Goal: Task Accomplishment & Management: Manage account settings

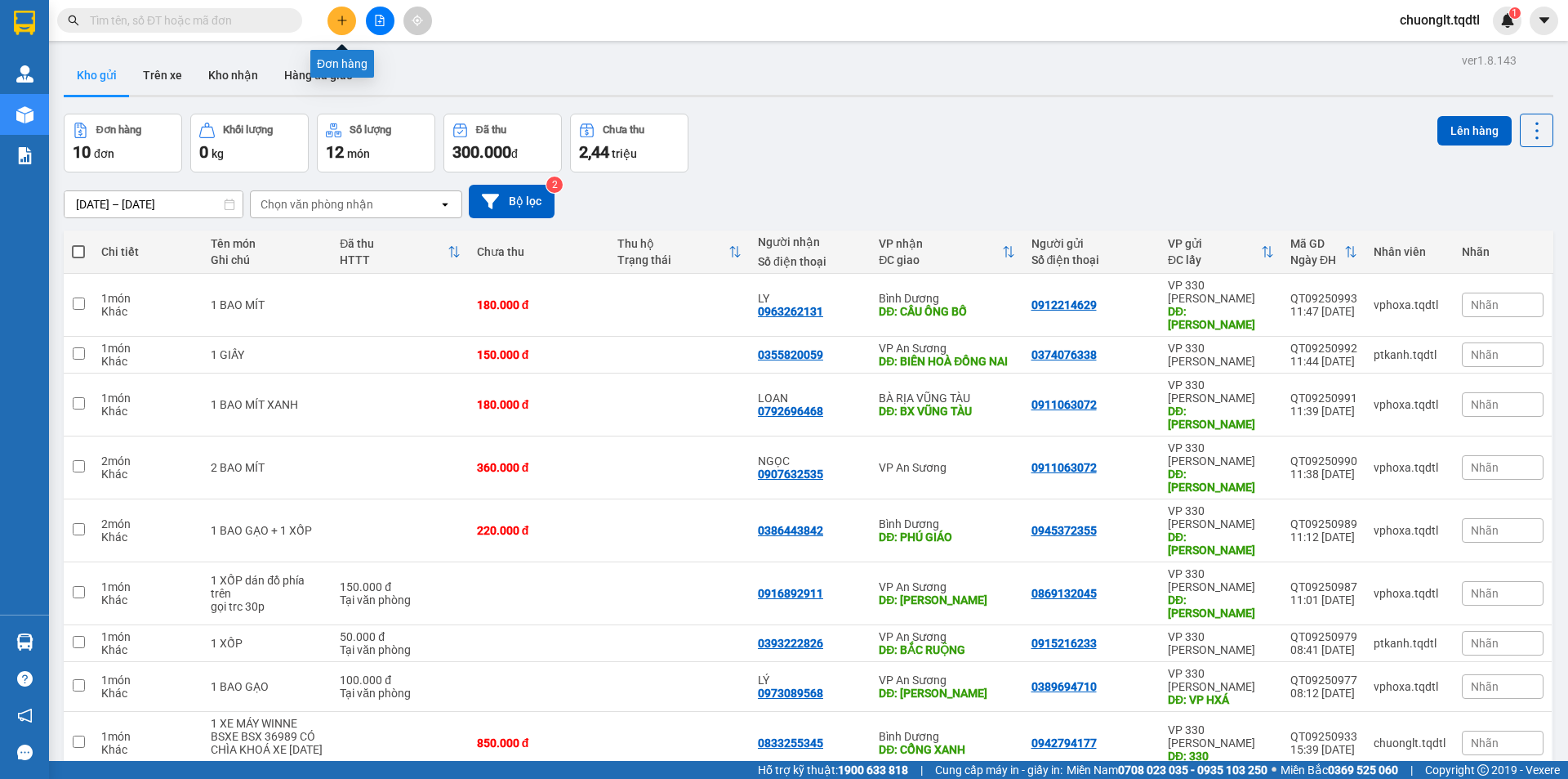
click at [337, 19] on icon "plus" at bounding box center [342, 20] width 11 height 11
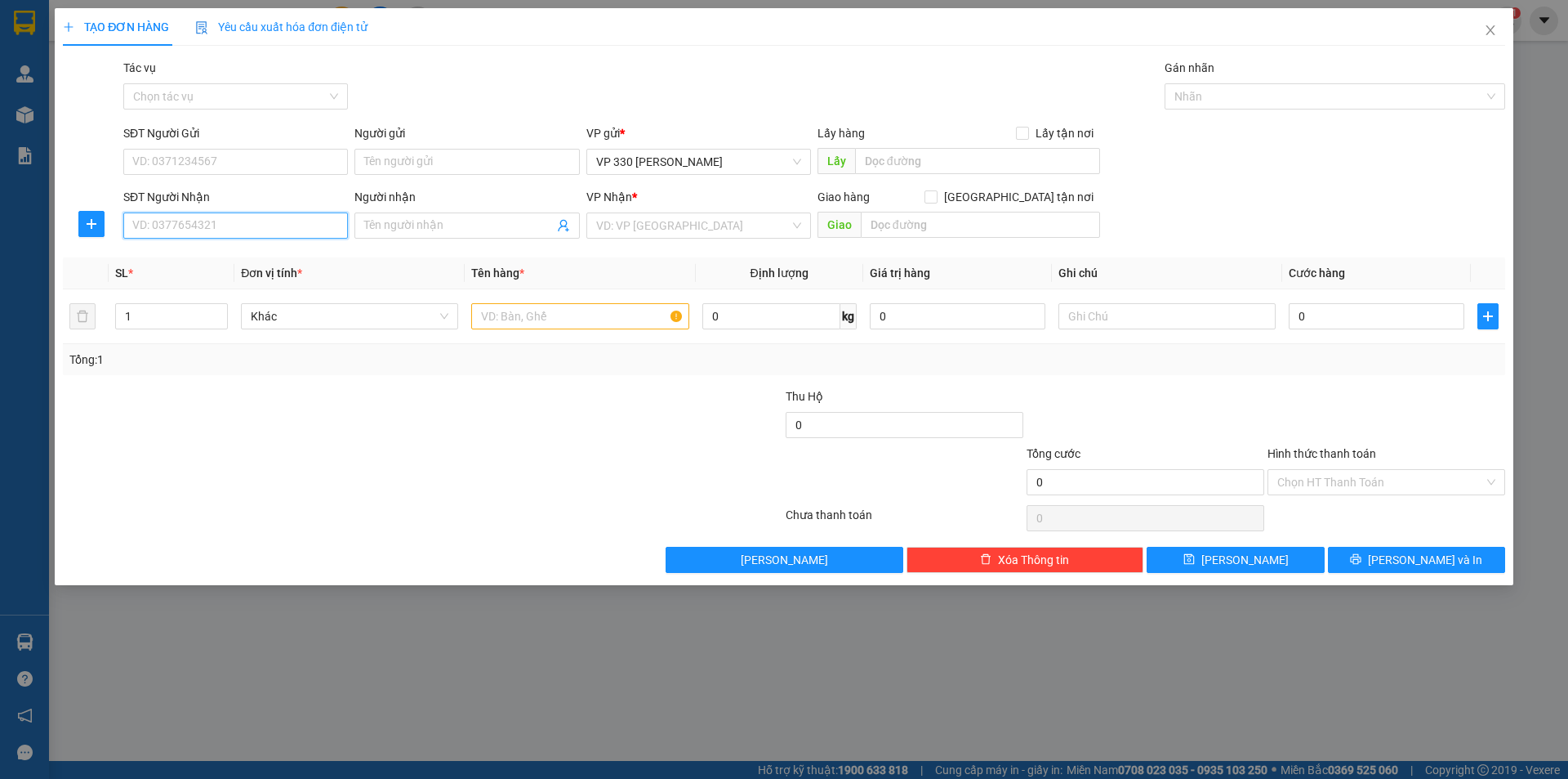
click at [191, 224] on input "SĐT Người Nhận" at bounding box center [236, 225] width 225 height 26
click at [195, 256] on div "0966660415" at bounding box center [236, 258] width 205 height 18
type input "0966660415"
click at [971, 157] on input "text" at bounding box center [977, 161] width 245 height 26
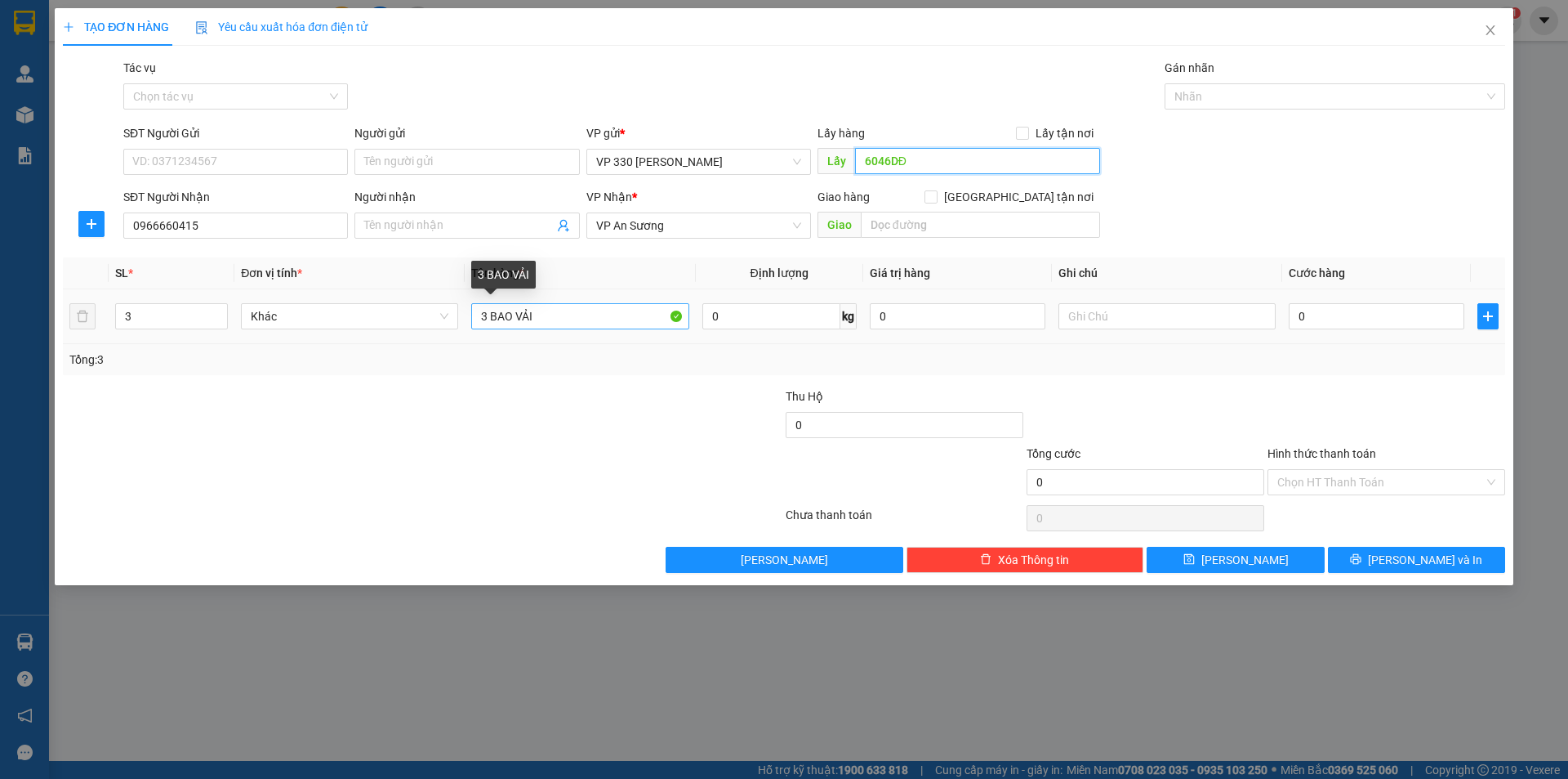
type input "6046DĐ"
click at [488, 312] on input "3 BAO VẢI" at bounding box center [580, 317] width 217 height 26
type input "2 BAO VẢI"
type input "2"
click at [220, 325] on span "down" at bounding box center [218, 321] width 10 height 10
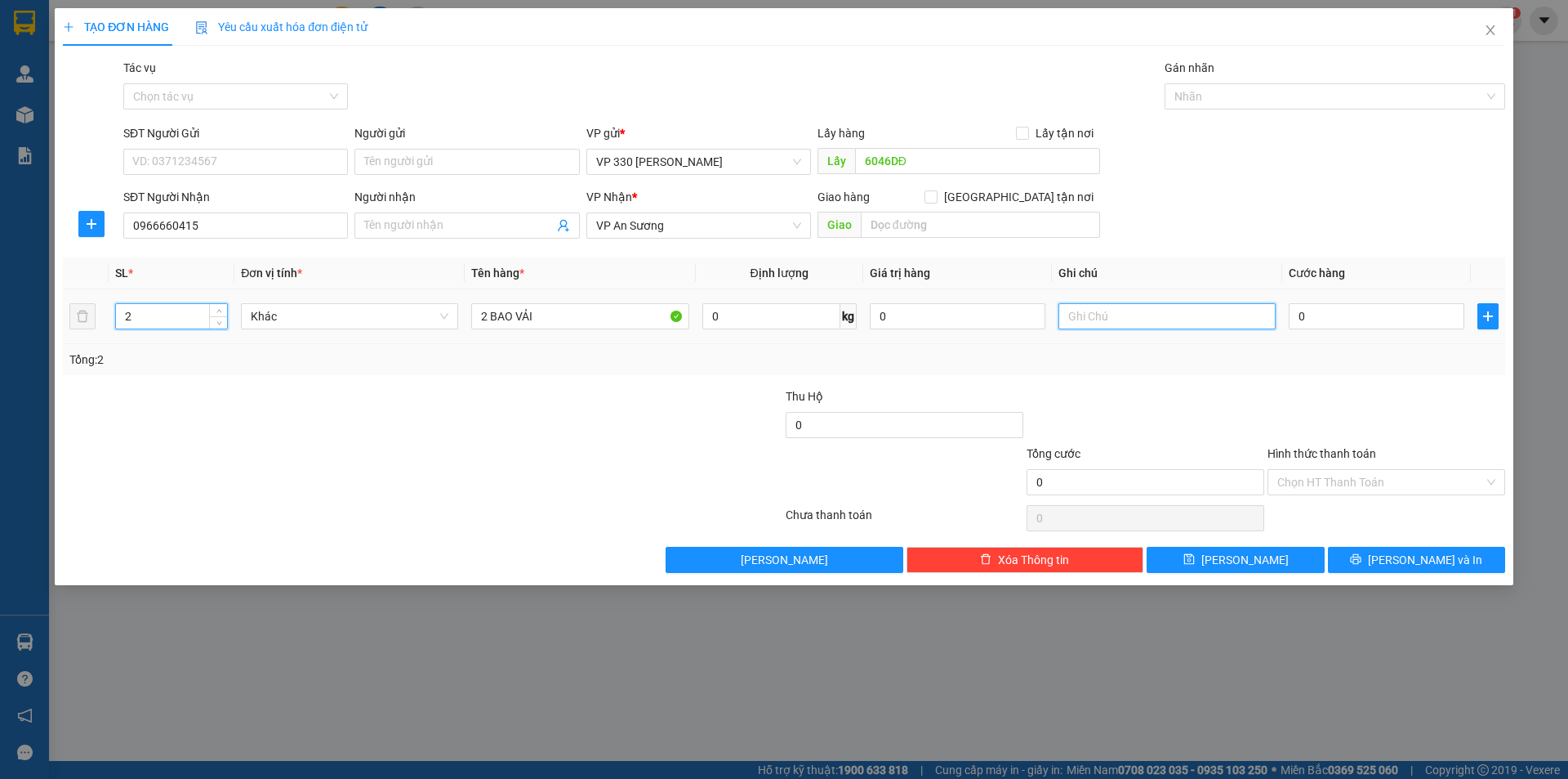
click at [1113, 323] on input "text" at bounding box center [1167, 317] width 217 height 26
type input "6046"
click at [1358, 328] on input "0" at bounding box center [1377, 317] width 175 height 26
type input "4"
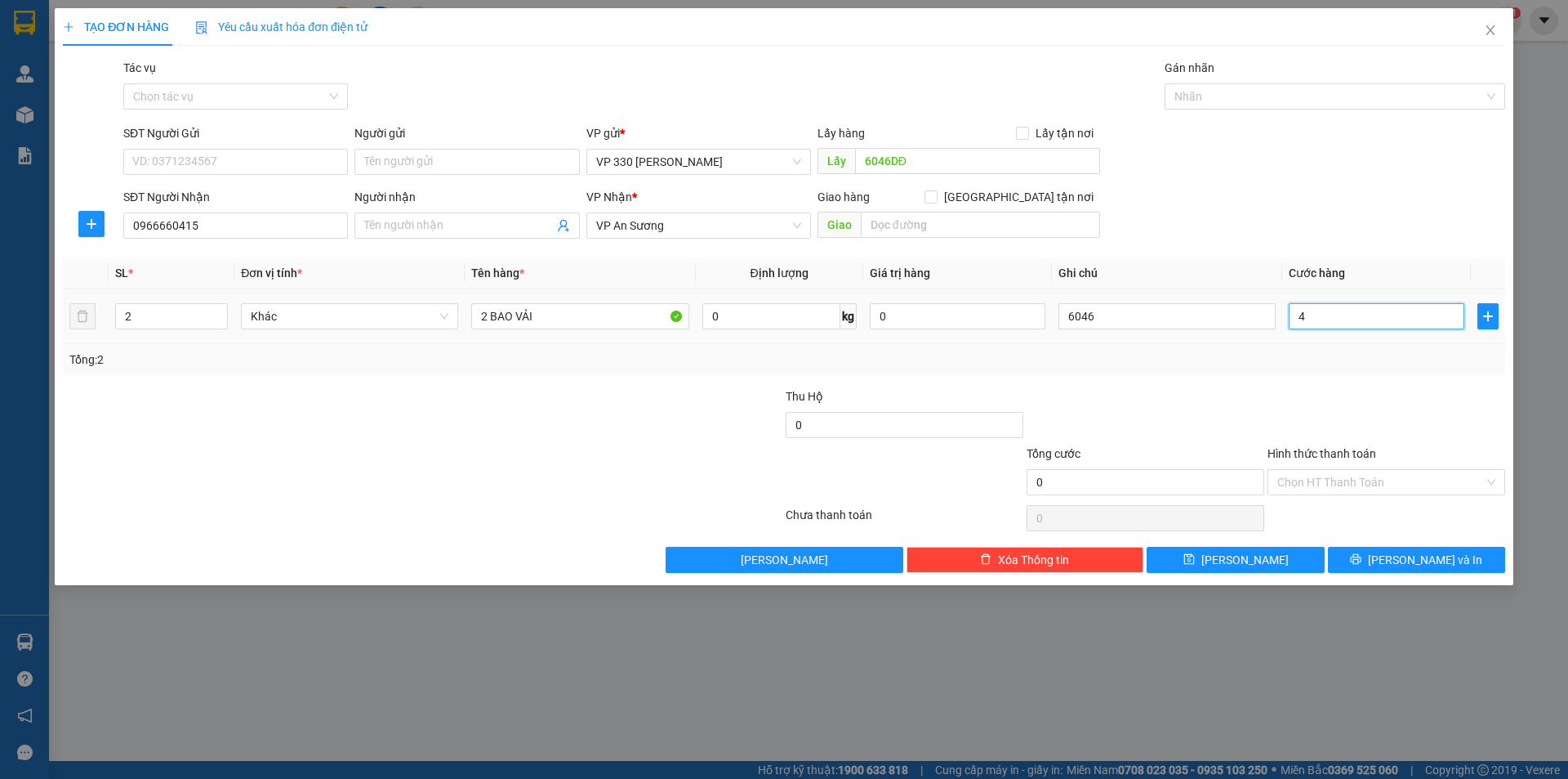
type input "4"
type input "40"
type input "400"
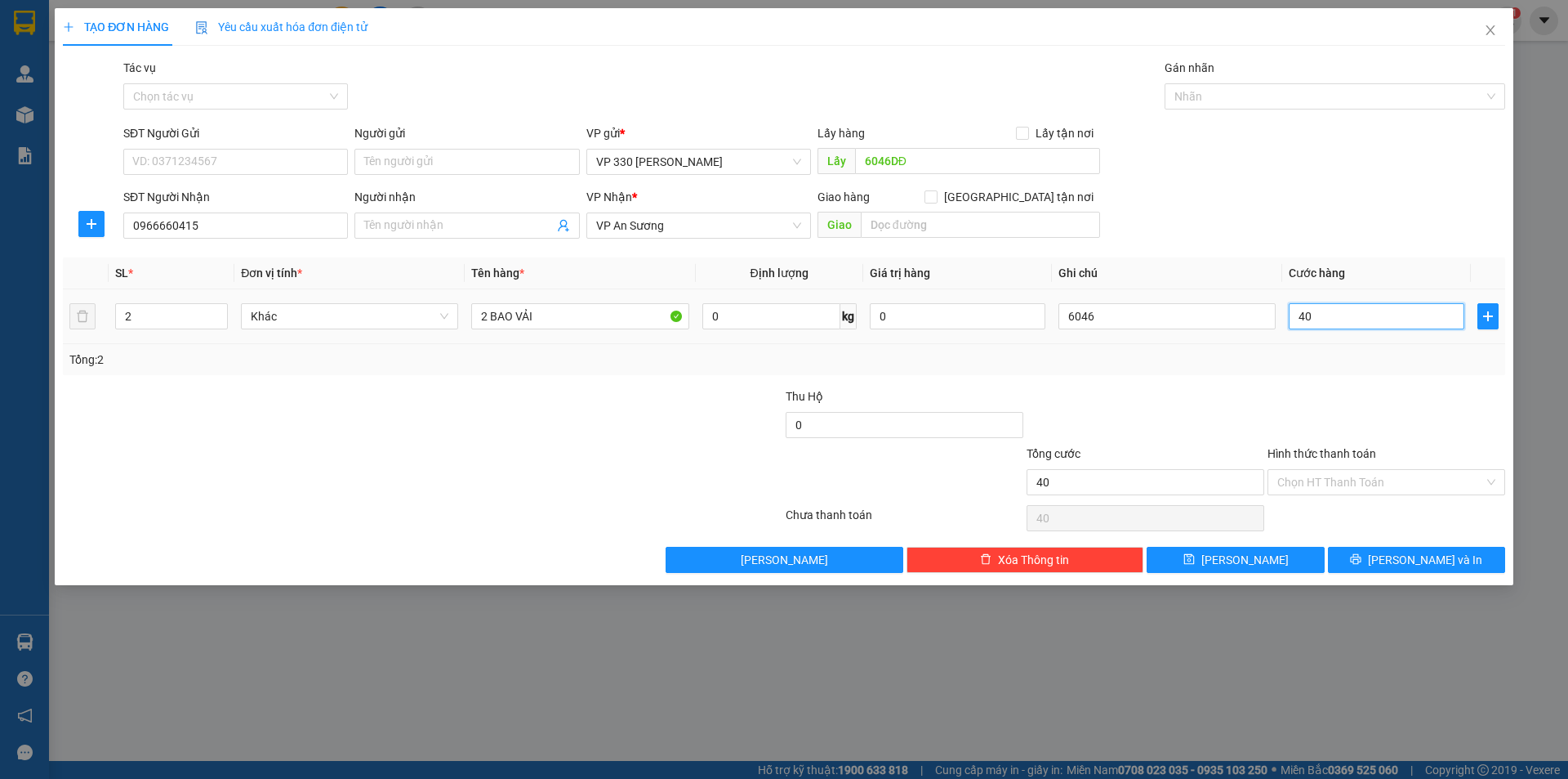
type input "400"
type input "4.000"
type input "40.000"
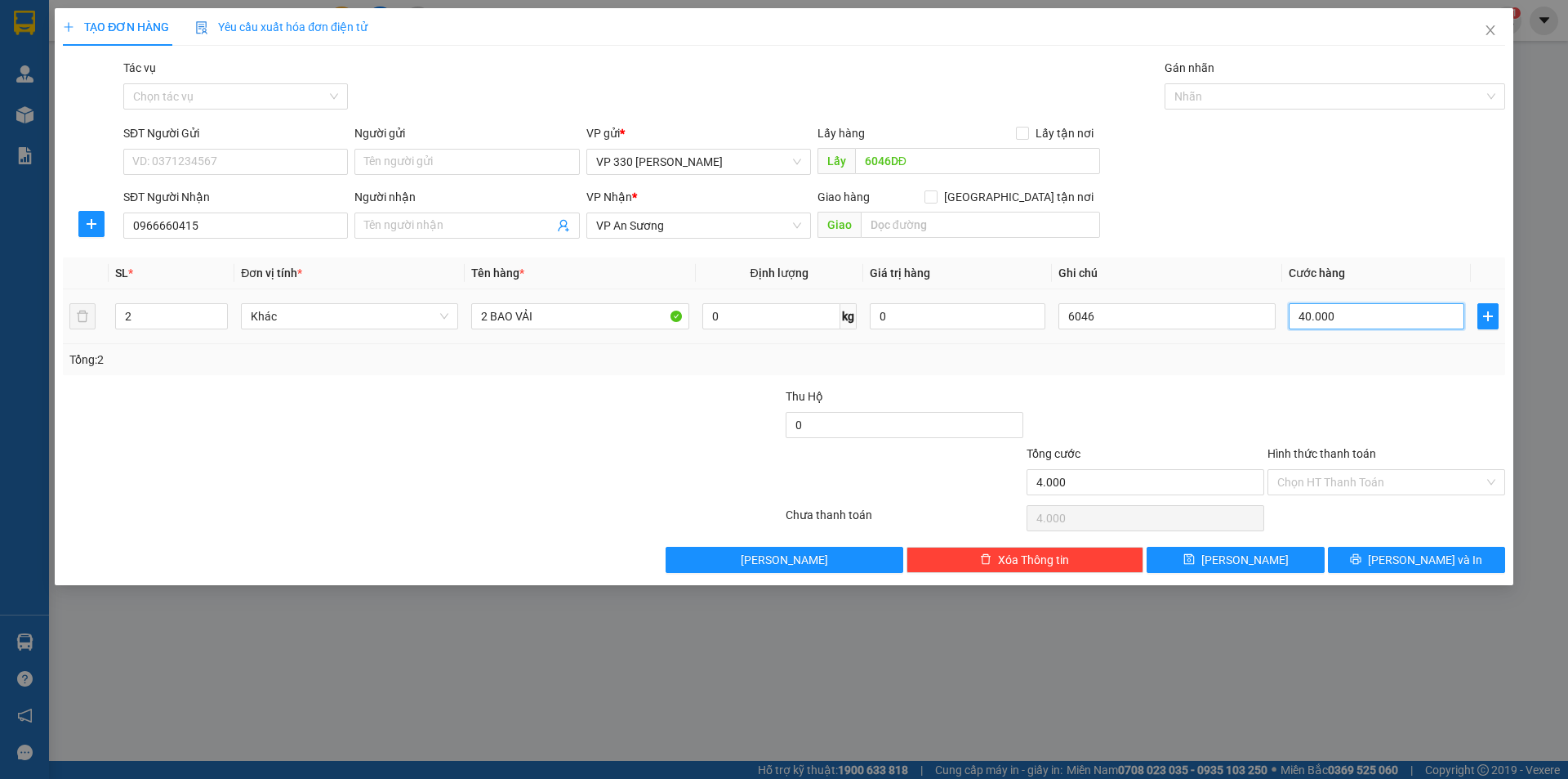
type input "40.000"
type input "400.000"
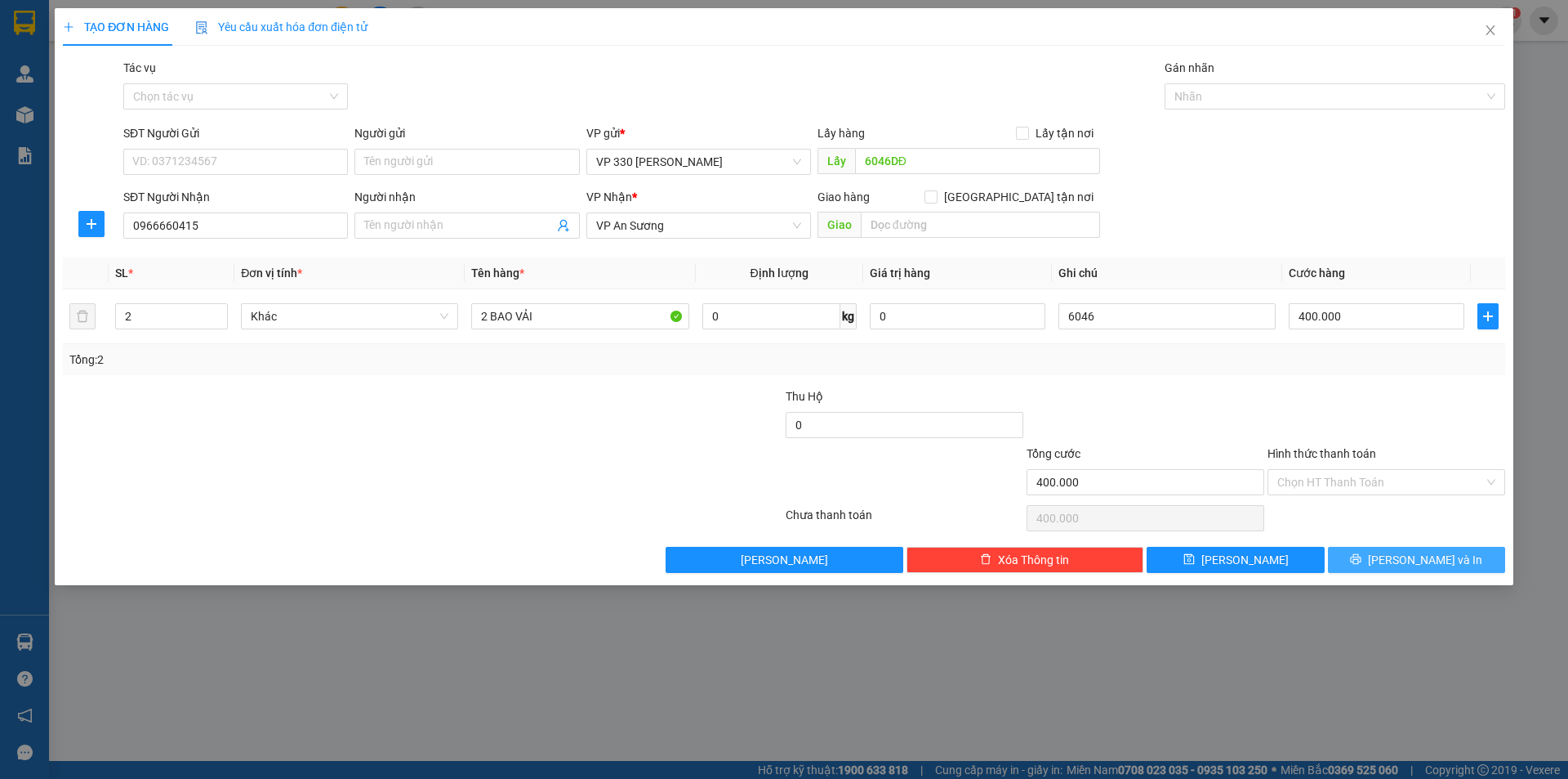
click at [1400, 564] on button "Lưu và In" at bounding box center [1417, 560] width 177 height 26
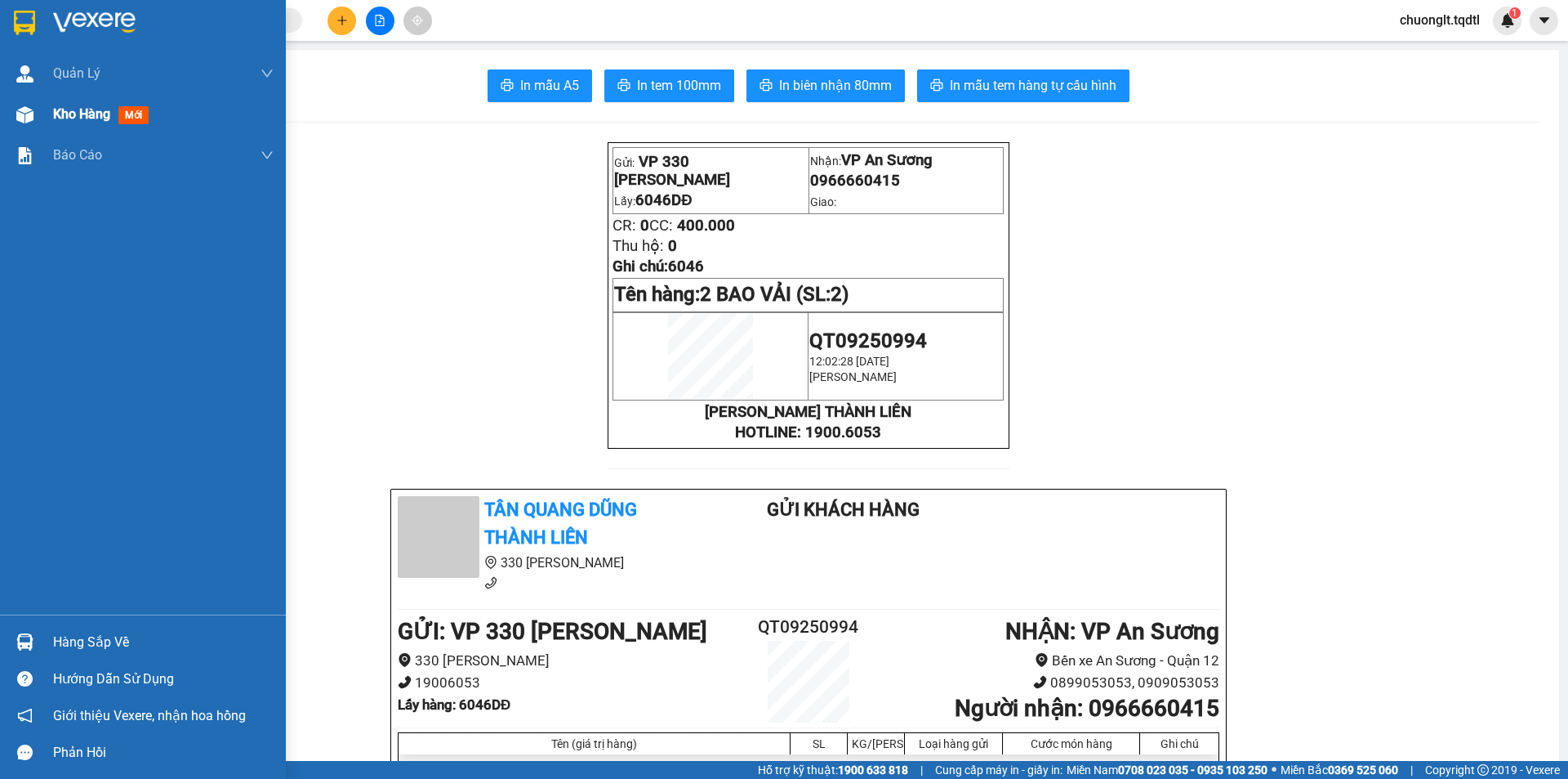
click at [70, 113] on span "Kho hàng" at bounding box center [82, 114] width 57 height 16
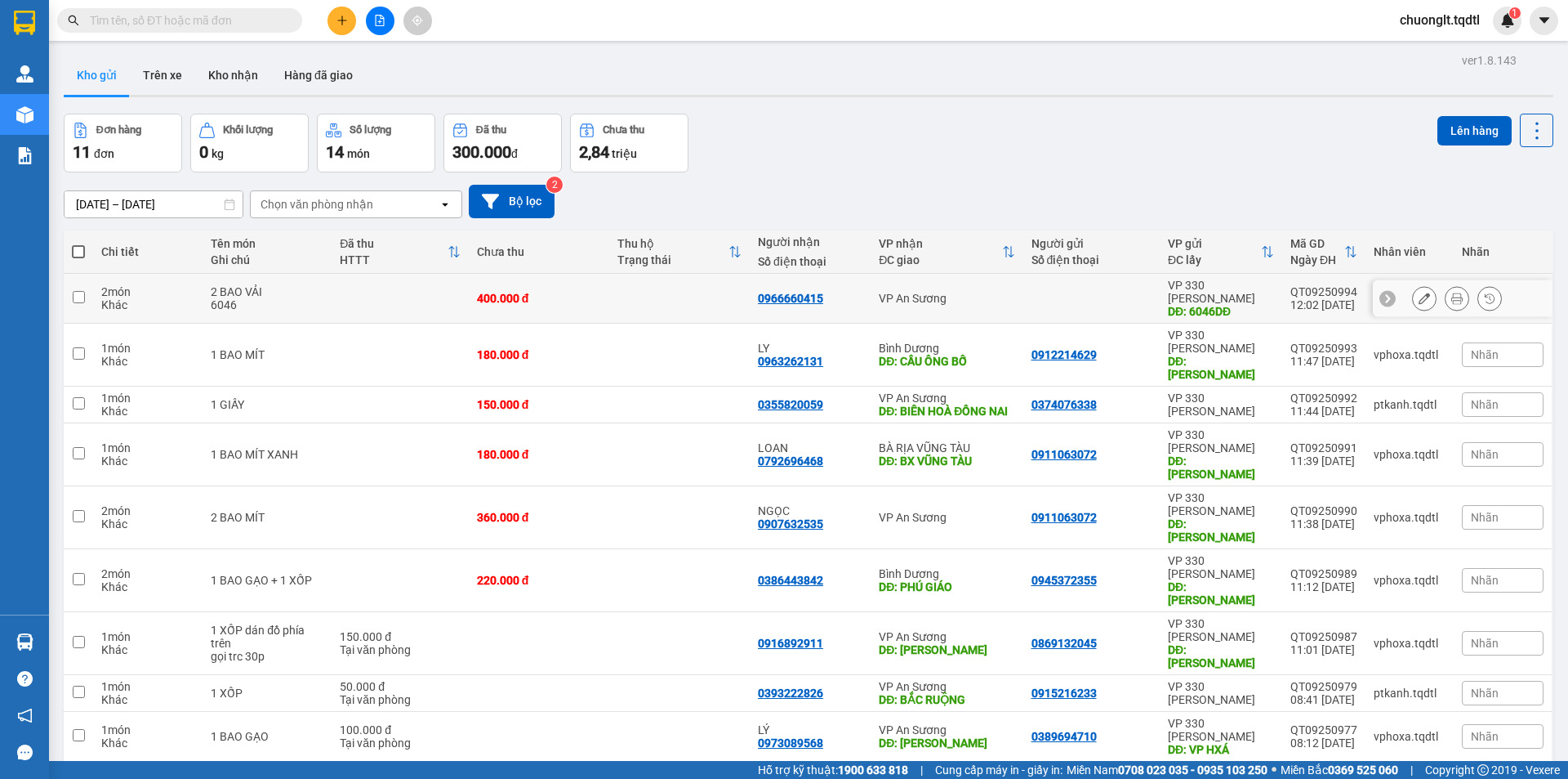
click at [74, 291] on input "checkbox" at bounding box center [79, 297] width 12 height 12
checkbox input "true"
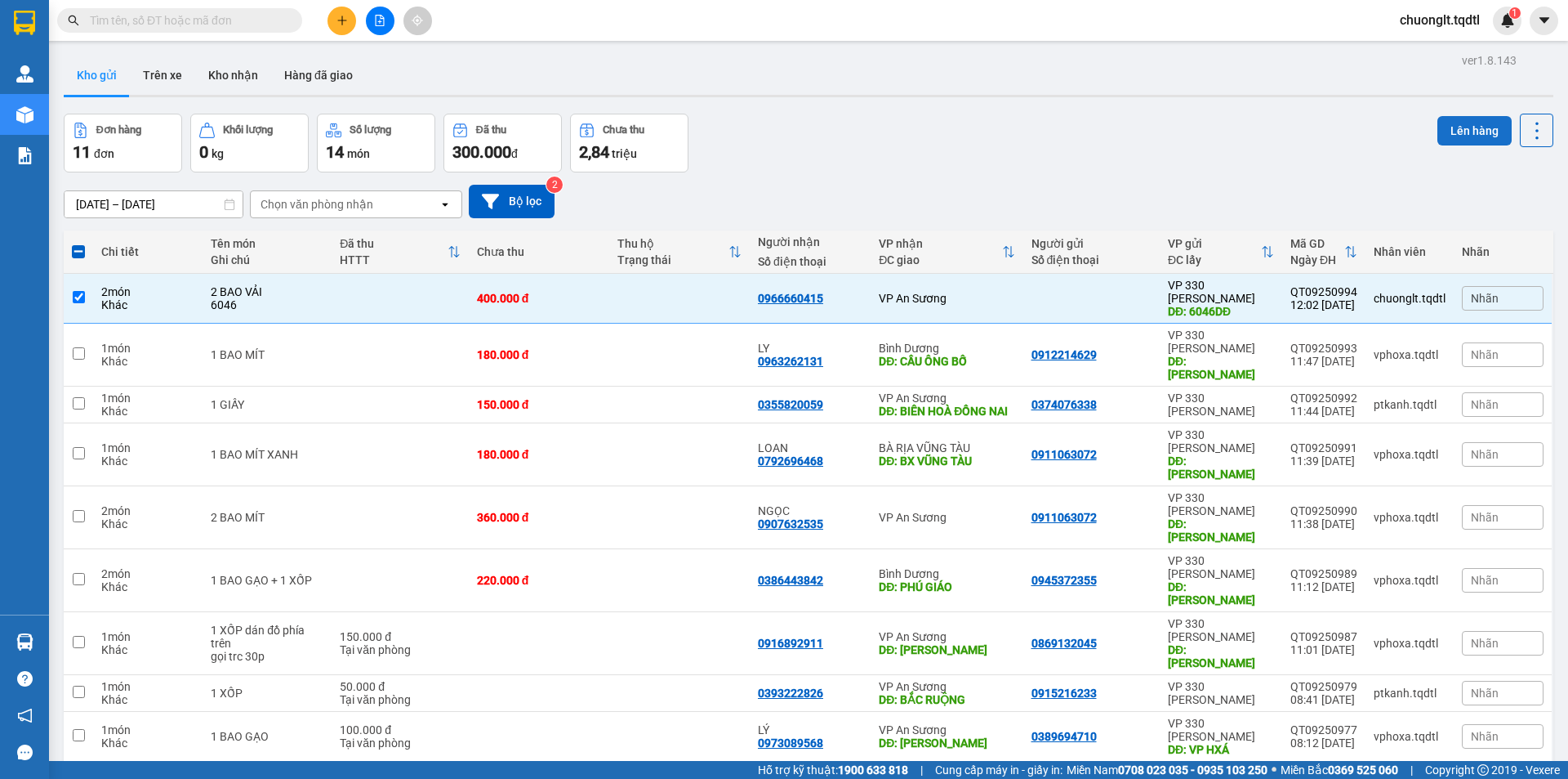
click at [1457, 139] on button "Lên hàng" at bounding box center [1474, 131] width 75 height 30
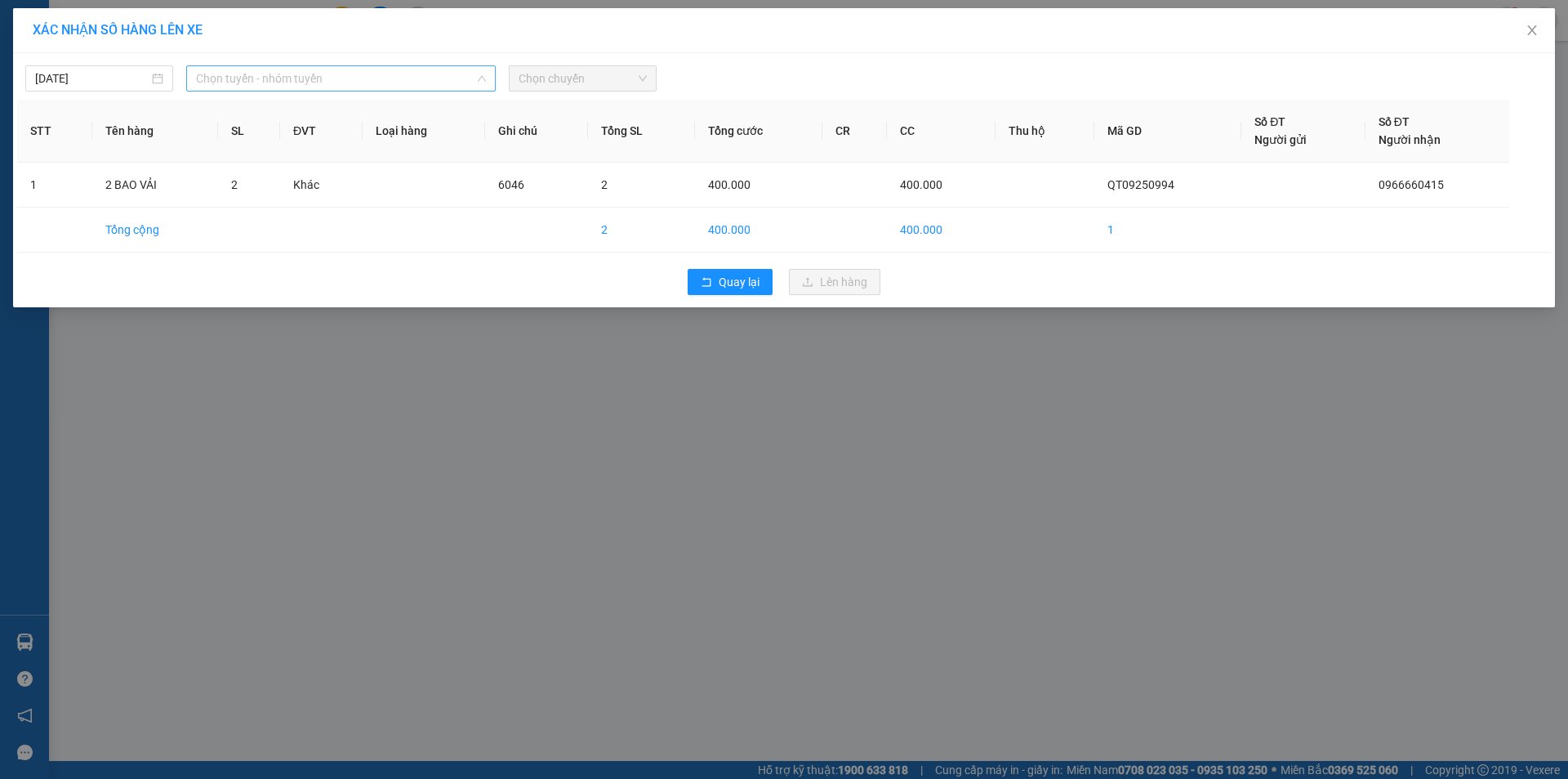
click at [388, 75] on span "Chọn tuyến - nhóm tuyến" at bounding box center [341, 78] width 290 height 25
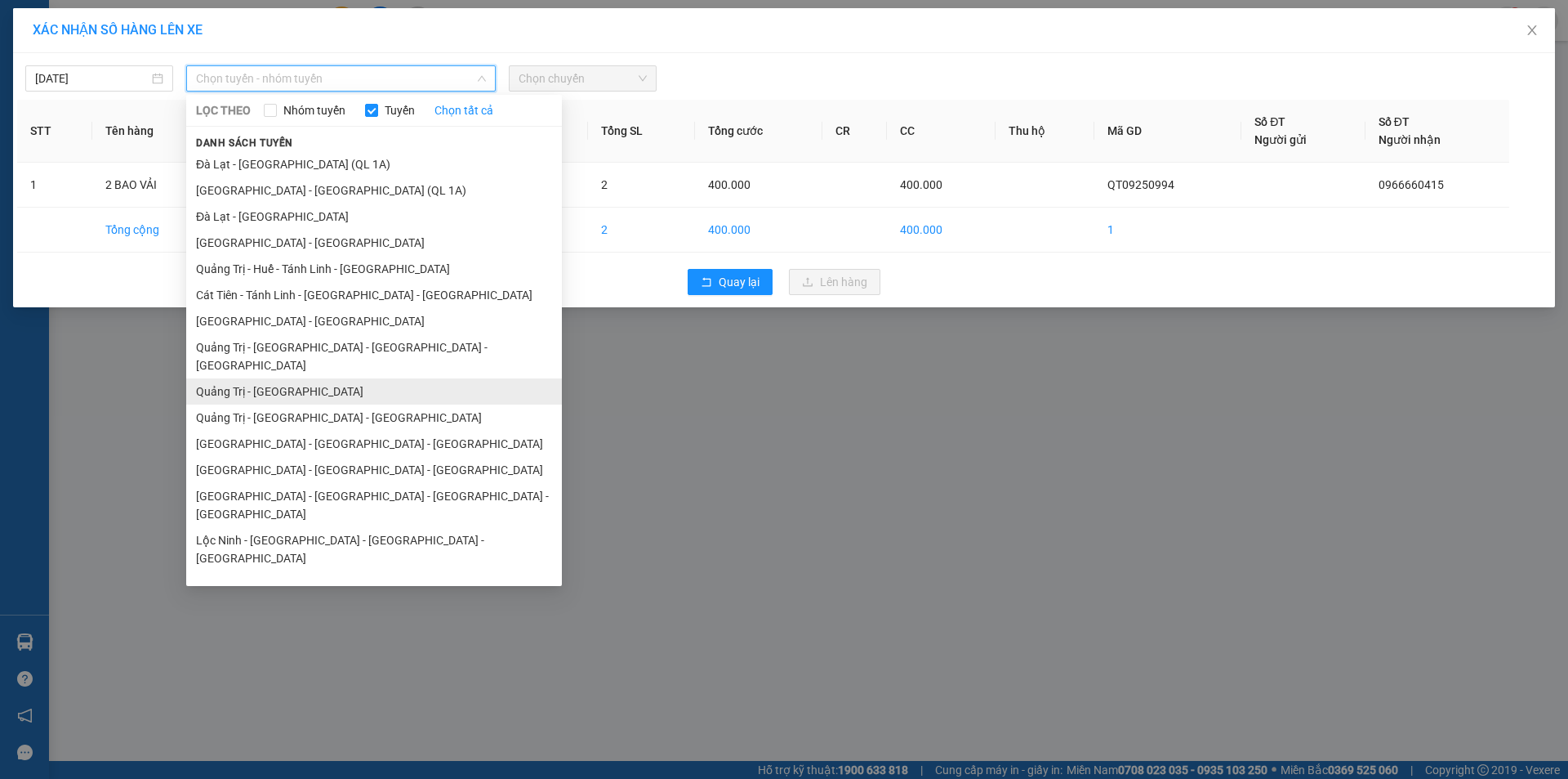
click at [308, 378] on li "Quảng Trị - Sài Gòn" at bounding box center [374, 391] width 375 height 26
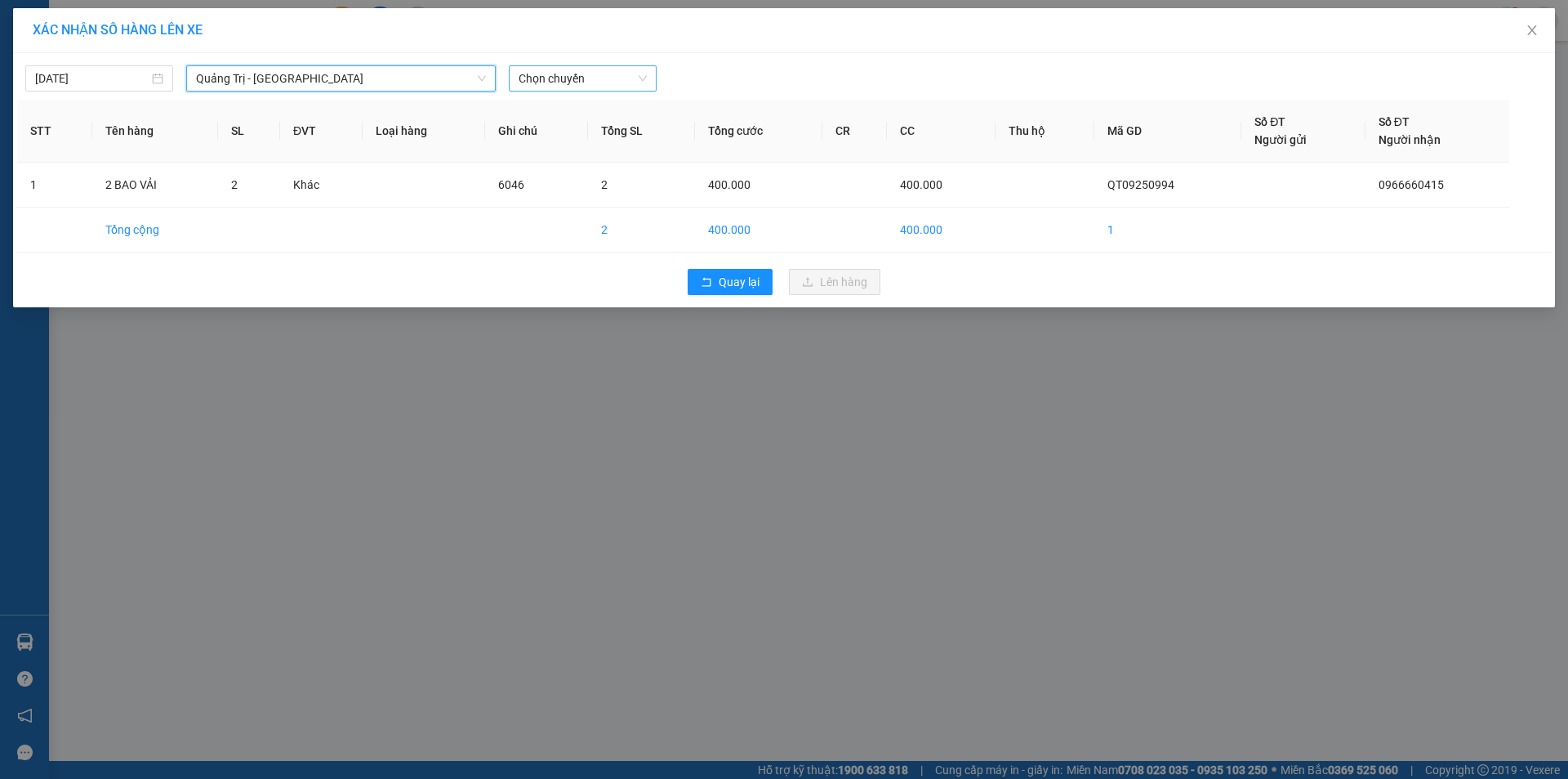
click at [619, 78] on span "Chọn chuyến" at bounding box center [582, 78] width 128 height 25
click at [637, 78] on span "Chọn chuyến" at bounding box center [582, 78] width 128 height 25
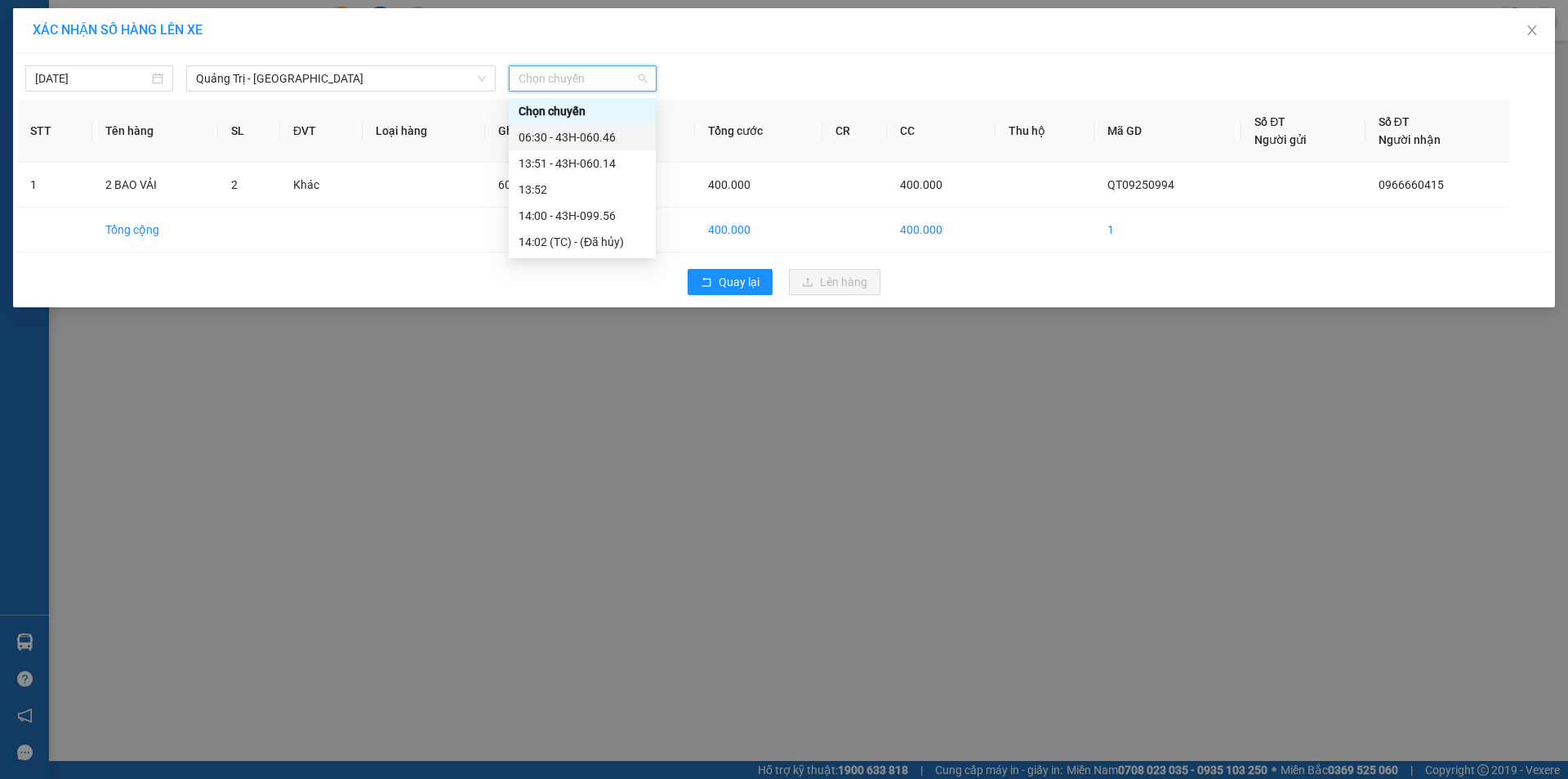
click at [595, 135] on div "06:30 - 43H-060.46" at bounding box center [581, 137] width 127 height 18
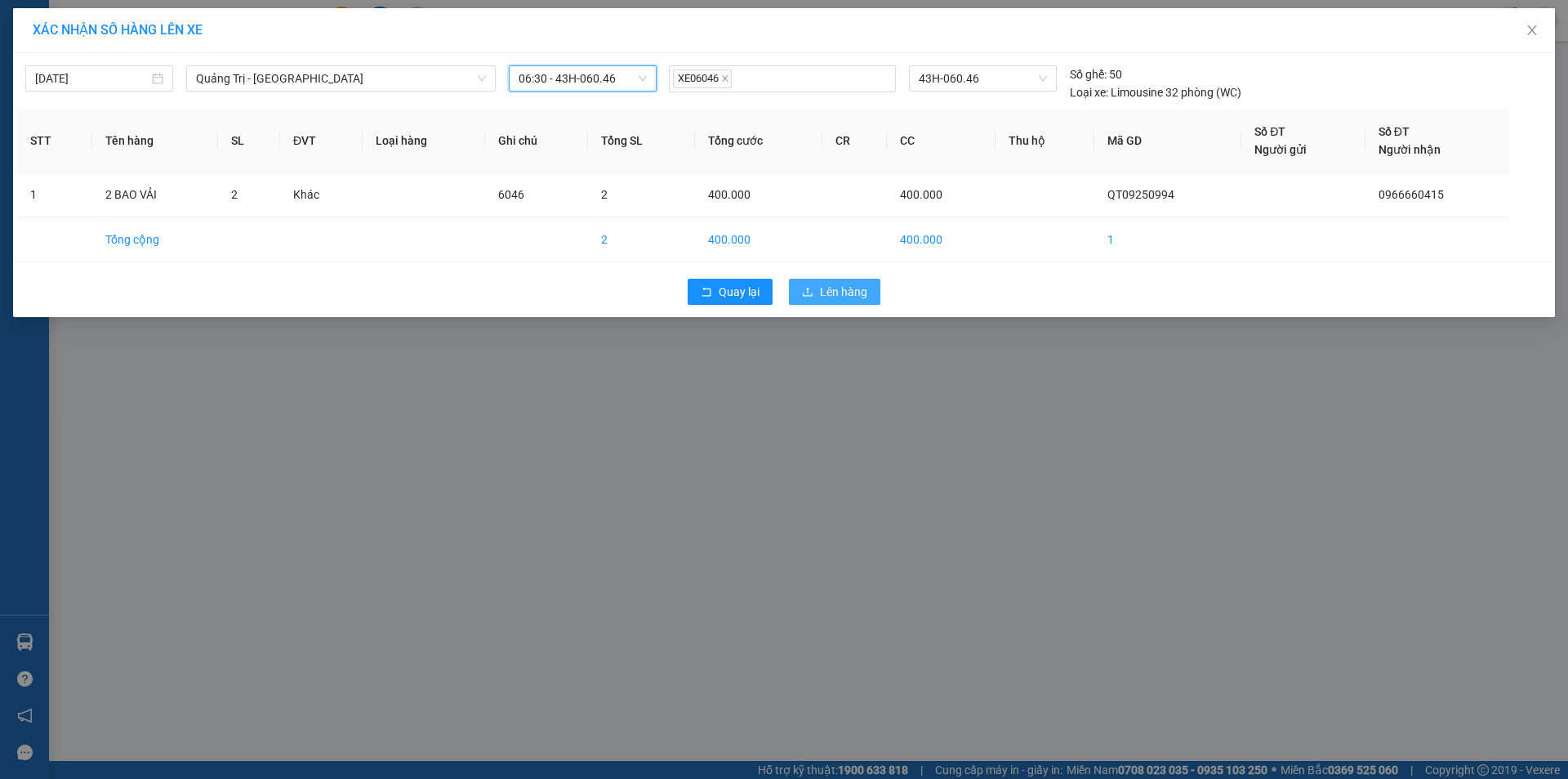
click at [852, 297] on span "Lên hàng" at bounding box center [844, 291] width 47 height 18
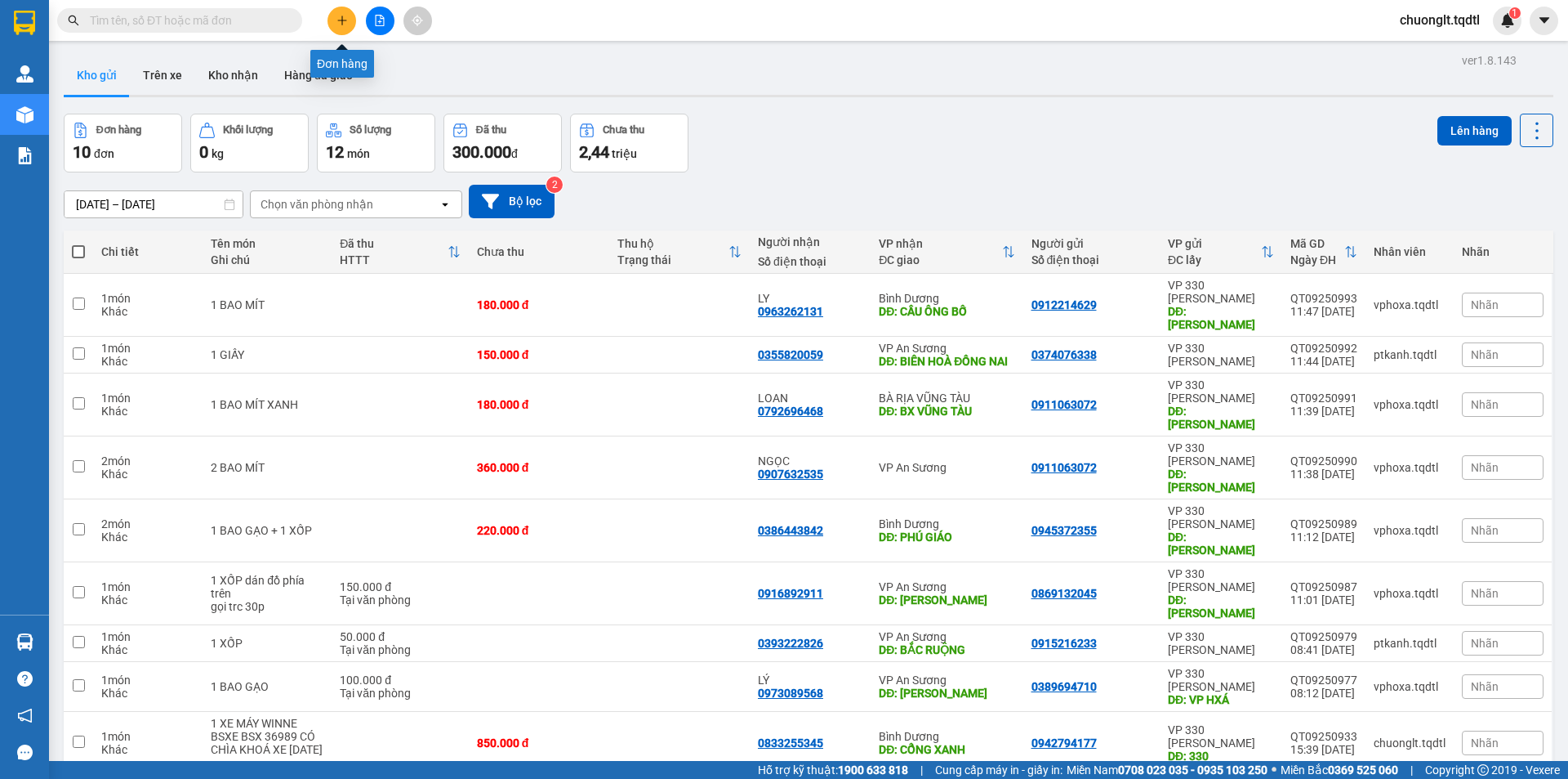
click at [352, 25] on button at bounding box center [342, 20] width 29 height 29
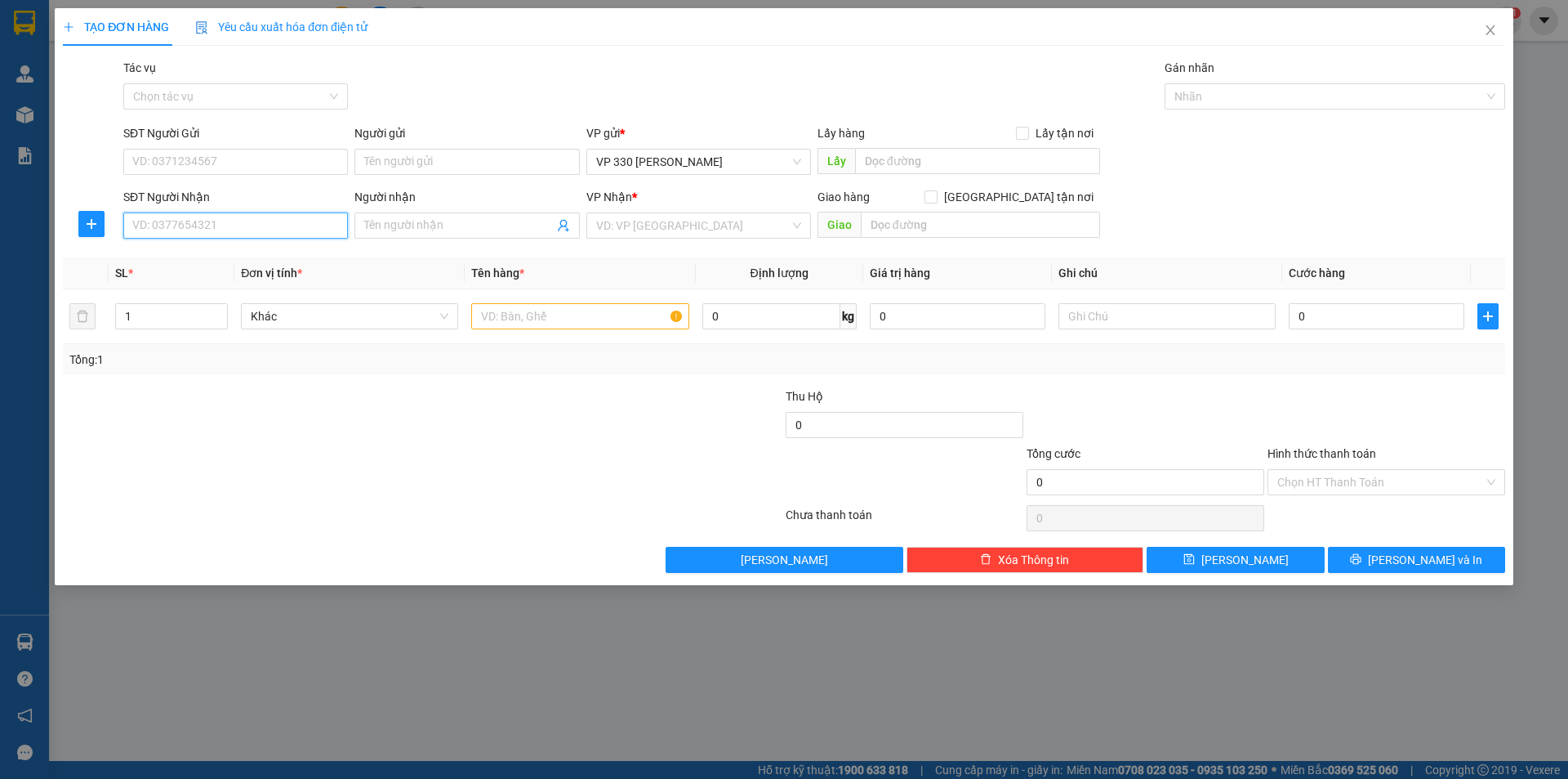
click at [219, 233] on input "SĐT Người Nhận" at bounding box center [236, 225] width 225 height 26
type input "0907131010"
click at [935, 166] on input "text" at bounding box center [977, 161] width 245 height 26
type input "6046DĐ"
click at [745, 219] on input "search" at bounding box center [693, 225] width 194 height 25
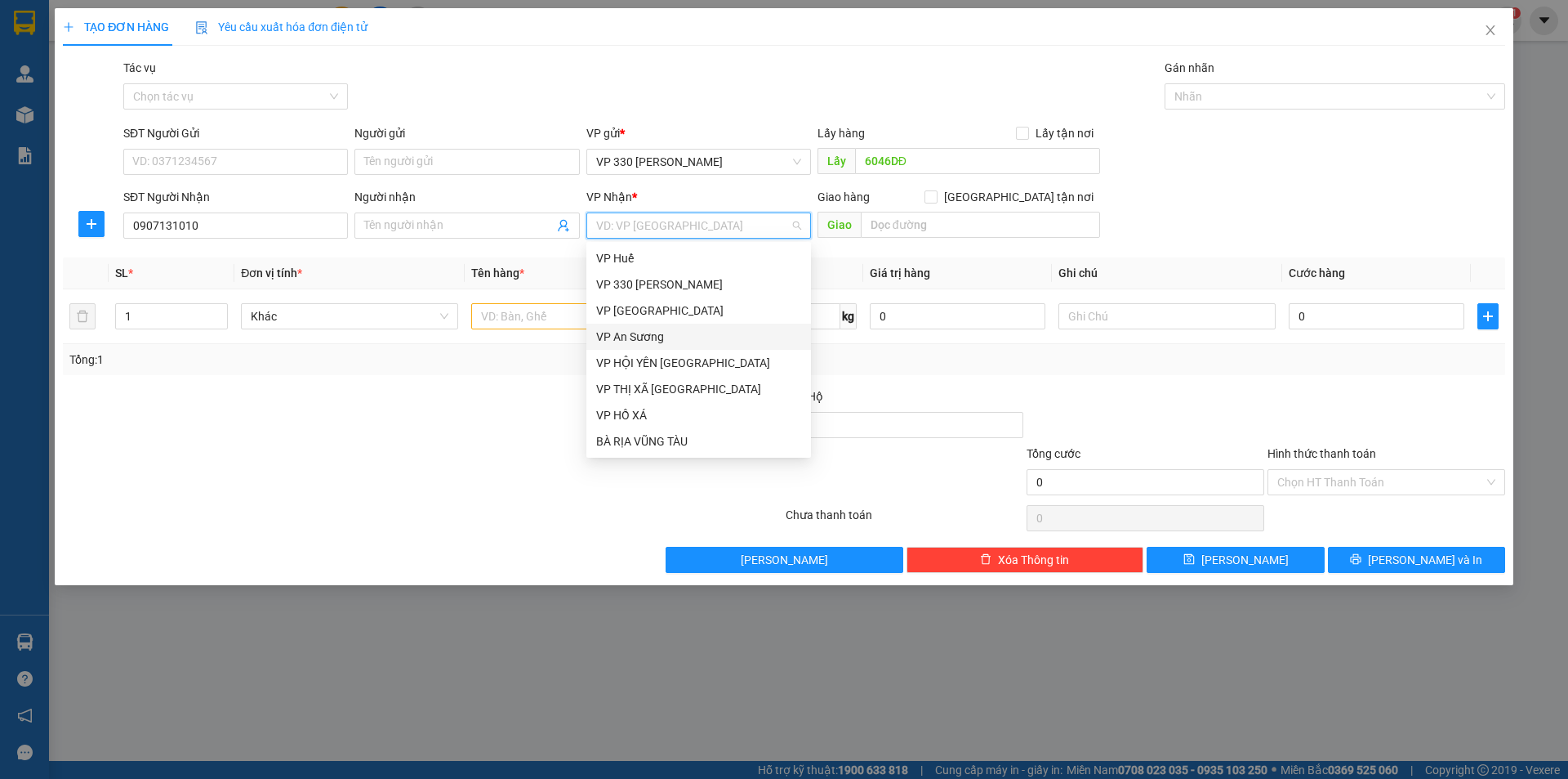
click at [674, 339] on div "VP An Sương" at bounding box center [699, 337] width 205 height 18
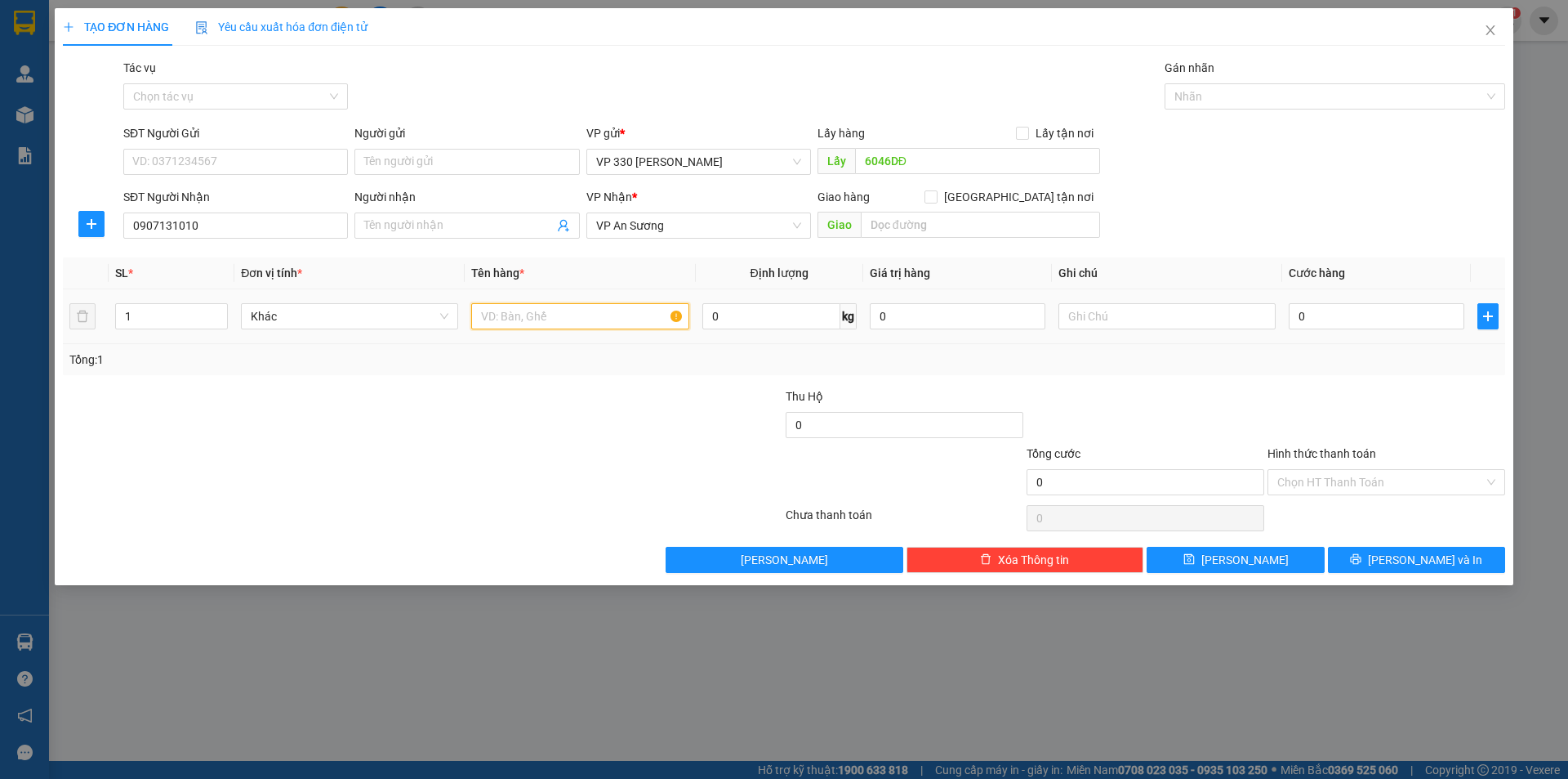
click at [559, 324] on input "text" at bounding box center [580, 317] width 217 height 26
type input "1 XỐP"
click at [1369, 317] on input "0" at bounding box center [1377, 317] width 175 height 26
type input "1"
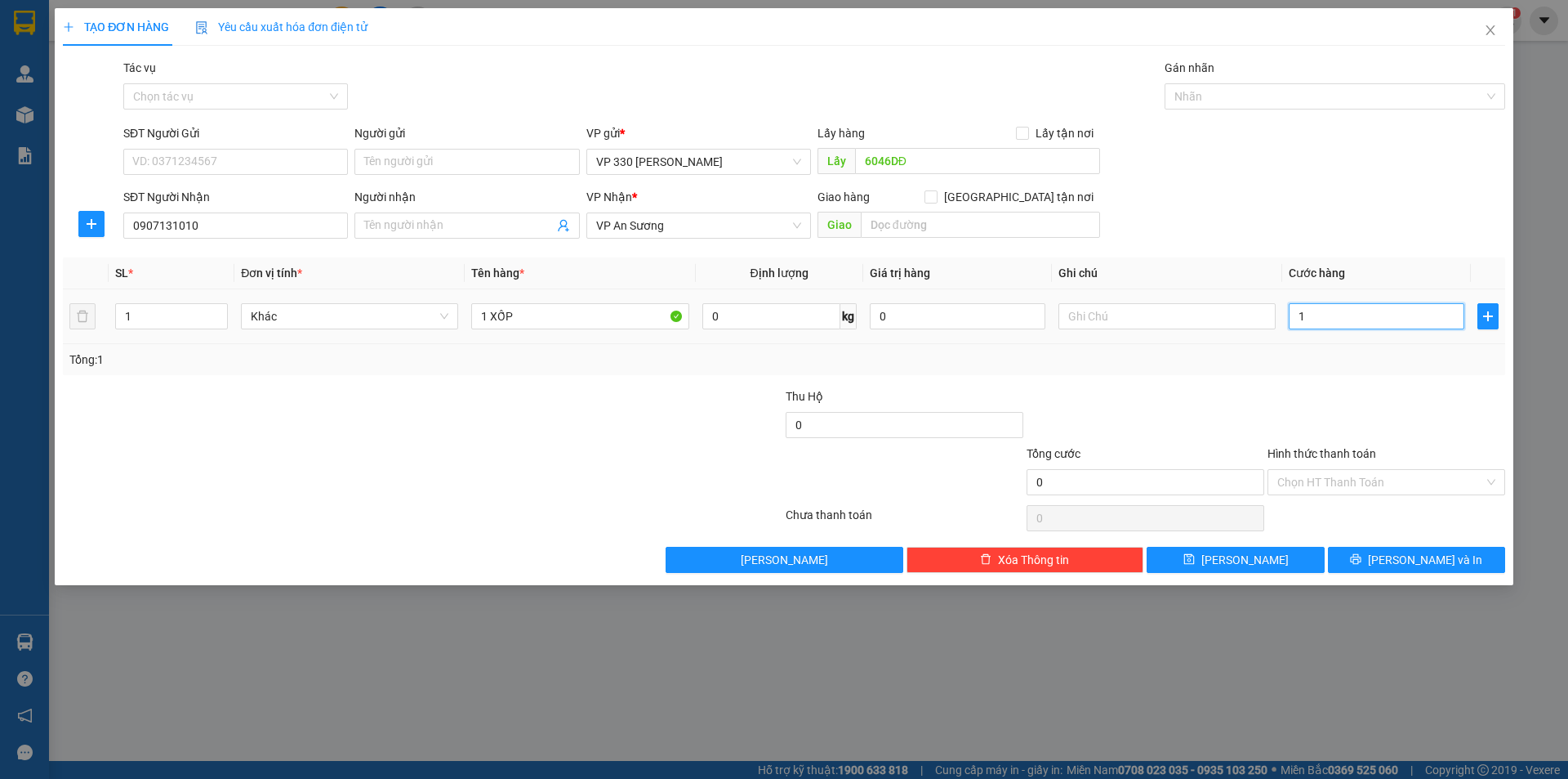
type input "1"
type input "10"
type input "100"
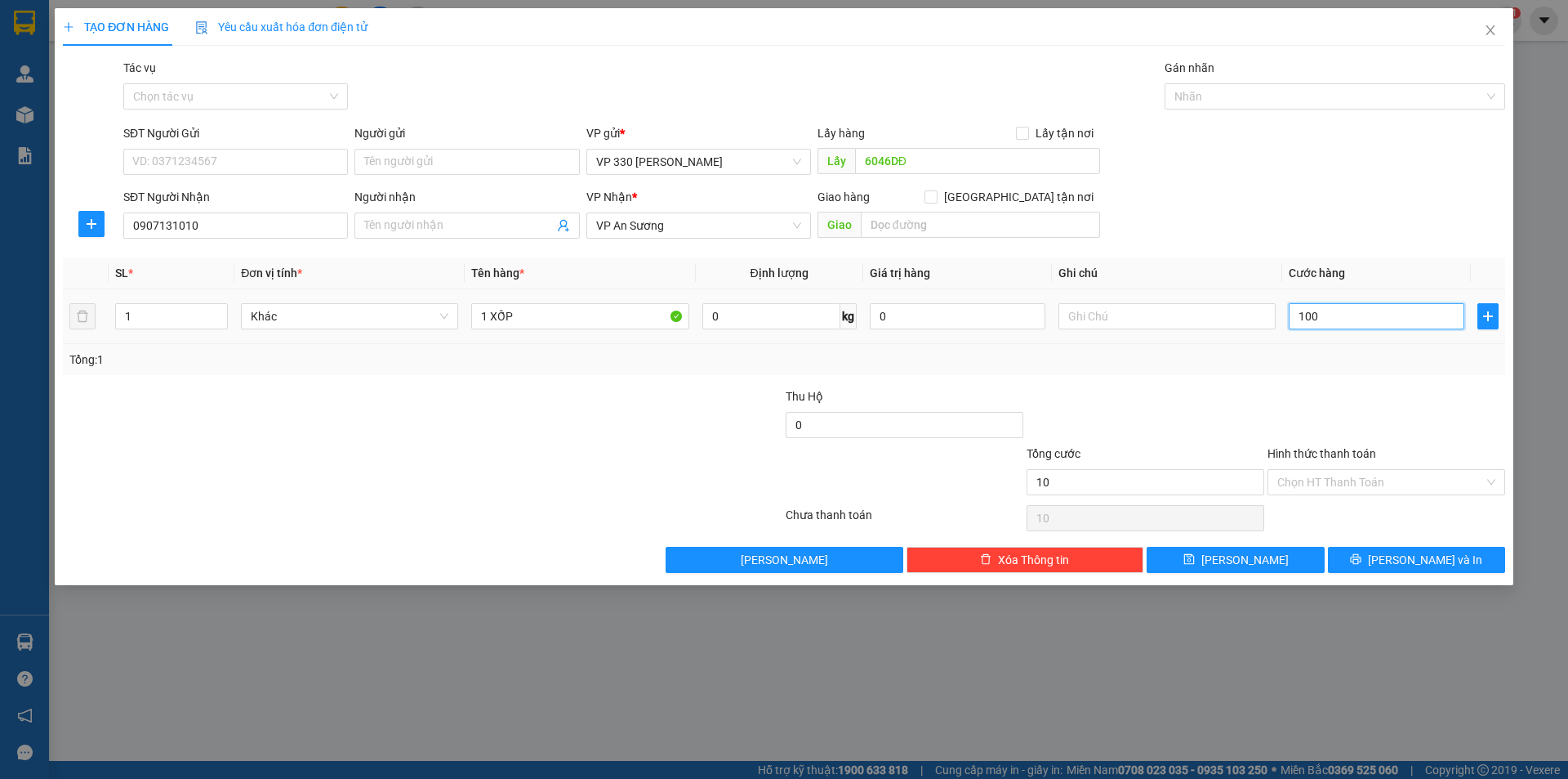
type input "100"
type input "1.000"
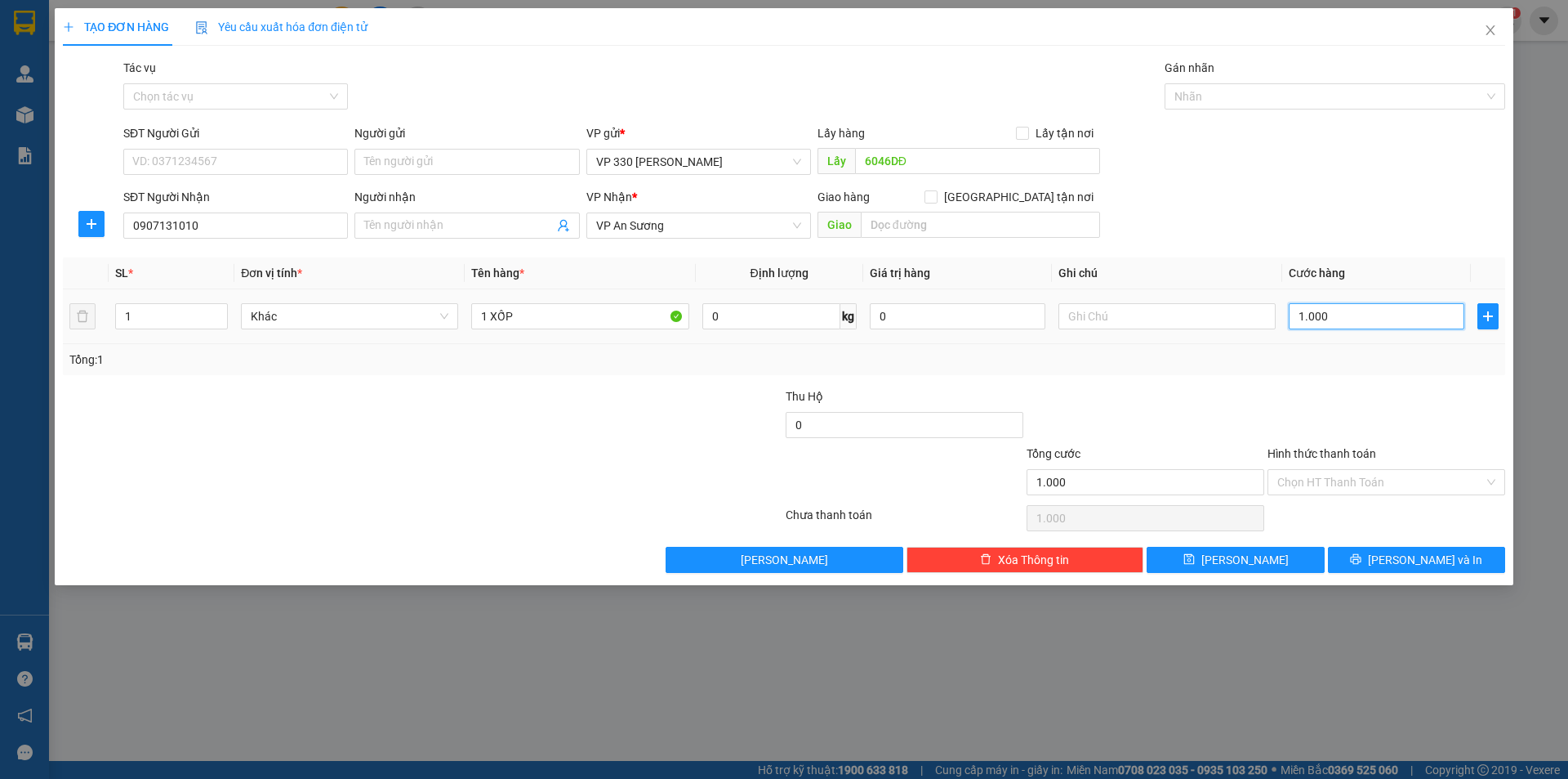
type input "10.000"
type input "100.000"
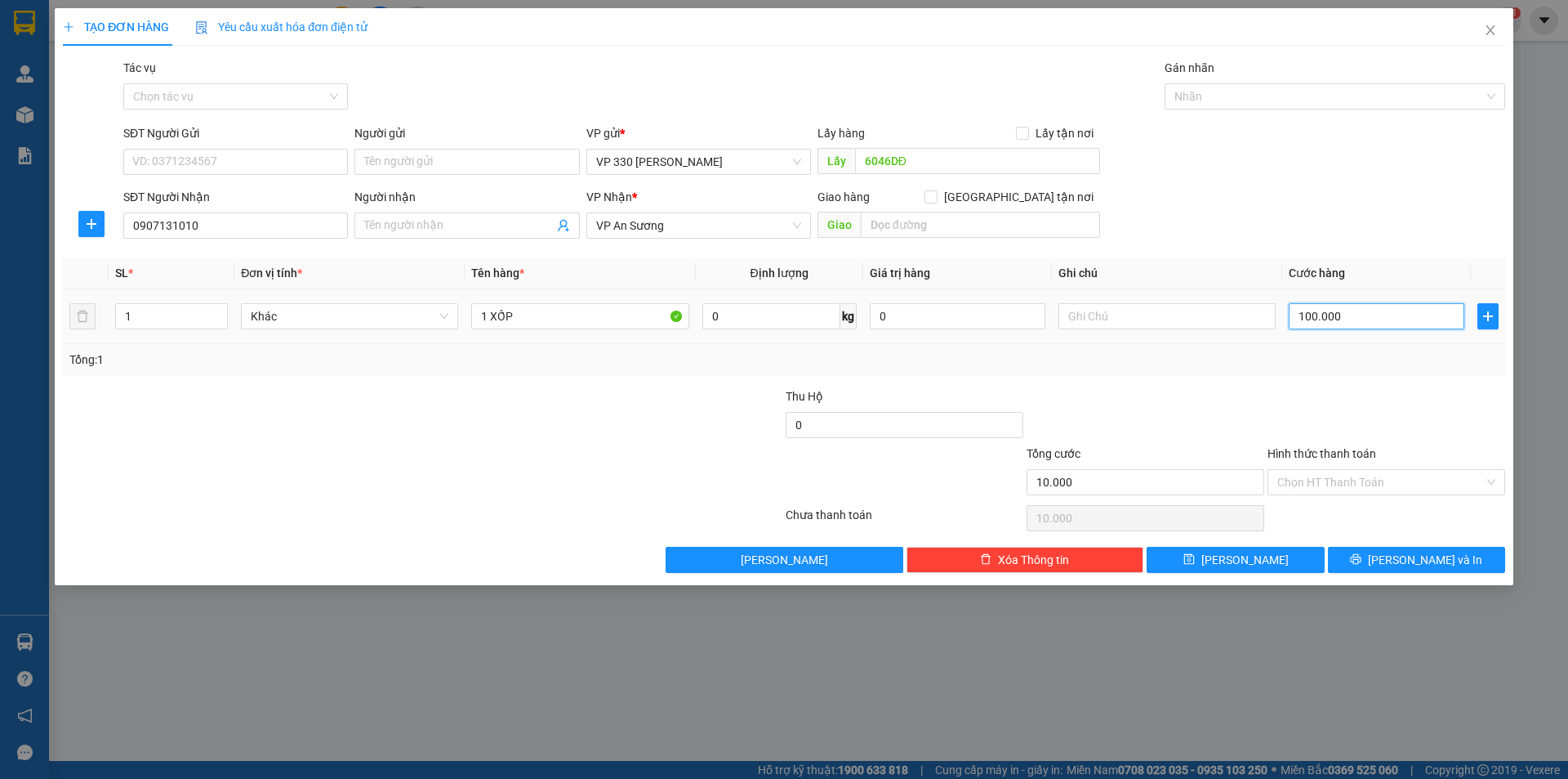
type input "100.000"
click at [1233, 325] on input "text" at bounding box center [1167, 317] width 217 height 26
type input "6046"
click at [1251, 555] on span "Lưu" at bounding box center [1245, 560] width 88 height 18
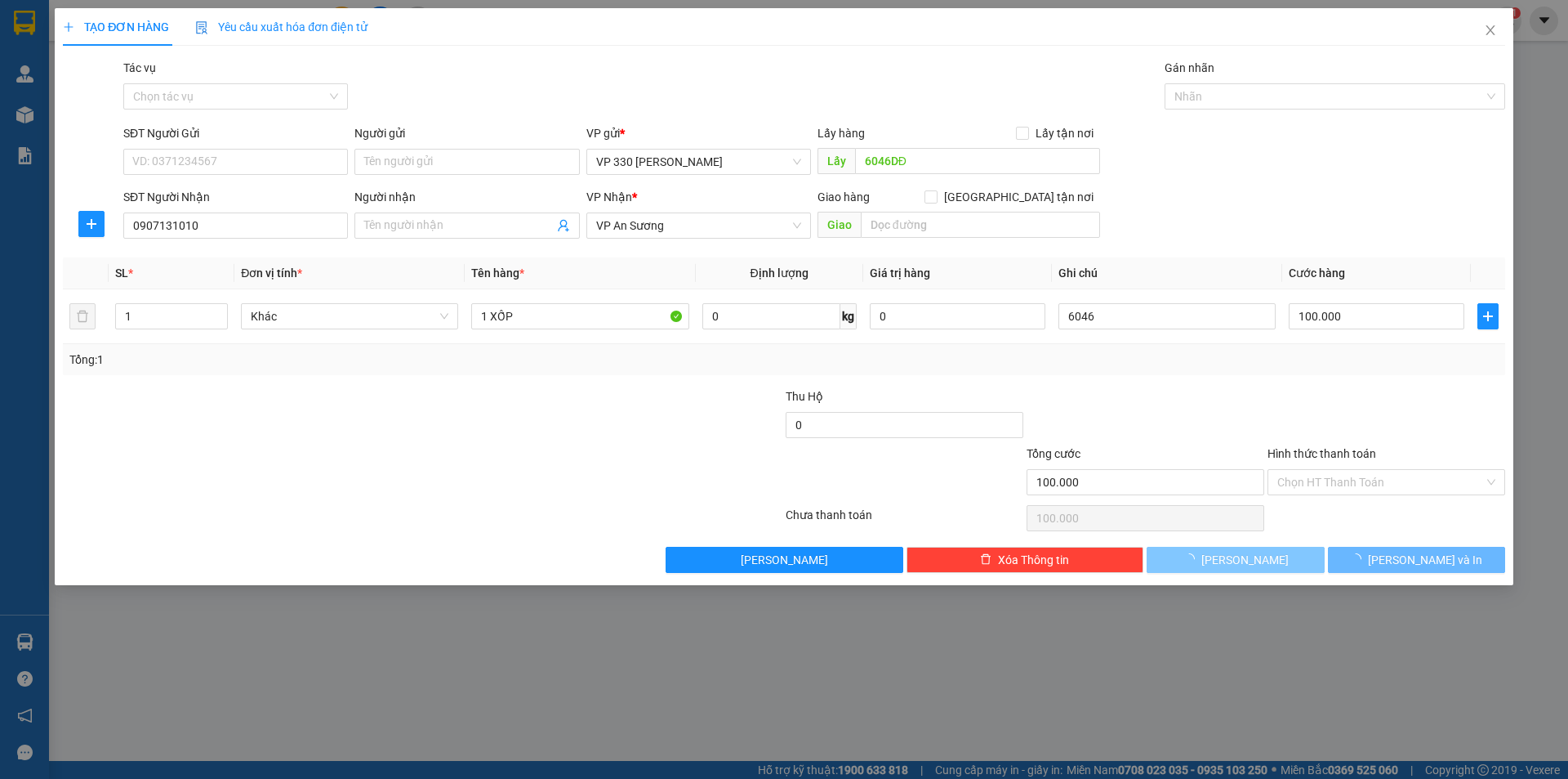
type input "0"
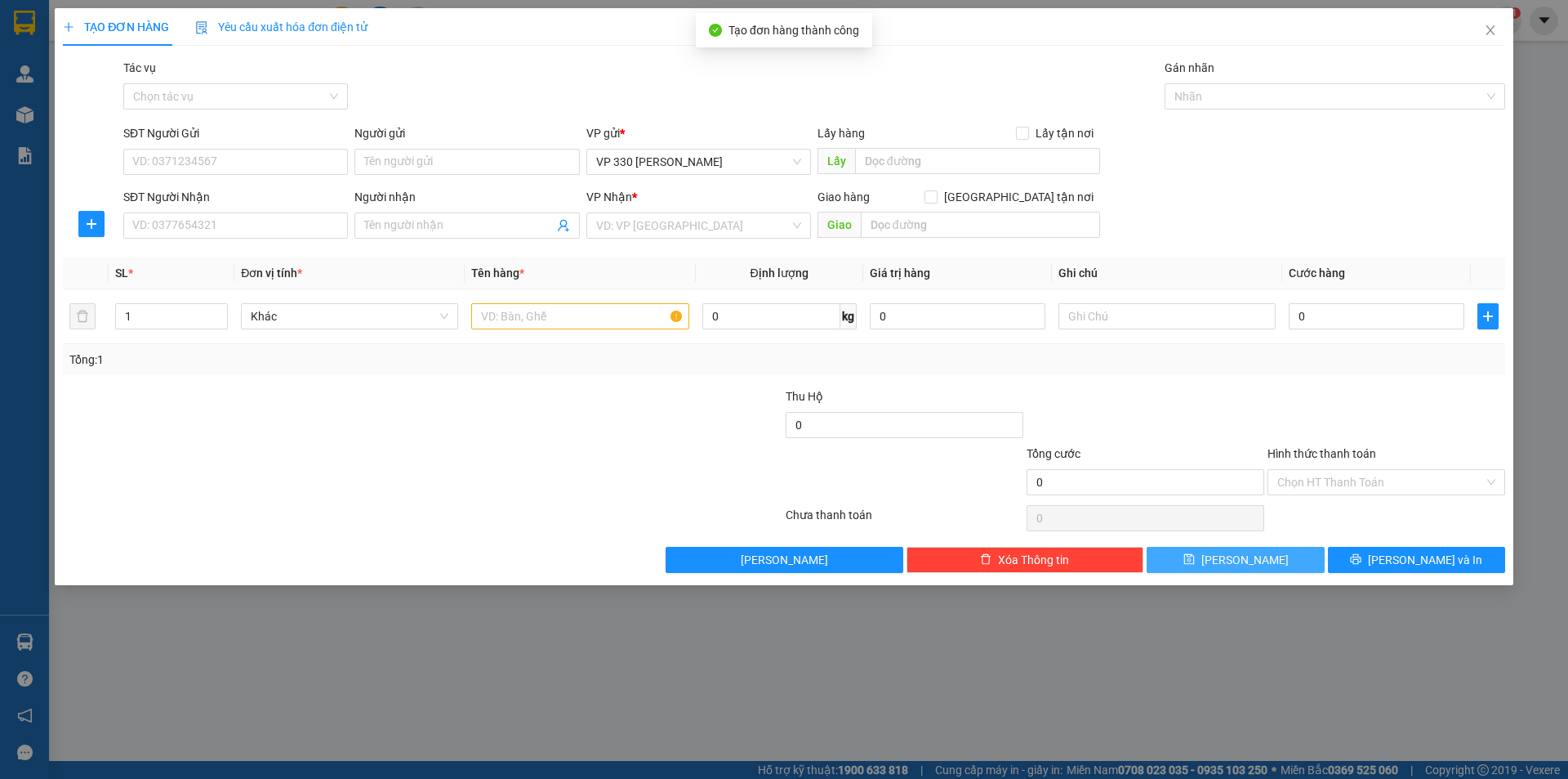
click at [1241, 561] on span "Lưu" at bounding box center [1245, 560] width 88 height 18
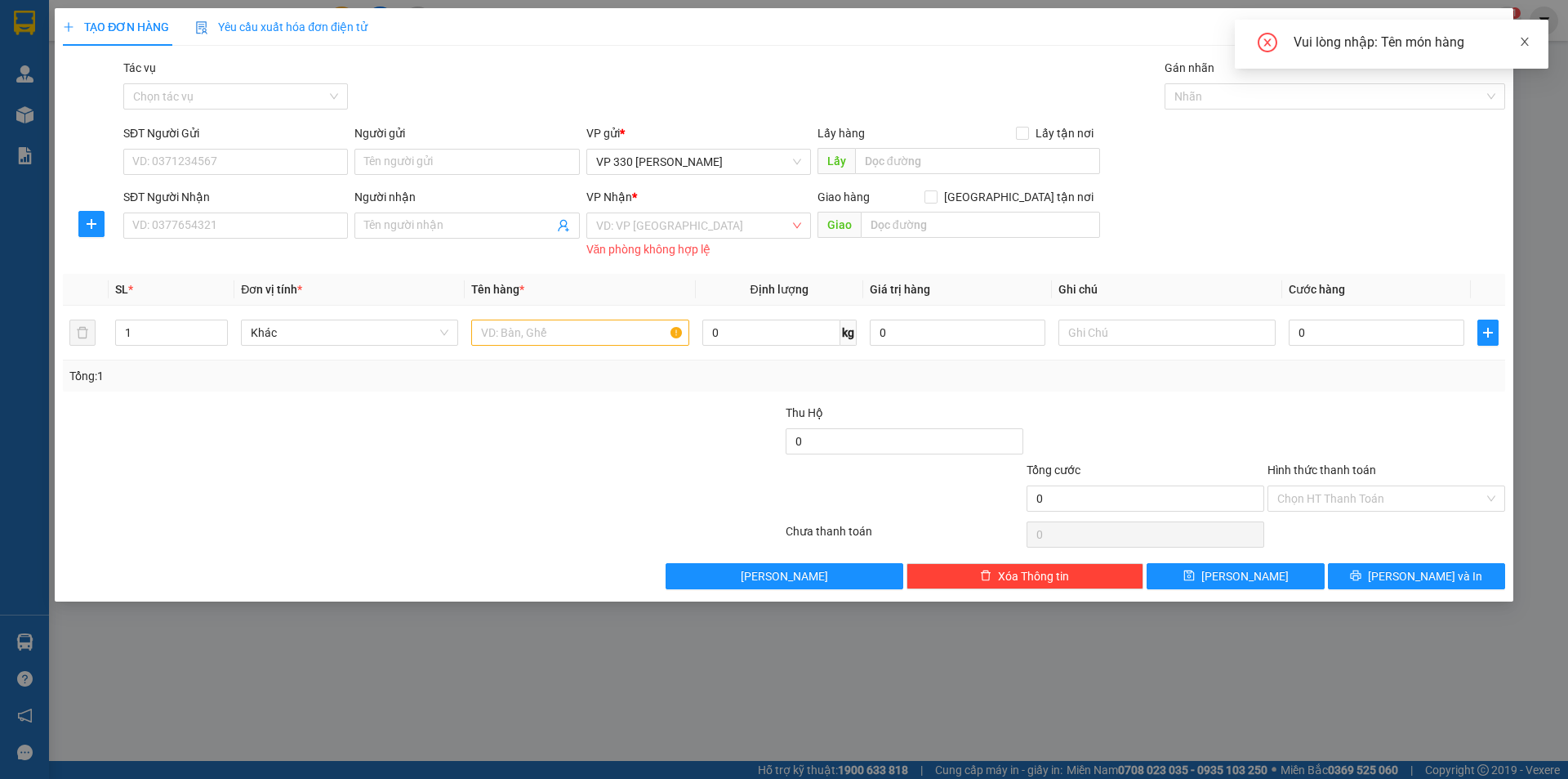
click at [1522, 41] on icon "close" at bounding box center [1524, 41] width 11 height 11
click at [1493, 36] on icon "close" at bounding box center [1490, 30] width 13 height 13
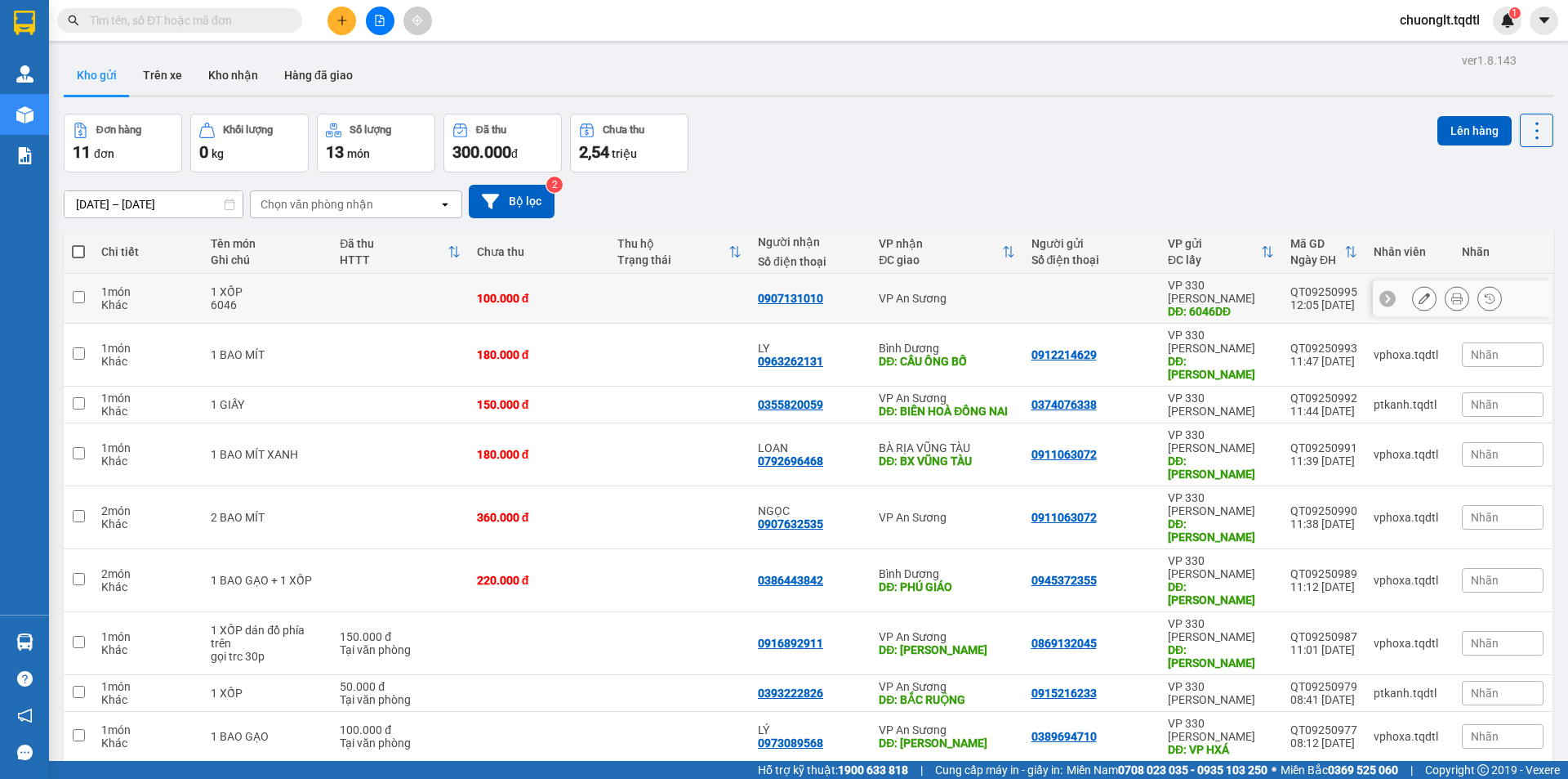
click at [89, 289] on td at bounding box center [79, 298] width 30 height 50
checkbox input "true"
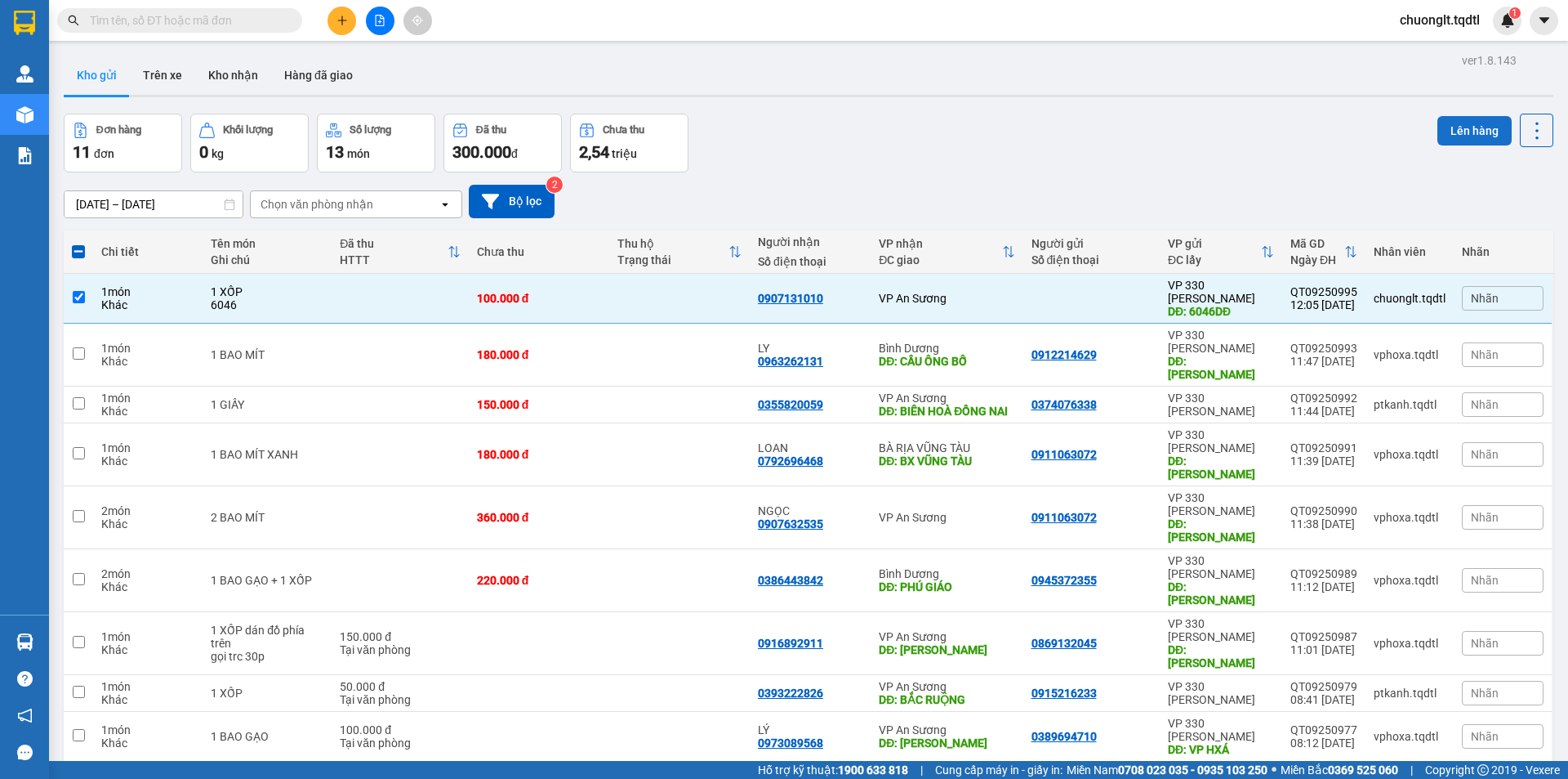
click at [1444, 128] on button "Lên hàng" at bounding box center [1474, 131] width 75 height 30
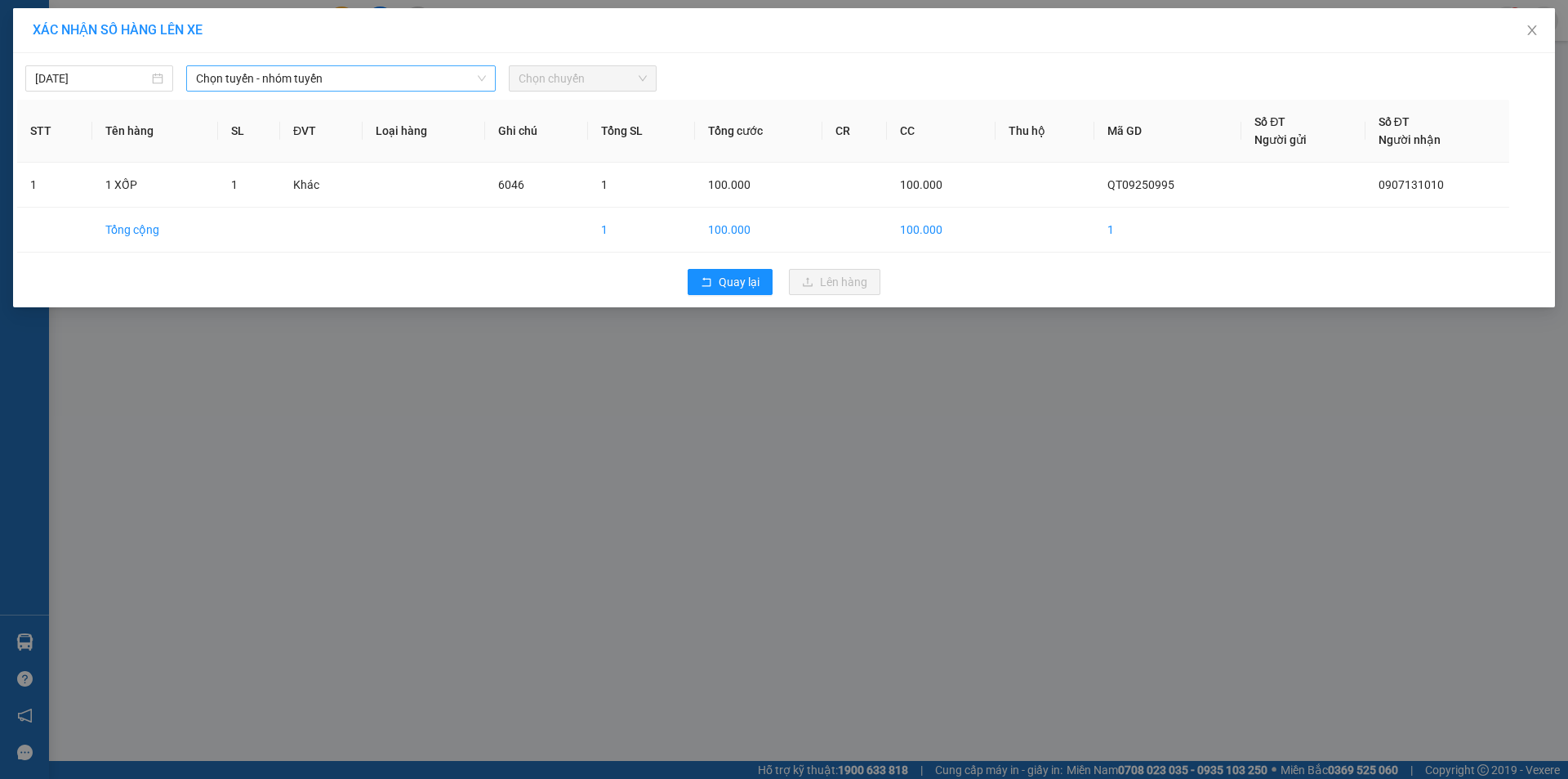
click at [441, 82] on span "Chọn tuyến - nhóm tuyến" at bounding box center [341, 78] width 290 height 25
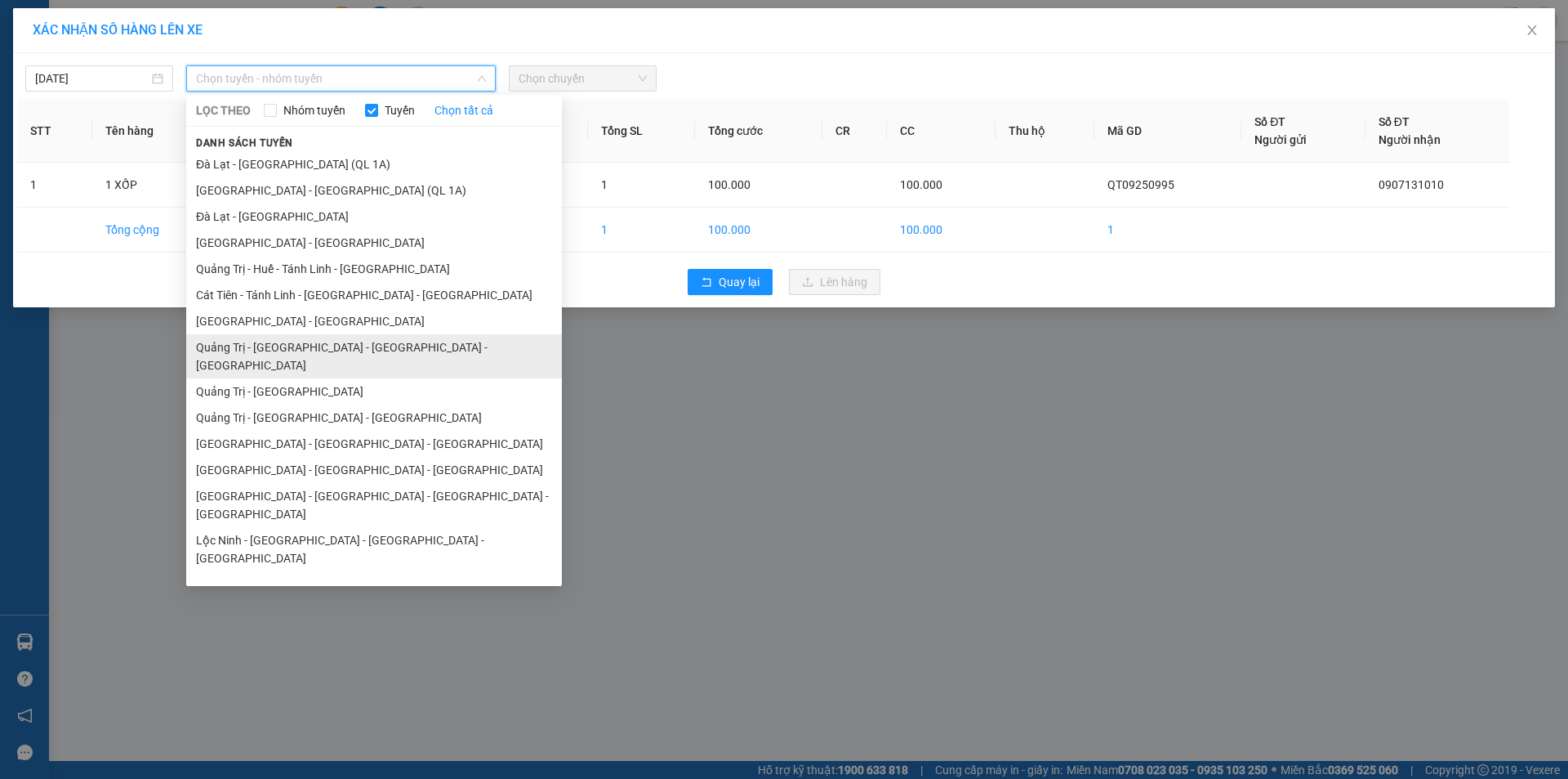
scroll to position [82, 0]
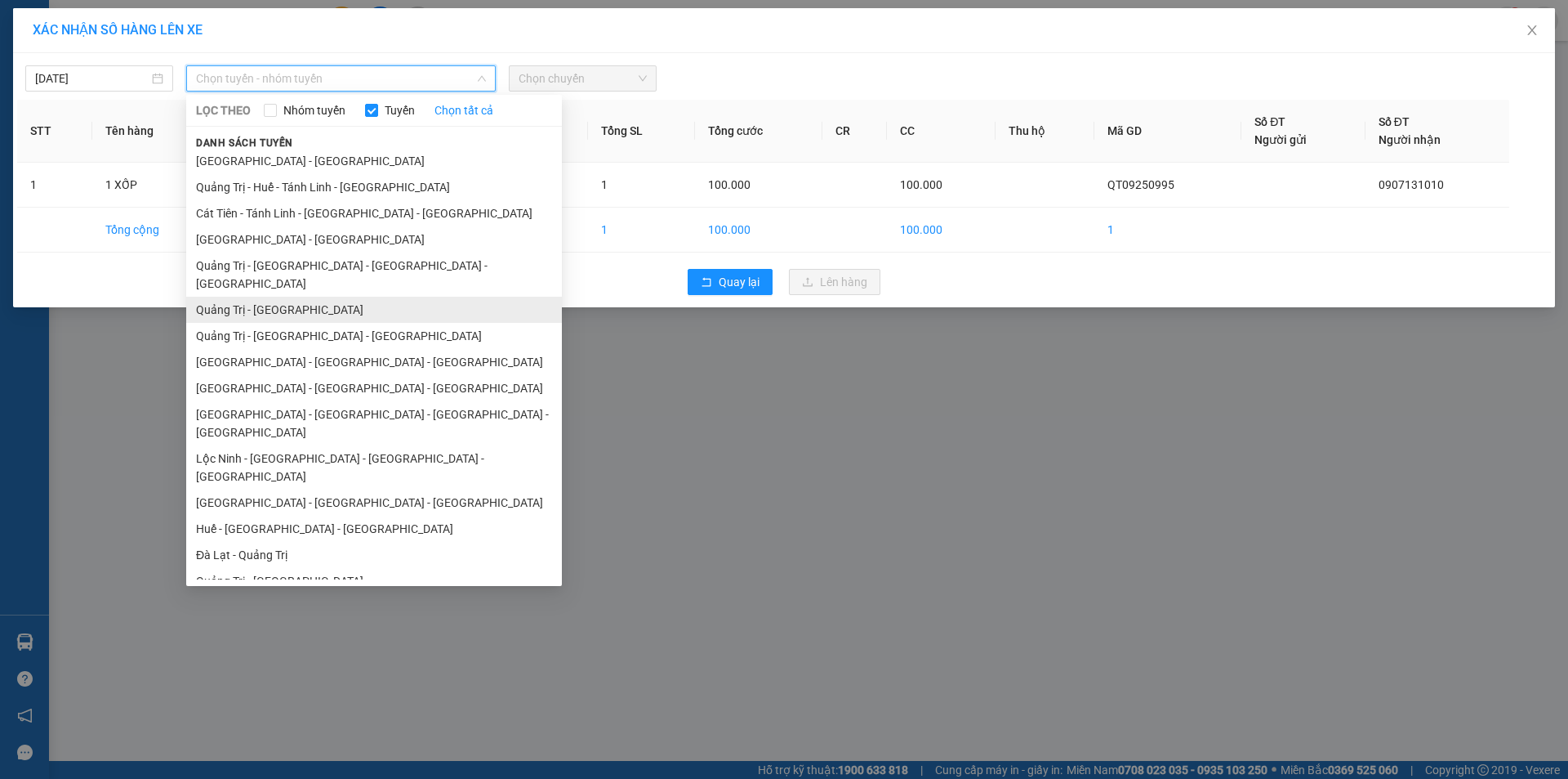
click at [302, 297] on li "Quảng Trị - Sài Gòn" at bounding box center [374, 310] width 375 height 26
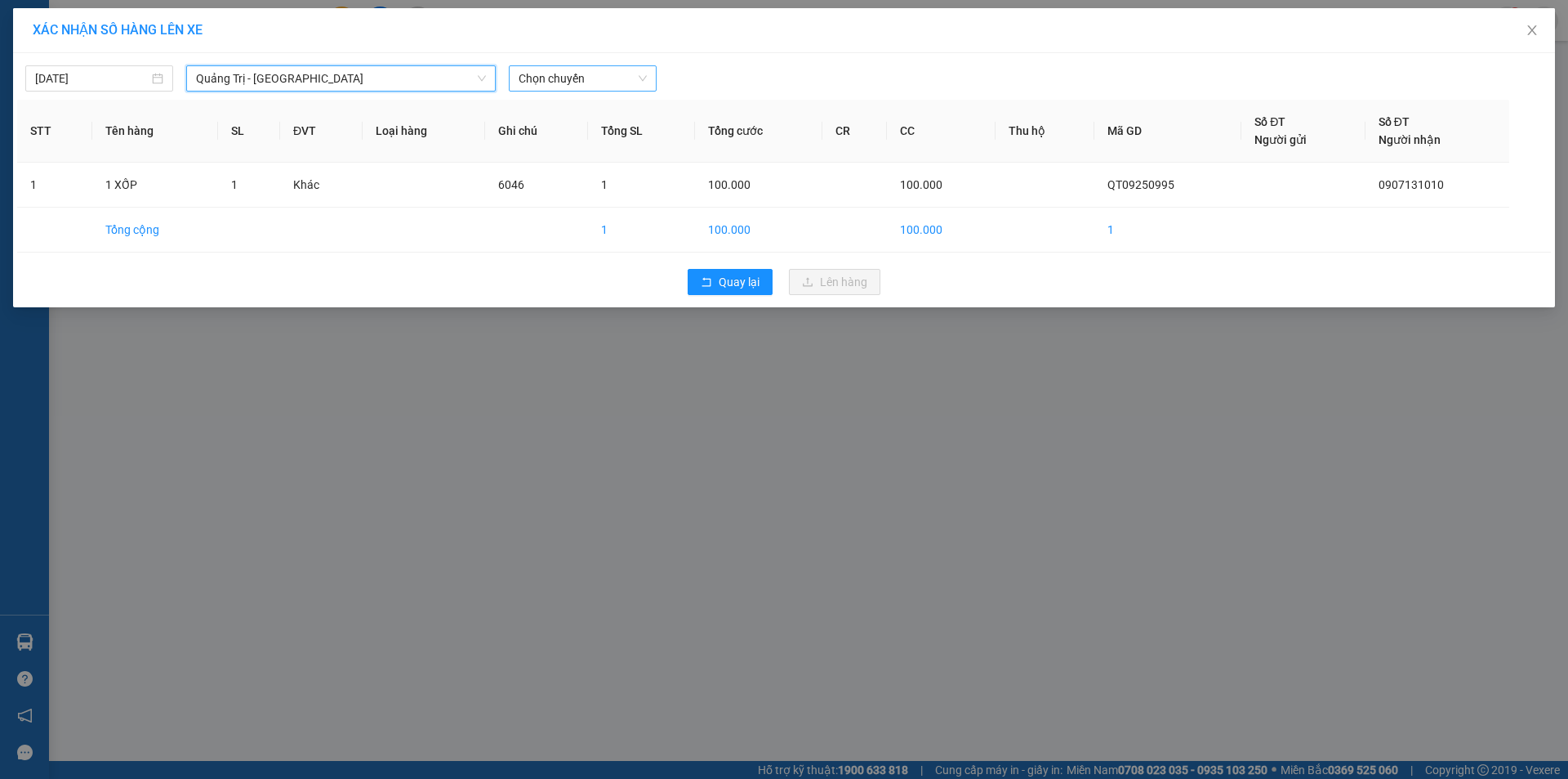
click at [631, 75] on span "Chọn chuyến" at bounding box center [582, 78] width 128 height 25
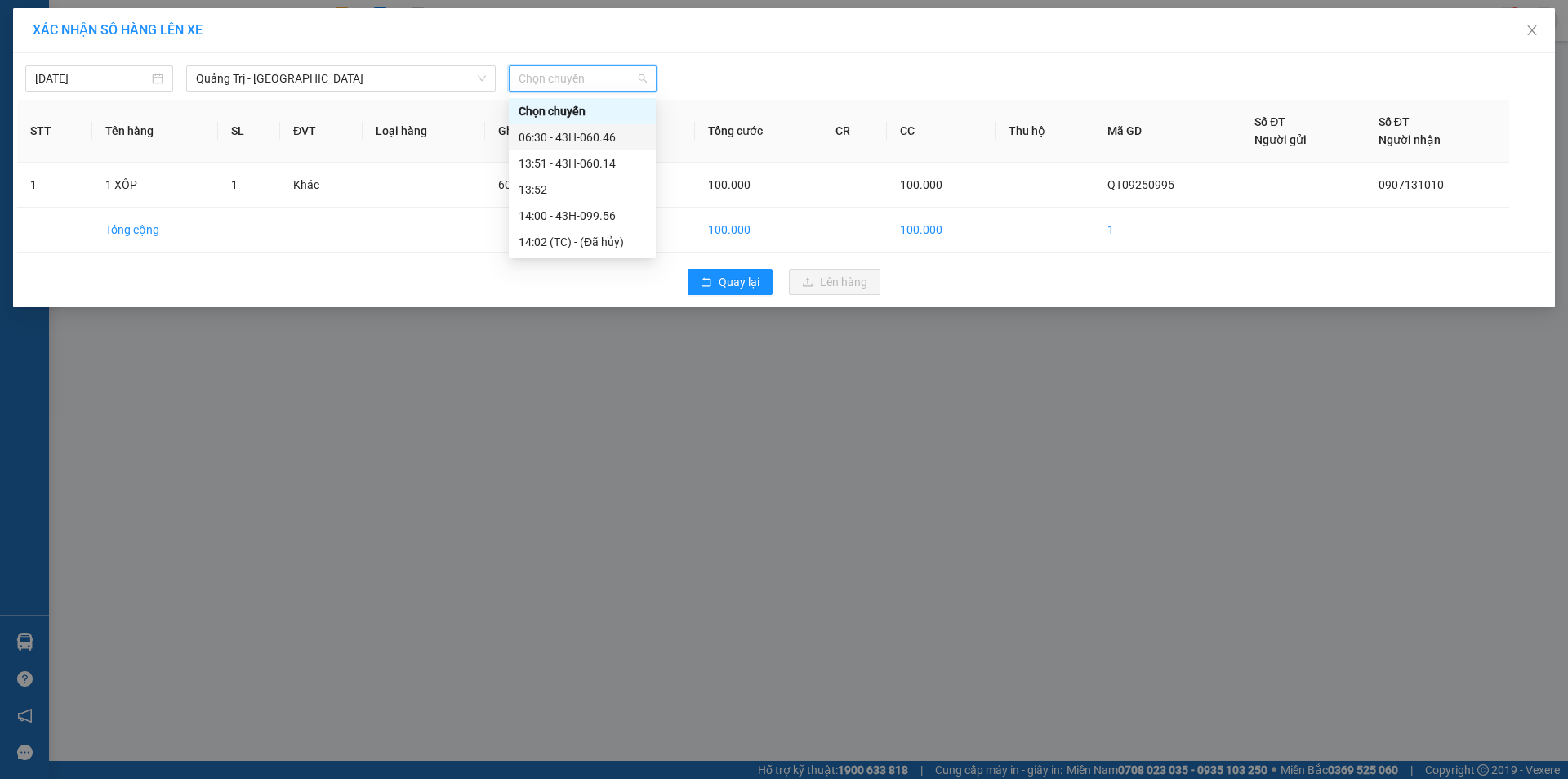
click at [606, 137] on div "06:30 - 43H-060.46" at bounding box center [581, 137] width 127 height 18
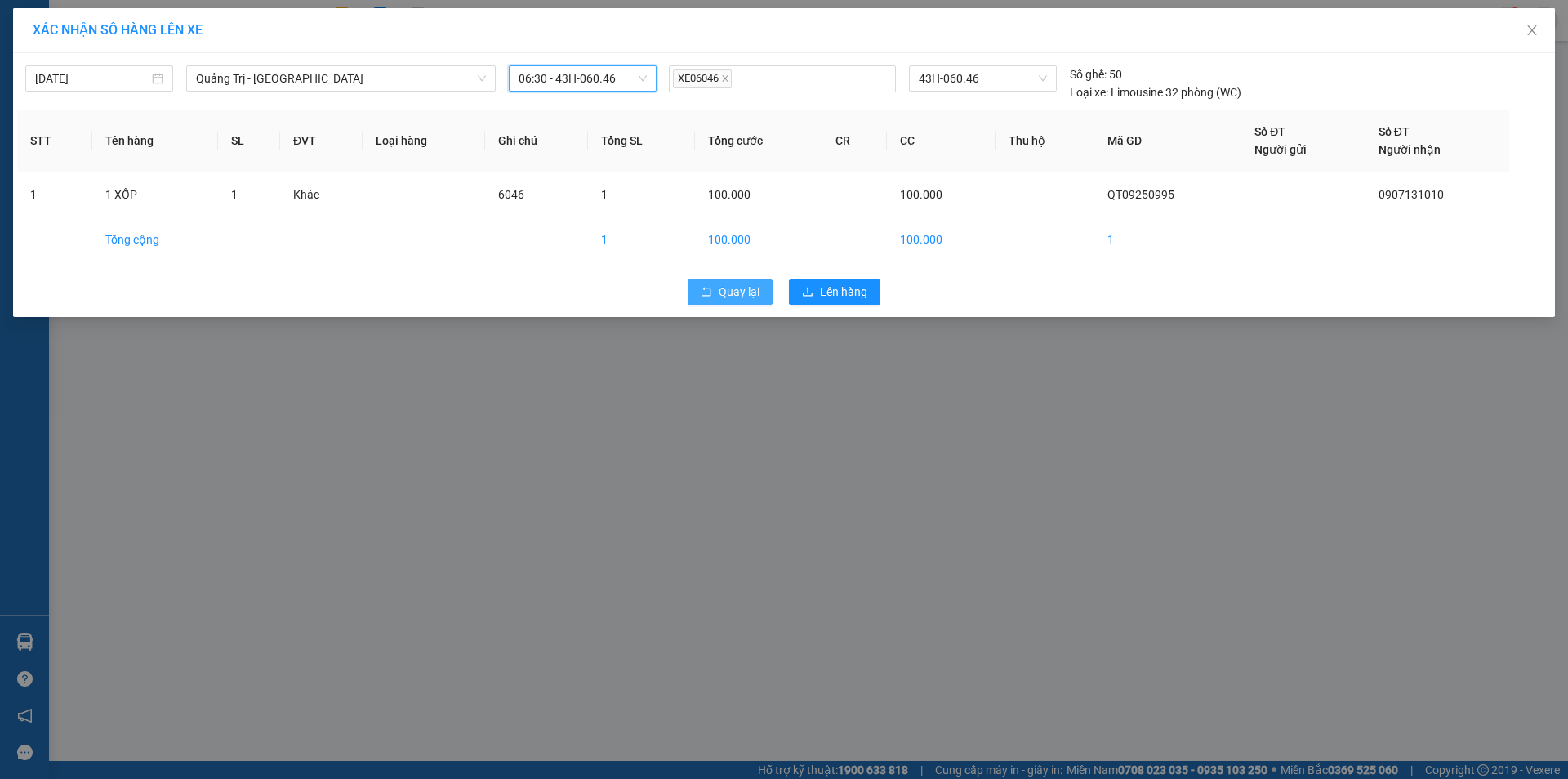
click at [730, 289] on span "Quay lại" at bounding box center [739, 291] width 41 height 18
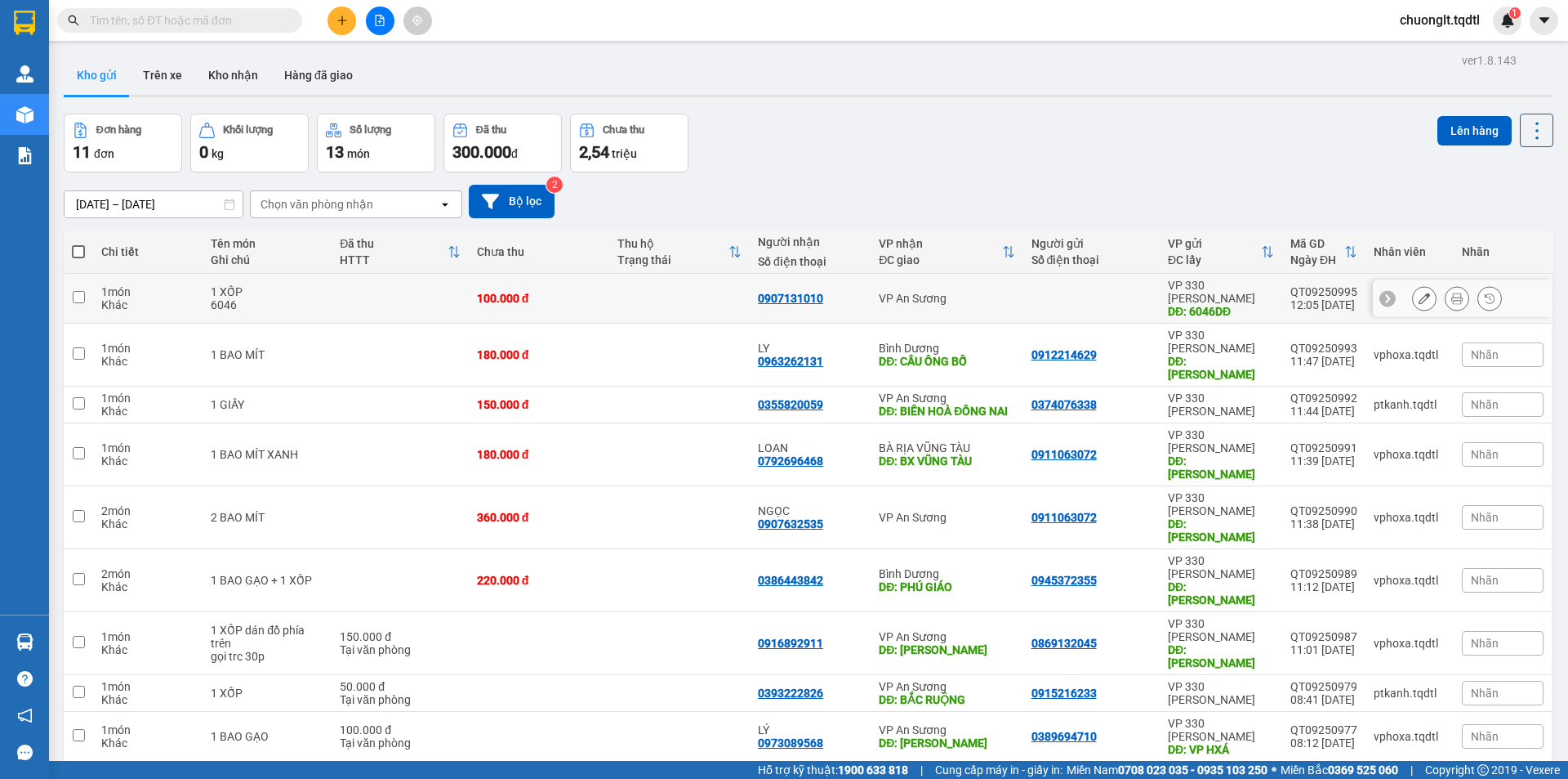
click at [84, 291] on input "checkbox" at bounding box center [79, 297] width 12 height 12
checkbox input "true"
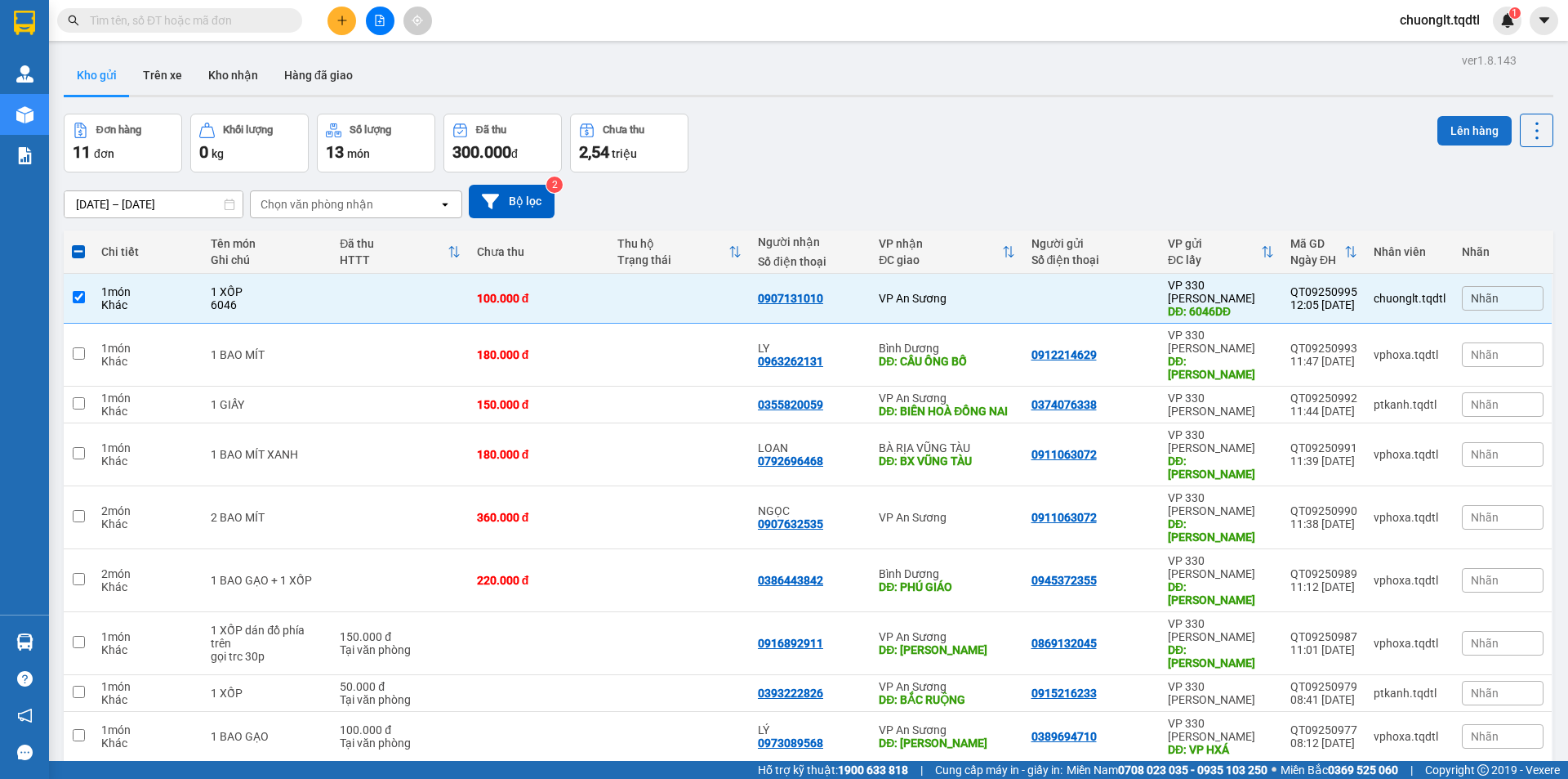
click at [1442, 119] on button "Lên hàng" at bounding box center [1474, 131] width 75 height 30
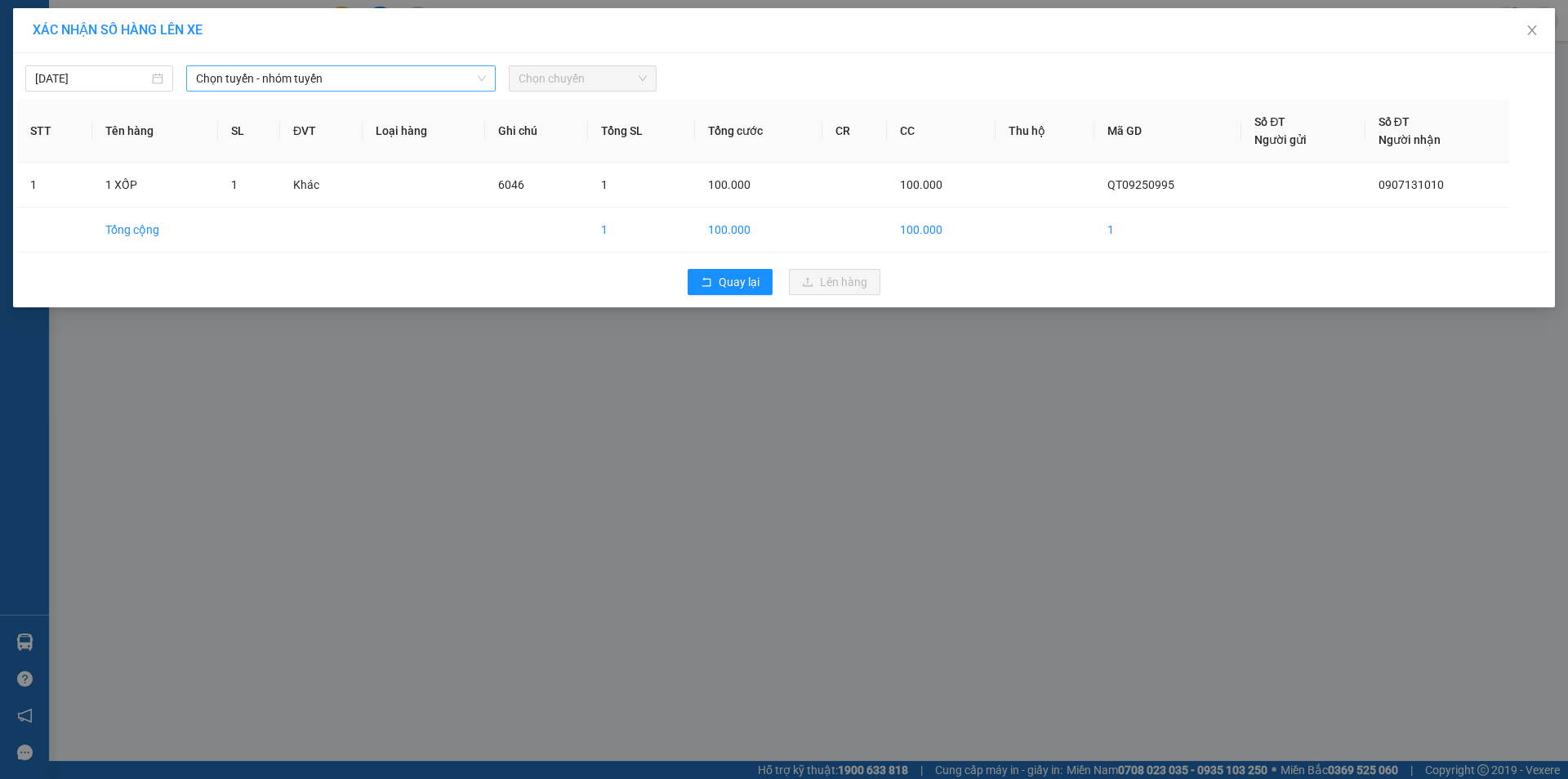
click at [426, 74] on span "Chọn tuyến - nhóm tuyến" at bounding box center [341, 78] width 290 height 25
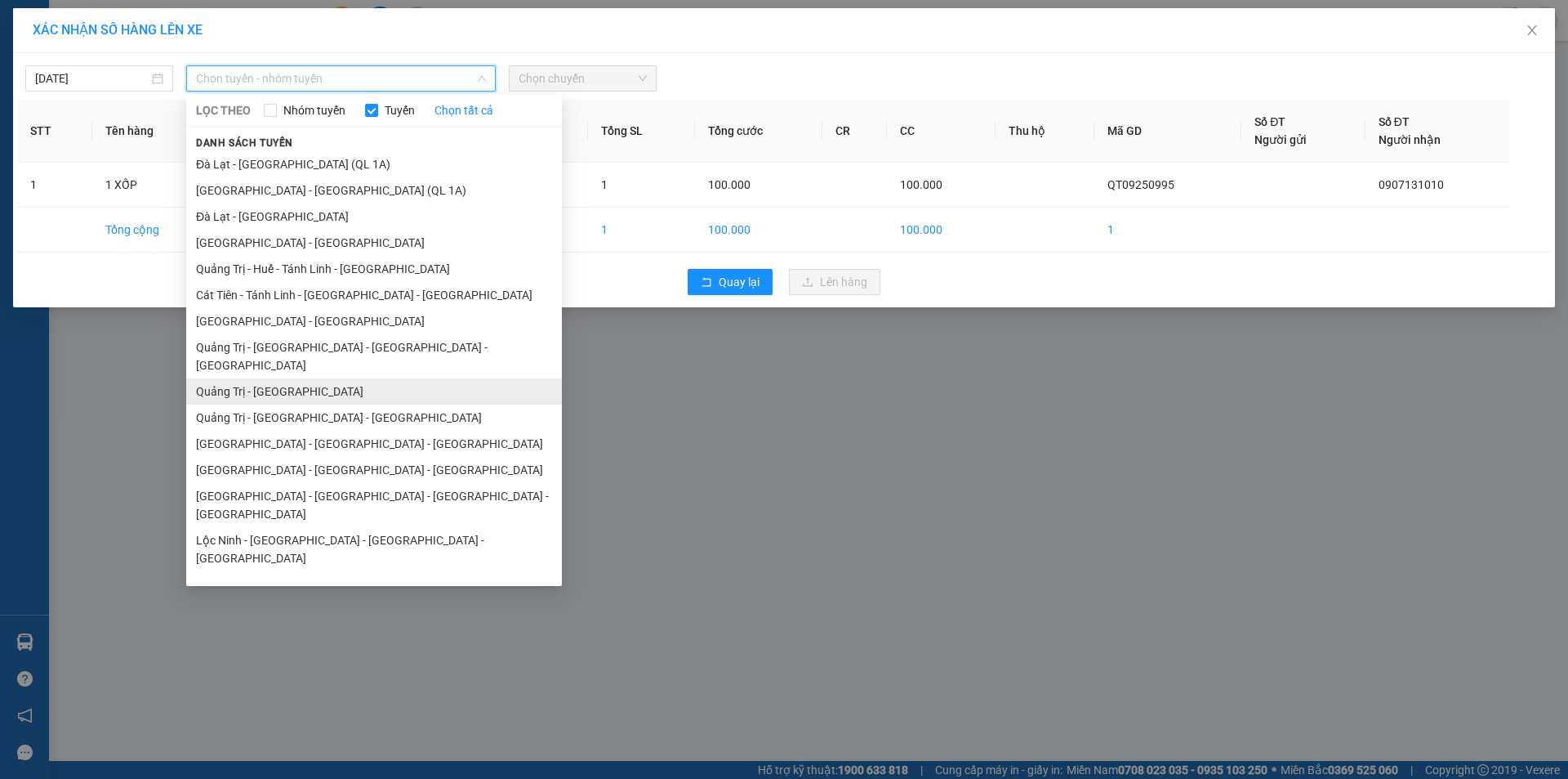
click at [286, 378] on li "Quảng Trị - Sài Gòn" at bounding box center [374, 391] width 375 height 26
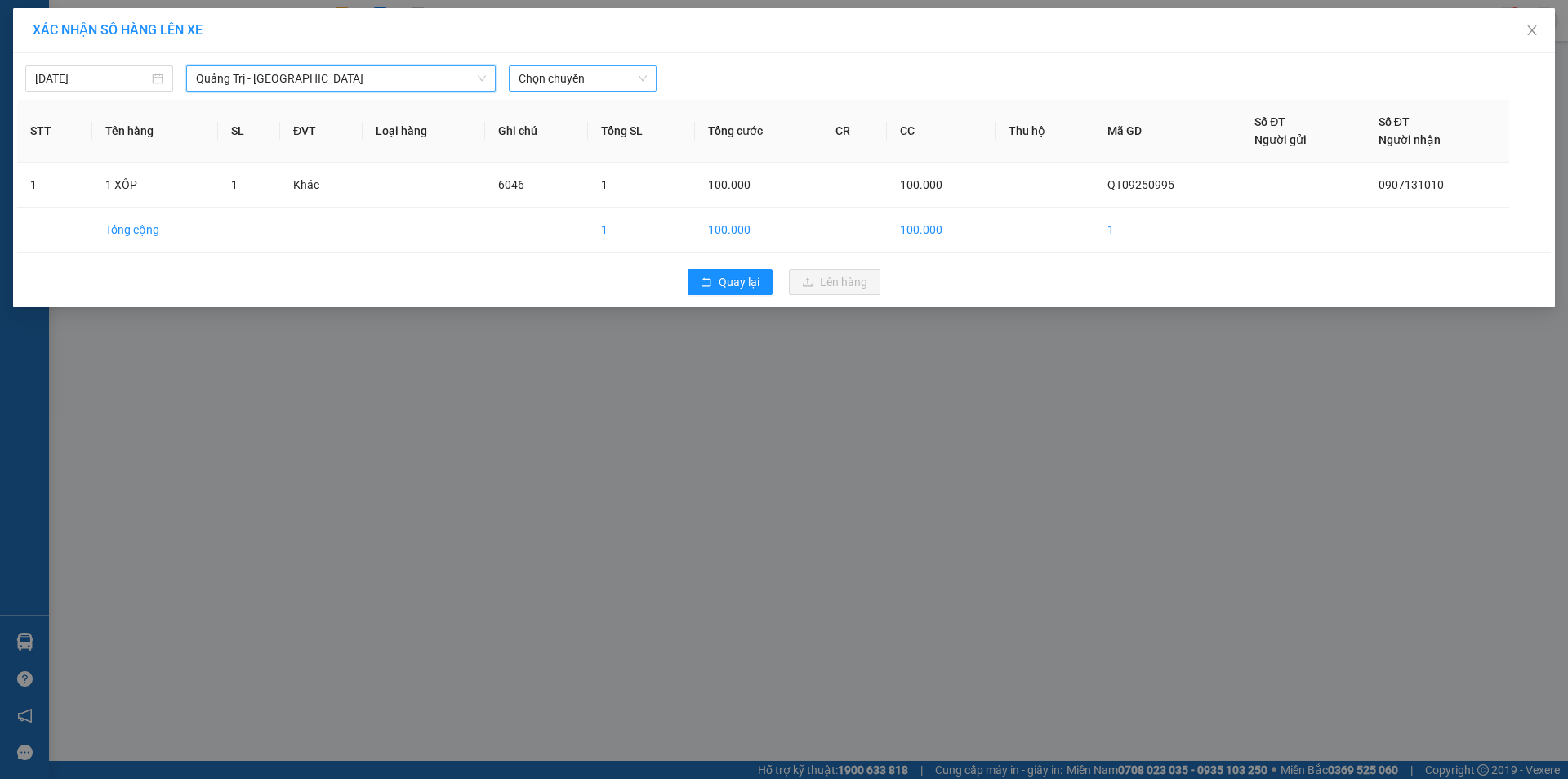
click at [621, 66] on span "Chọn chuyến" at bounding box center [582, 78] width 128 height 25
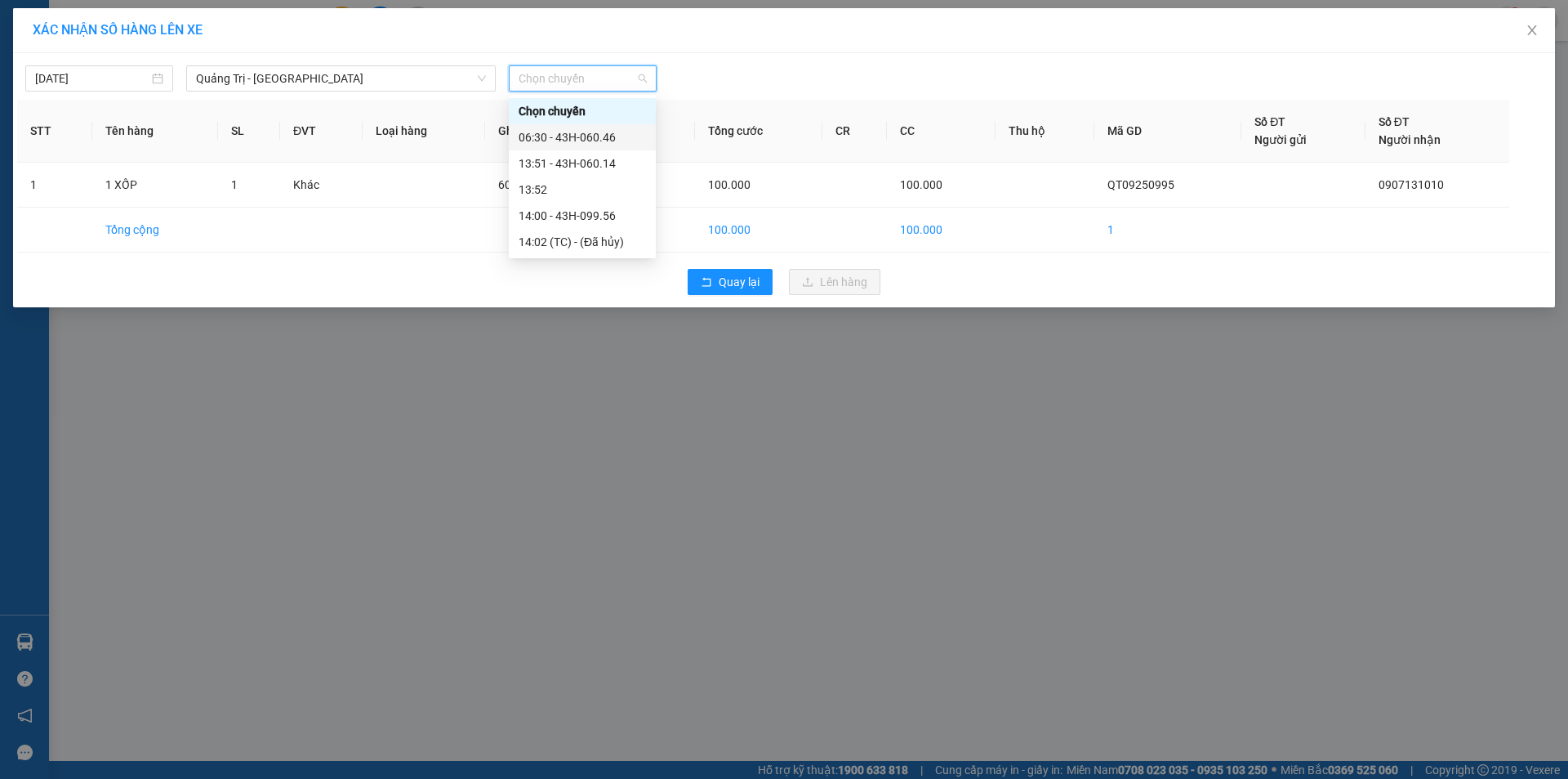
drag, startPoint x: 601, startPoint y: 125, endPoint x: 604, endPoint y: 134, distance: 9.5
click at [601, 125] on div "06:30 - 43H-060.46" at bounding box center [582, 138] width 147 height 26
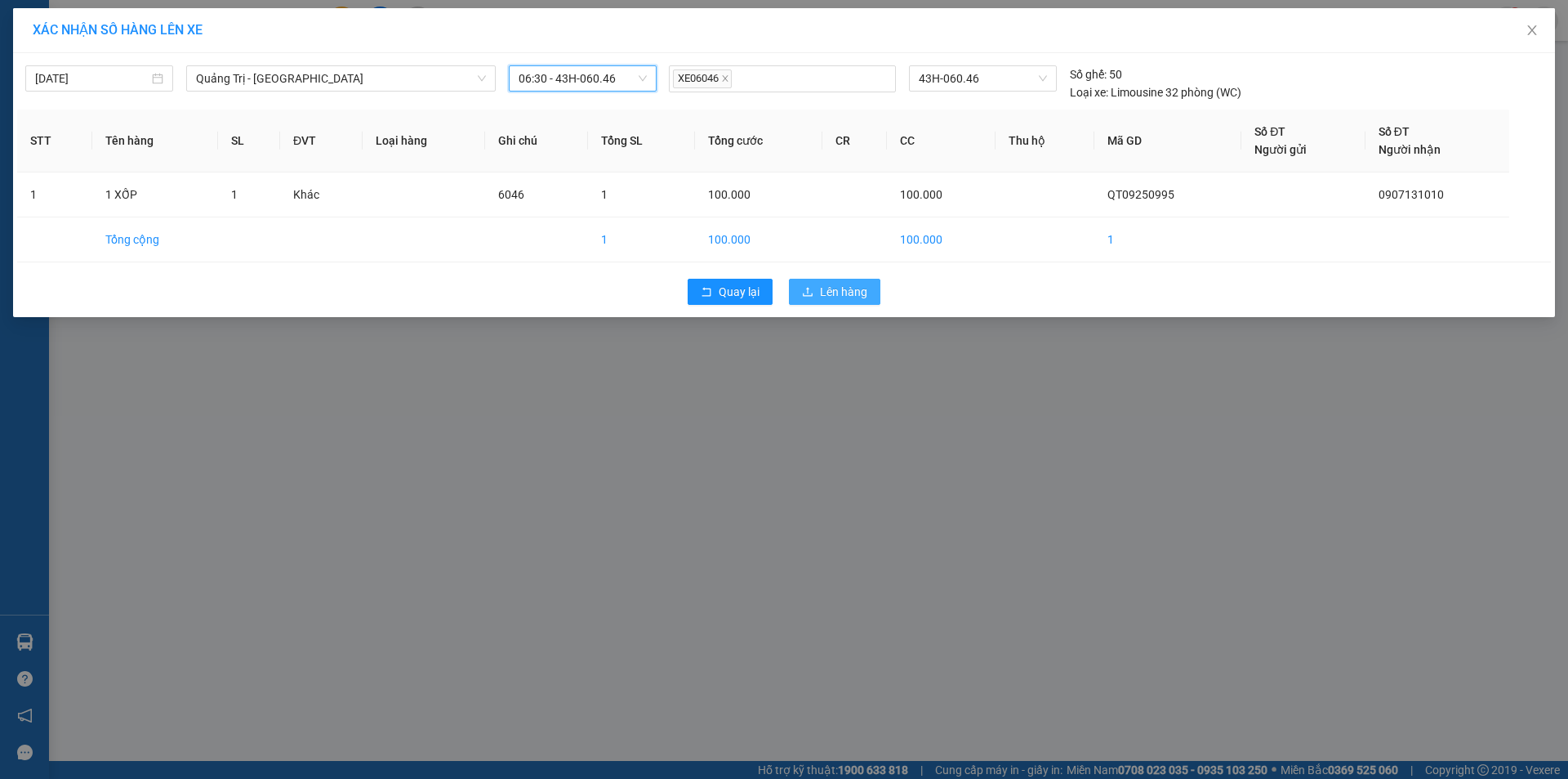
click at [835, 284] on span "Lên hàng" at bounding box center [844, 291] width 47 height 18
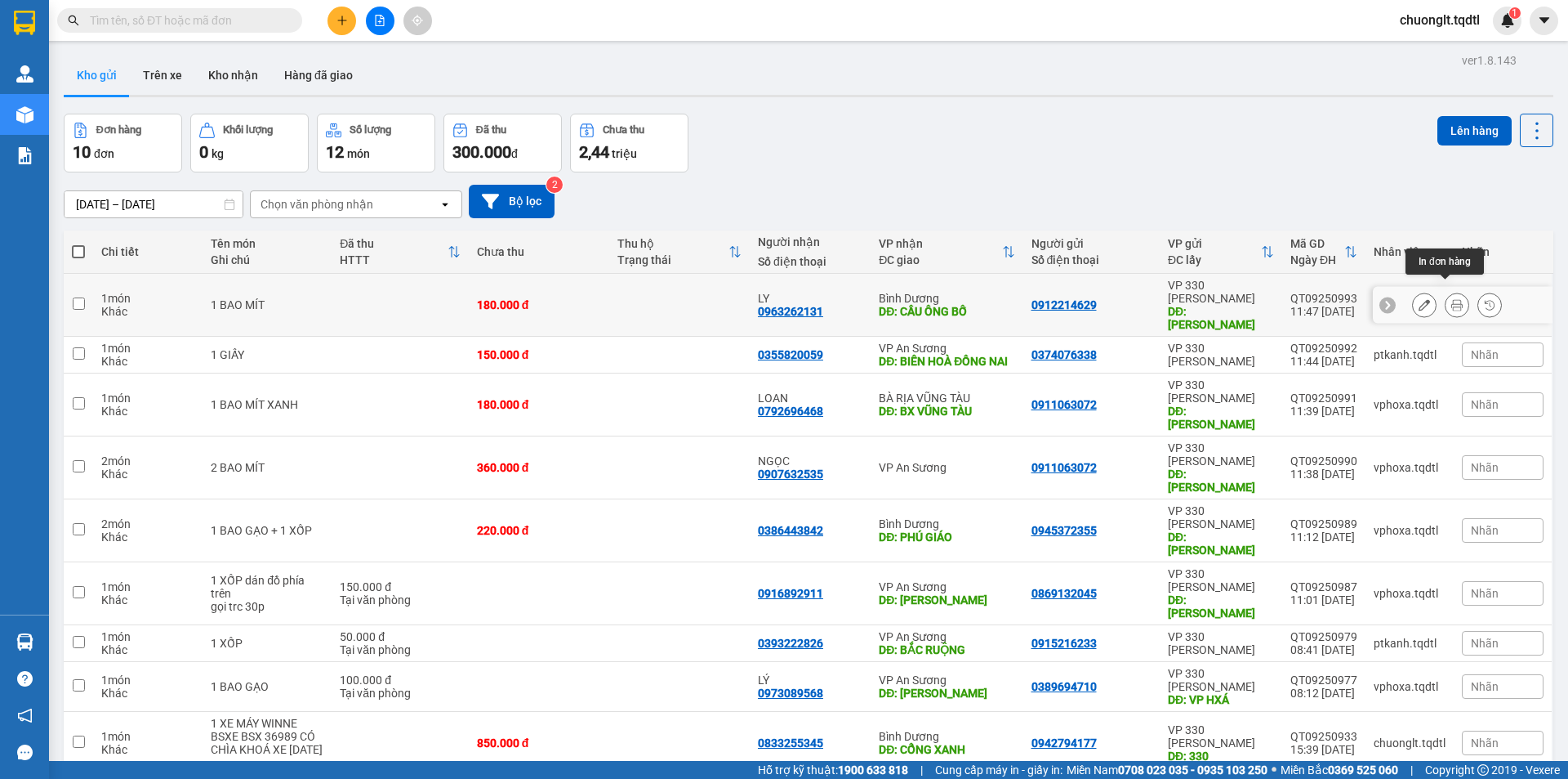
click at [1451, 299] on icon at bounding box center [1457, 304] width 11 height 11
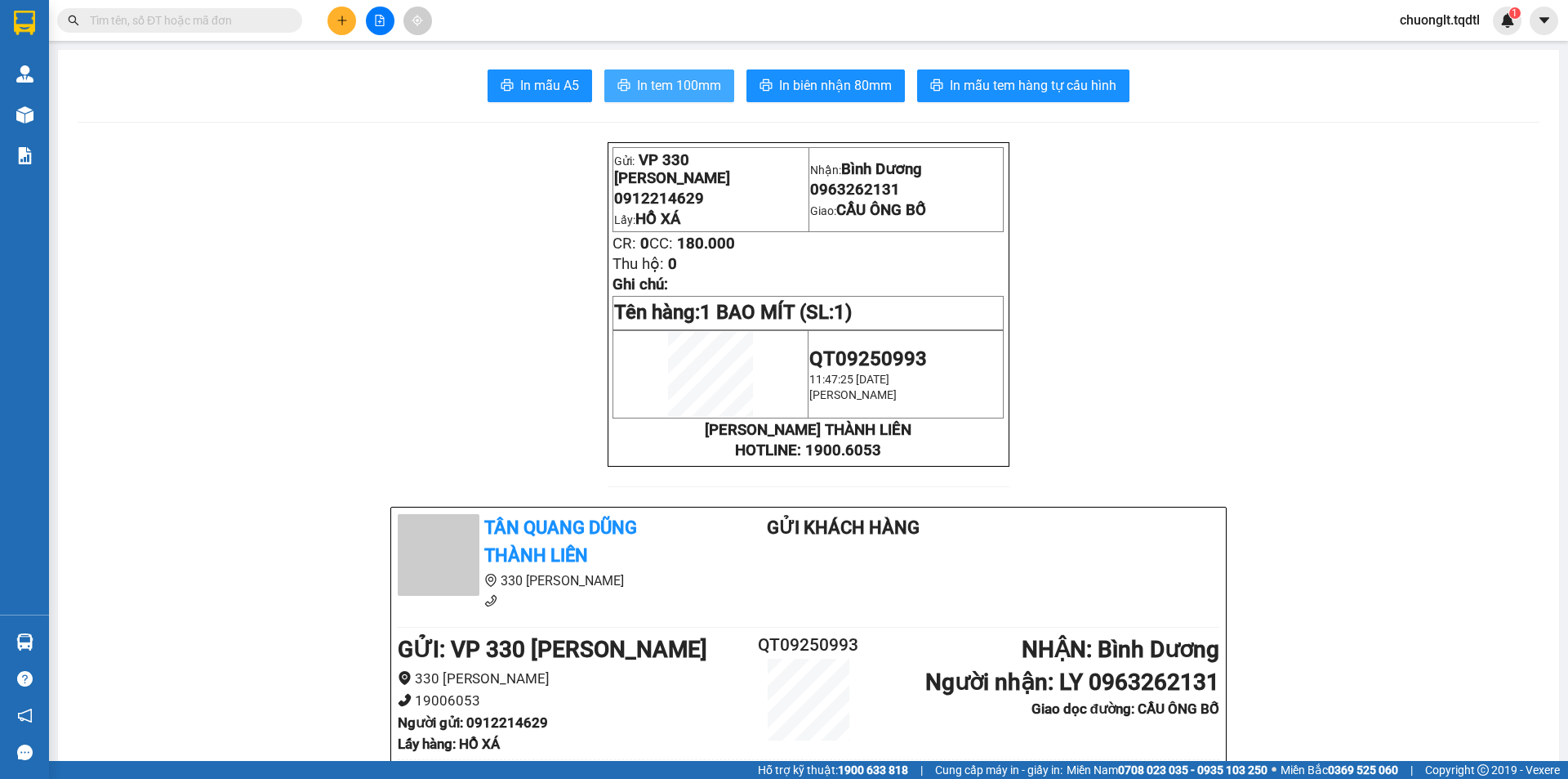
click at [649, 82] on span "In tem 100mm" at bounding box center [680, 85] width 84 height 20
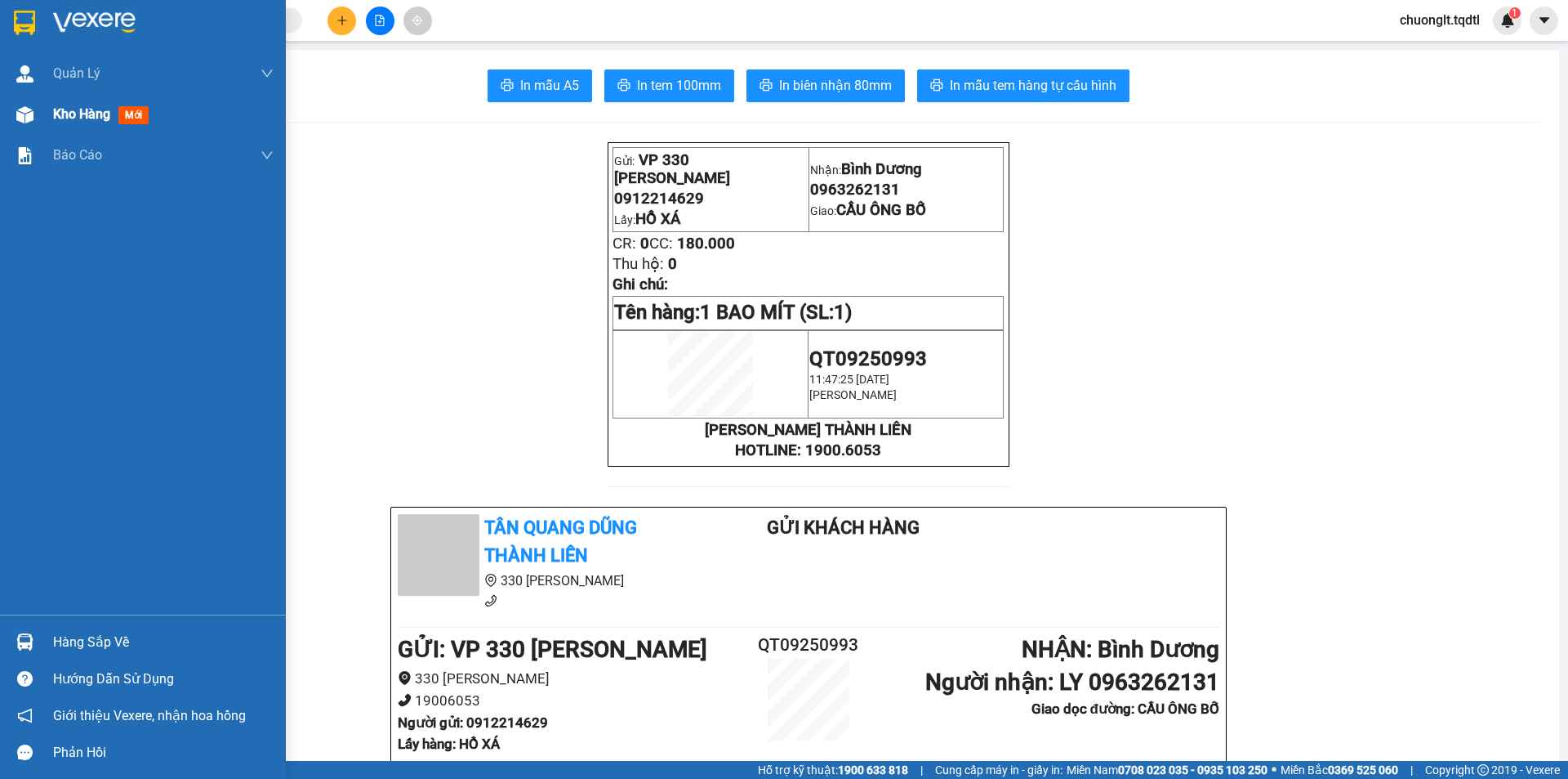
click at [58, 111] on span "Kho hàng" at bounding box center [82, 114] width 57 height 16
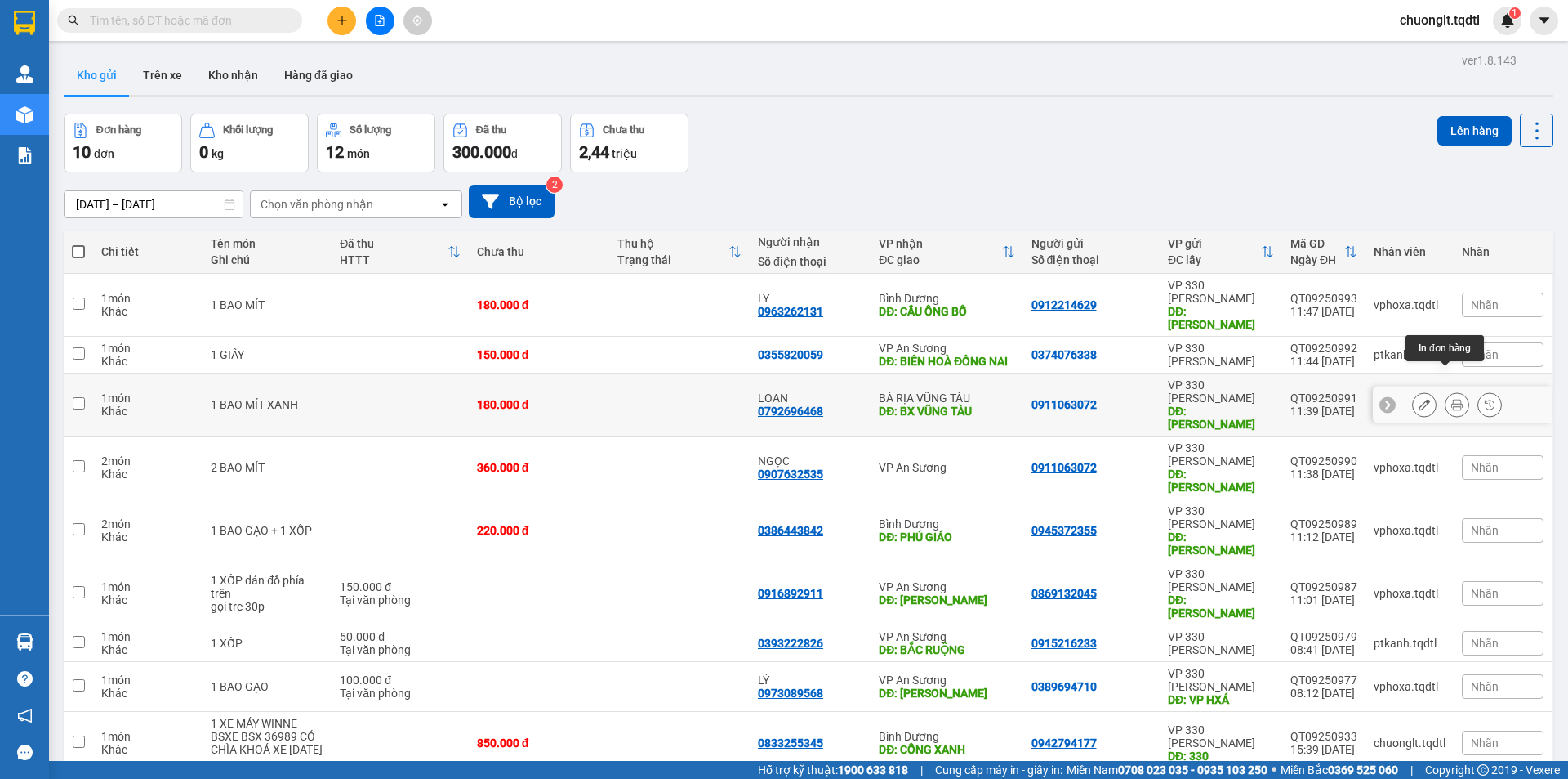
click at [1446, 390] on button at bounding box center [1458, 404] width 23 height 29
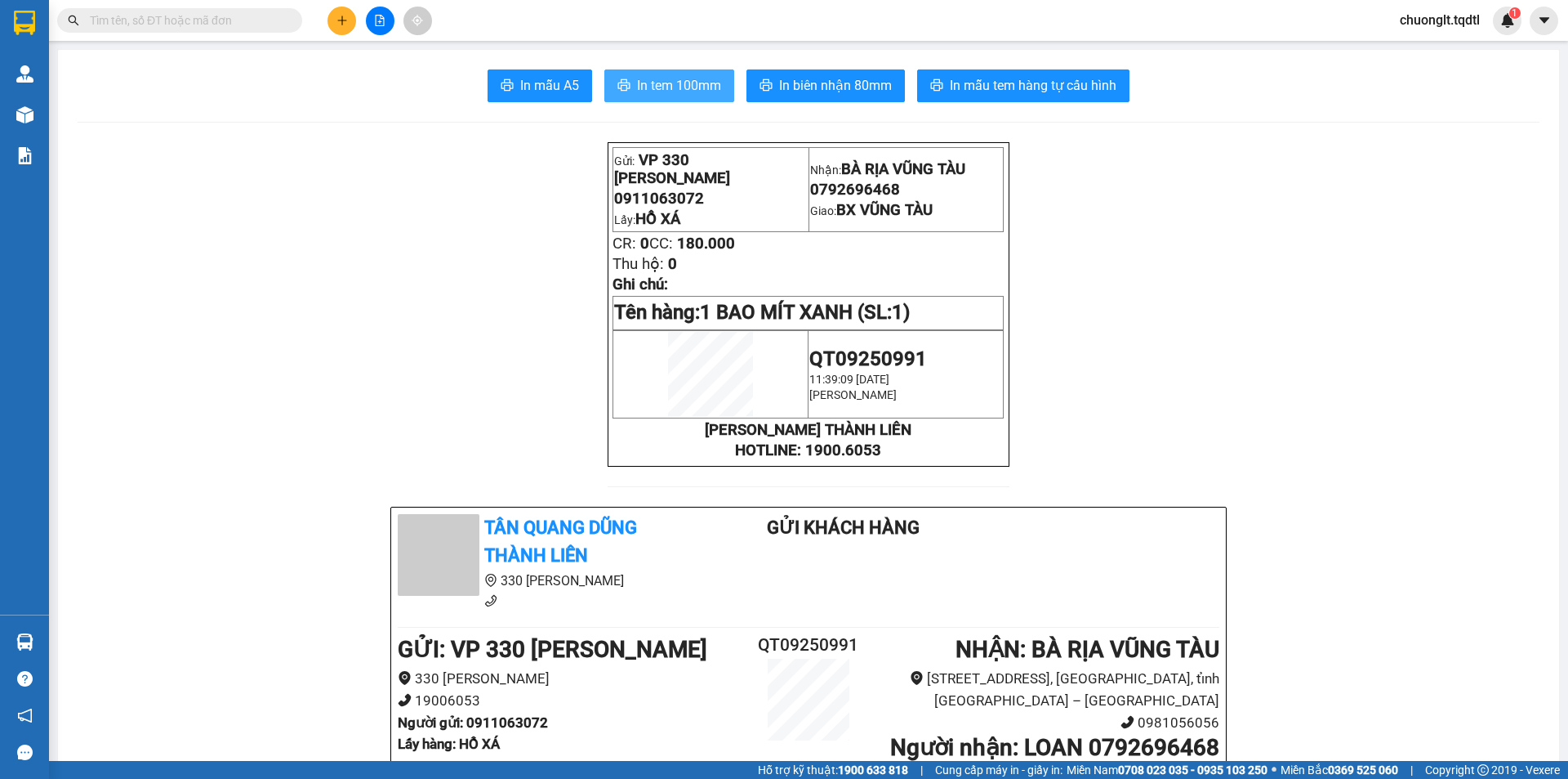
click at [666, 84] on span "In tem 100mm" at bounding box center [680, 85] width 84 height 20
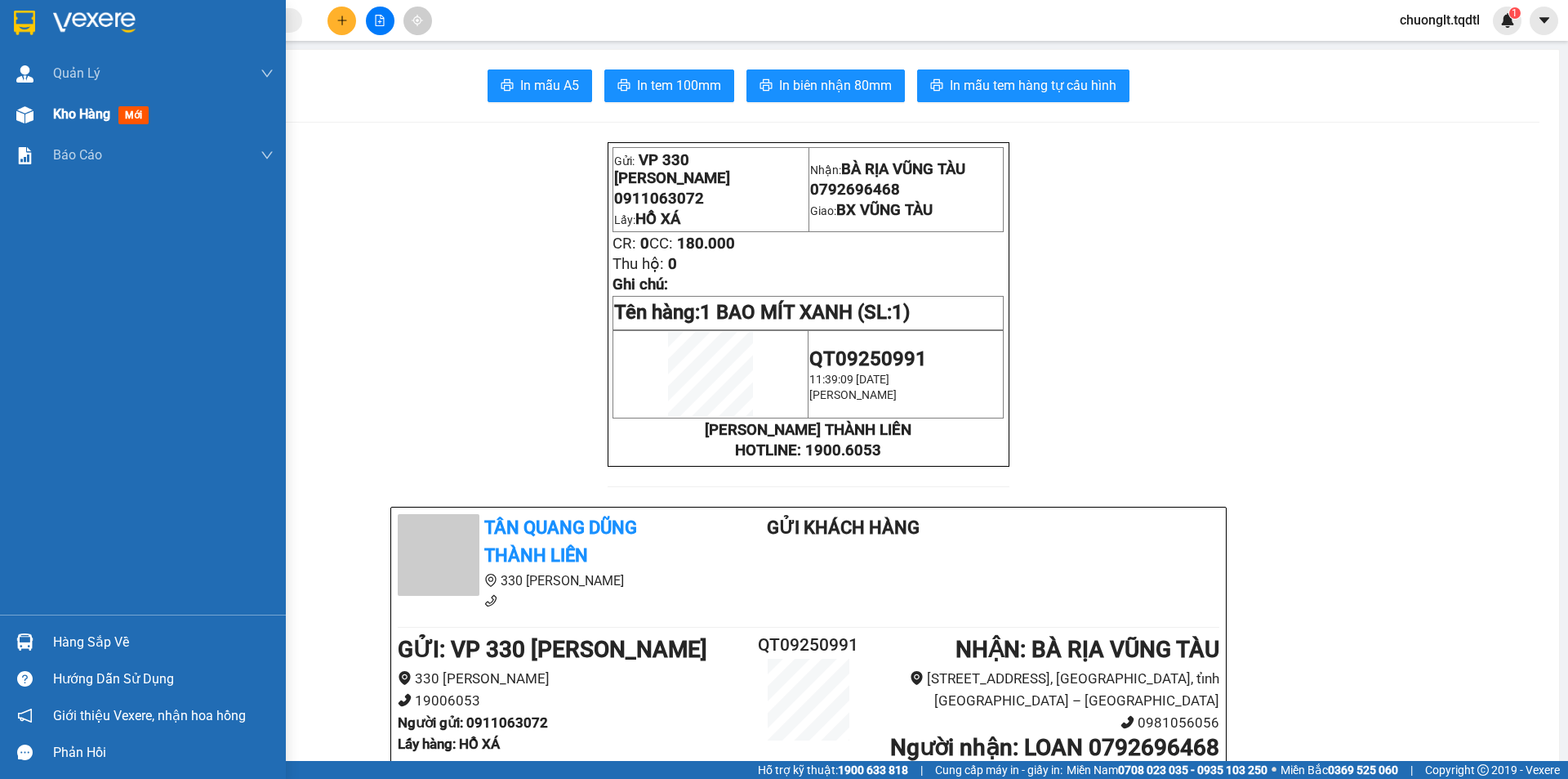
click at [47, 107] on div "Kho hàng mới" at bounding box center [143, 114] width 286 height 41
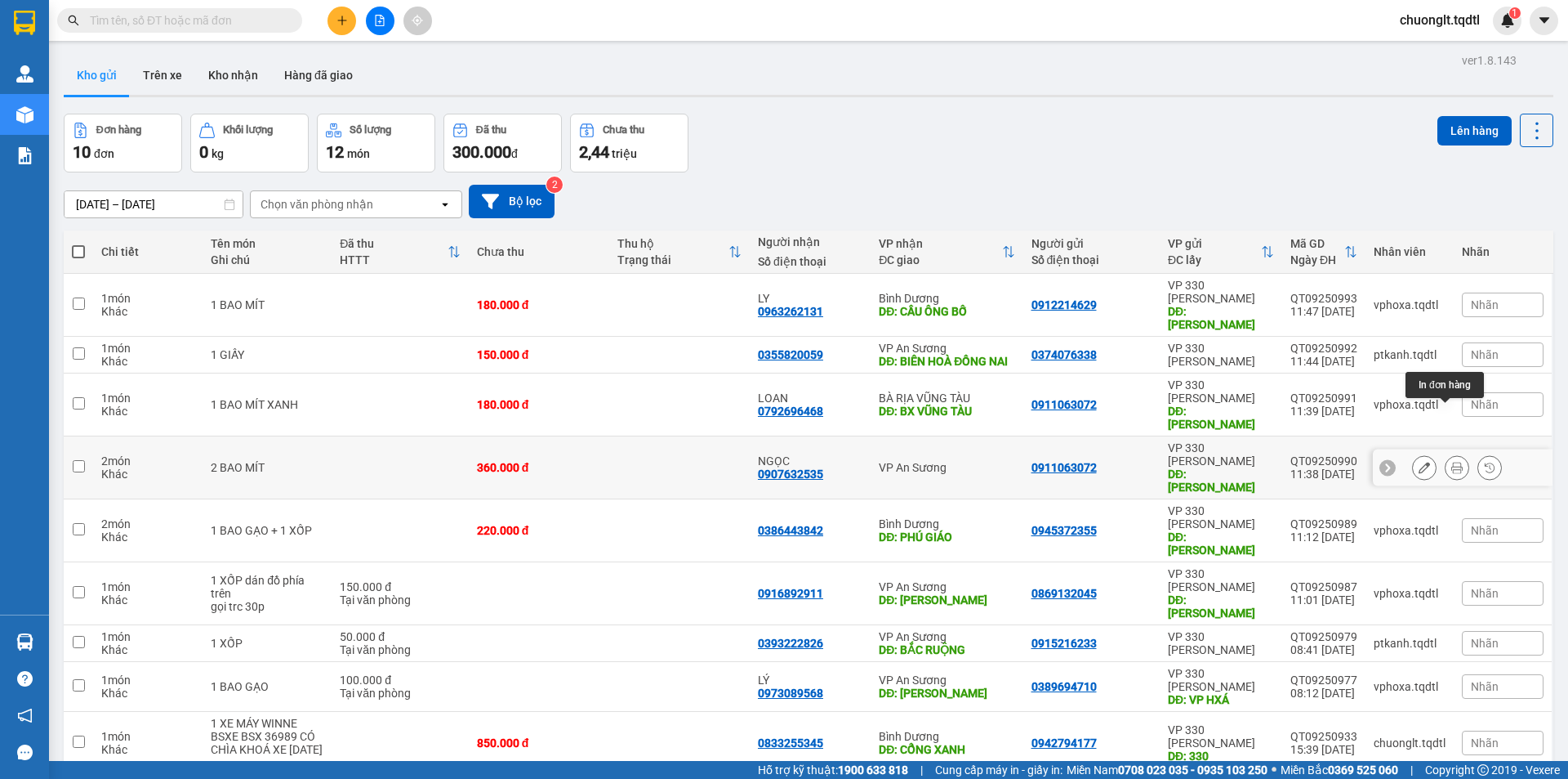
click at [1446, 454] on button at bounding box center [1458, 468] width 23 height 29
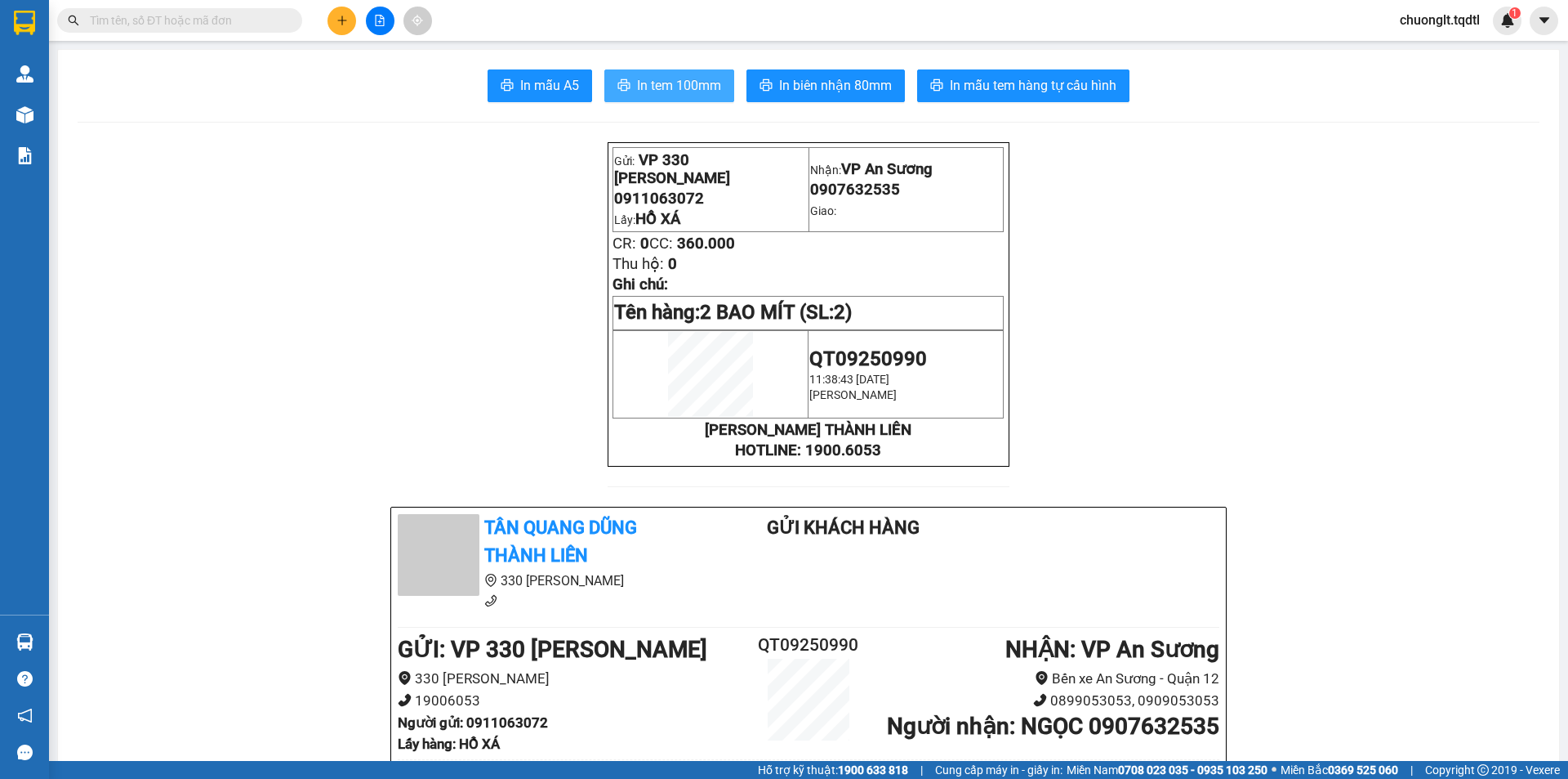
click at [661, 85] on span "In tem 100mm" at bounding box center [680, 85] width 84 height 20
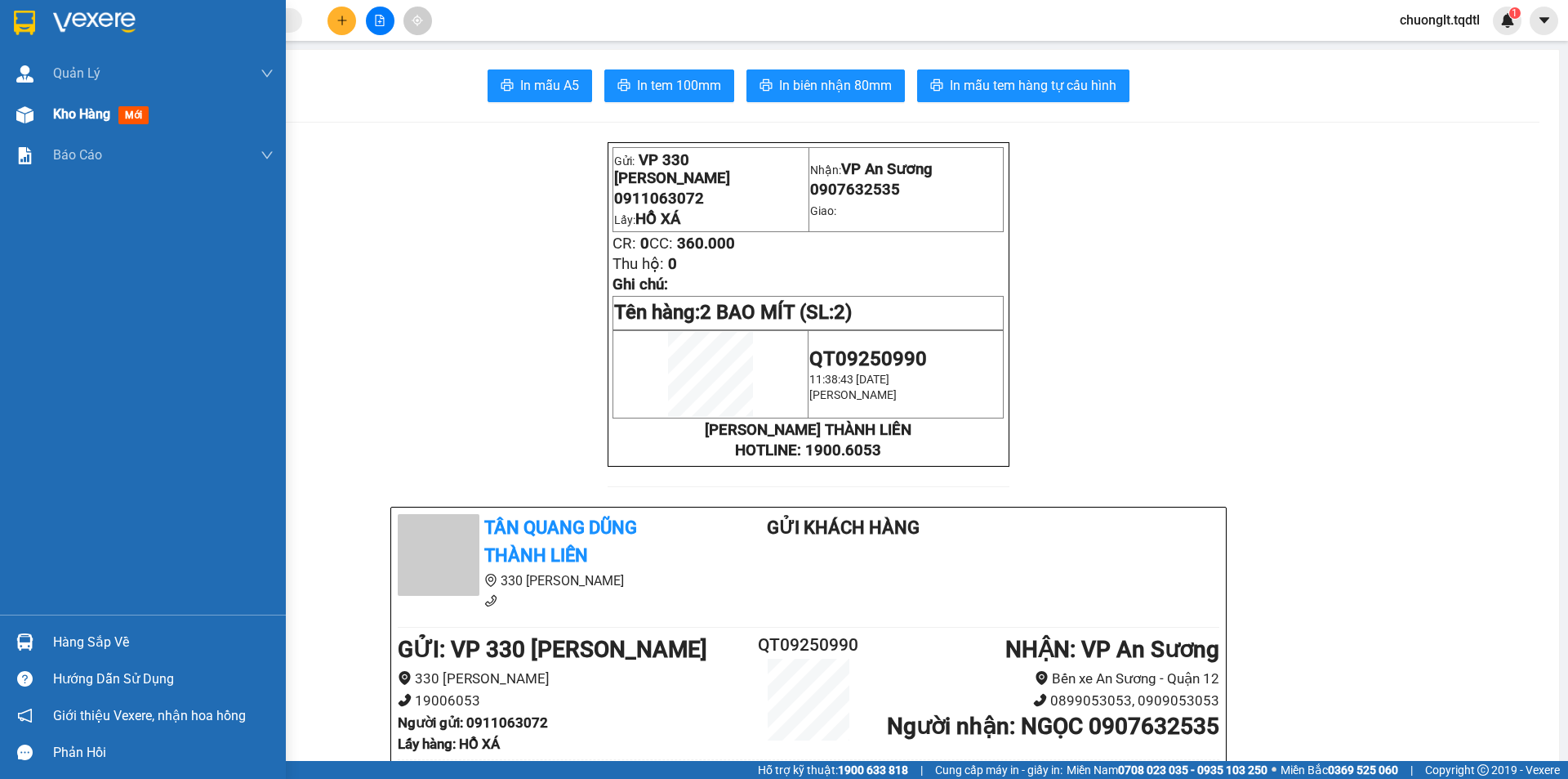
click at [66, 114] on span "Kho hàng" at bounding box center [82, 114] width 57 height 16
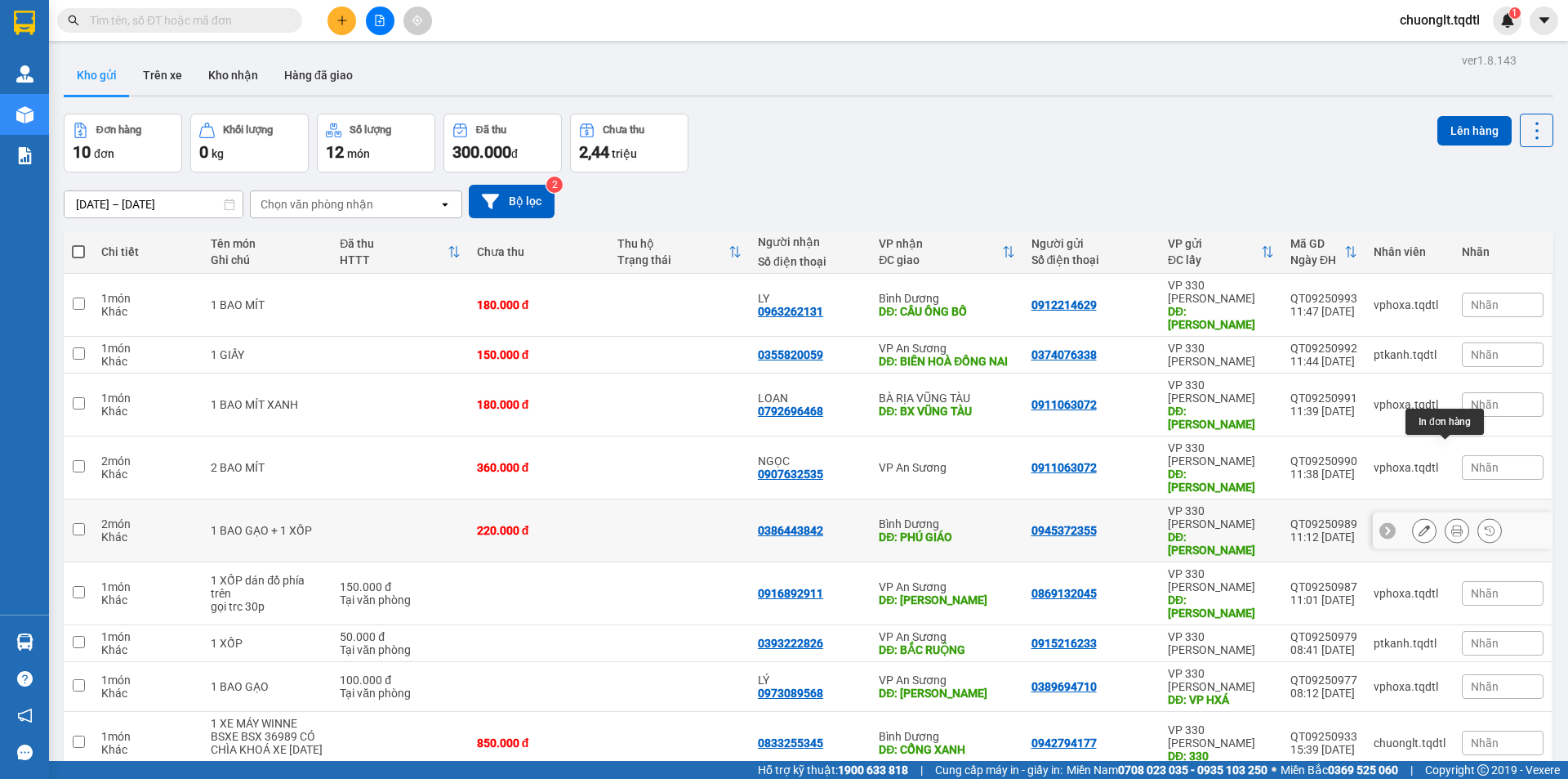
click at [1446, 517] on button at bounding box center [1458, 531] width 23 height 29
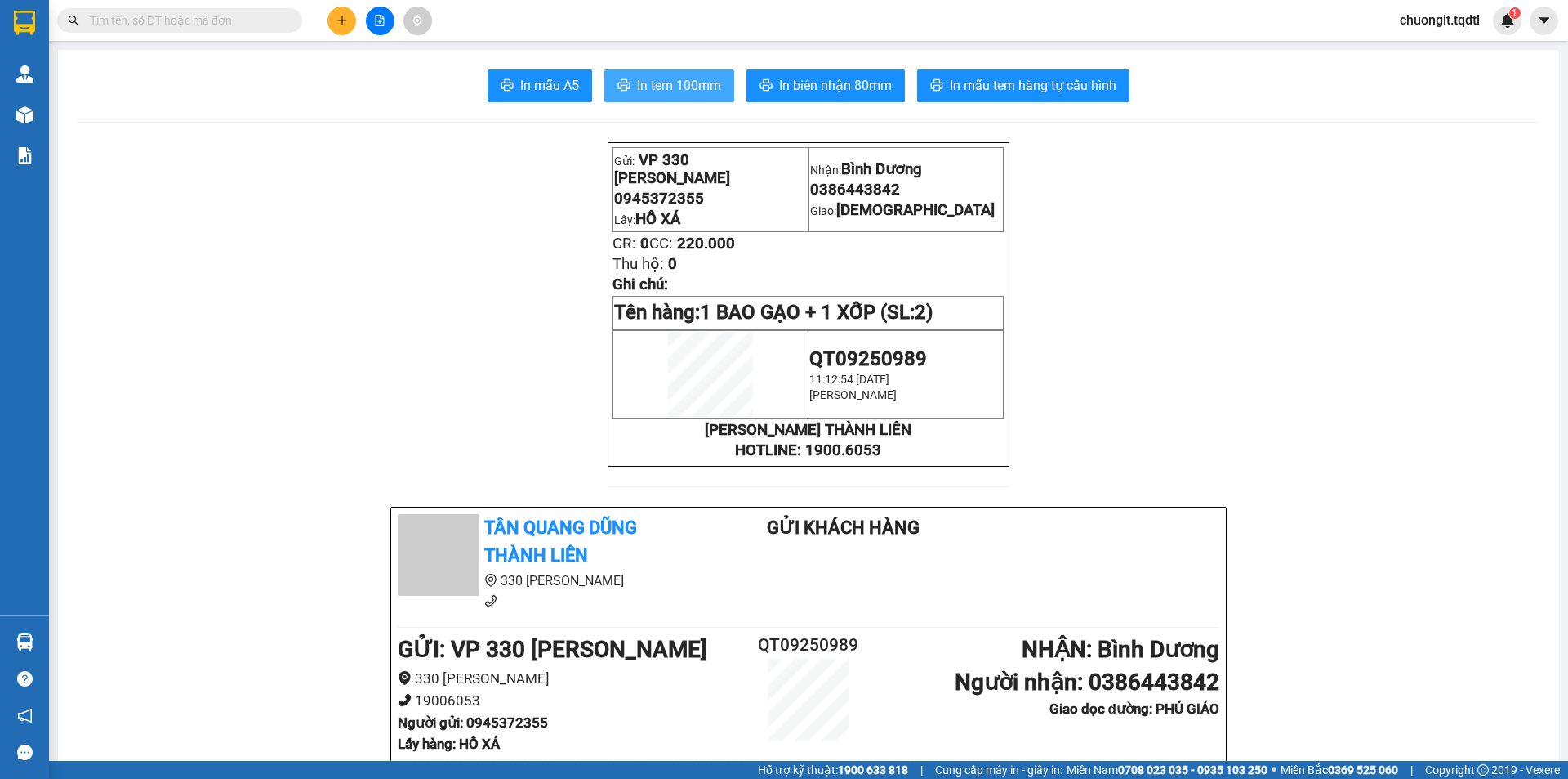
click at [659, 88] on span "In tem 100mm" at bounding box center [680, 85] width 84 height 20
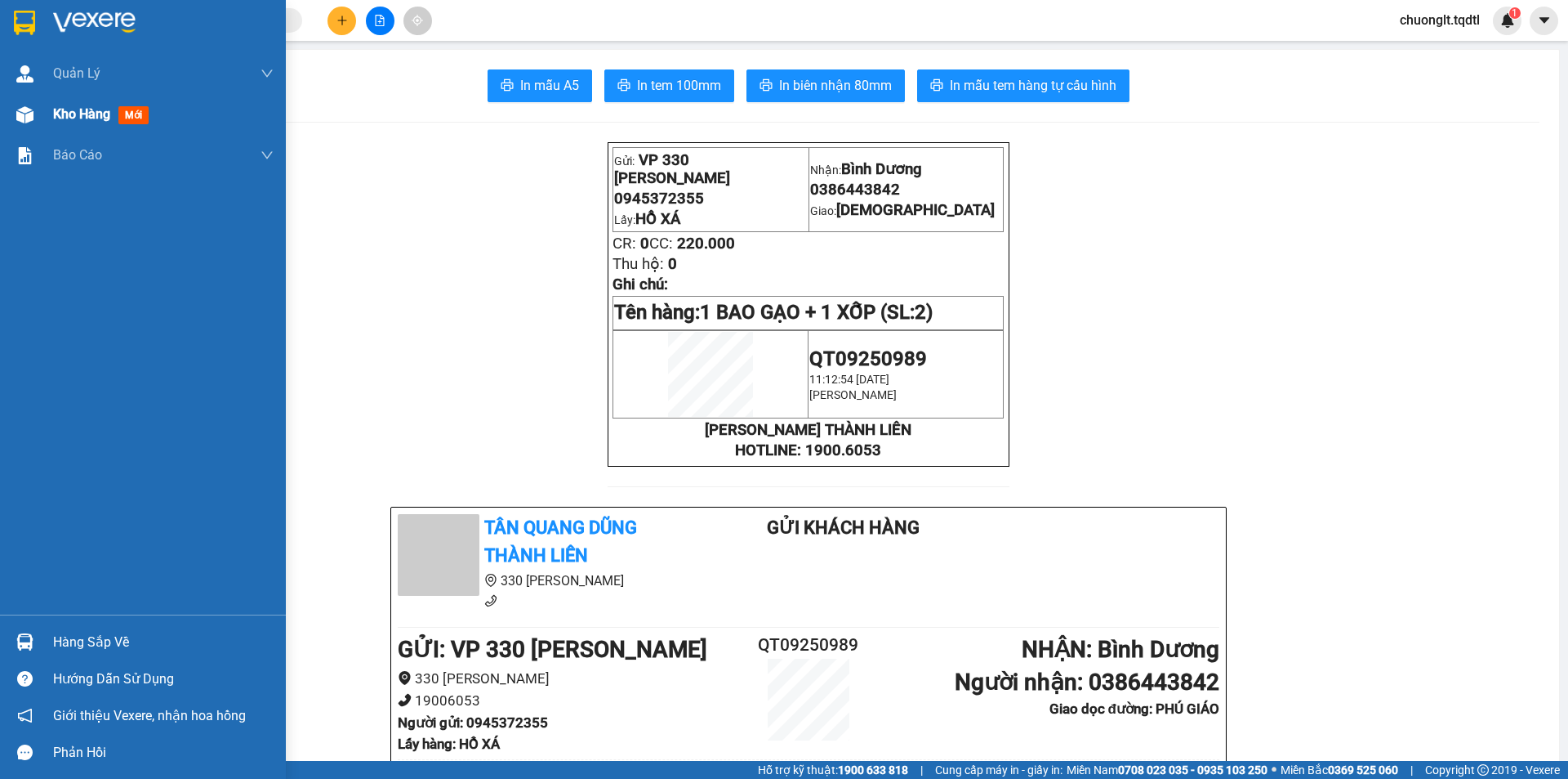
click at [87, 107] on span "Kho hàng" at bounding box center [82, 114] width 57 height 16
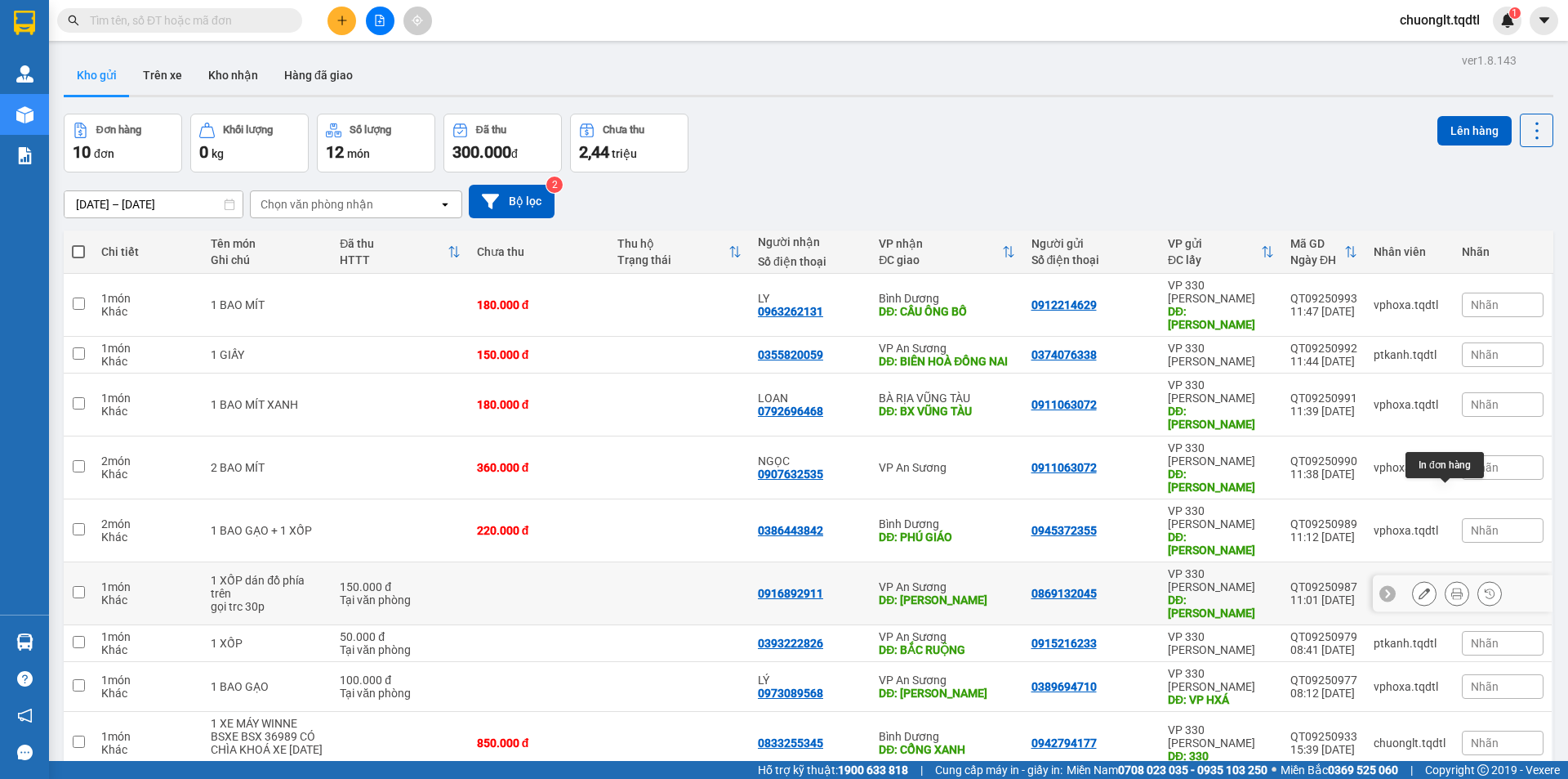
click at [1451, 588] on icon at bounding box center [1457, 593] width 11 height 11
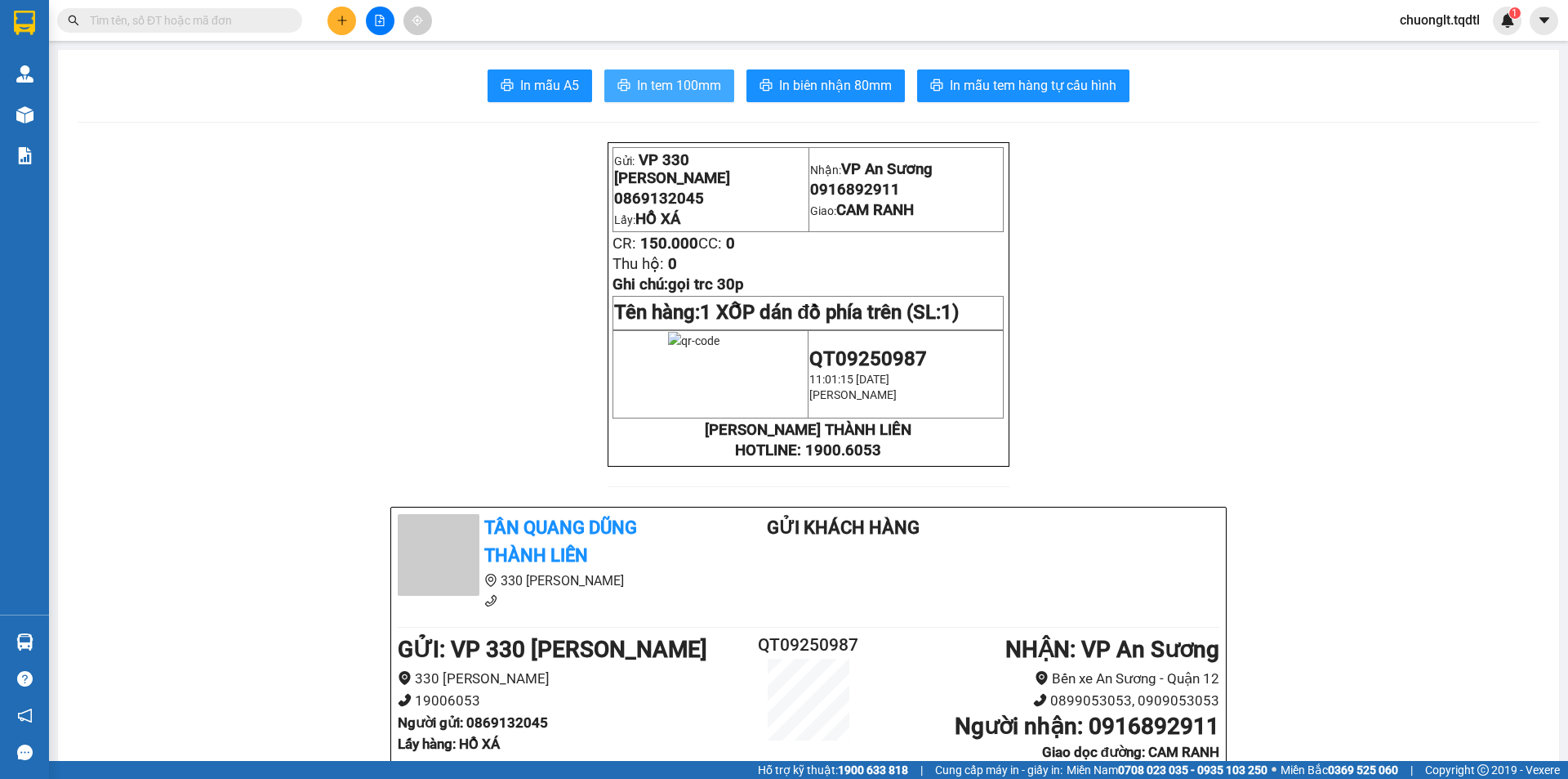
click at [649, 80] on span "In tem 100mm" at bounding box center [680, 85] width 84 height 20
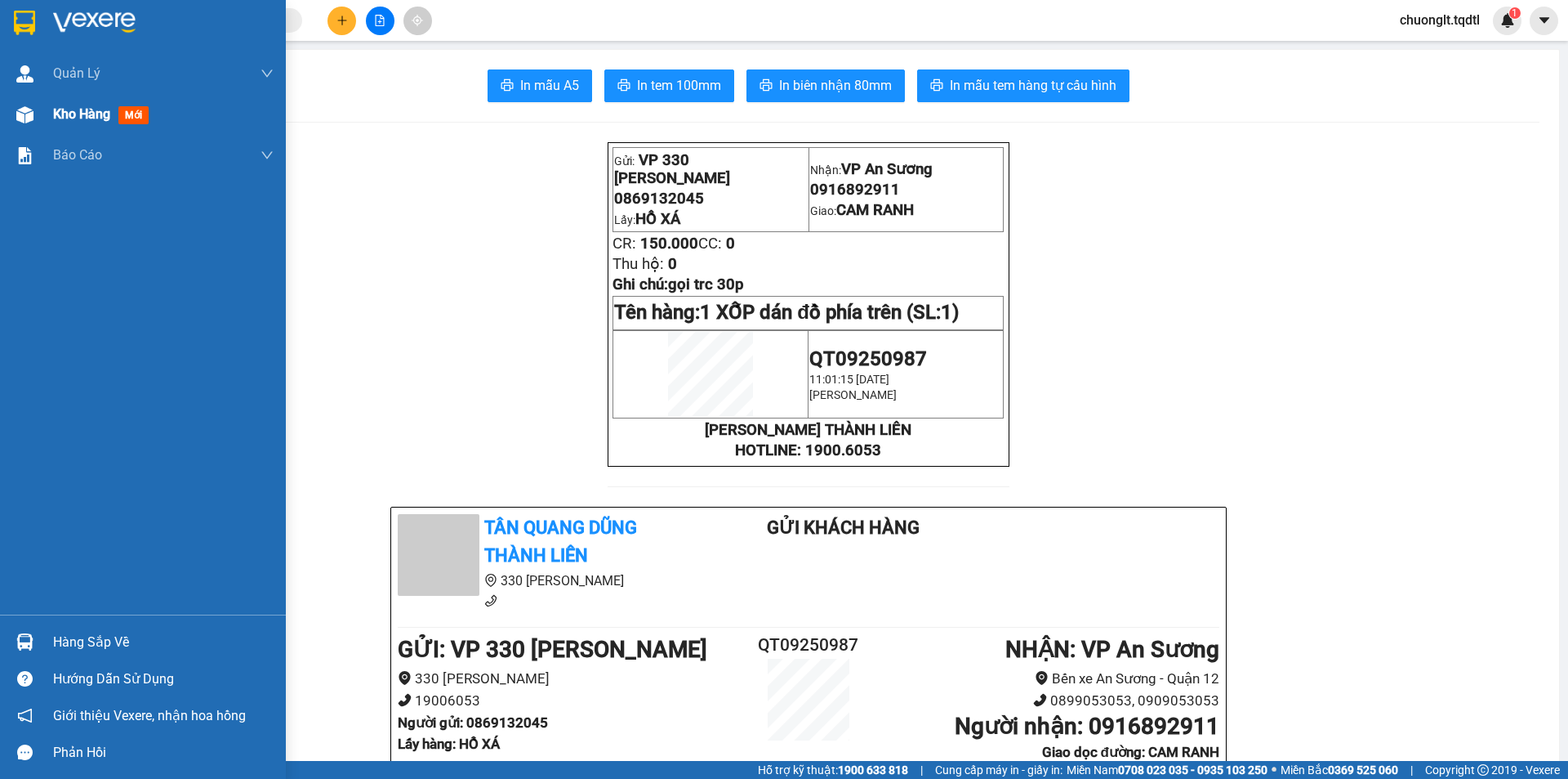
click at [71, 113] on span "Kho hàng" at bounding box center [82, 114] width 57 height 16
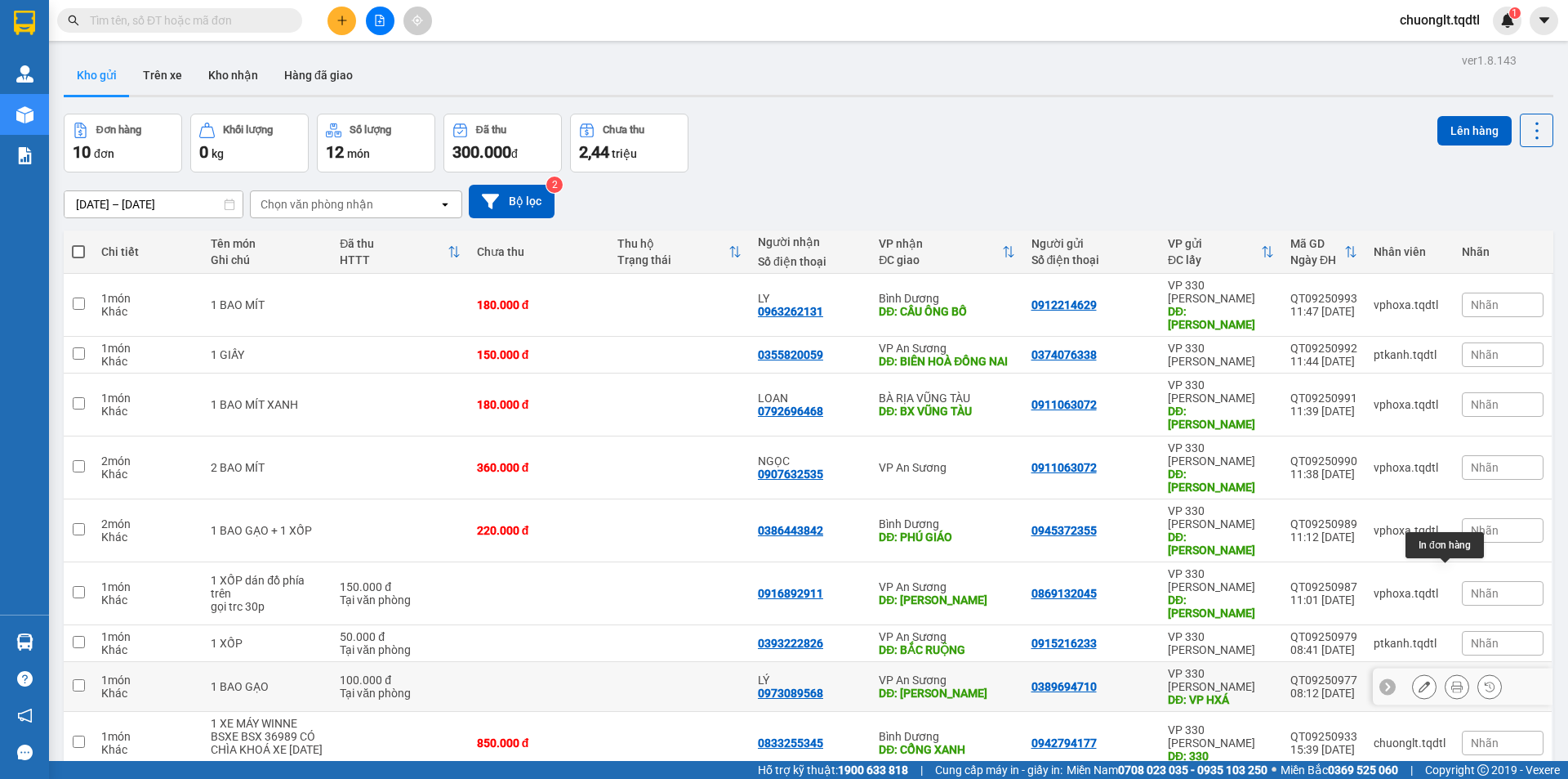
click at [1446, 673] on button at bounding box center [1458, 687] width 23 height 29
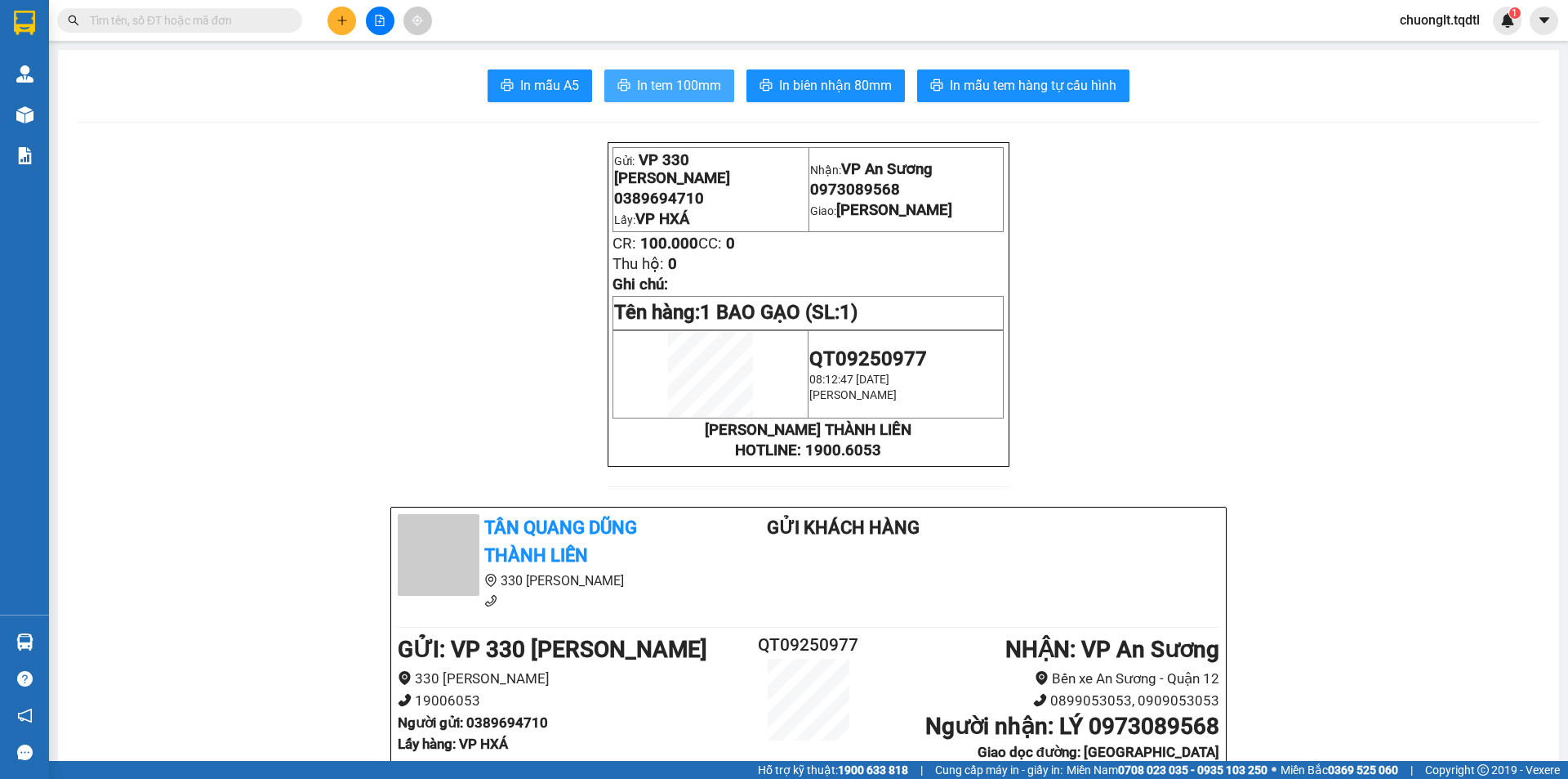
click at [669, 87] on span "In tem 100mm" at bounding box center [680, 85] width 84 height 20
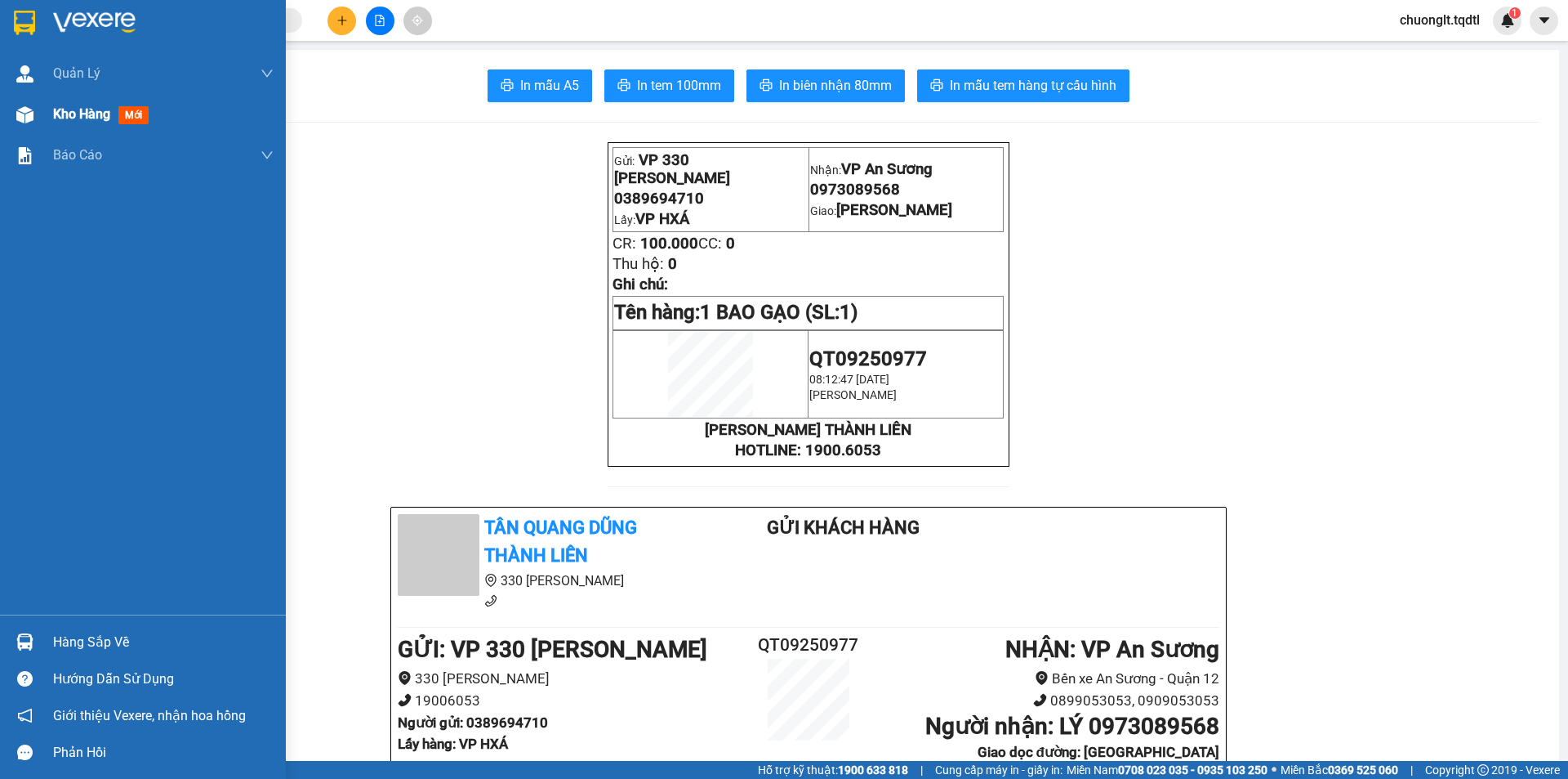
click at [68, 110] on span "Kho hàng" at bounding box center [82, 114] width 57 height 16
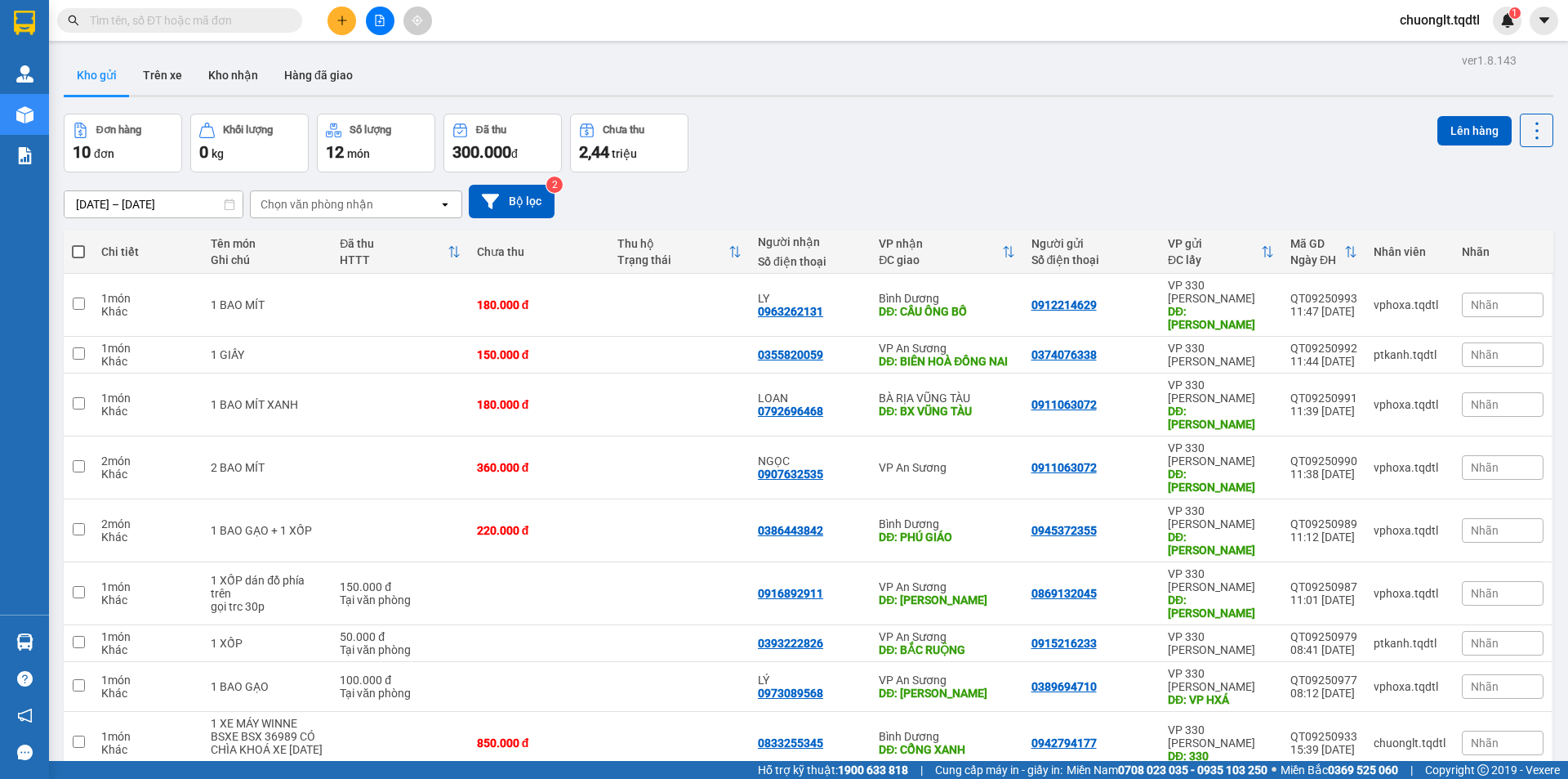
click at [343, 25] on icon "plus" at bounding box center [342, 20] width 11 height 11
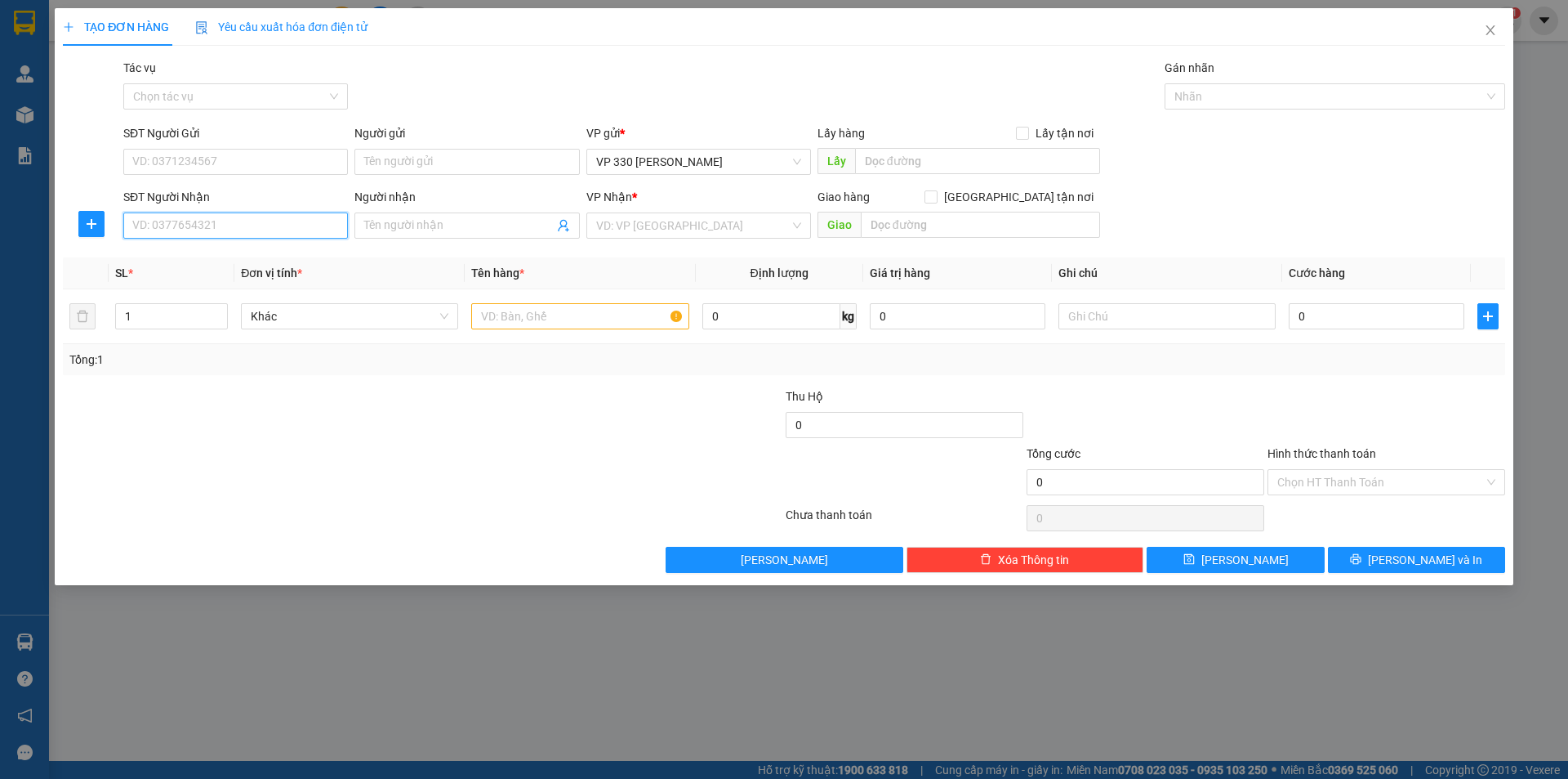
click at [202, 216] on input "SĐT Người Nhận" at bounding box center [236, 225] width 225 height 26
click at [195, 256] on div "0393027064" at bounding box center [236, 258] width 205 height 18
type input "0393027064"
type input "N3 THÀNH"
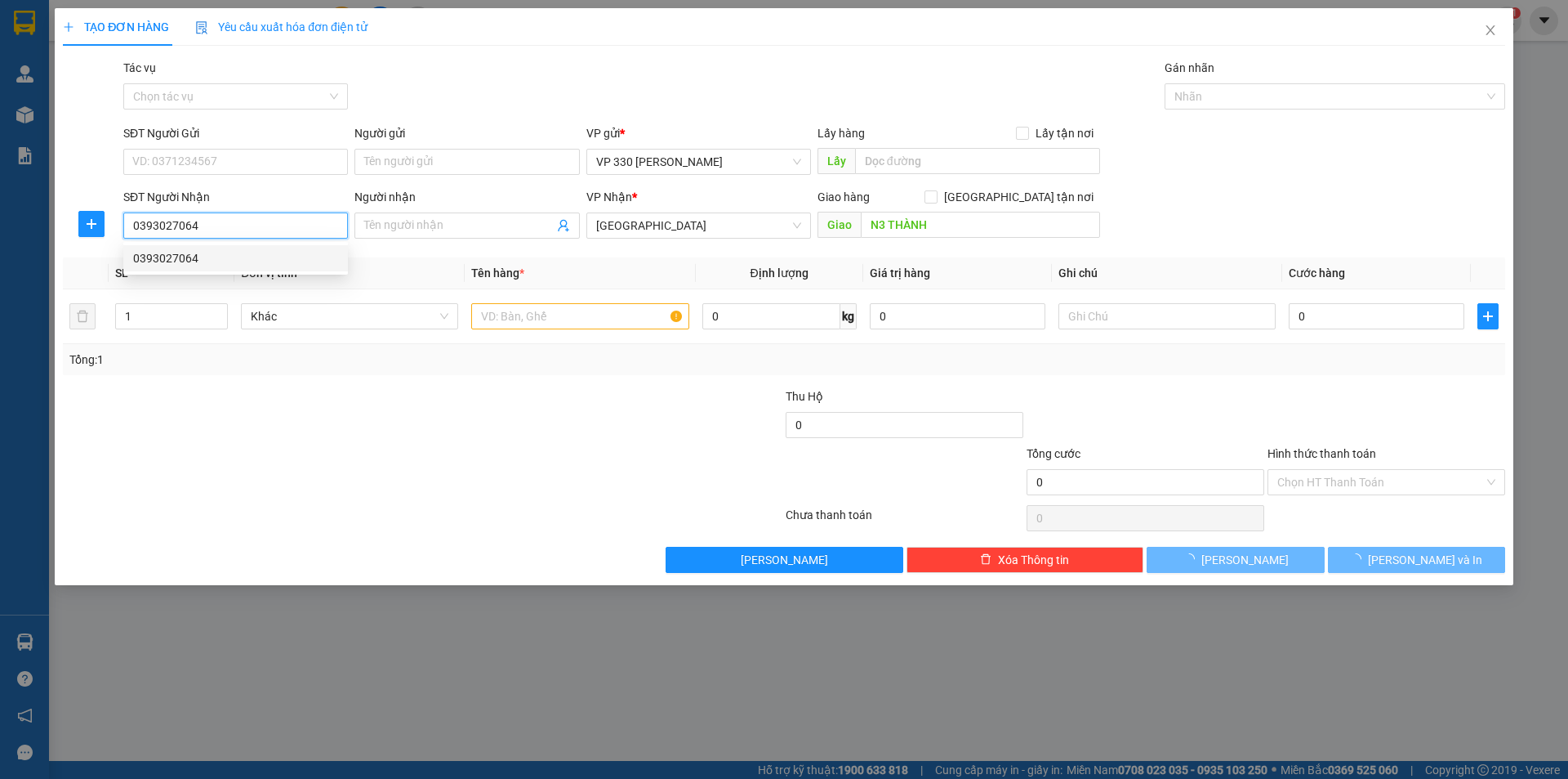
type input "900.000"
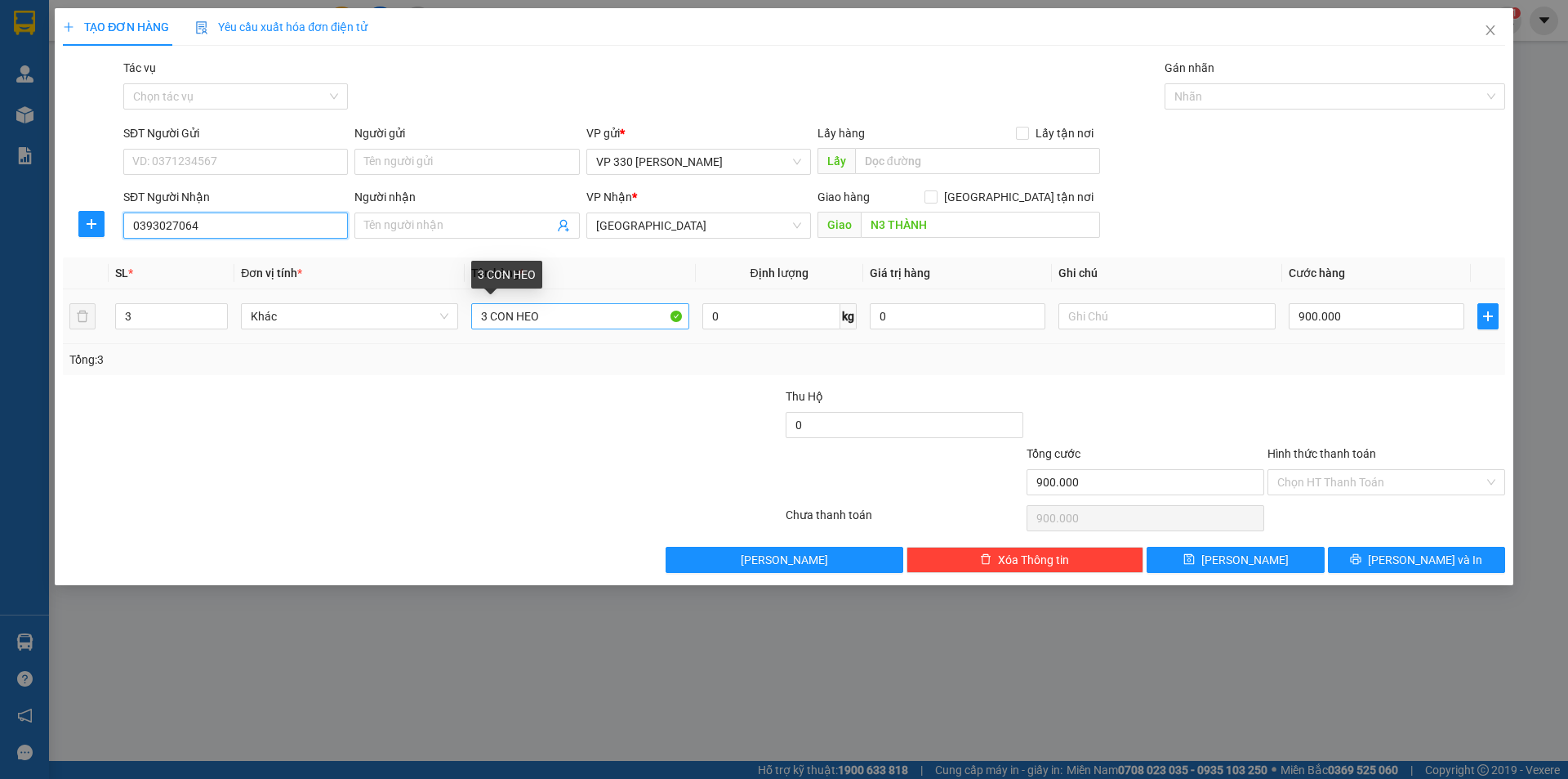
type input "0393027064"
click at [486, 314] on input "3 CON HEO" at bounding box center [580, 317] width 217 height 26
type input "1 CON HEO"
click at [220, 325] on span "down" at bounding box center [218, 321] width 10 height 10
type input "1"
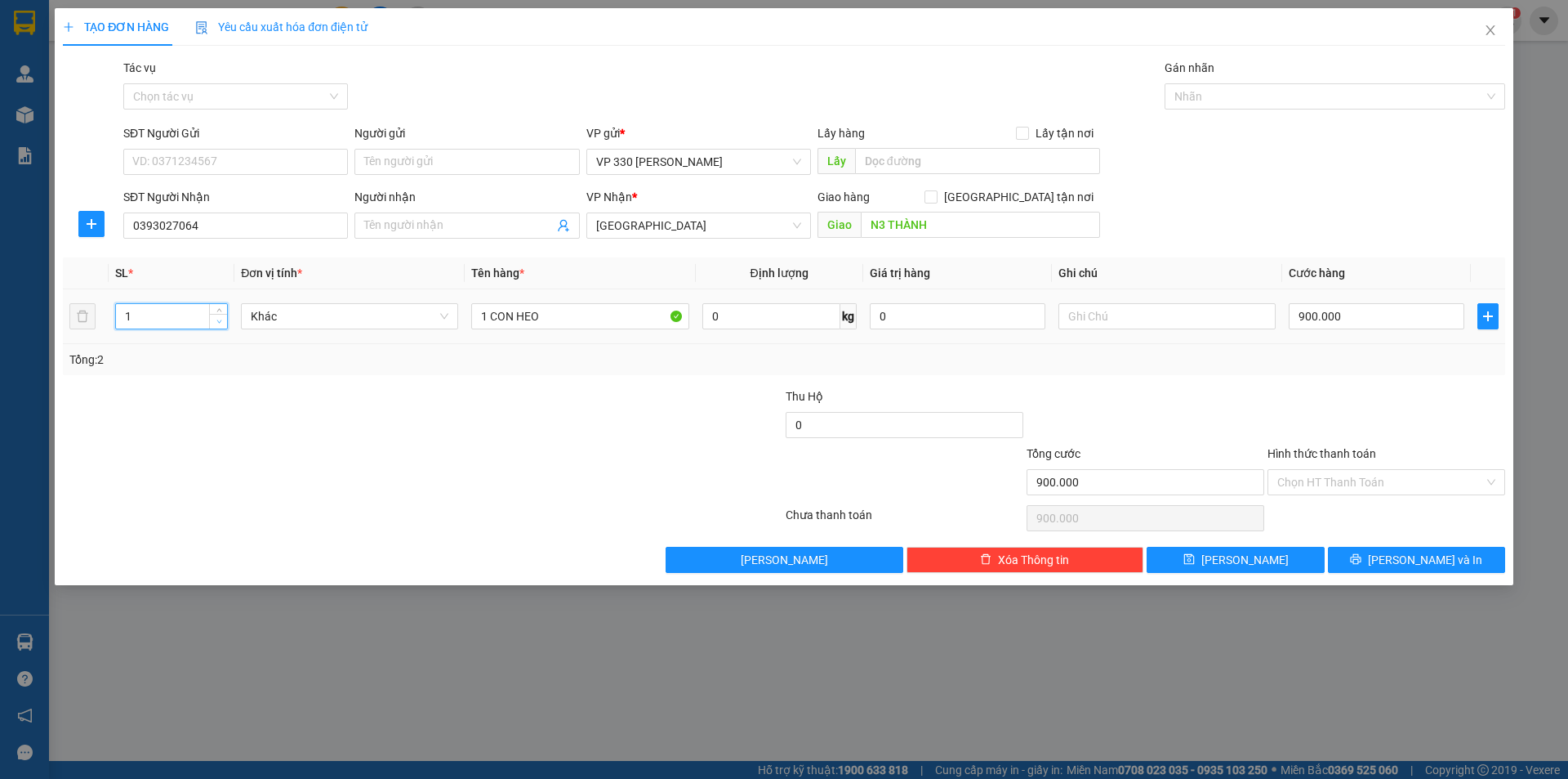
click at [220, 325] on span "down" at bounding box center [218, 321] width 10 height 10
click at [1348, 316] on input "900.000" at bounding box center [1377, 317] width 175 height 26
type input "3"
type input "30"
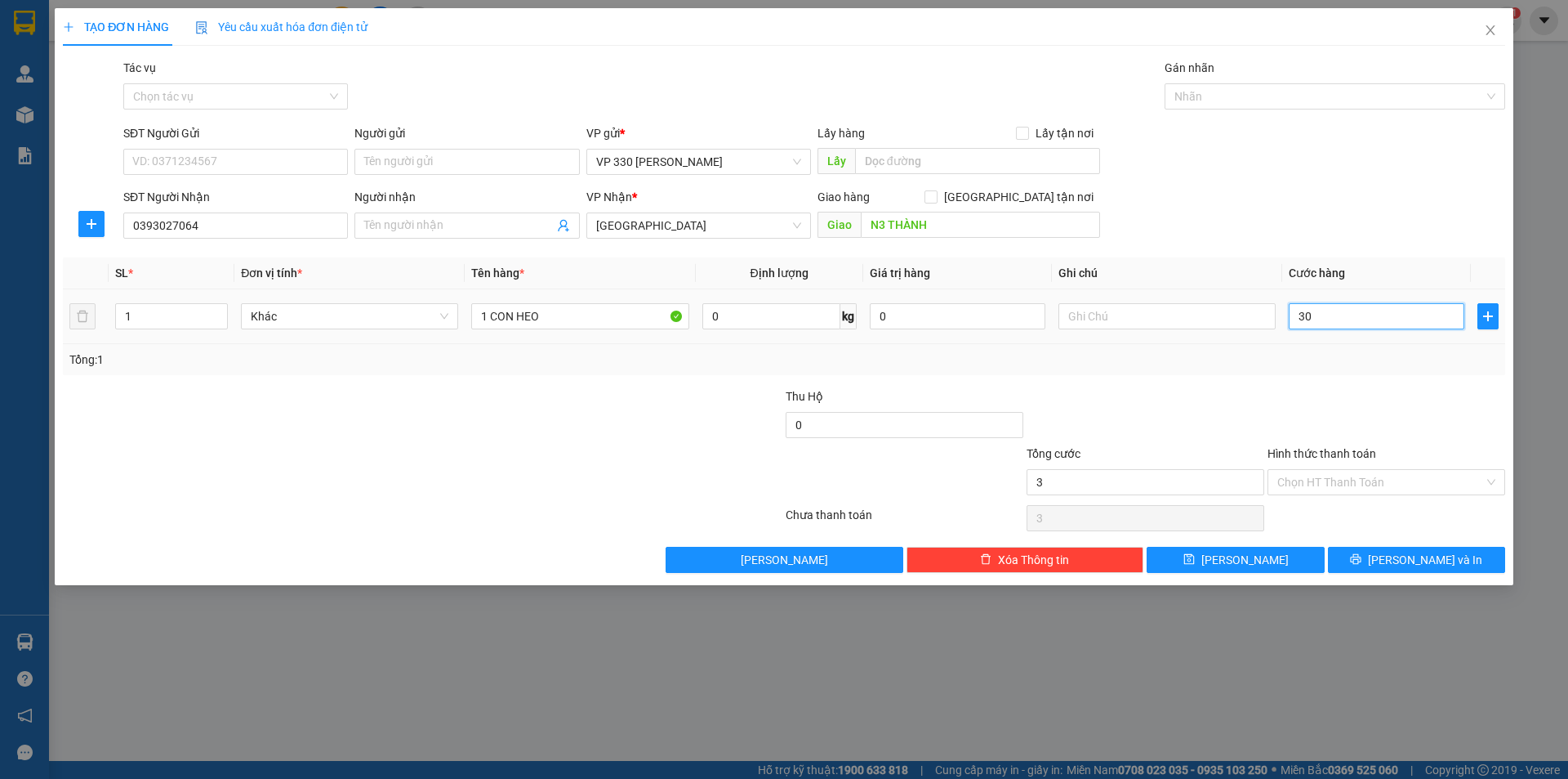
type input "30"
type input "300"
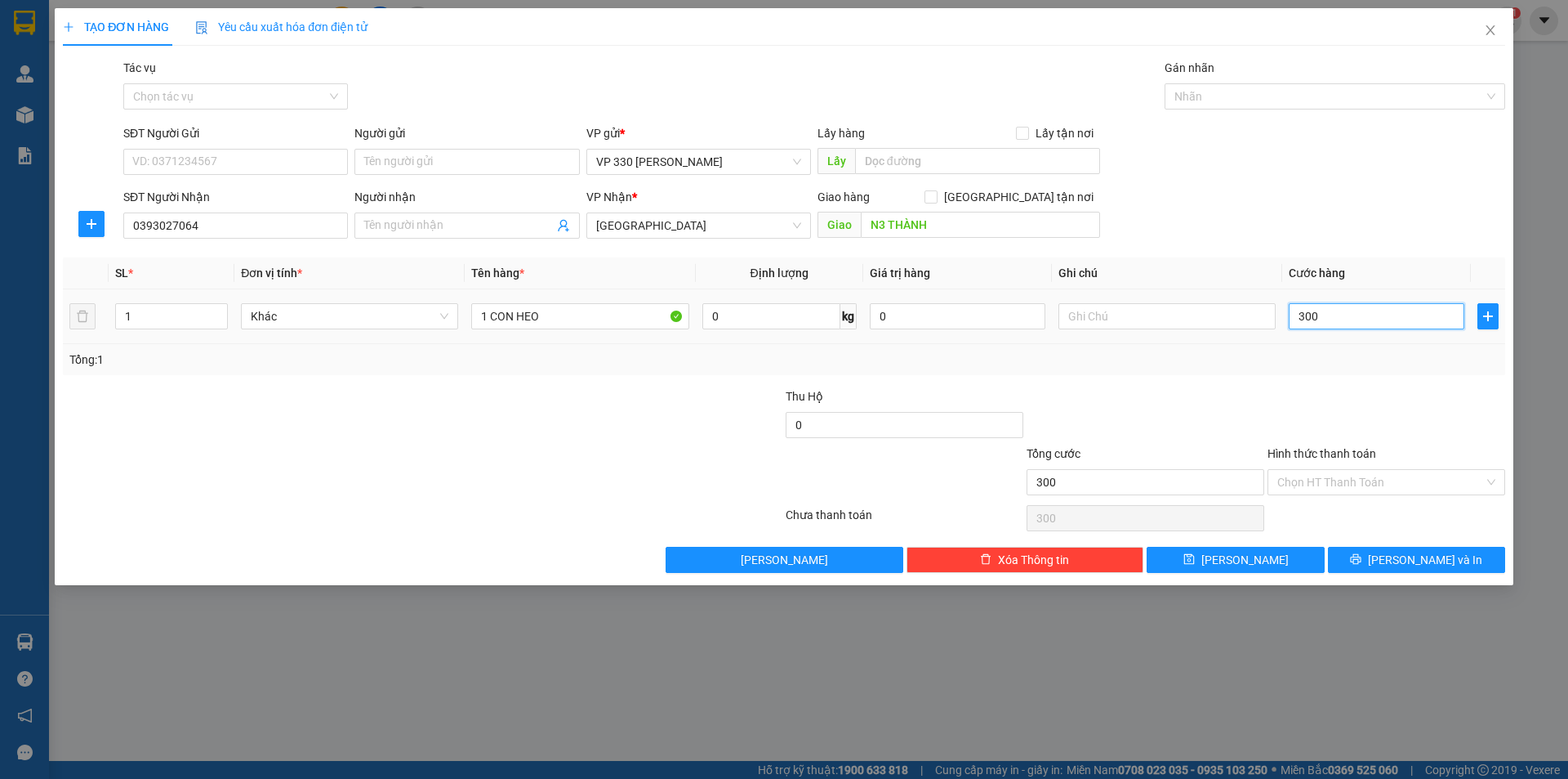
type input "3.000"
type input "30.000"
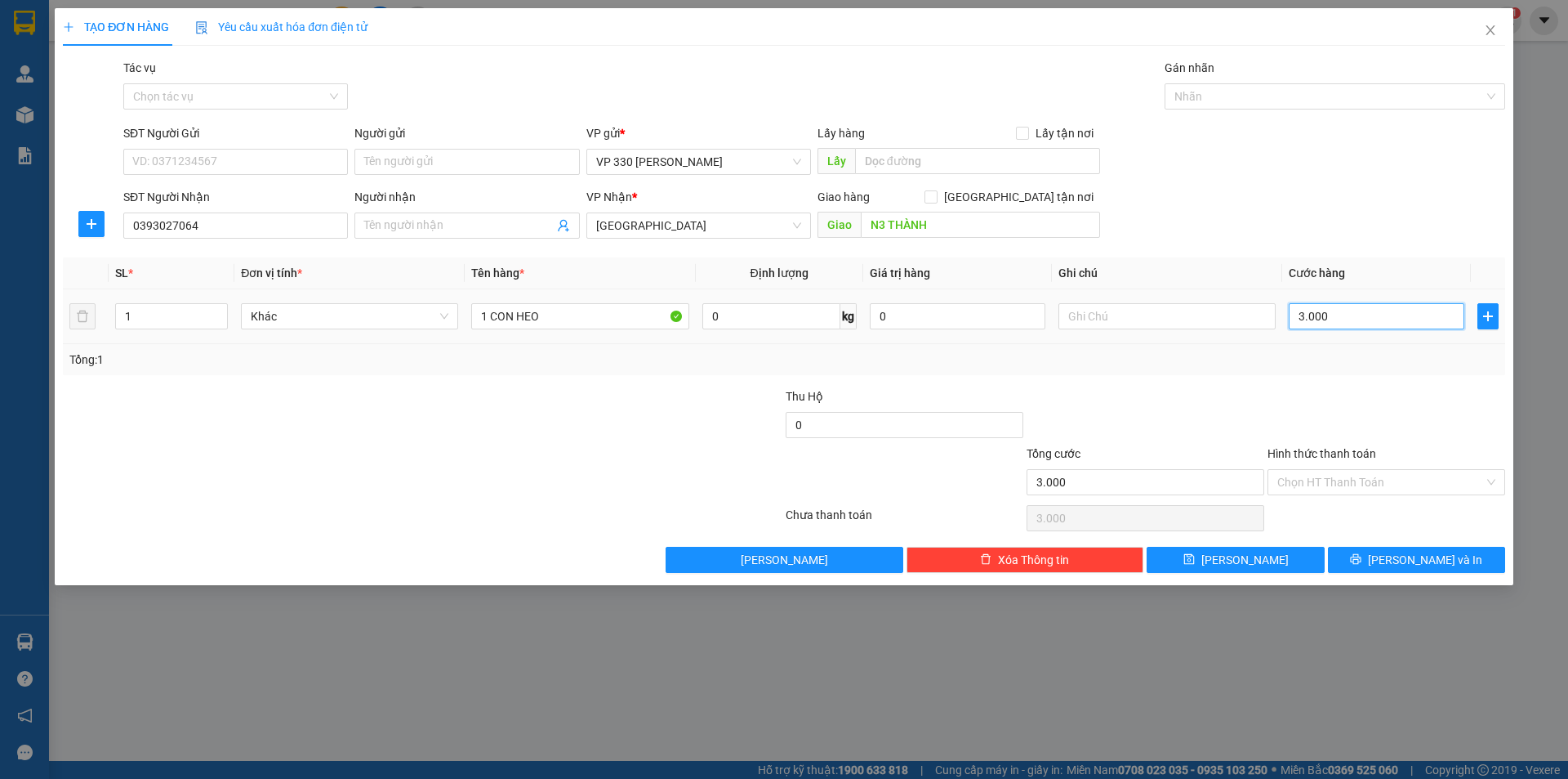
type input "30.000"
type input "300.000"
click at [935, 167] on input "text" at bounding box center [977, 161] width 245 height 26
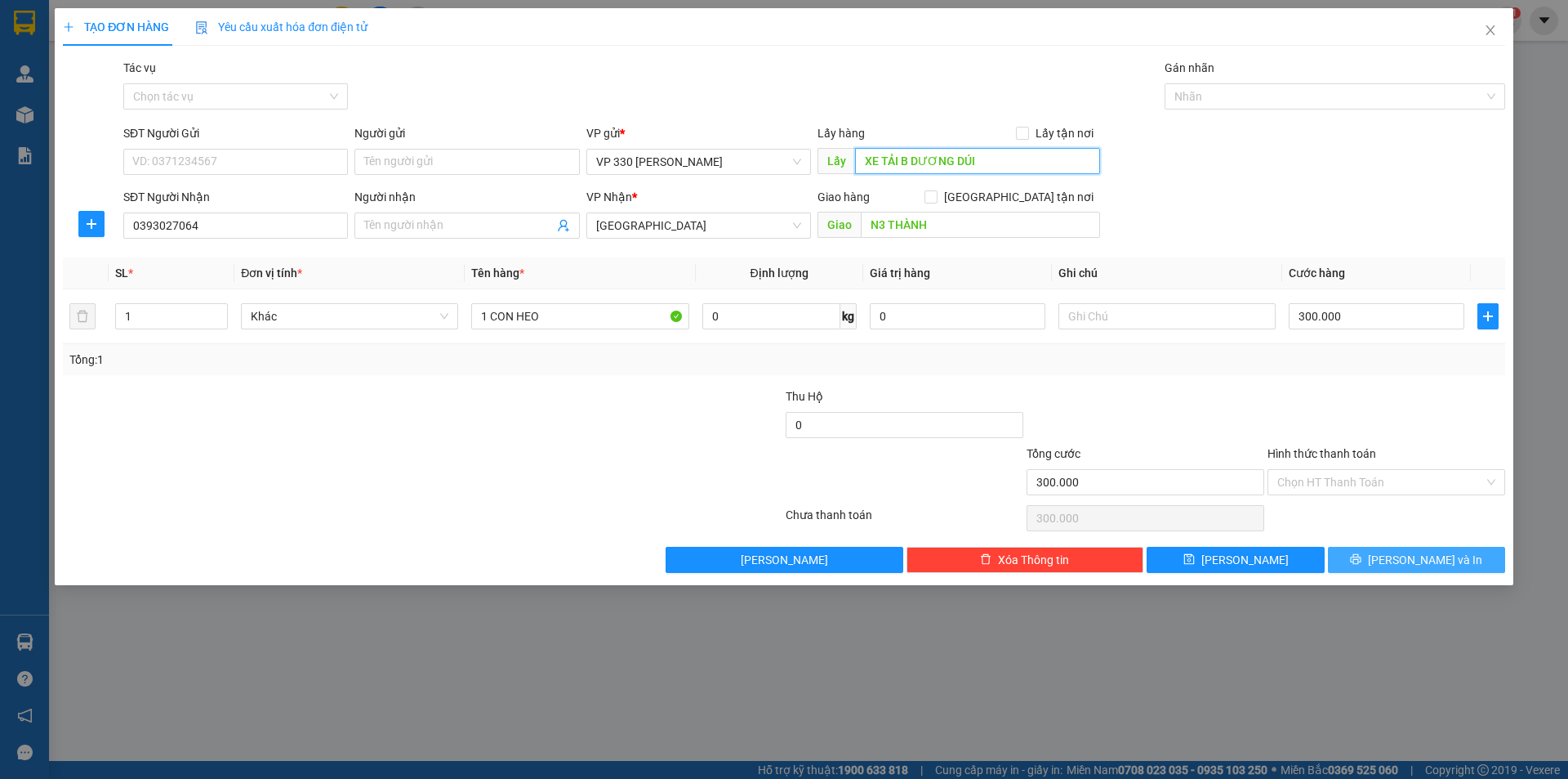
type input "XE TẢI B DƯƠNG DÚI"
click at [1362, 559] on icon "printer" at bounding box center [1356, 559] width 11 height 11
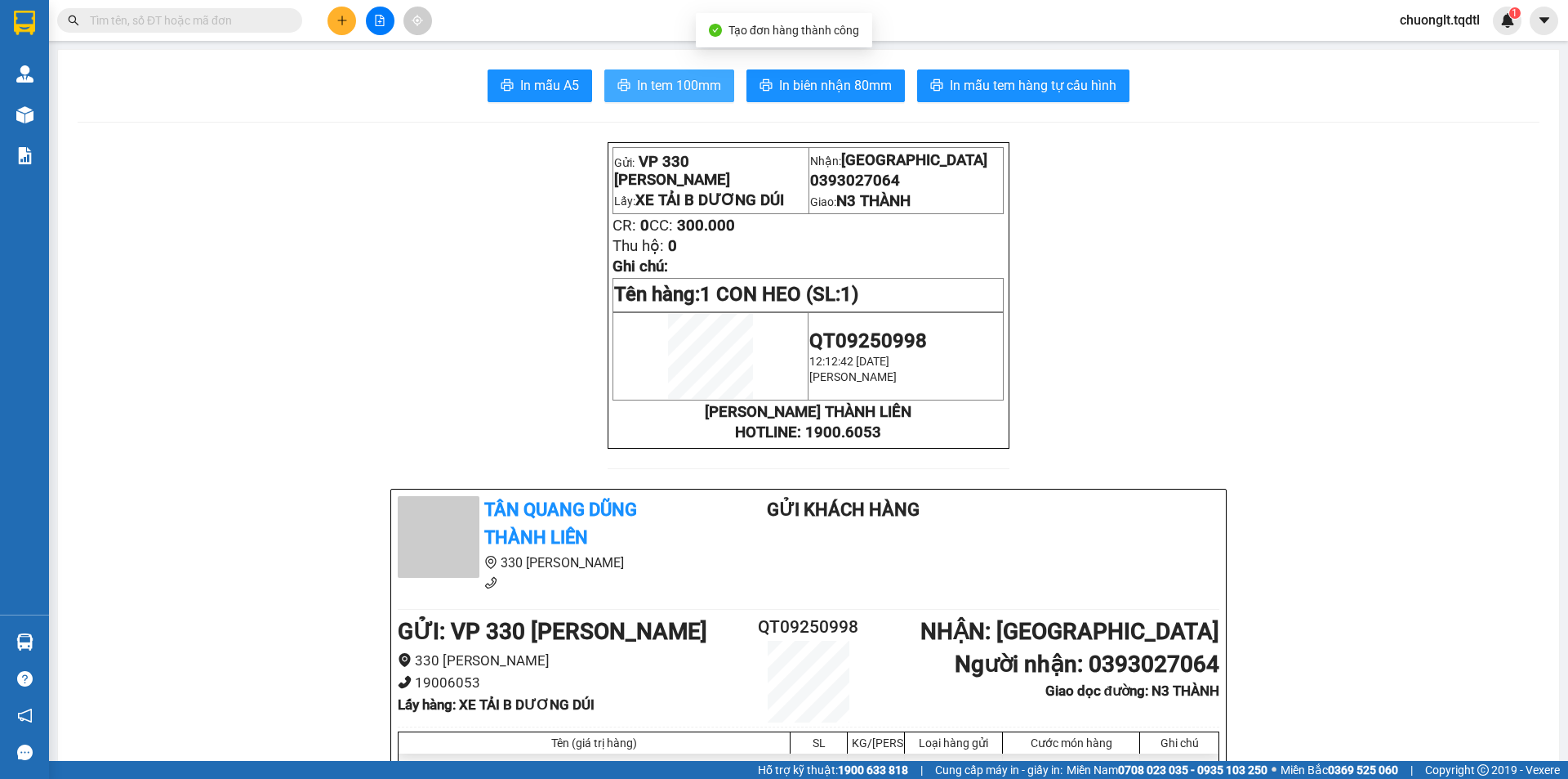
click at [651, 93] on span "In tem 100mm" at bounding box center [680, 85] width 84 height 20
click at [333, 20] on button at bounding box center [342, 20] width 29 height 29
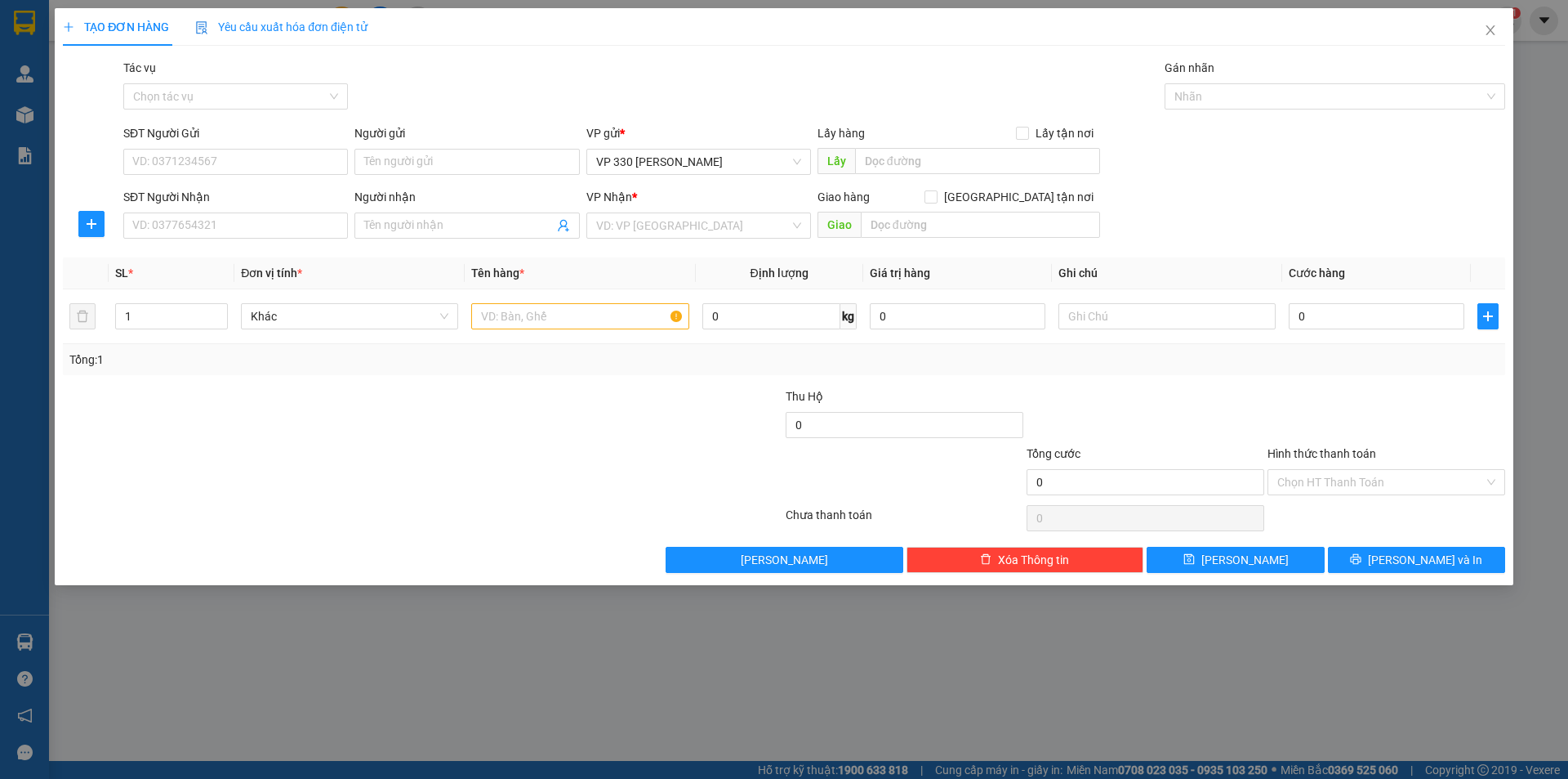
click at [256, 241] on div "SĐT Người Nhận VD: 0377654321" at bounding box center [236, 216] width 225 height 57
click at [253, 160] on input "SĐT Người Gửi" at bounding box center [236, 162] width 225 height 26
click at [213, 202] on div "0979729747" at bounding box center [236, 194] width 205 height 18
type input "0979729747"
type input "XE TẢI B"
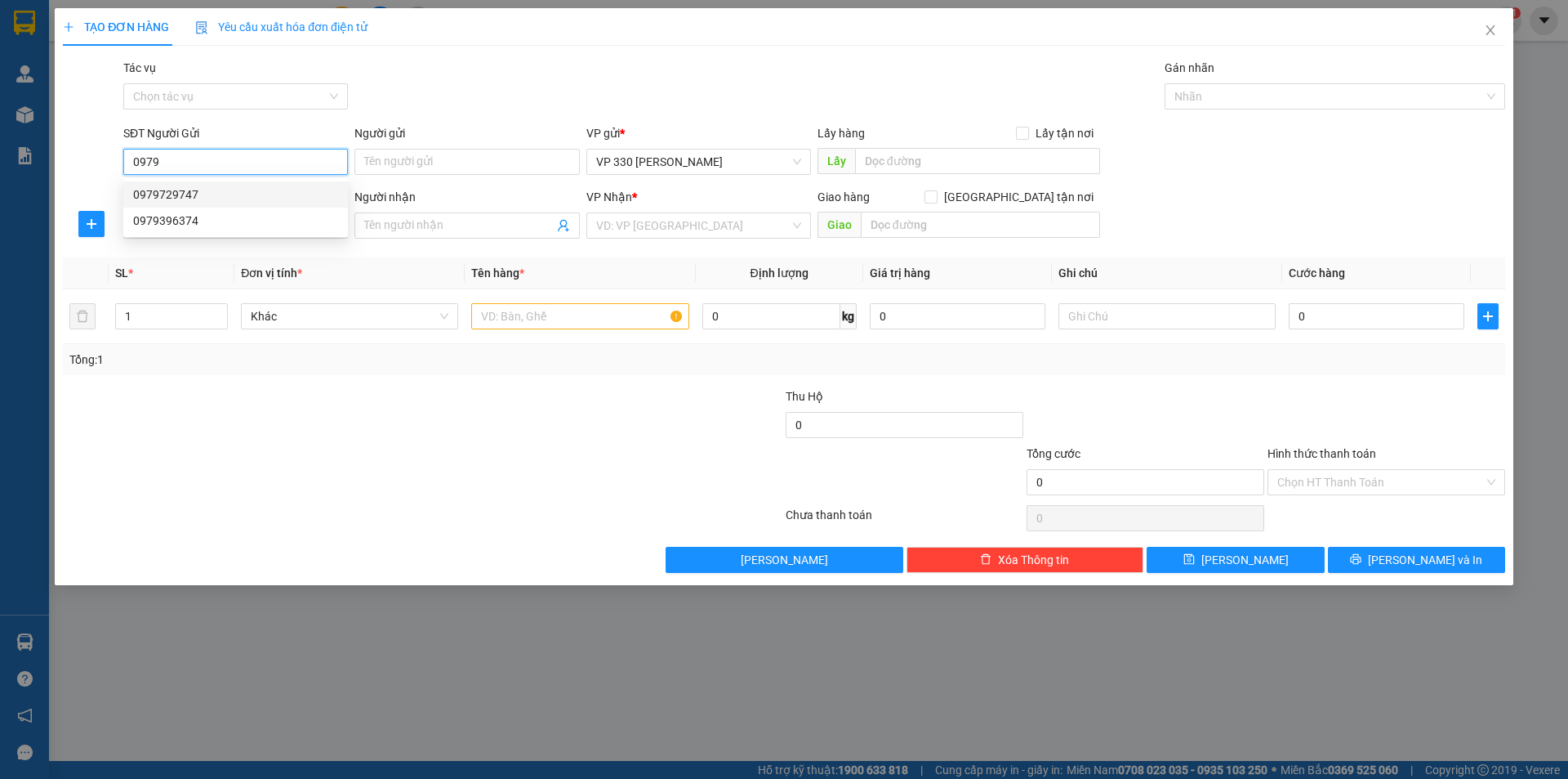
type input "0901009784"
type input "TIẾN"
type input "CÂY XĂNG 82 CVST"
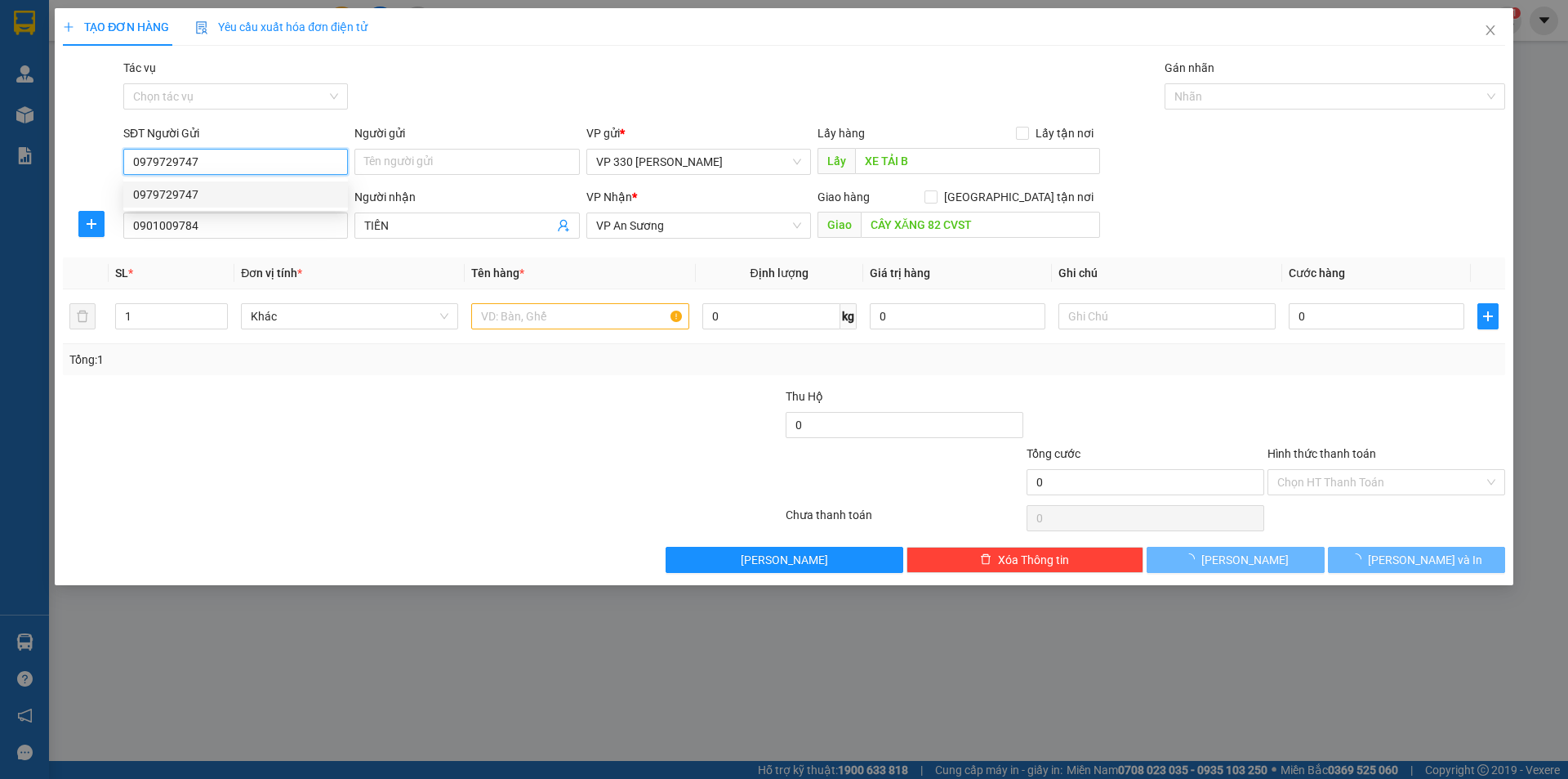
type input "500.000"
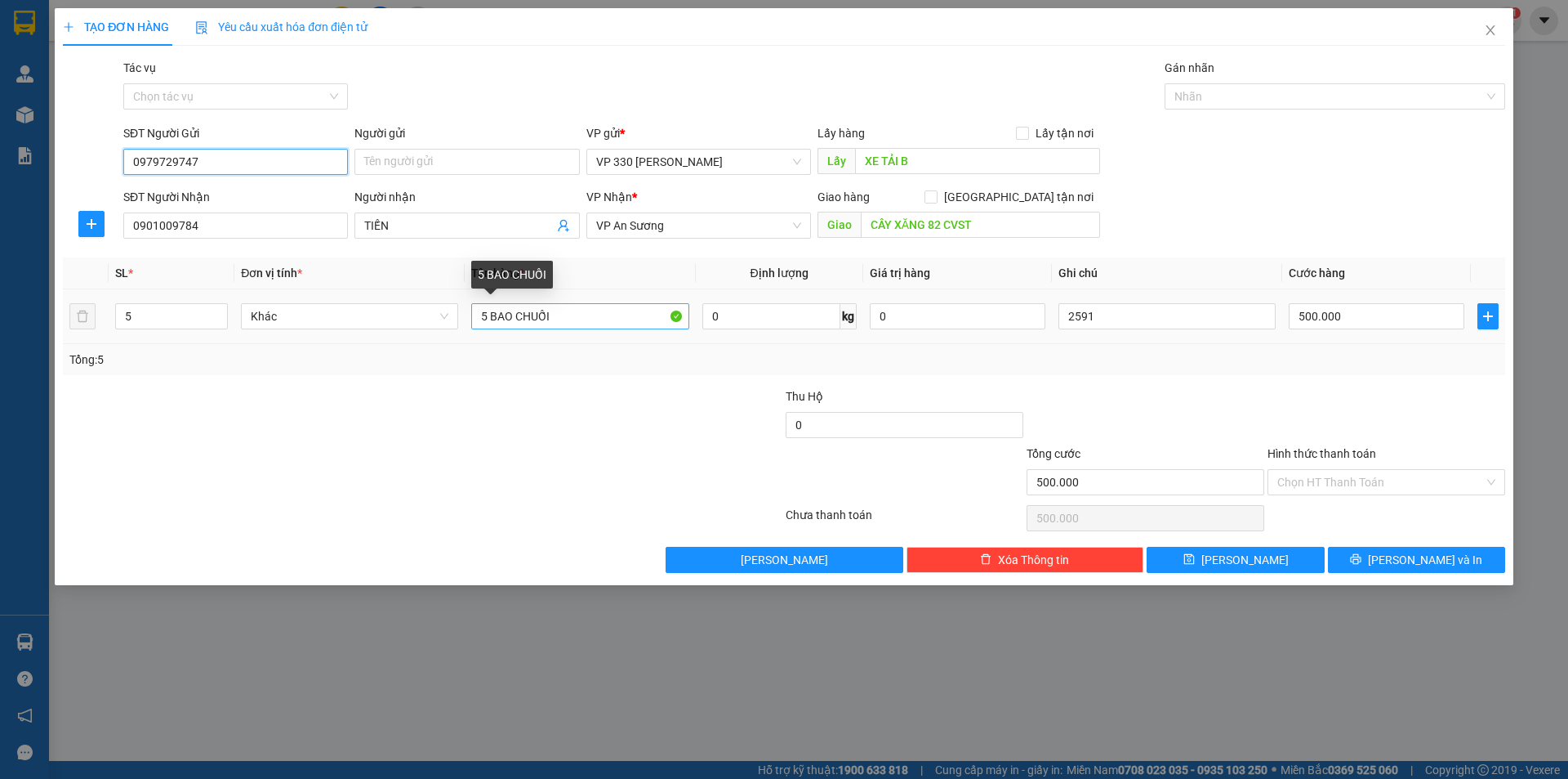
type input "0979729747"
click at [489, 316] on input "5 BAO CHUỐI" at bounding box center [580, 317] width 217 height 26
type input "6 BAO CHUỐI"
type input "6"
click at [218, 311] on icon "up" at bounding box center [219, 312] width 6 height 6
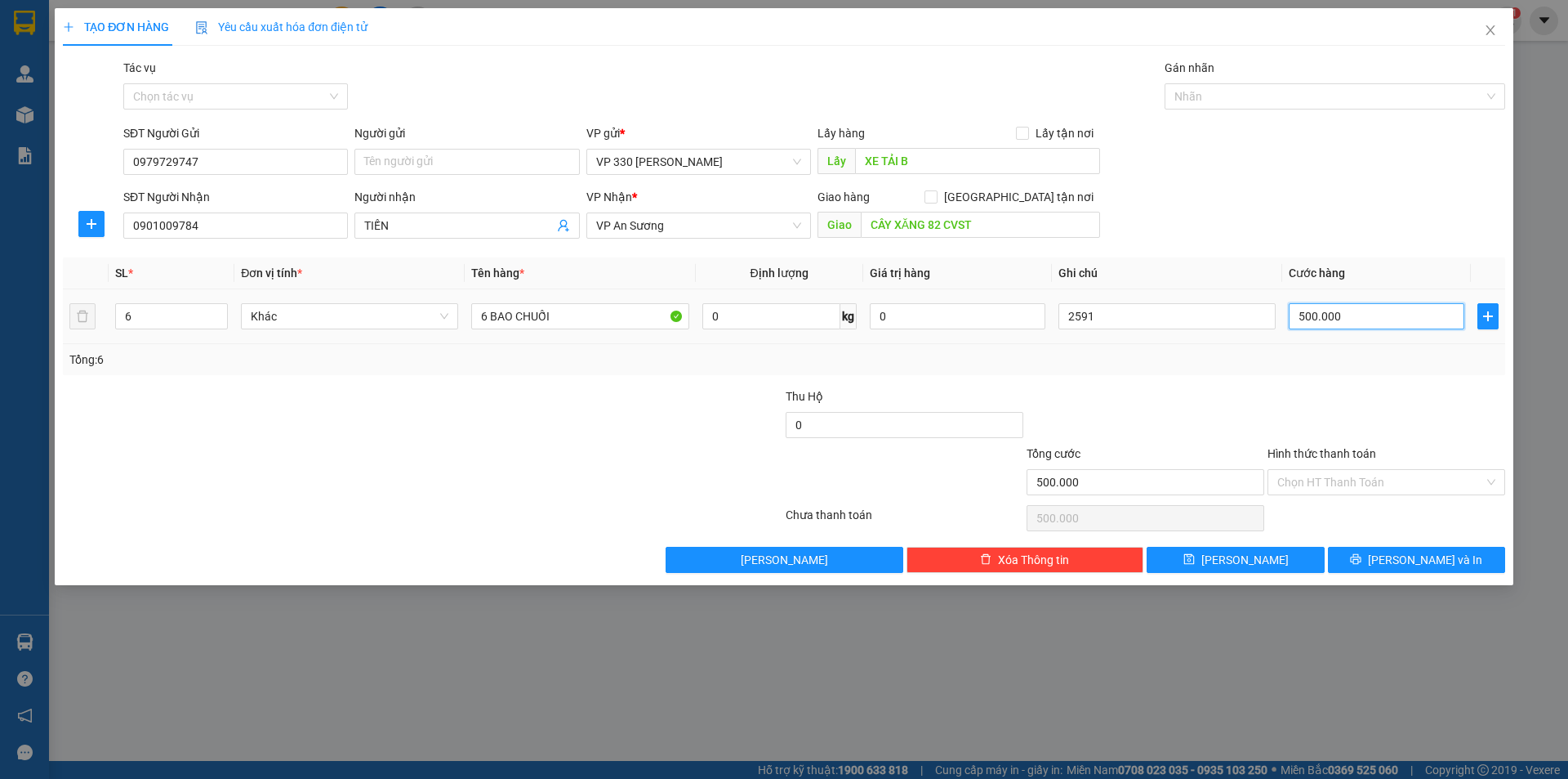
click at [1366, 320] on input "500.000" at bounding box center [1377, 317] width 175 height 26
type input "6"
type input "60"
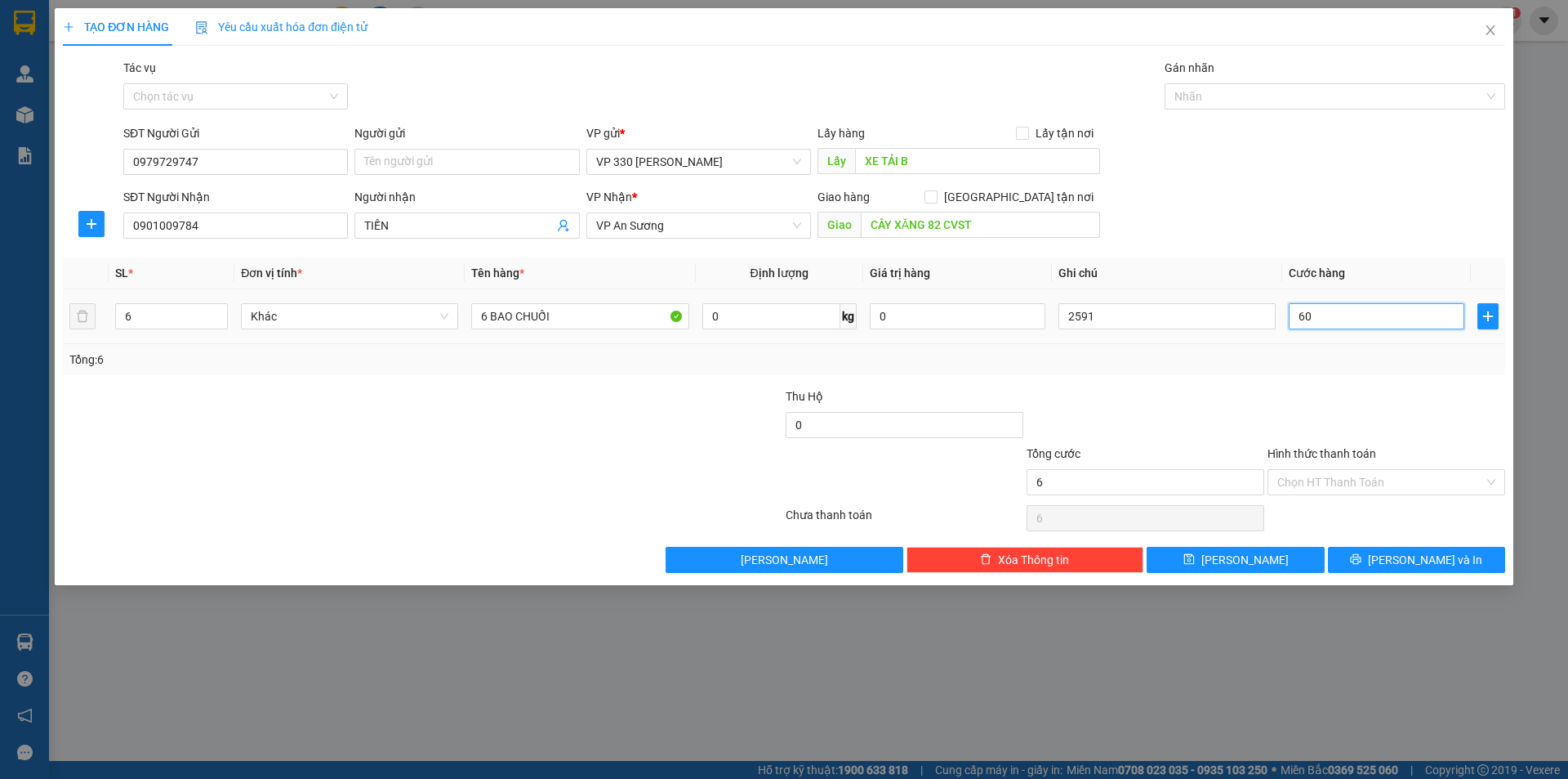
type input "60"
type input "600"
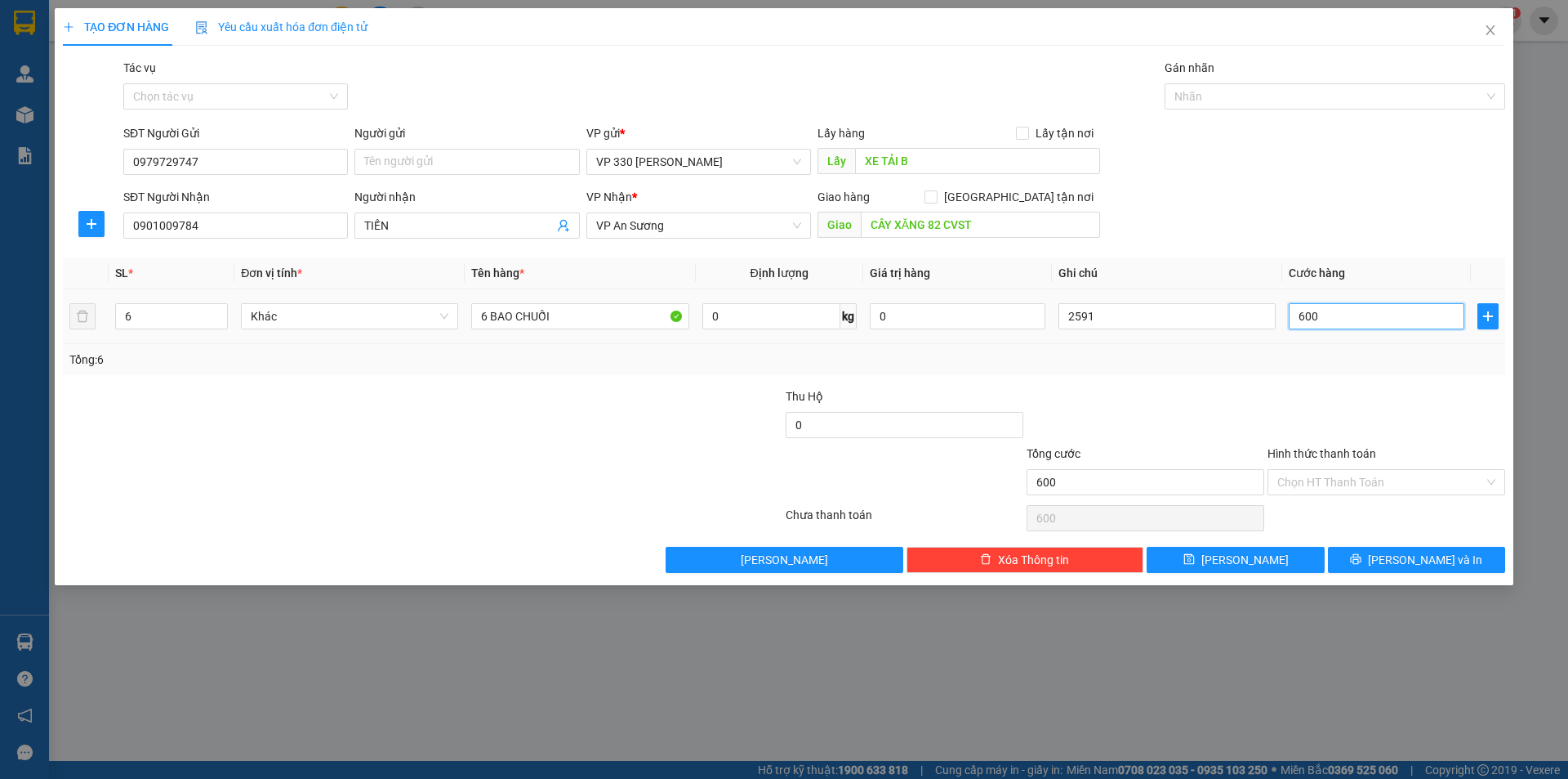
type input "6.000"
type input "60.000"
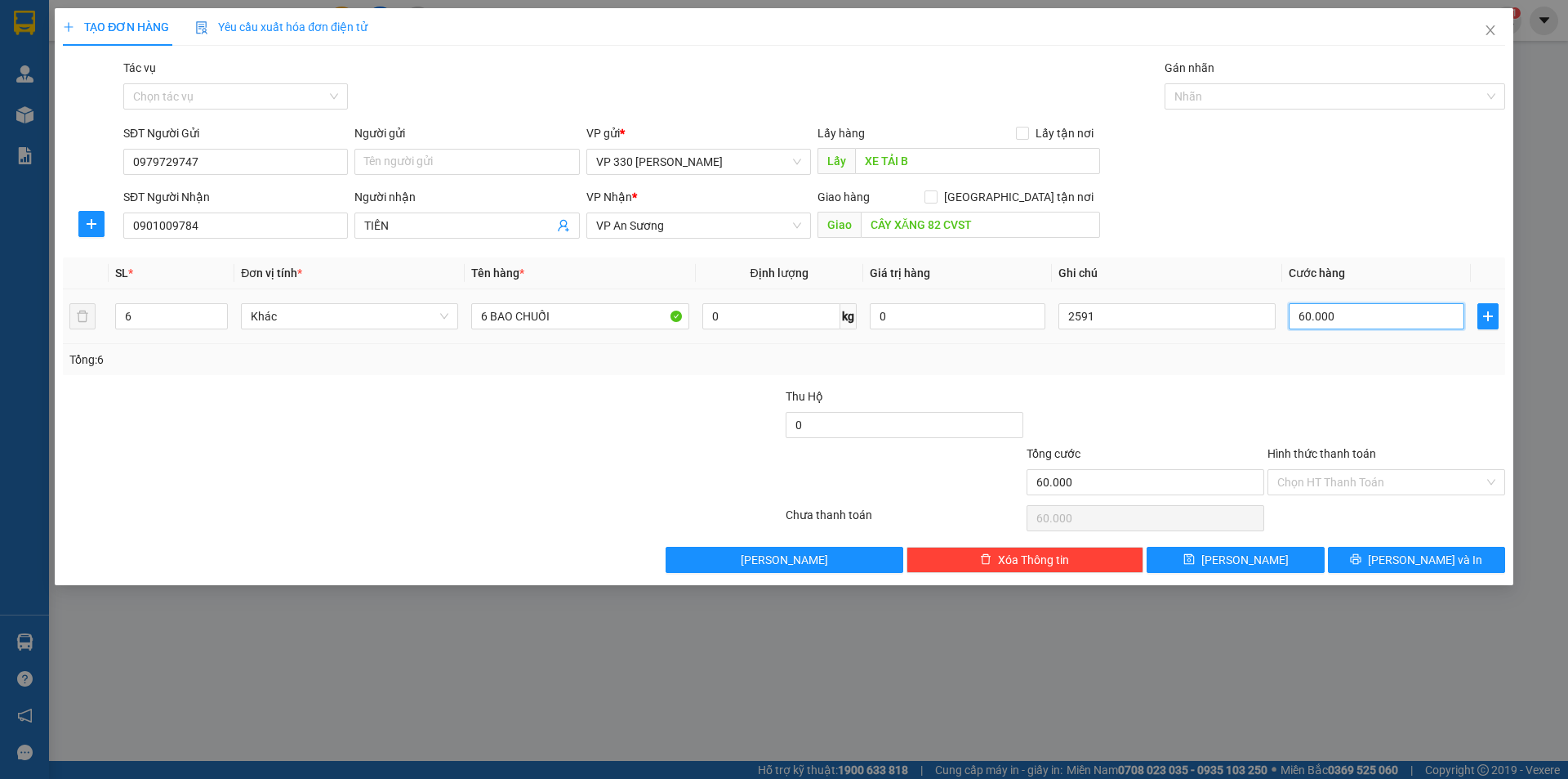
type input "600.000"
click at [1401, 547] on button "Lưu và In" at bounding box center [1417, 560] width 177 height 26
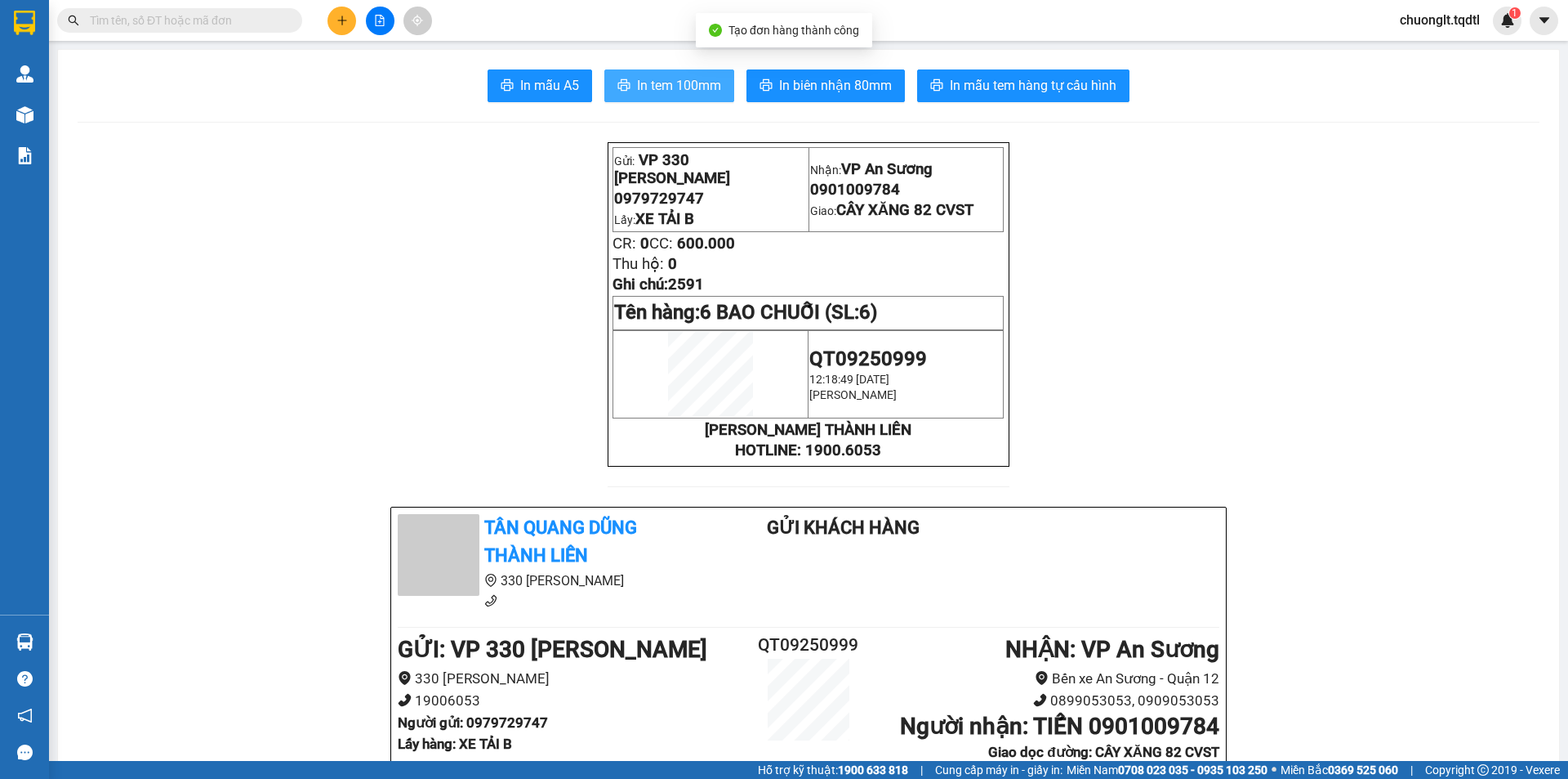
click at [669, 75] on button "In tem 100mm" at bounding box center [669, 85] width 130 height 32
click at [656, 85] on span "In tem 100mm" at bounding box center [680, 85] width 84 height 20
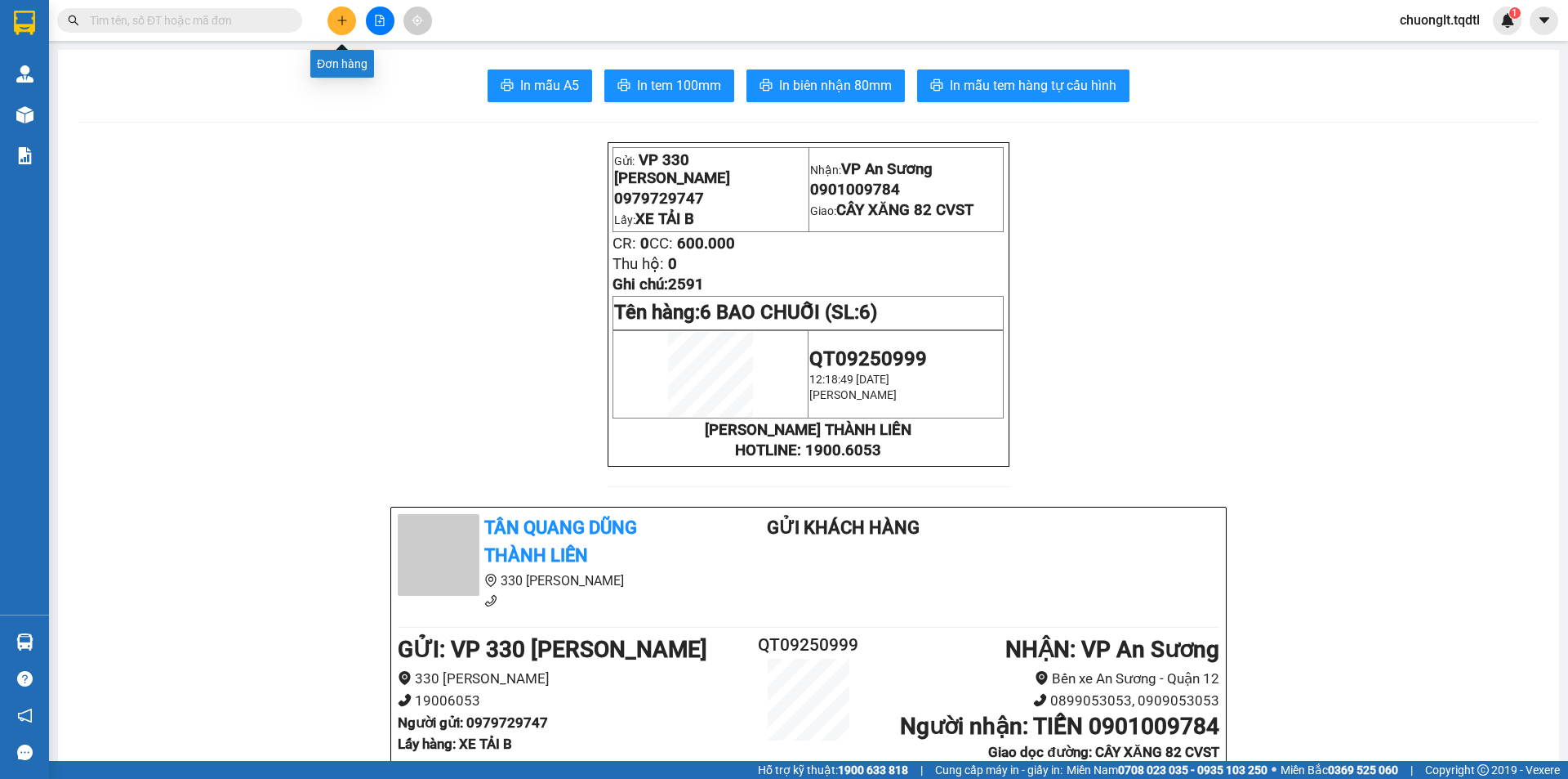
click at [331, 21] on button at bounding box center [342, 20] width 29 height 29
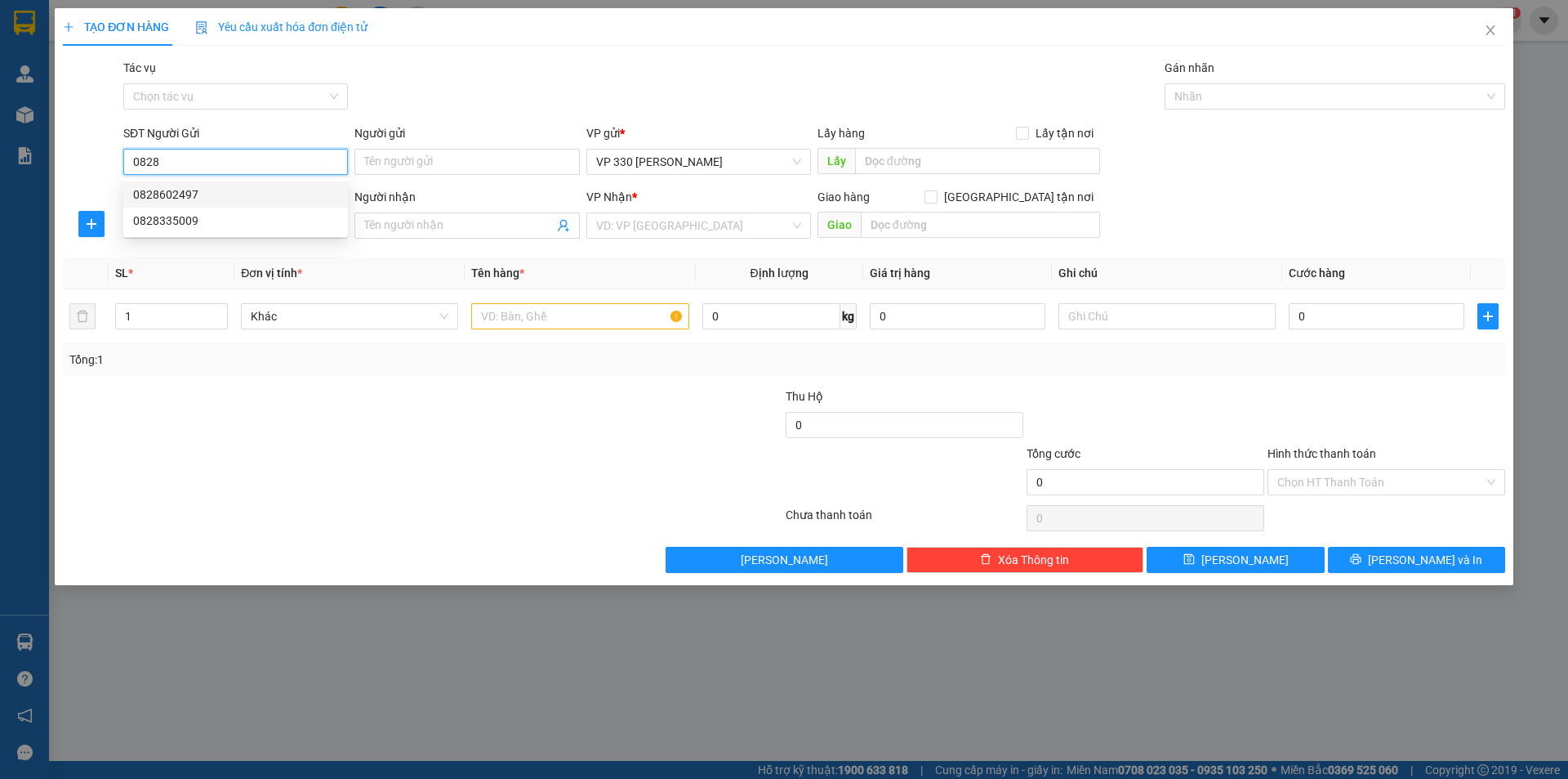
click at [230, 194] on div "0828602497" at bounding box center [236, 194] width 205 height 18
type input "0828602497"
type input "XE TAI B"
type input "0779451789"
type input "NAM PHƯỚC QUẢNG NAM"
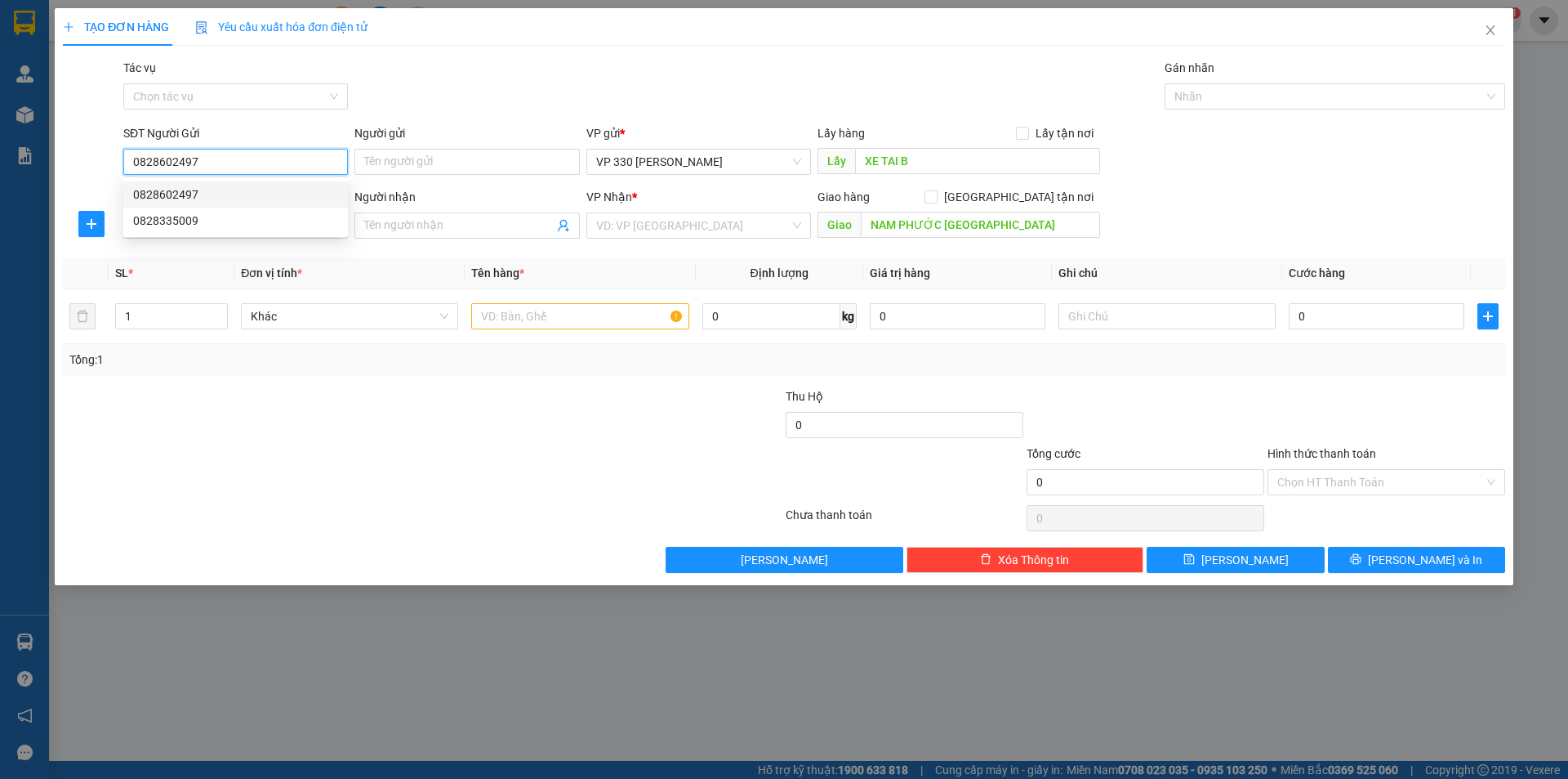
type input "80.000"
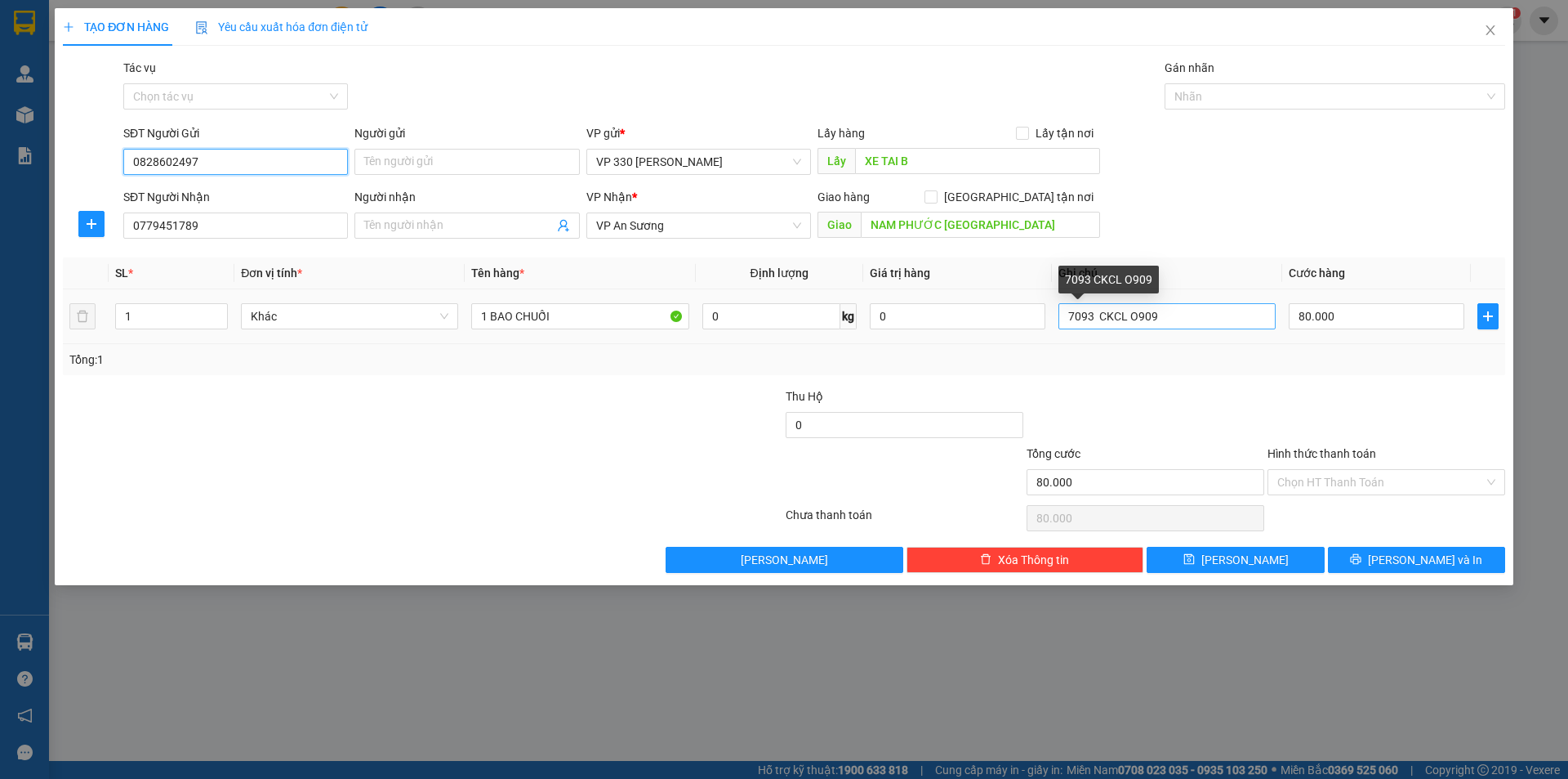
type input "0828602497"
click at [1090, 316] on input "7093 CKCL O909" at bounding box center [1167, 317] width 217 height 26
type input "CKCL O909"
click at [1349, 478] on input "Hình thức thanh toán" at bounding box center [1381, 482] width 207 height 25
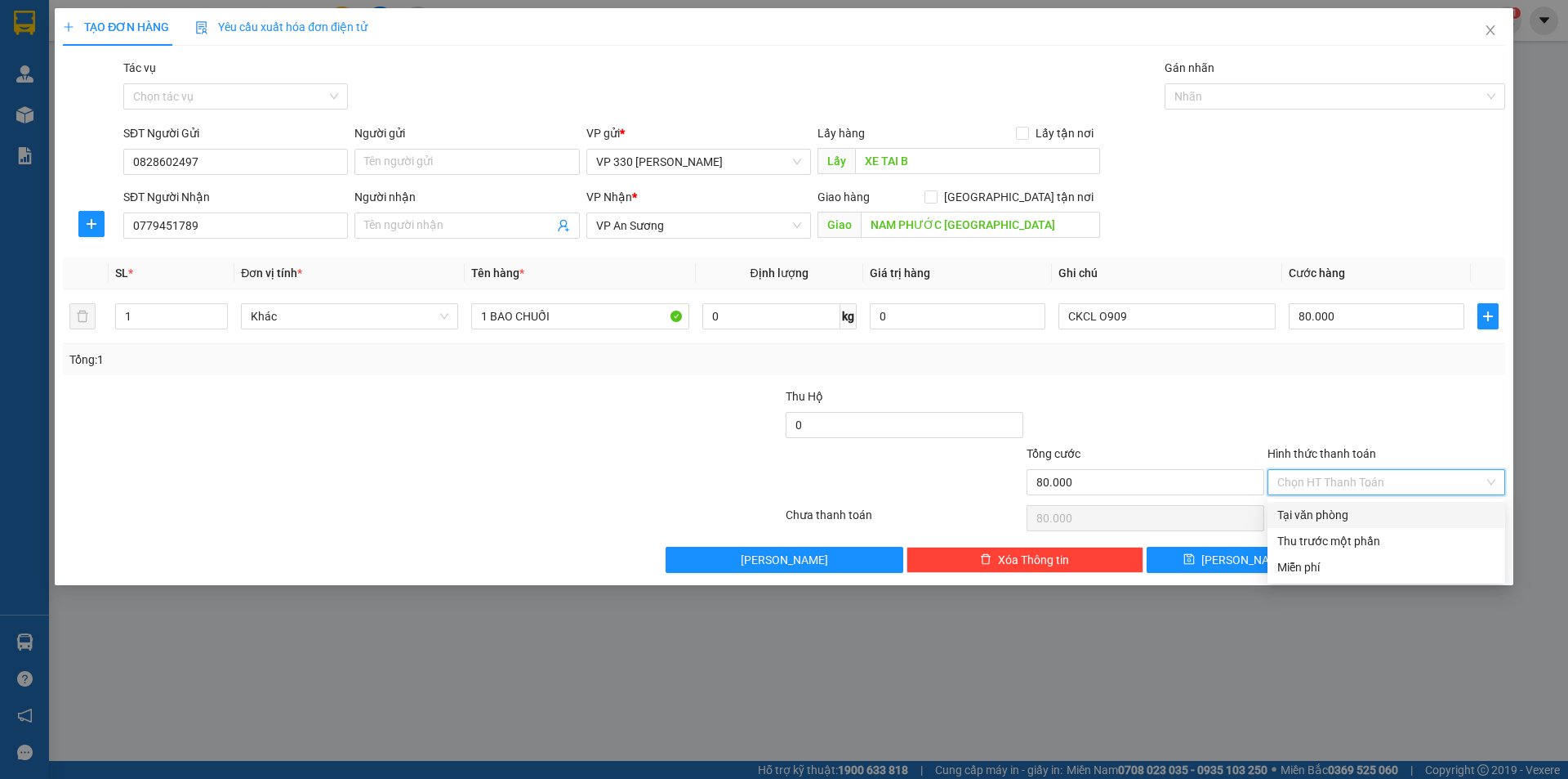
click at [1334, 513] on div "Tại văn phòng" at bounding box center [1386, 515] width 218 height 18
type input "0"
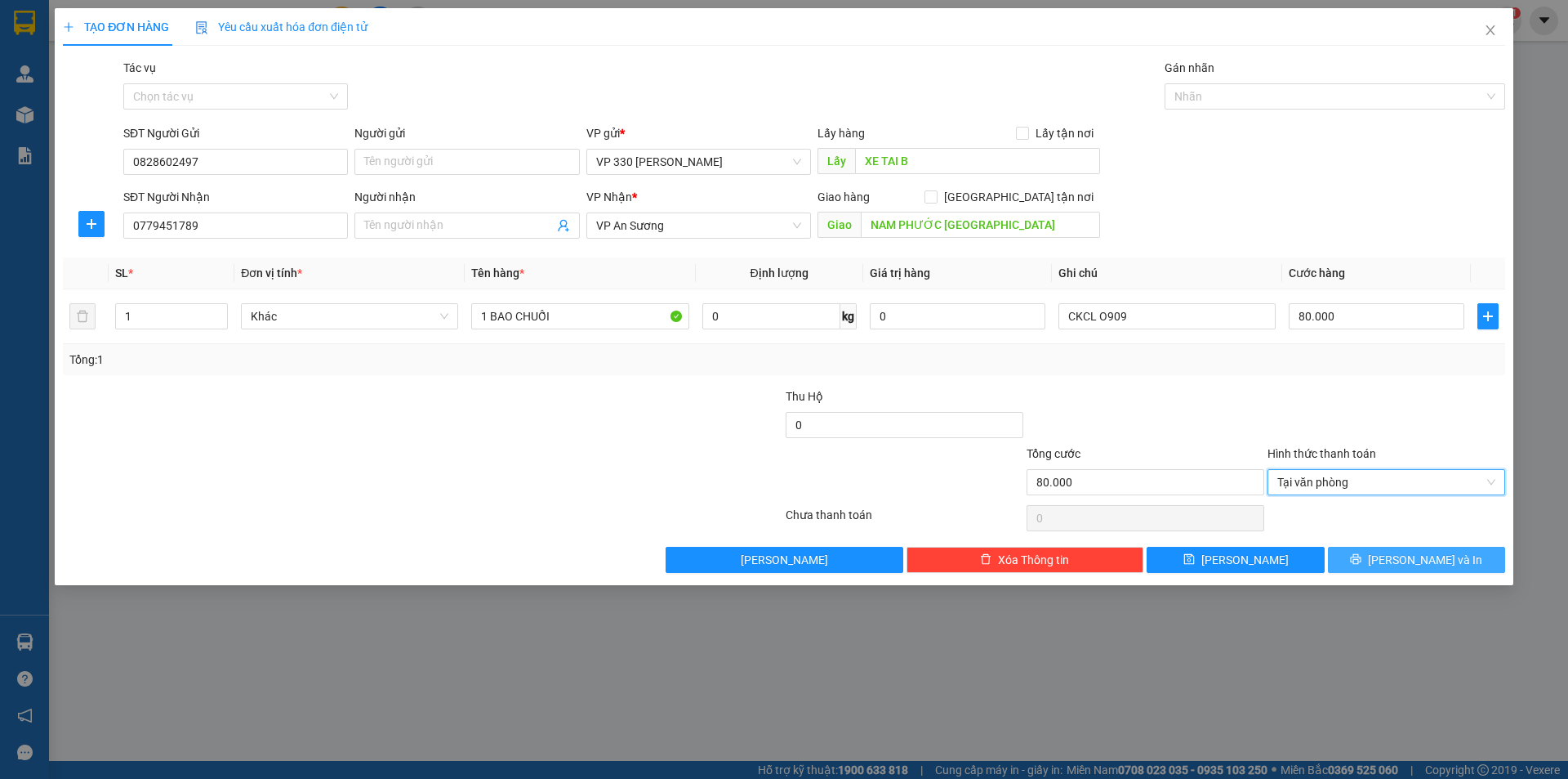
click at [1381, 550] on button "Lưu và In" at bounding box center [1417, 560] width 177 height 26
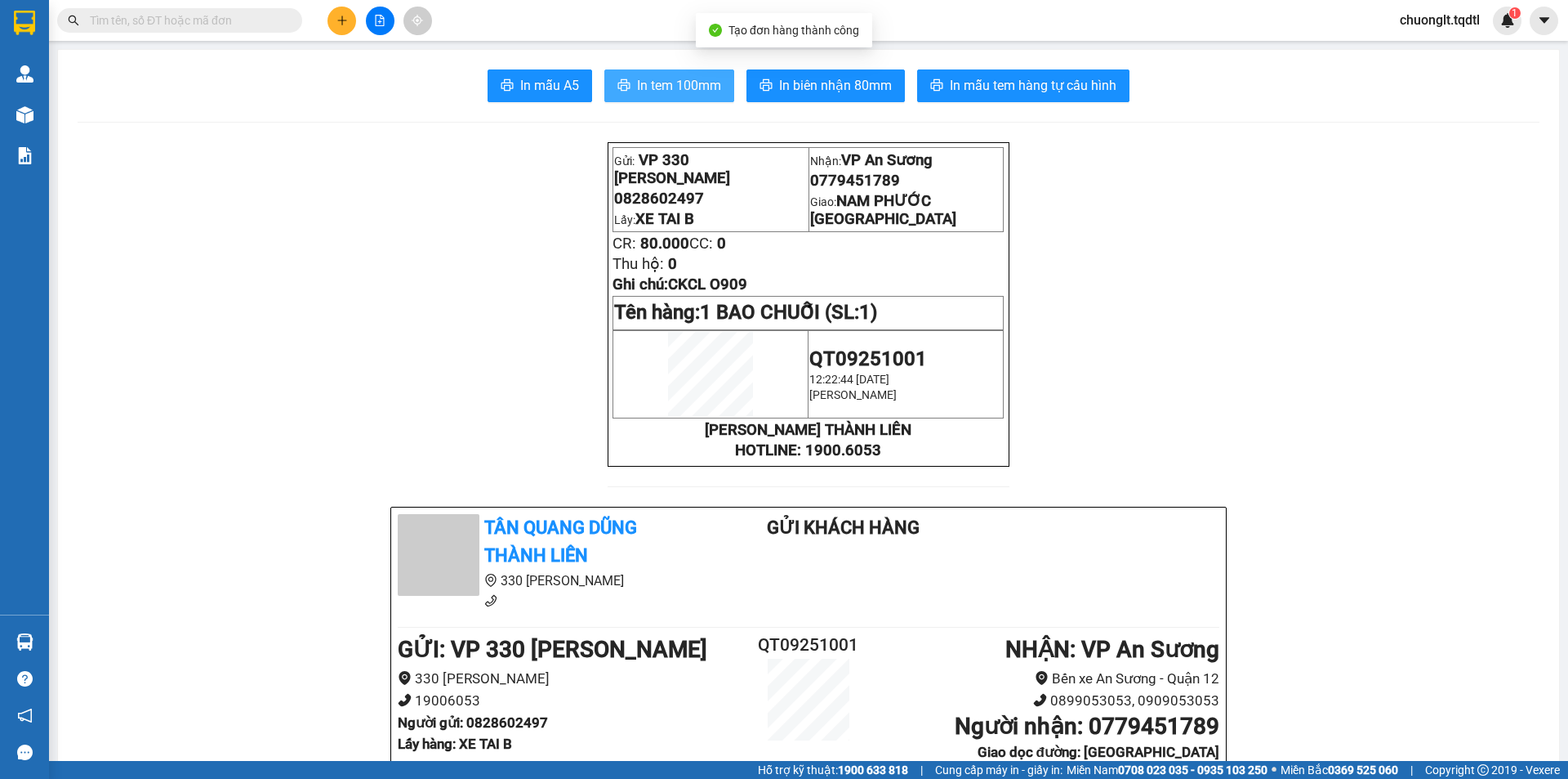
click at [680, 91] on span "In tem 100mm" at bounding box center [680, 85] width 84 height 20
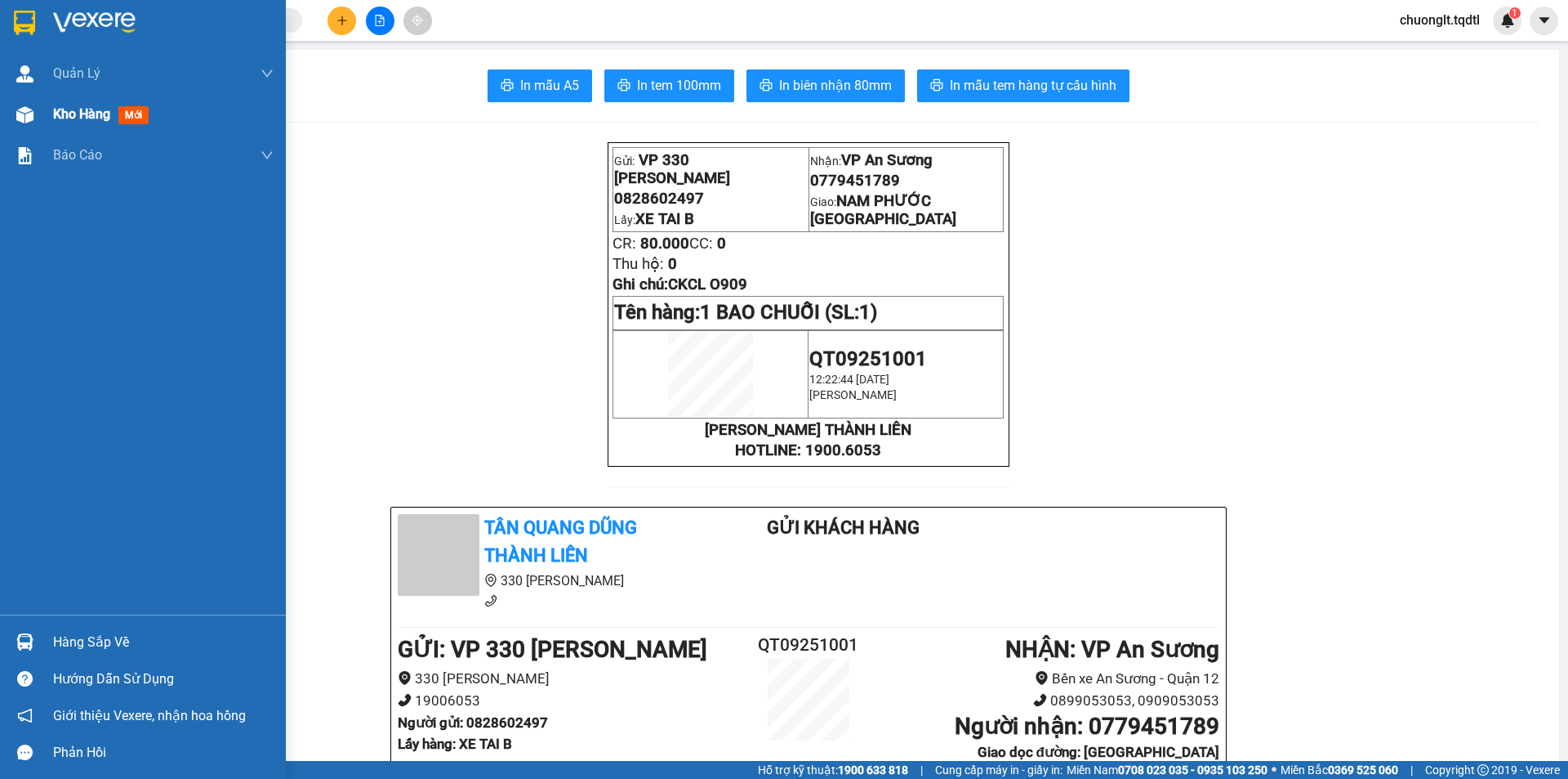
click at [47, 113] on div "Kho hàng mới" at bounding box center [143, 114] width 286 height 41
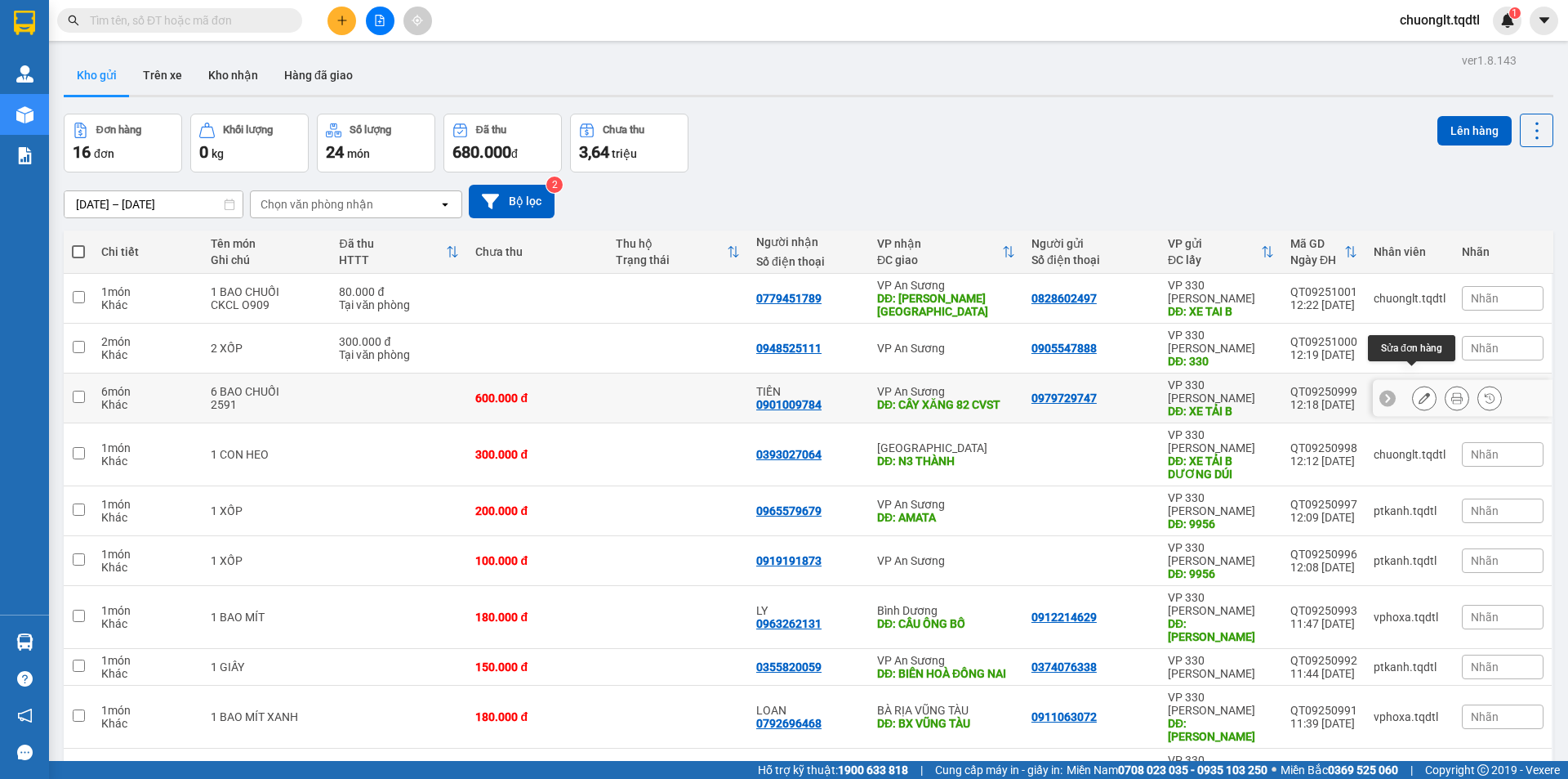
click at [1413, 384] on button at bounding box center [1424, 398] width 23 height 29
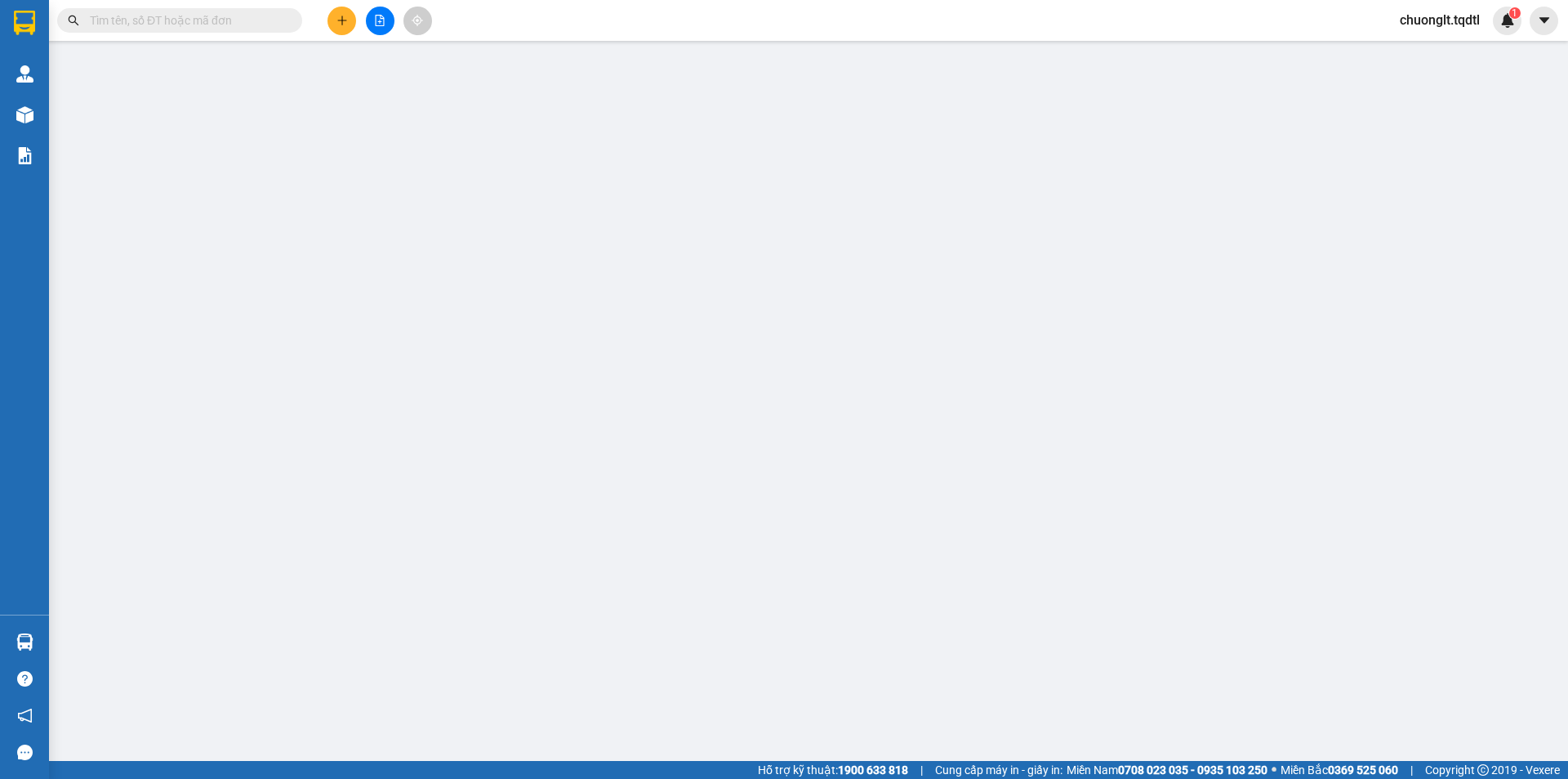
type input "0979729747"
type input "XE TẢI B"
type input "0901009784"
type input "TIẾN"
type input "CÂY XĂNG 82 CVST"
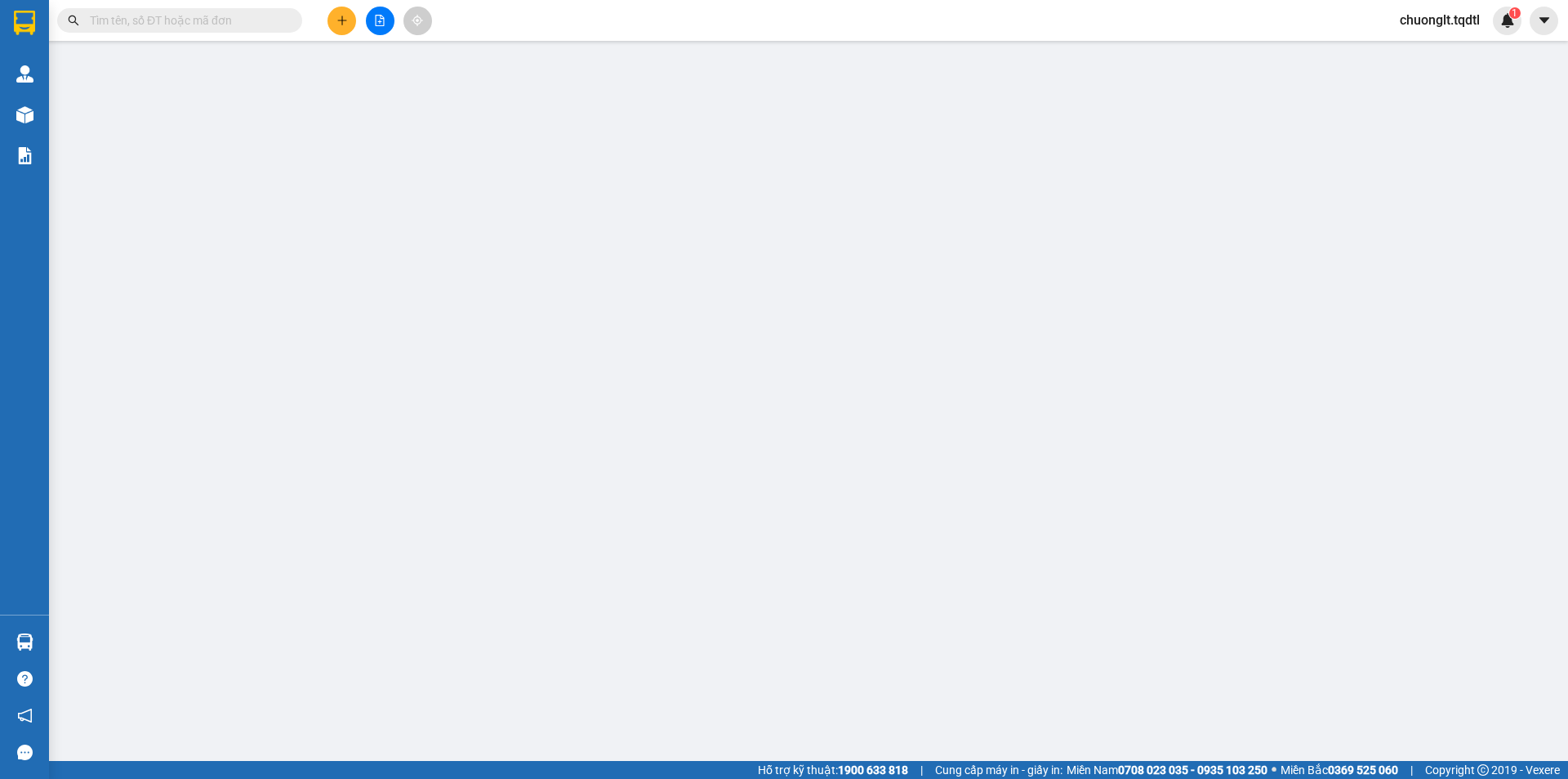
type input "600.000"
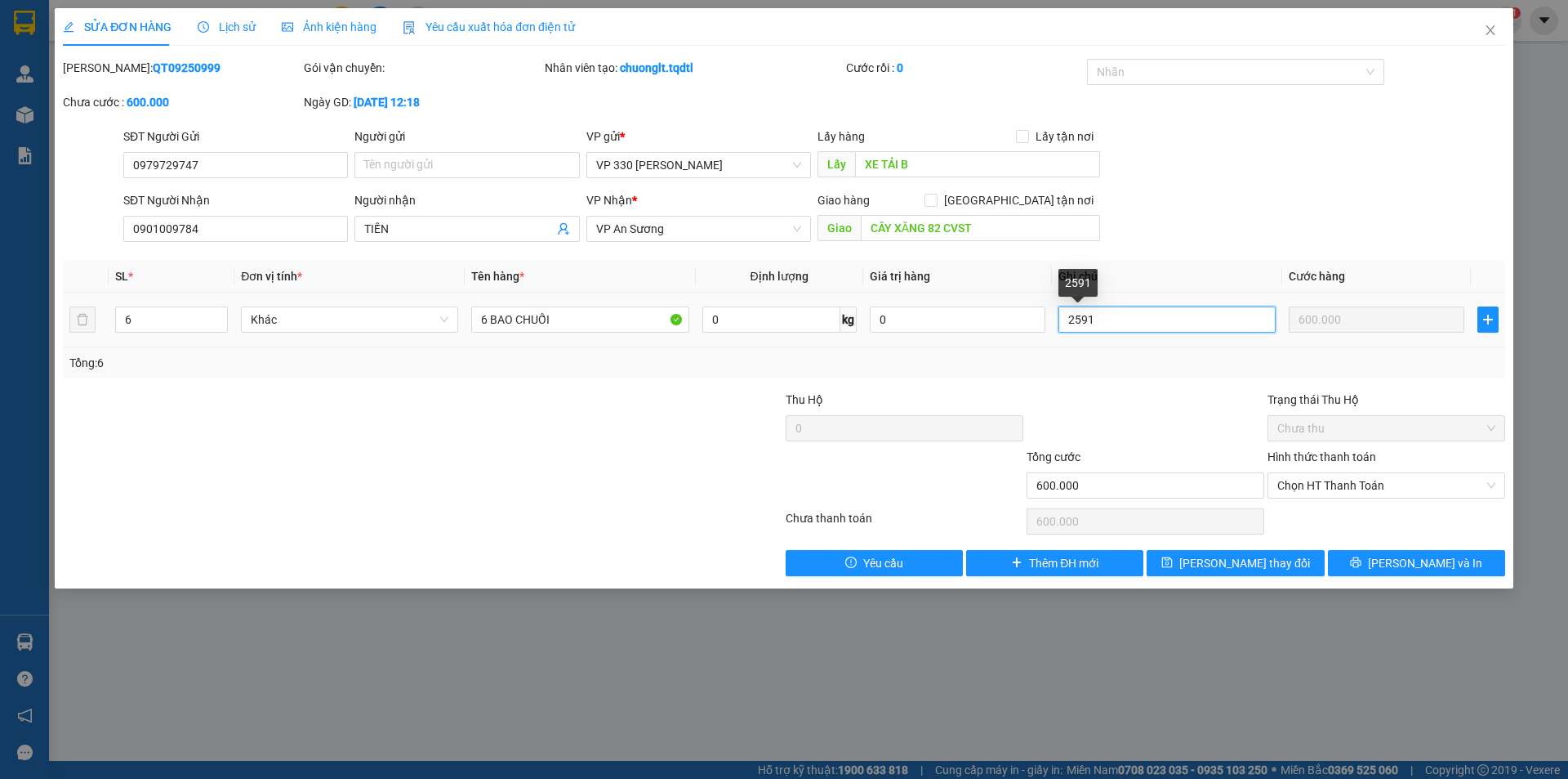
click at [1099, 313] on input "2591" at bounding box center [1167, 319] width 217 height 26
type input "2"
type input "9956"
click at [1362, 560] on icon "printer" at bounding box center [1356, 561] width 11 height 11
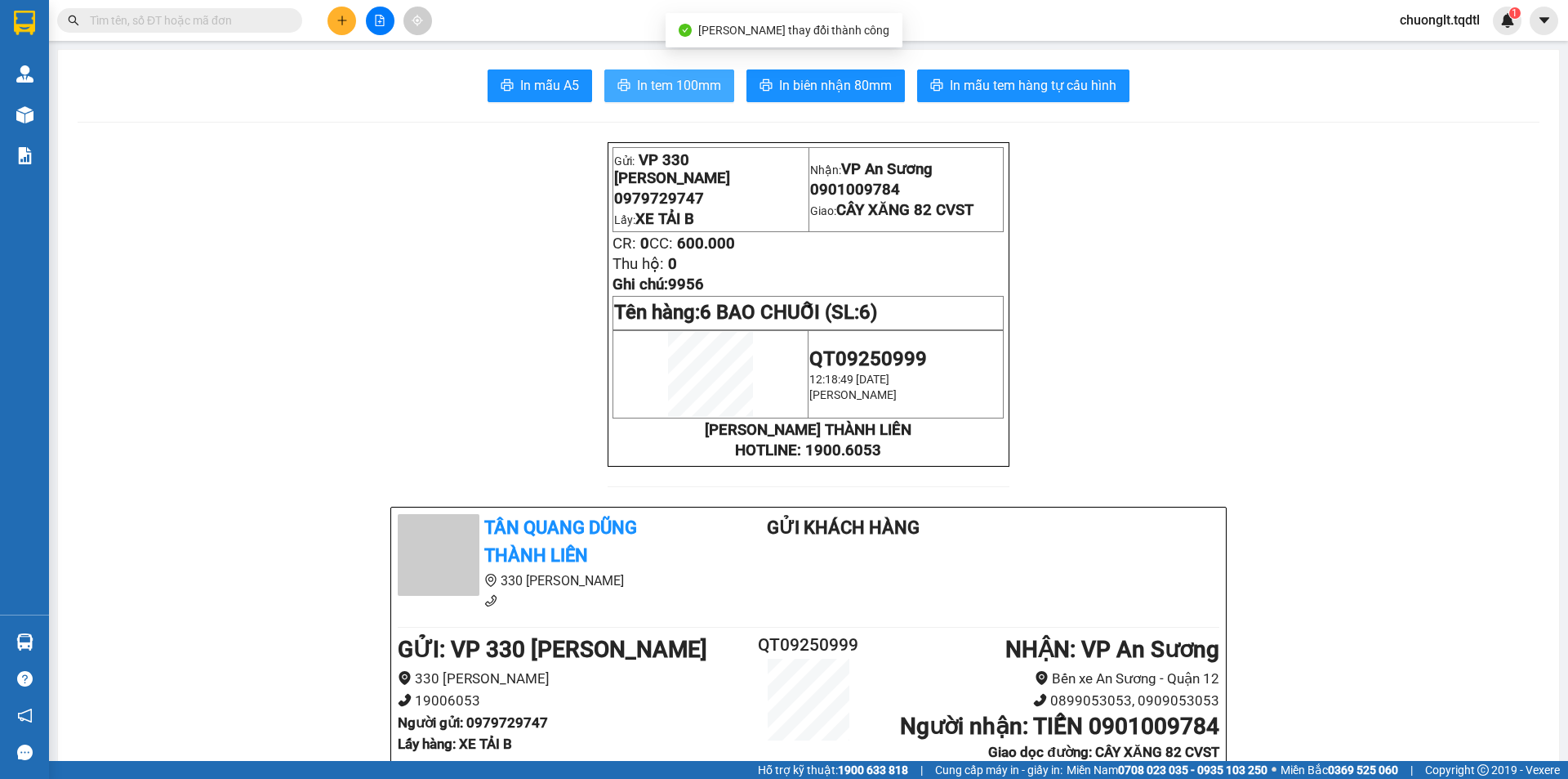
click at [663, 85] on span "In tem 100mm" at bounding box center [680, 85] width 84 height 20
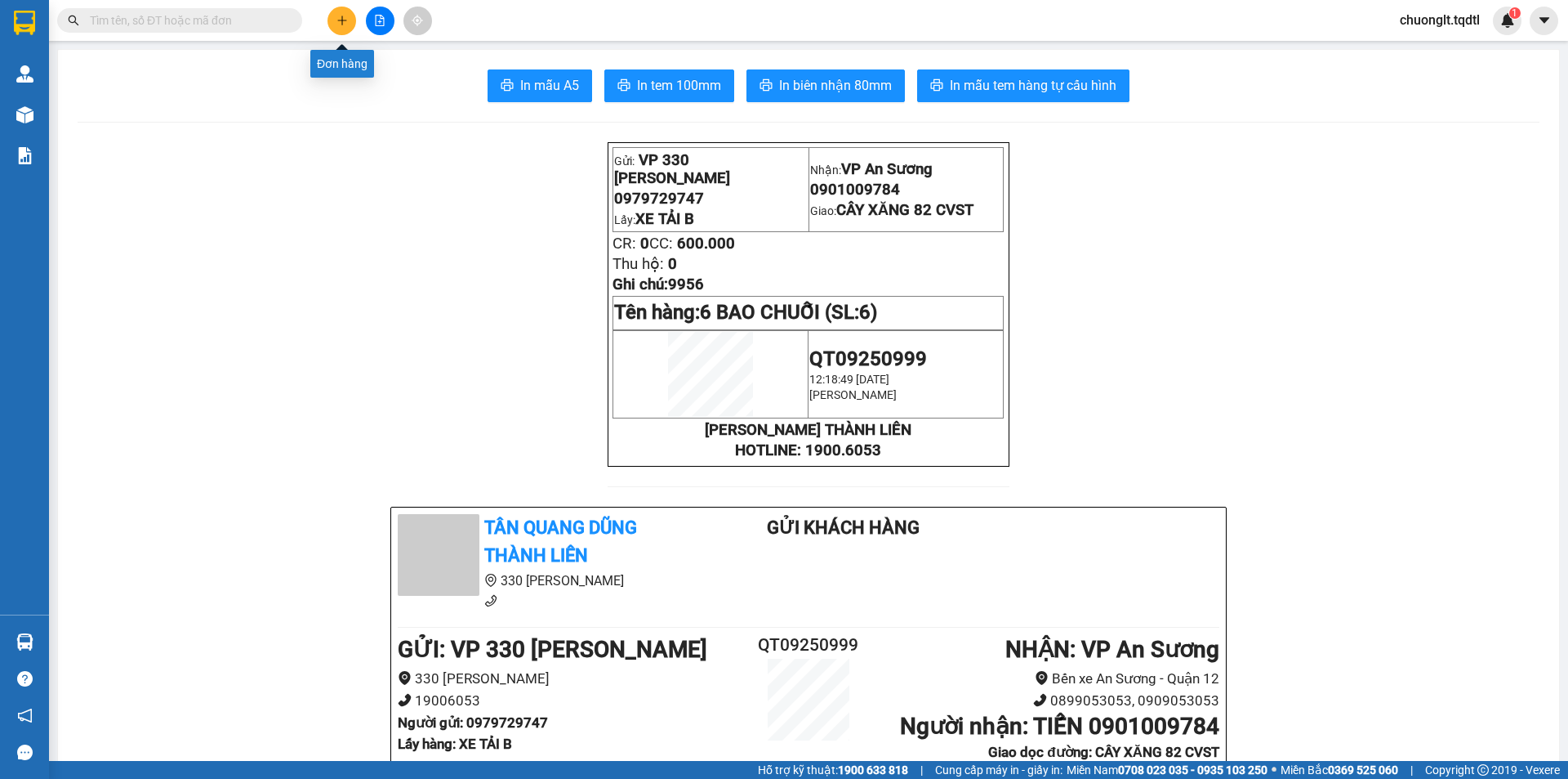
click at [342, 19] on icon "plus" at bounding box center [341, 20] width 1 height 9
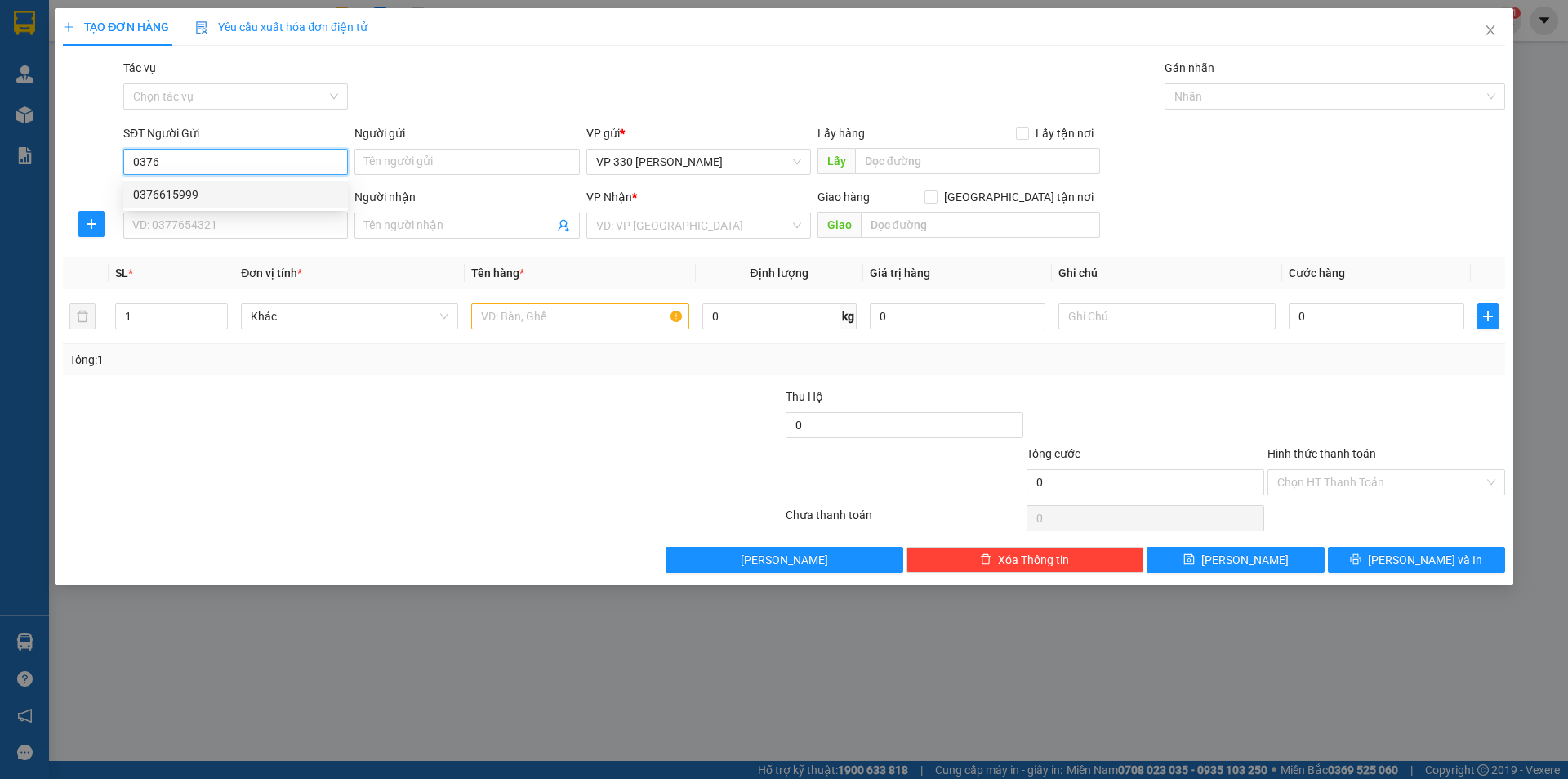
click at [178, 196] on div "0376615999" at bounding box center [236, 194] width 205 height 18
type input "0376615999"
type input "XE TẢI B"
type input "0975780421"
type input "TRỰC AN SƯƠNG"
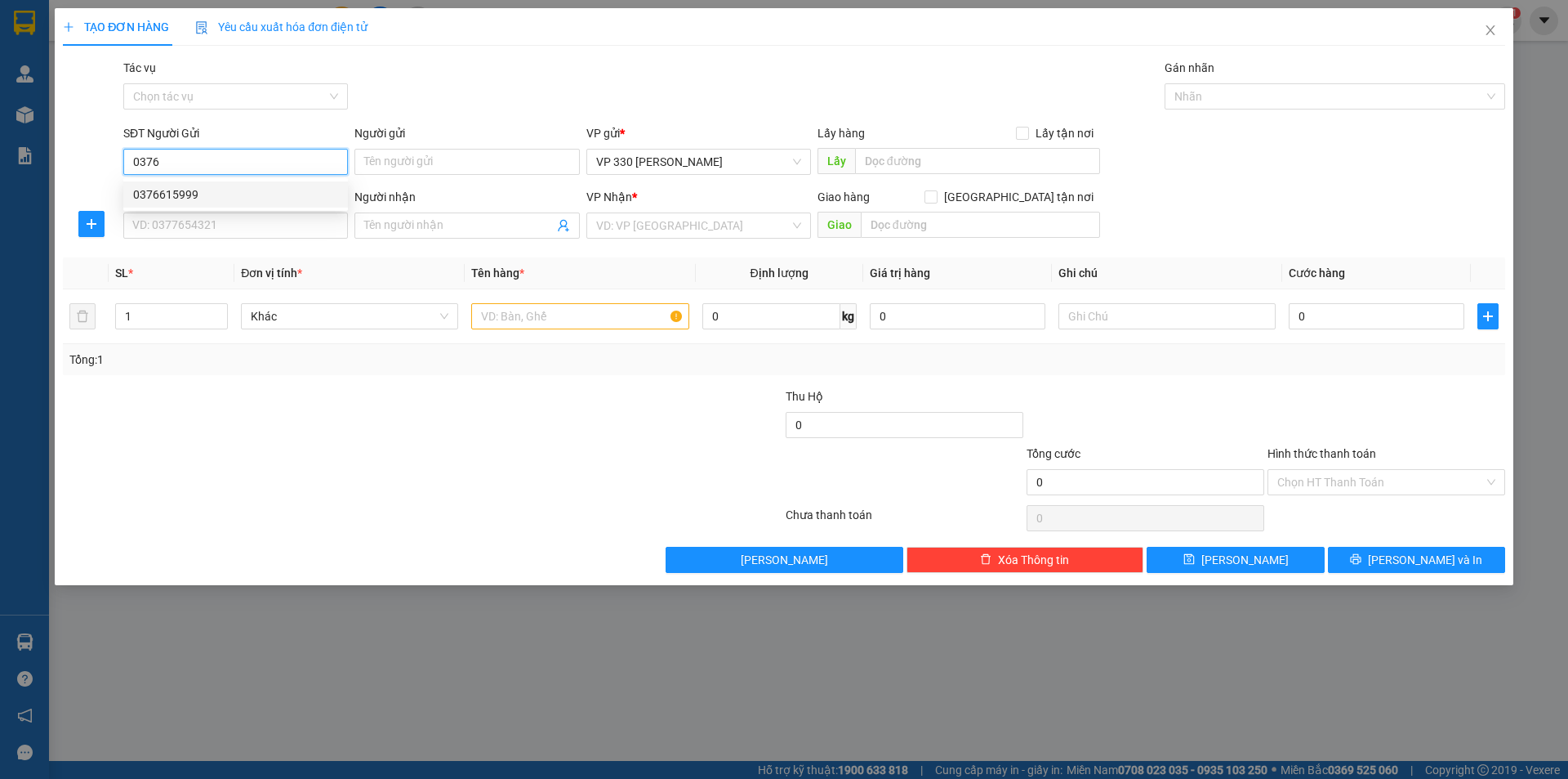
type input "VPQ12"
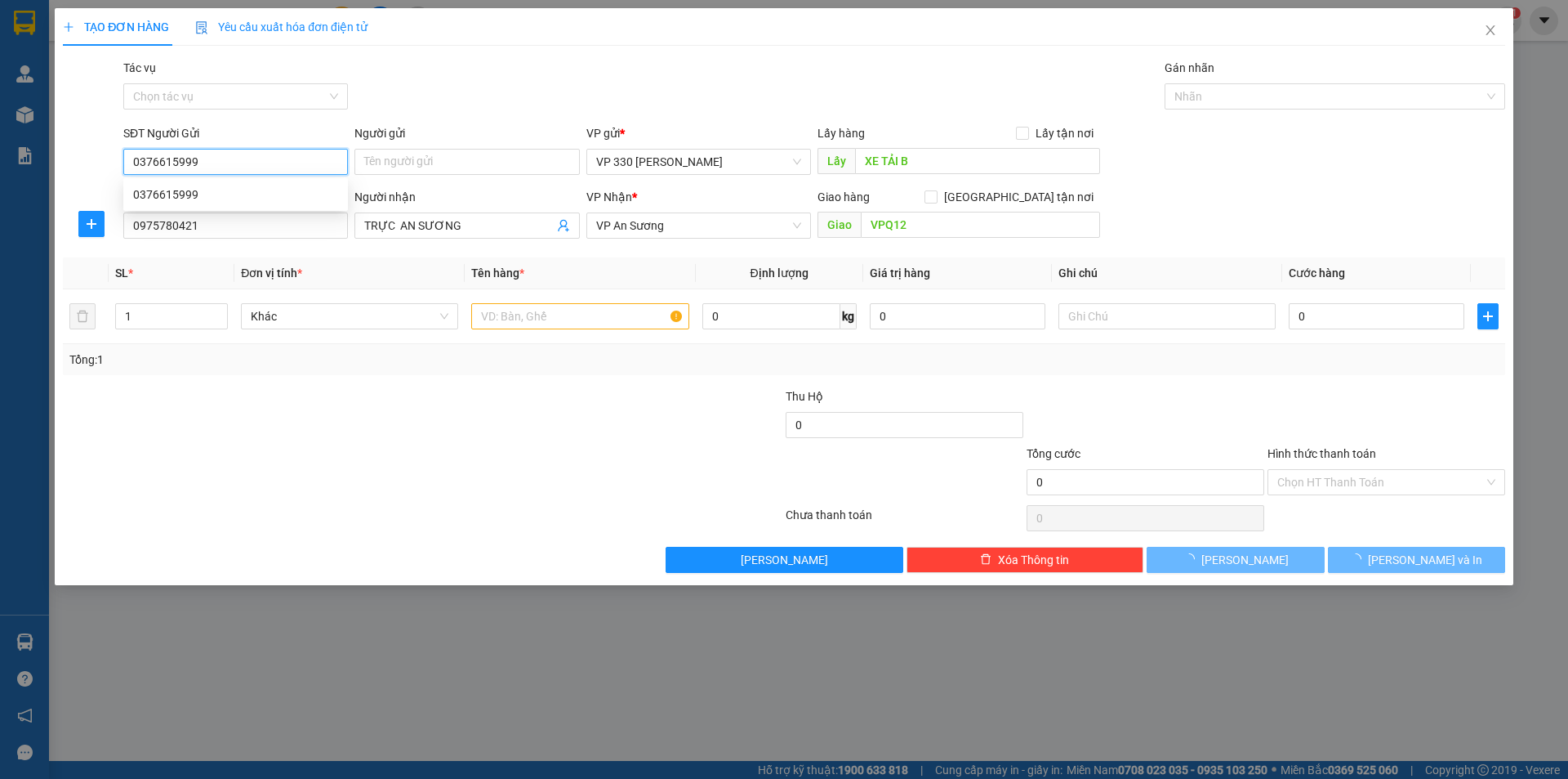
type input "1.300.000"
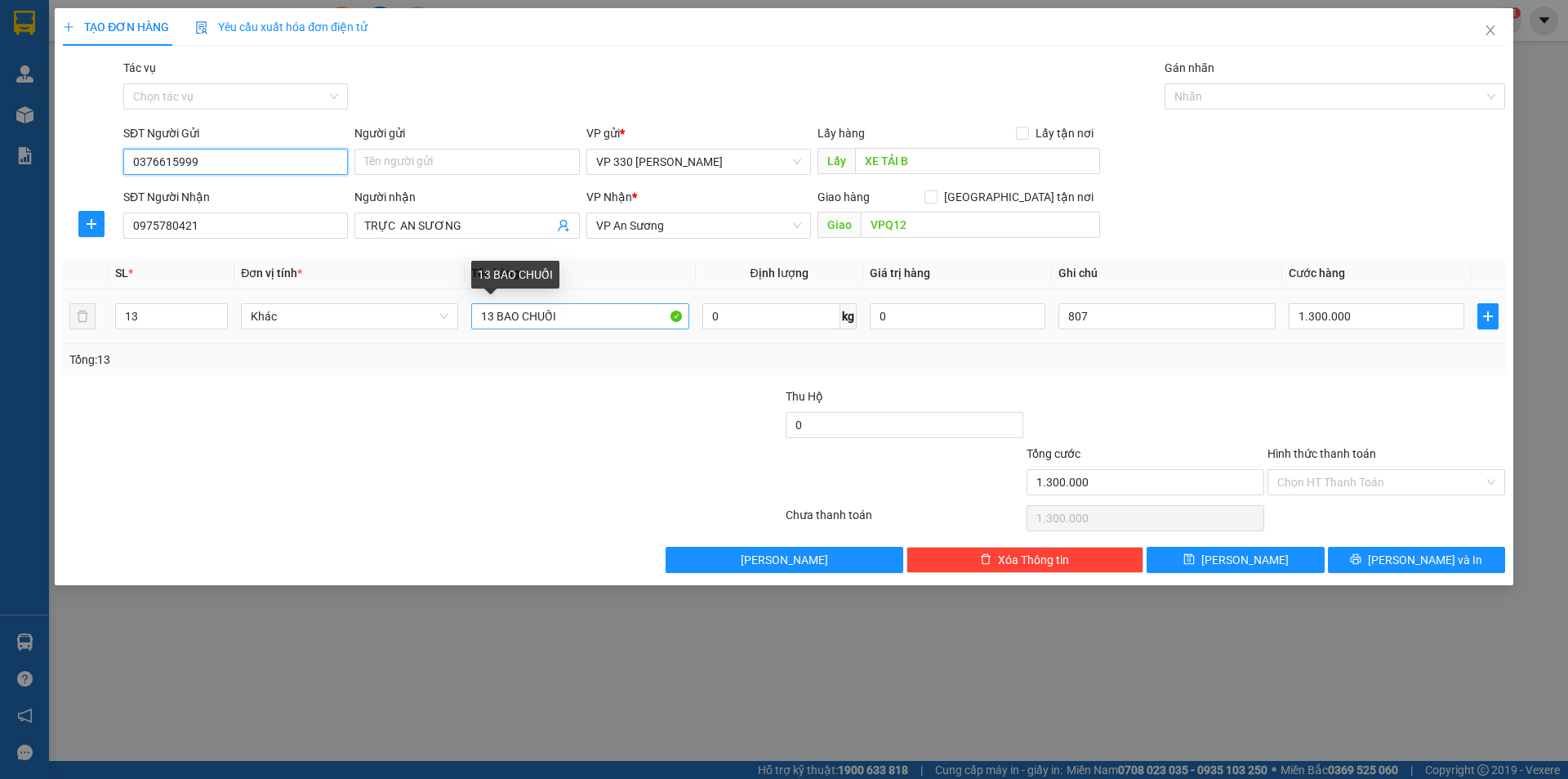
type input "0376615999"
click at [493, 309] on input "13 BAO CHUỐI" at bounding box center [580, 317] width 217 height 26
type input "9 BAO CHUỐI"
click at [214, 318] on span "down" at bounding box center [218, 321] width 10 height 10
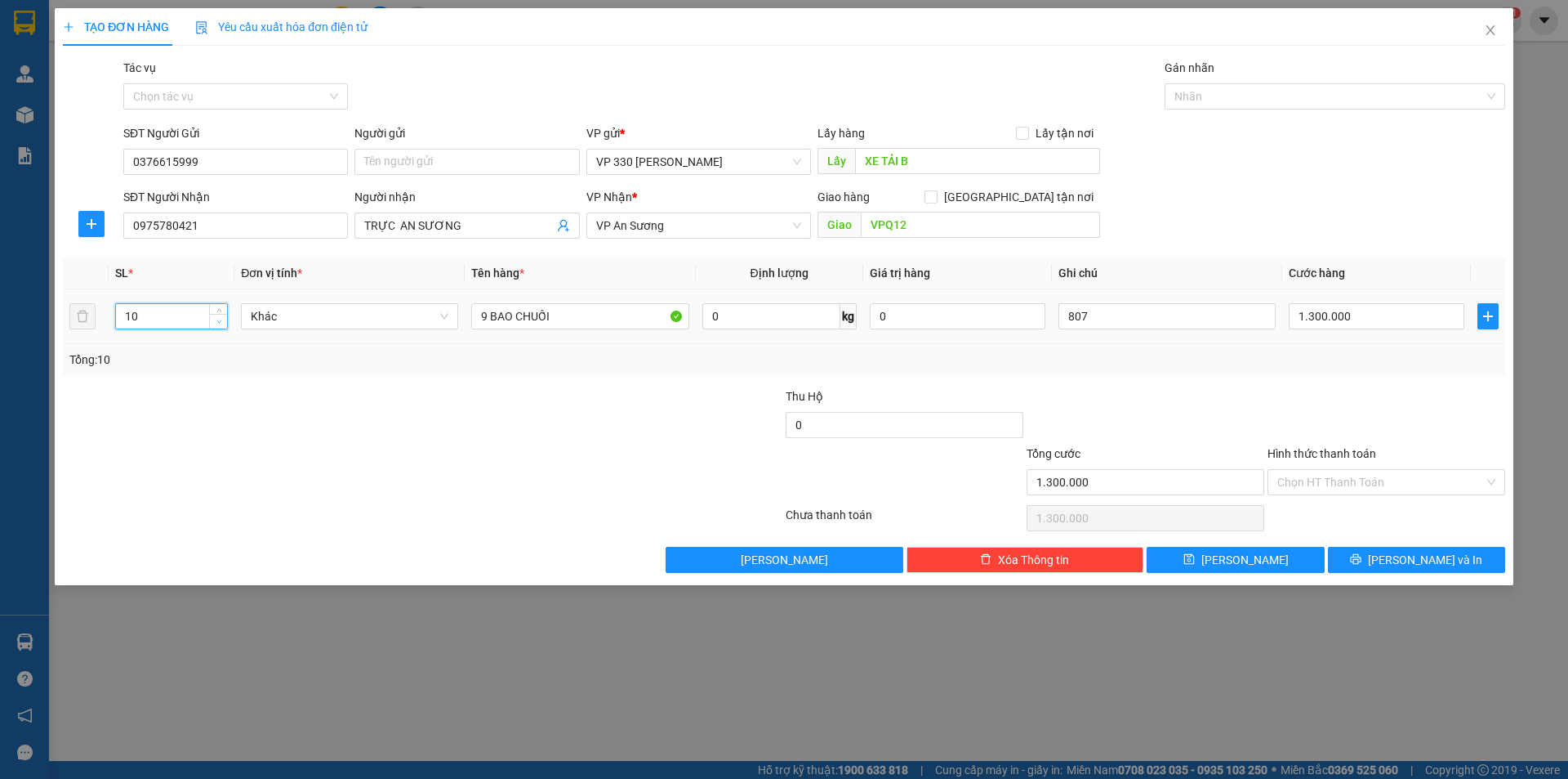
click at [214, 318] on span "down" at bounding box center [218, 321] width 10 height 10
type input "9"
click at [214, 318] on span "down" at bounding box center [218, 321] width 10 height 10
click at [1384, 313] on input "1.300.000" at bounding box center [1377, 317] width 175 height 26
type input "9"
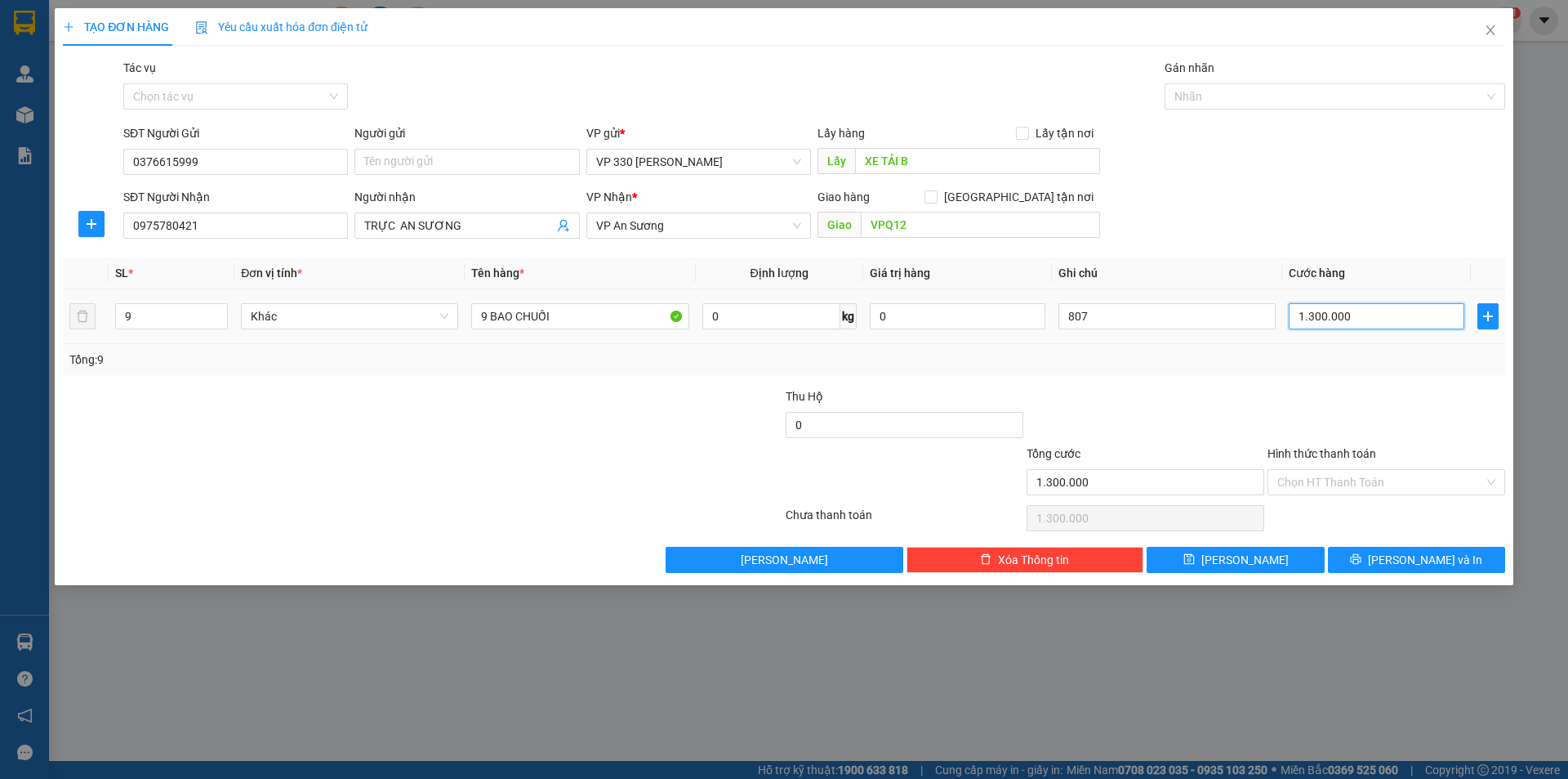
type input "9"
type input "90"
type input "900"
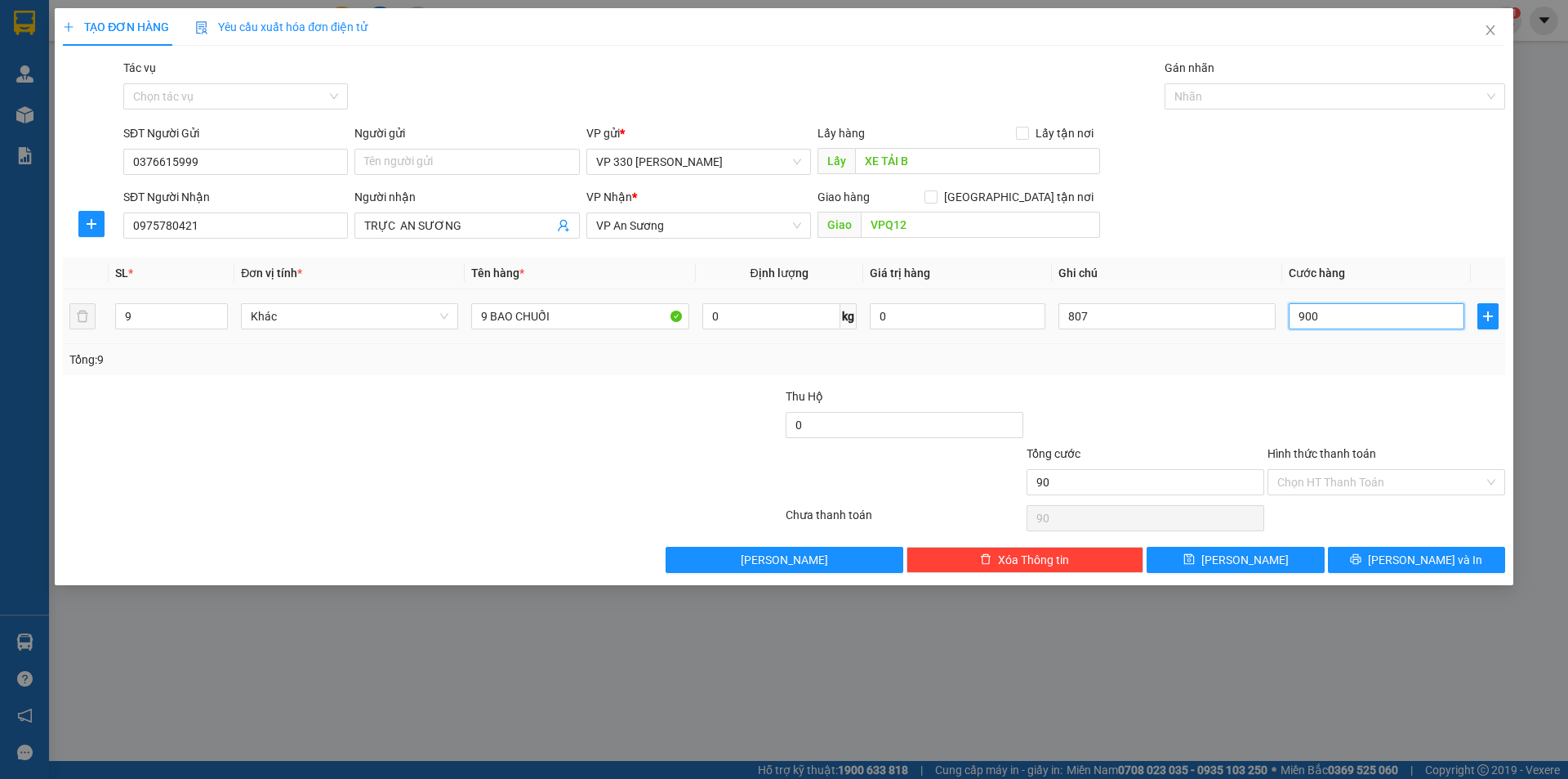
type input "900"
type input "9.000"
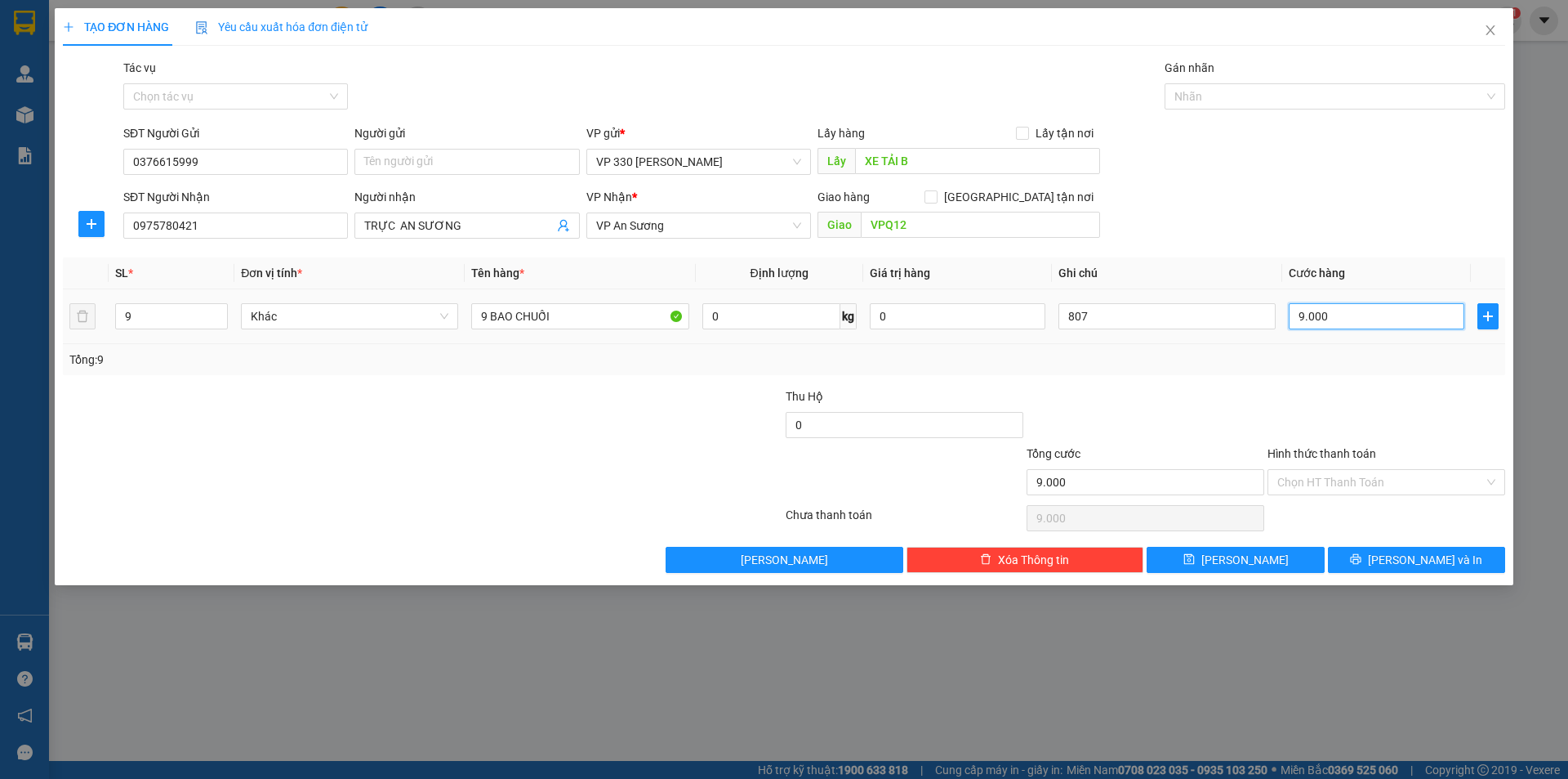
type input "90.000"
type input "900.000"
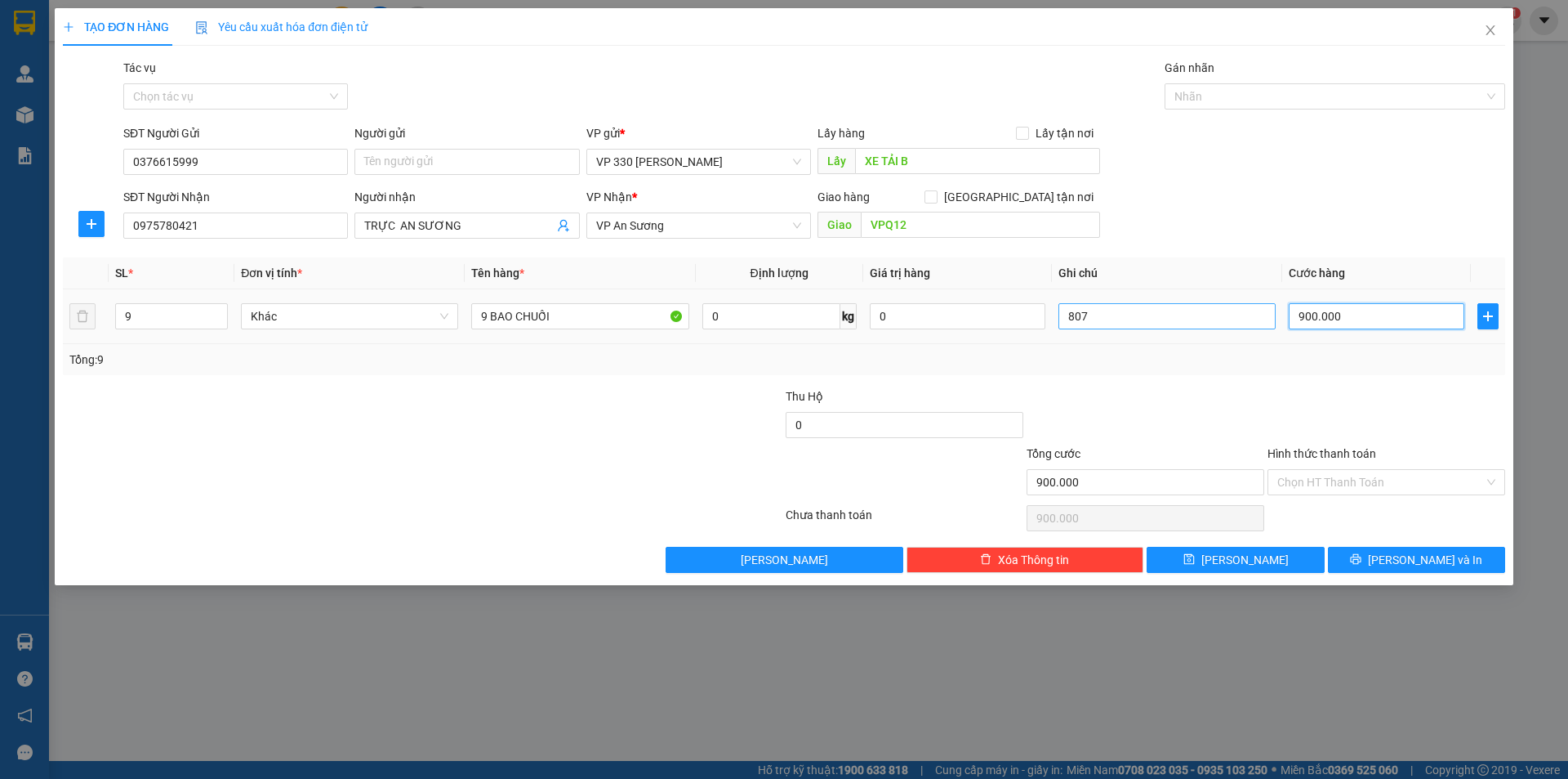
type input "900.000"
click at [1137, 325] on input "807" at bounding box center [1167, 317] width 217 height 26
type input "8"
type input "9956"
click at [1375, 476] on input "Hình thức thanh toán" at bounding box center [1381, 482] width 207 height 25
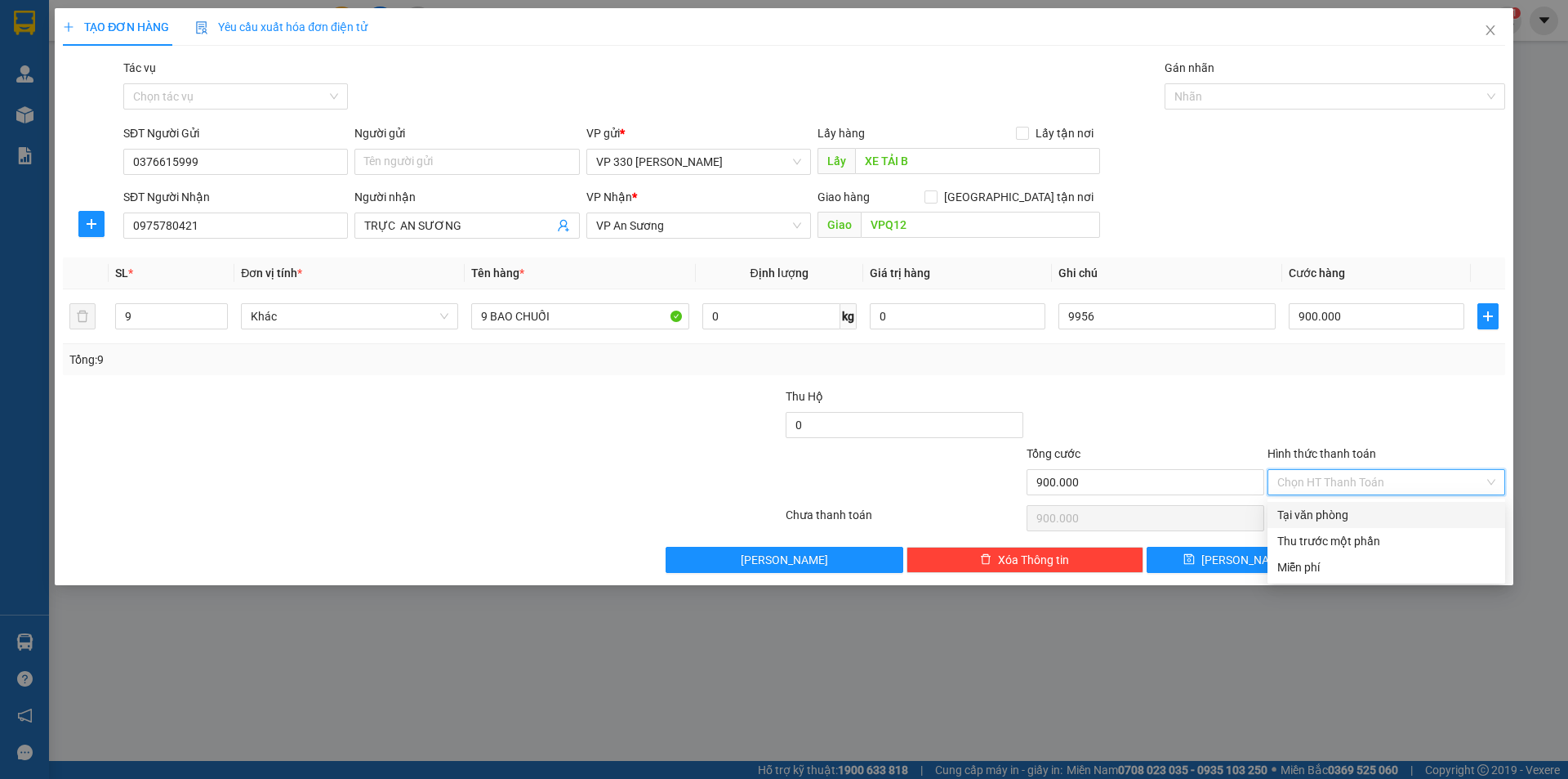
click at [1352, 511] on div "Tại văn phòng" at bounding box center [1386, 515] width 218 height 18
type input "0"
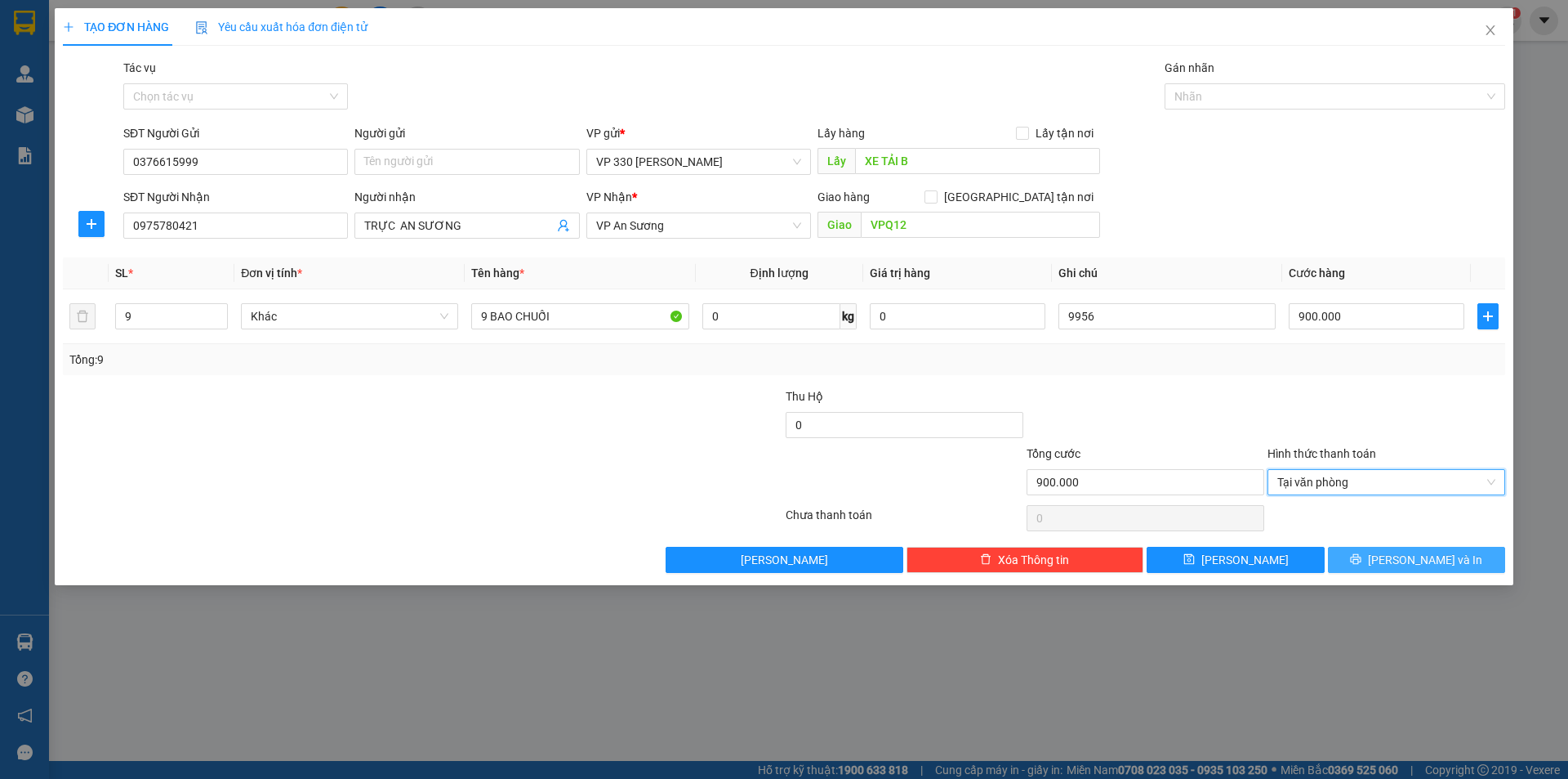
click at [1393, 567] on button "Lưu và In" at bounding box center [1417, 560] width 177 height 26
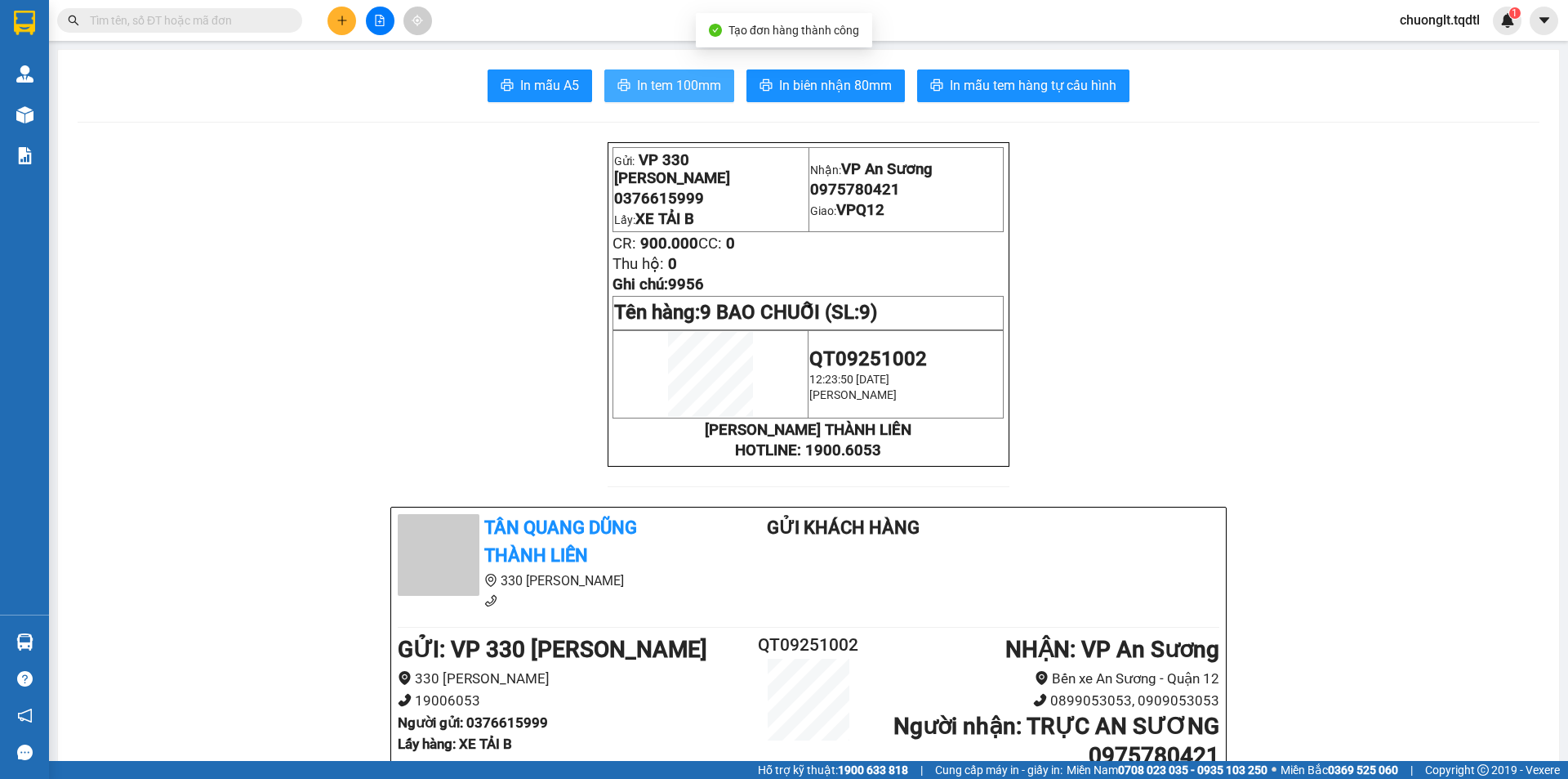
click at [674, 88] on span "In tem 100mm" at bounding box center [680, 85] width 84 height 20
click at [341, 25] on icon "plus" at bounding box center [342, 20] width 11 height 11
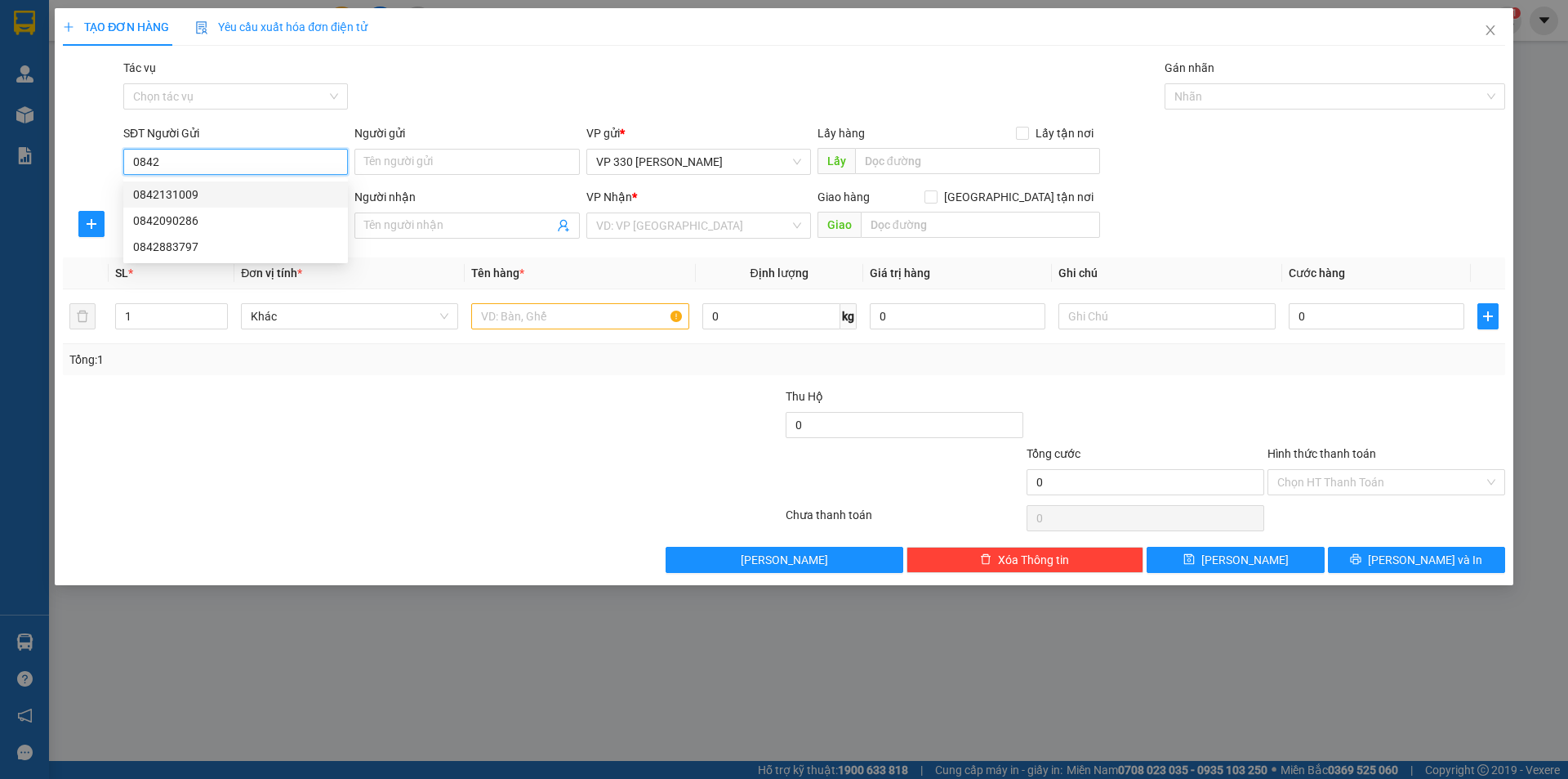
click at [188, 194] on div "0842131009" at bounding box center [236, 194] width 205 height 18
type input "0842131009"
type input "XE TẢI B"
type input "0935206397"
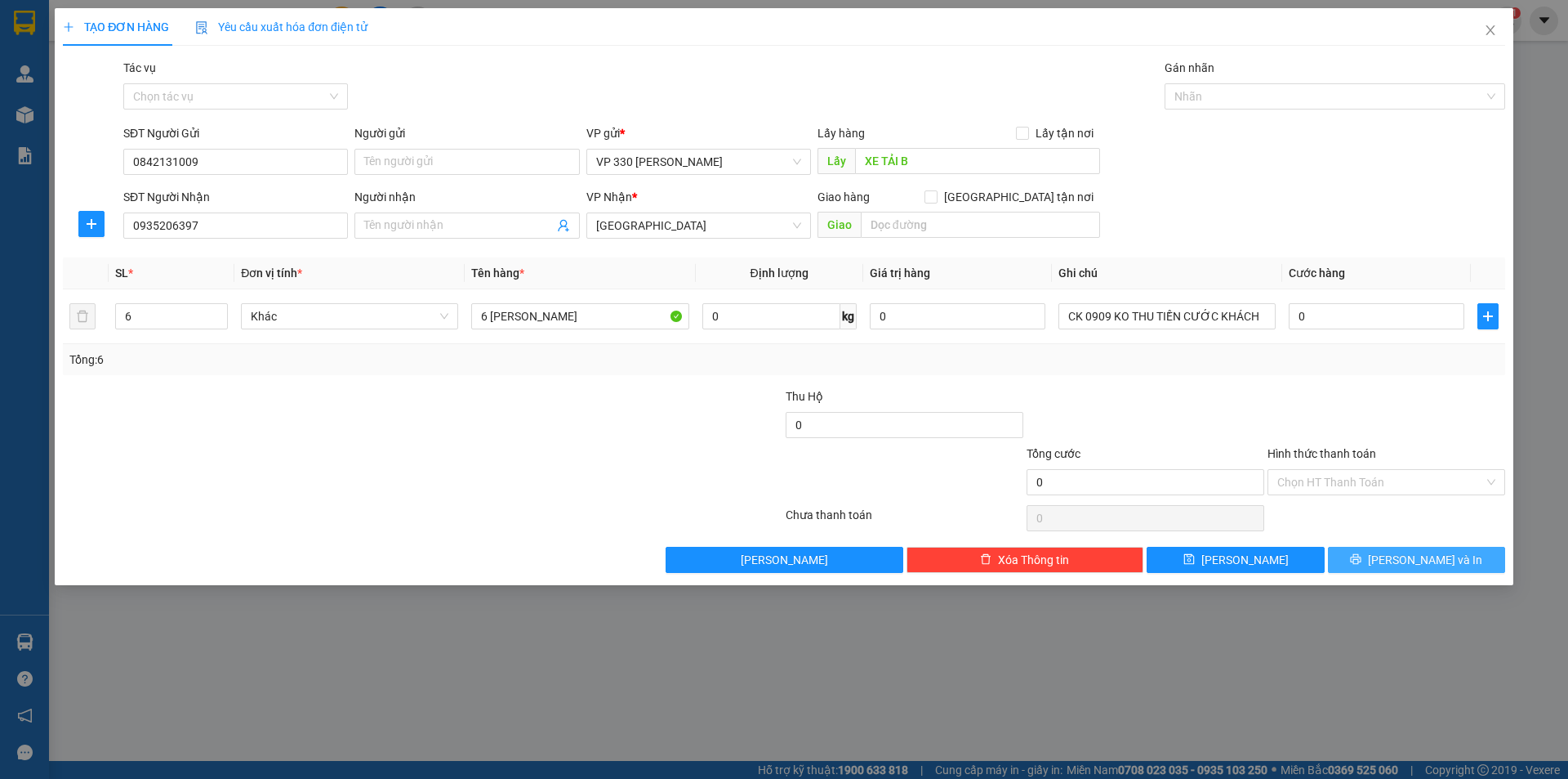
click at [1398, 551] on button "Lưu và In" at bounding box center [1417, 560] width 177 height 26
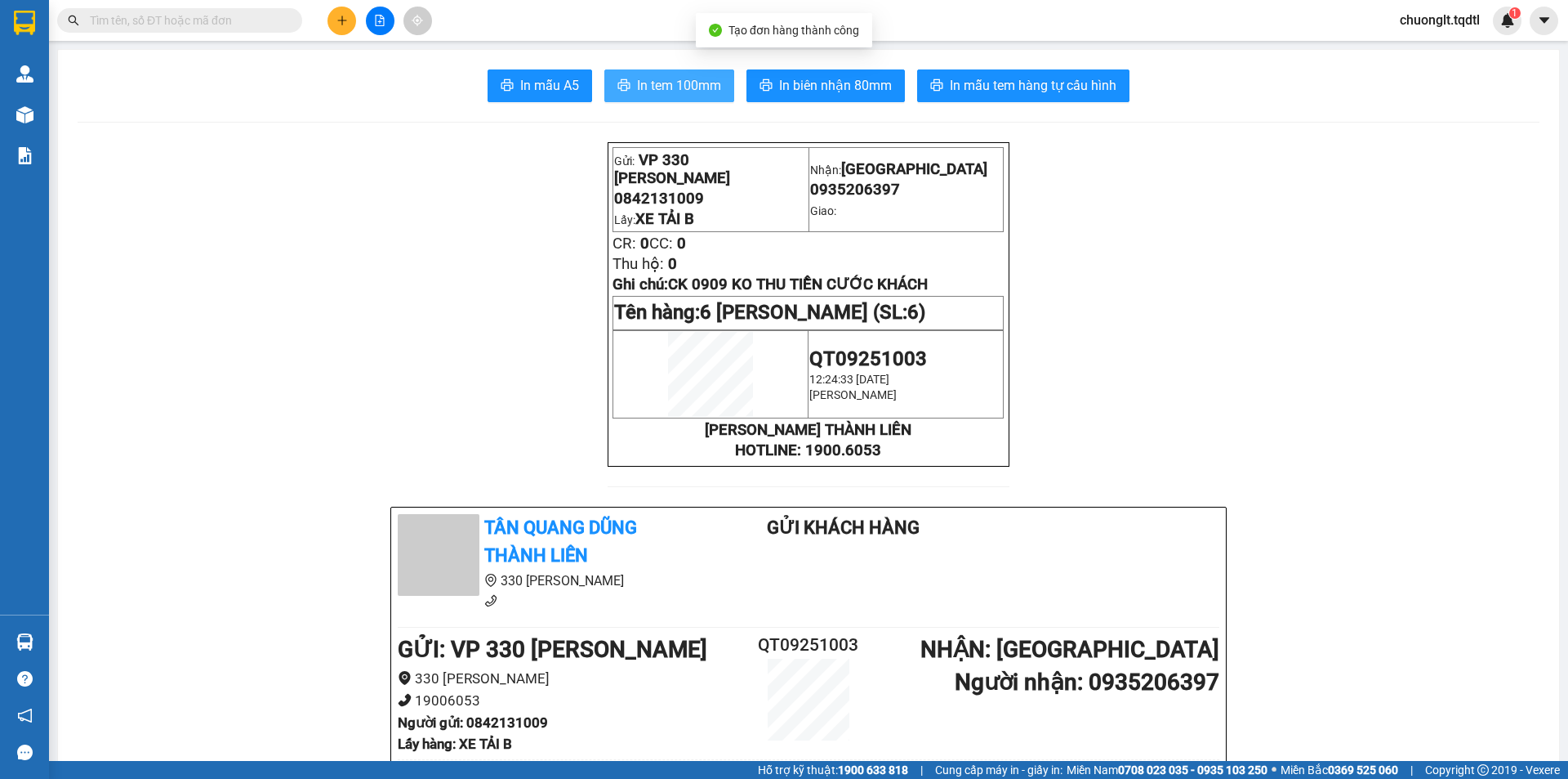
click at [684, 81] on span "In tem 100mm" at bounding box center [680, 85] width 84 height 20
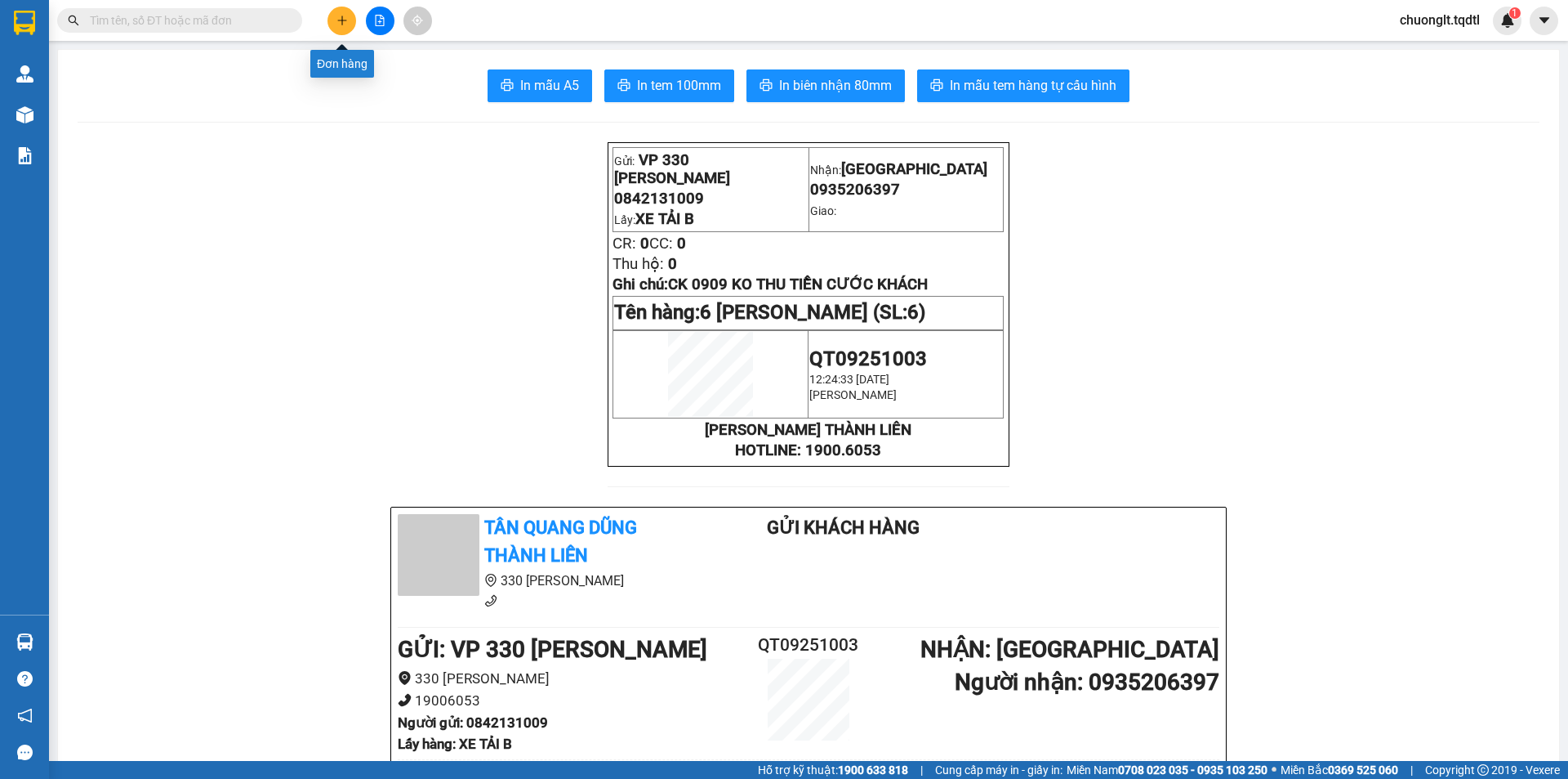
click at [345, 18] on icon "plus" at bounding box center [342, 20] width 11 height 11
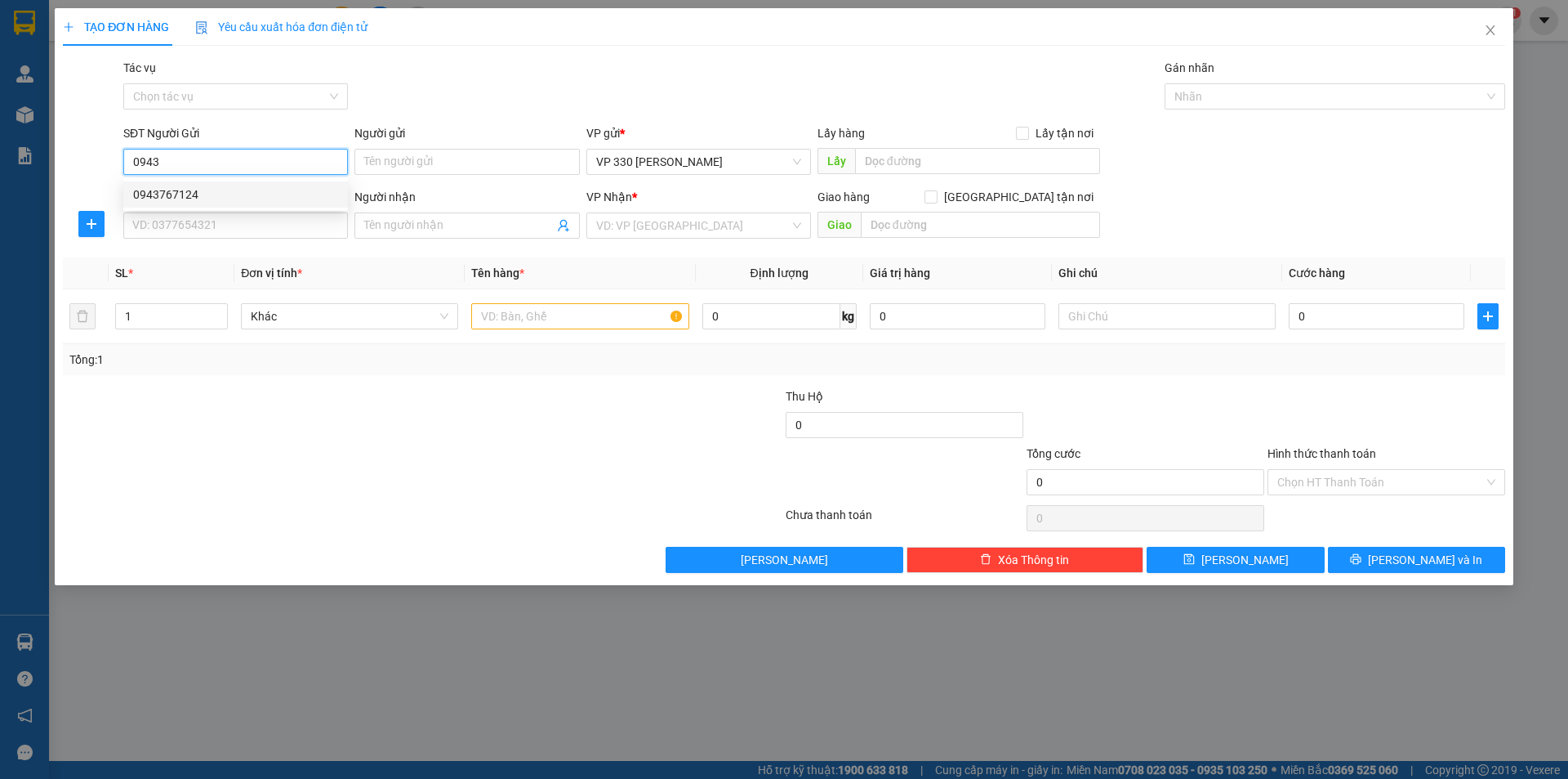
click at [184, 197] on div "0943767124" at bounding box center [236, 194] width 205 height 18
type input "0943767124"
type input "XE TẢI B BỐC"
type input "0358136369"
type input "CHÍNH"
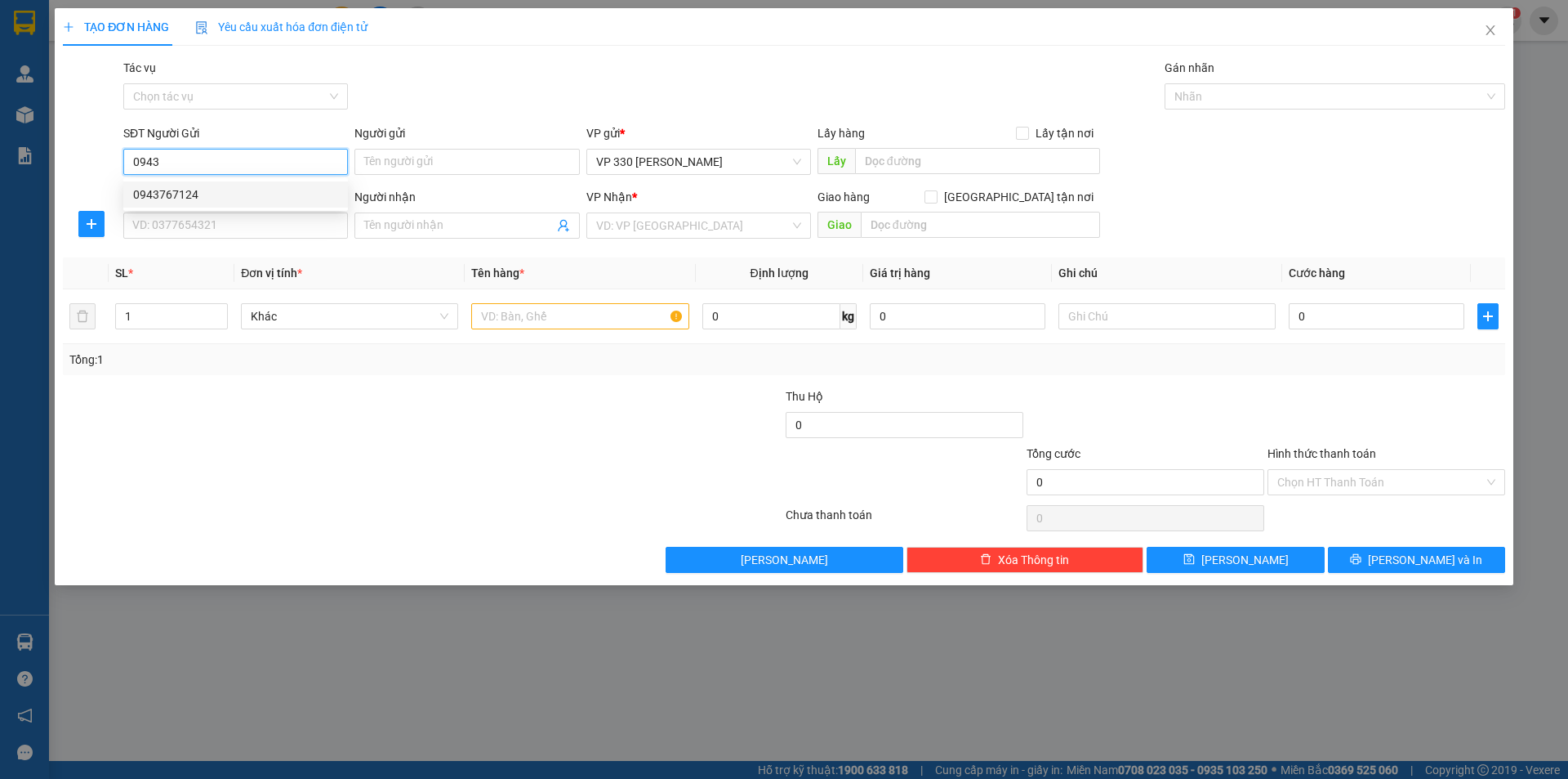
type input "BXE AN SƯƠNG"
type input "200.000"
type input "0943767124"
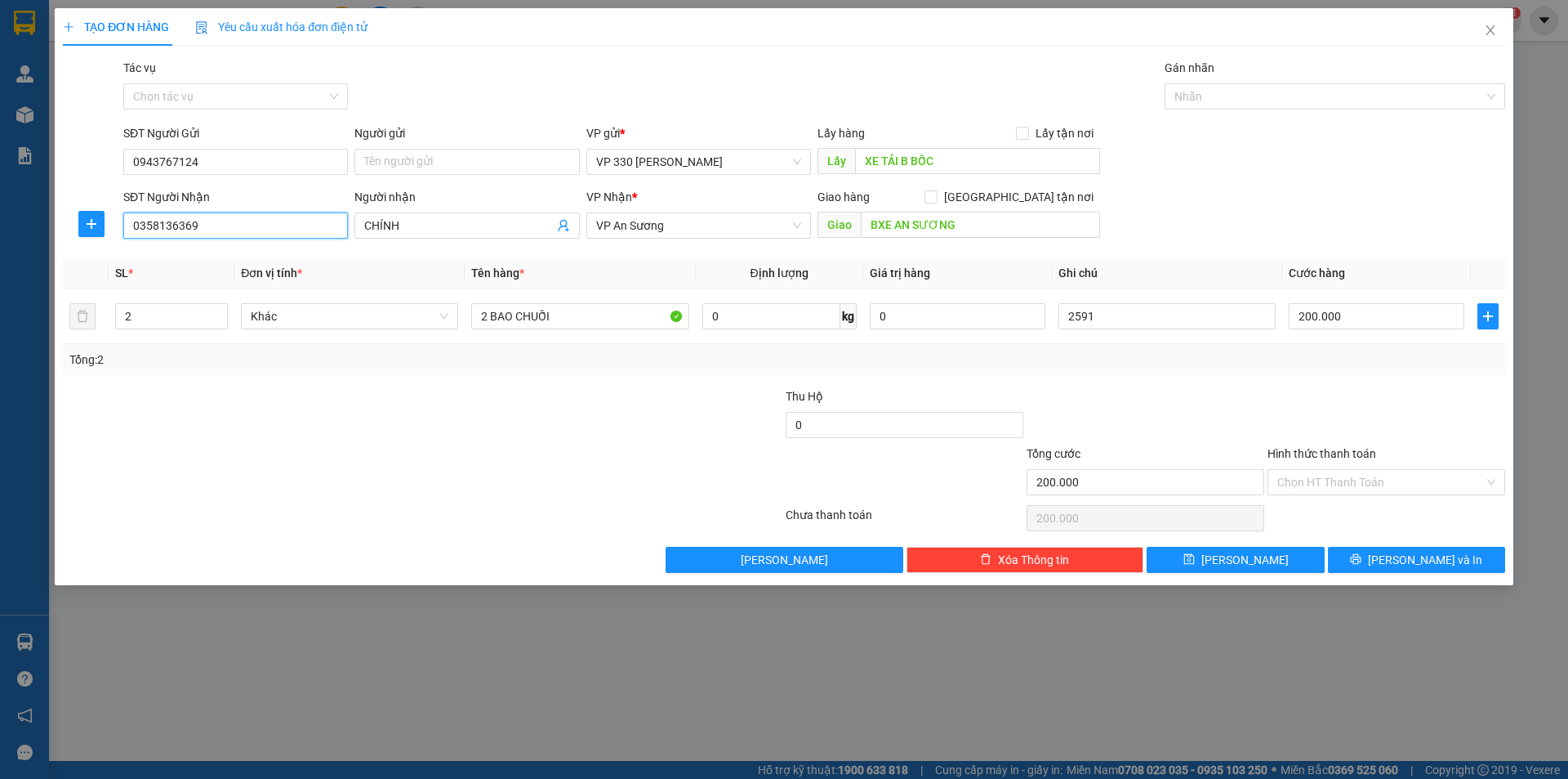
click at [227, 224] on input "0358136369" at bounding box center [236, 225] width 225 height 26
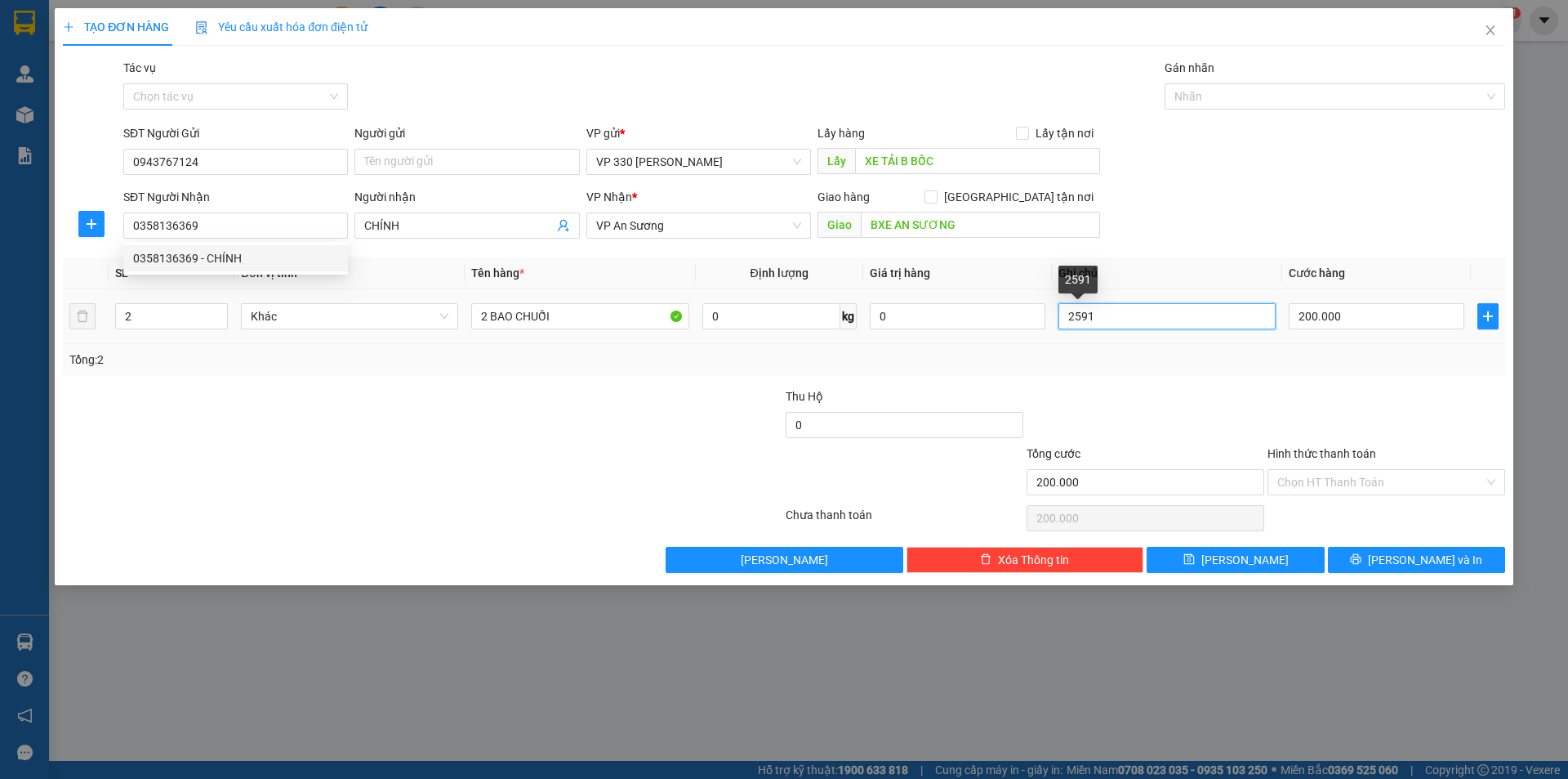
click at [1096, 316] on input "2591" at bounding box center [1167, 317] width 217 height 26
type input "2"
type input "9956"
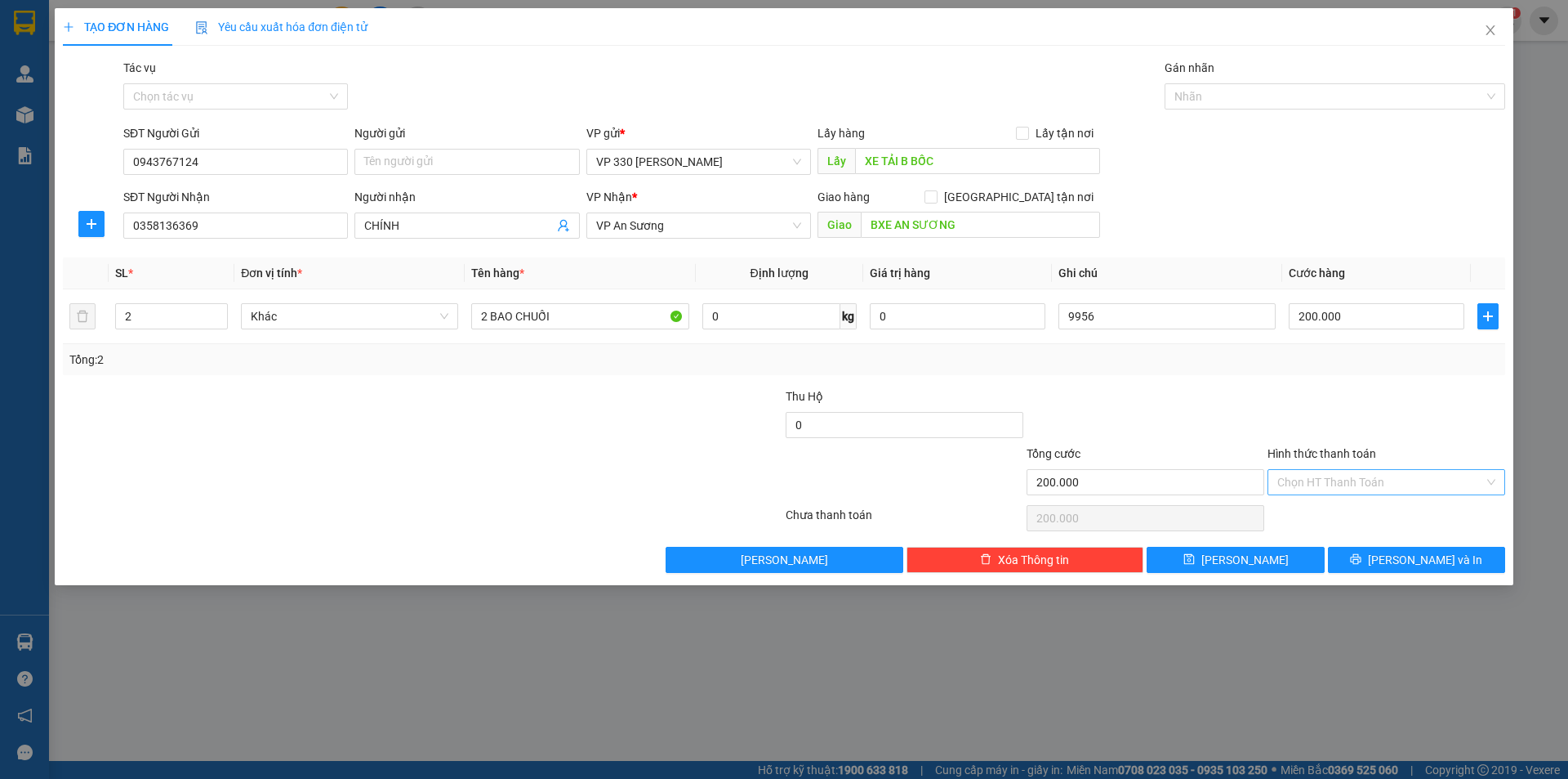
click at [1380, 475] on input "Hình thức thanh toán" at bounding box center [1381, 482] width 207 height 25
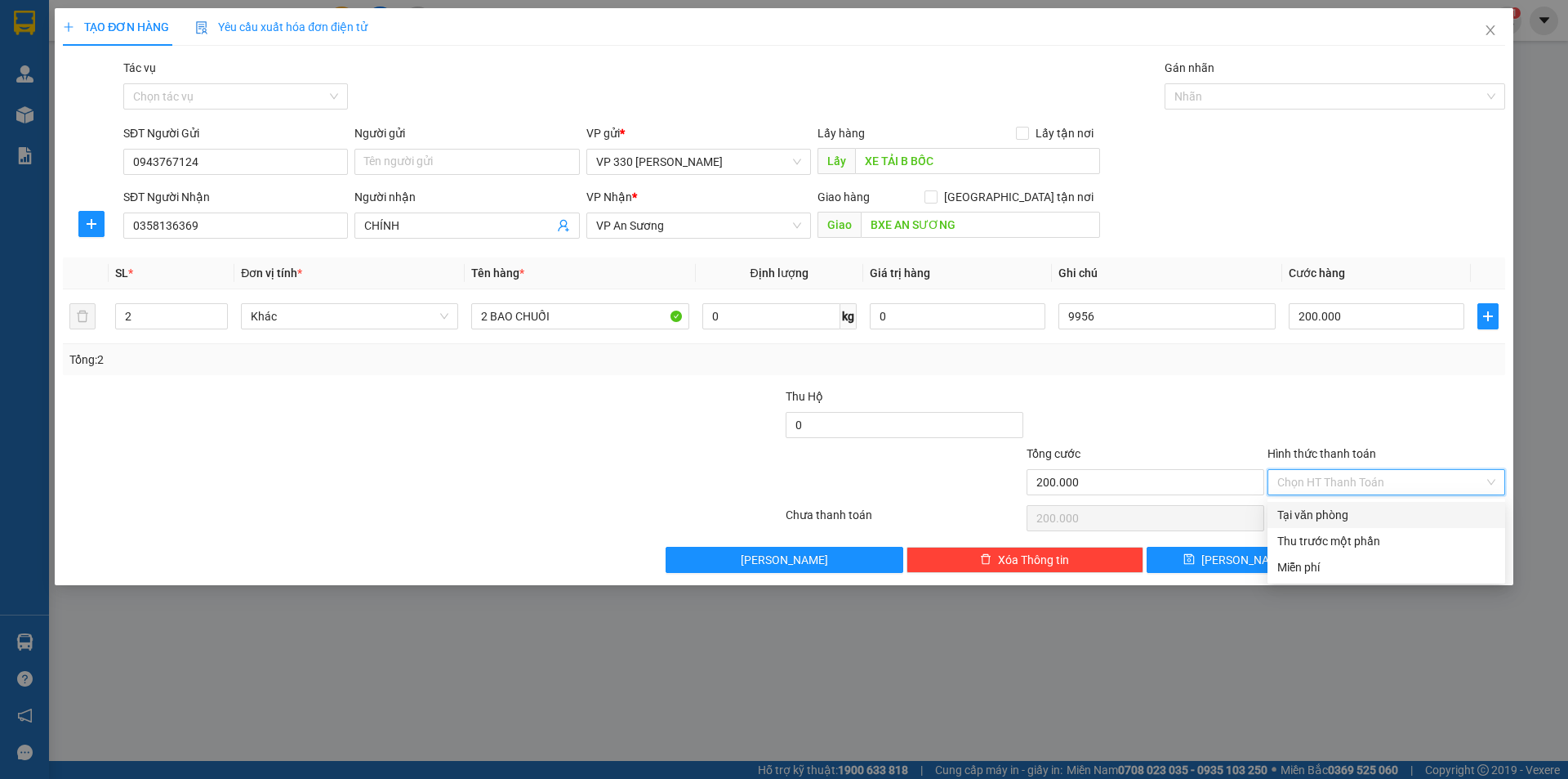
click at [1333, 511] on div "Tại văn phòng" at bounding box center [1386, 515] width 218 height 18
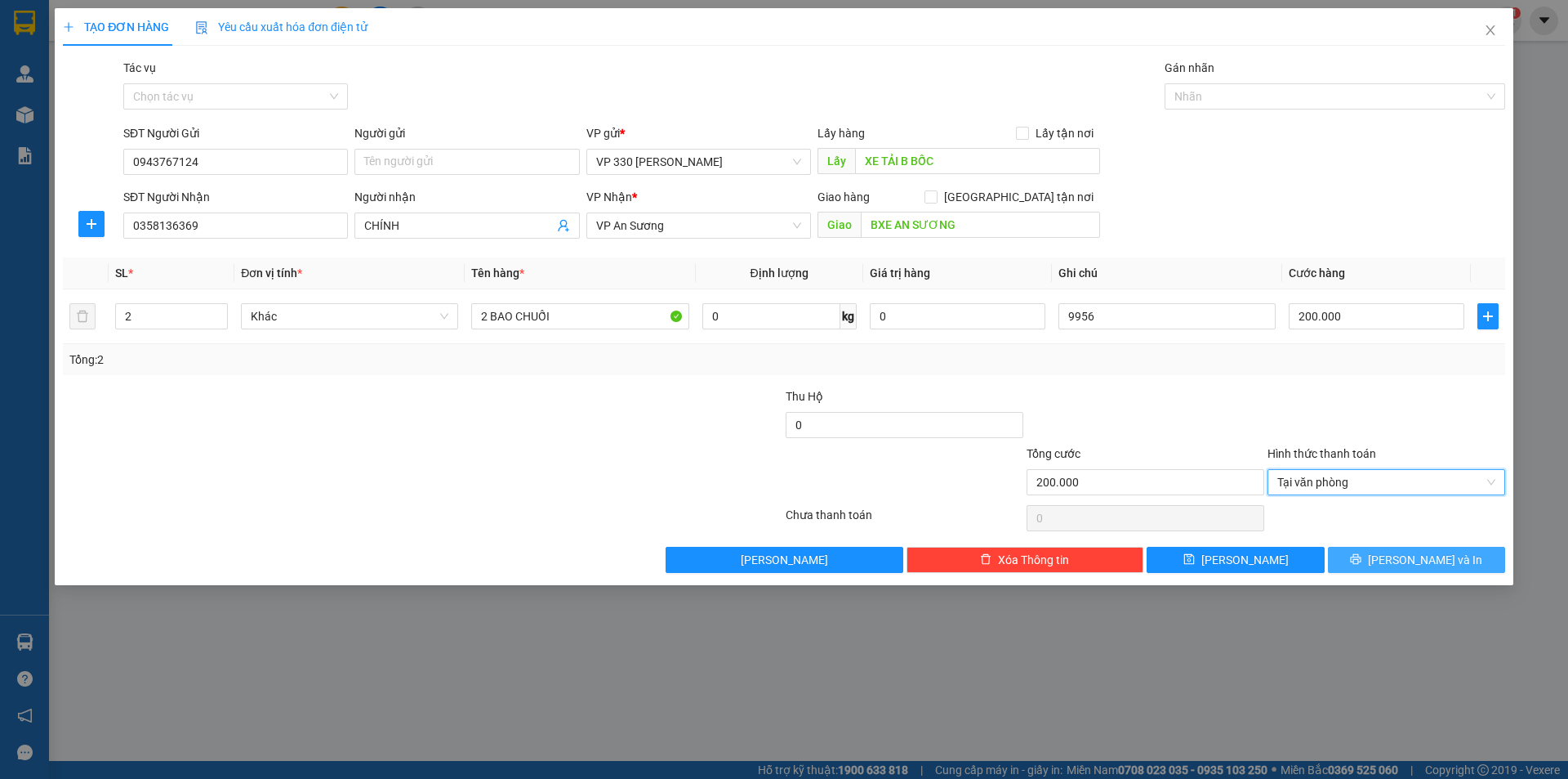
click at [1362, 556] on icon "printer" at bounding box center [1356, 559] width 11 height 11
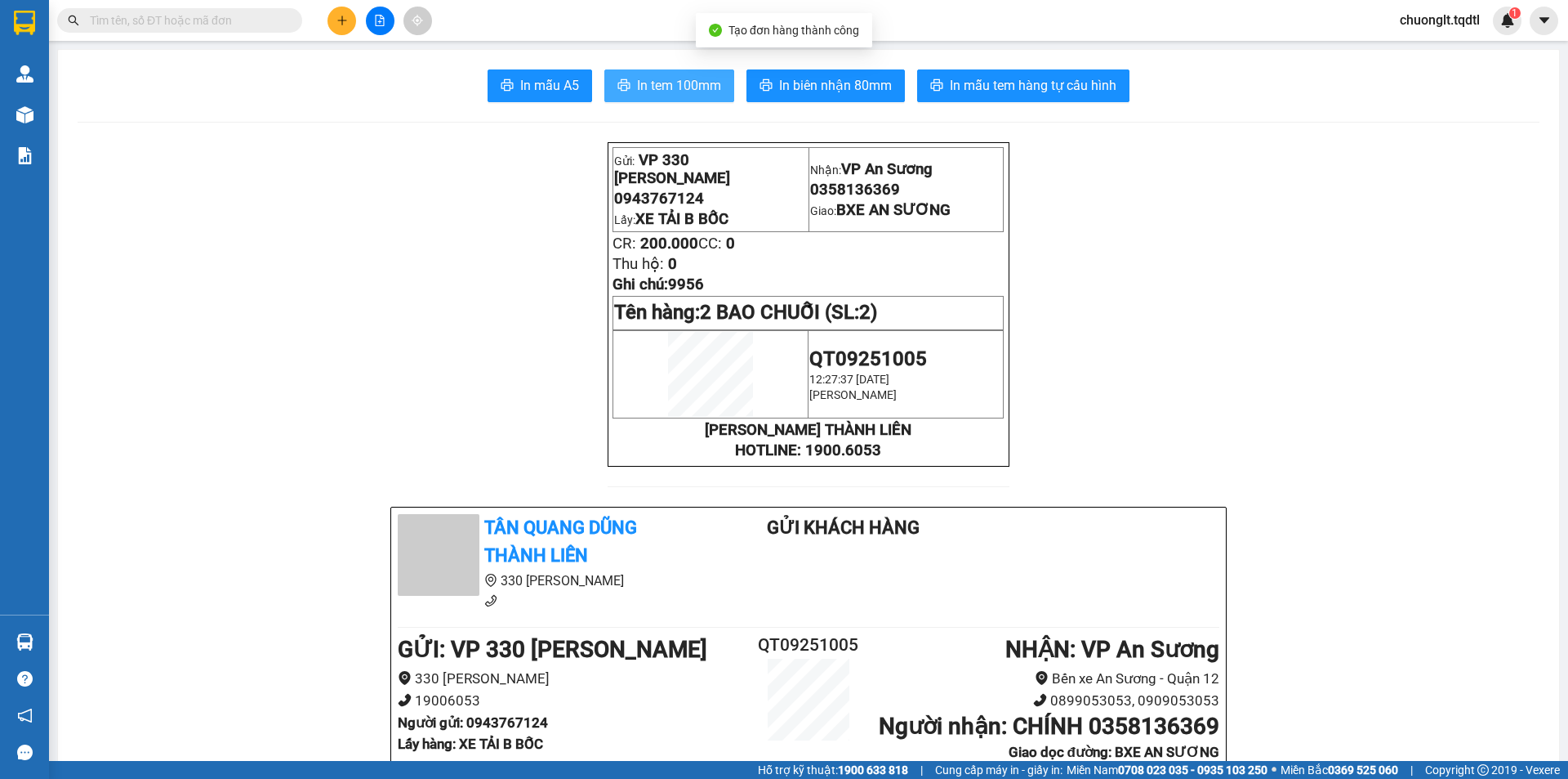
click at [669, 82] on span "In tem 100mm" at bounding box center [680, 85] width 84 height 20
click at [344, 18] on icon "plus" at bounding box center [342, 20] width 11 height 11
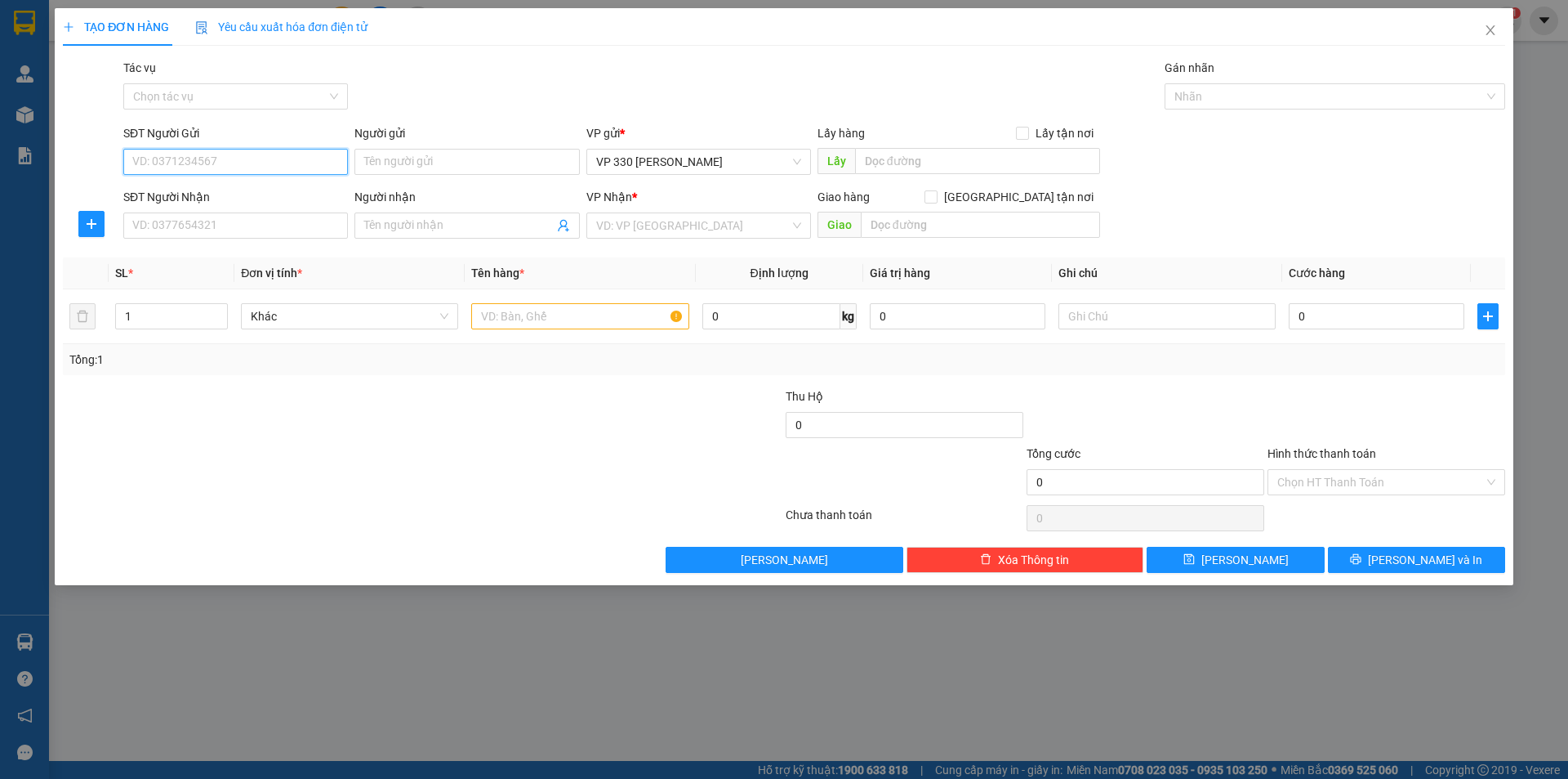
click at [189, 160] on input "SĐT Người Gửi" at bounding box center [236, 162] width 225 height 26
click at [205, 195] on div "0943767124" at bounding box center [236, 194] width 205 height 18
type input "0943767124"
type input "XE TẢI B BỐC"
type input "0358136369"
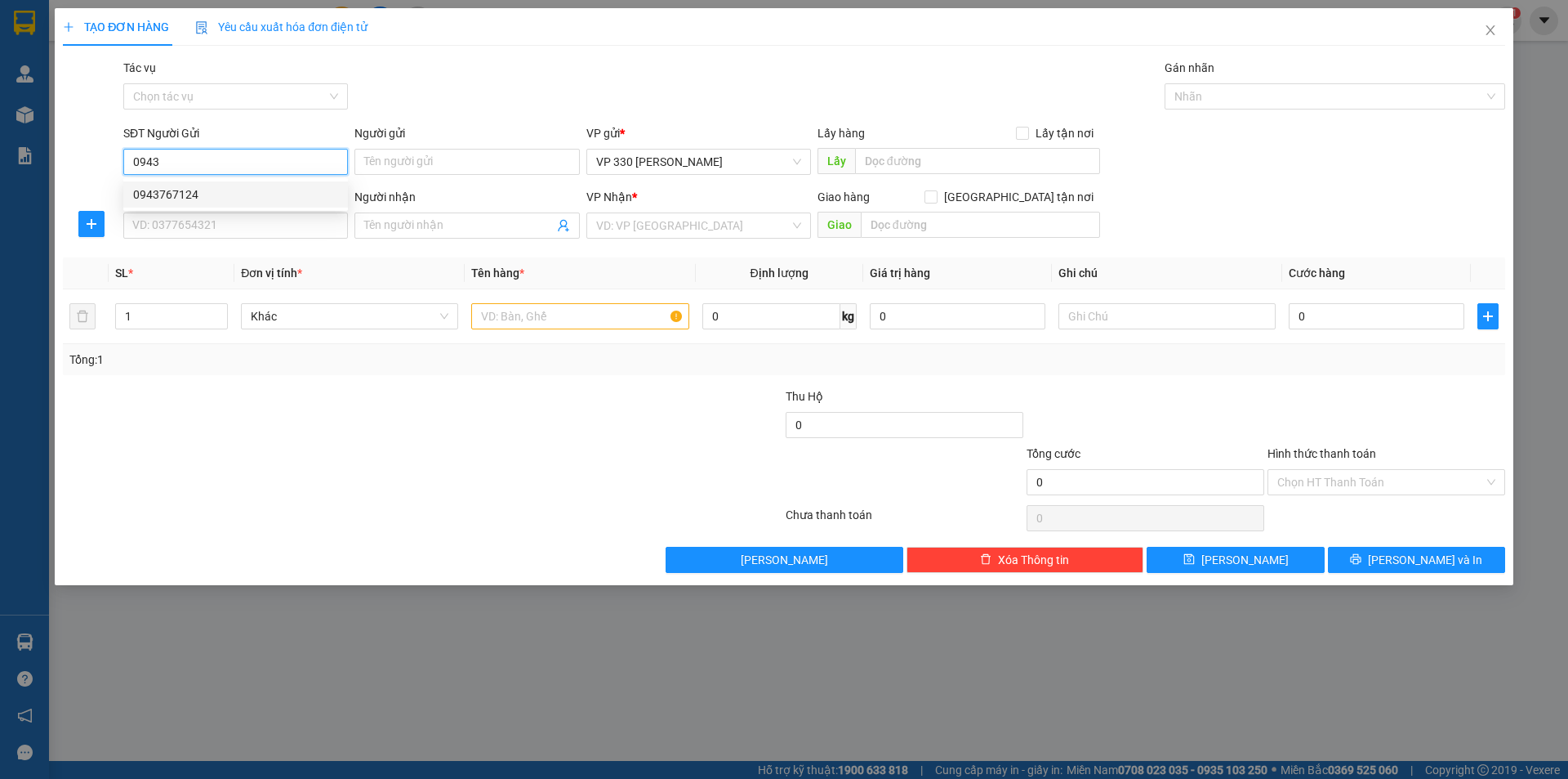
type input "CHÍNH"
type input "BXE AN SƯƠNG"
type input "200.000"
type input "0943767124"
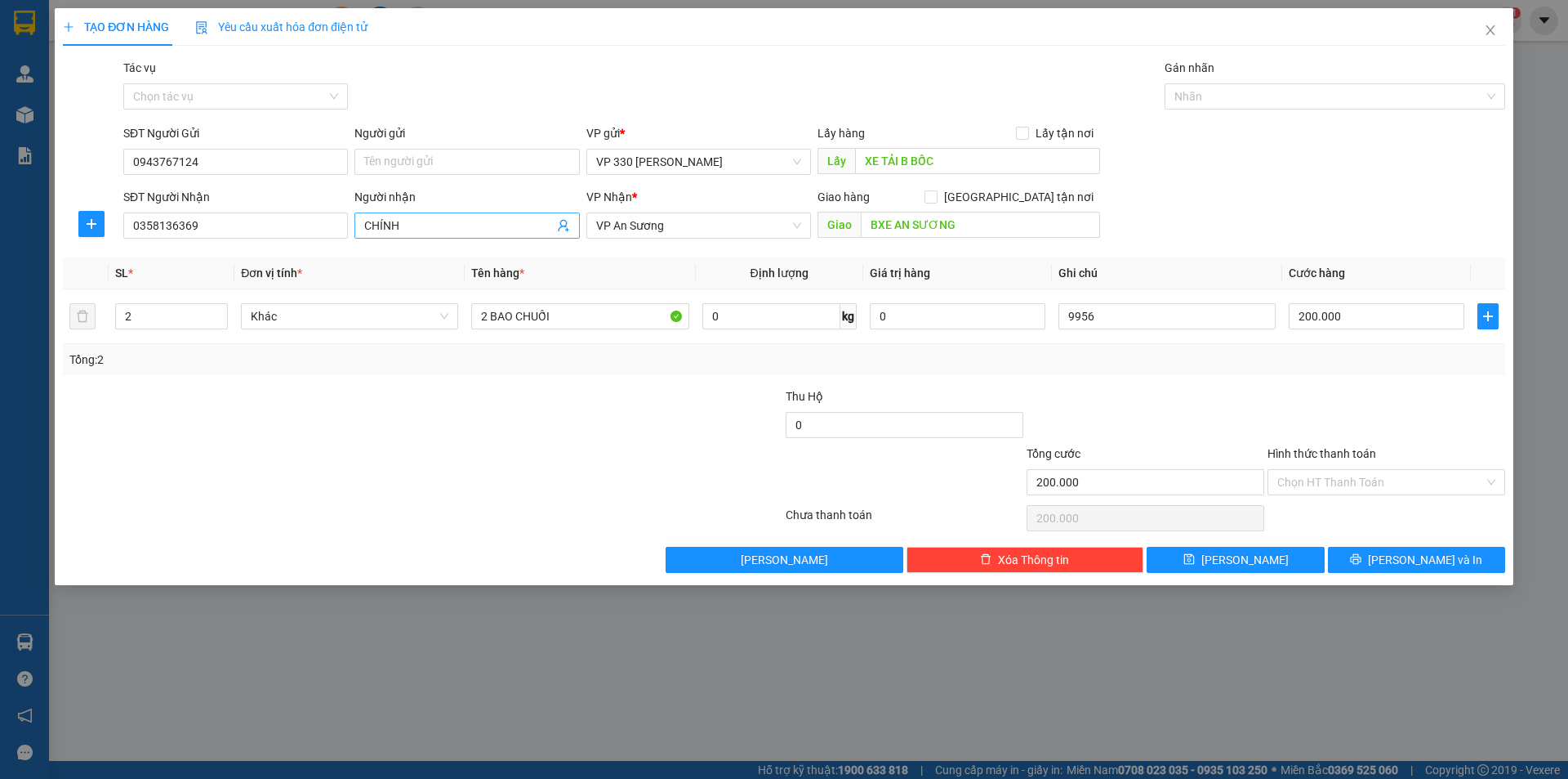
click at [429, 229] on input "CHÍNH" at bounding box center [458, 225] width 189 height 18
type input "C"
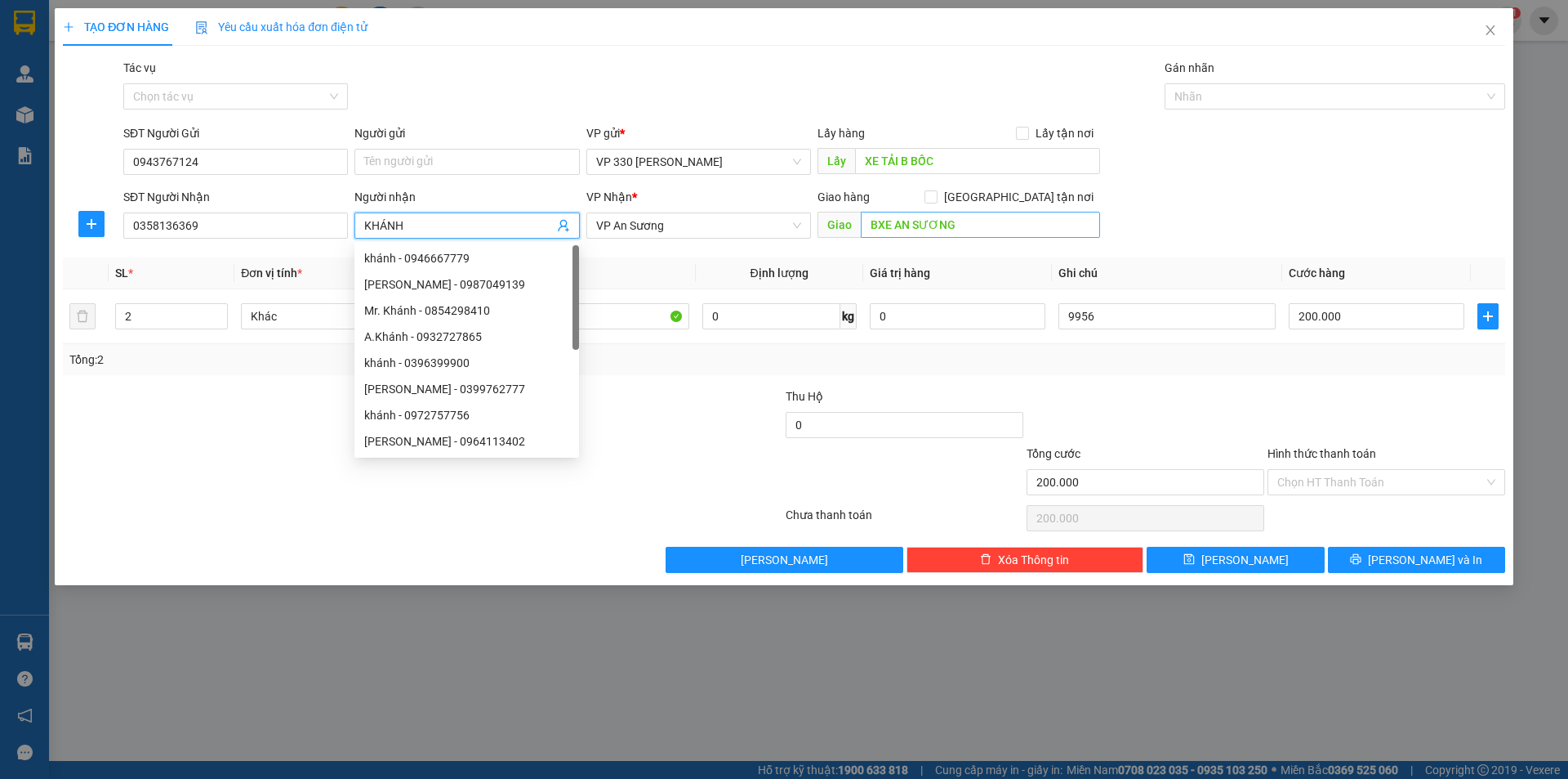
type input "KHÁNH"
click at [991, 237] on input "BXE AN SƯƠNG" at bounding box center [980, 225] width 239 height 26
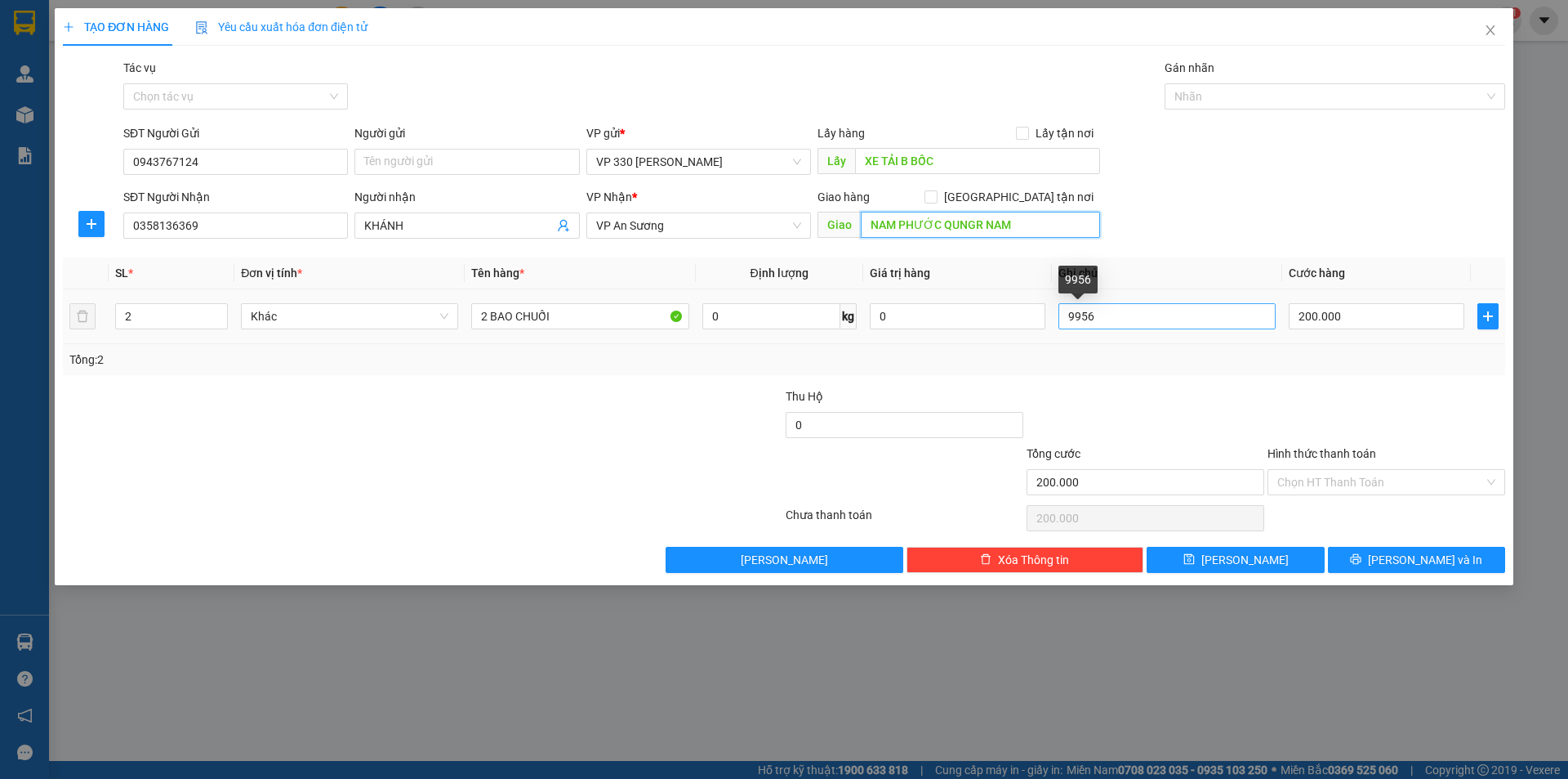
type input "NAM PHƯỚC QUNGR NAM"
click at [1173, 314] on input "9956" at bounding box center [1167, 317] width 217 height 26
type input "9"
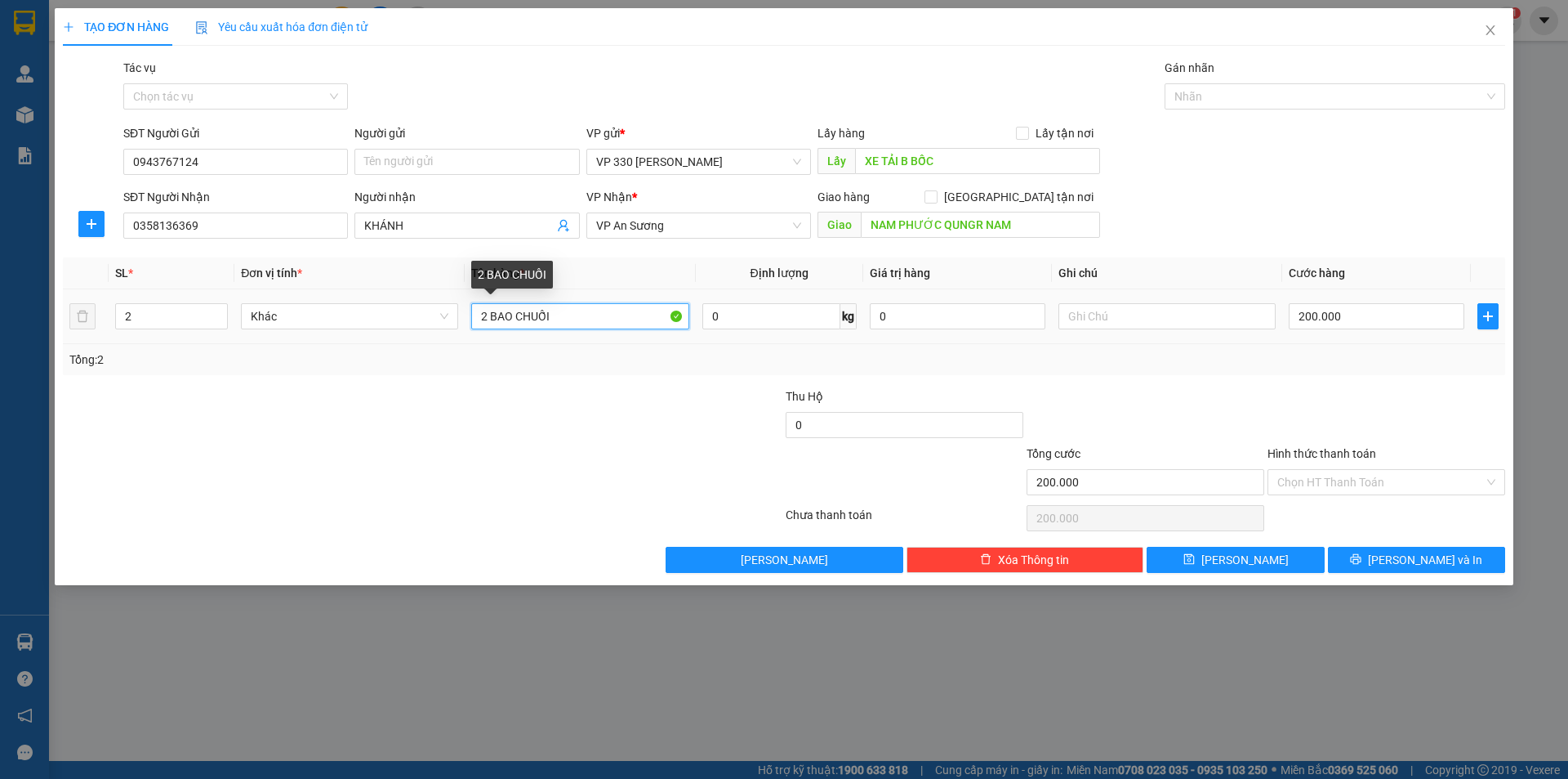
click at [488, 317] on input "2 BAO CHUỐI" at bounding box center [580, 317] width 217 height 26
type input "3 BAO CHUỐI"
type input "3"
click at [217, 307] on span "up" at bounding box center [218, 311] width 10 height 10
click at [1403, 319] on input "200.000" at bounding box center [1377, 317] width 175 height 26
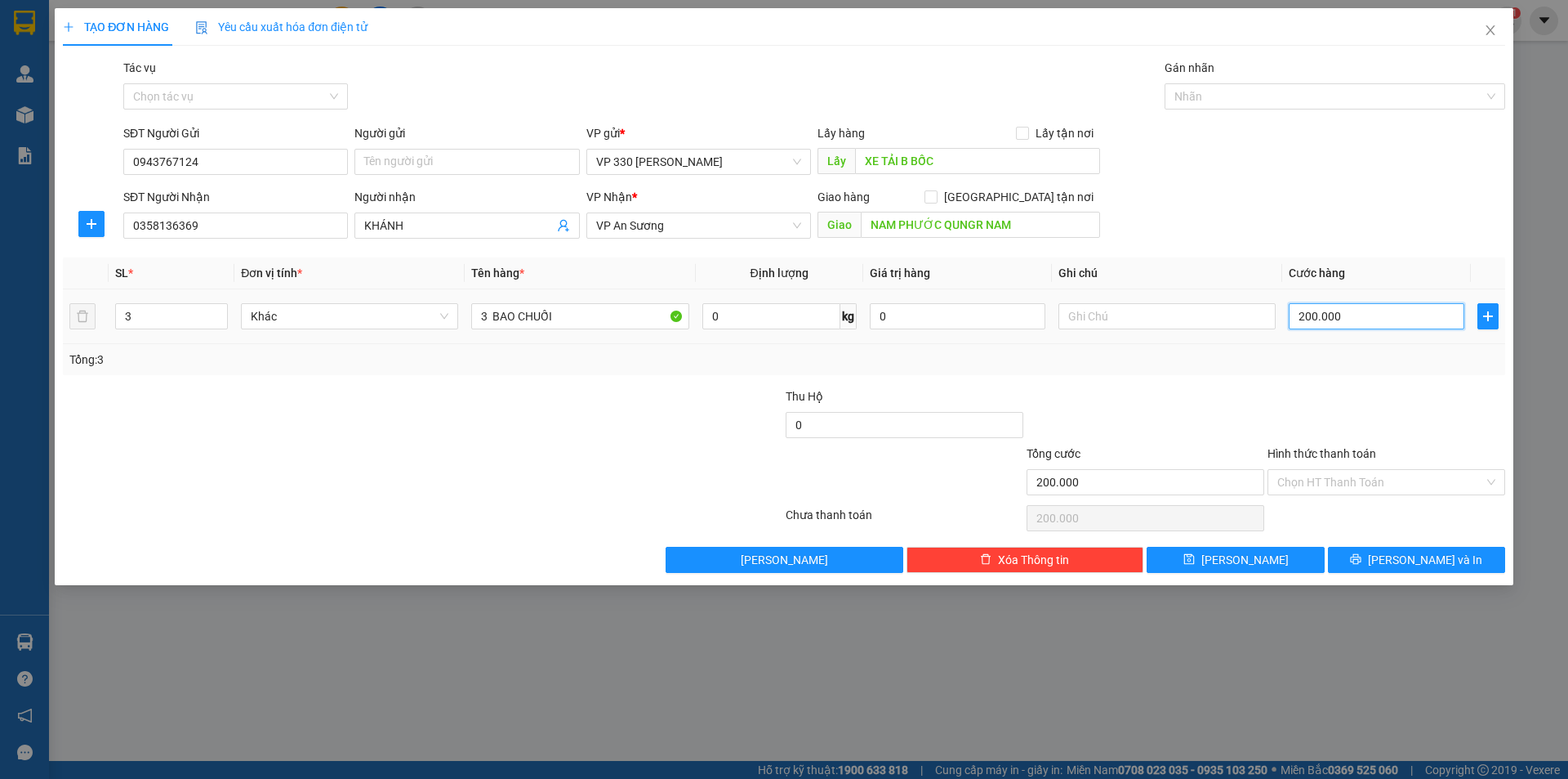
type input "2"
type input "27"
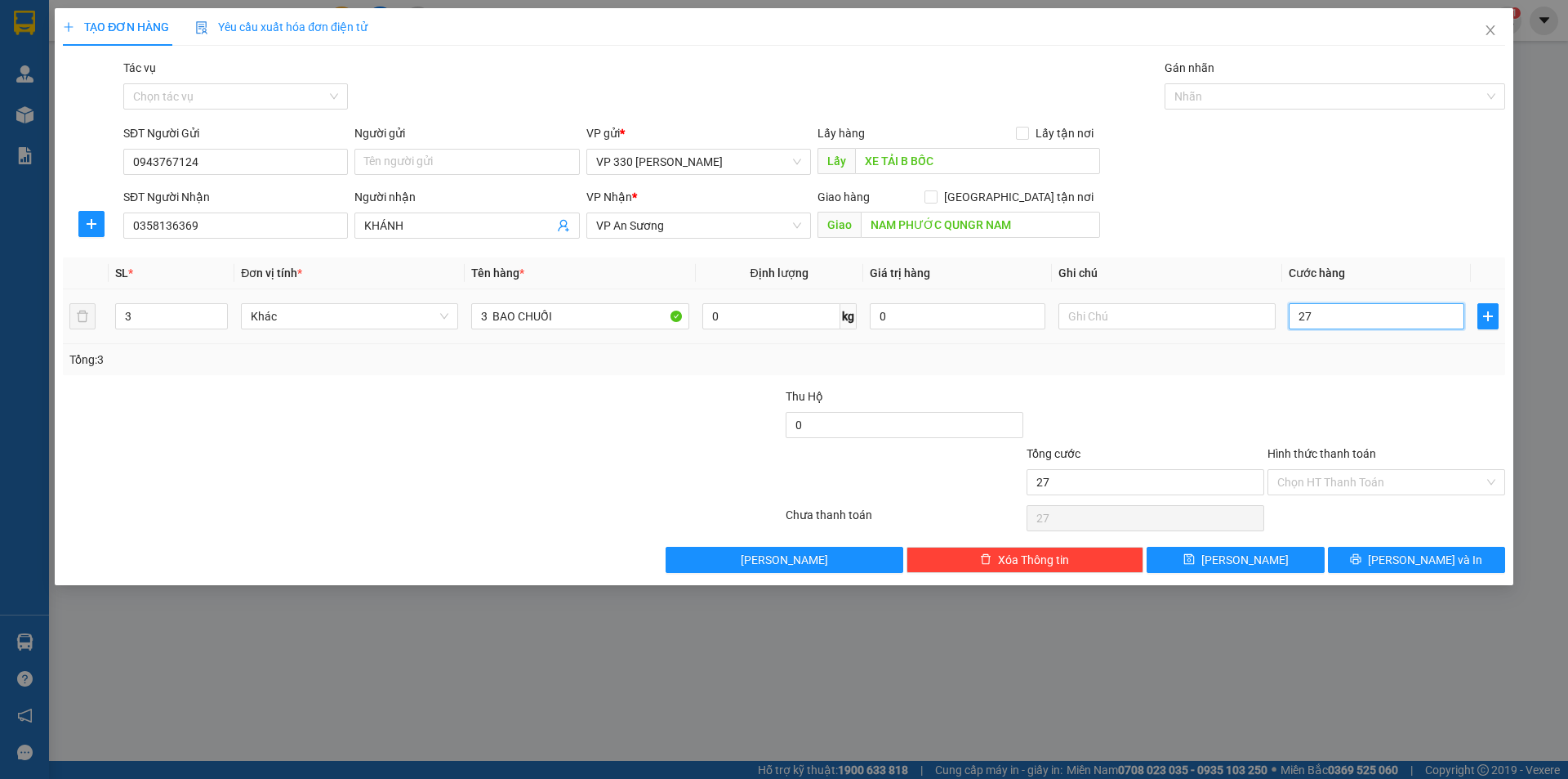
type input "270"
type input "2.700"
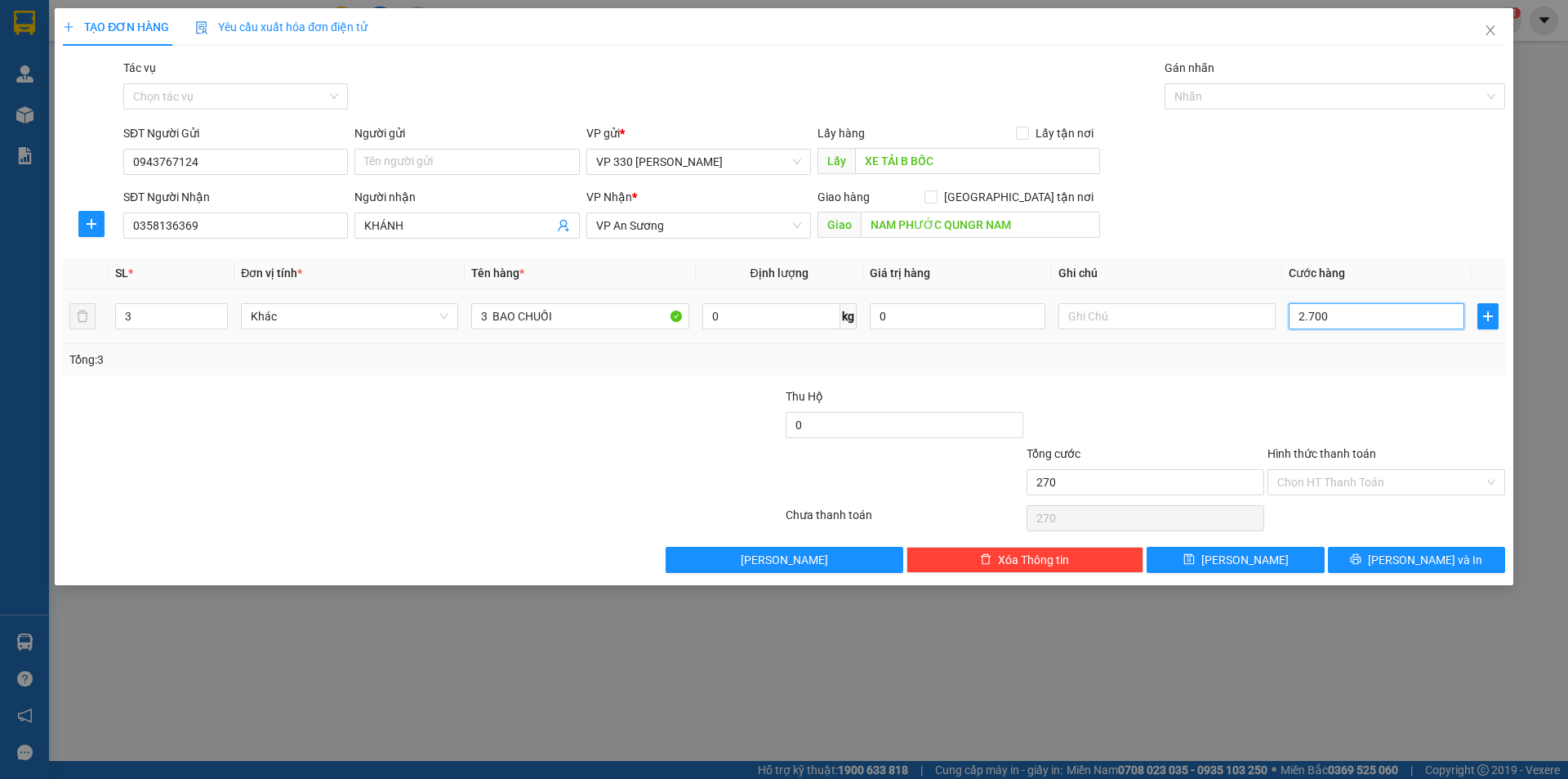
type input "2.700"
type input "27.000"
type input "270.000"
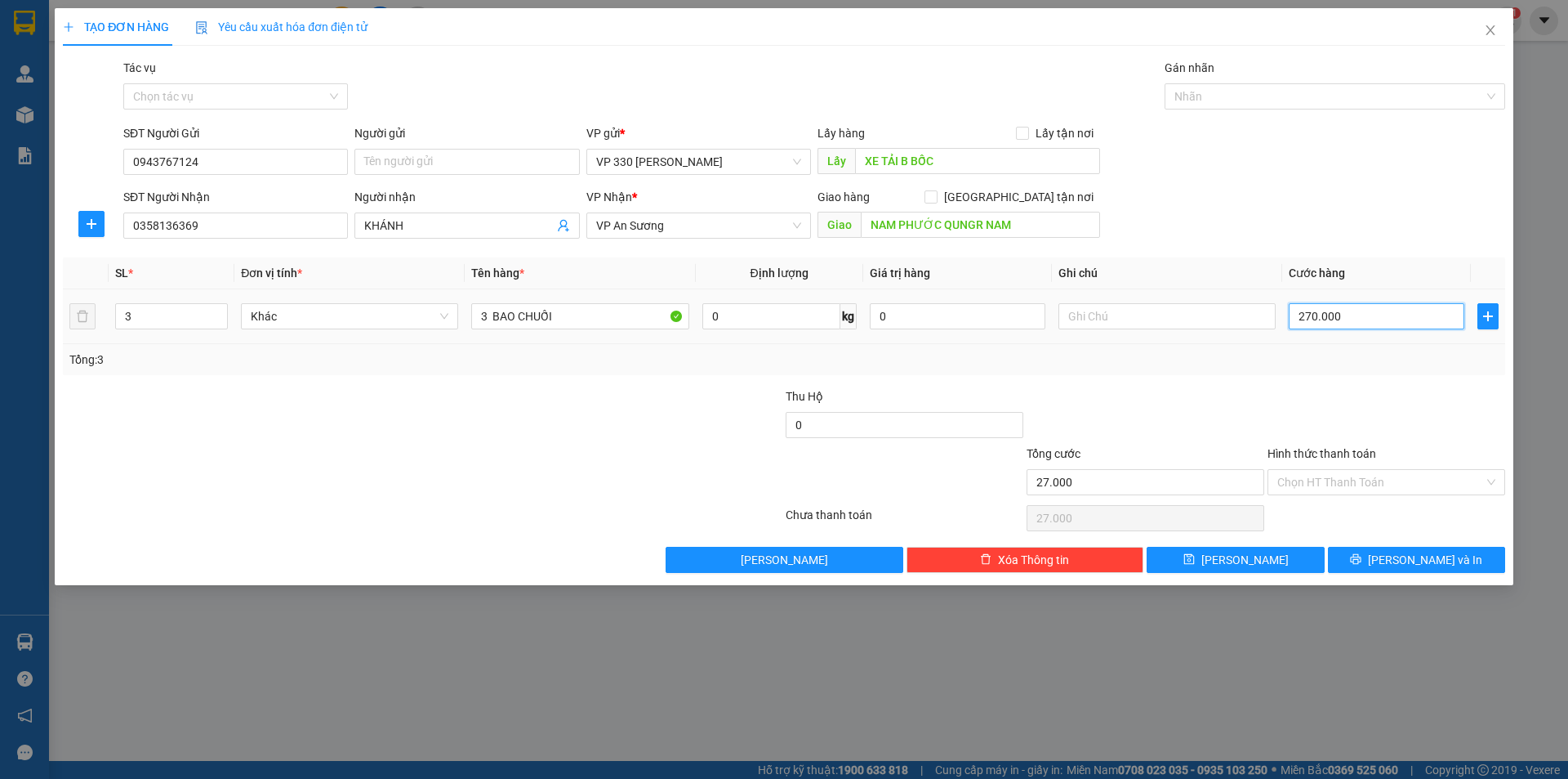
type input "270.000"
click at [1412, 478] on input "Hình thức thanh toán" at bounding box center [1381, 482] width 207 height 25
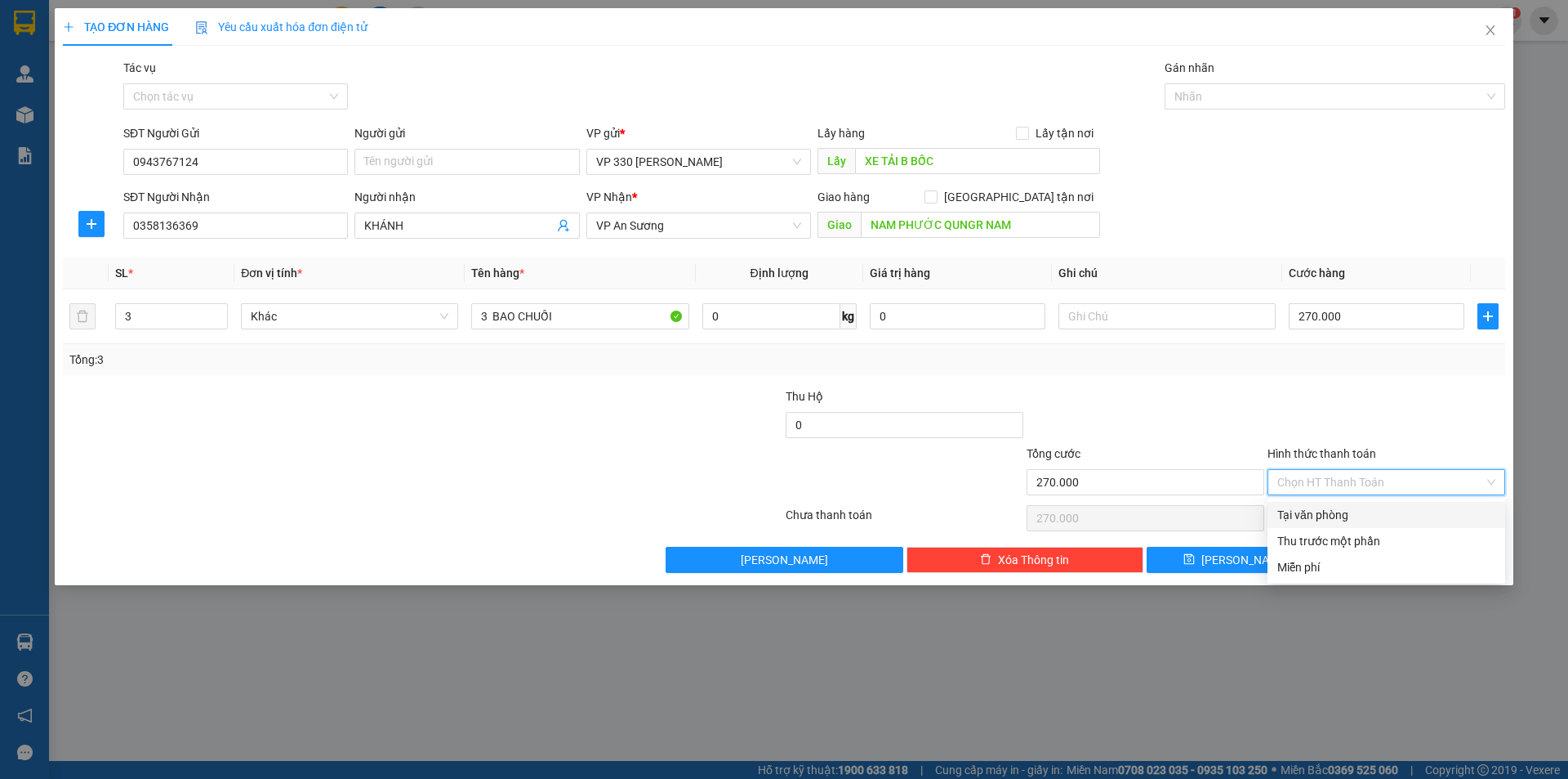
click at [1343, 510] on div "Tại văn phòng" at bounding box center [1386, 515] width 218 height 18
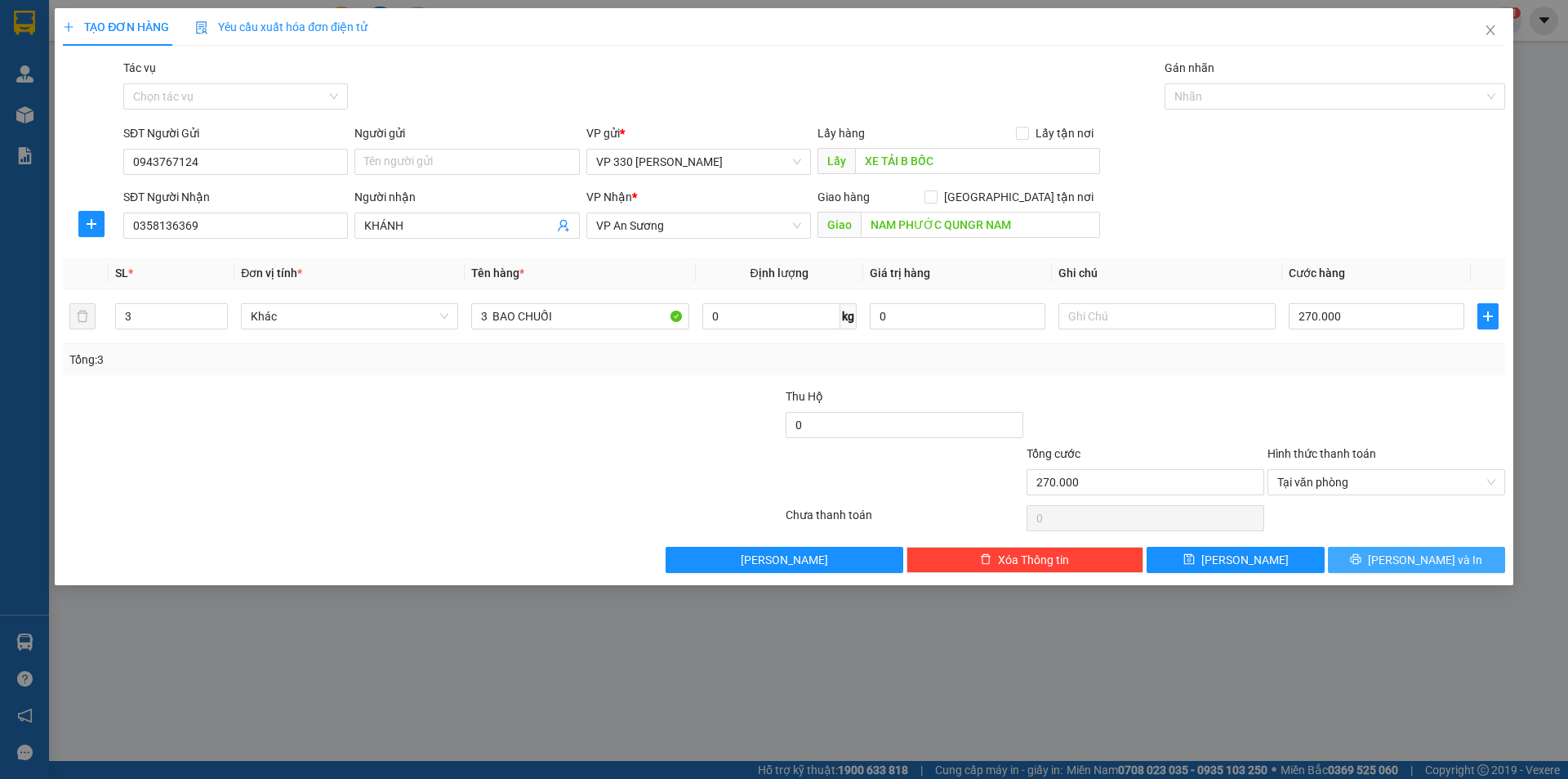
click at [1362, 554] on icon "printer" at bounding box center [1357, 560] width 11 height 11
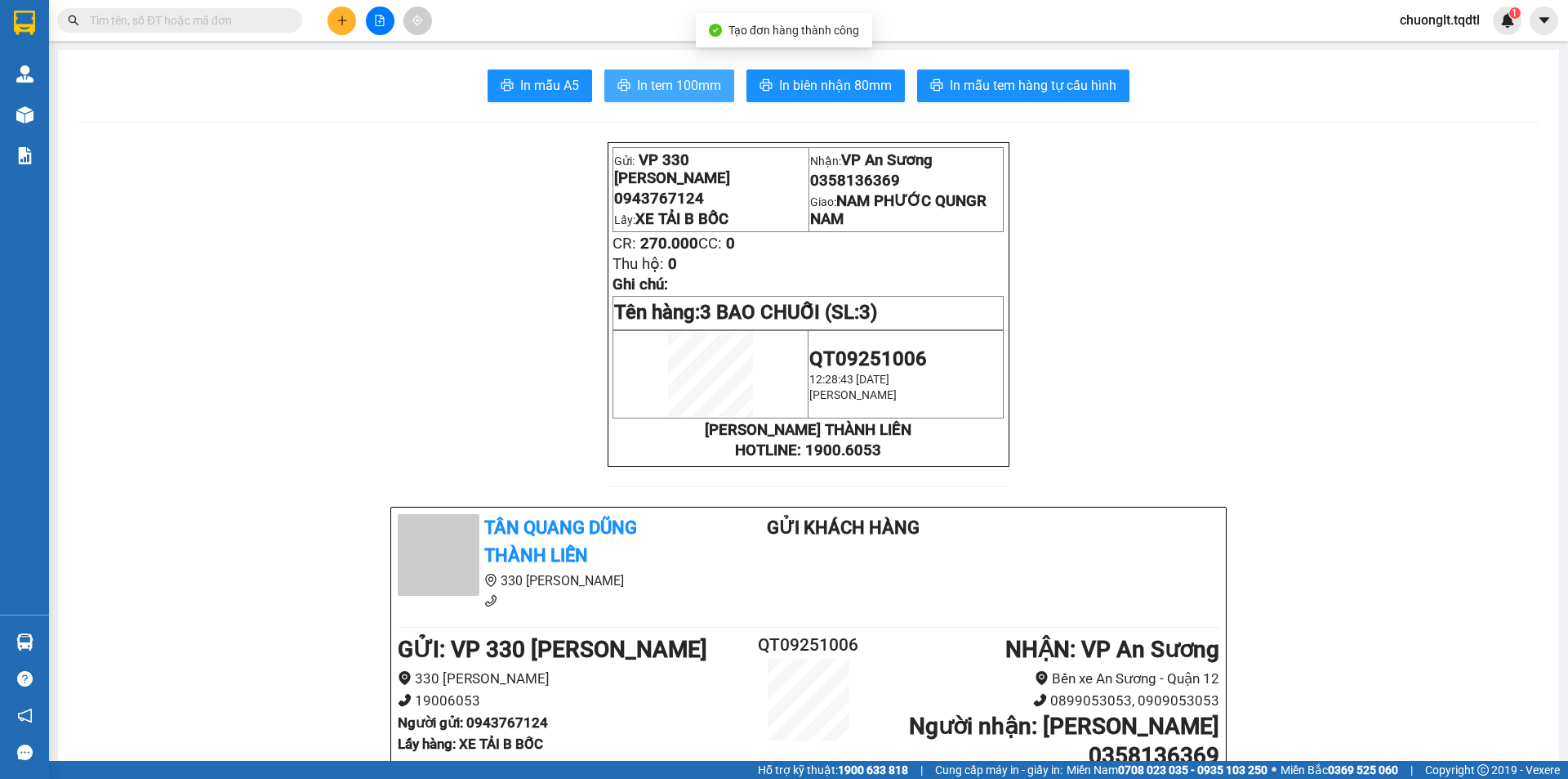
click at [659, 88] on span "In tem 100mm" at bounding box center [680, 85] width 84 height 20
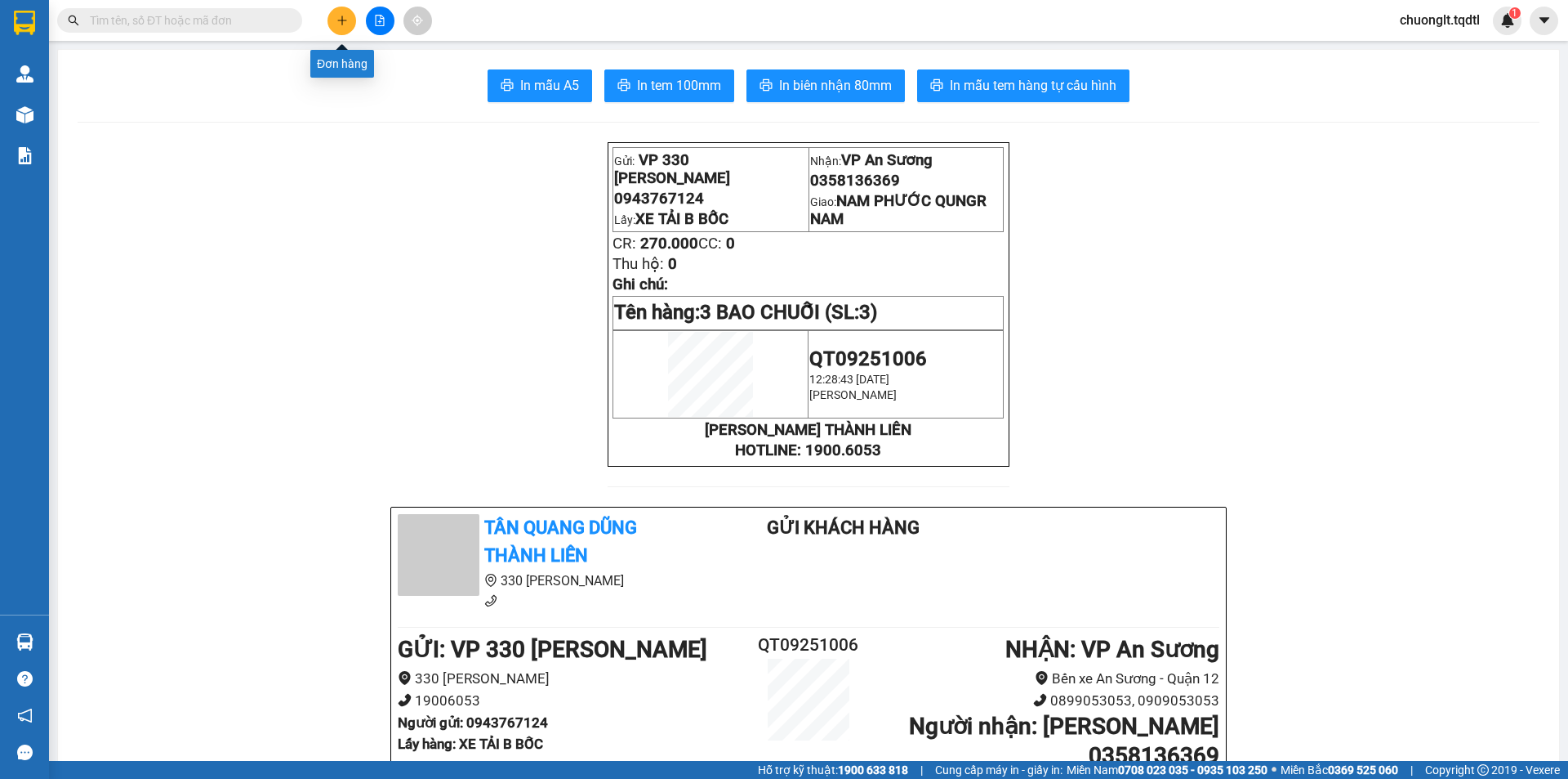
click at [346, 21] on button at bounding box center [342, 20] width 29 height 29
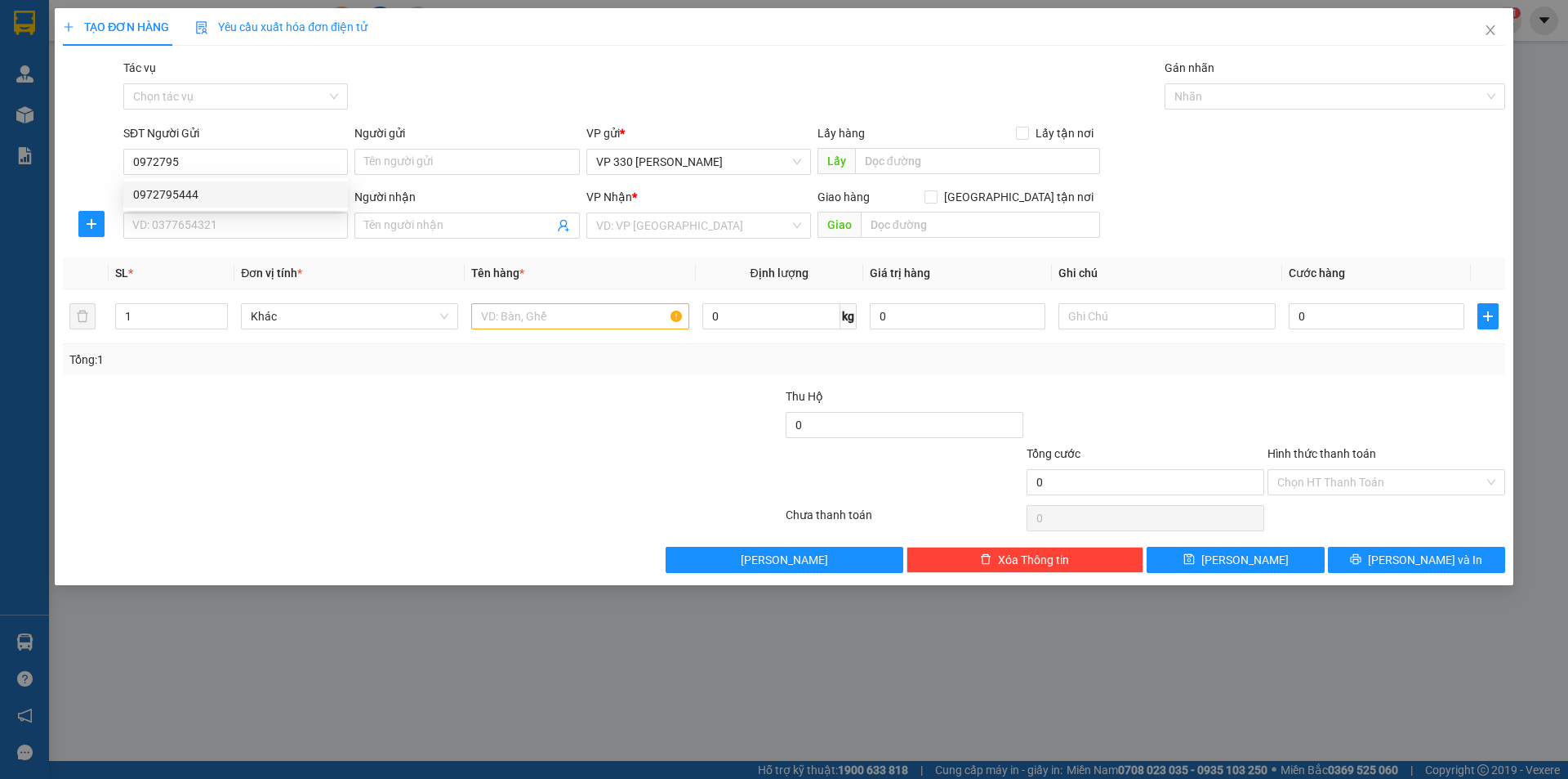
drag, startPoint x: 209, startPoint y: 211, endPoint x: 218, endPoint y: 197, distance: 16.6
click at [209, 211] on div "SĐT Người Nhận" at bounding box center [236, 200] width 225 height 25
click at [221, 190] on div "SĐT Người Nhận" at bounding box center [236, 197] width 225 height 18
click at [221, 212] on input "SĐT Người Nhận" at bounding box center [236, 225] width 225 height 26
click at [210, 153] on input "0972795" at bounding box center [236, 162] width 225 height 26
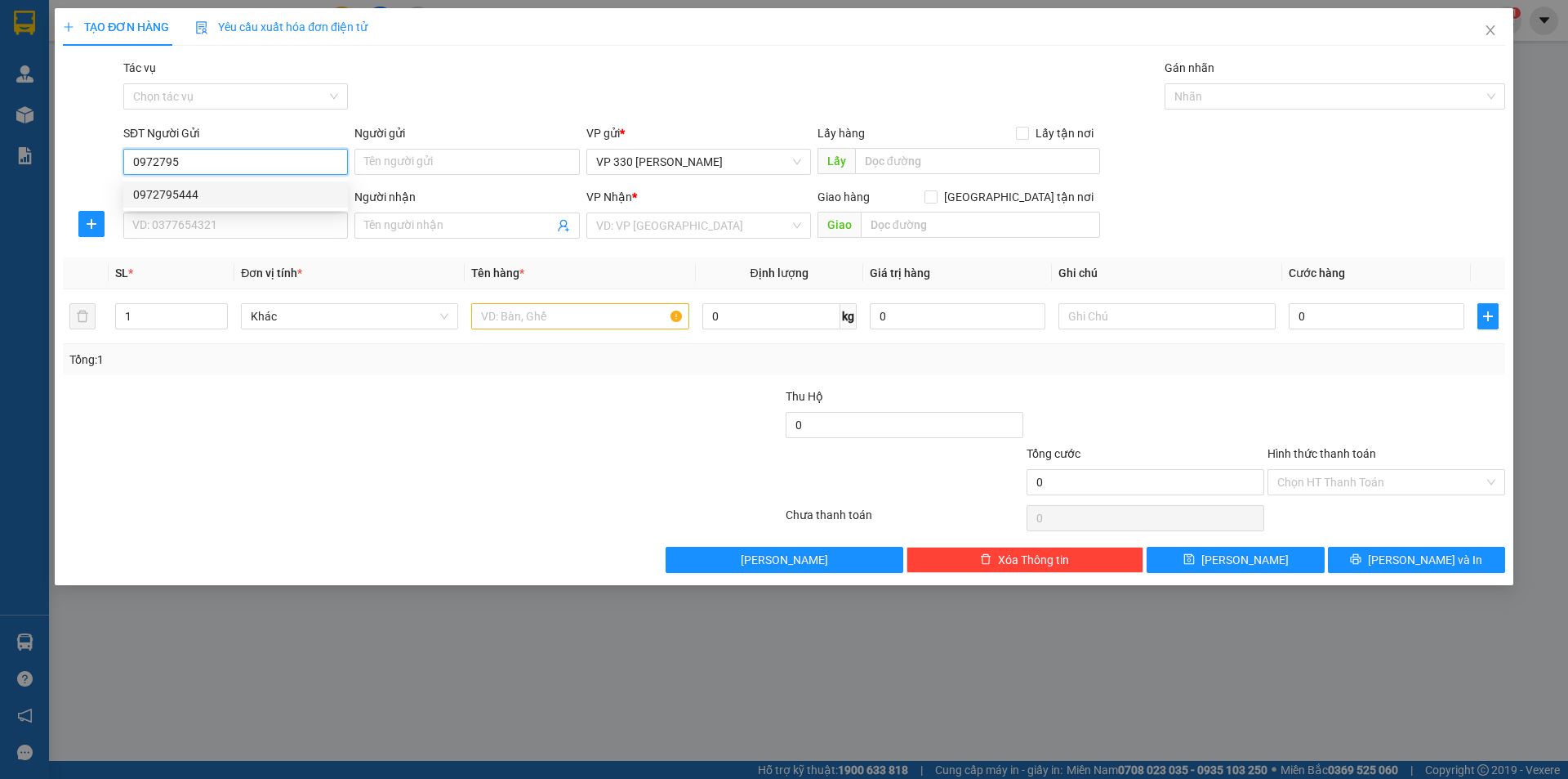
click at [203, 192] on div "0972795444" at bounding box center [236, 194] width 205 height 18
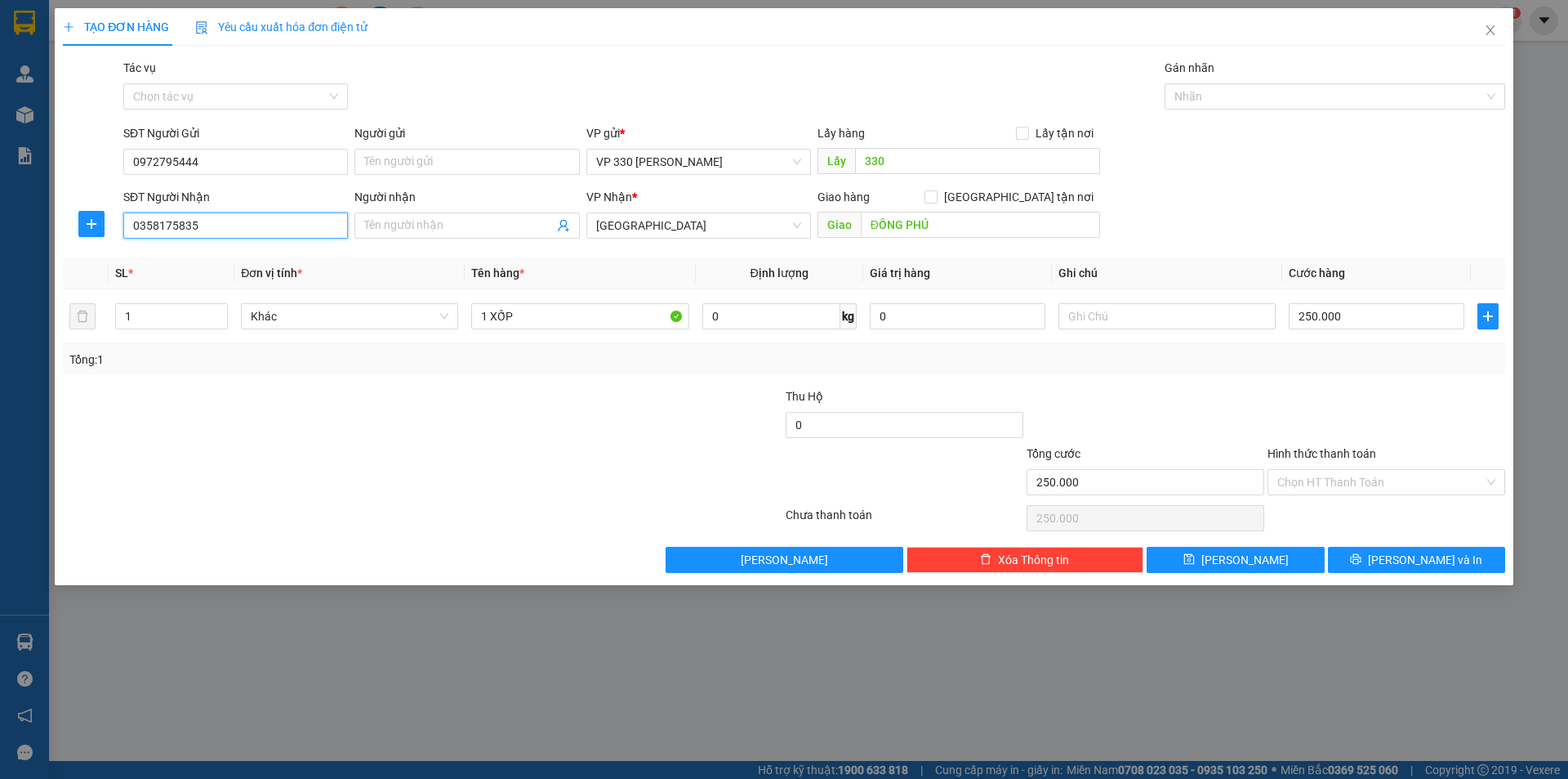
click at [232, 232] on input "0358175835" at bounding box center [236, 225] width 225 height 26
click at [194, 260] on div "0358175835" at bounding box center [236, 258] width 205 height 18
click at [1404, 558] on span "Lưu và In" at bounding box center [1425, 560] width 114 height 18
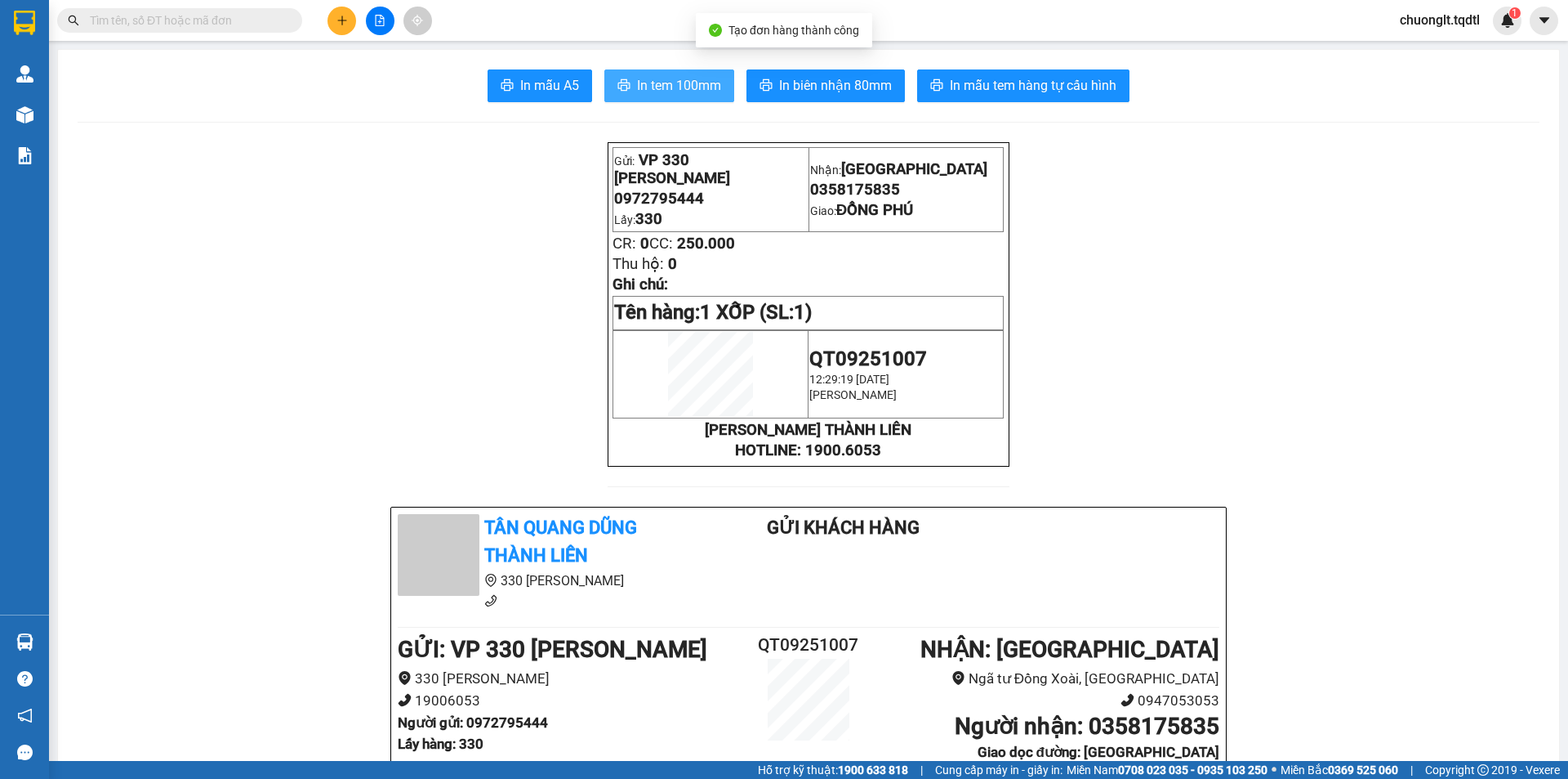
click at [664, 78] on span "In tem 100mm" at bounding box center [680, 85] width 84 height 20
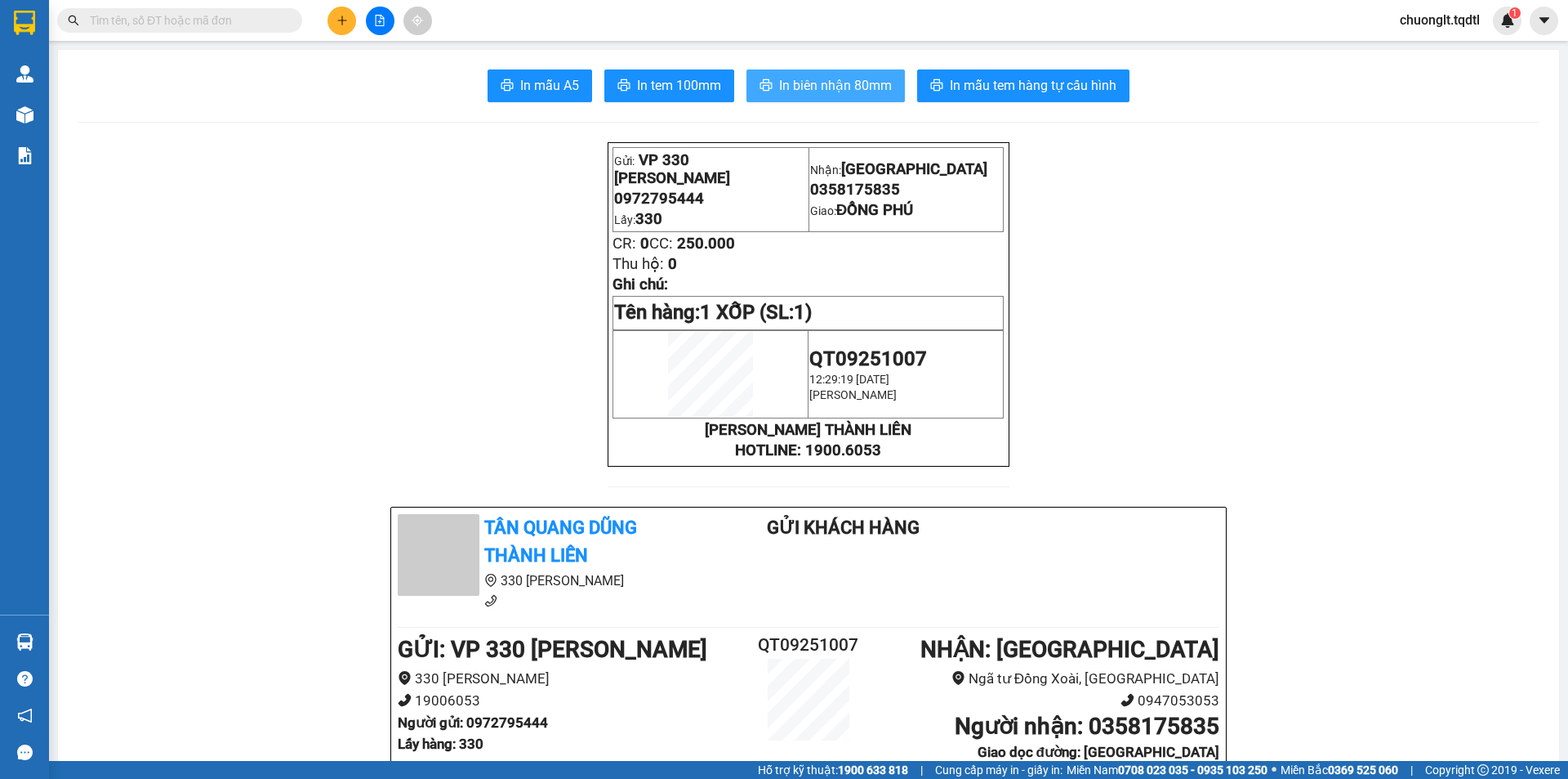
click at [823, 89] on span "In biên nhận 80mm" at bounding box center [836, 85] width 113 height 20
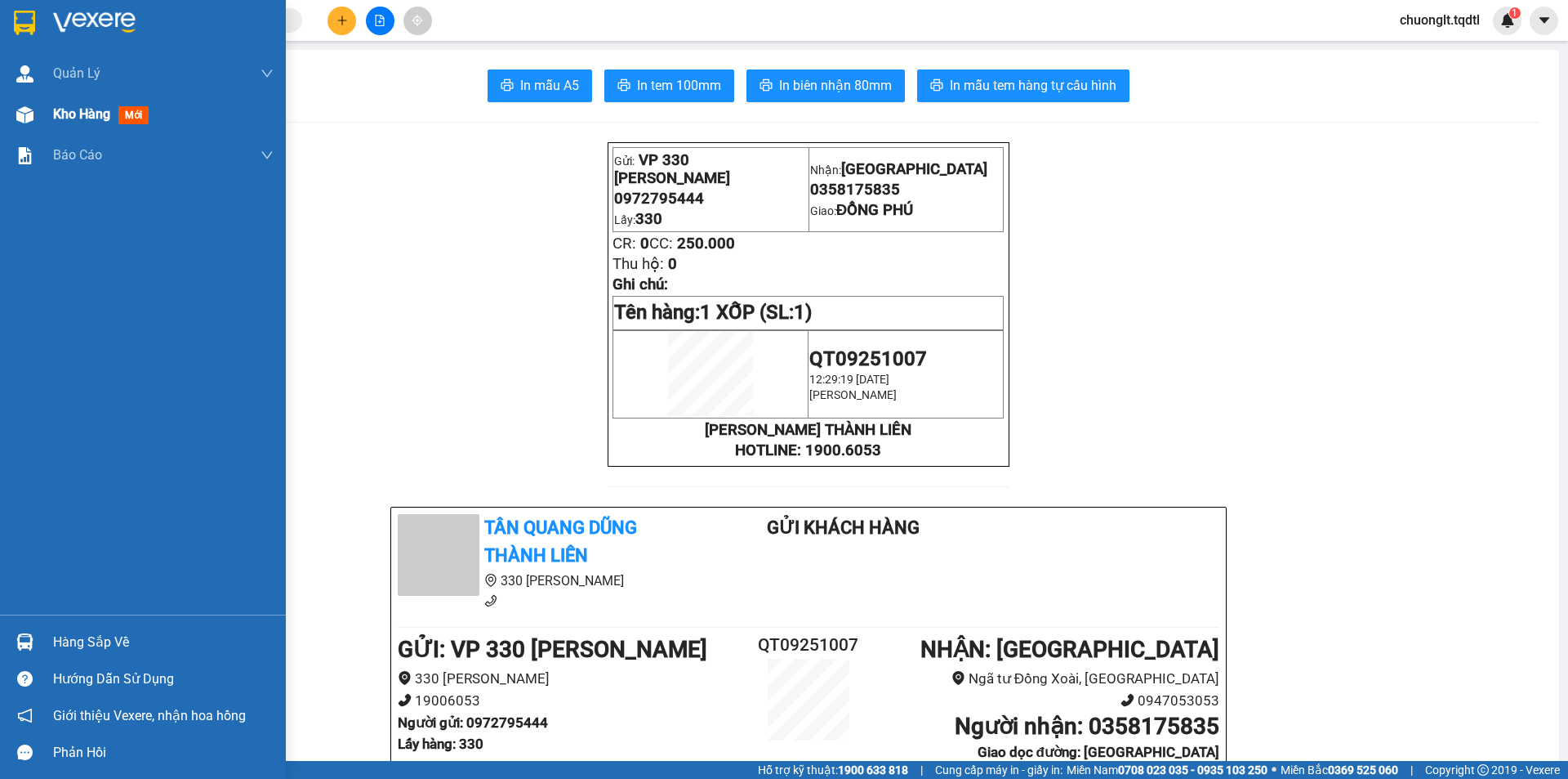
click at [85, 104] on div "Kho hàng mới" at bounding box center [104, 113] width 102 height 20
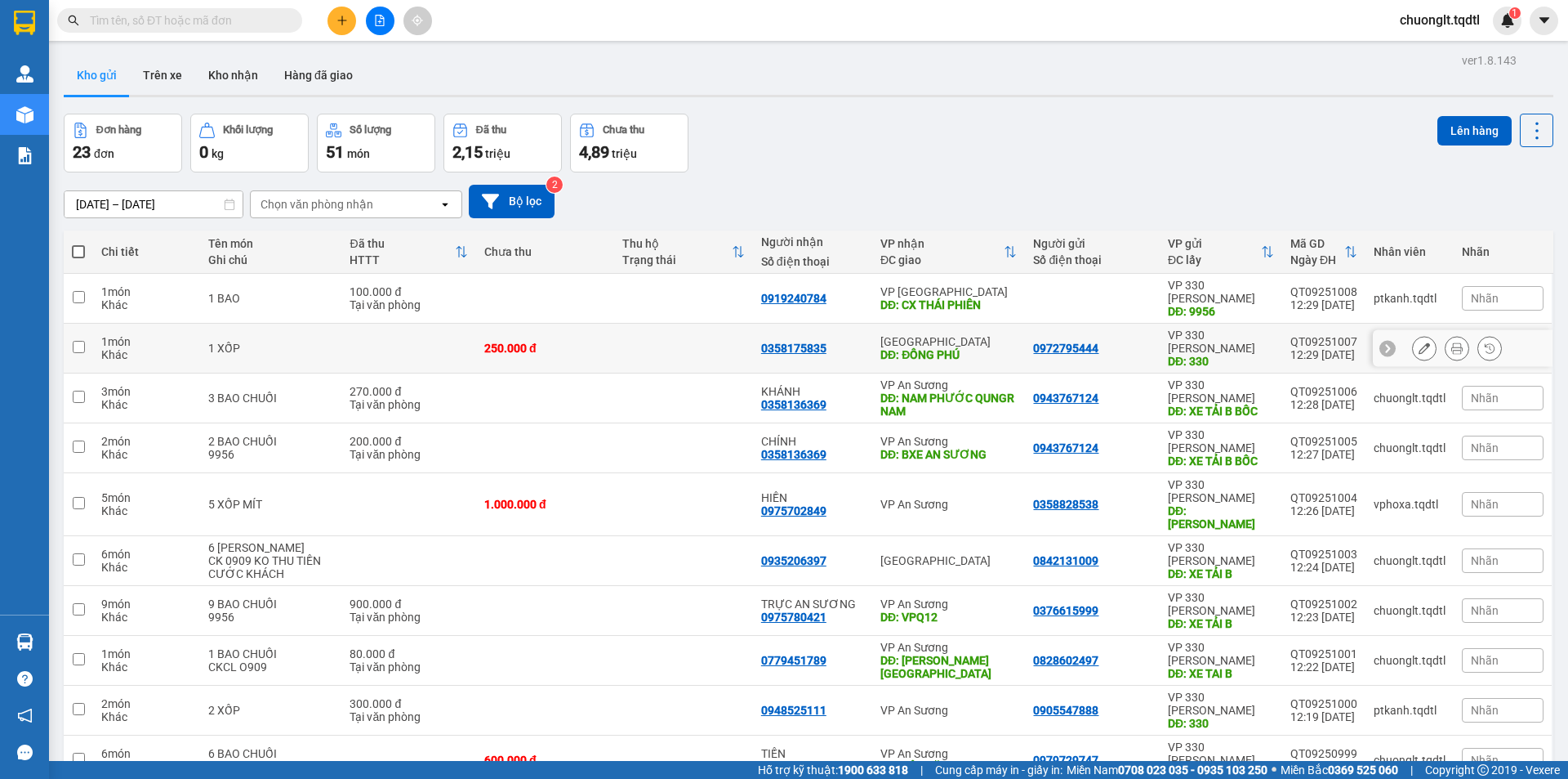
click at [79, 340] on input "checkbox" at bounding box center [79, 347] width 12 height 12
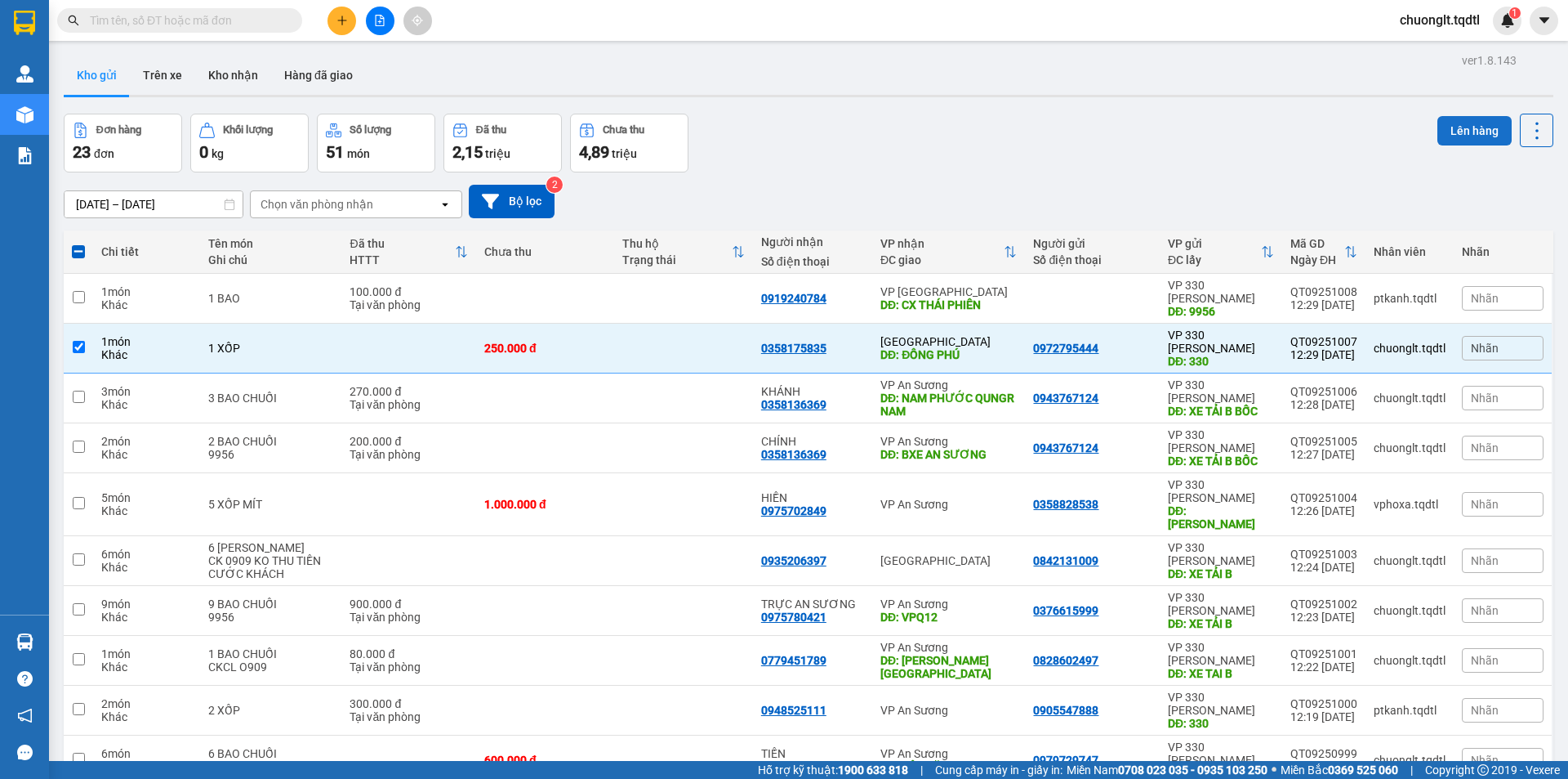
click at [1442, 126] on button "Lên hàng" at bounding box center [1474, 131] width 75 height 30
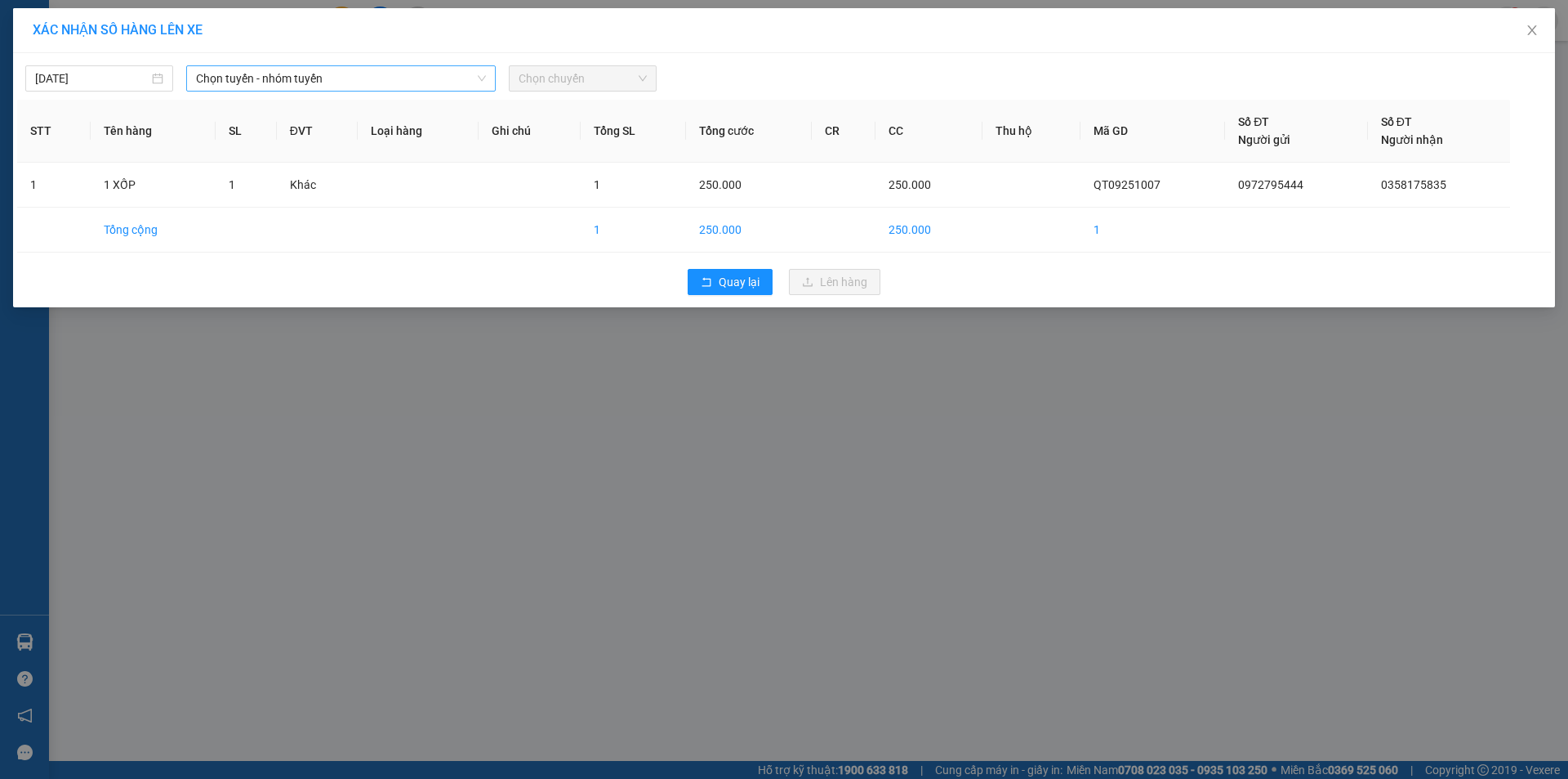
click at [453, 74] on span "Chọn tuyến - nhóm tuyến" at bounding box center [341, 78] width 290 height 25
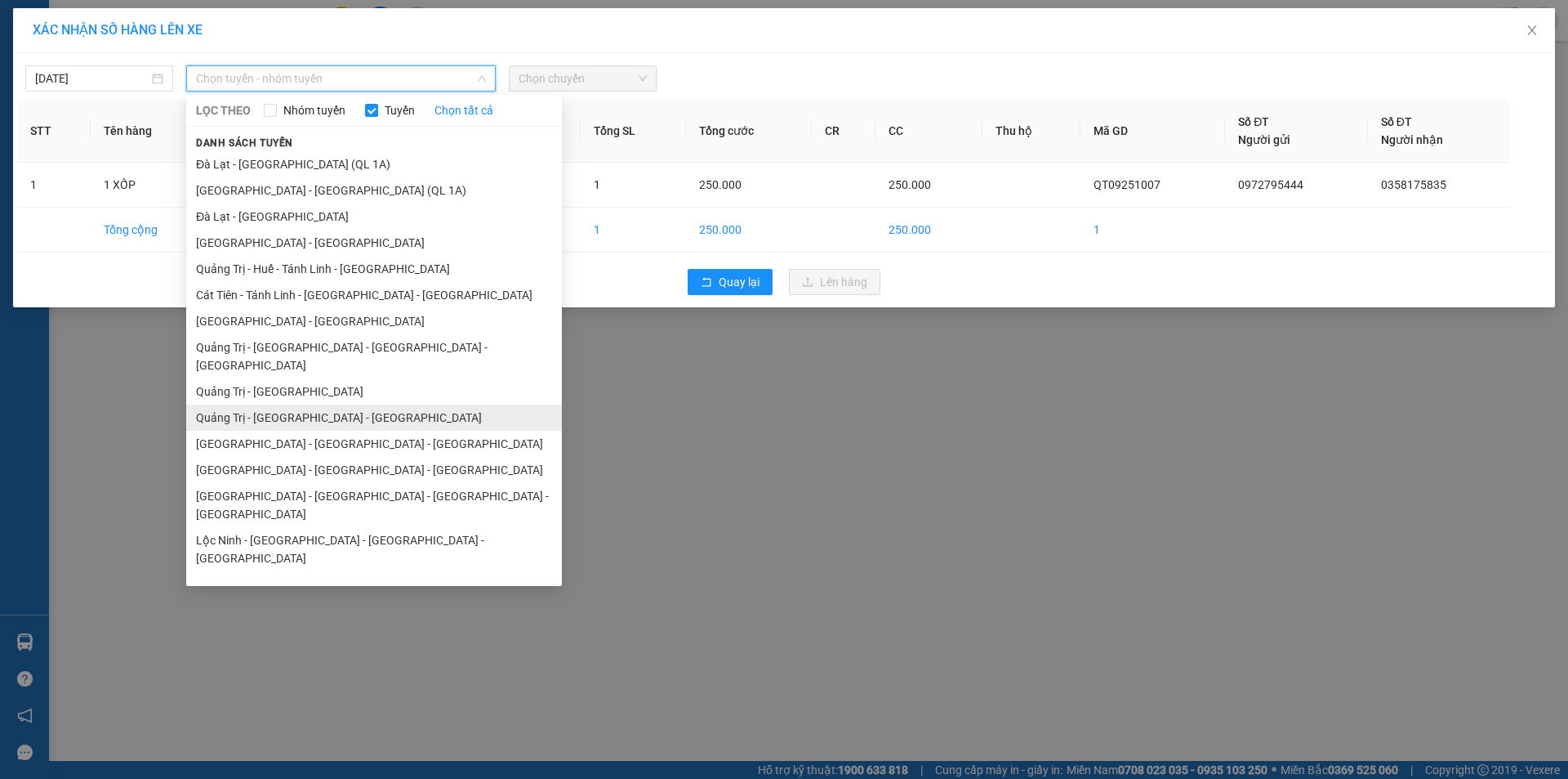
drag, startPoint x: 338, startPoint y: 399, endPoint x: 374, endPoint y: 343, distance: 66.6
click at [338, 404] on li "Quảng Trị - Bình Dương - Bình Phước" at bounding box center [374, 418] width 375 height 26
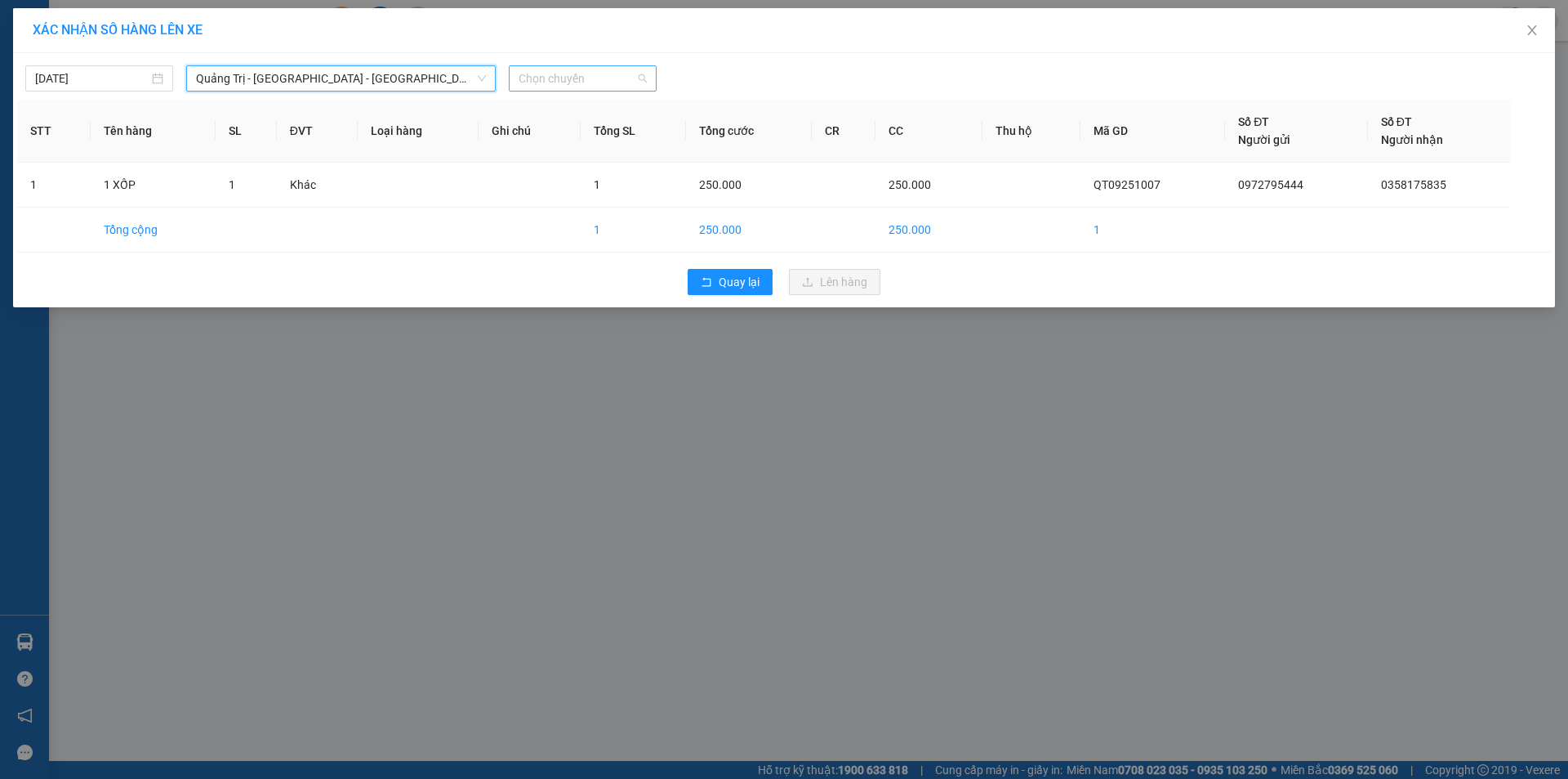
click at [577, 79] on span "Chọn chuyến" at bounding box center [582, 78] width 128 height 25
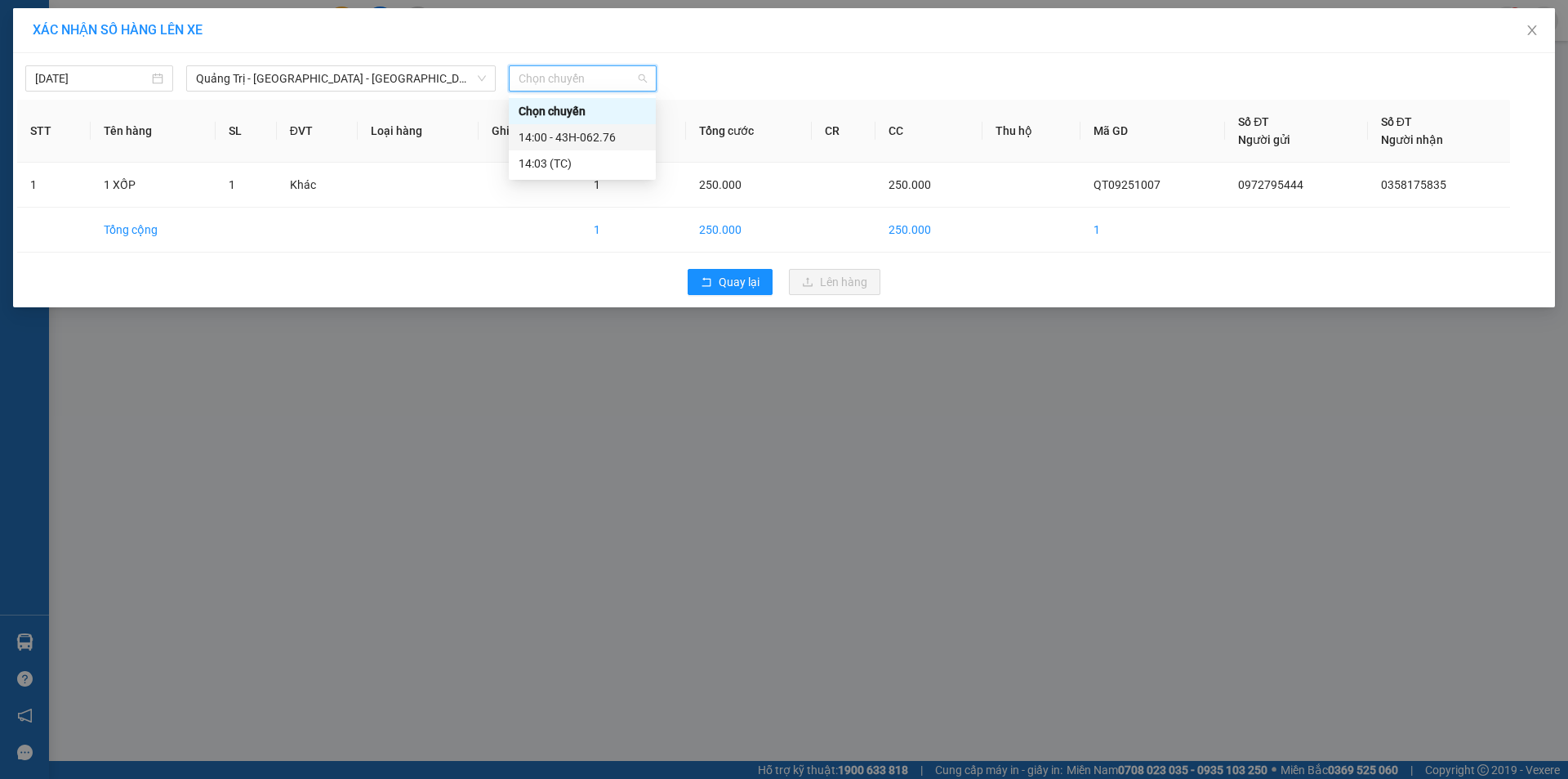
click at [595, 133] on div "14:00 - 43H-062.76" at bounding box center [581, 137] width 127 height 18
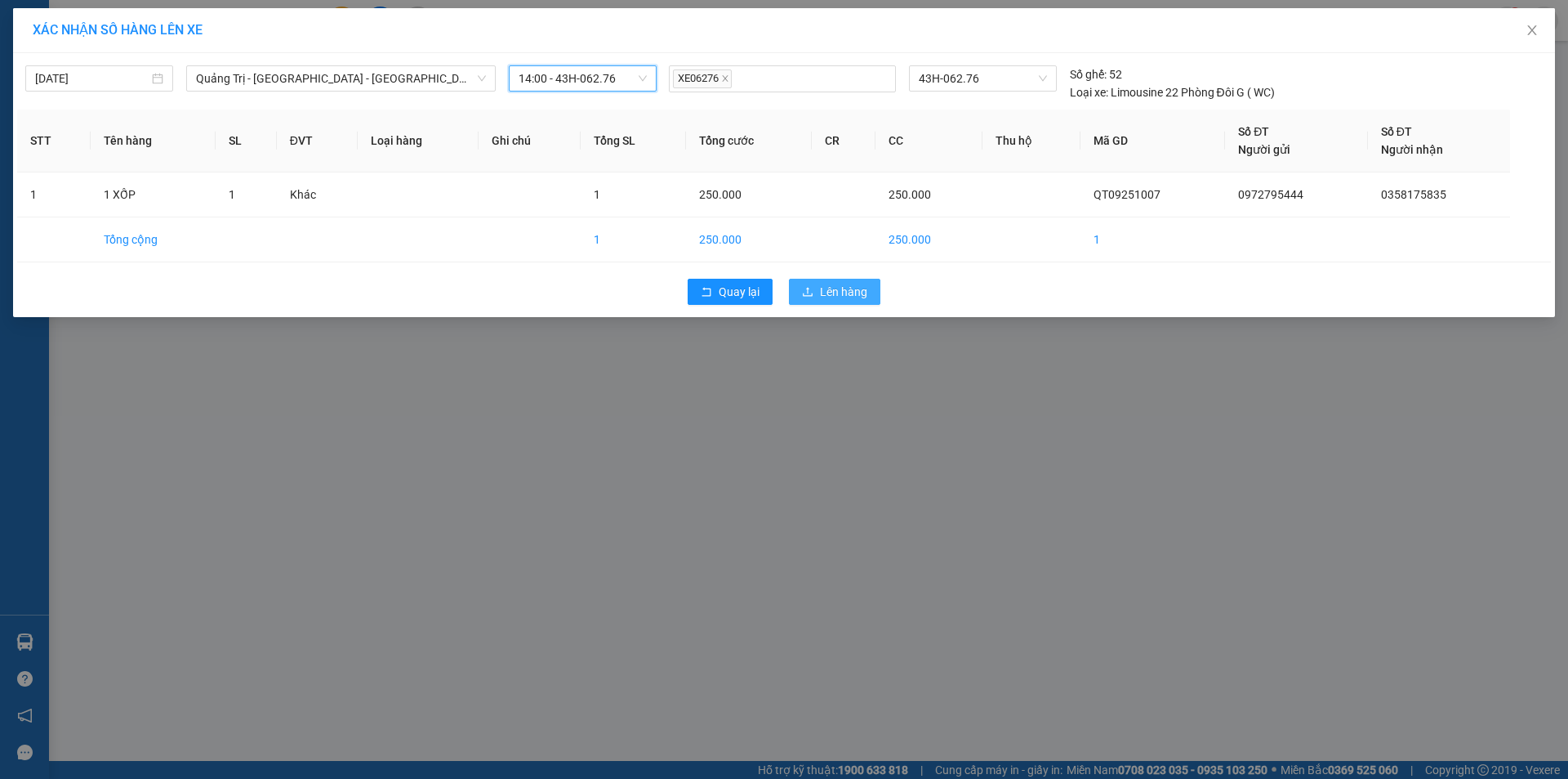
click at [844, 293] on span "Lên hàng" at bounding box center [844, 291] width 47 height 18
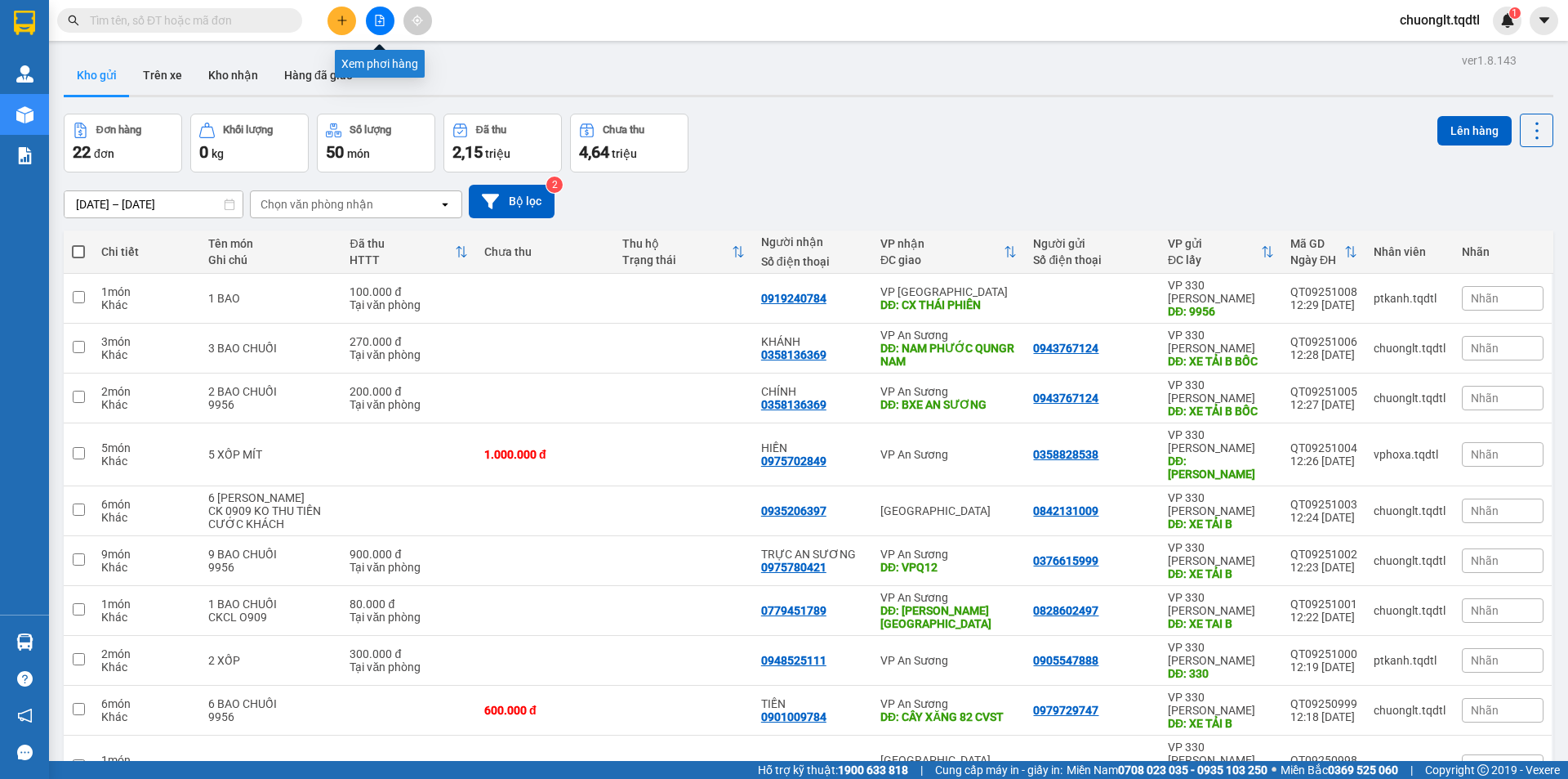
click at [375, 14] on button at bounding box center [380, 20] width 29 height 29
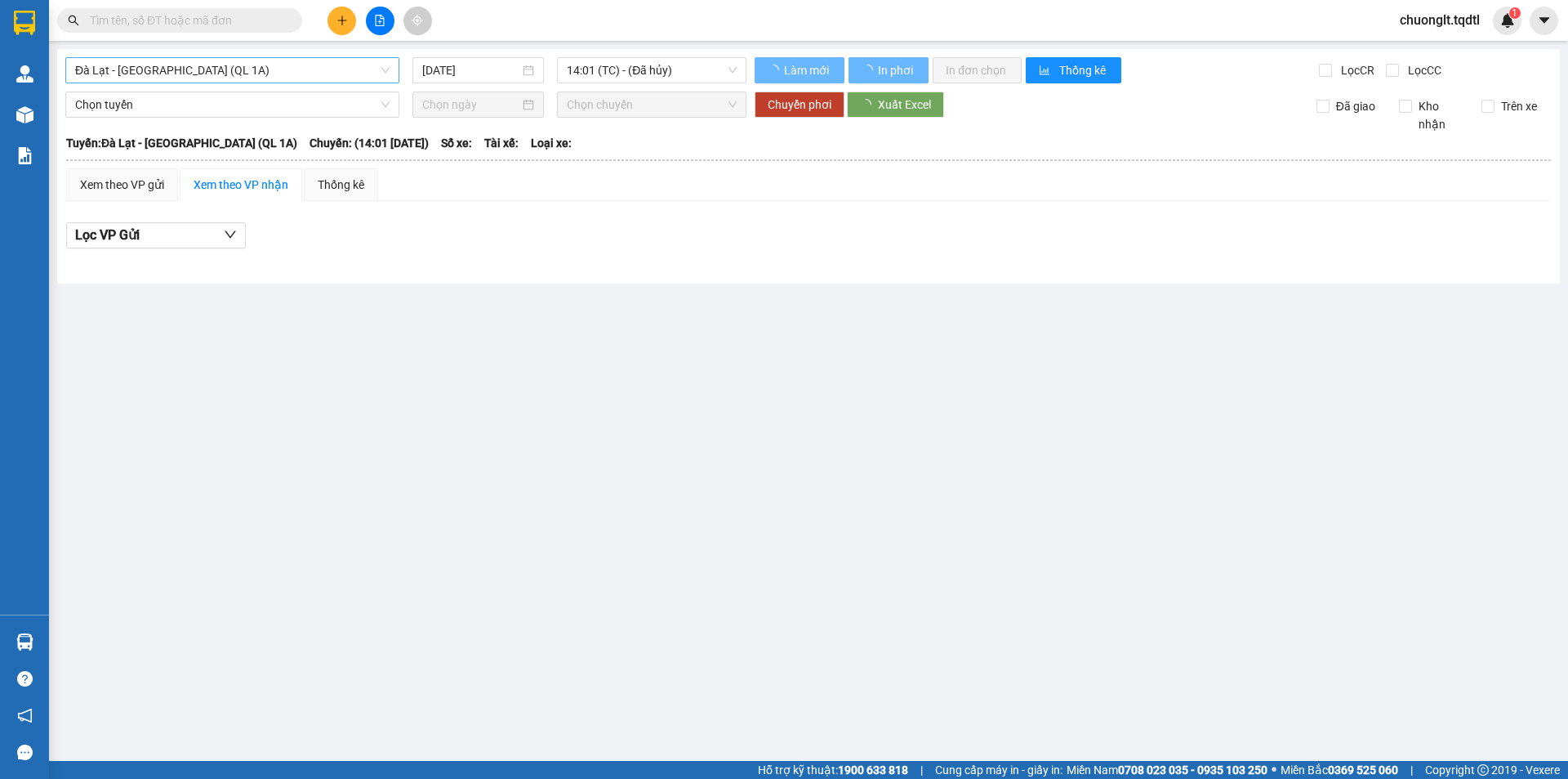
click at [297, 77] on span "Đà Lạt - Sài Gòn (QL 1A)" at bounding box center [232, 70] width 315 height 25
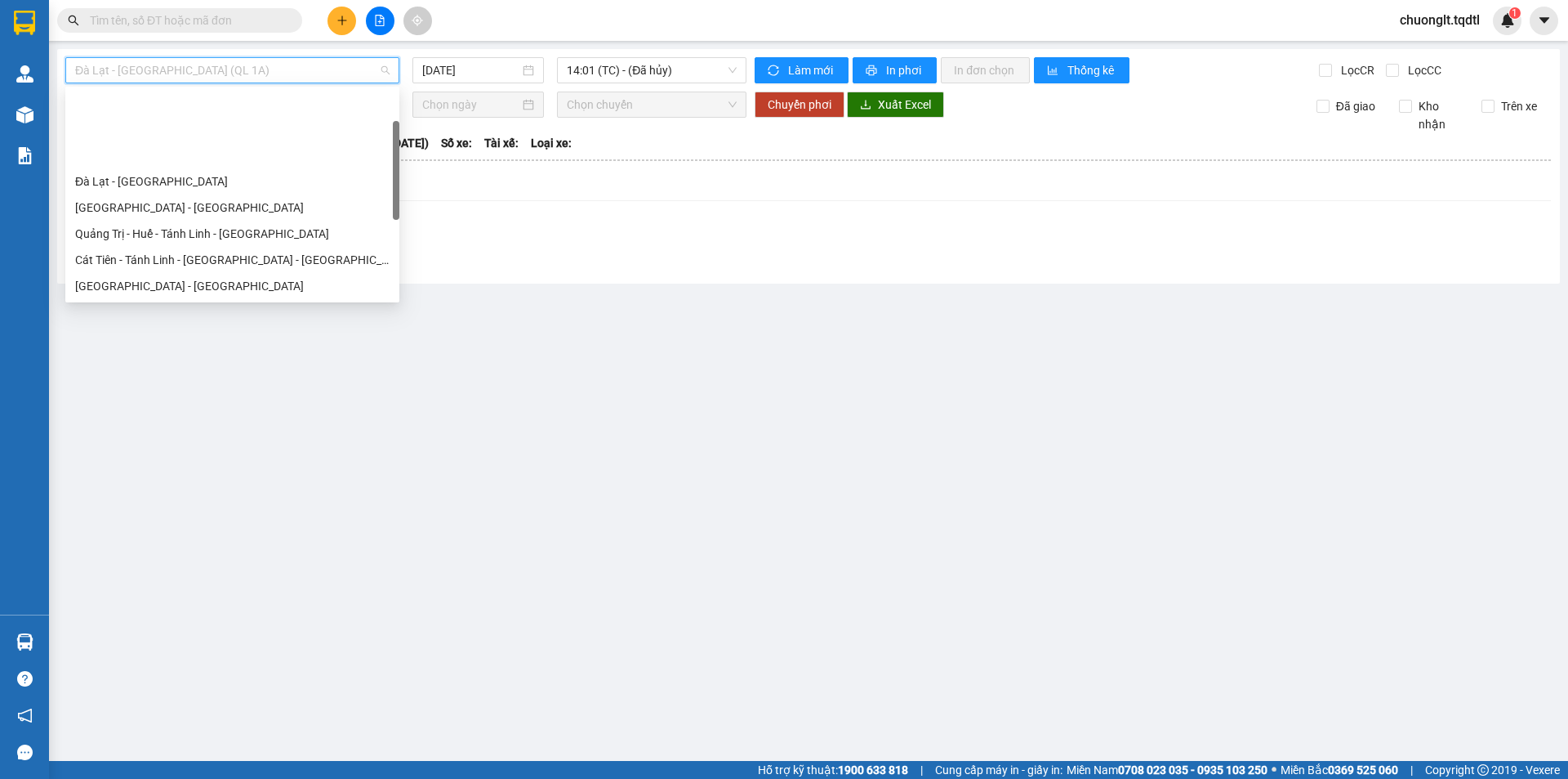
click at [174, 329] on div "Quảng Trị - Sài Gòn" at bounding box center [232, 338] width 315 height 18
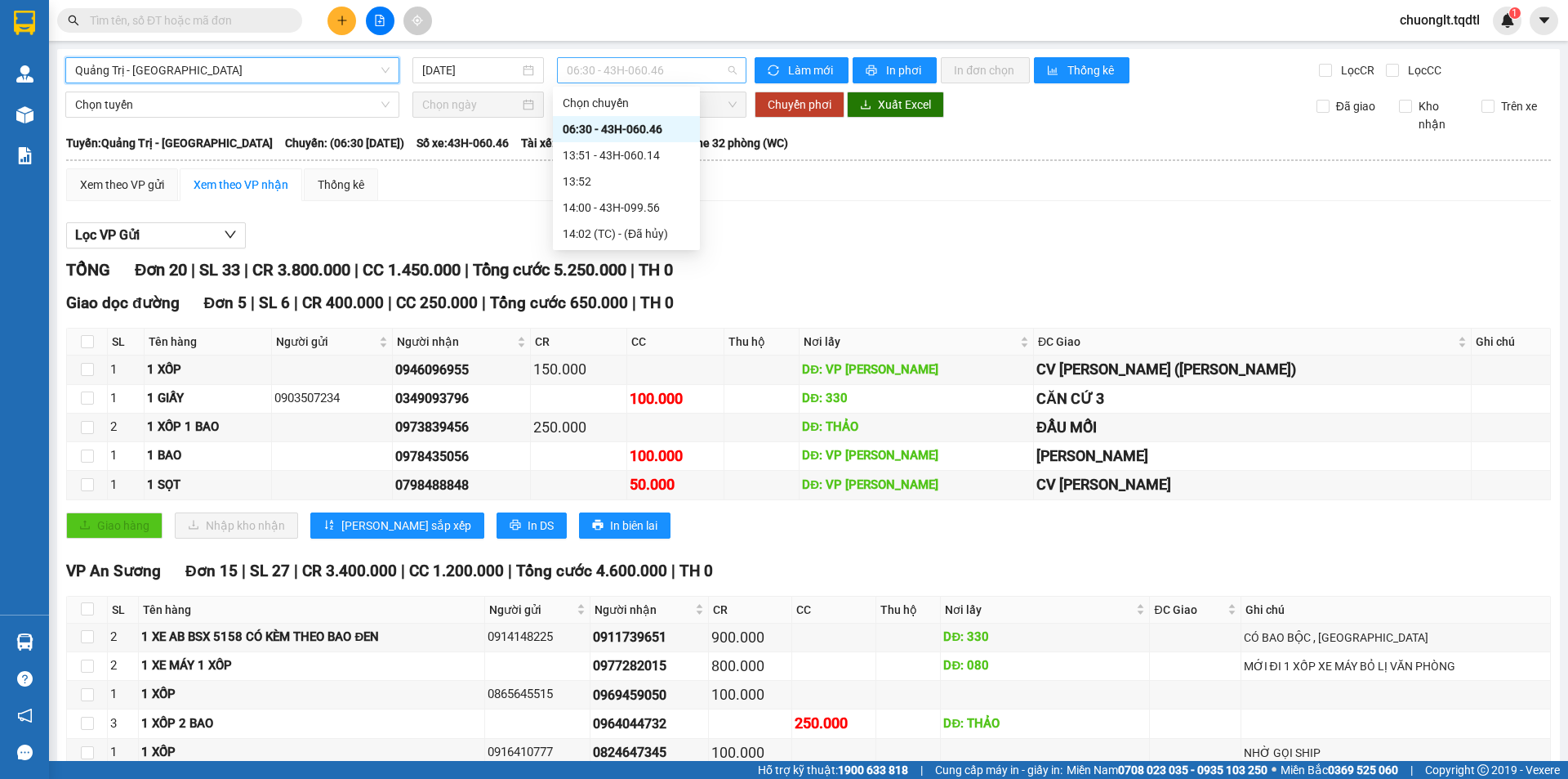
click at [676, 64] on span "06:30 - 43H-060.46" at bounding box center [652, 70] width 170 height 25
click at [853, 224] on div "Lọc VP Gửi" at bounding box center [808, 235] width 1485 height 27
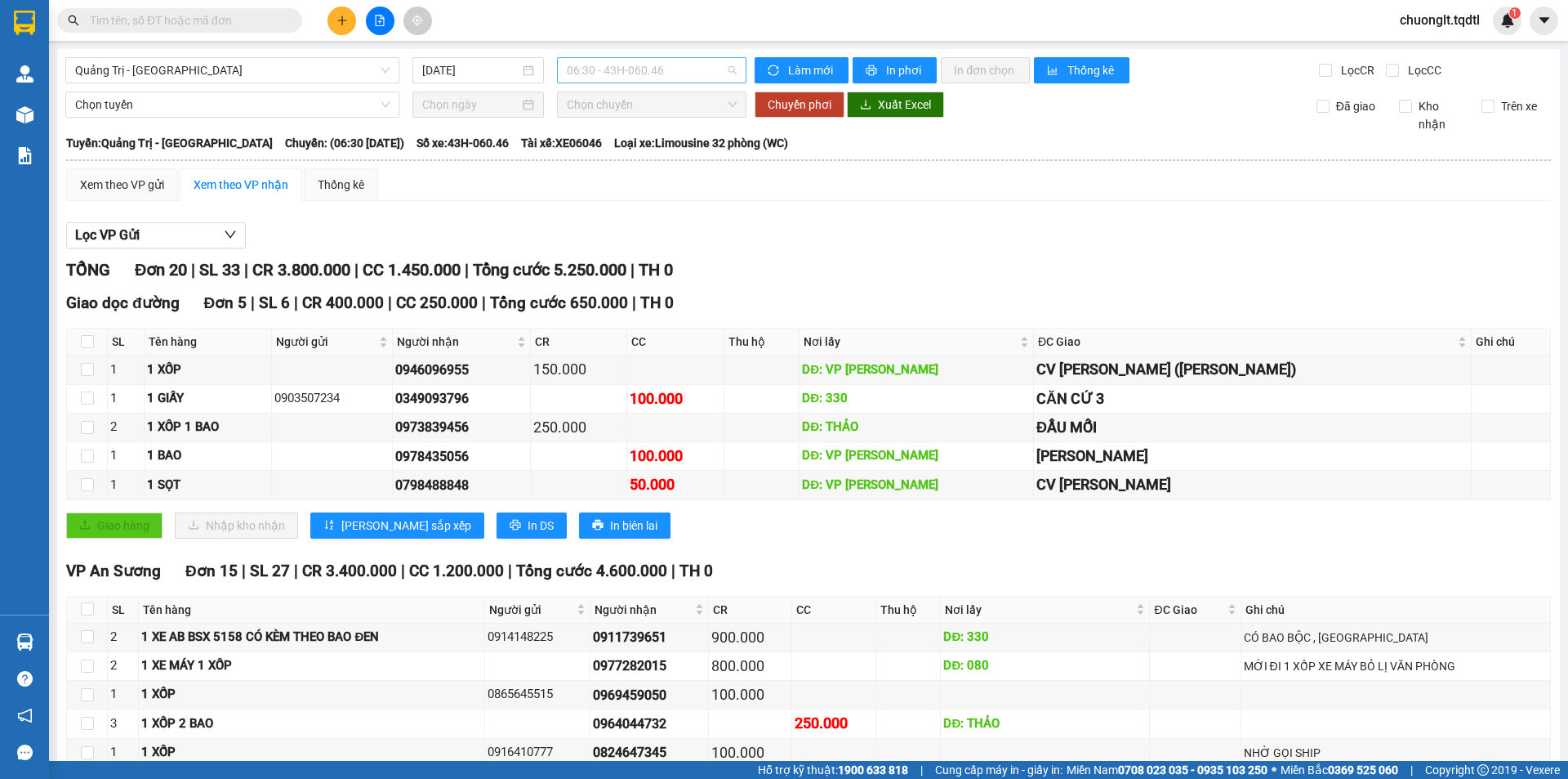
click at [676, 67] on span "06:30 - 43H-060.46" at bounding box center [652, 70] width 170 height 25
click at [653, 201] on div "14:00 - 43H-099.56" at bounding box center [626, 207] width 127 height 18
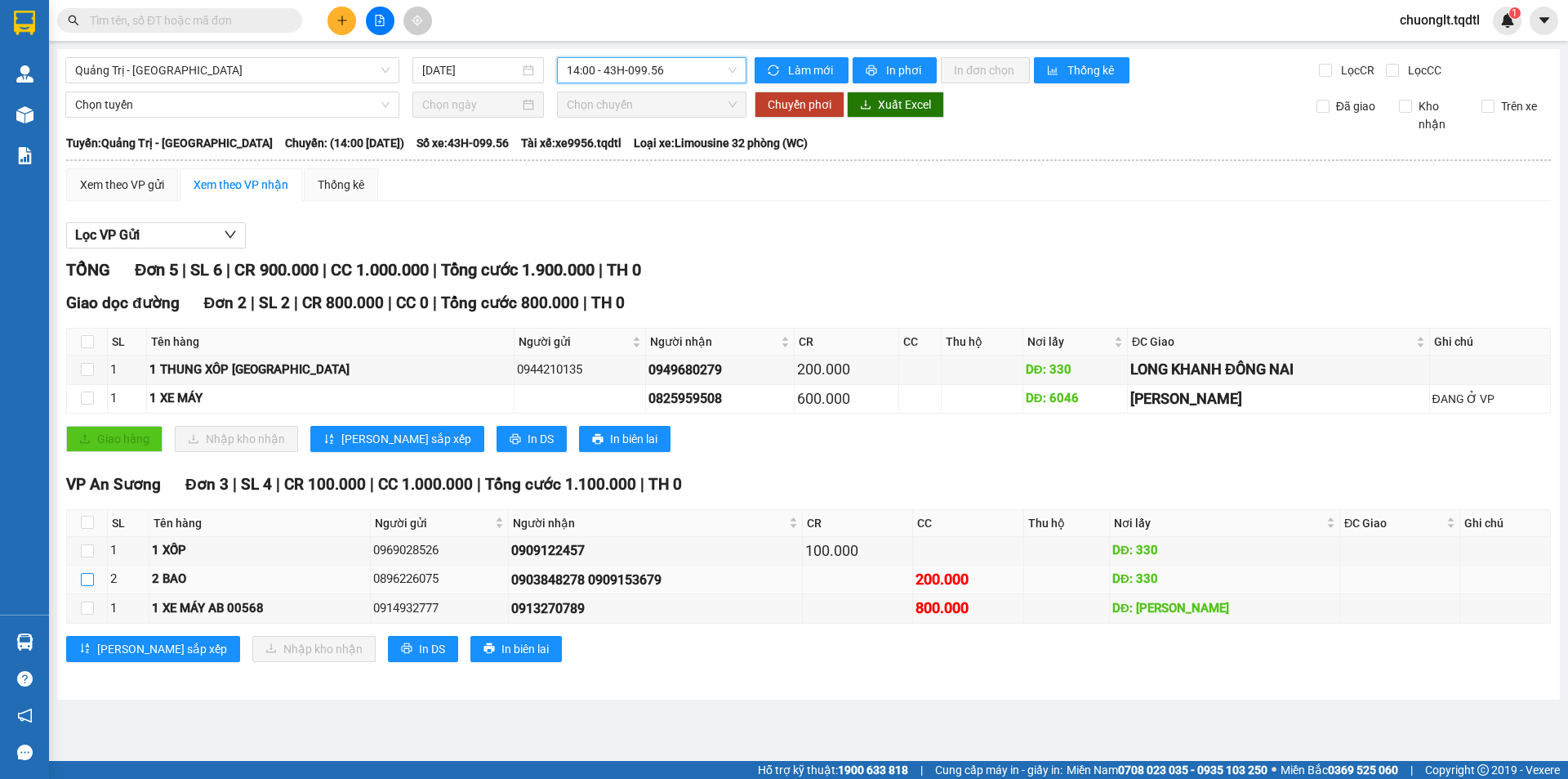
click at [84, 580] on input "checkbox" at bounding box center [87, 579] width 13 height 13
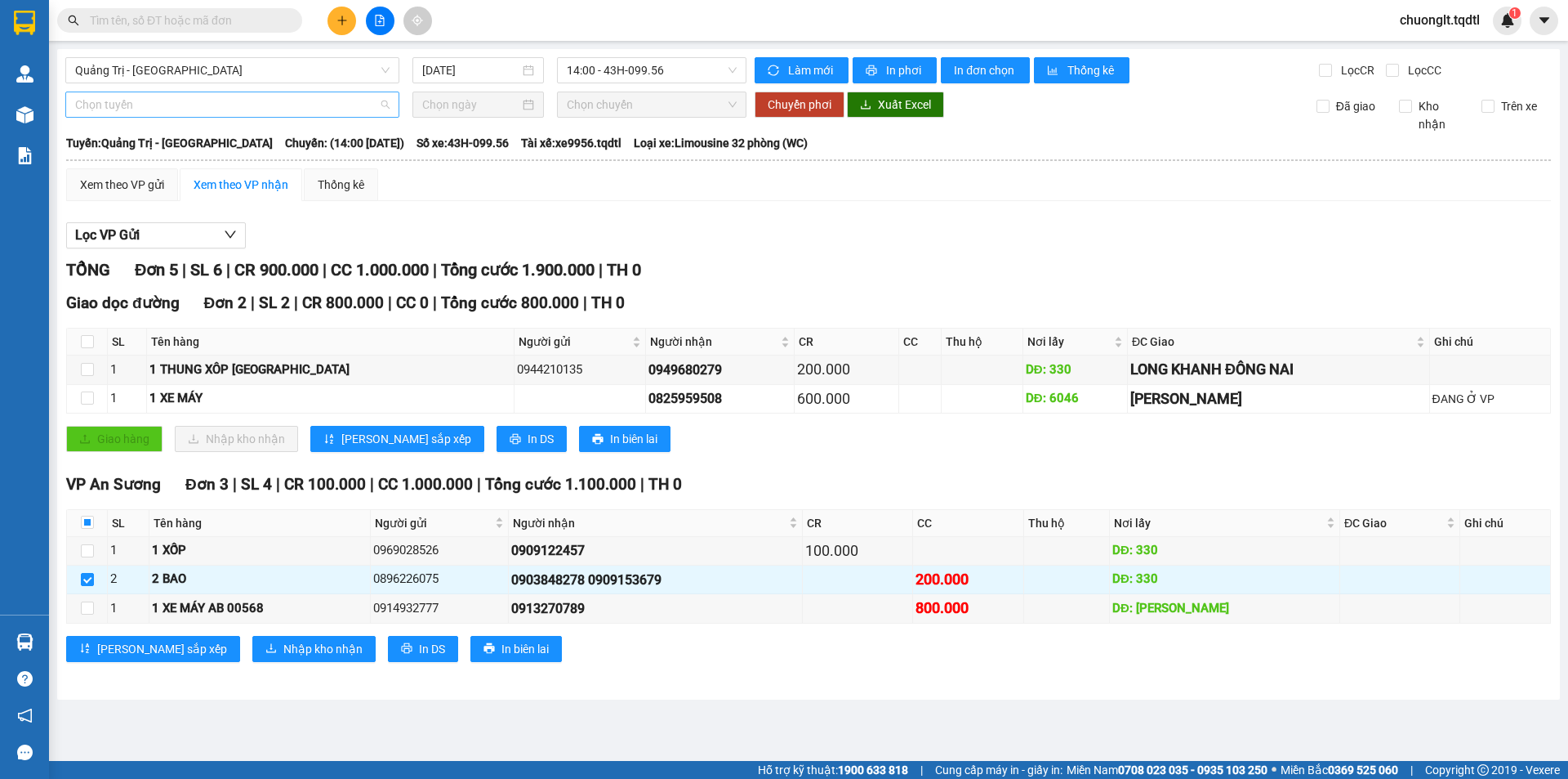
click at [289, 107] on span "Chọn tuyến" at bounding box center [232, 104] width 315 height 25
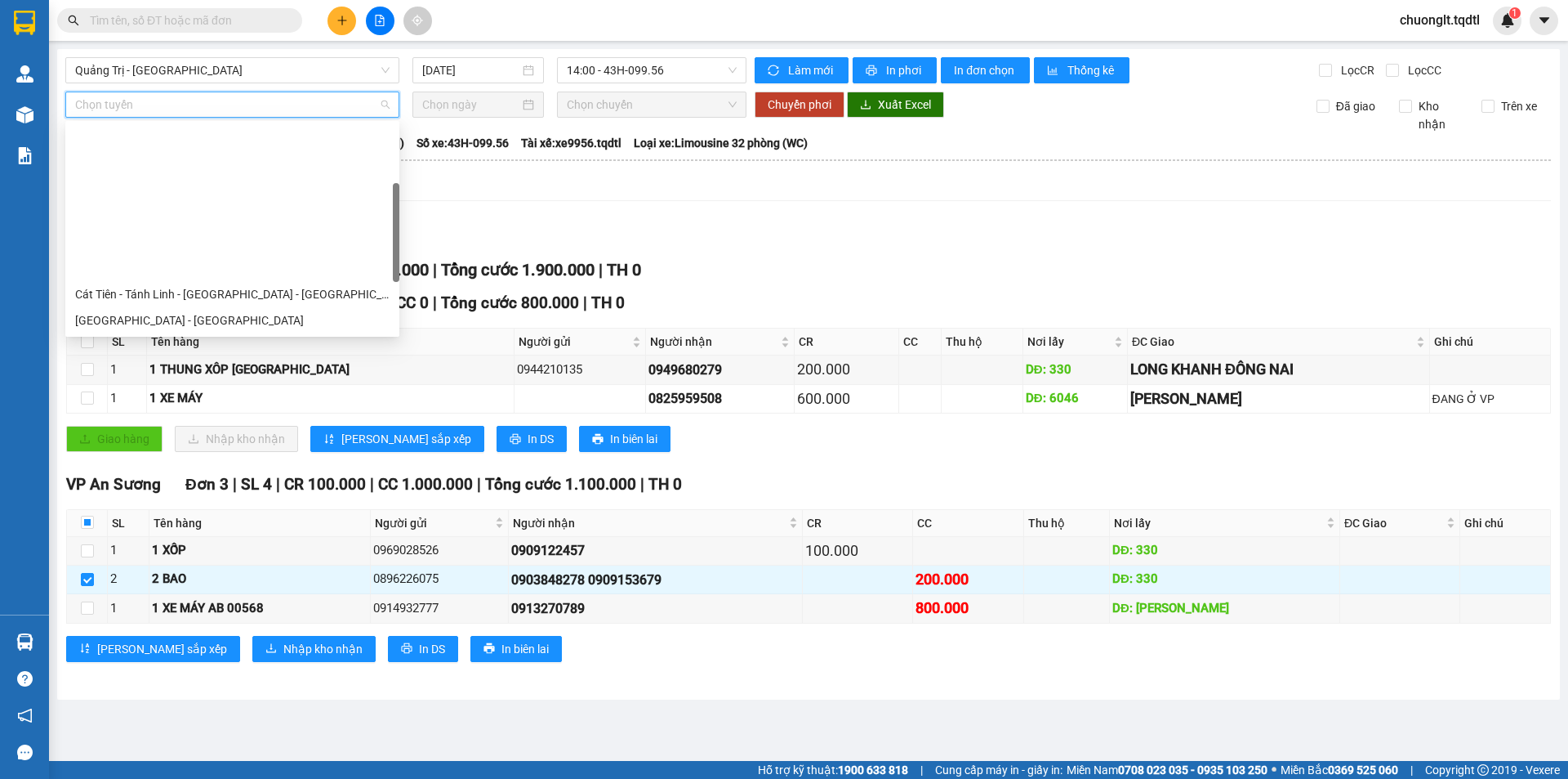
click at [166, 360] on div "Quảng Trị - Sài Gòn" at bounding box center [232, 373] width 334 height 26
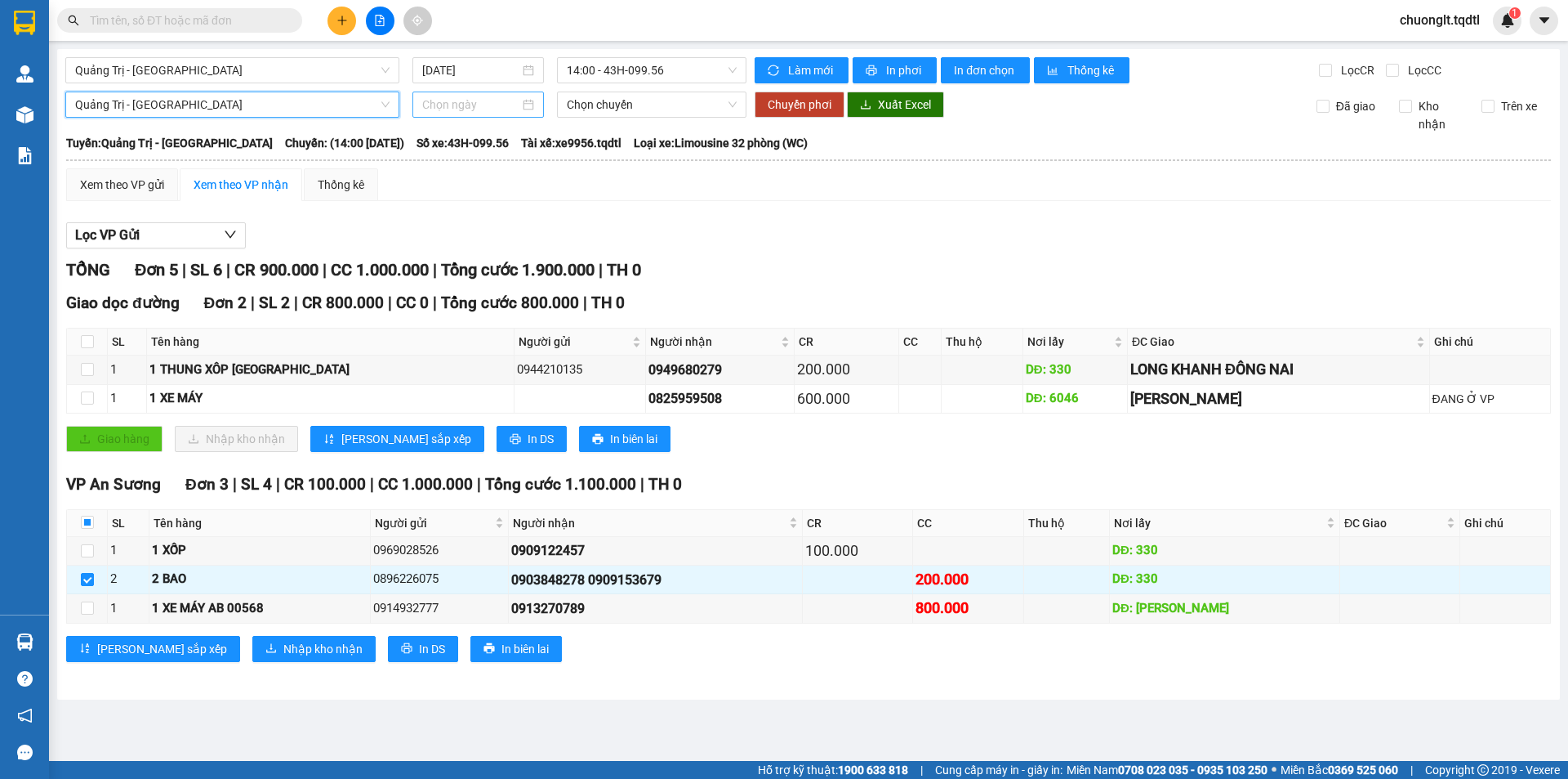
click at [526, 105] on div at bounding box center [479, 104] width 112 height 18
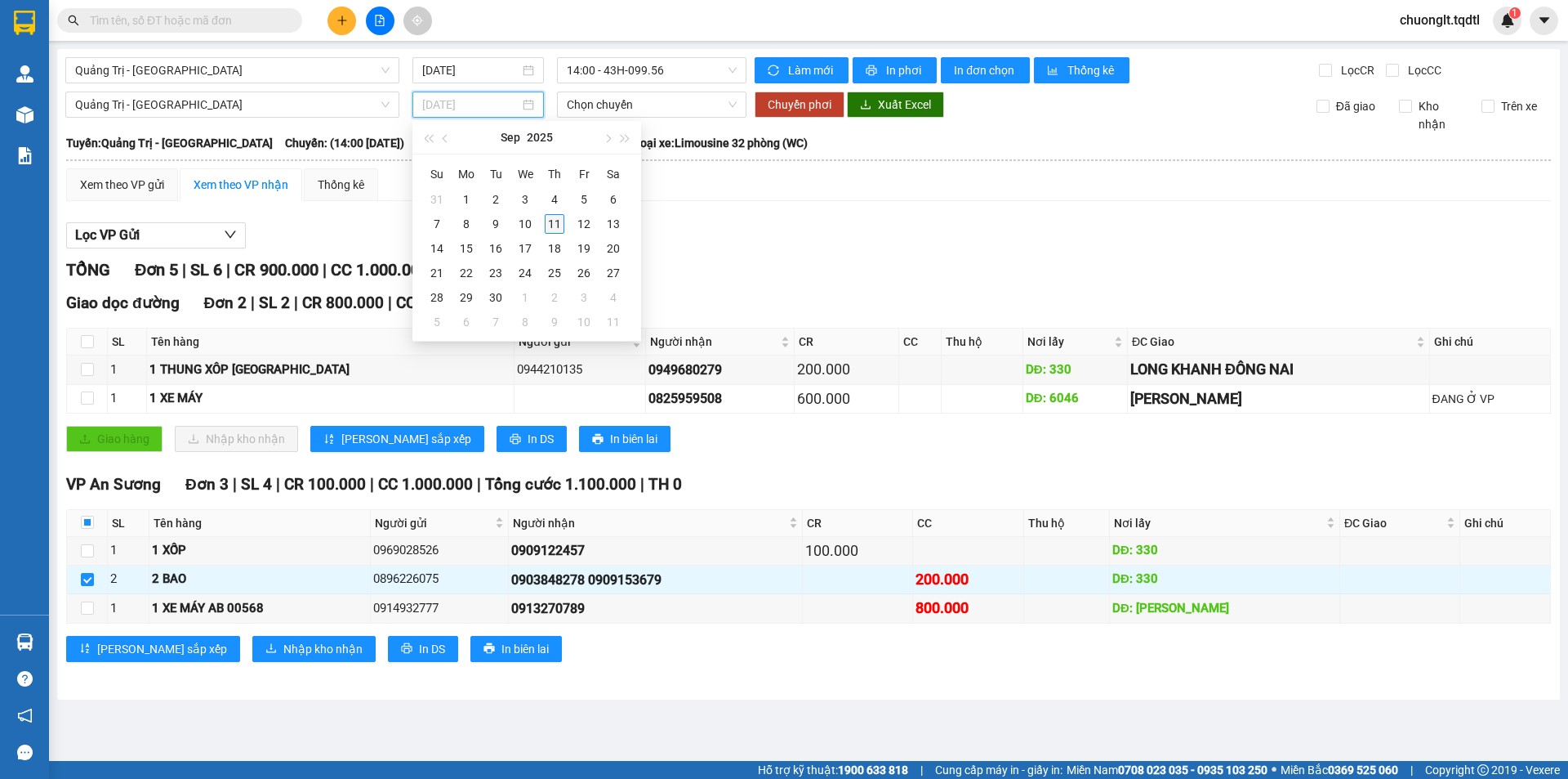
click at [553, 220] on div "11" at bounding box center [554, 224] width 19 height 19
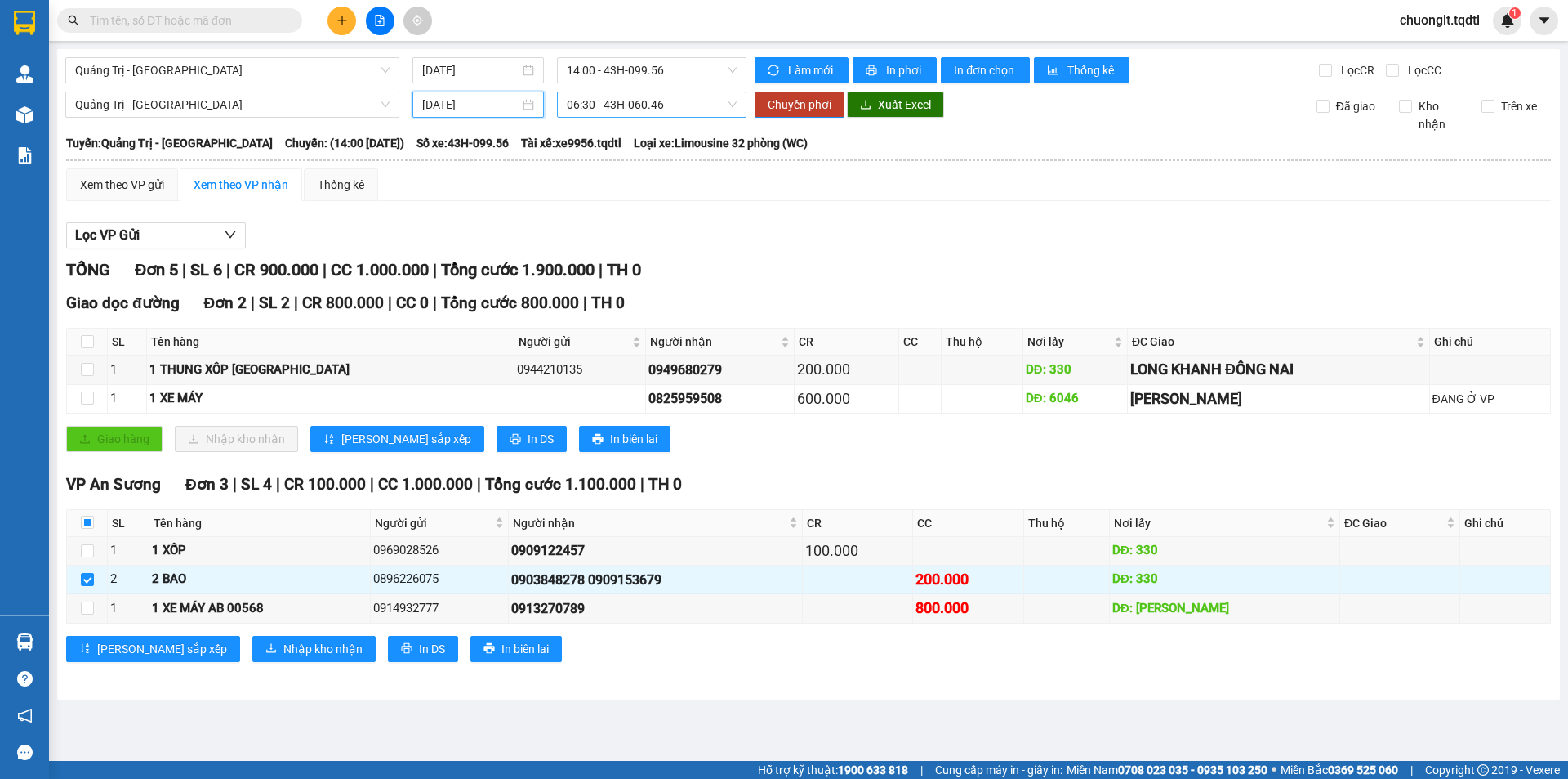
click at [694, 105] on span "06:30 - 43H-060.46" at bounding box center [652, 104] width 170 height 25
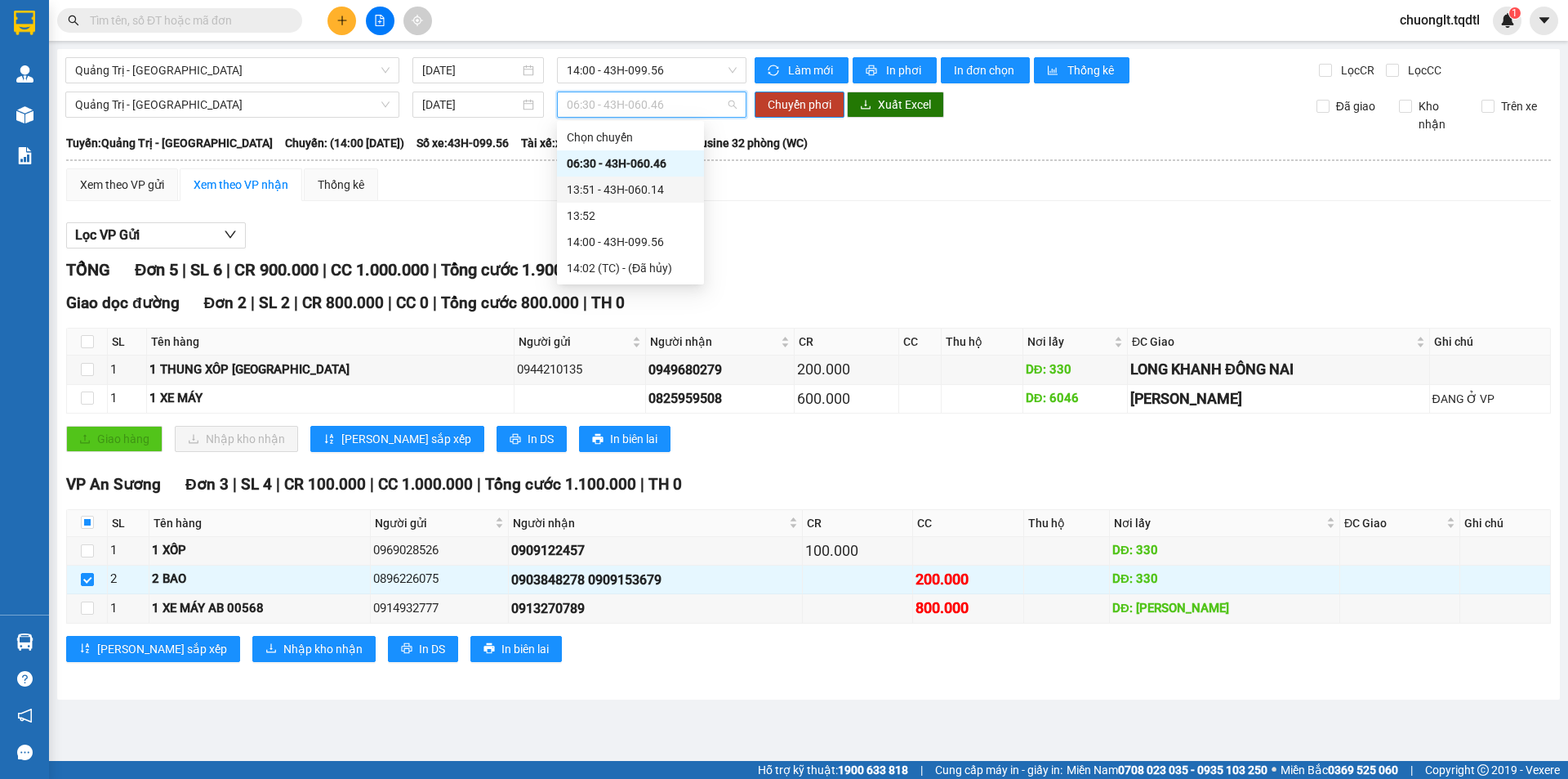
click at [652, 186] on div "13:51 - 43H-060.14" at bounding box center [630, 189] width 127 height 18
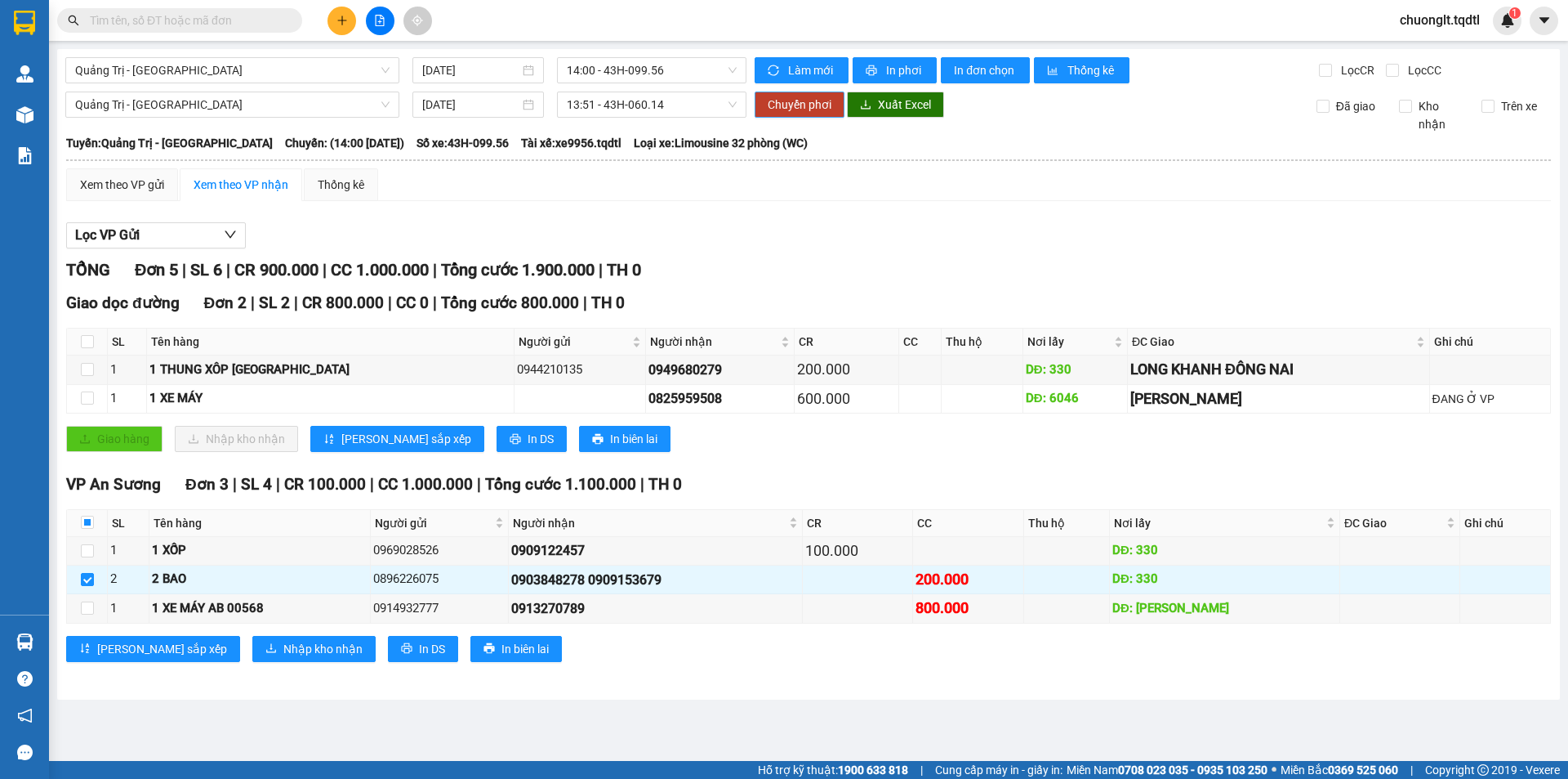
click at [787, 104] on span "Chuyển phơi" at bounding box center [800, 104] width 64 height 18
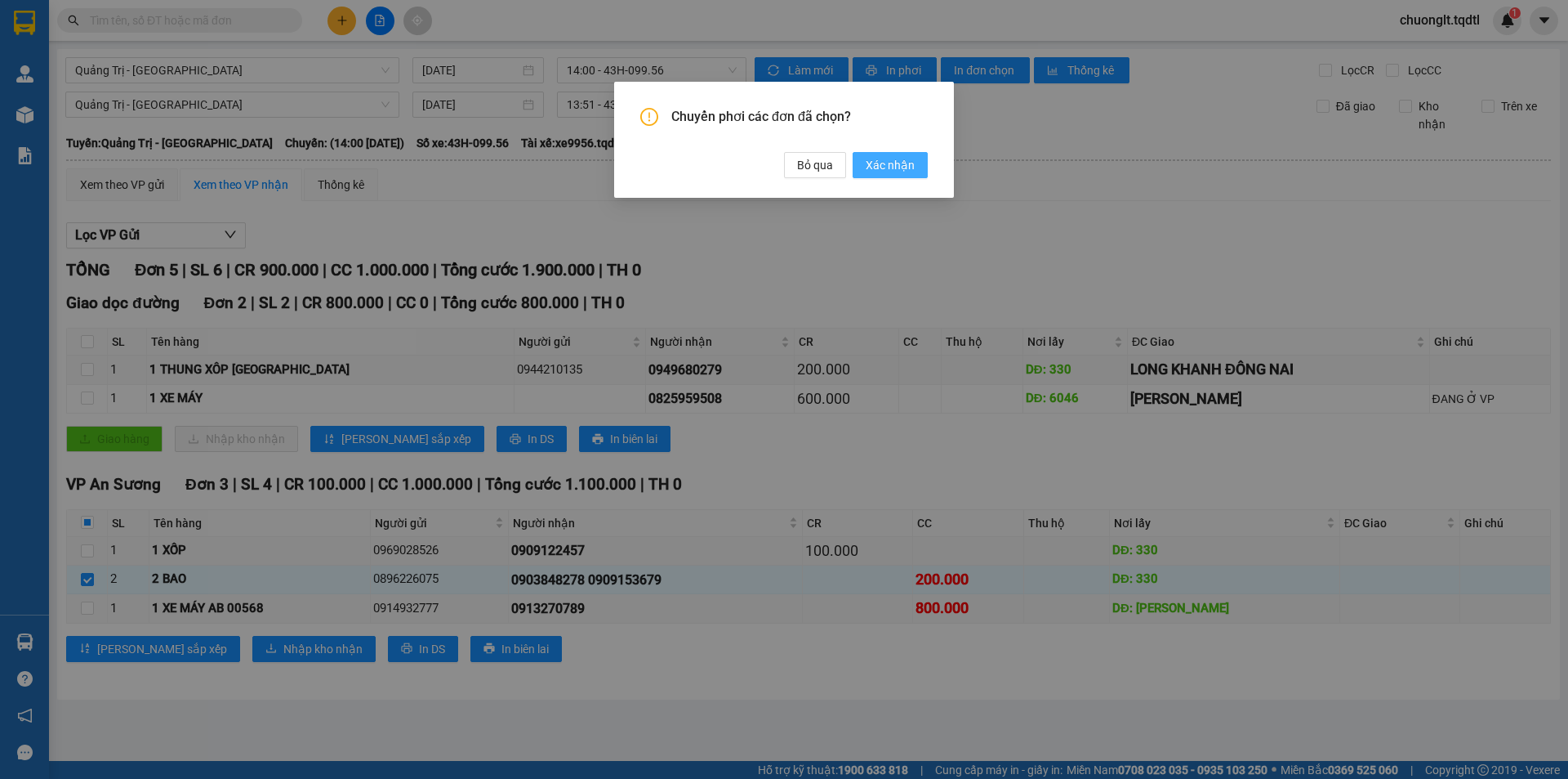
click at [886, 165] on span "Xác nhận" at bounding box center [890, 165] width 49 height 18
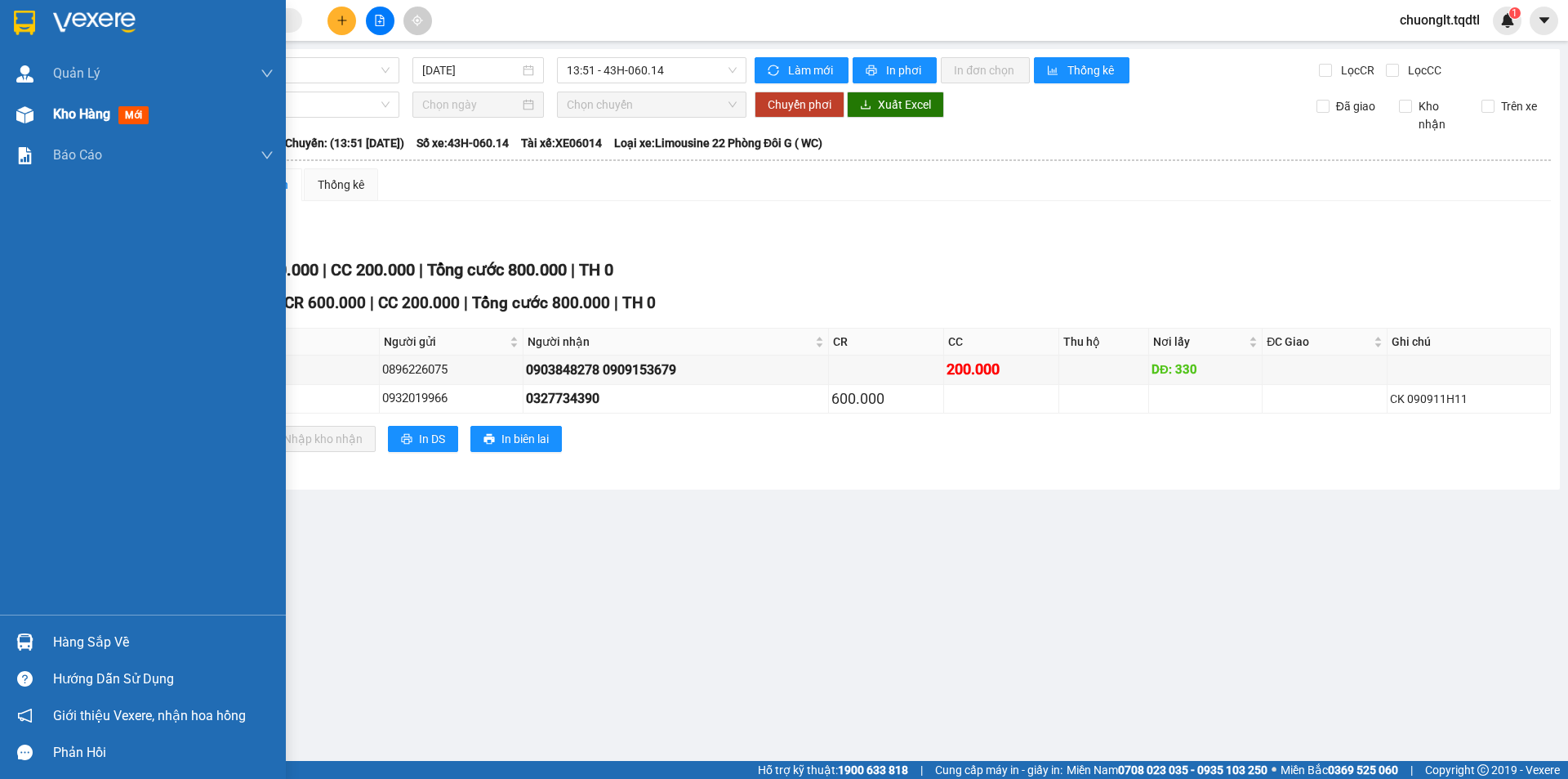
click at [99, 113] on span "Kho hàng" at bounding box center [82, 114] width 57 height 16
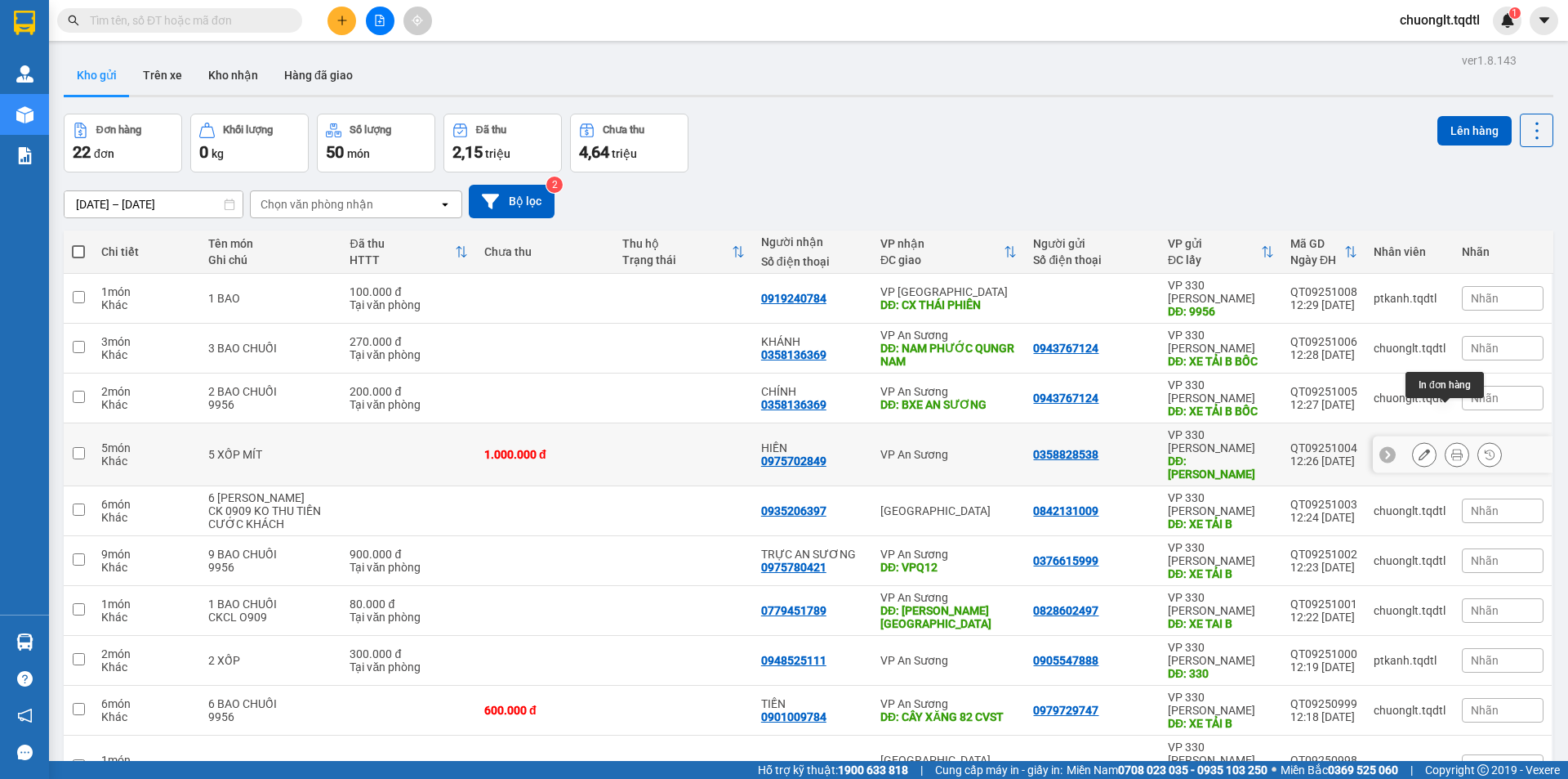
click at [1446, 440] on button at bounding box center [1458, 454] width 23 height 29
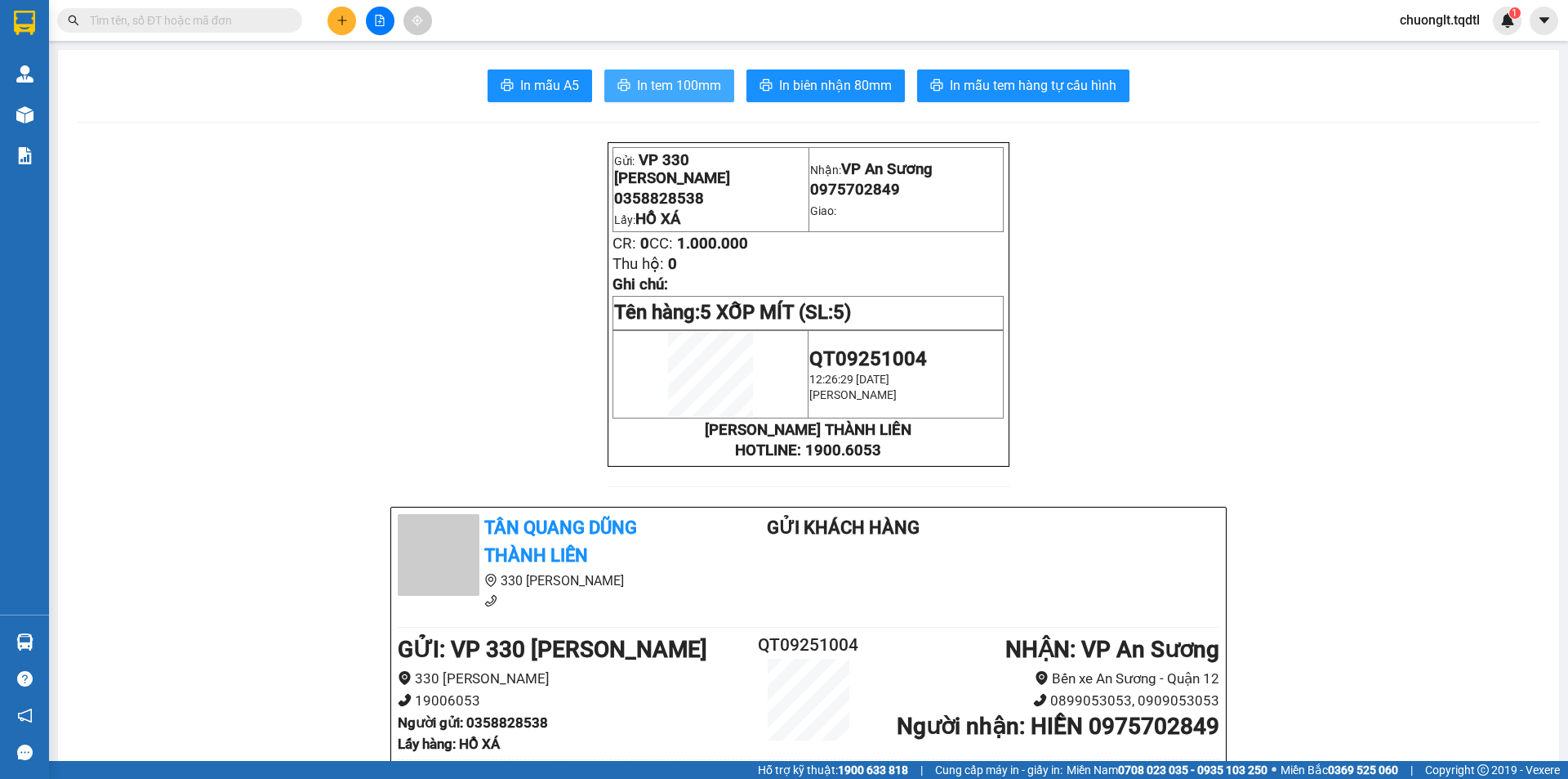
click at [660, 84] on span "In tem 100mm" at bounding box center [680, 85] width 84 height 20
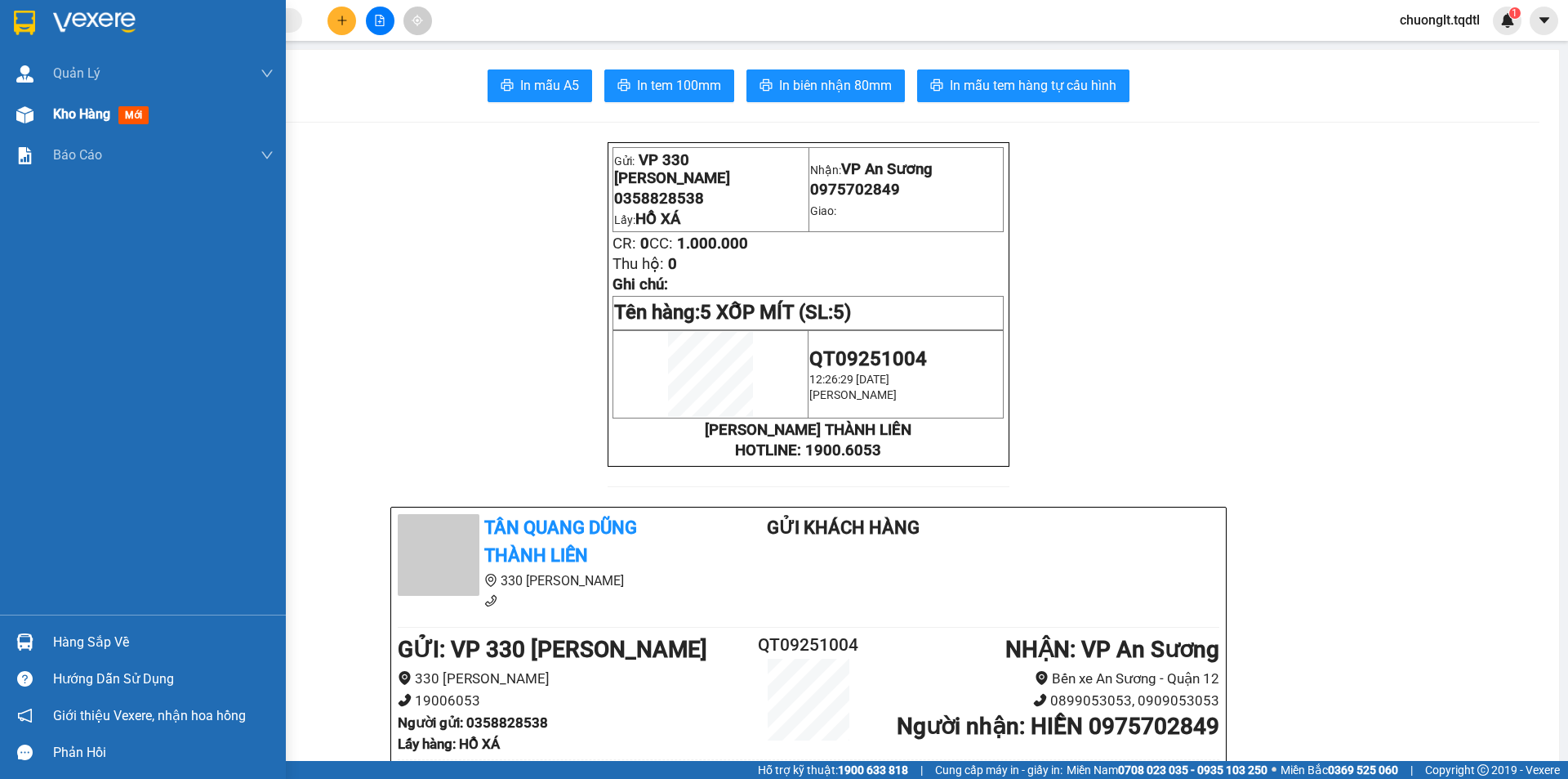
click at [87, 115] on span "Kho hàng" at bounding box center [82, 114] width 57 height 16
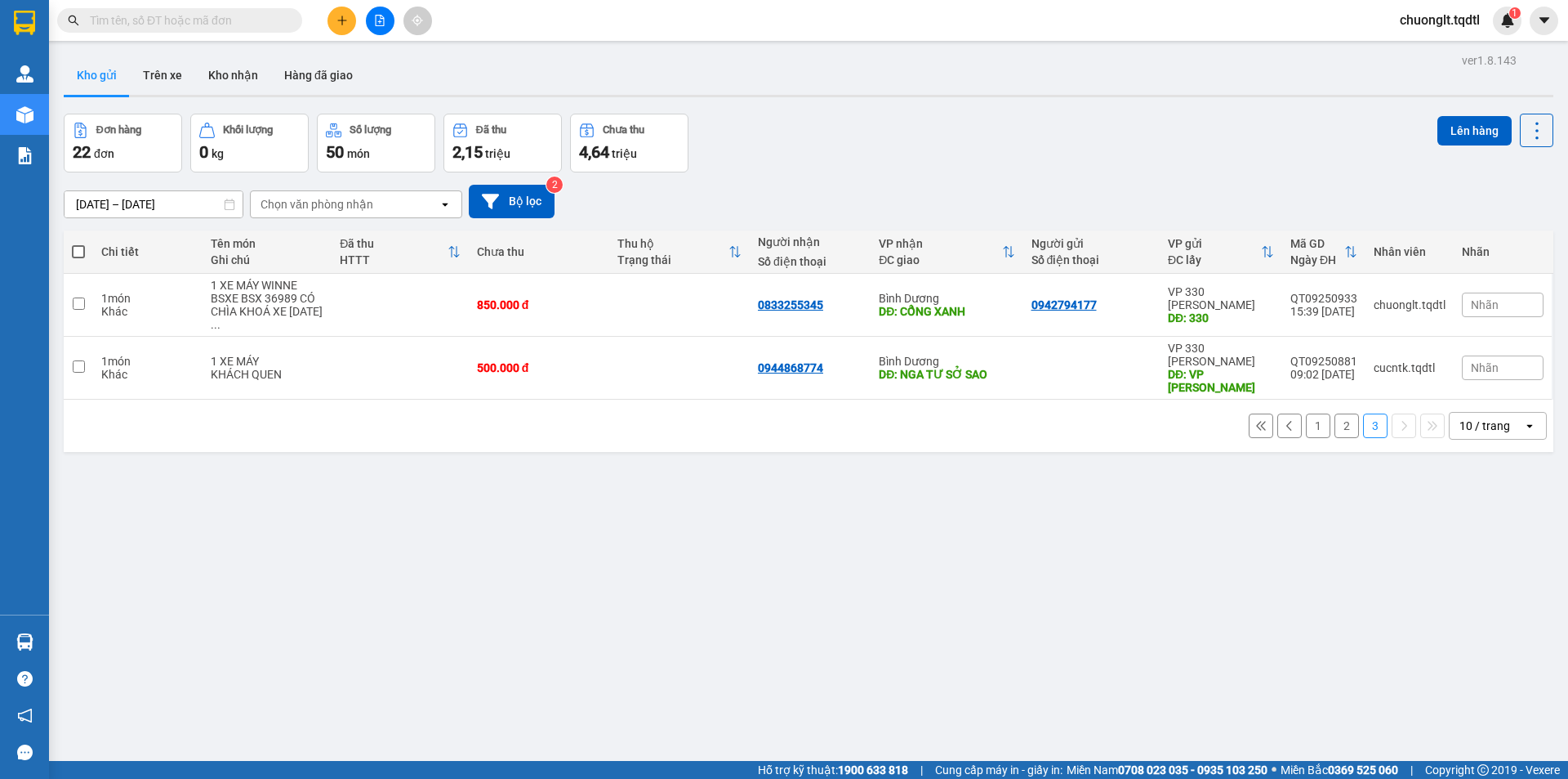
click at [1306, 413] on button "1" at bounding box center [1318, 425] width 25 height 25
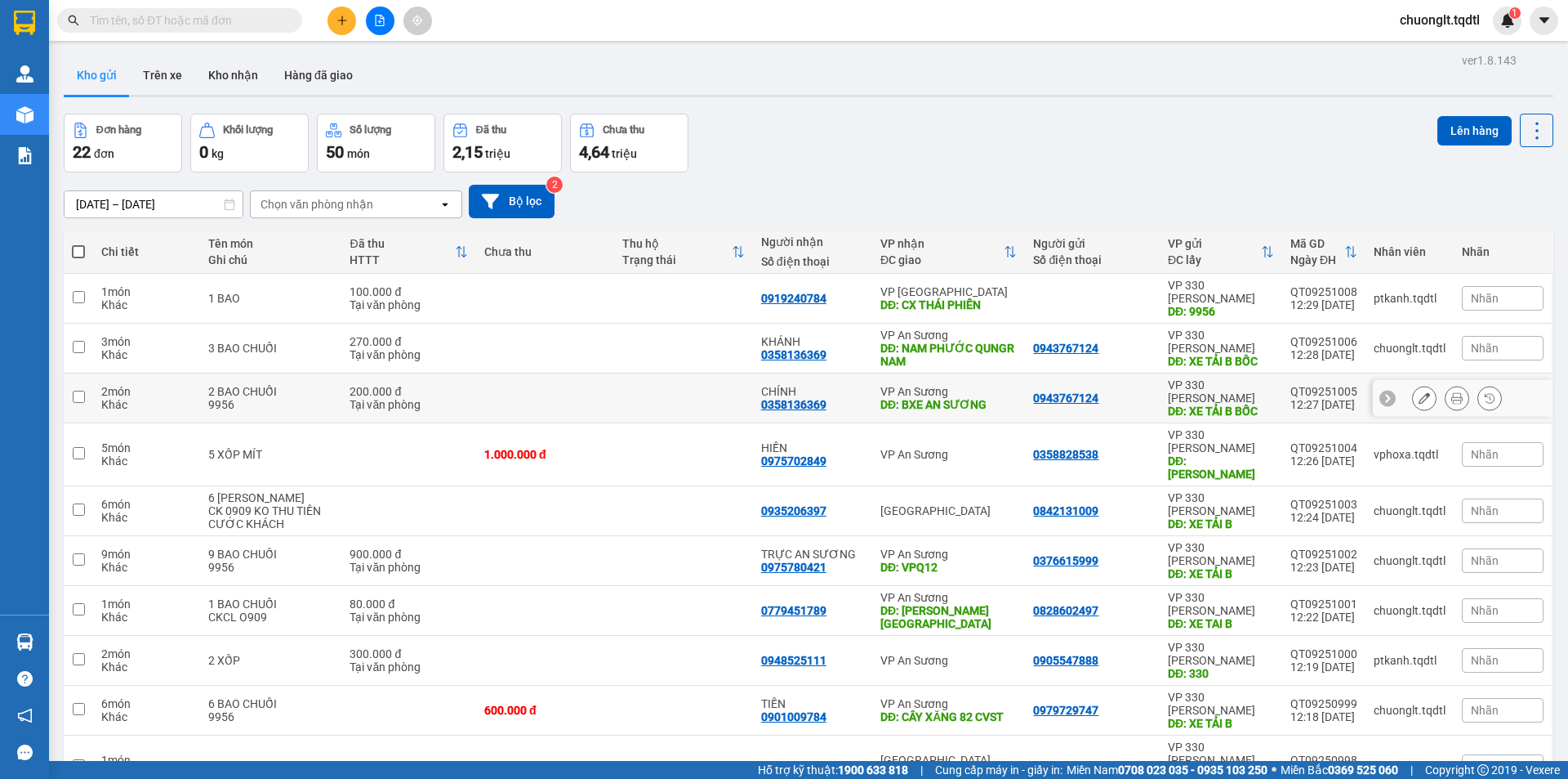
click at [69, 374] on td at bounding box center [79, 398] width 30 height 50
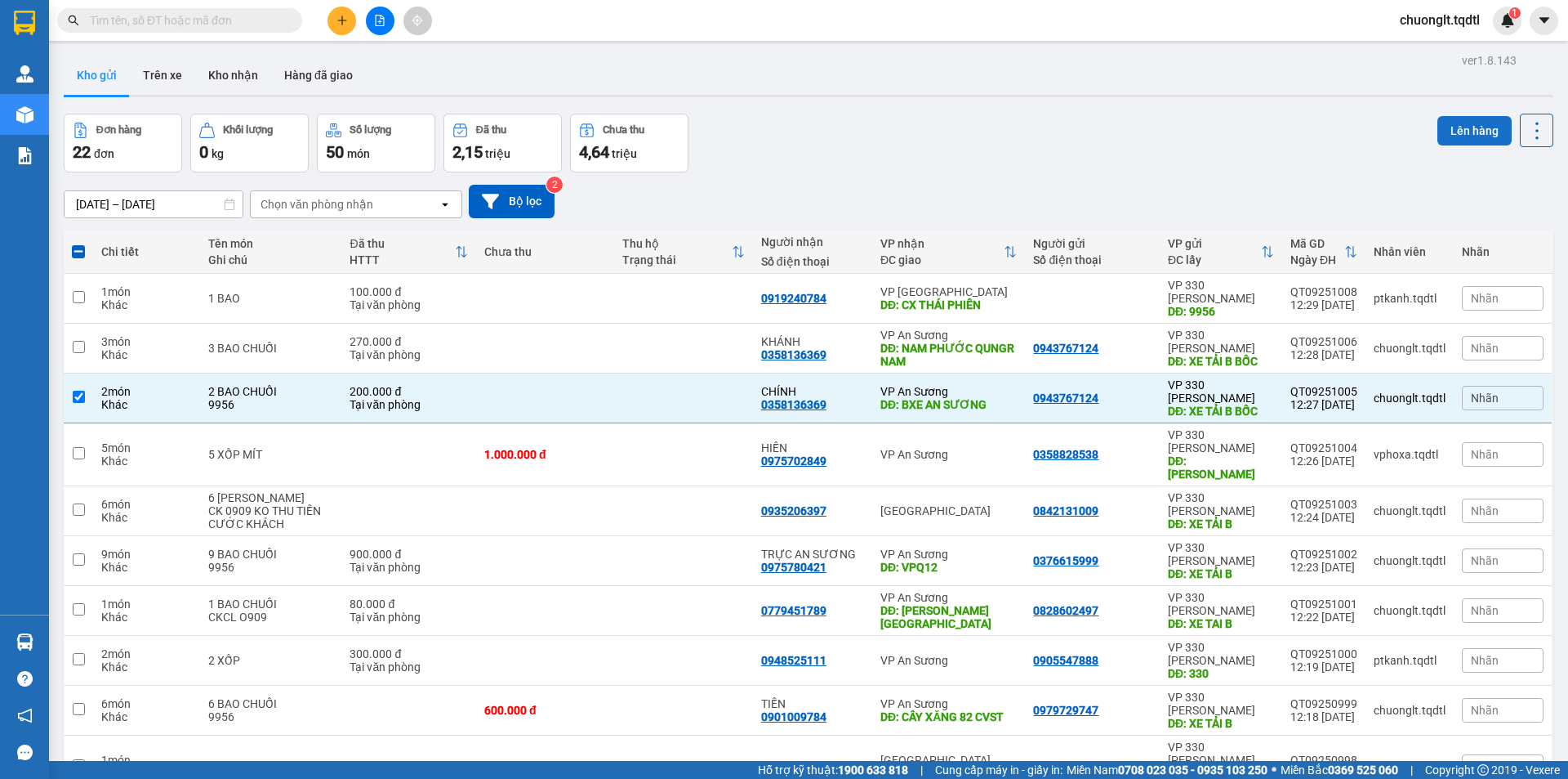
click at [1448, 116] on button "Lên hàng" at bounding box center [1474, 131] width 75 height 30
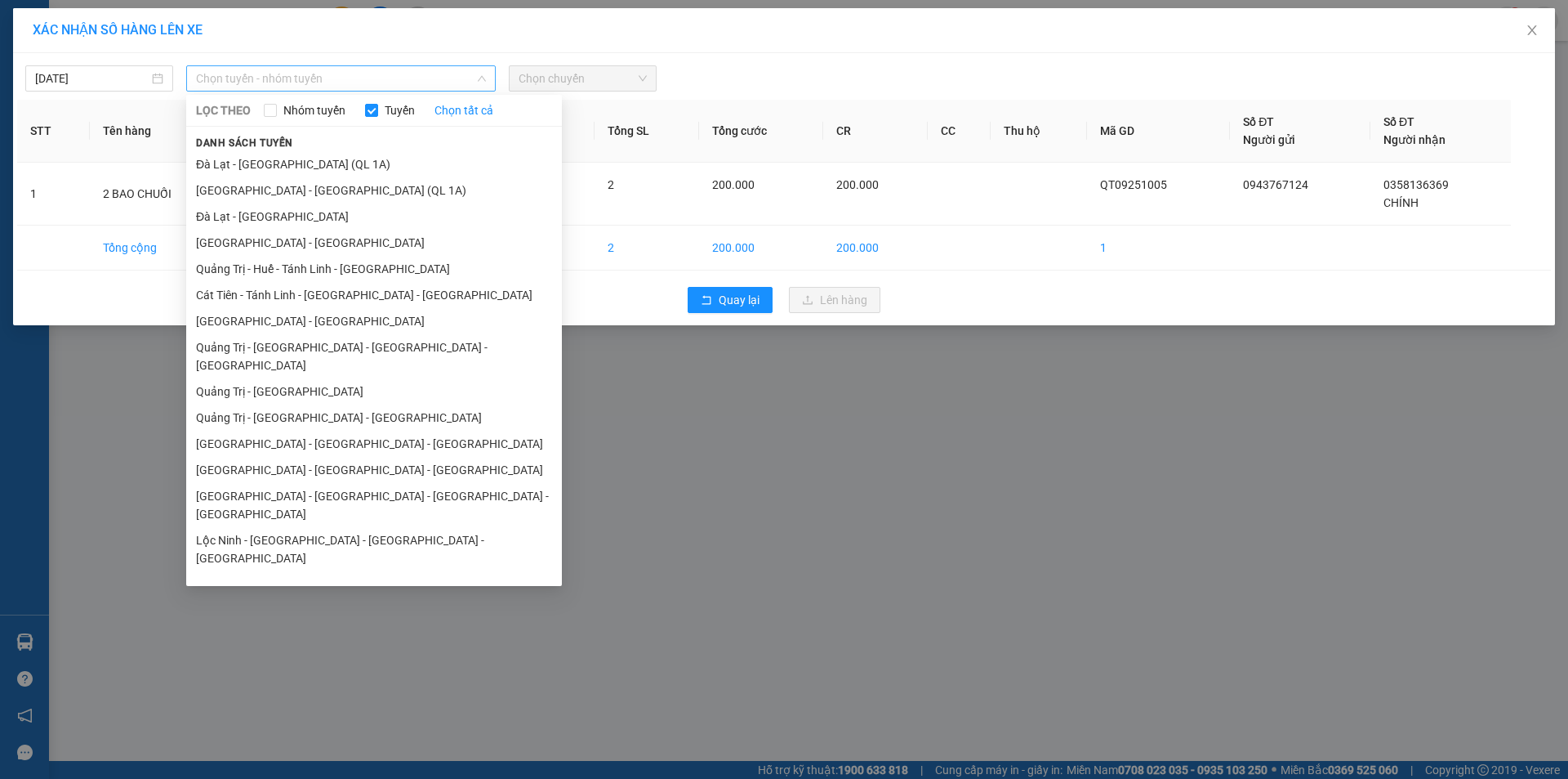
click at [438, 77] on span "Chọn tuyến - nhóm tuyến" at bounding box center [341, 78] width 290 height 25
click at [294, 378] on li "Quảng Trị - Sài Gòn" at bounding box center [374, 391] width 375 height 26
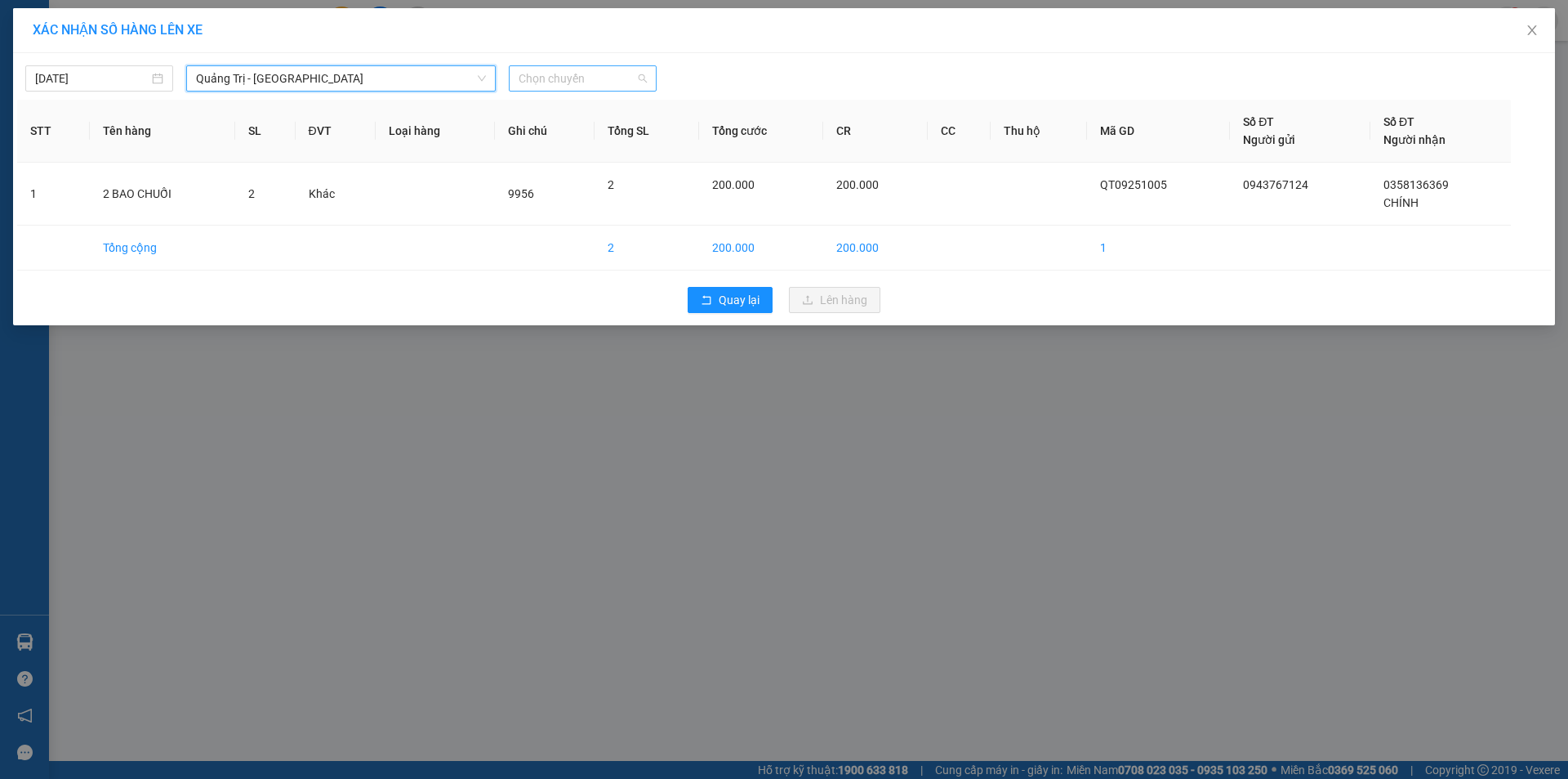
click at [601, 82] on span "Chọn chuyến" at bounding box center [582, 78] width 128 height 25
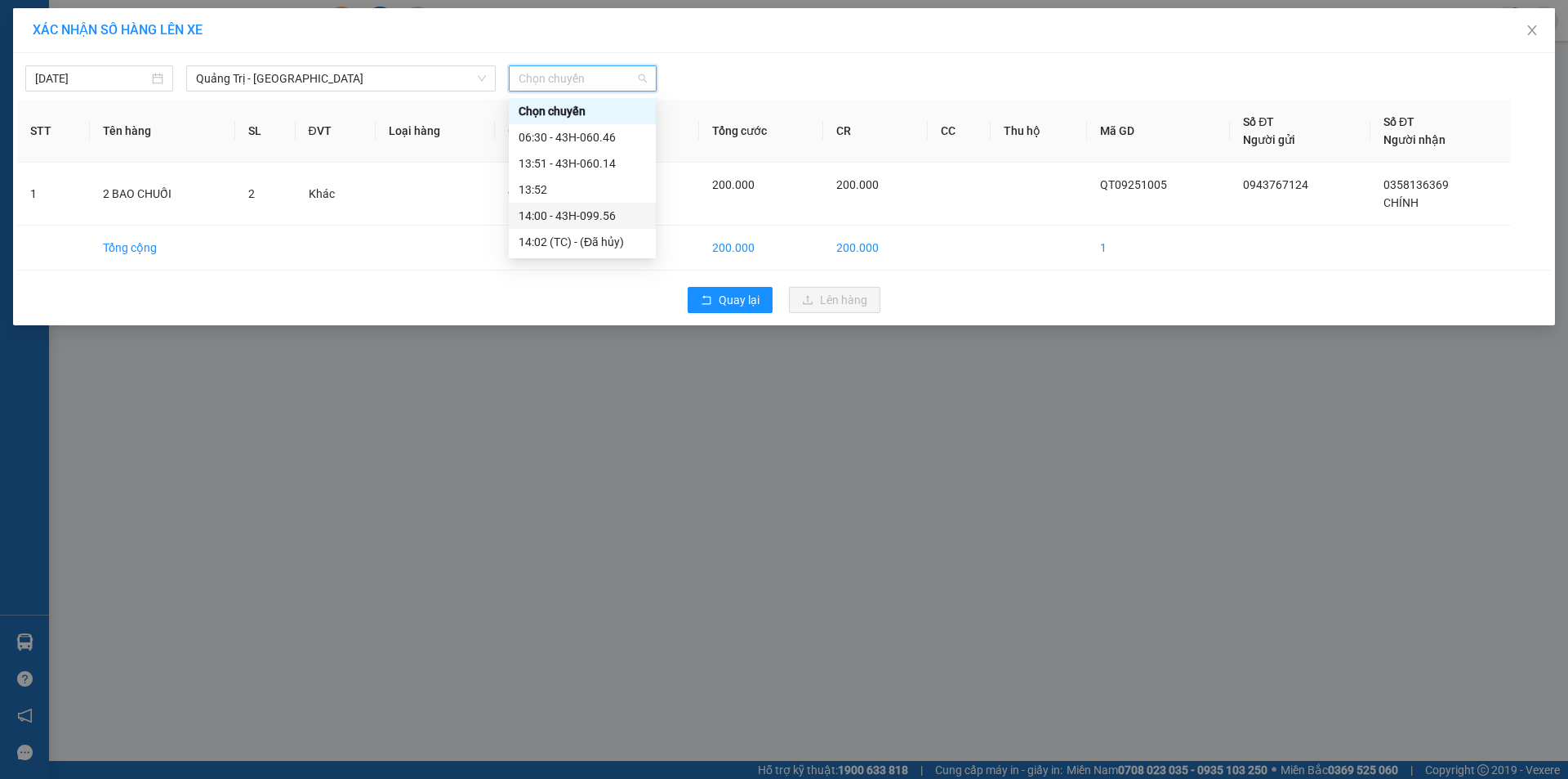
click at [589, 220] on div "14:00 - 43H-099.56" at bounding box center [581, 216] width 127 height 18
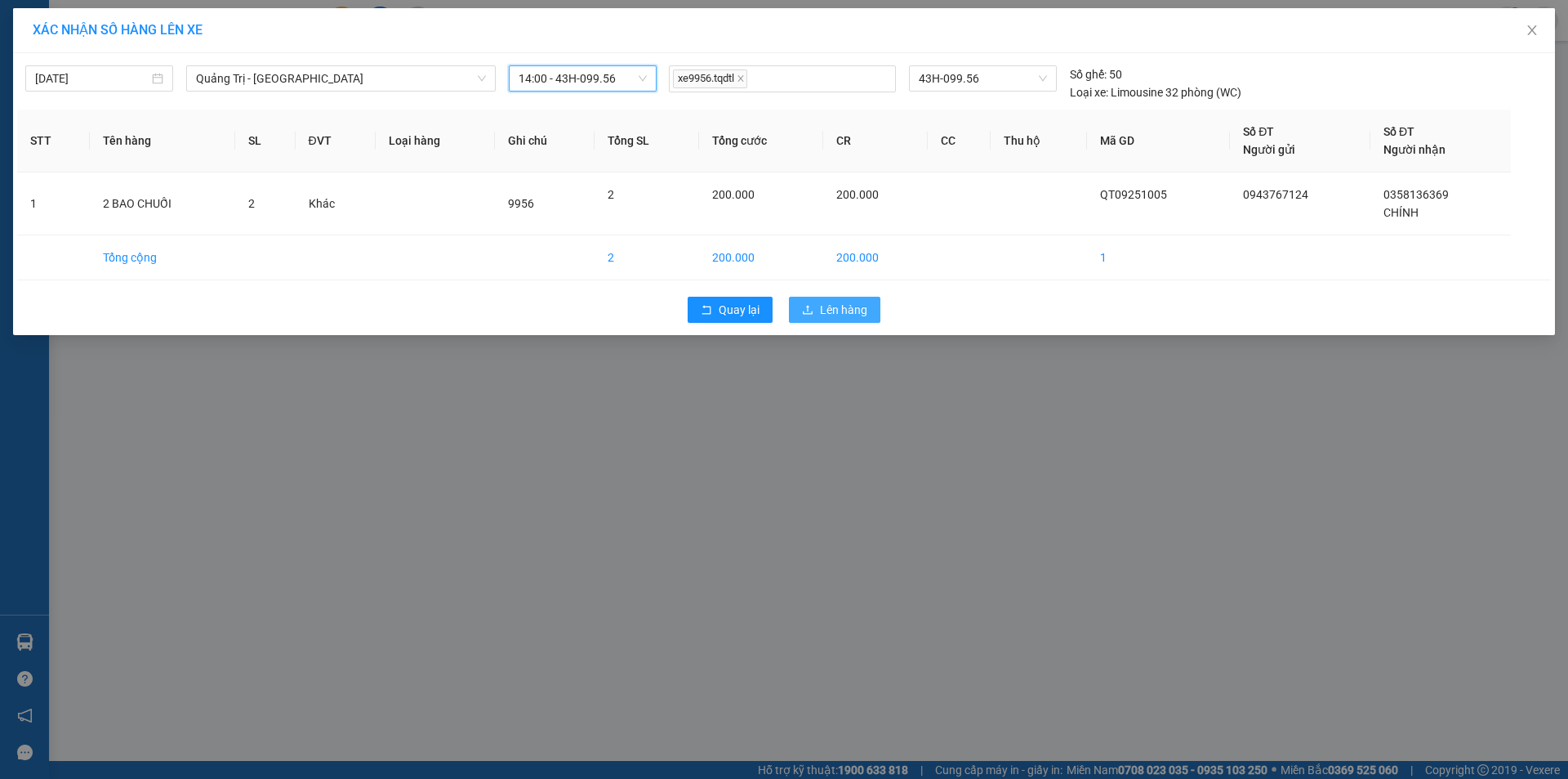
click at [831, 308] on span "Lên hàng" at bounding box center [844, 310] width 47 height 18
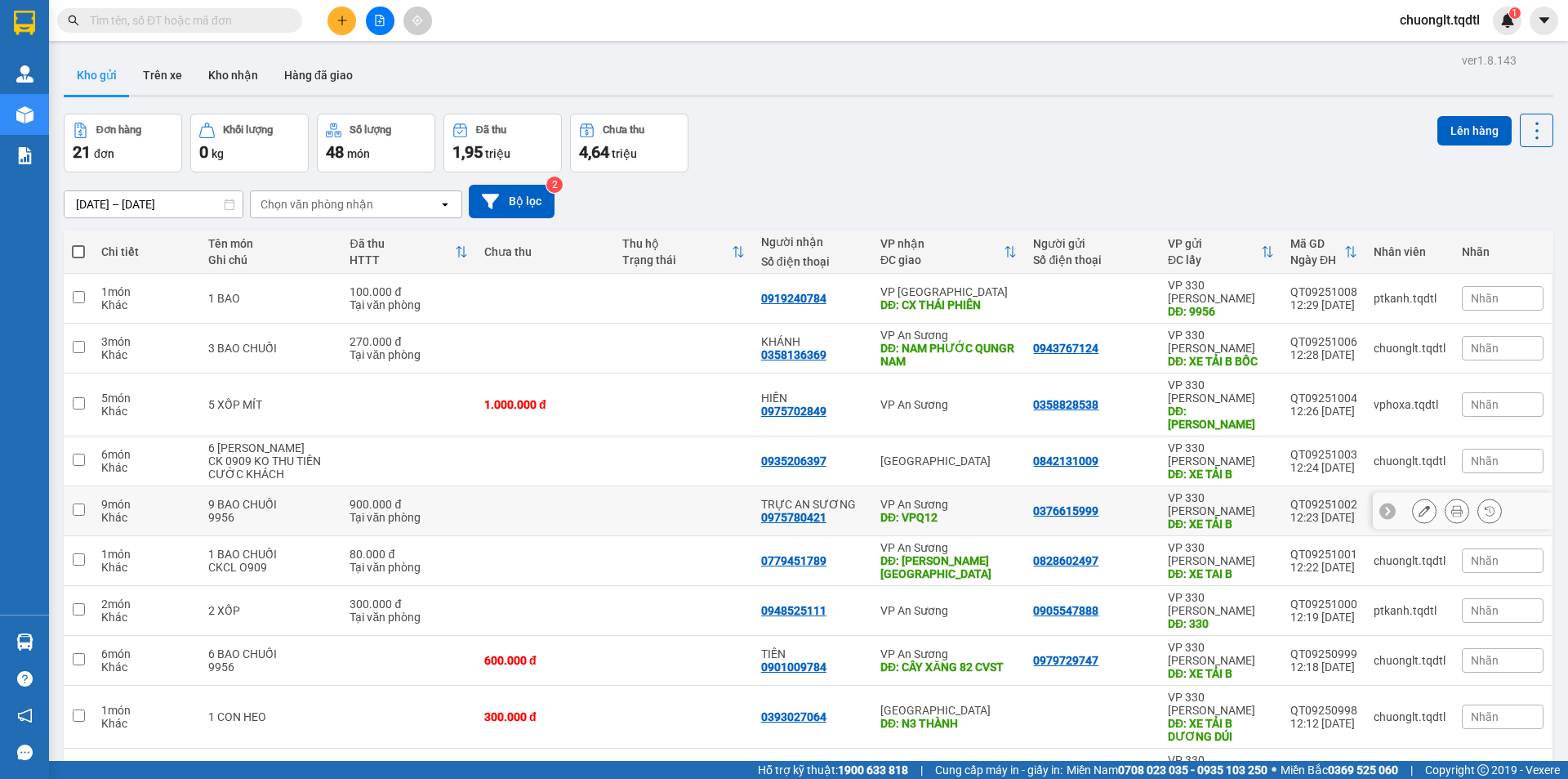
click at [81, 504] on input "checkbox" at bounding box center [79, 510] width 12 height 12
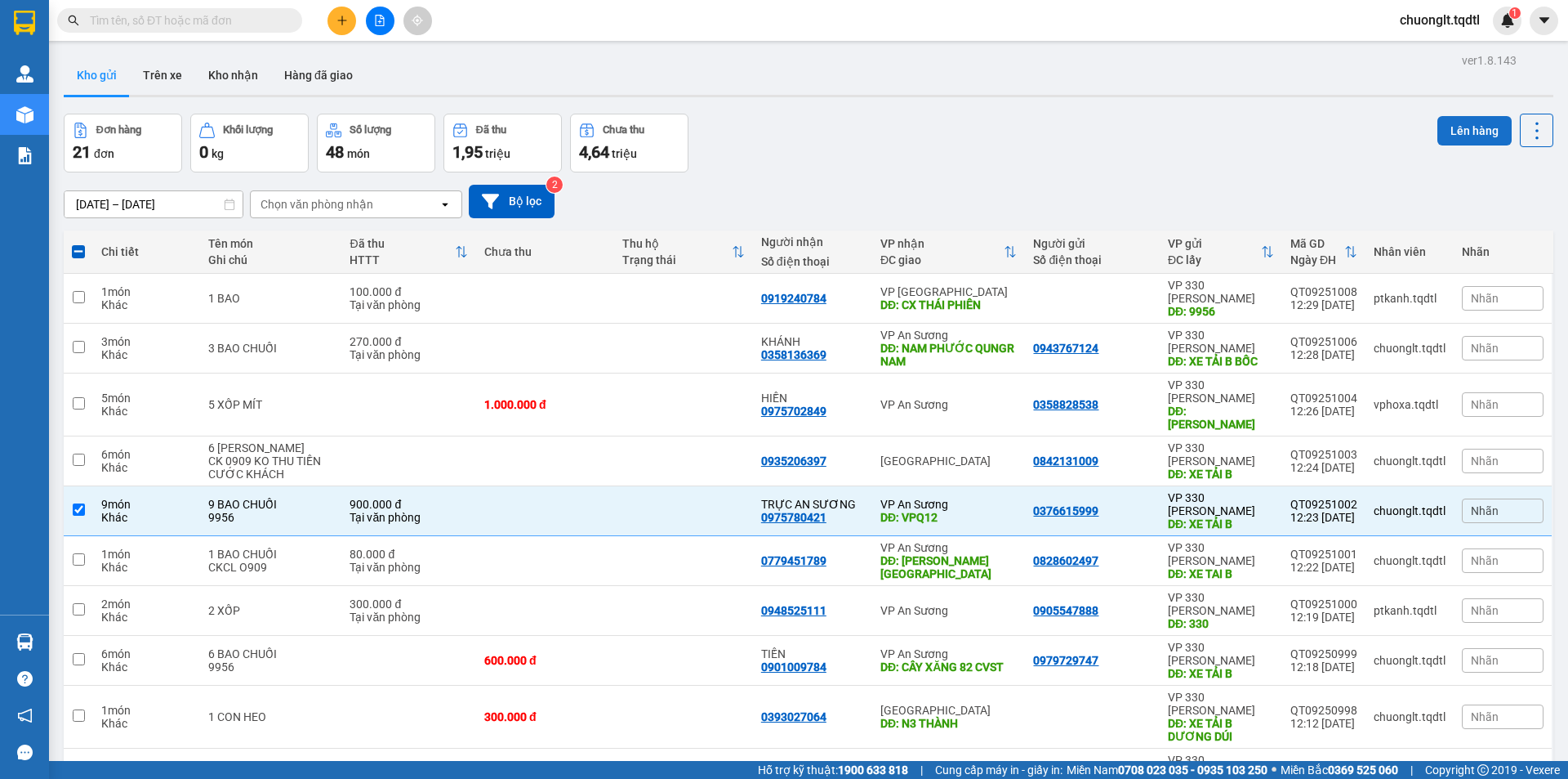
click at [1454, 127] on button "Lên hàng" at bounding box center [1474, 131] width 75 height 30
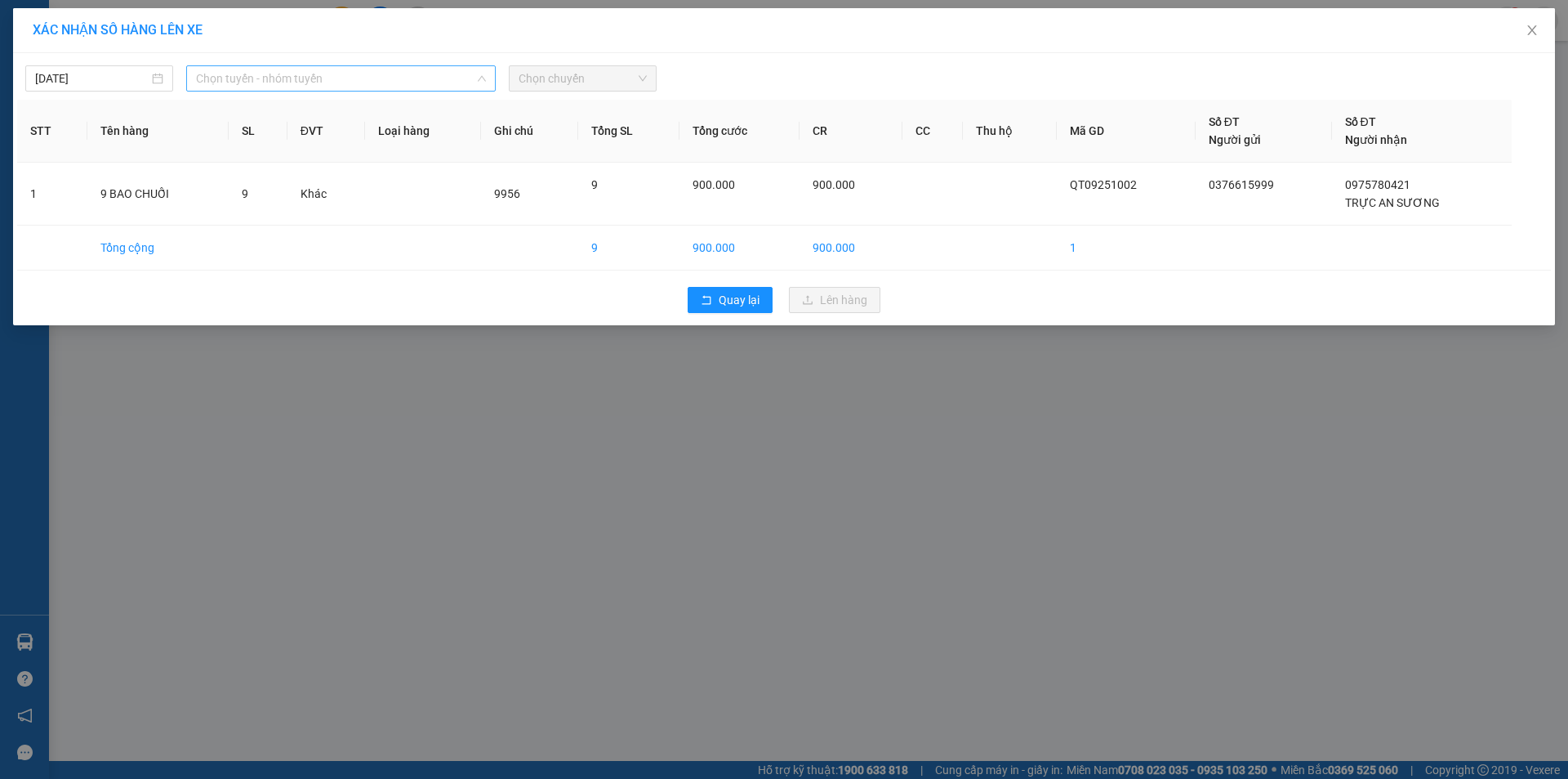
click at [420, 83] on span "Chọn tuyến - nhóm tuyến" at bounding box center [341, 78] width 290 height 25
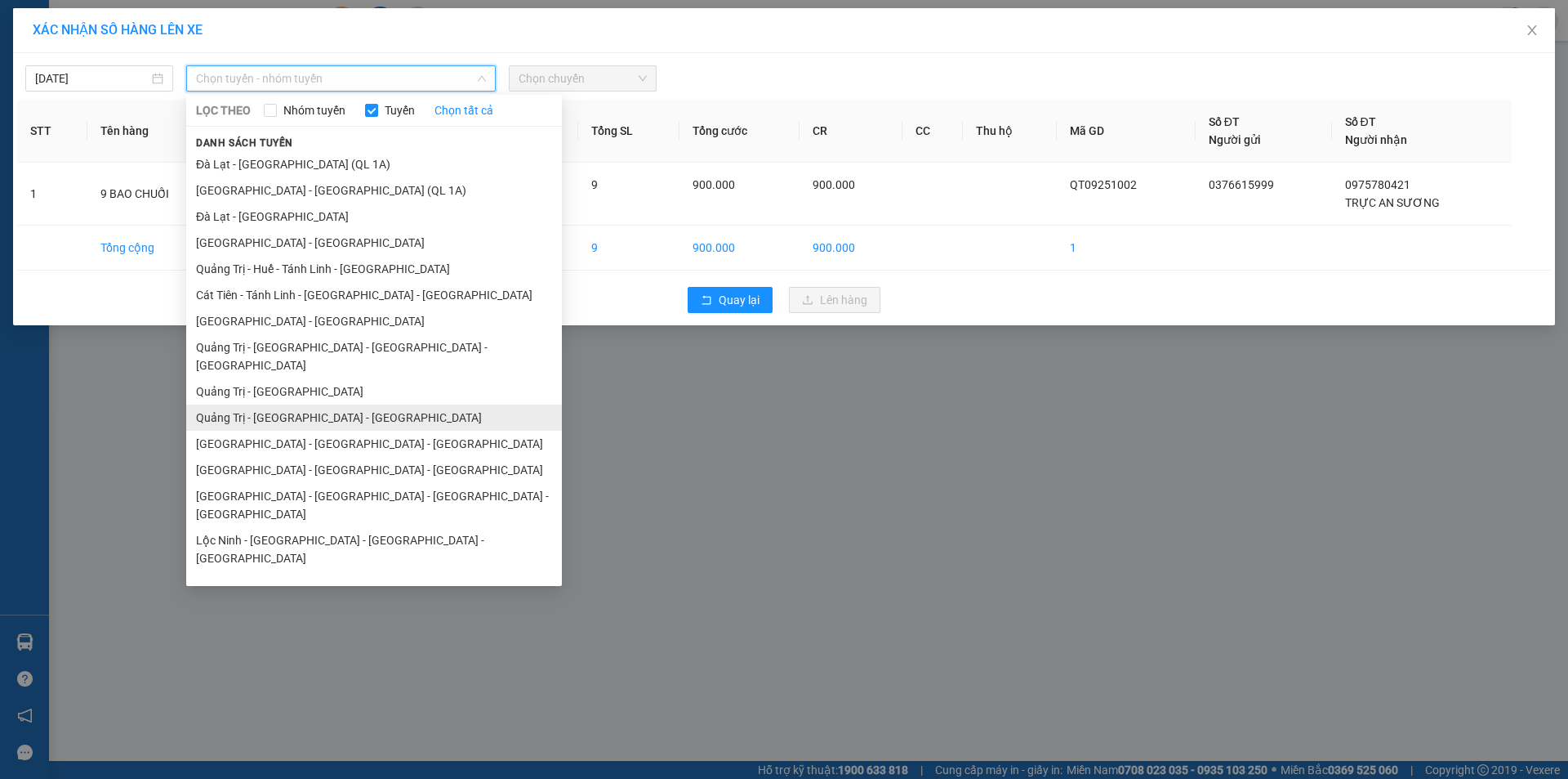
click at [343, 404] on li "Quảng Trị - Bình Dương - Bình Phước" at bounding box center [374, 418] width 375 height 26
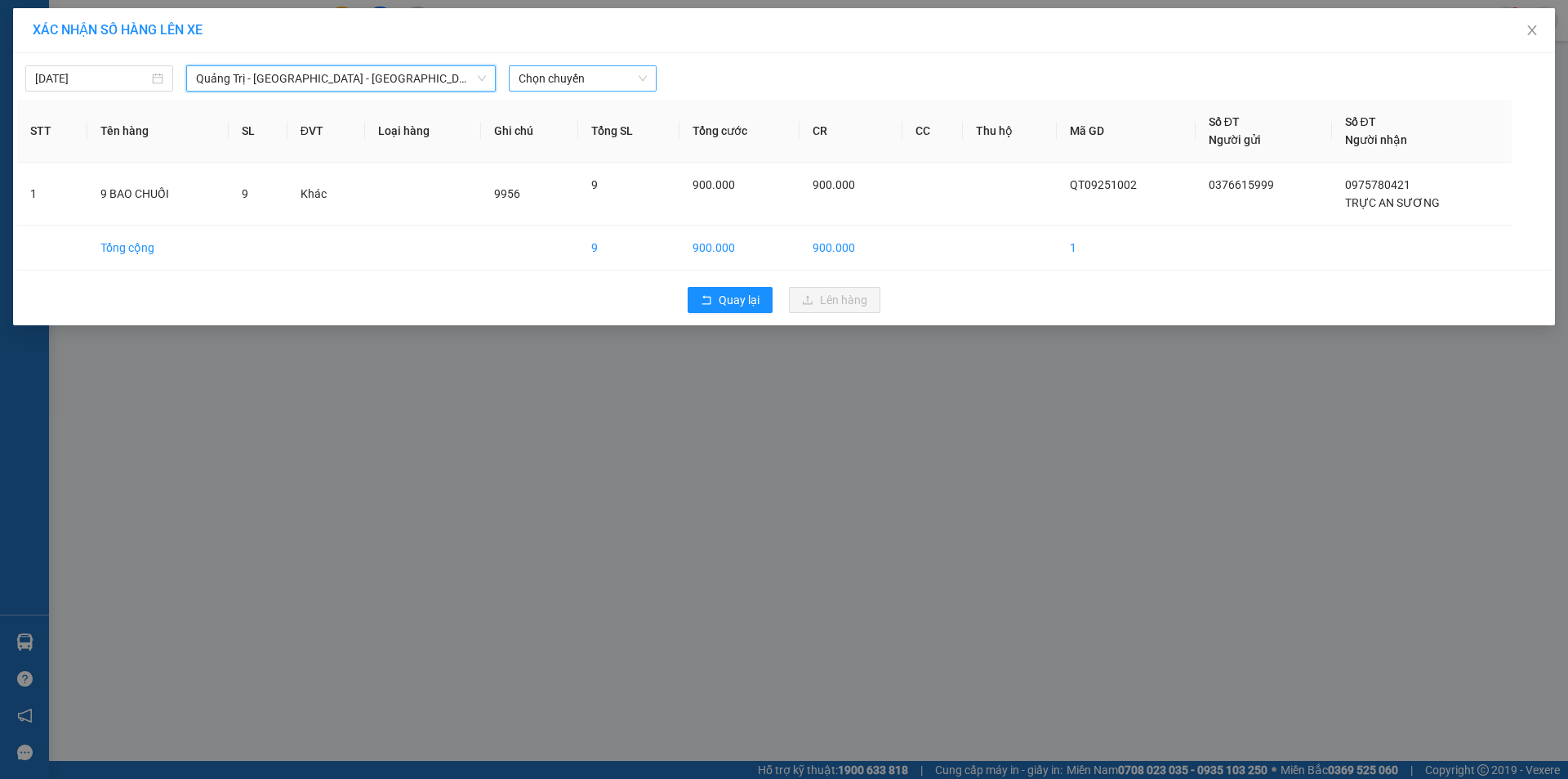
click at [598, 80] on span "Chọn chuyến" at bounding box center [582, 78] width 128 height 25
click at [590, 135] on div "14:00 - 43H-062.76" at bounding box center [581, 137] width 127 height 18
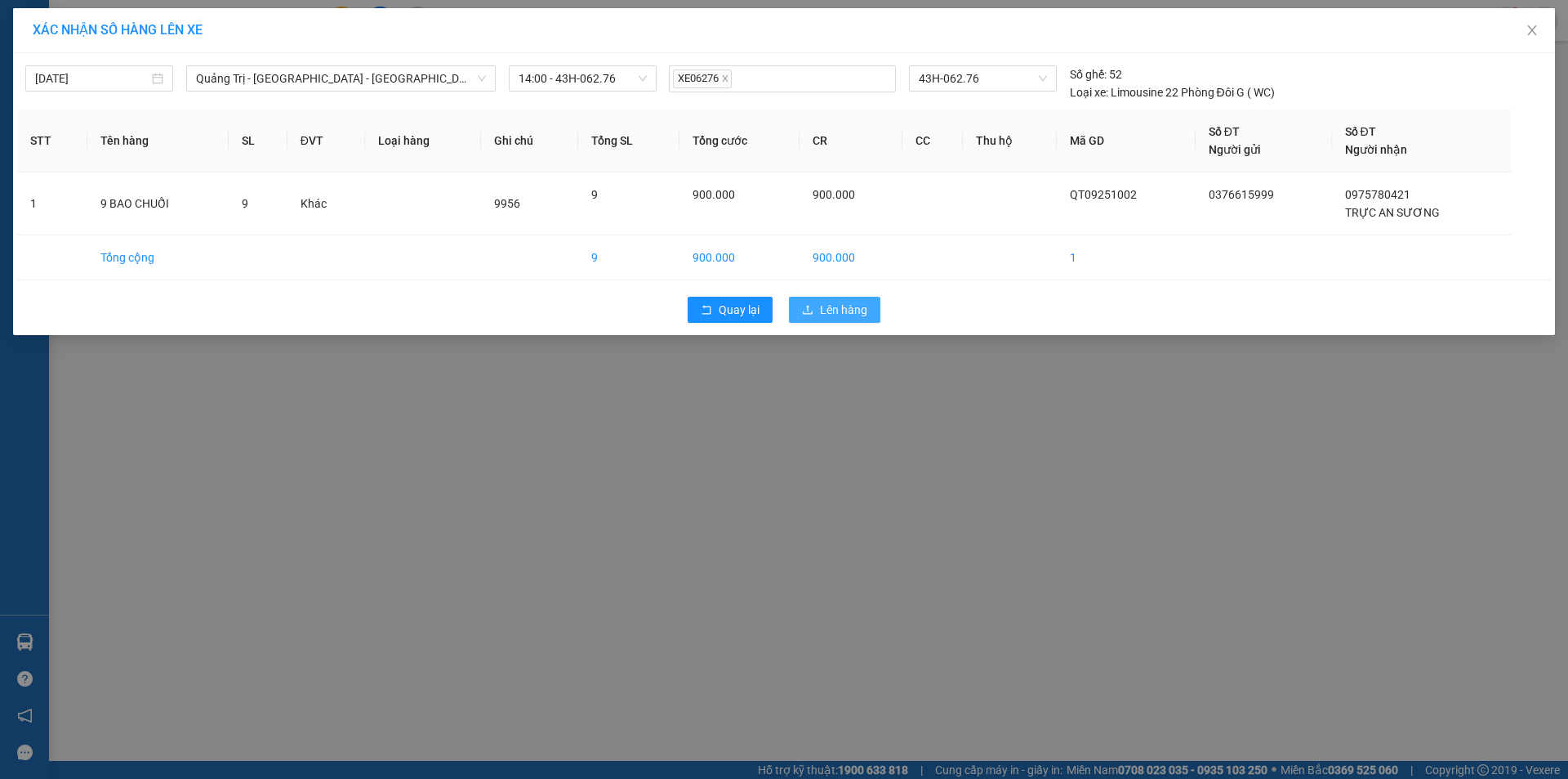
click at [839, 306] on span "Lên hàng" at bounding box center [844, 310] width 47 height 18
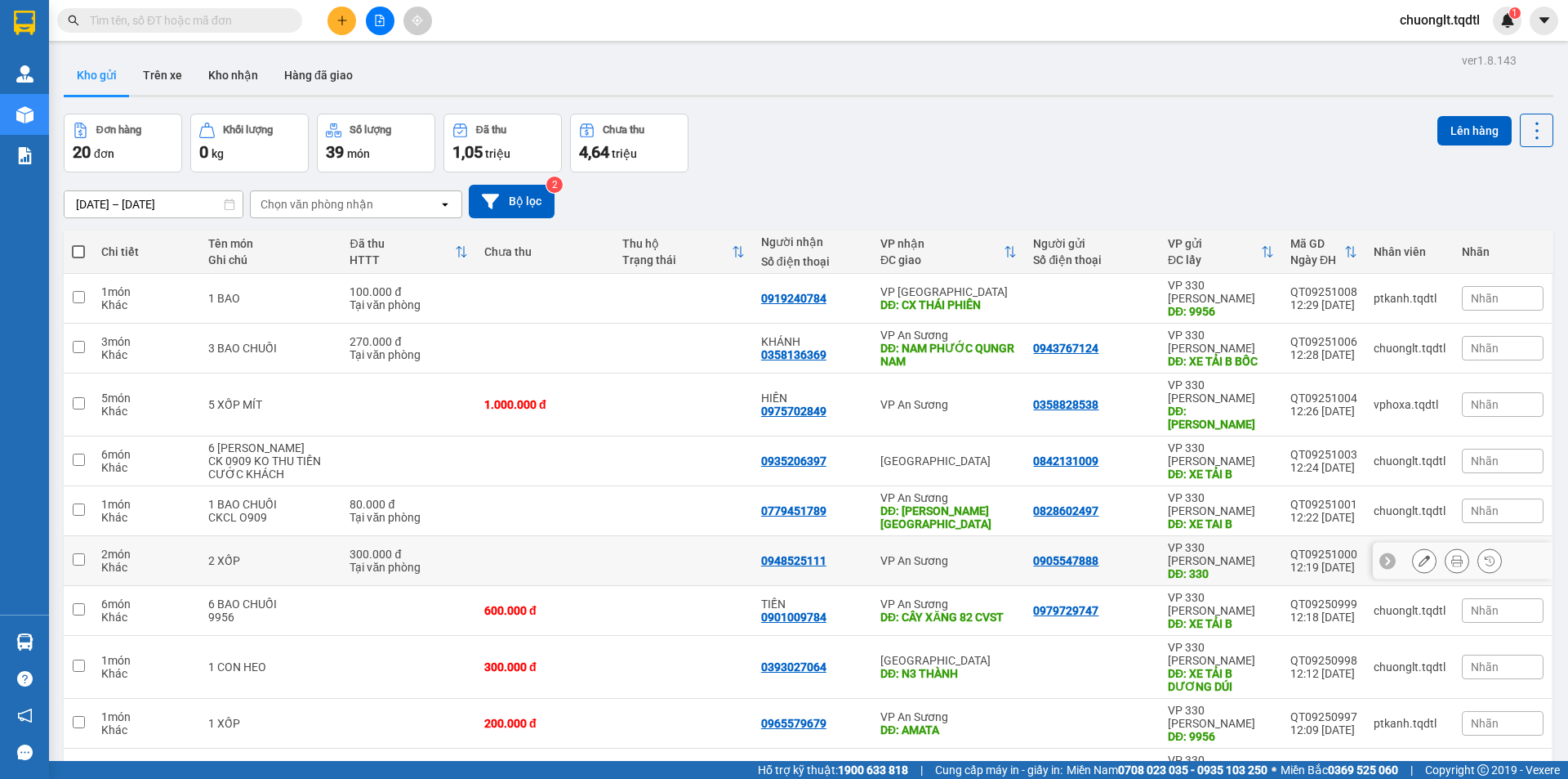
click at [77, 554] on input "checkbox" at bounding box center [79, 560] width 12 height 12
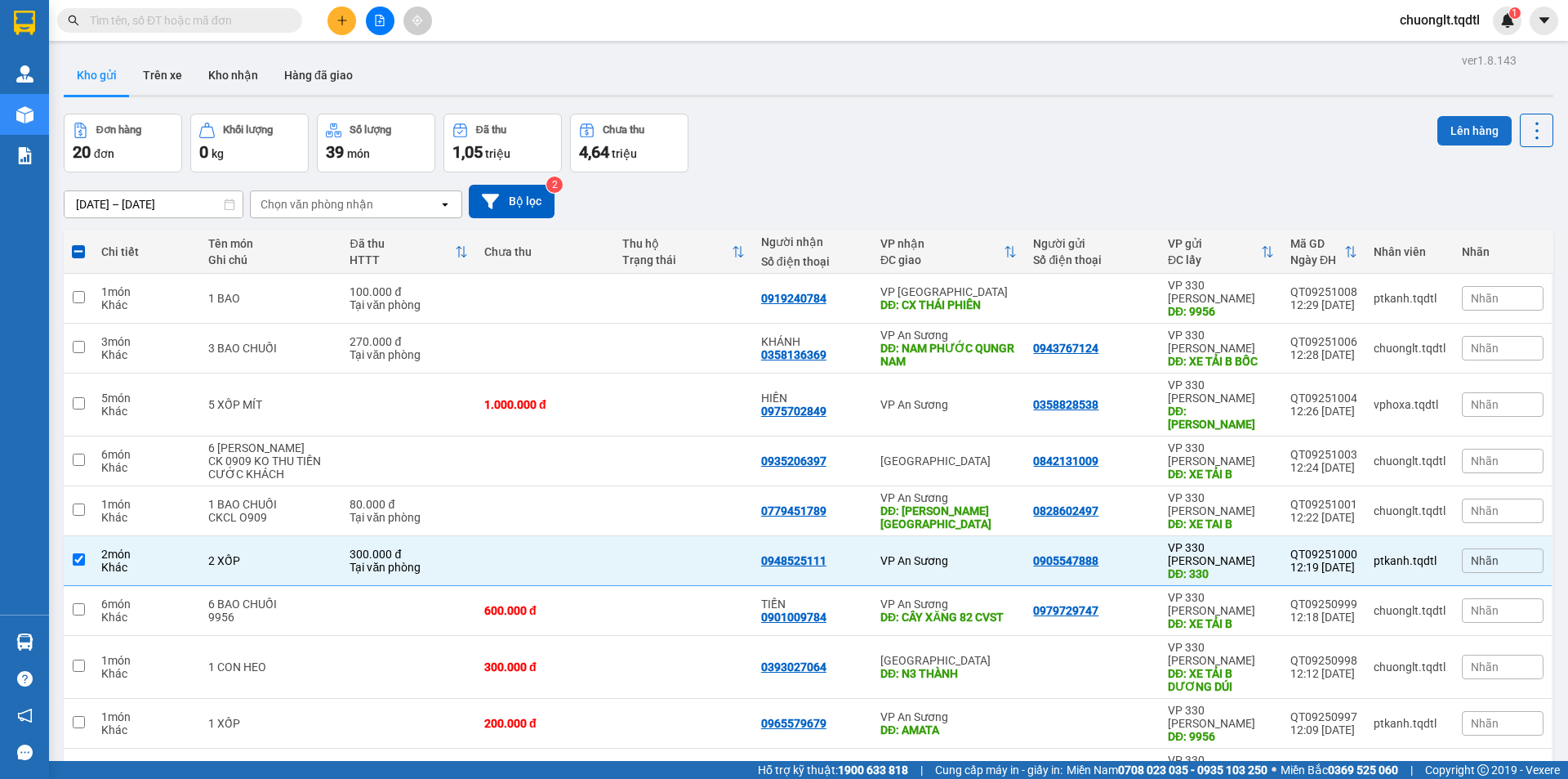
click at [1457, 116] on button "Lên hàng" at bounding box center [1474, 131] width 75 height 30
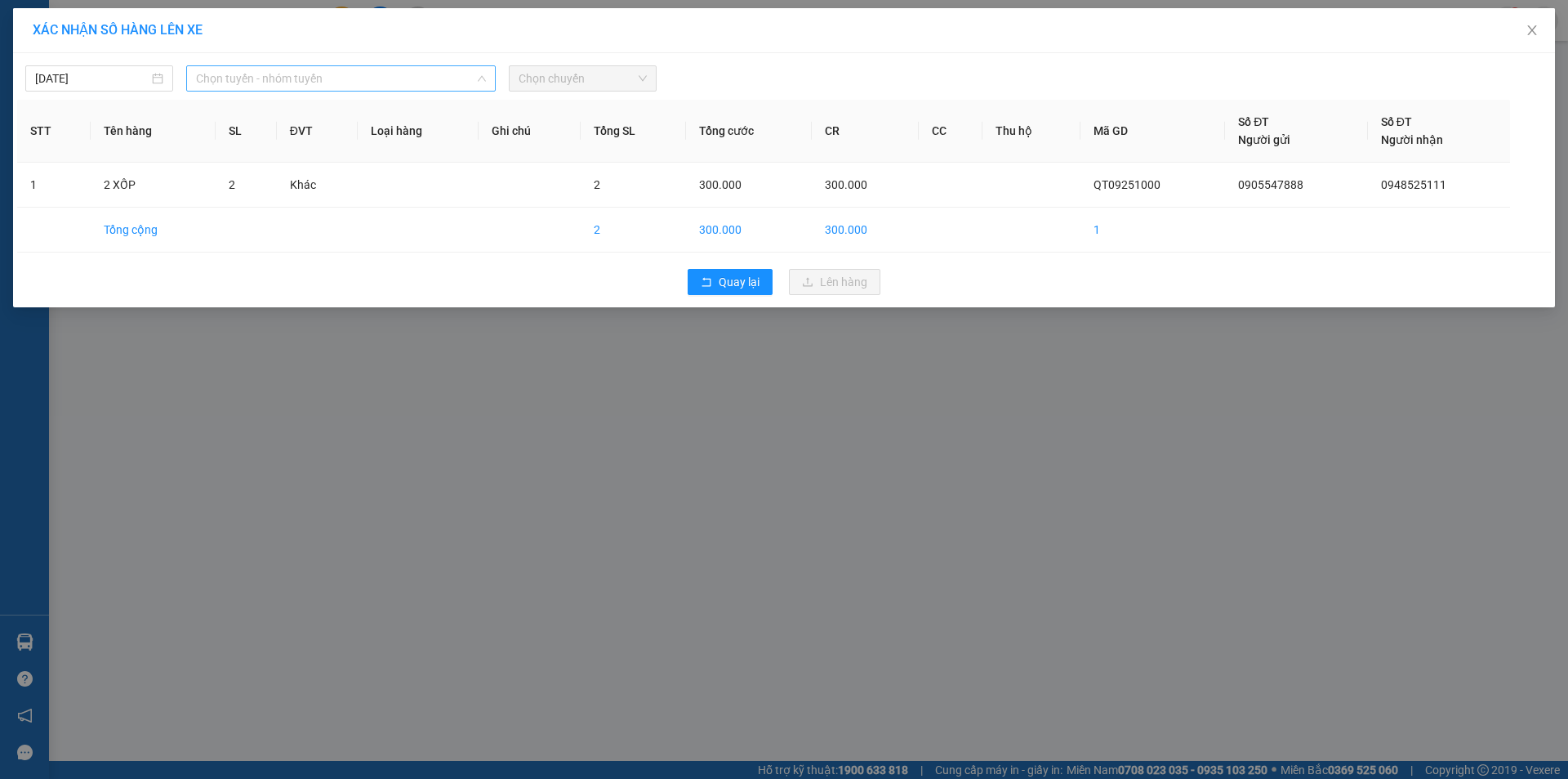
click at [448, 82] on span "Chọn tuyến - nhóm tuyến" at bounding box center [341, 78] width 290 height 25
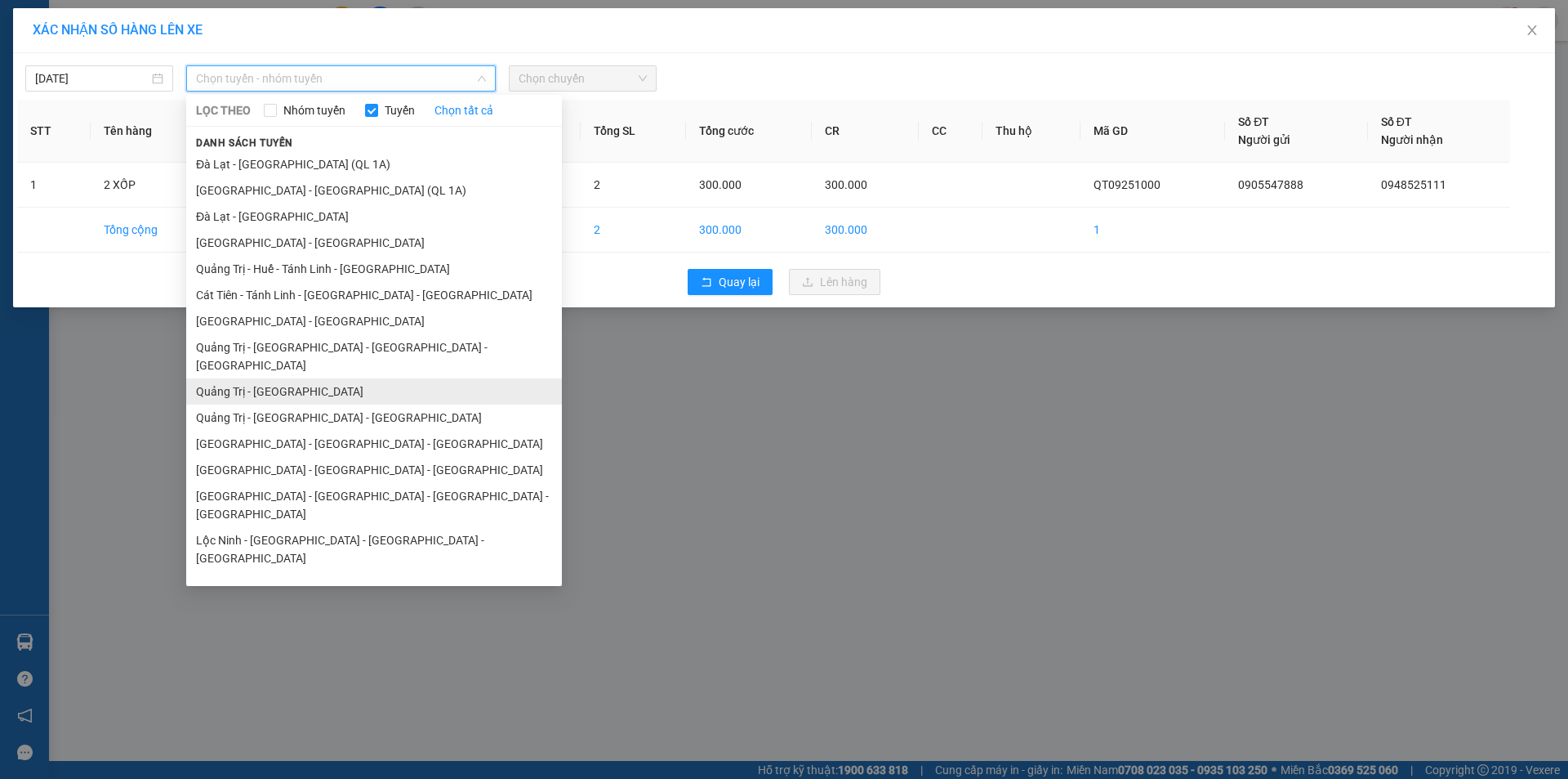
click at [322, 378] on li "Quảng Trị - Sài Gòn" at bounding box center [374, 391] width 375 height 26
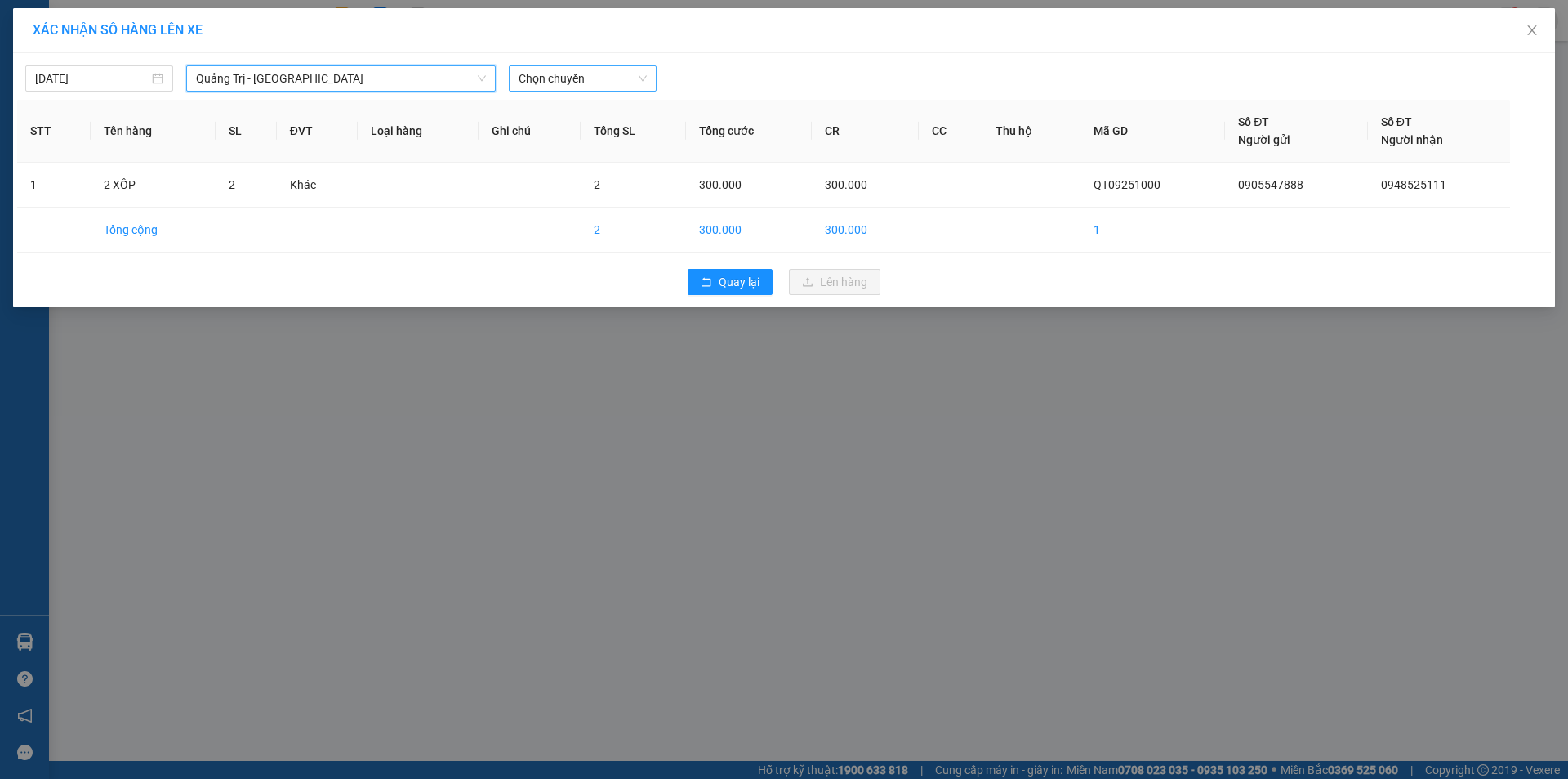
click at [636, 79] on span "Chọn chuyến" at bounding box center [582, 78] width 128 height 25
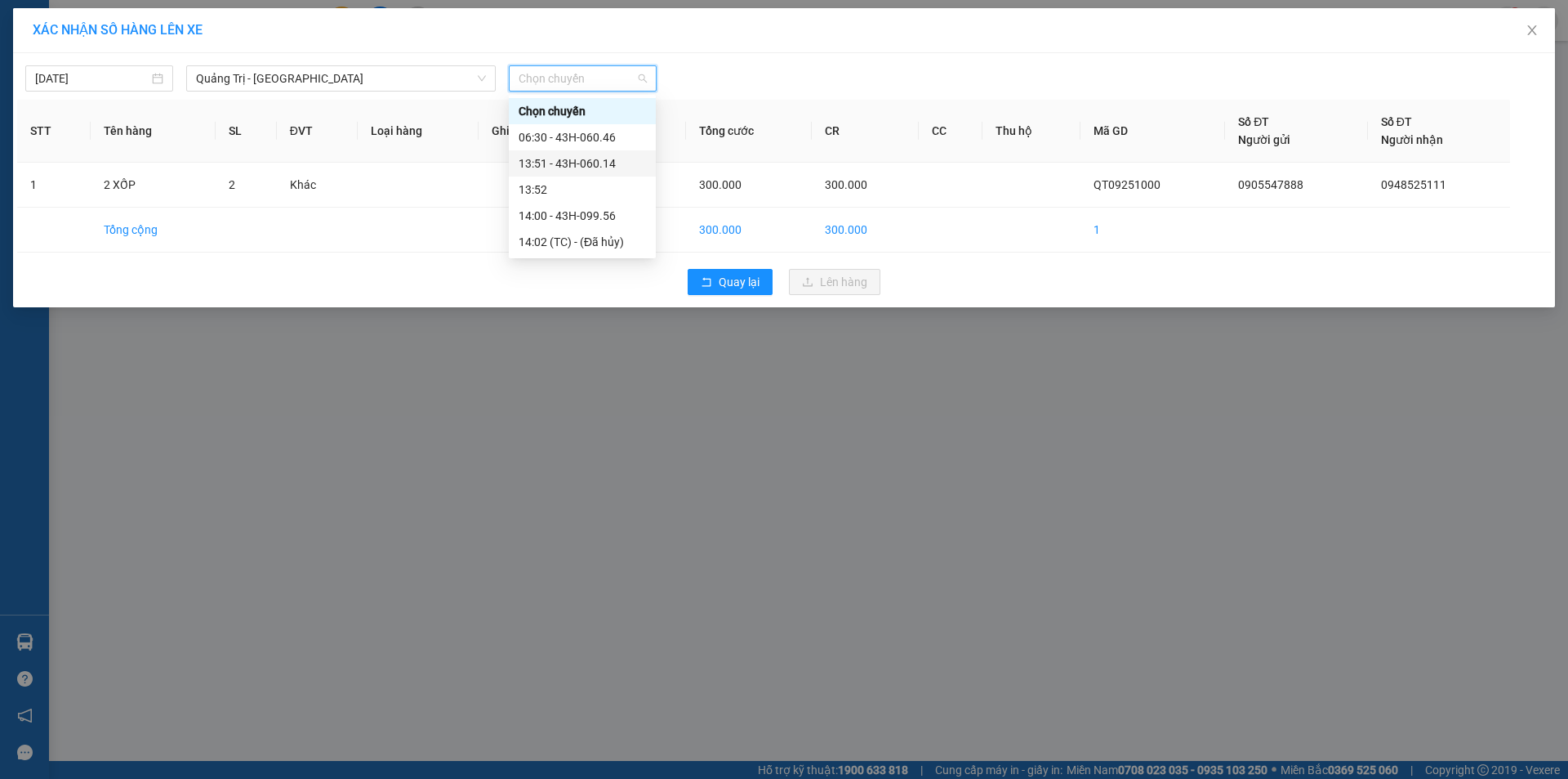
click at [611, 162] on div "13:51 - 43H-060.14" at bounding box center [581, 163] width 127 height 18
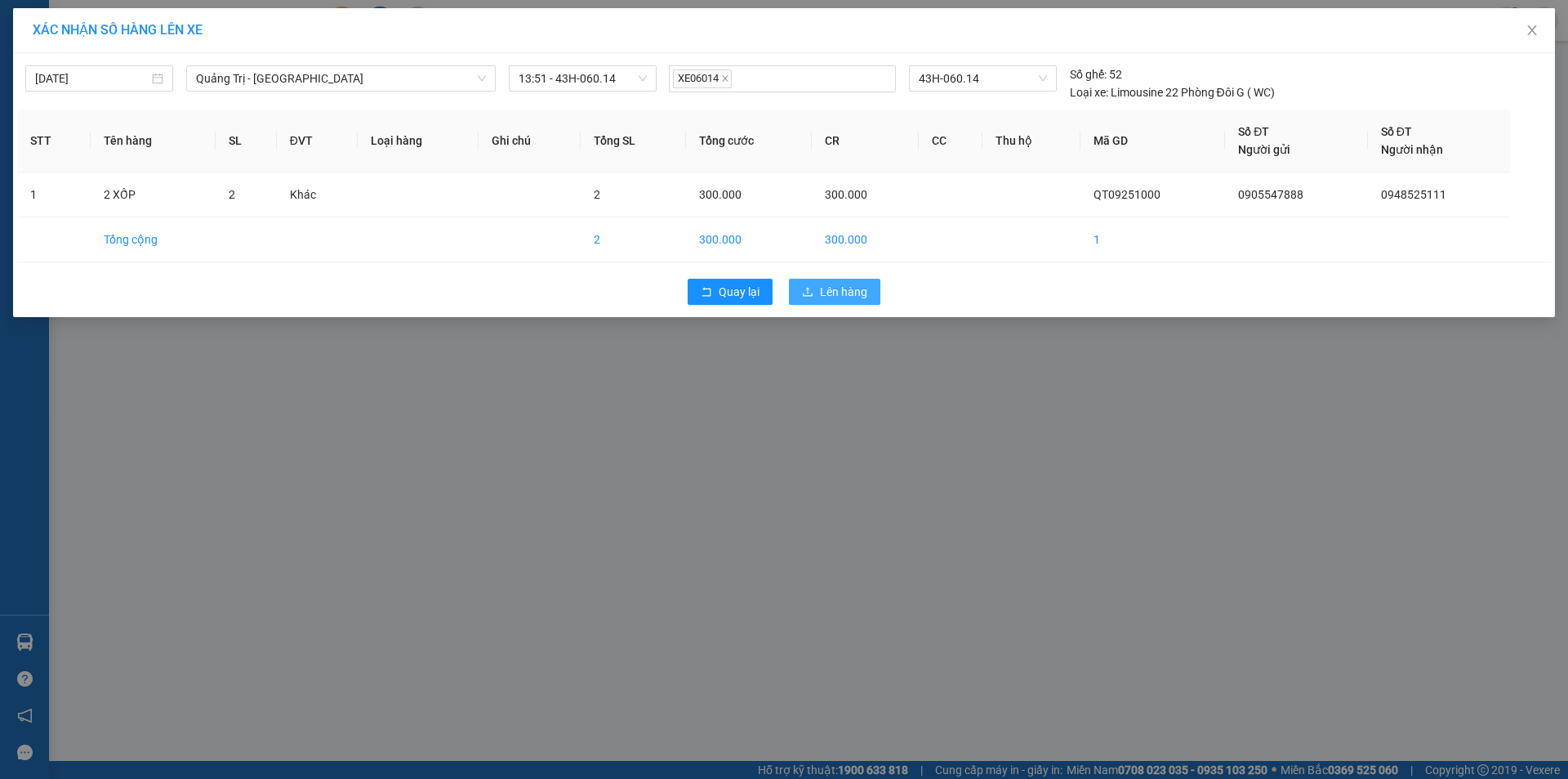
click at [845, 297] on span "Lên hàng" at bounding box center [844, 291] width 47 height 18
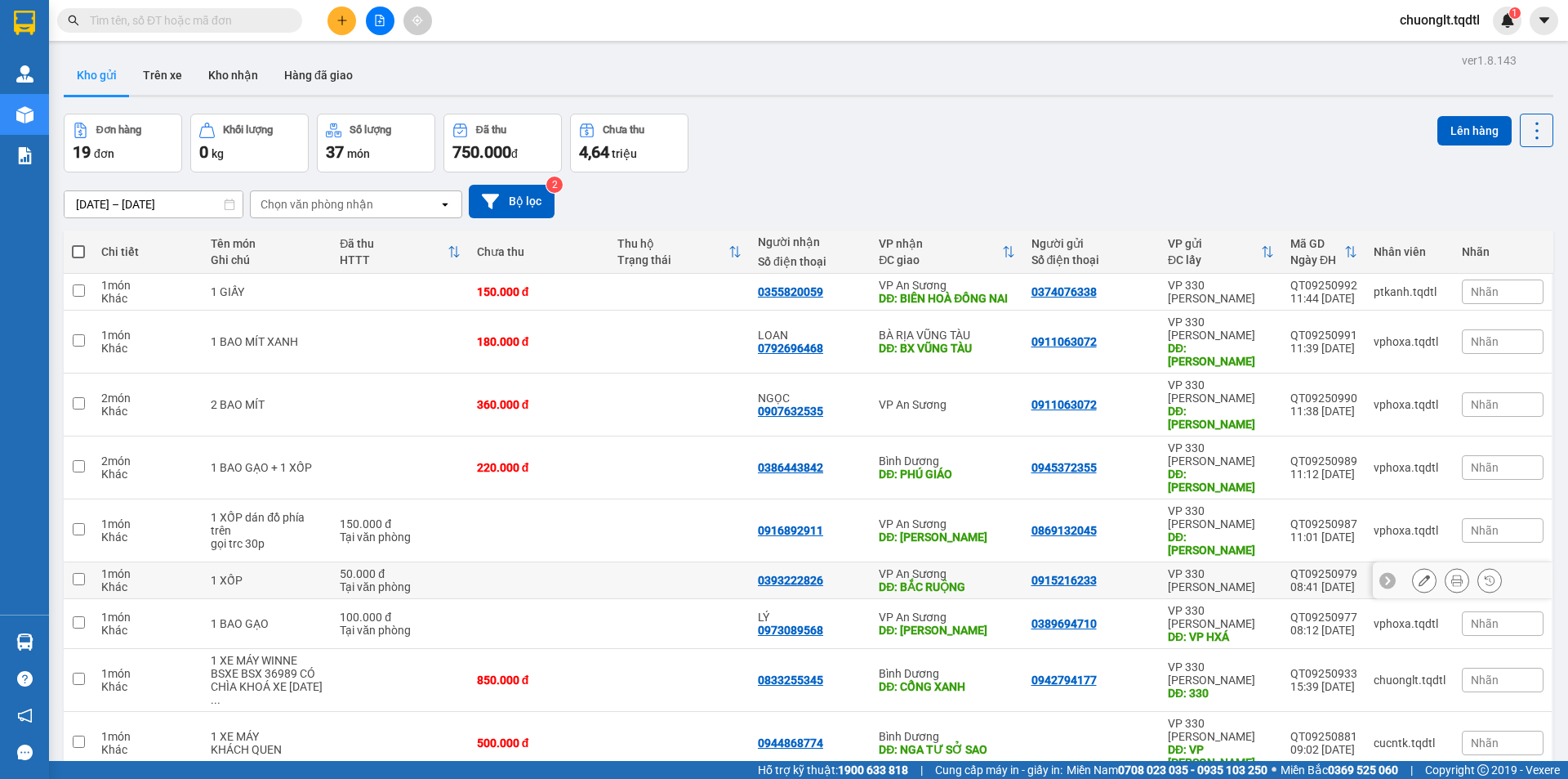
drag, startPoint x: 73, startPoint y: 426, endPoint x: 110, endPoint y: 424, distance: 37.1
click at [74, 573] on input "checkbox" at bounding box center [79, 579] width 12 height 12
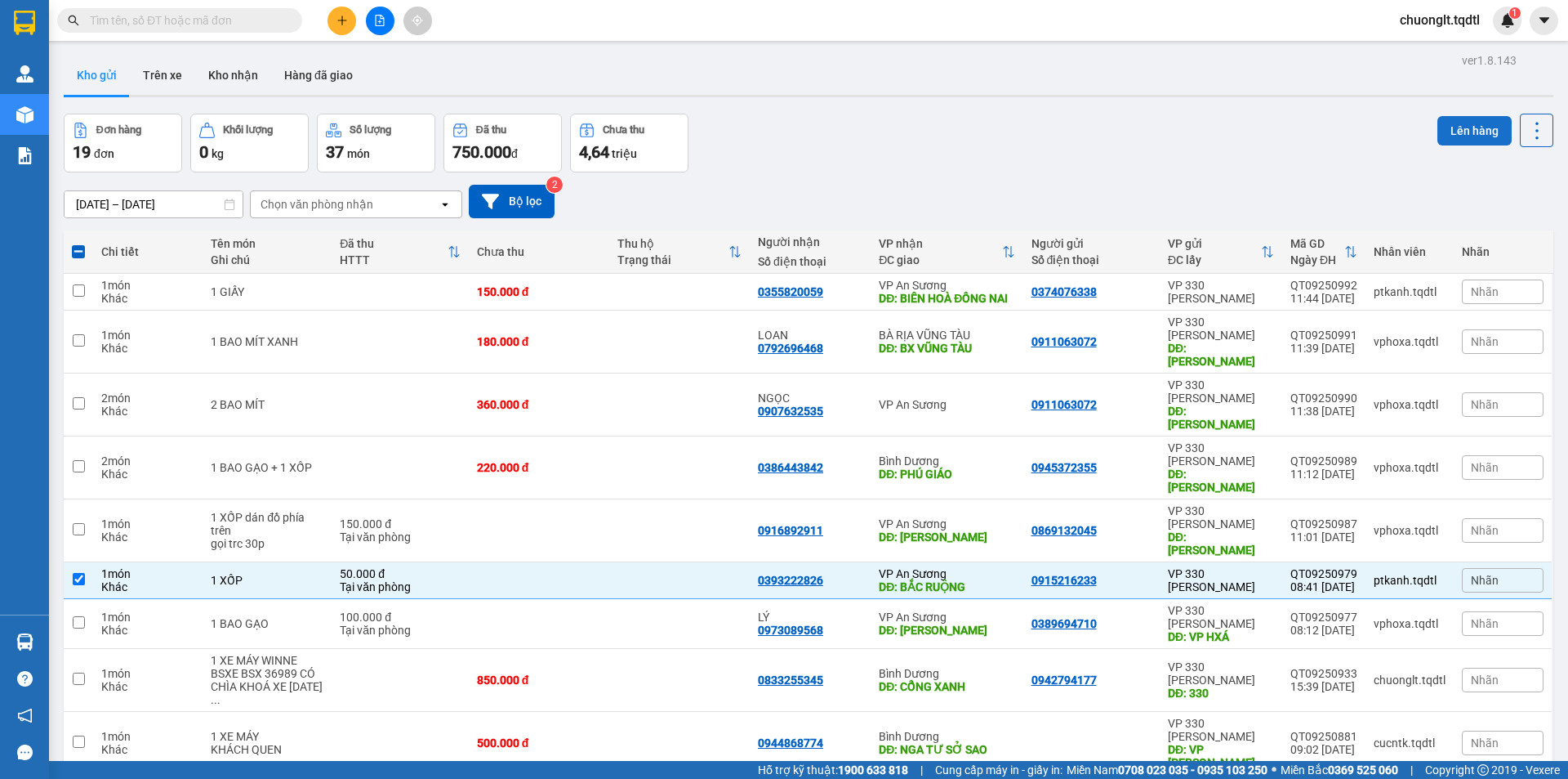
click at [1448, 116] on button "Lên hàng" at bounding box center [1474, 131] width 75 height 30
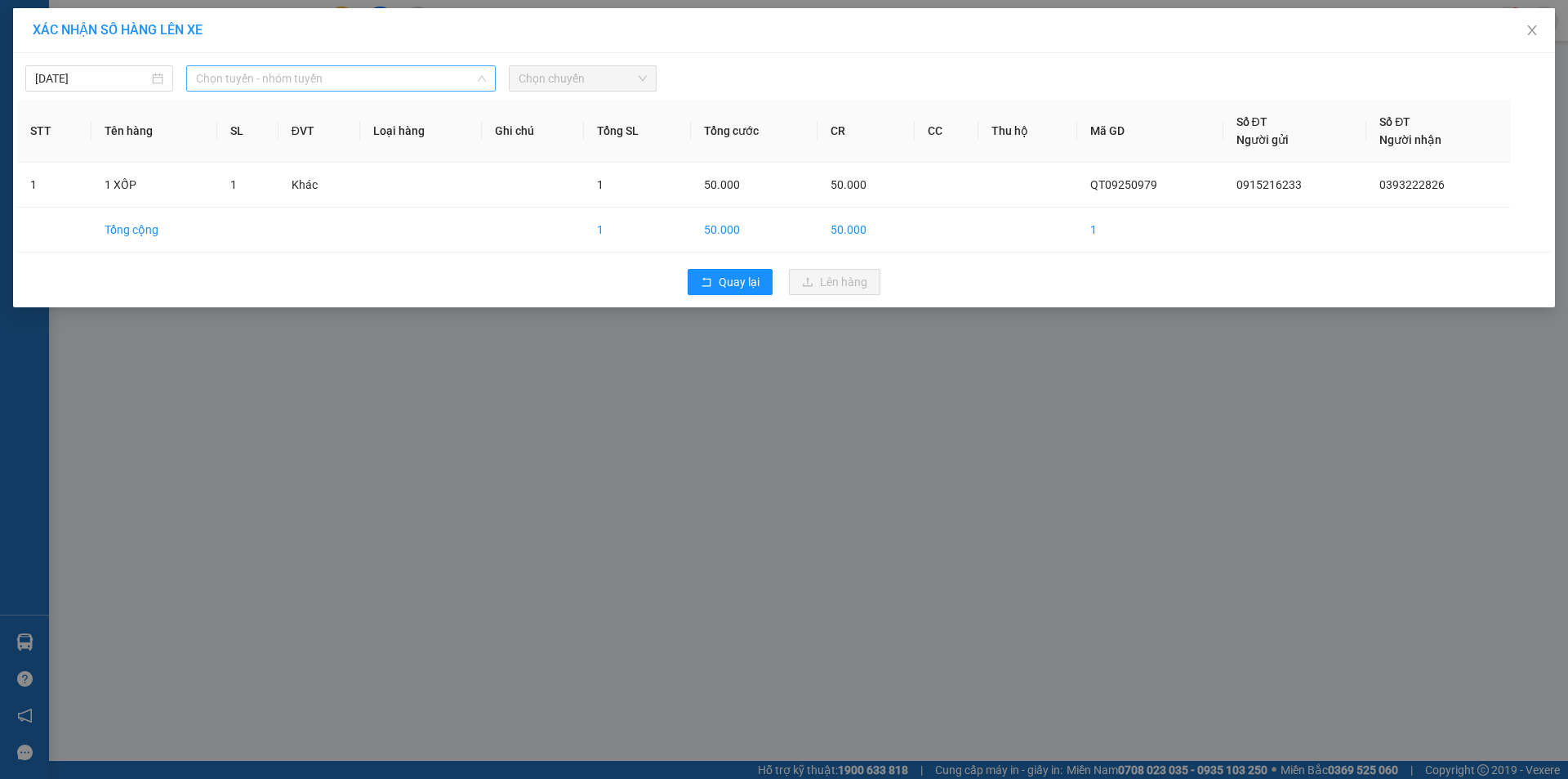
click at [410, 75] on span "Chọn tuyến - nhóm tuyến" at bounding box center [341, 78] width 290 height 25
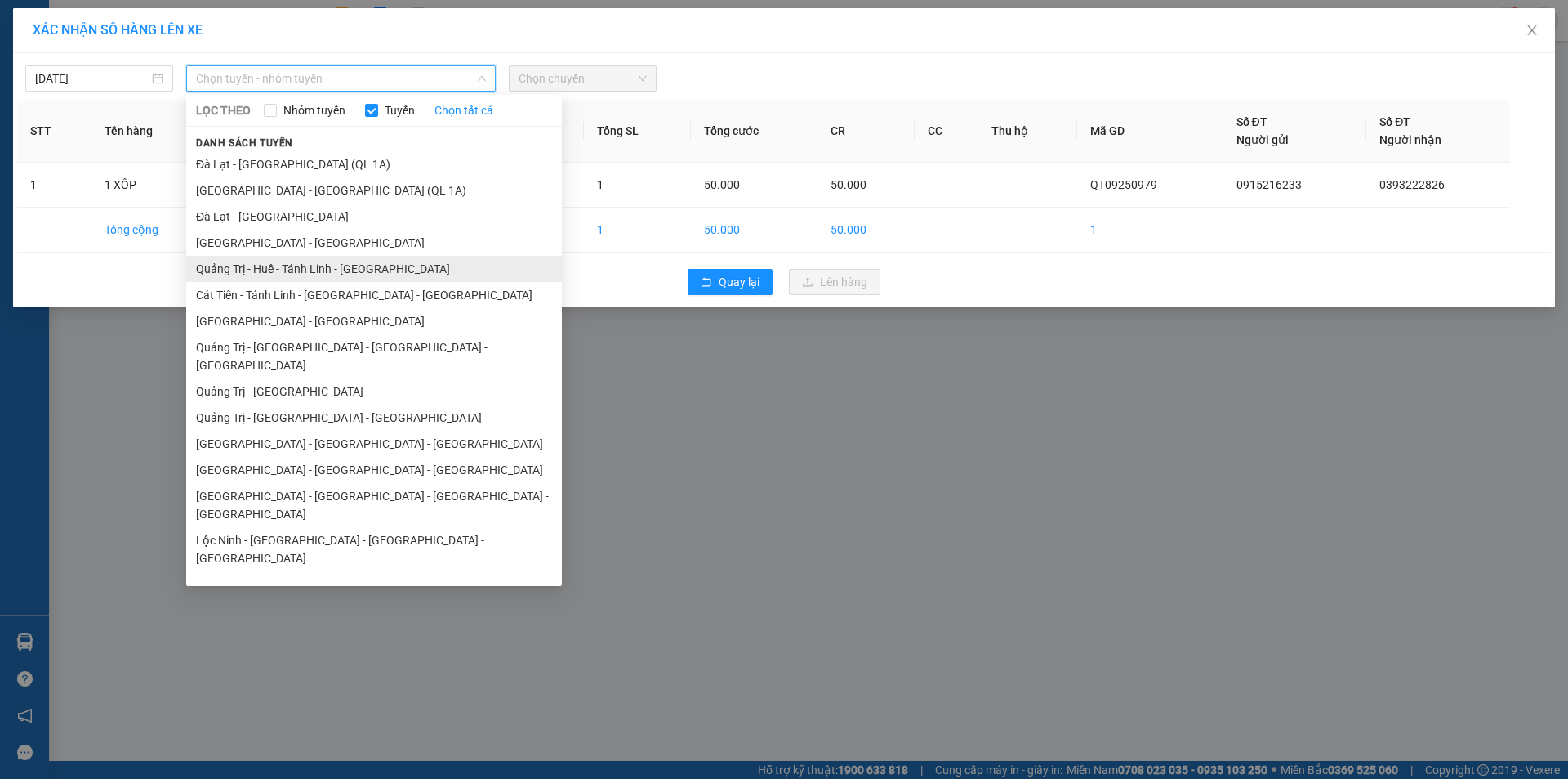
click at [344, 273] on li "Quảng Trị - Huế - Tánh Linh - Cát Tiên" at bounding box center [374, 269] width 375 height 26
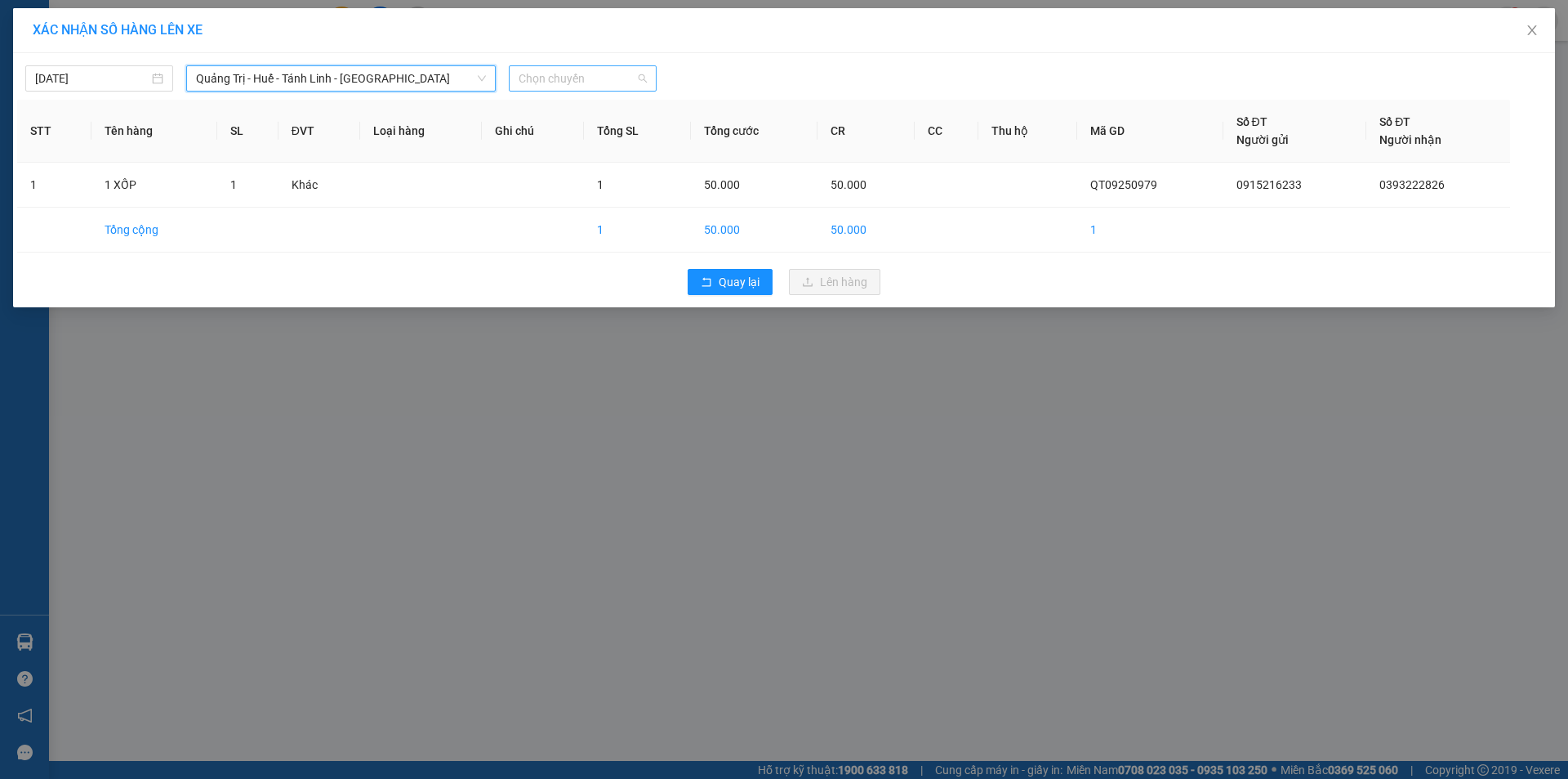
click at [577, 79] on span "Chọn chuyến" at bounding box center [582, 78] width 128 height 25
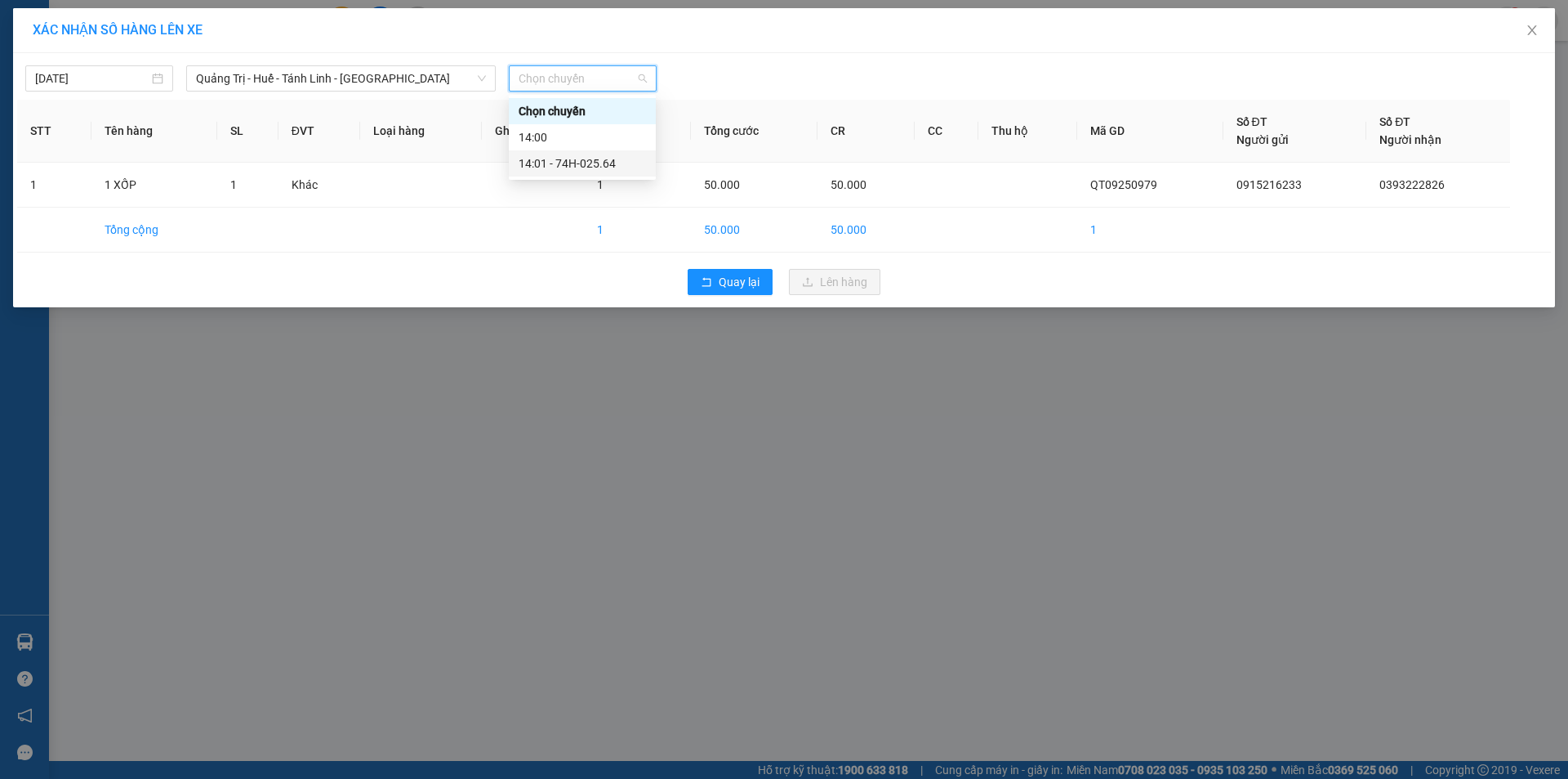
click at [585, 166] on div "14:01 - 74H-025.64" at bounding box center [581, 163] width 127 height 18
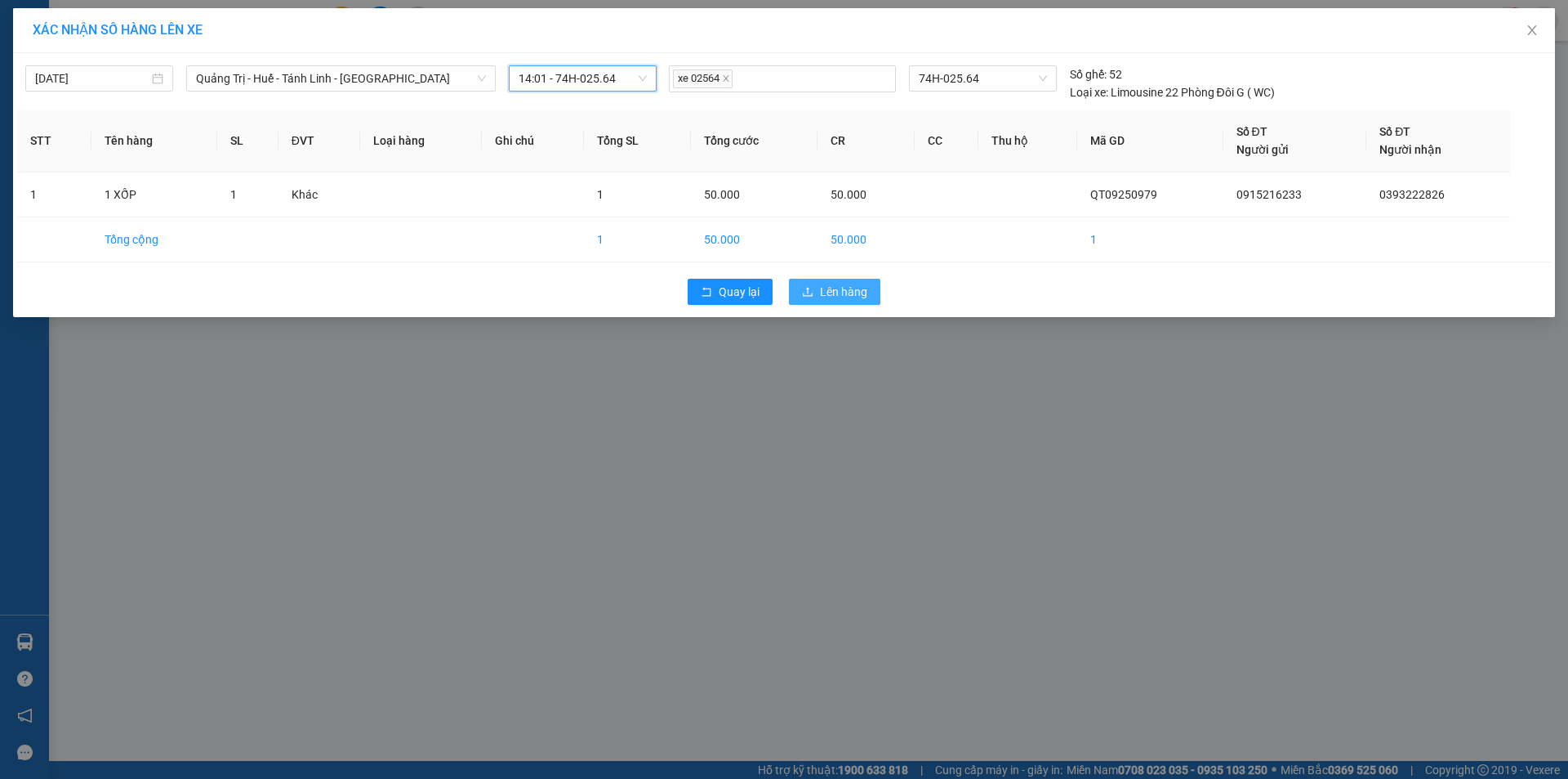
drag, startPoint x: 828, startPoint y: 291, endPoint x: 840, endPoint y: 275, distance: 20.0
click at [829, 291] on span "Lên hàng" at bounding box center [844, 291] width 47 height 18
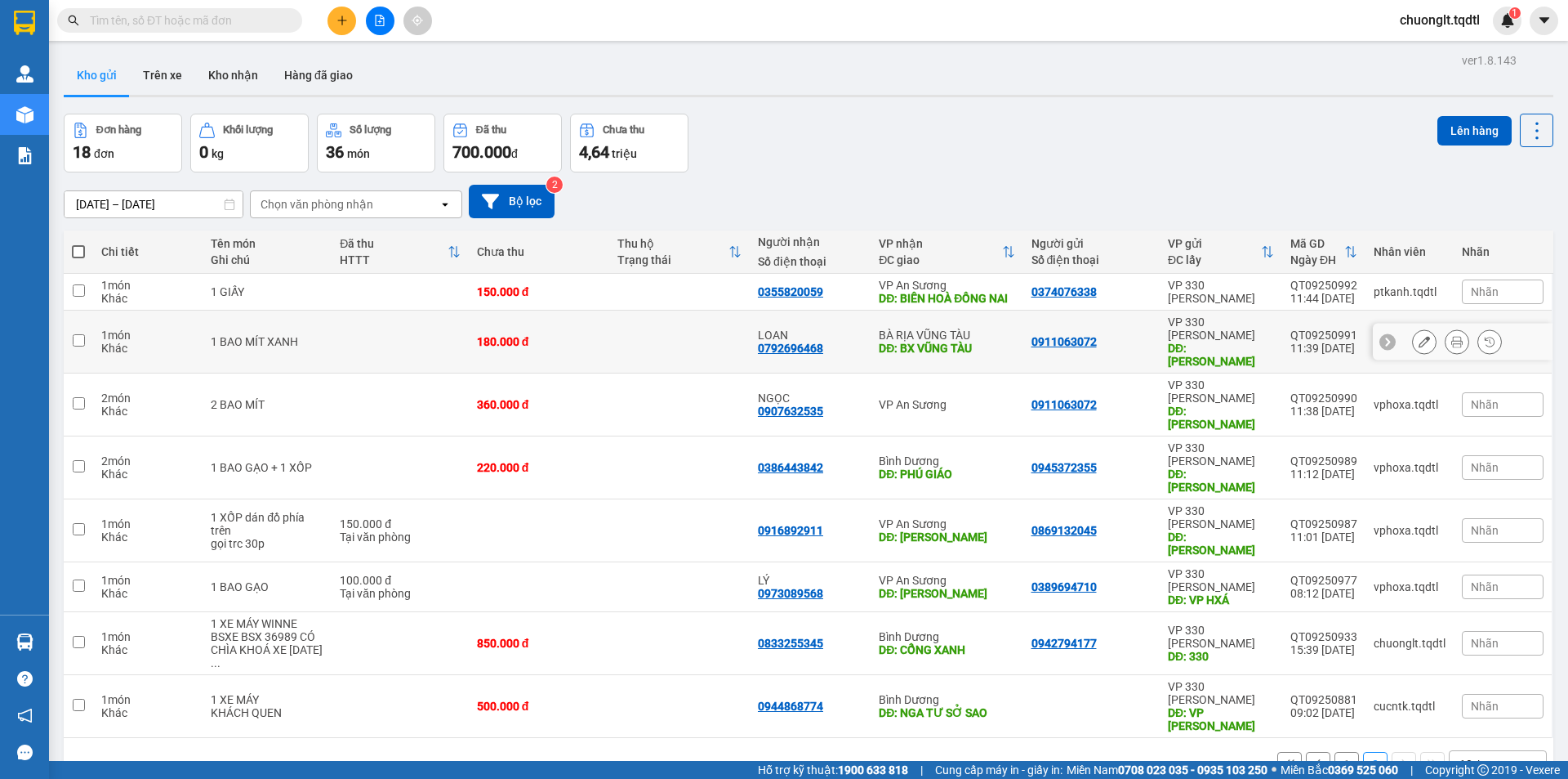
click at [77, 337] on input "checkbox" at bounding box center [79, 340] width 12 height 12
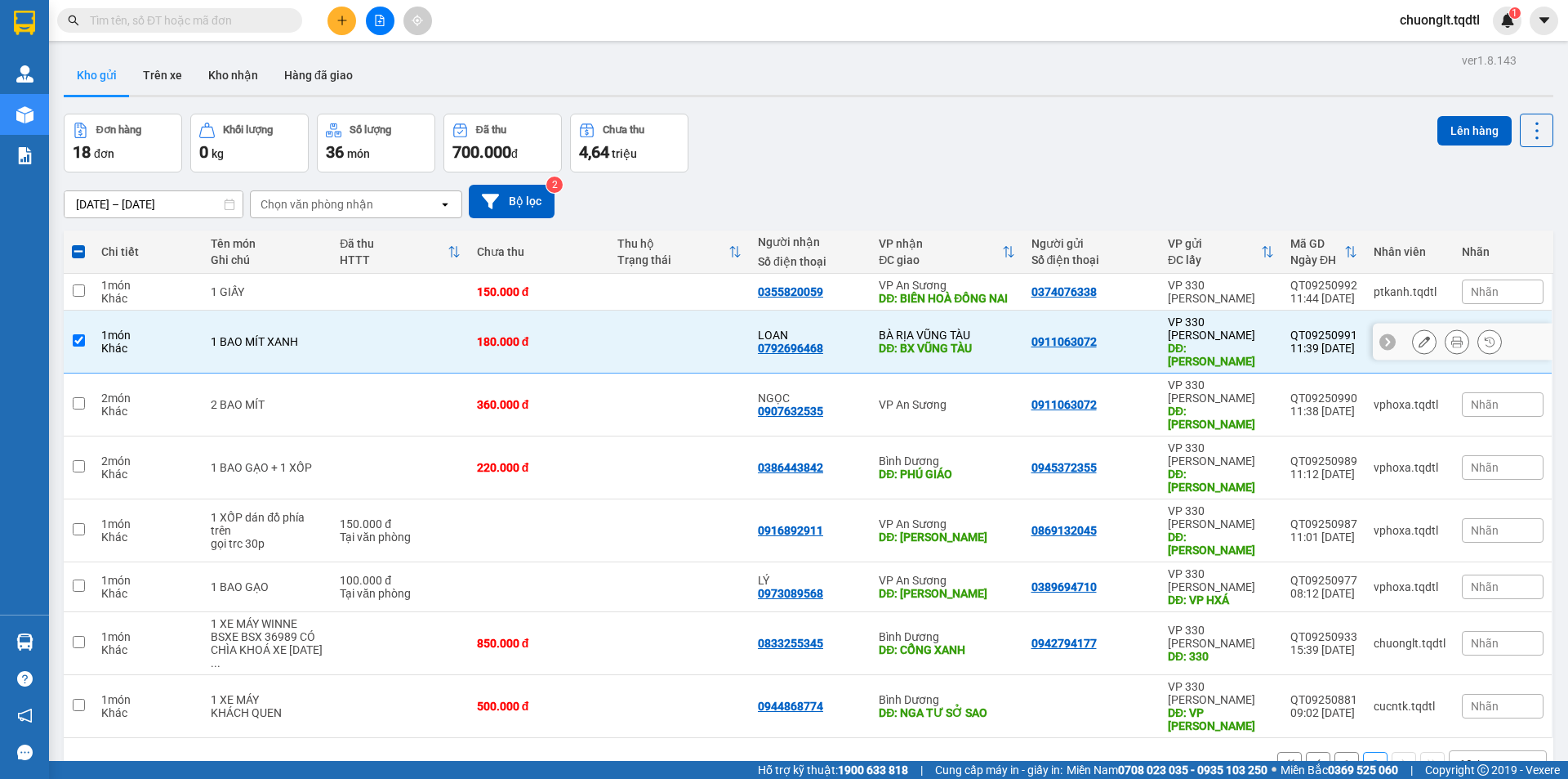
click at [73, 337] on input "checkbox" at bounding box center [79, 340] width 12 height 12
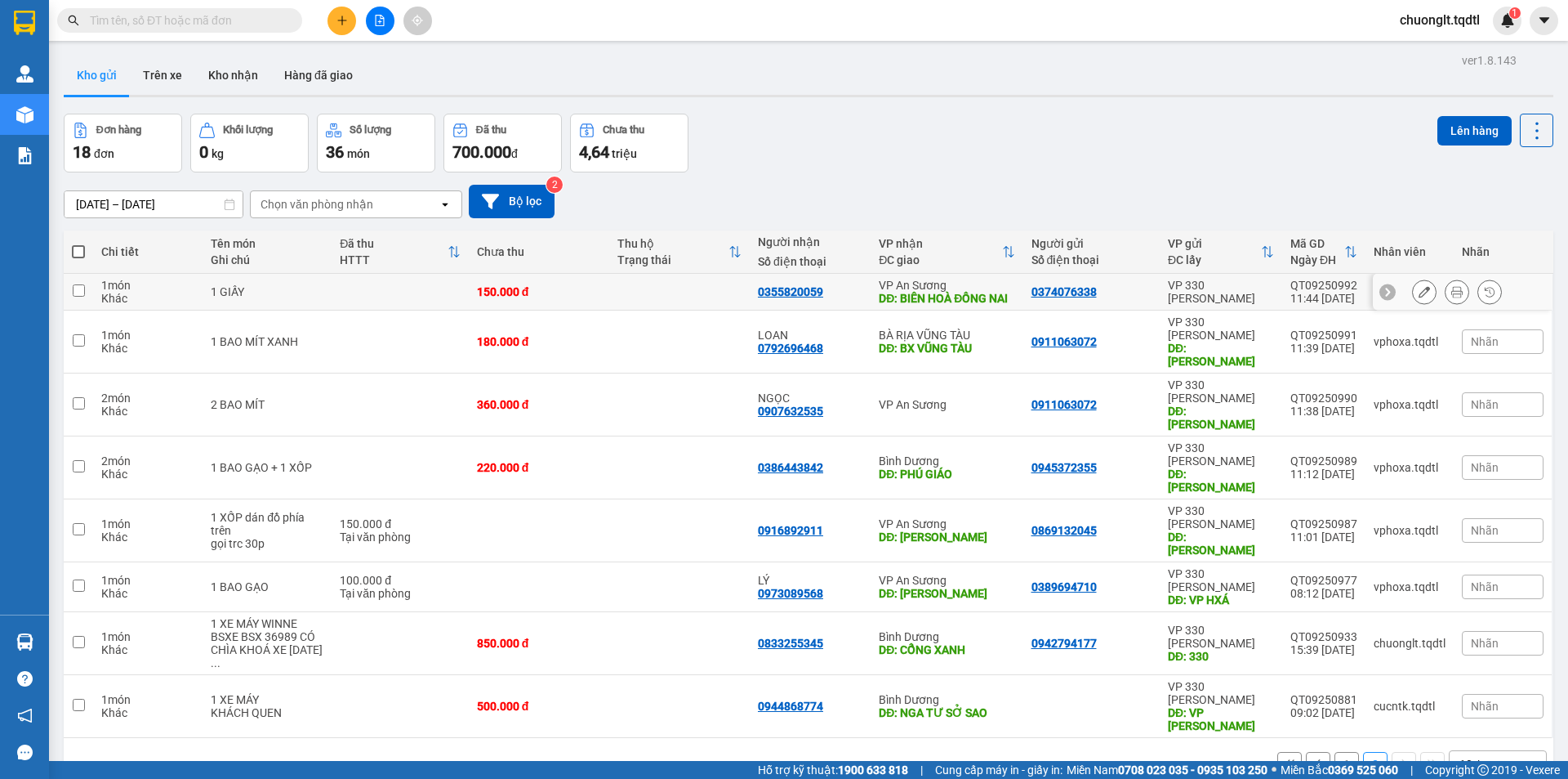
click at [77, 296] on input "checkbox" at bounding box center [79, 290] width 12 height 12
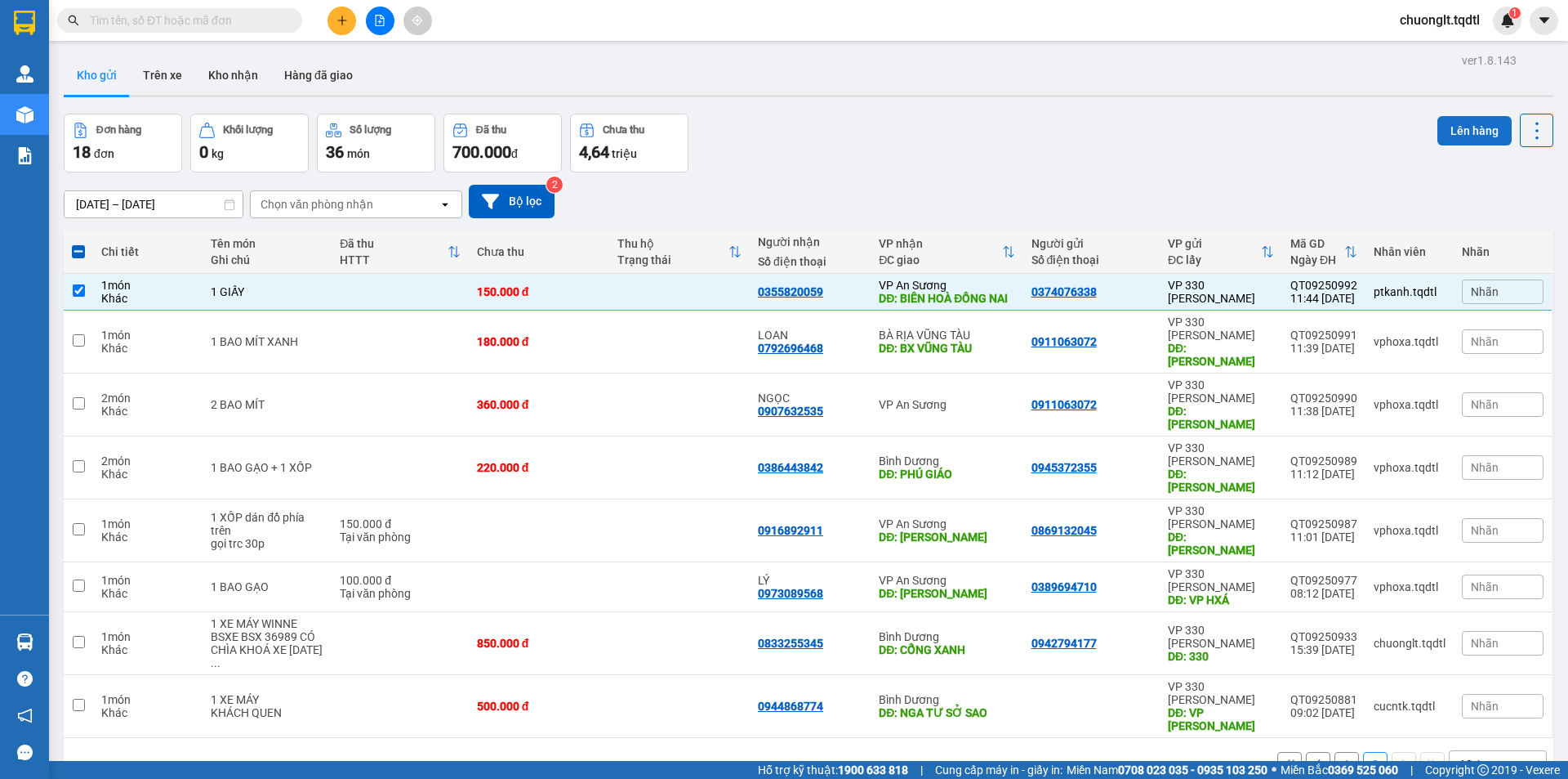
click at [1448, 130] on button "Lên hàng" at bounding box center [1474, 131] width 75 height 30
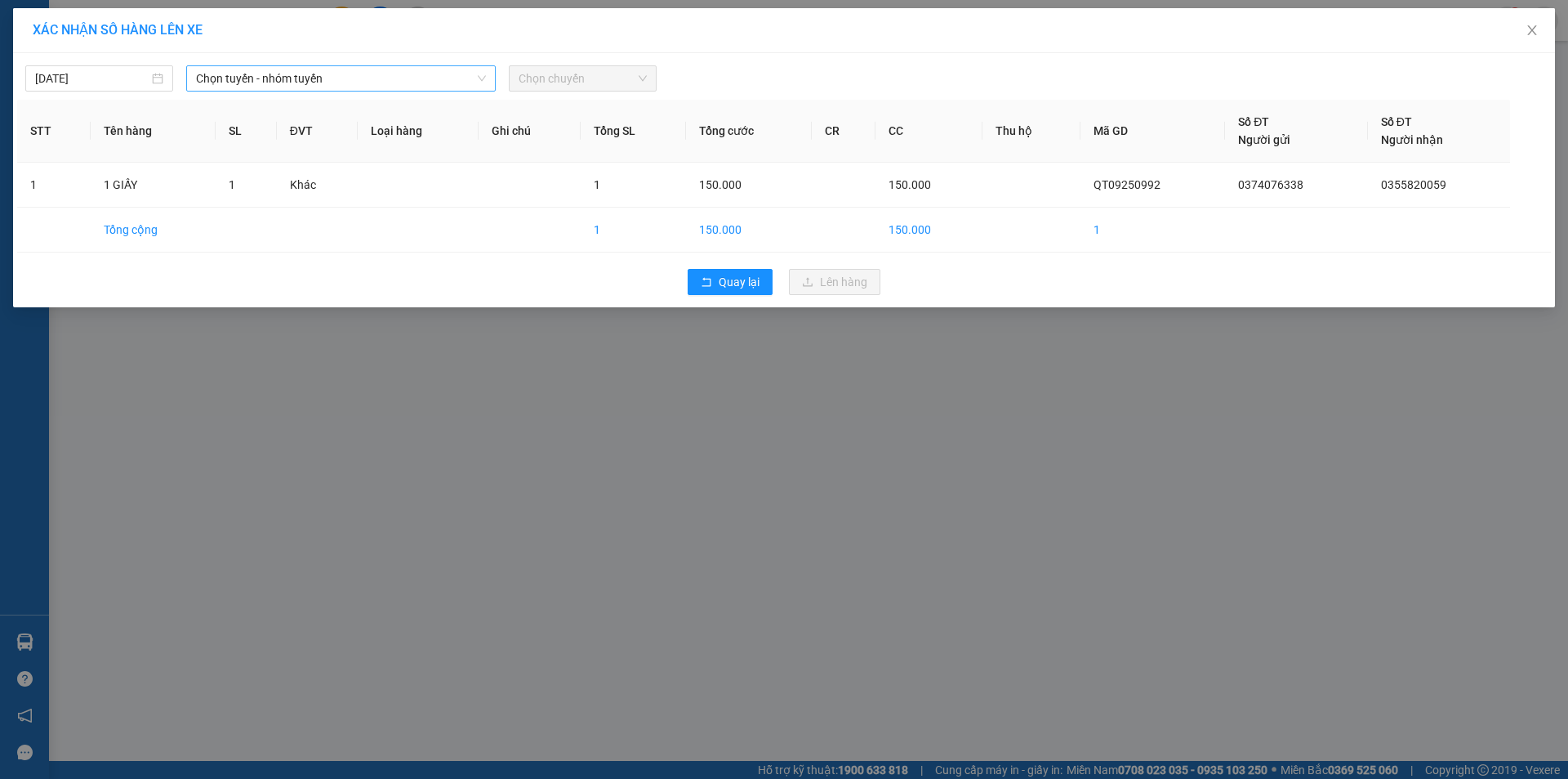
click at [388, 73] on span "Chọn tuyến - nhóm tuyến" at bounding box center [341, 78] width 290 height 25
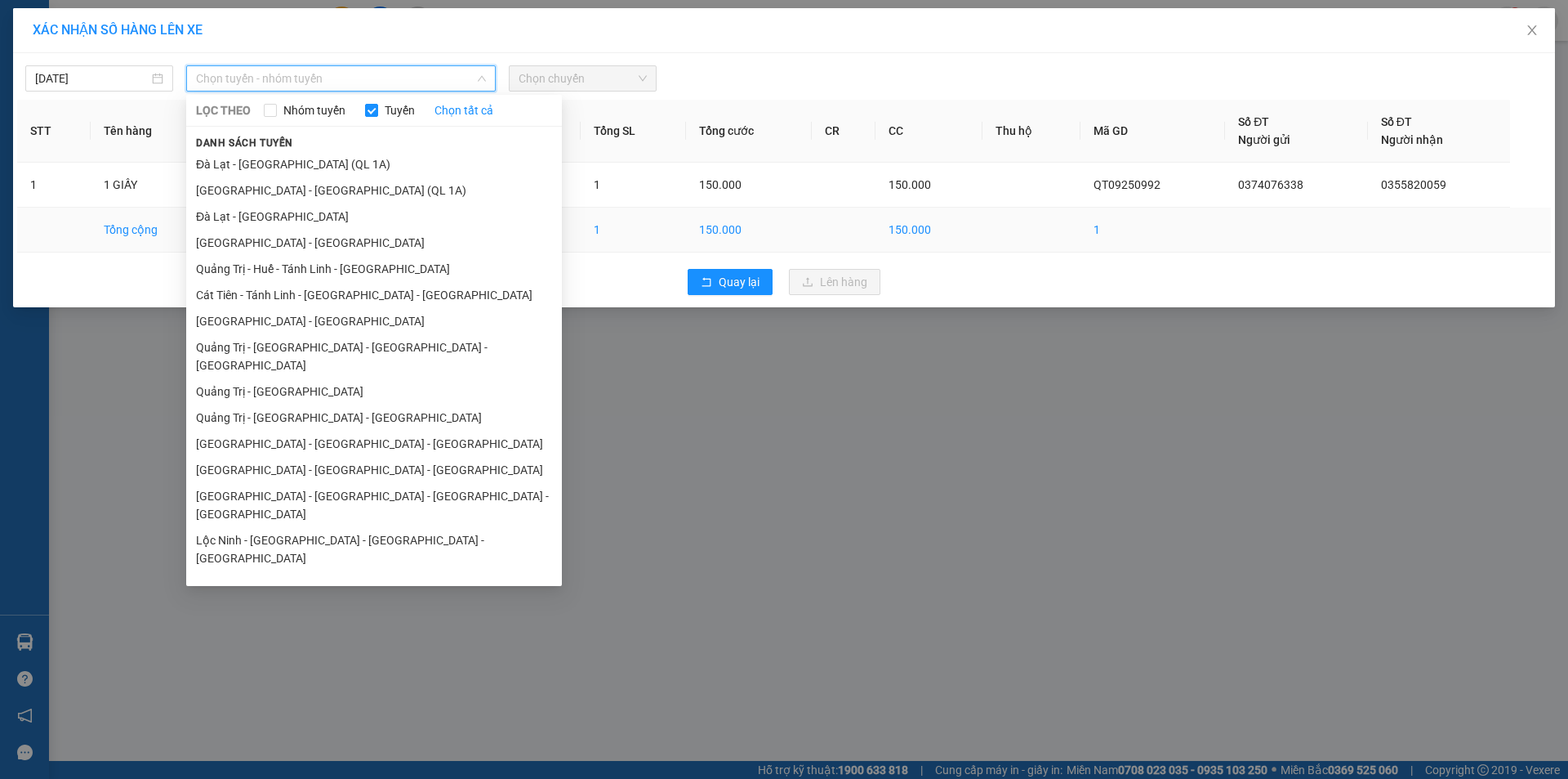
drag, startPoint x: 285, startPoint y: 367, endPoint x: 432, endPoint y: 244, distance: 191.7
click at [286, 378] on li "Quảng Trị - Sài Gòn" at bounding box center [374, 391] width 375 height 26
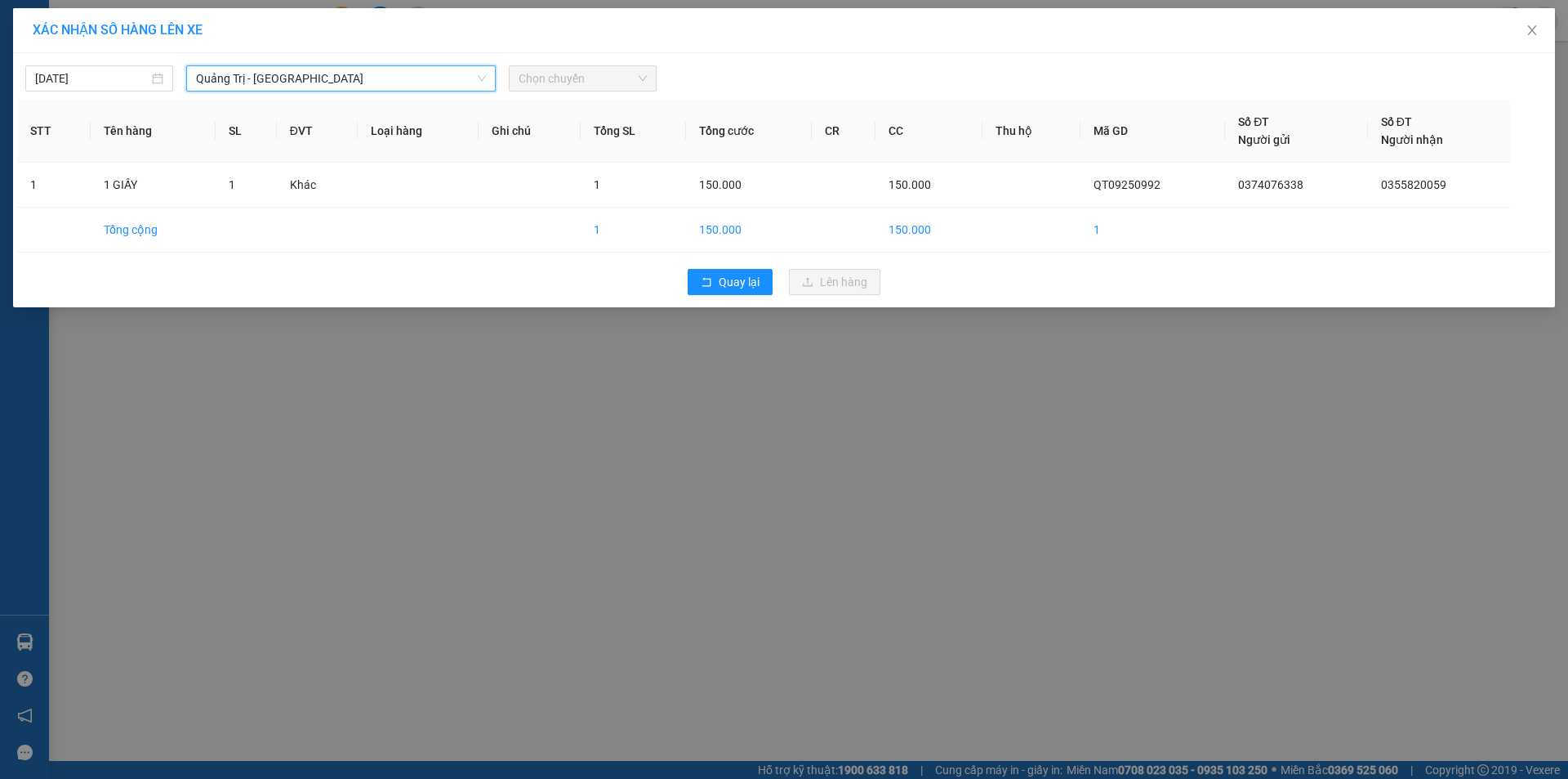
click at [593, 78] on span "Chọn chuyến" at bounding box center [582, 78] width 128 height 25
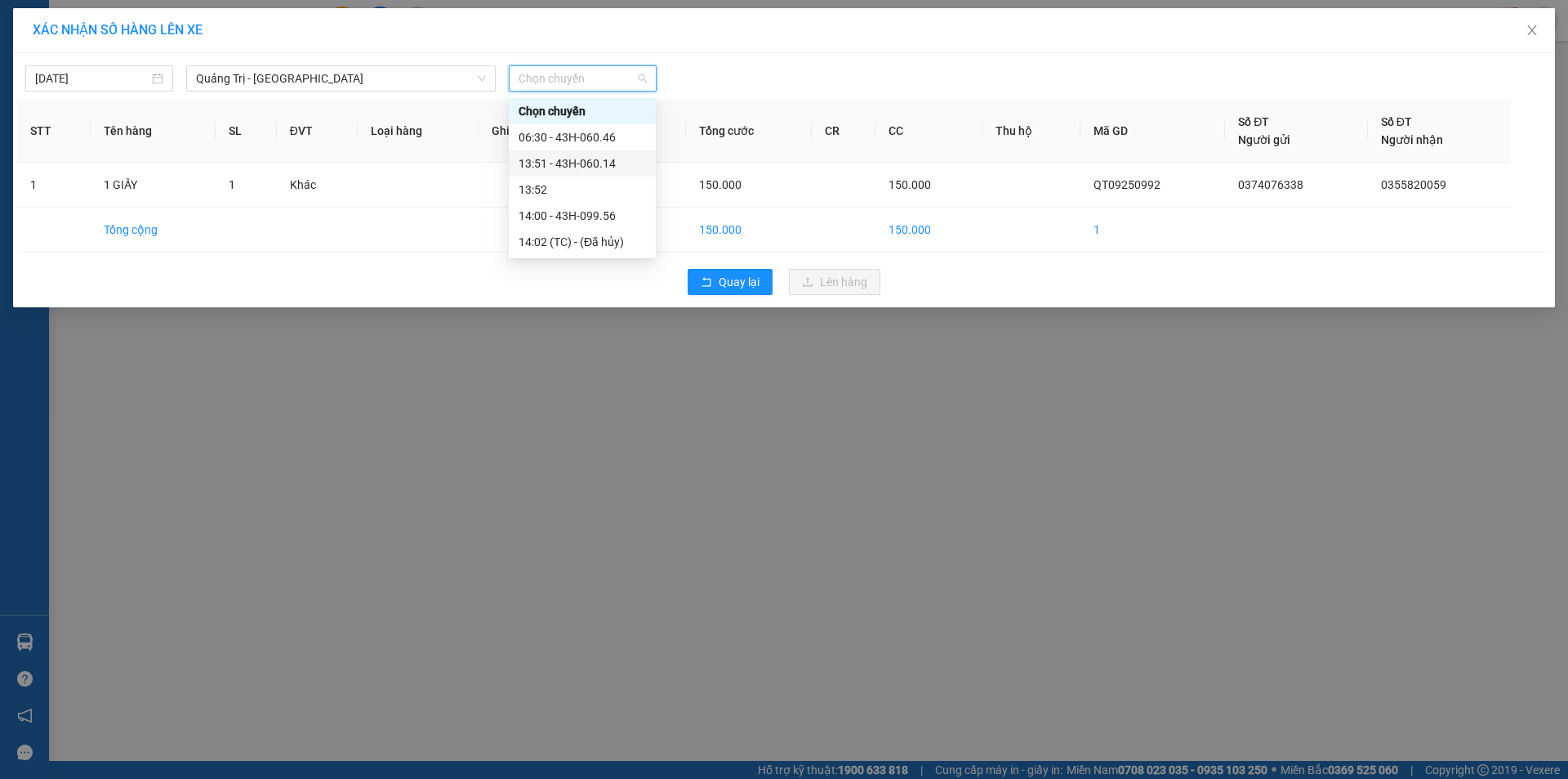
click at [589, 161] on div "13:51 - 43H-060.14" at bounding box center [581, 163] width 127 height 18
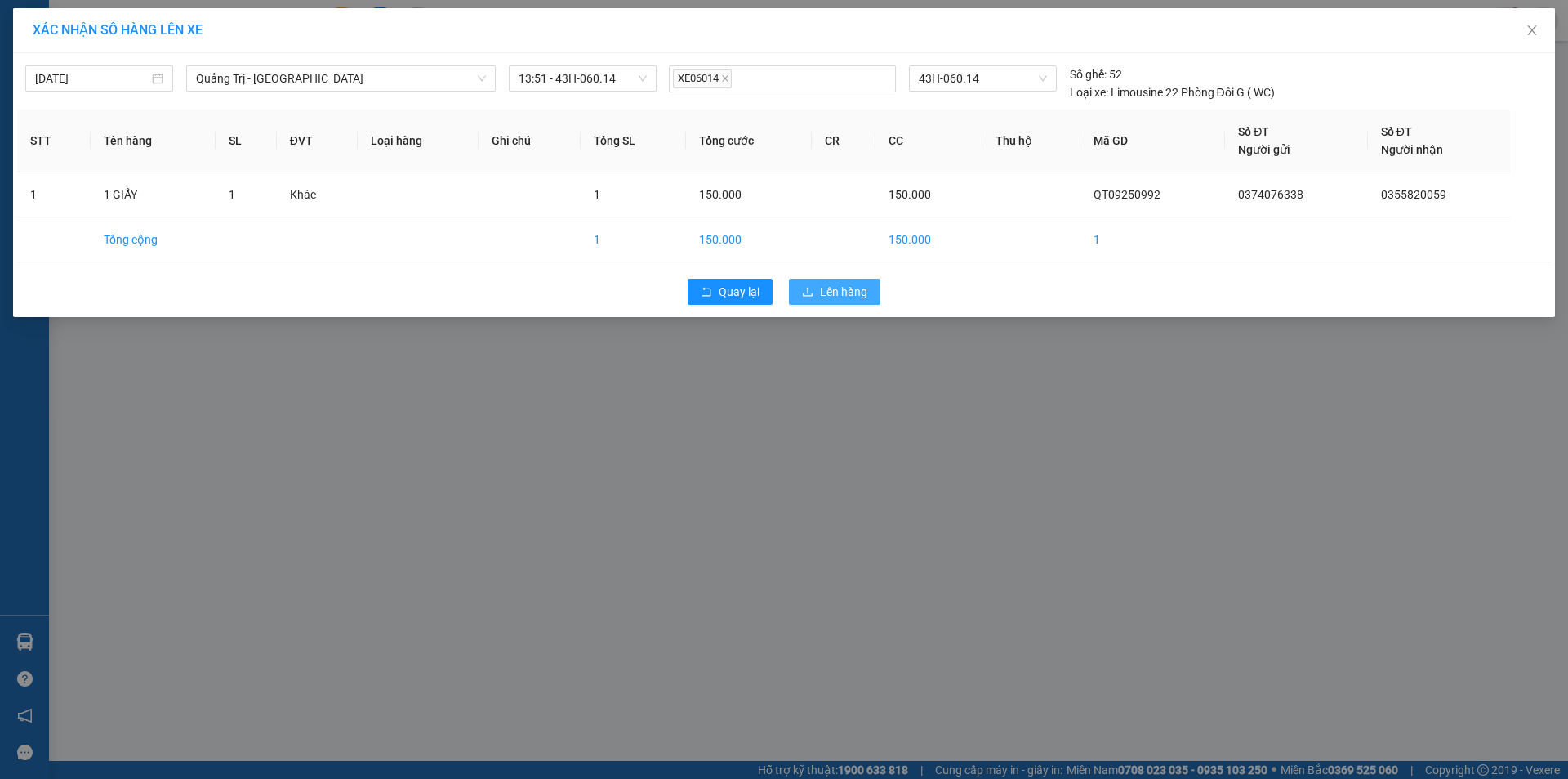
click at [825, 282] on button "Lên hàng" at bounding box center [835, 292] width 91 height 26
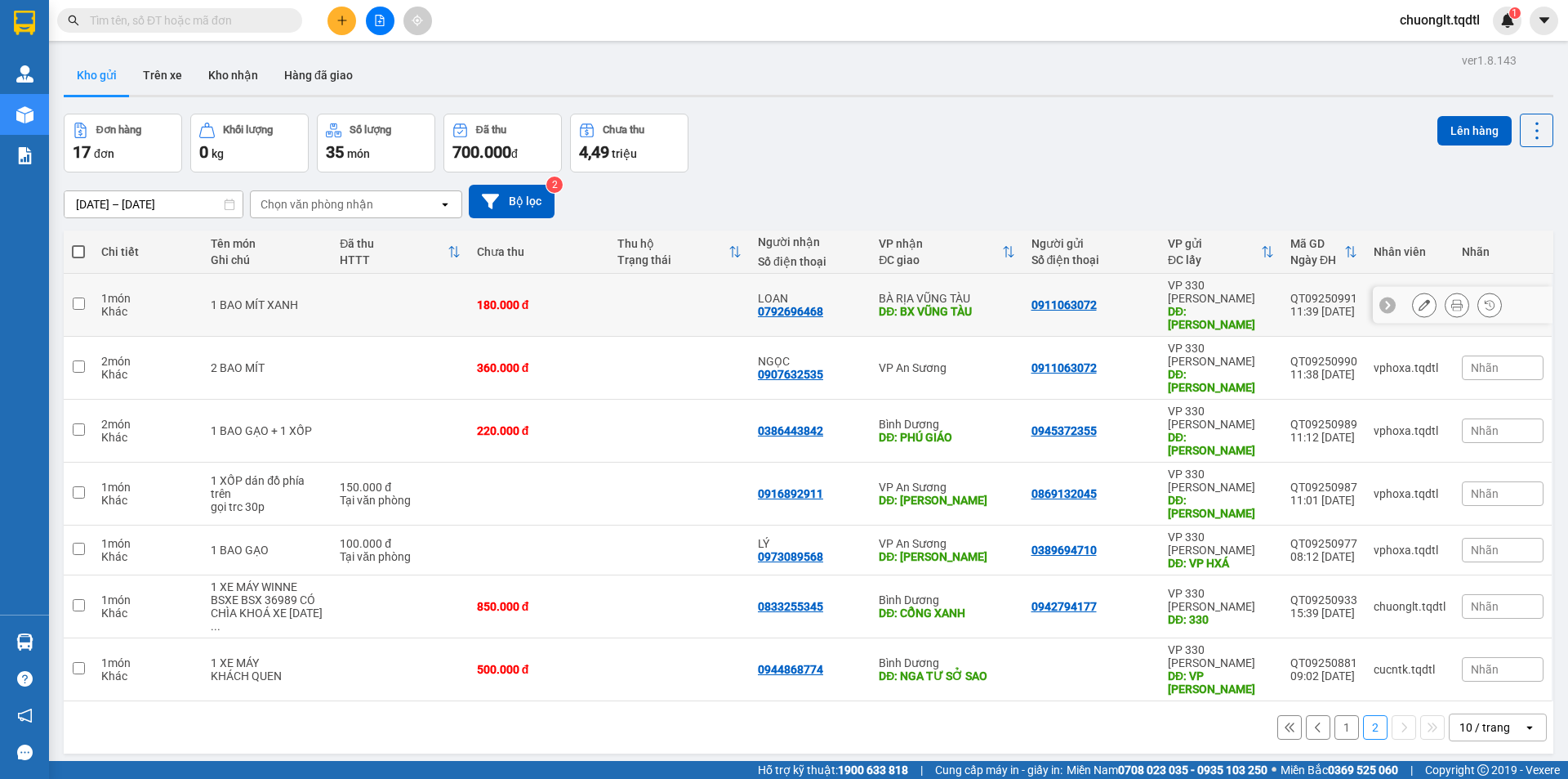
click at [77, 297] on input "checkbox" at bounding box center [79, 304] width 12 height 12
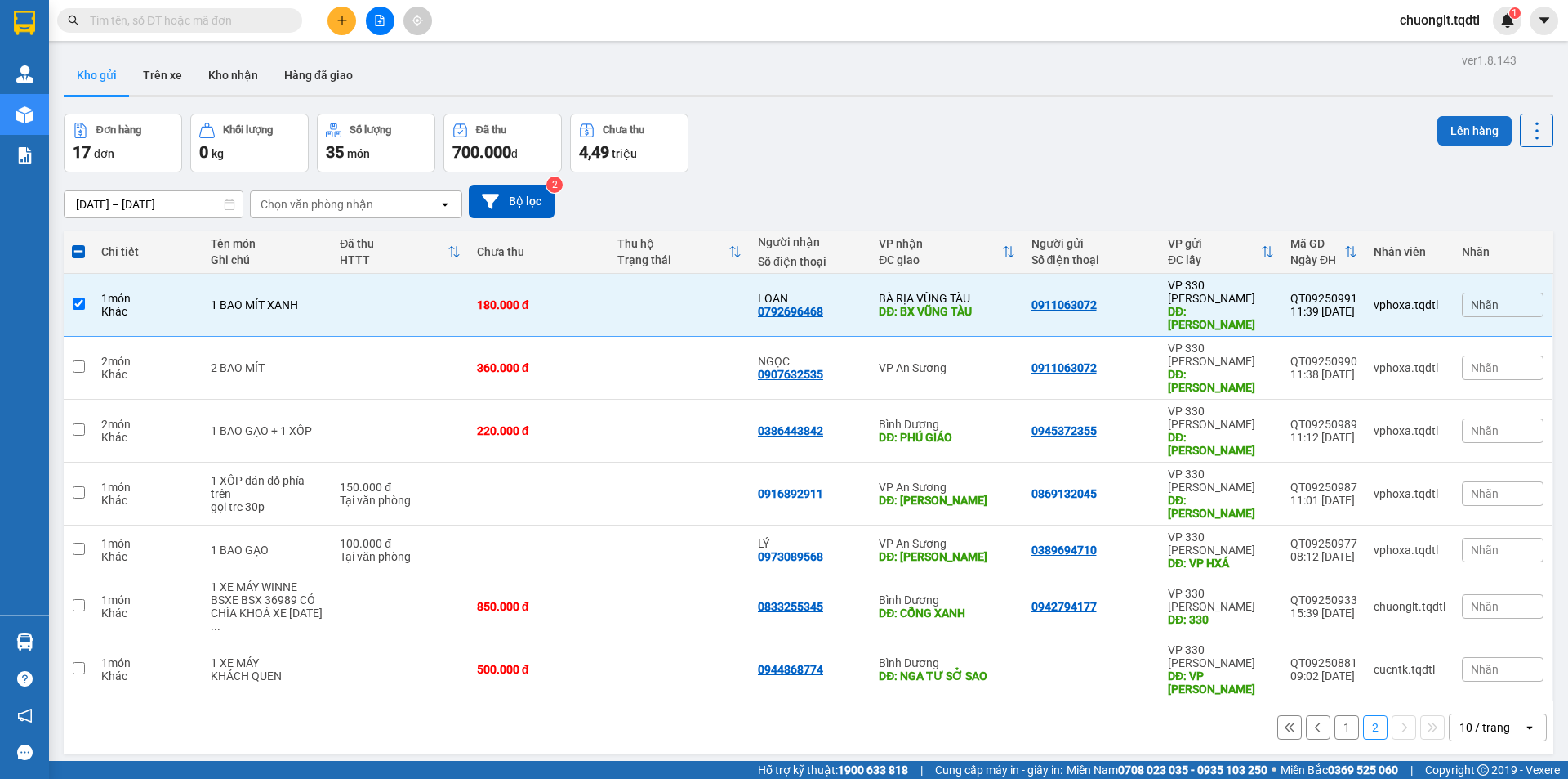
click at [1480, 127] on button "Lên hàng" at bounding box center [1474, 131] width 75 height 30
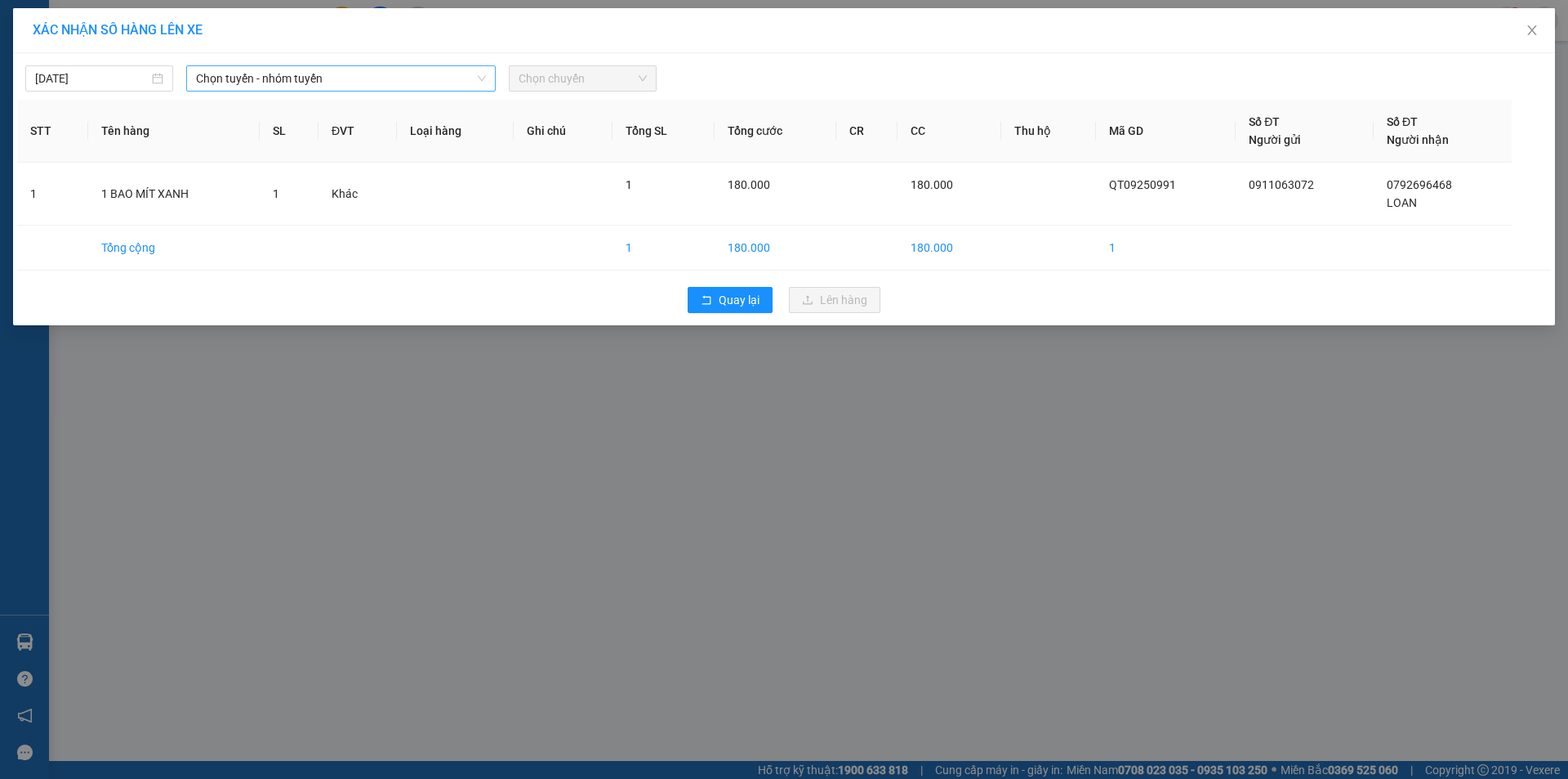
click at [367, 69] on span "Chọn tuyến - nhóm tuyến" at bounding box center [341, 78] width 290 height 25
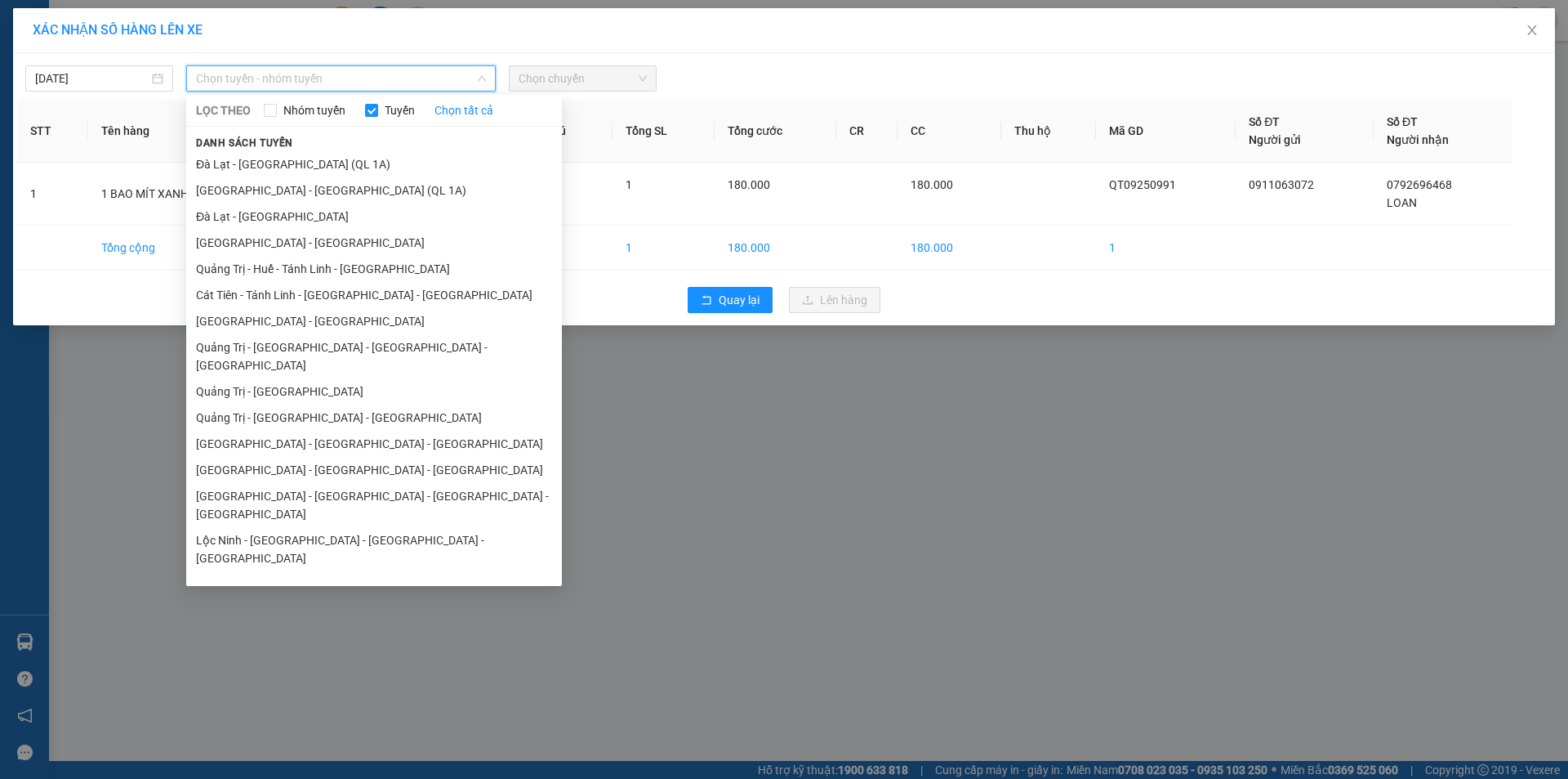
drag, startPoint x: 316, startPoint y: 339, endPoint x: 348, endPoint y: 327, distance: 34.2
click at [317, 340] on li "Quảng Trị - Huế - Đà Nẵng - Vũng Tàu" at bounding box center [374, 356] width 375 height 44
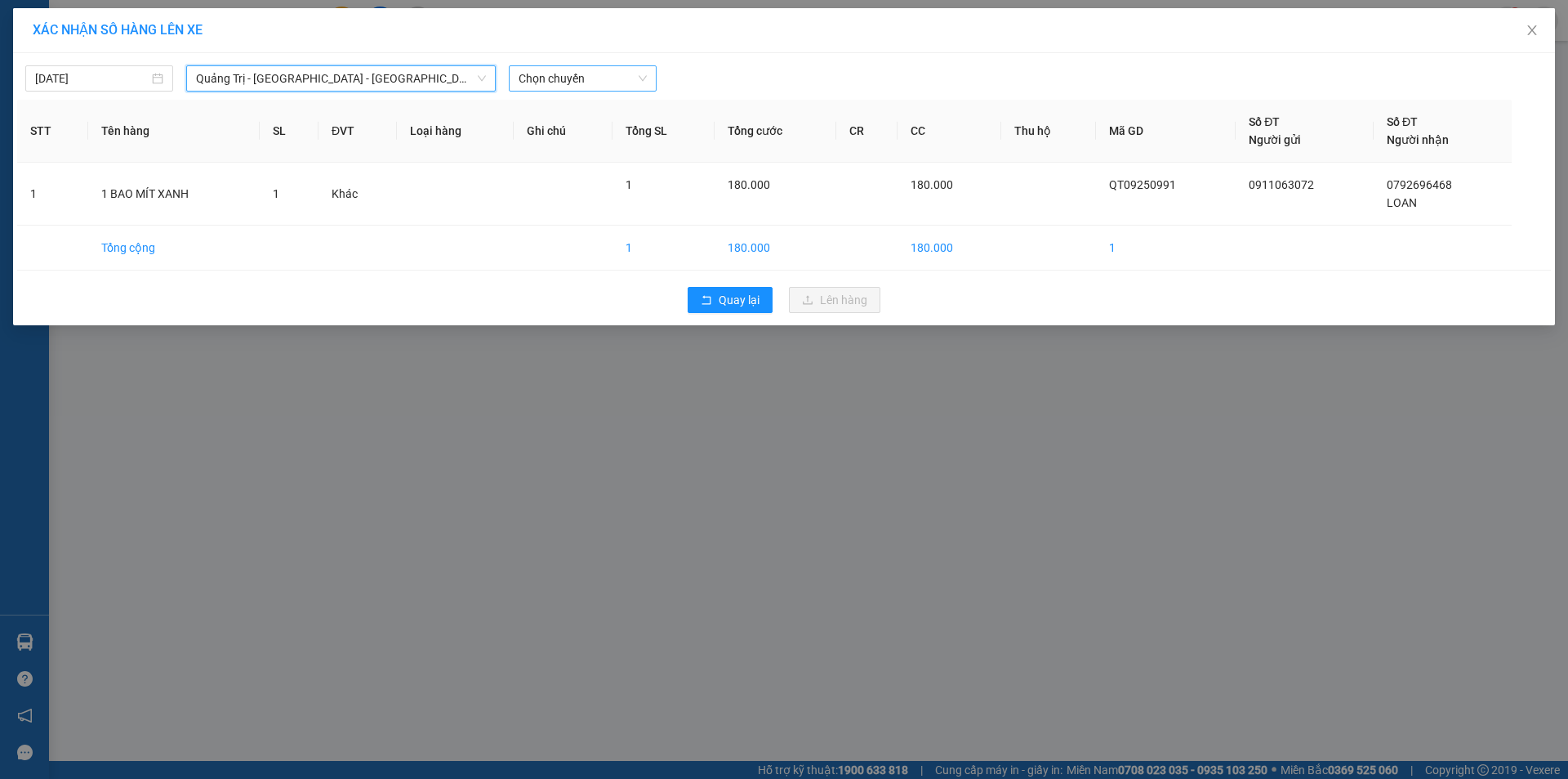
click at [604, 81] on span "Chọn chuyến" at bounding box center [582, 78] width 128 height 25
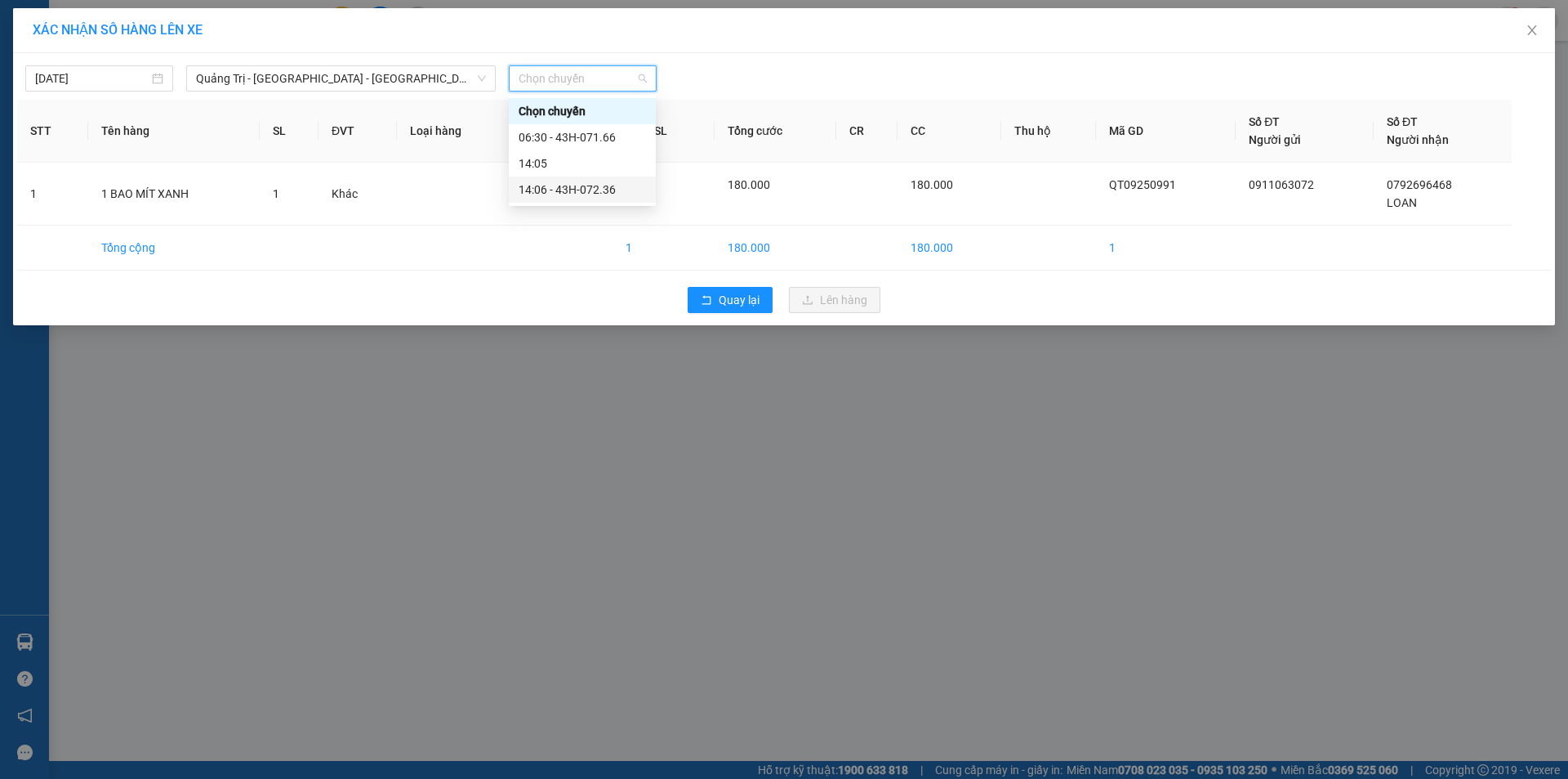
click at [582, 185] on div "14:06 - 43H-072.36" at bounding box center [581, 189] width 127 height 18
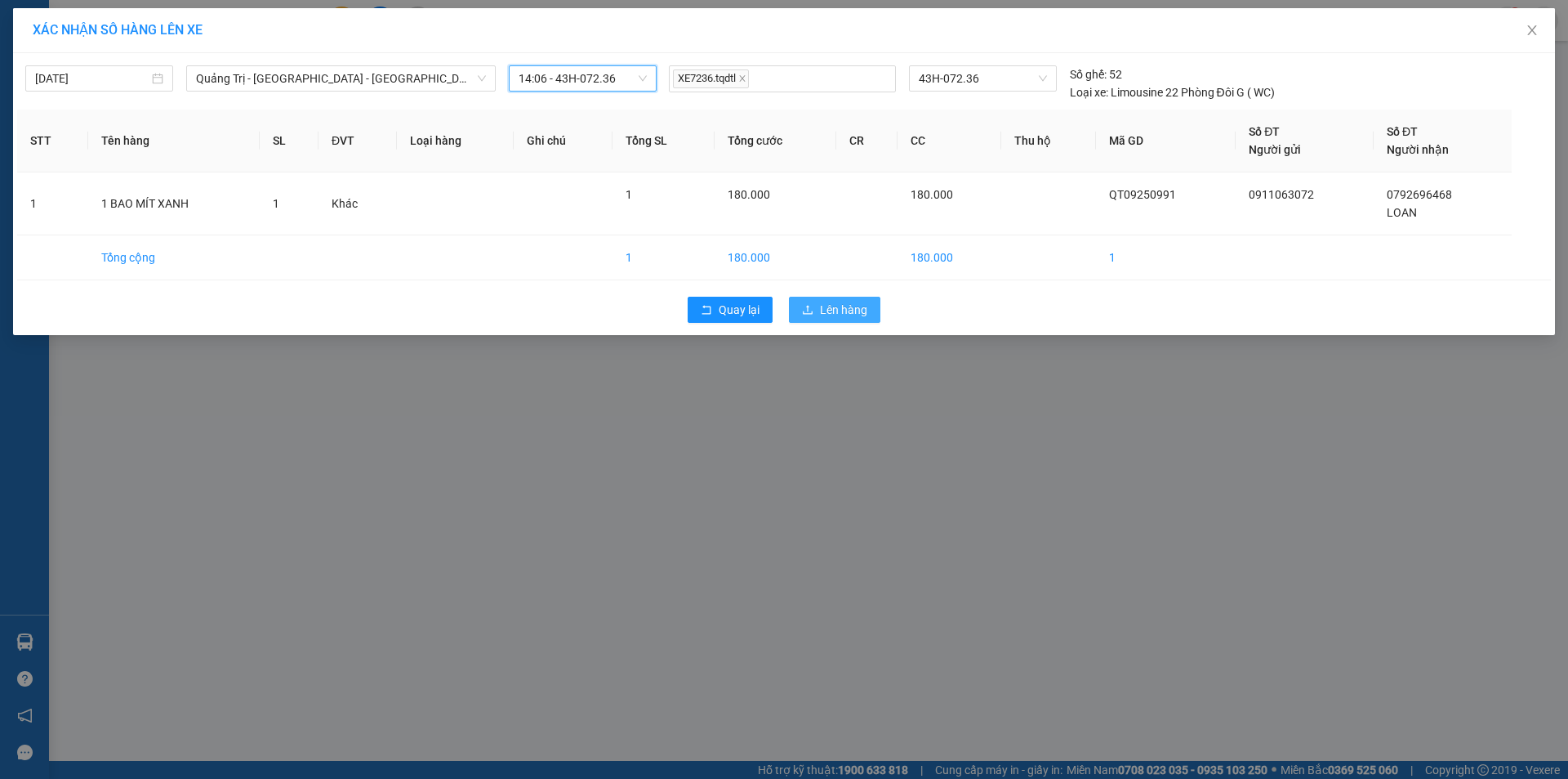
click at [857, 315] on span "Lên hàng" at bounding box center [844, 310] width 47 height 18
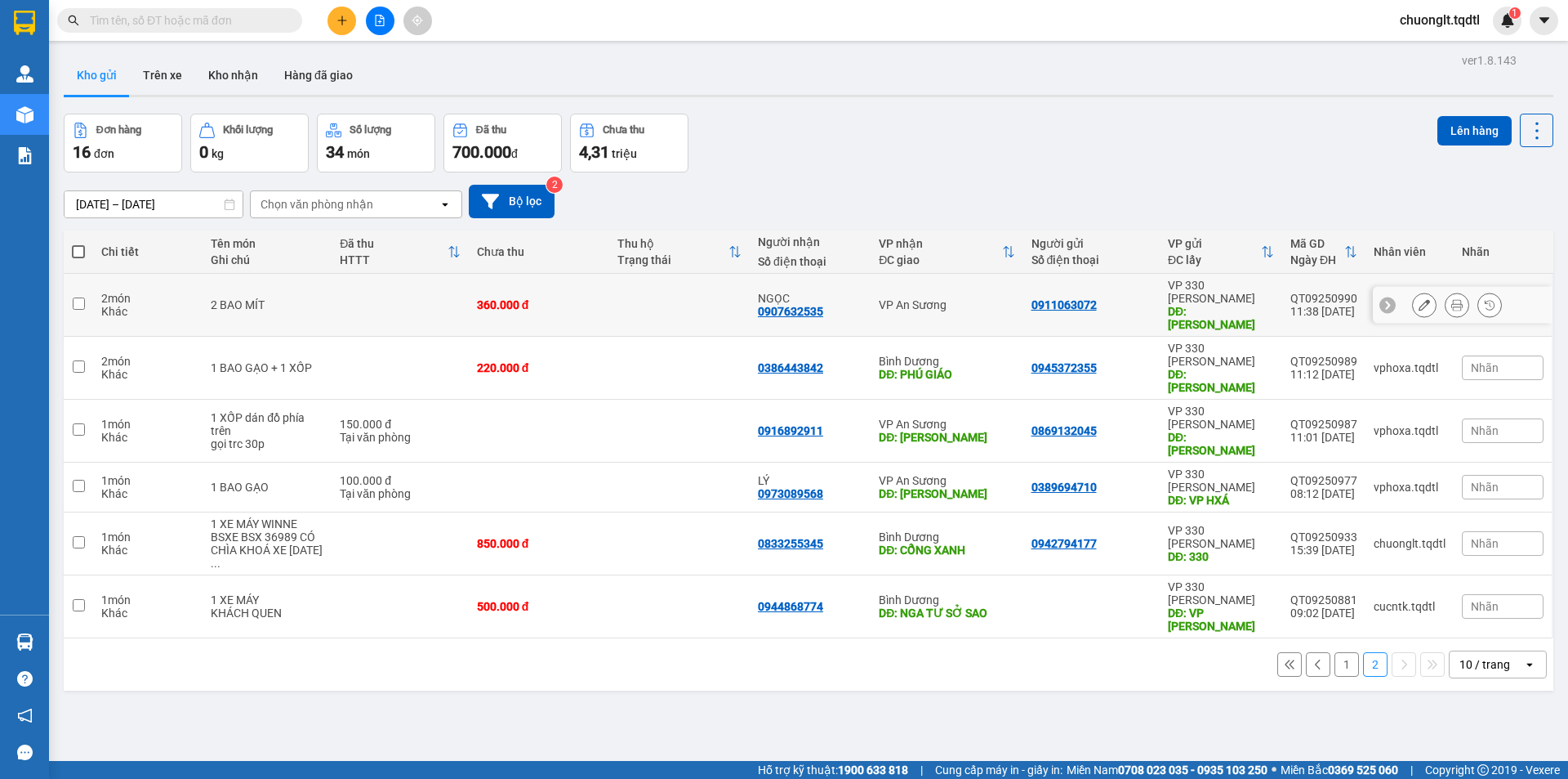
click at [82, 297] on input "checkbox" at bounding box center [79, 304] width 12 height 12
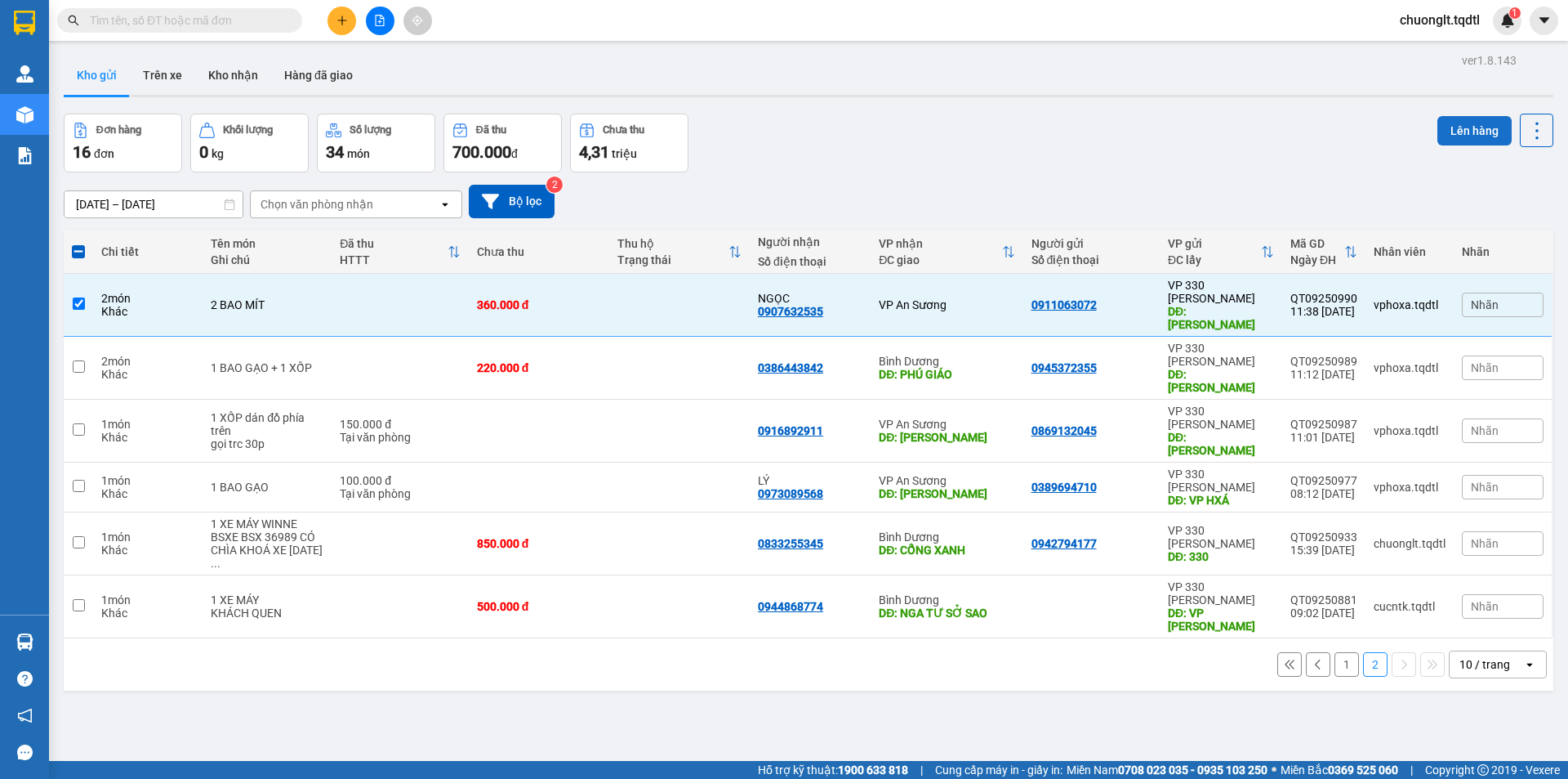
click at [1454, 124] on button "Lên hàng" at bounding box center [1474, 131] width 75 height 30
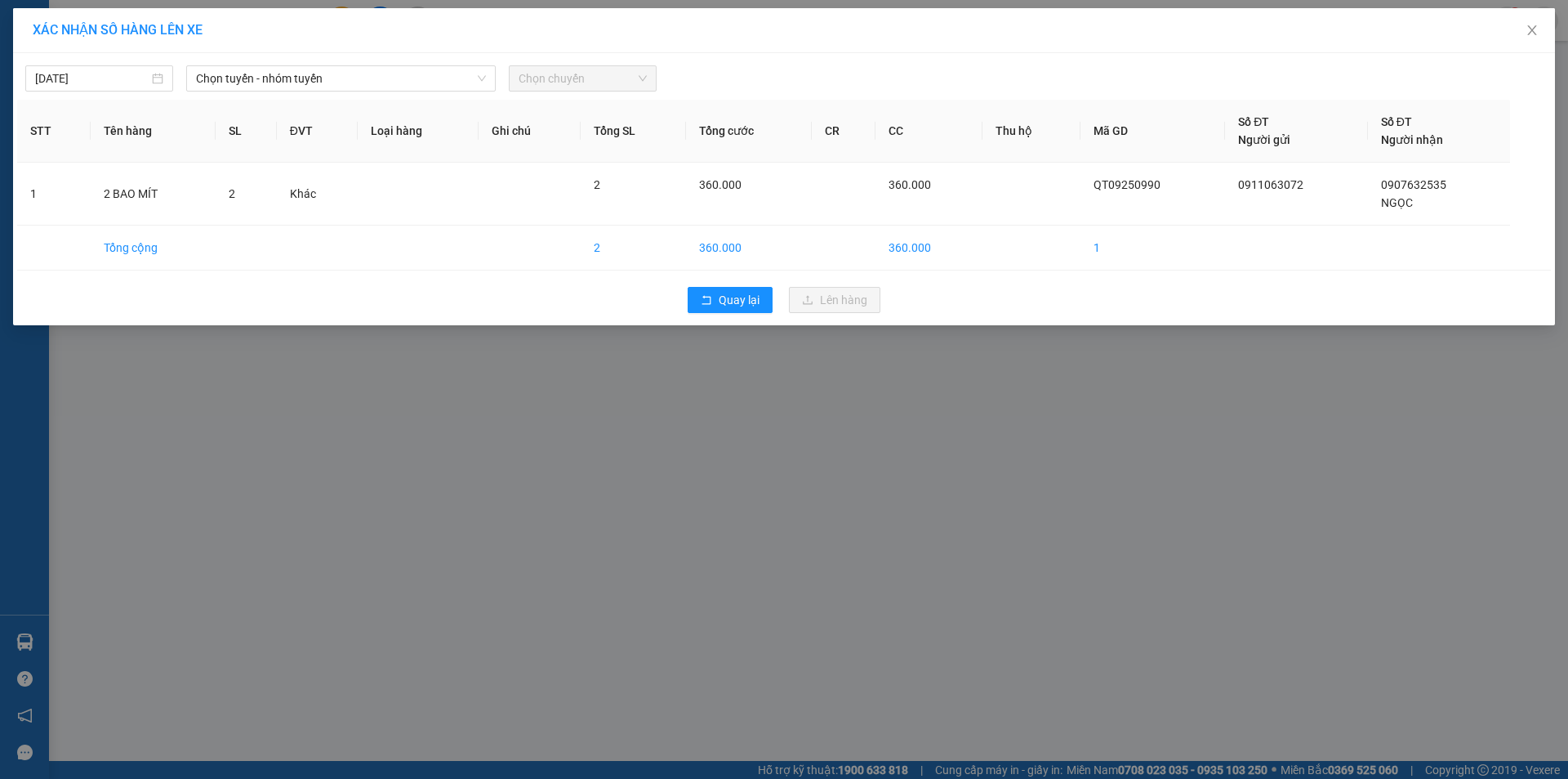
click at [419, 63] on div "11/09/2025 Chọn tuyến - nhóm tuyến Chọn chuyến" at bounding box center [784, 74] width 1534 height 34
click at [410, 76] on span "Chọn tuyến - nhóm tuyến" at bounding box center [341, 78] width 290 height 25
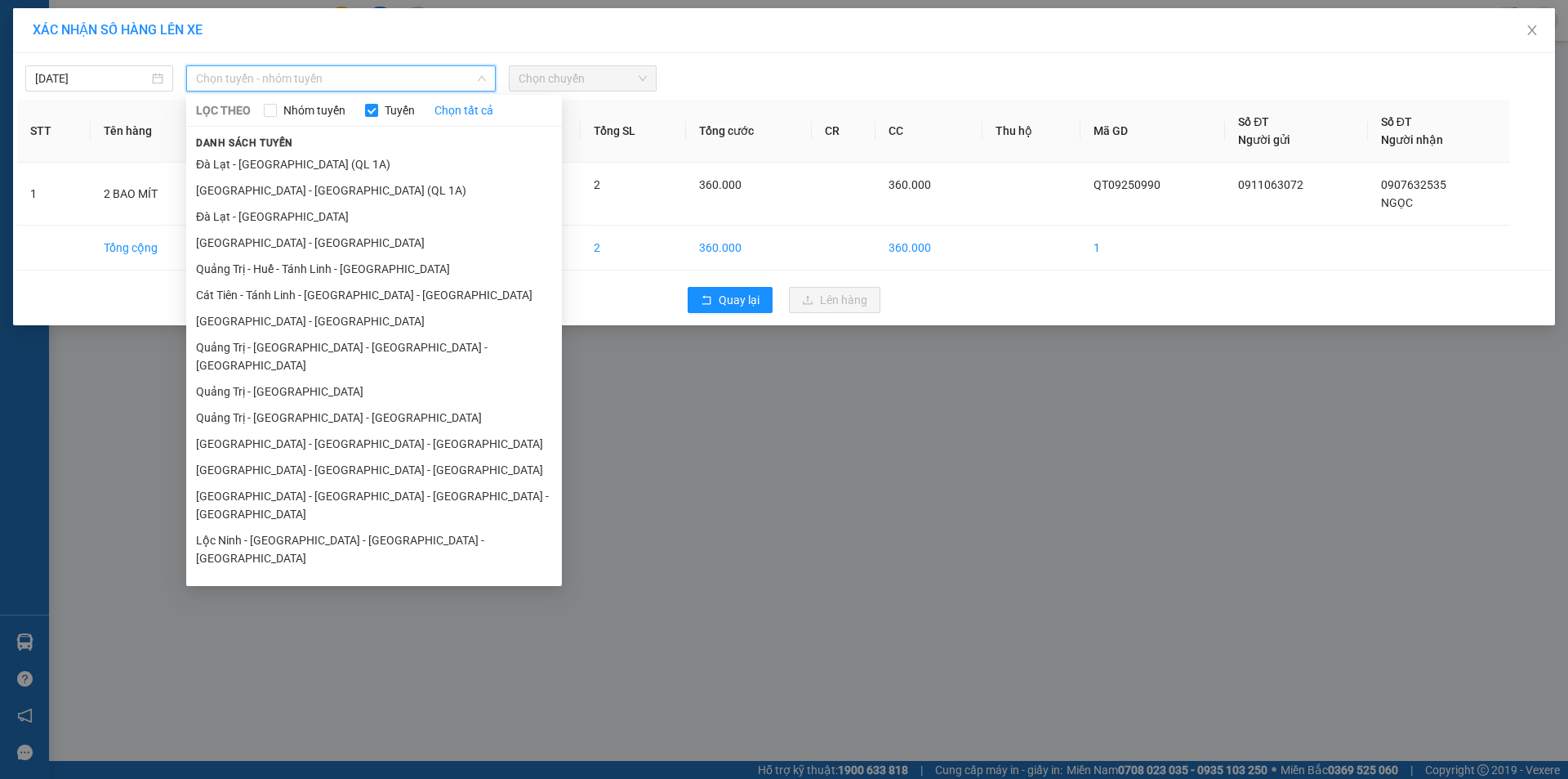
click at [303, 378] on li "Quảng Trị - Sài Gòn" at bounding box center [374, 391] width 375 height 26
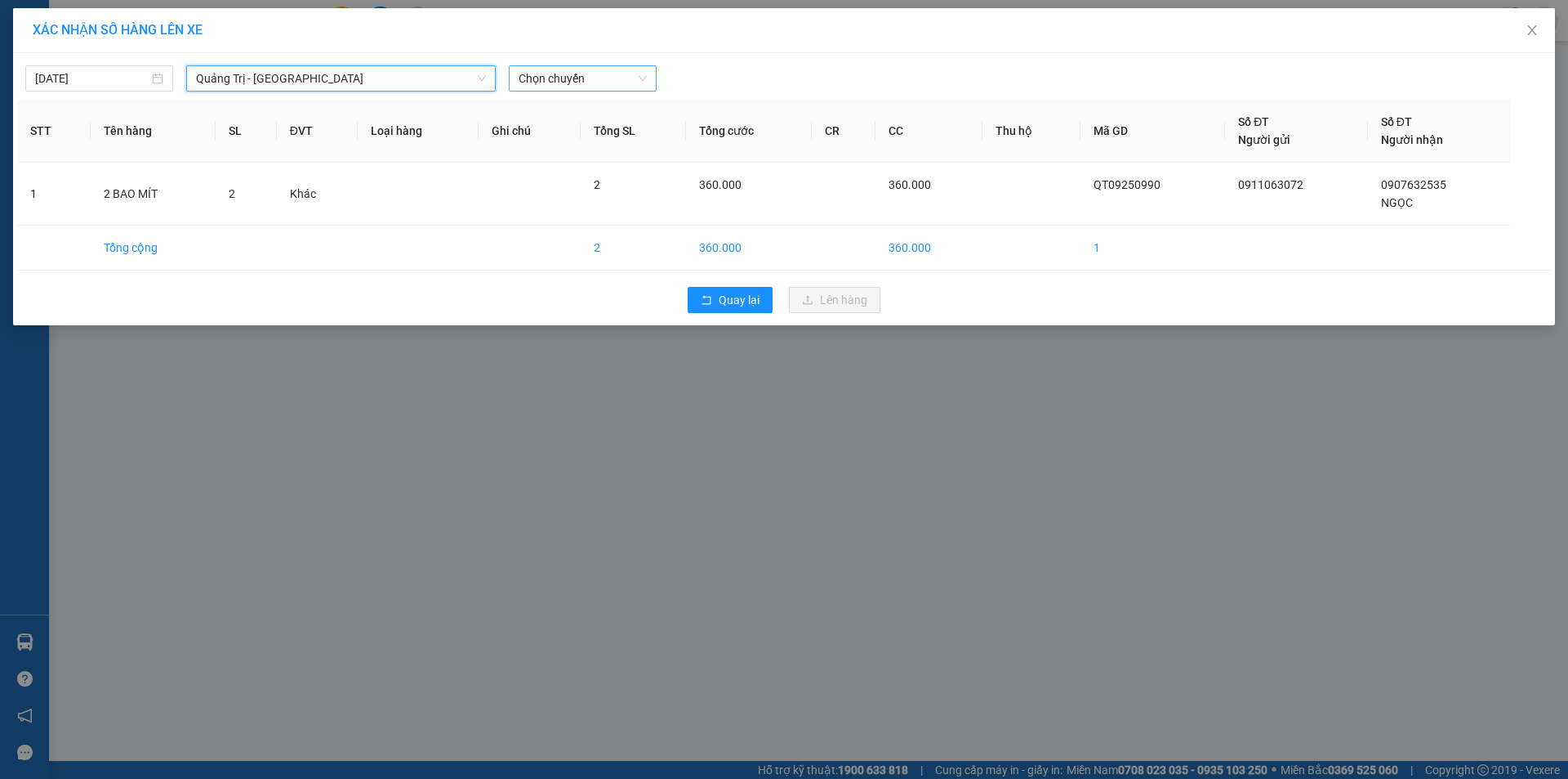
click at [618, 87] on span "Chọn chuyến" at bounding box center [582, 78] width 128 height 25
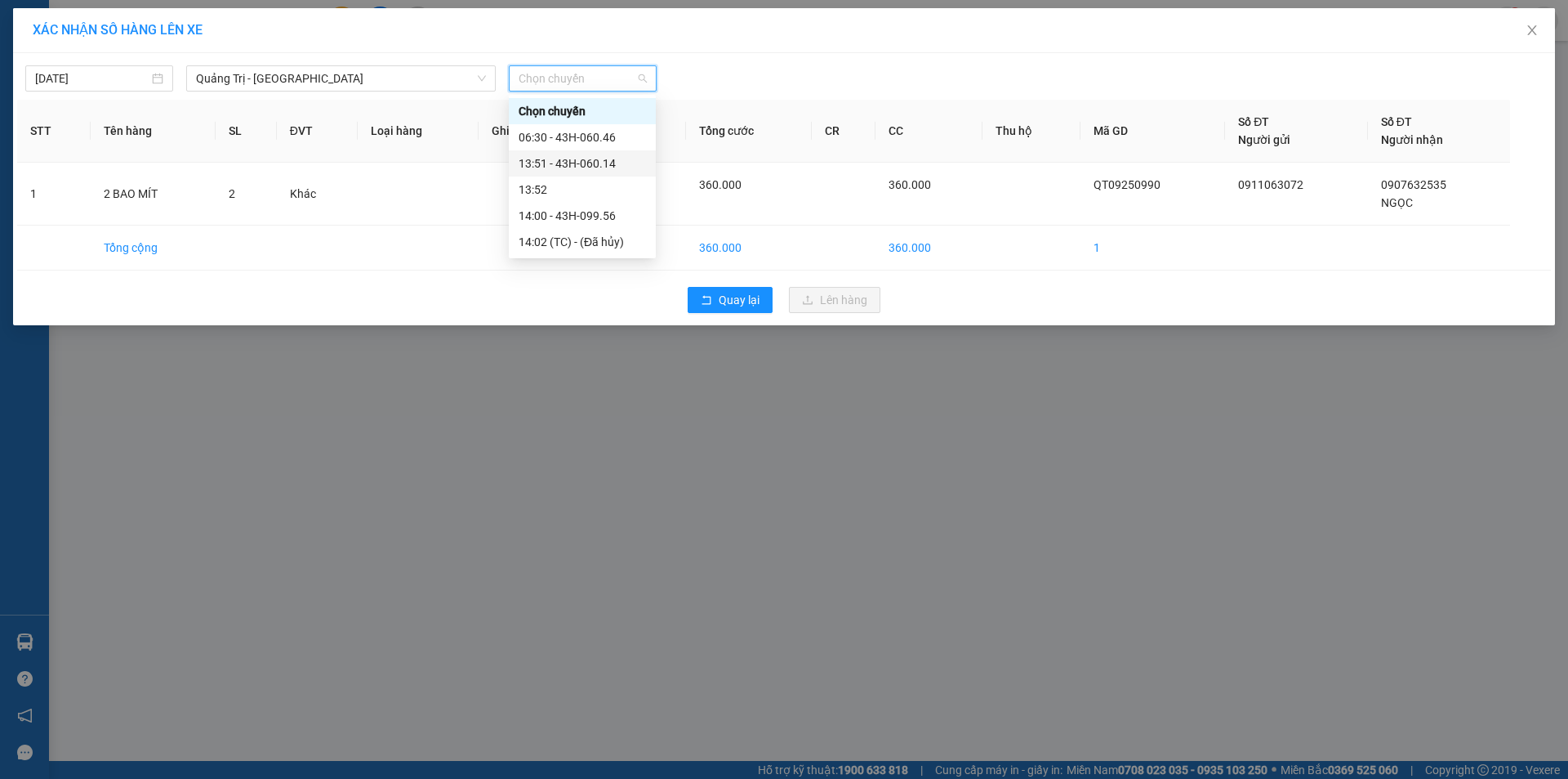
click at [594, 159] on div "13:51 - 43H-060.14" at bounding box center [581, 163] width 127 height 18
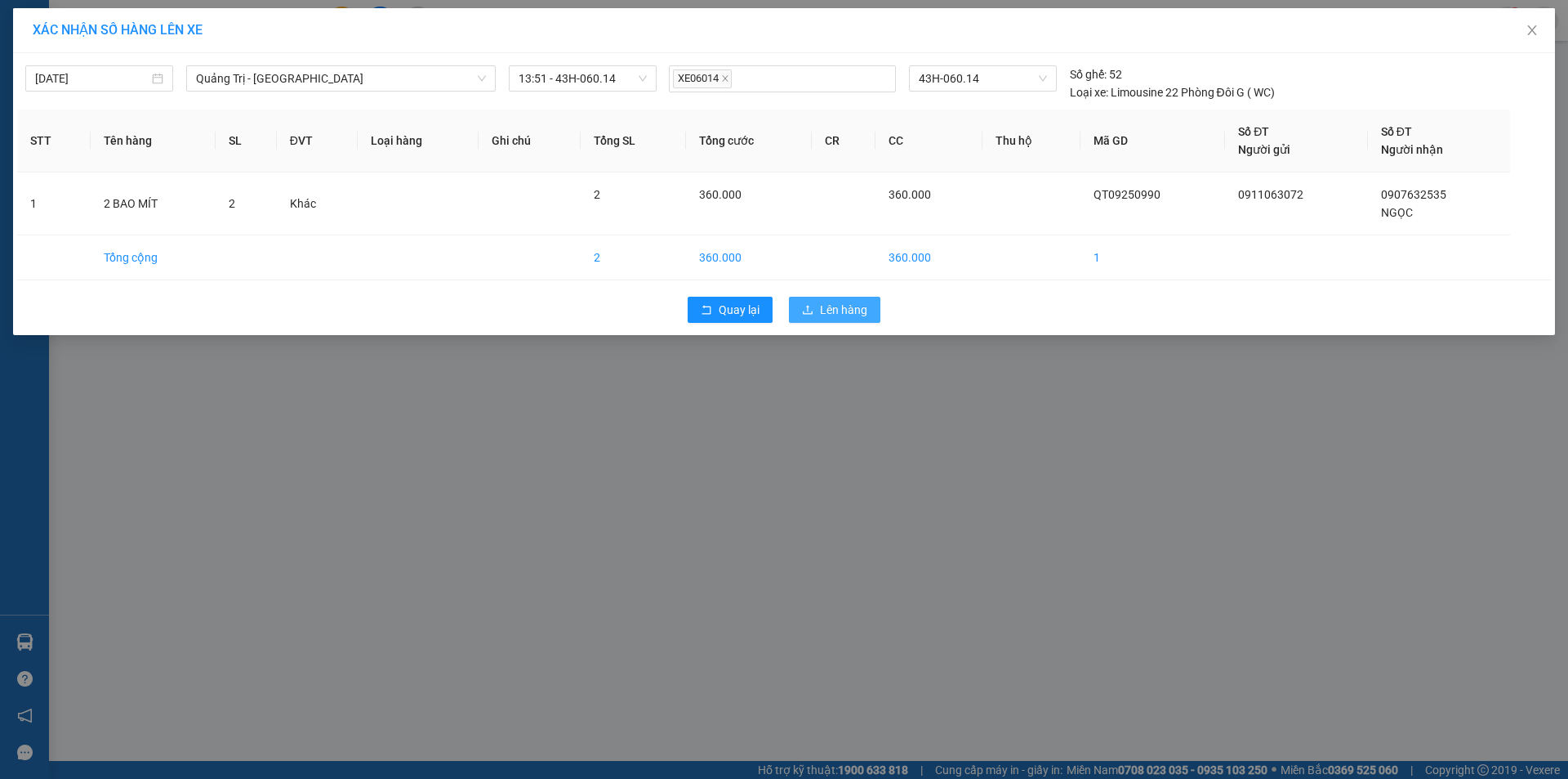
click at [828, 304] on span "Lên hàng" at bounding box center [844, 310] width 47 height 18
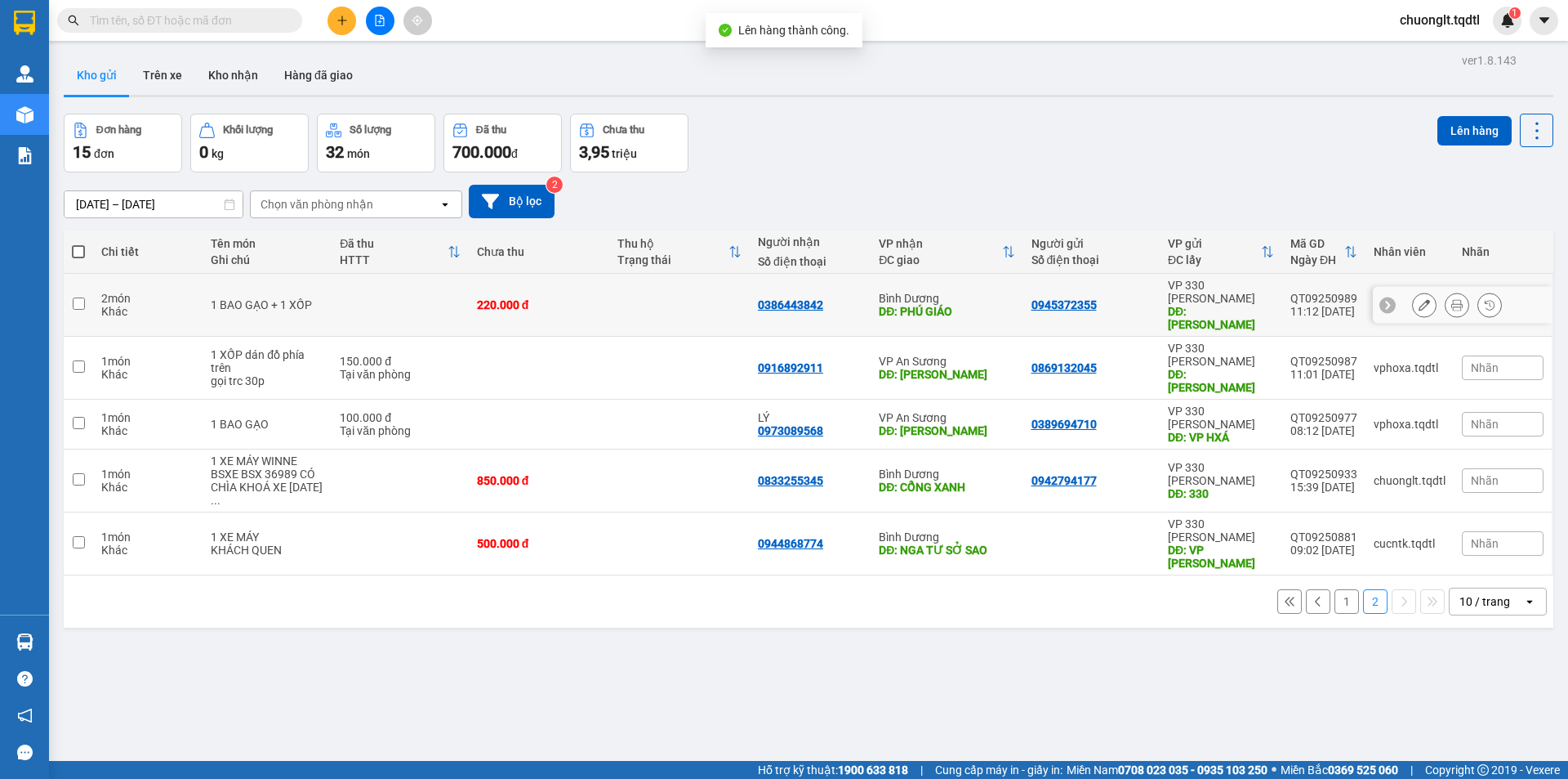
click at [80, 297] on input "checkbox" at bounding box center [79, 304] width 12 height 12
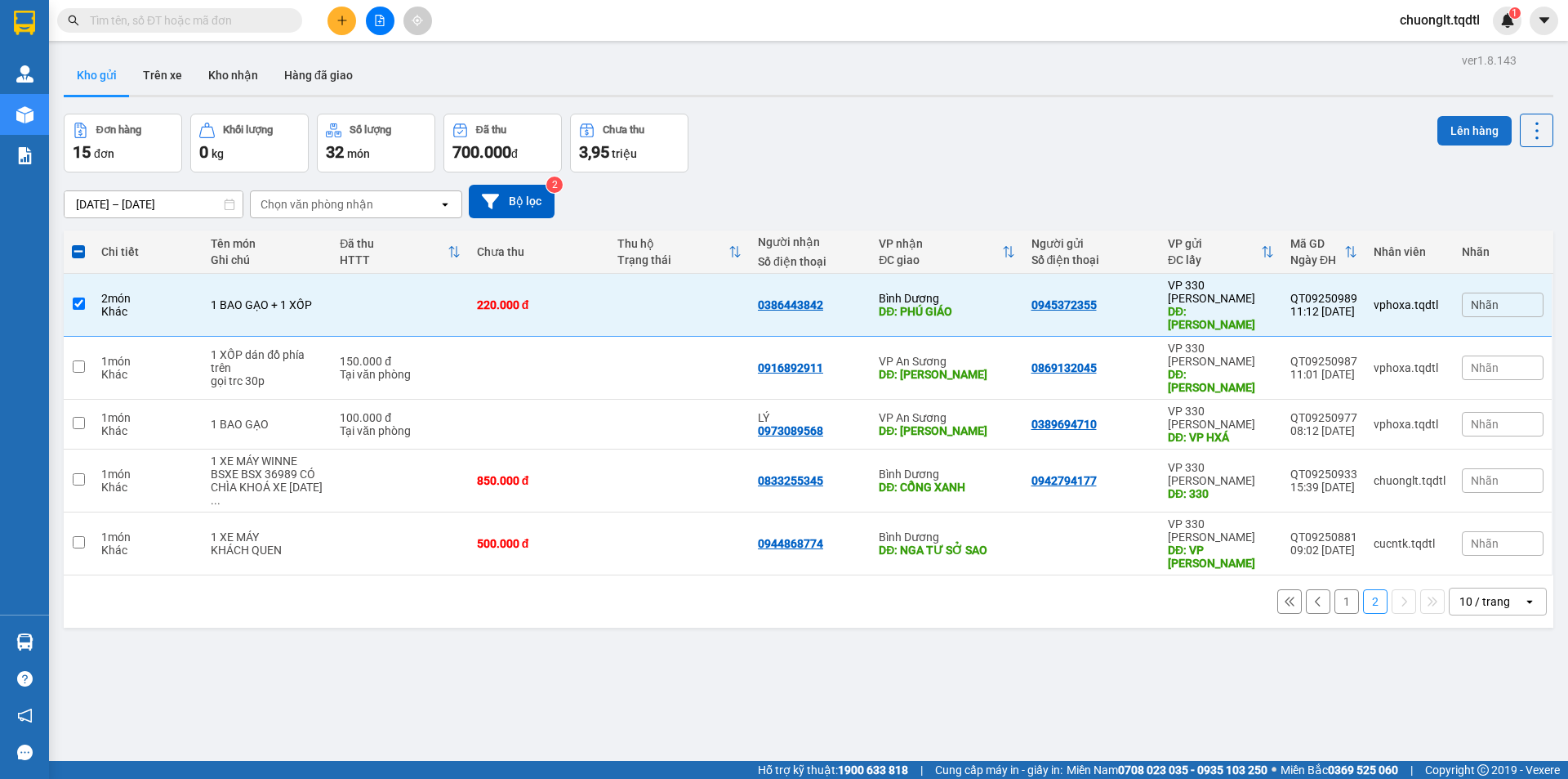
click at [1465, 128] on button "Lên hàng" at bounding box center [1474, 131] width 75 height 30
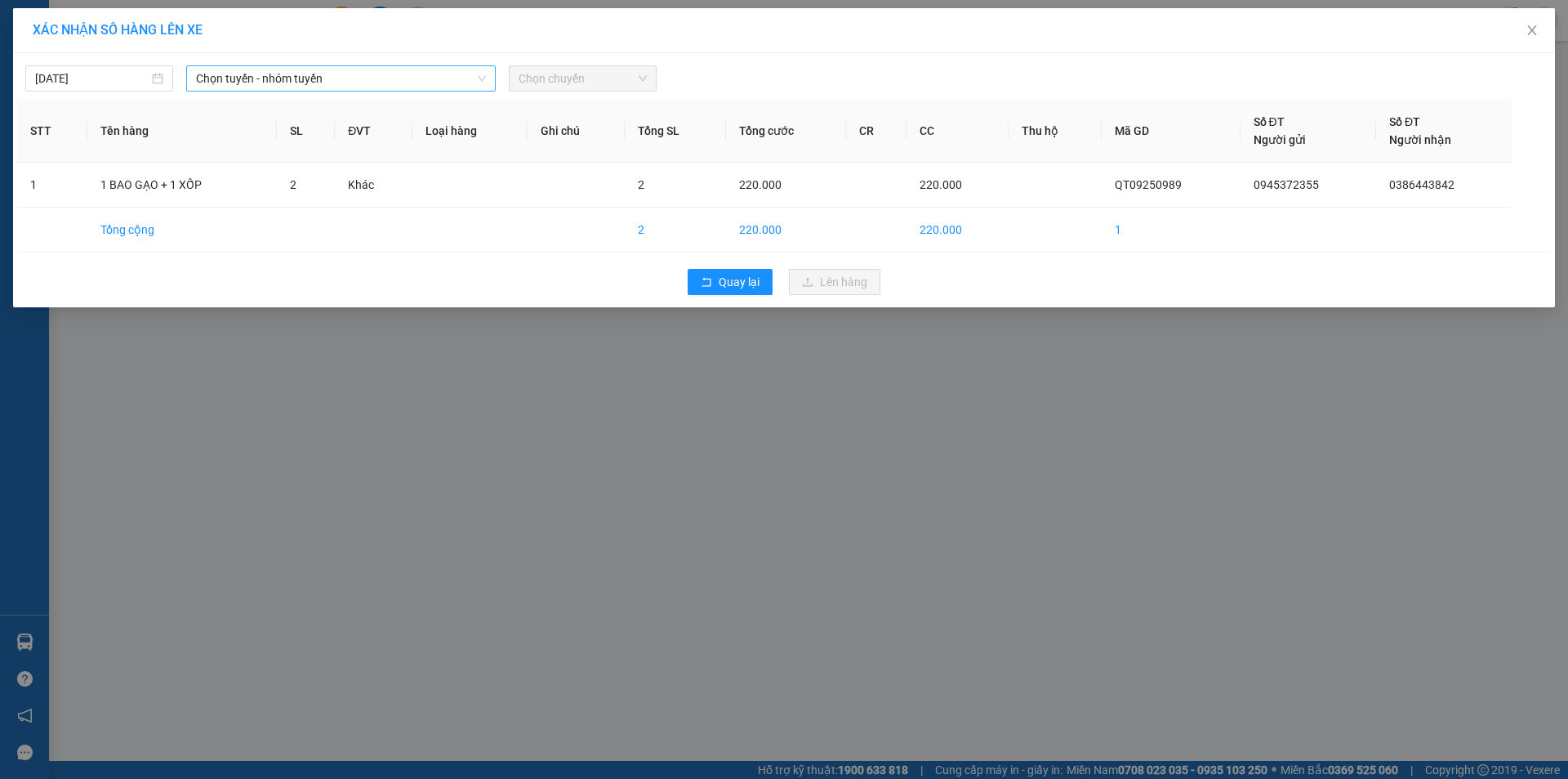
click at [438, 73] on span "Chọn tuyến - nhóm tuyến" at bounding box center [341, 78] width 290 height 25
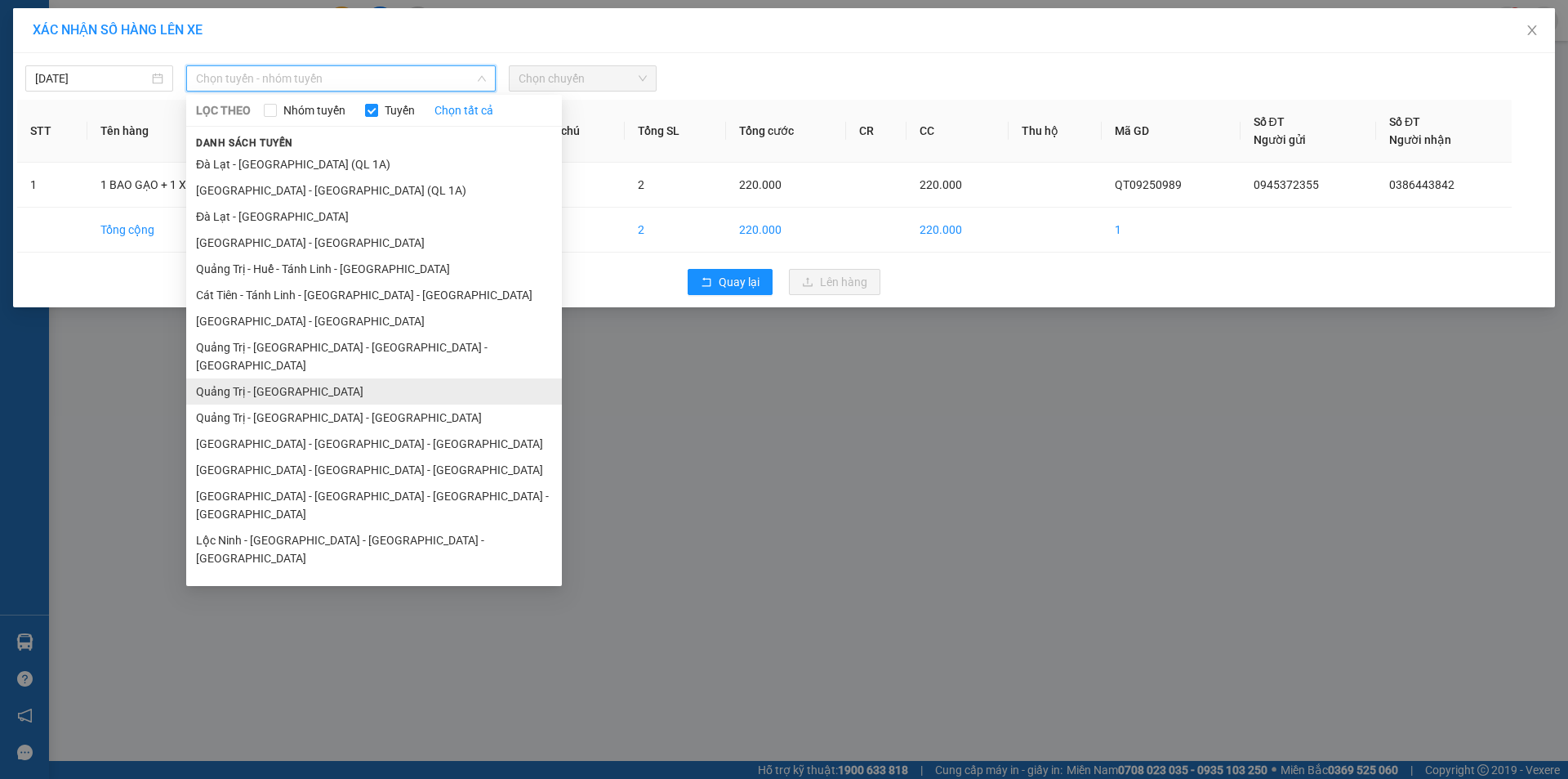
click at [328, 378] on li "Quảng Trị - Sài Gòn" at bounding box center [374, 391] width 375 height 26
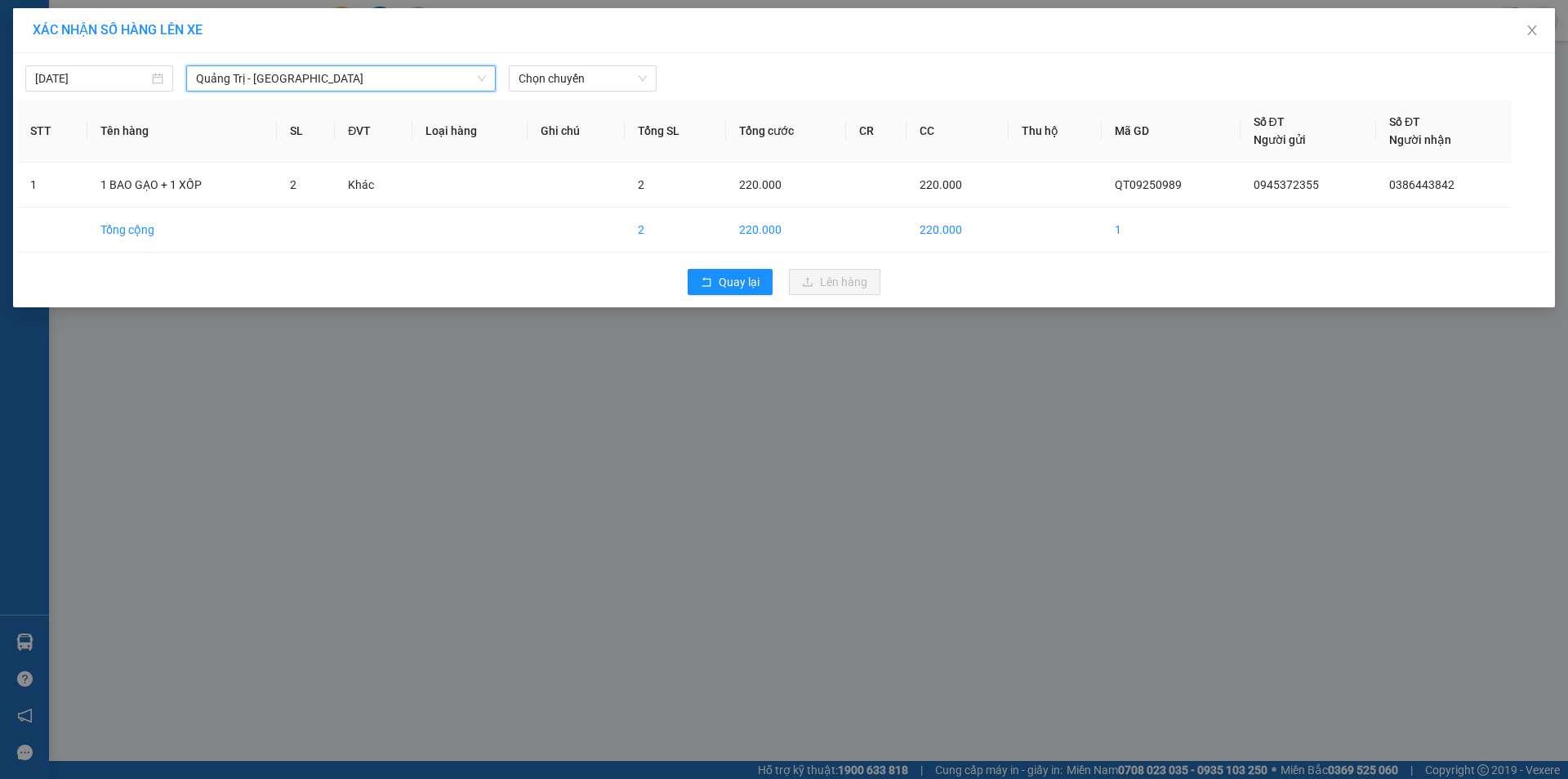
drag, startPoint x: 438, startPoint y: 78, endPoint x: 431, endPoint y: 83, distance: 8.6
click at [438, 78] on span "Quảng Trị - Sài Gòn" at bounding box center [341, 78] width 290 height 25
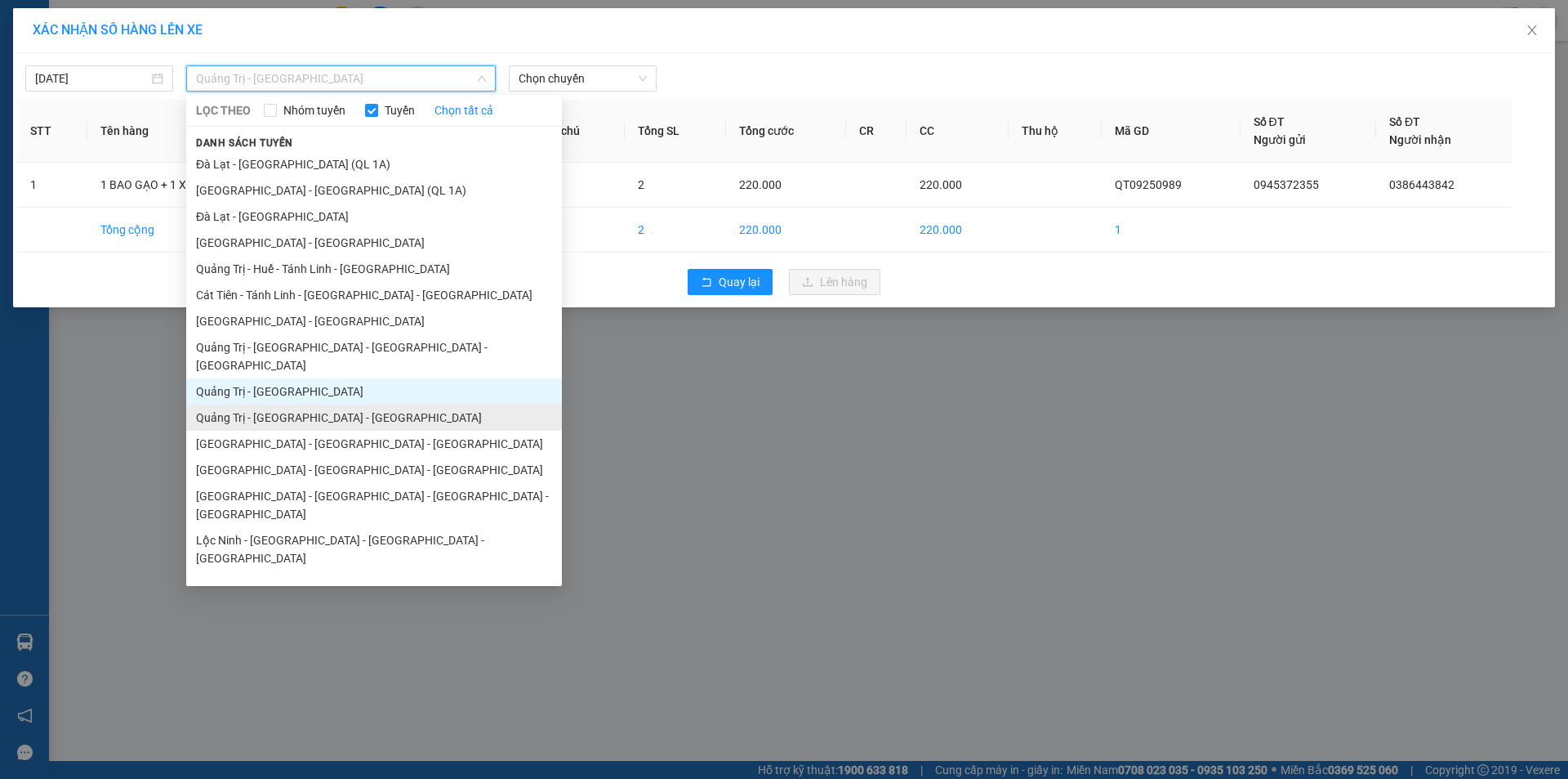
click at [331, 404] on li "Quảng Trị - Bình Dương - Bình Phước" at bounding box center [374, 418] width 375 height 26
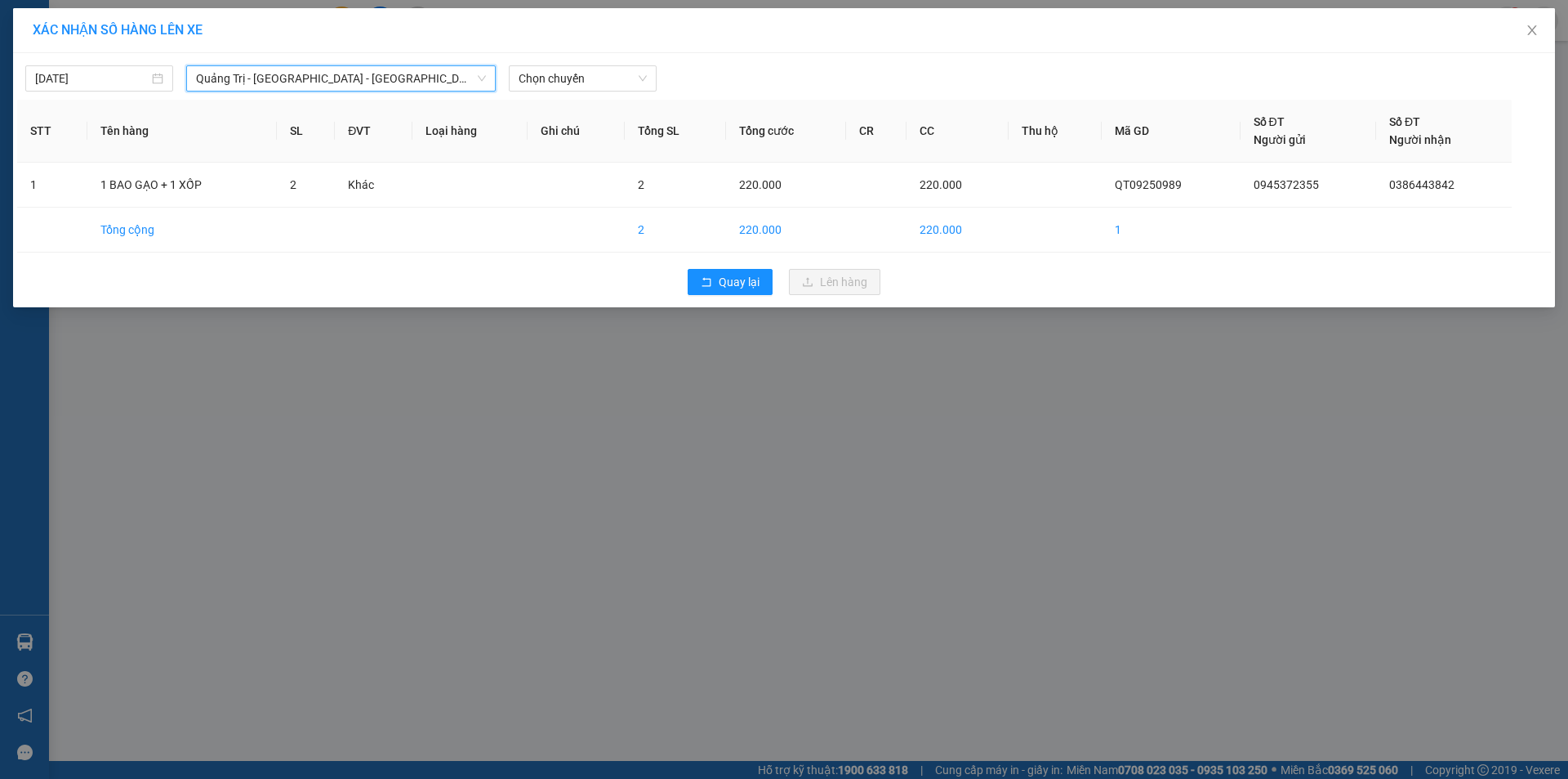
click at [728, 268] on div "Quay lại Lên hàng" at bounding box center [784, 282] width 1534 height 42
click at [740, 291] on button "Quay lại" at bounding box center [730, 282] width 85 height 26
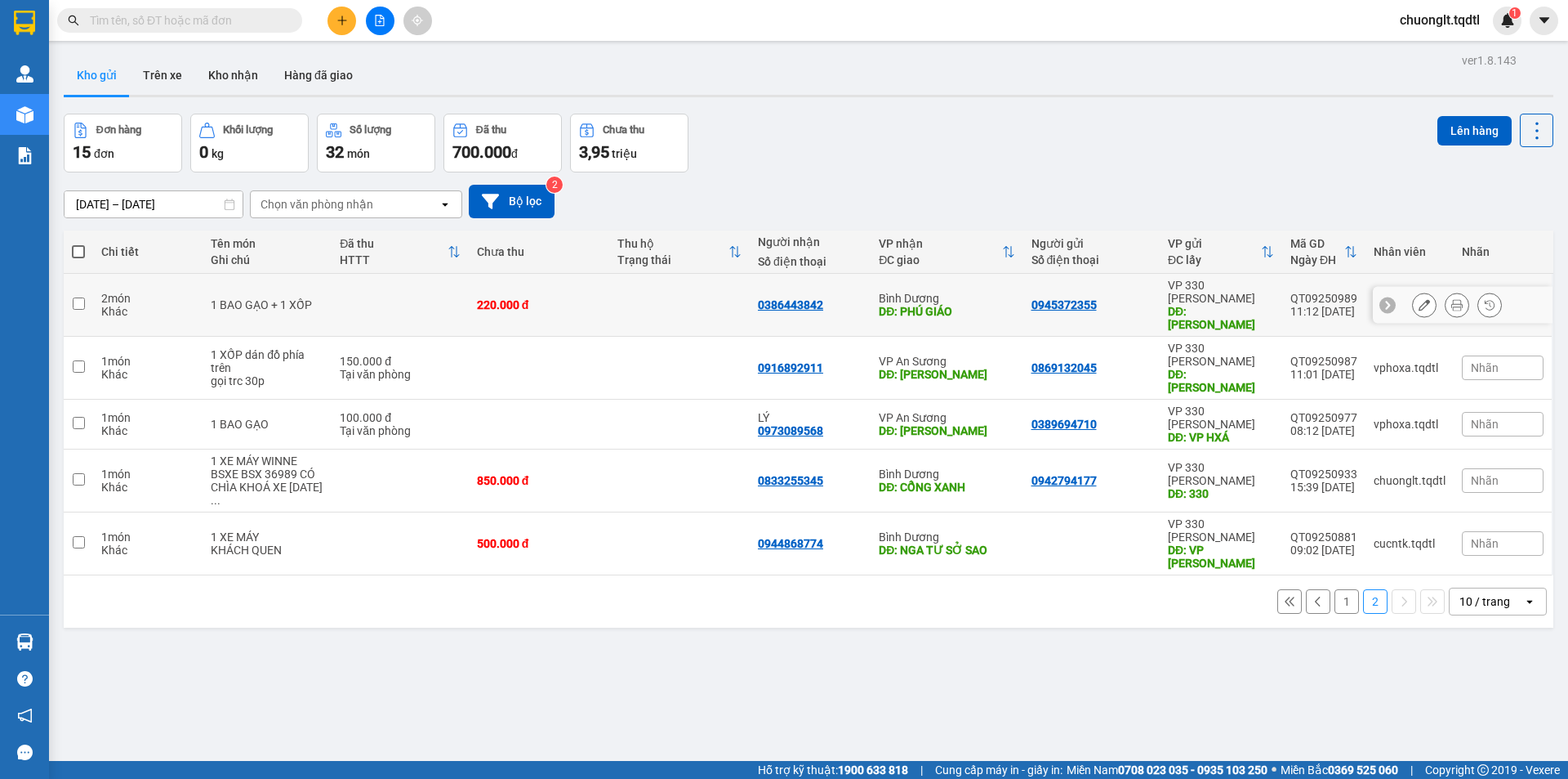
click at [80, 297] on input "checkbox" at bounding box center [79, 304] width 12 height 12
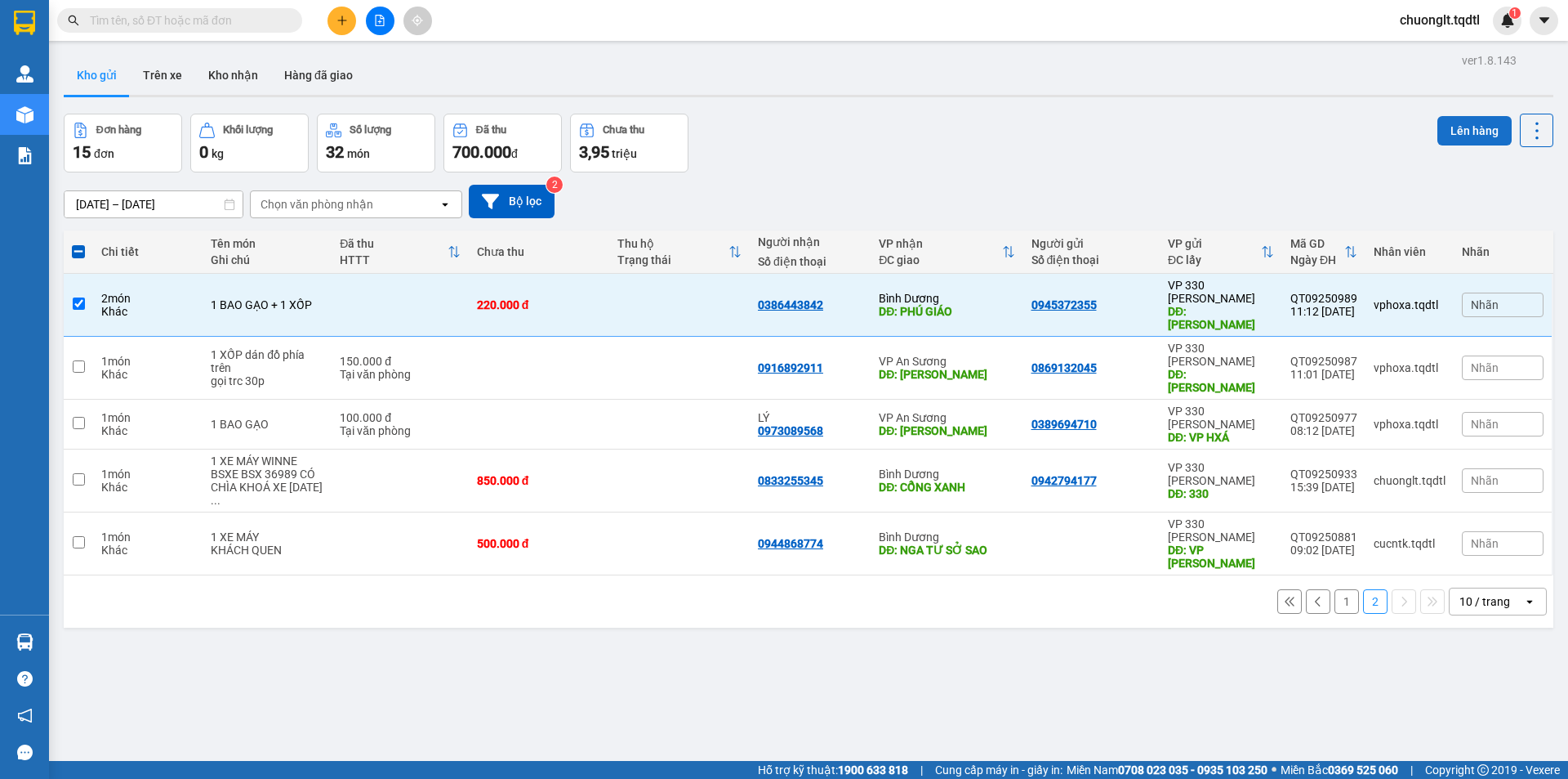
click at [1467, 127] on button "Lên hàng" at bounding box center [1474, 131] width 75 height 30
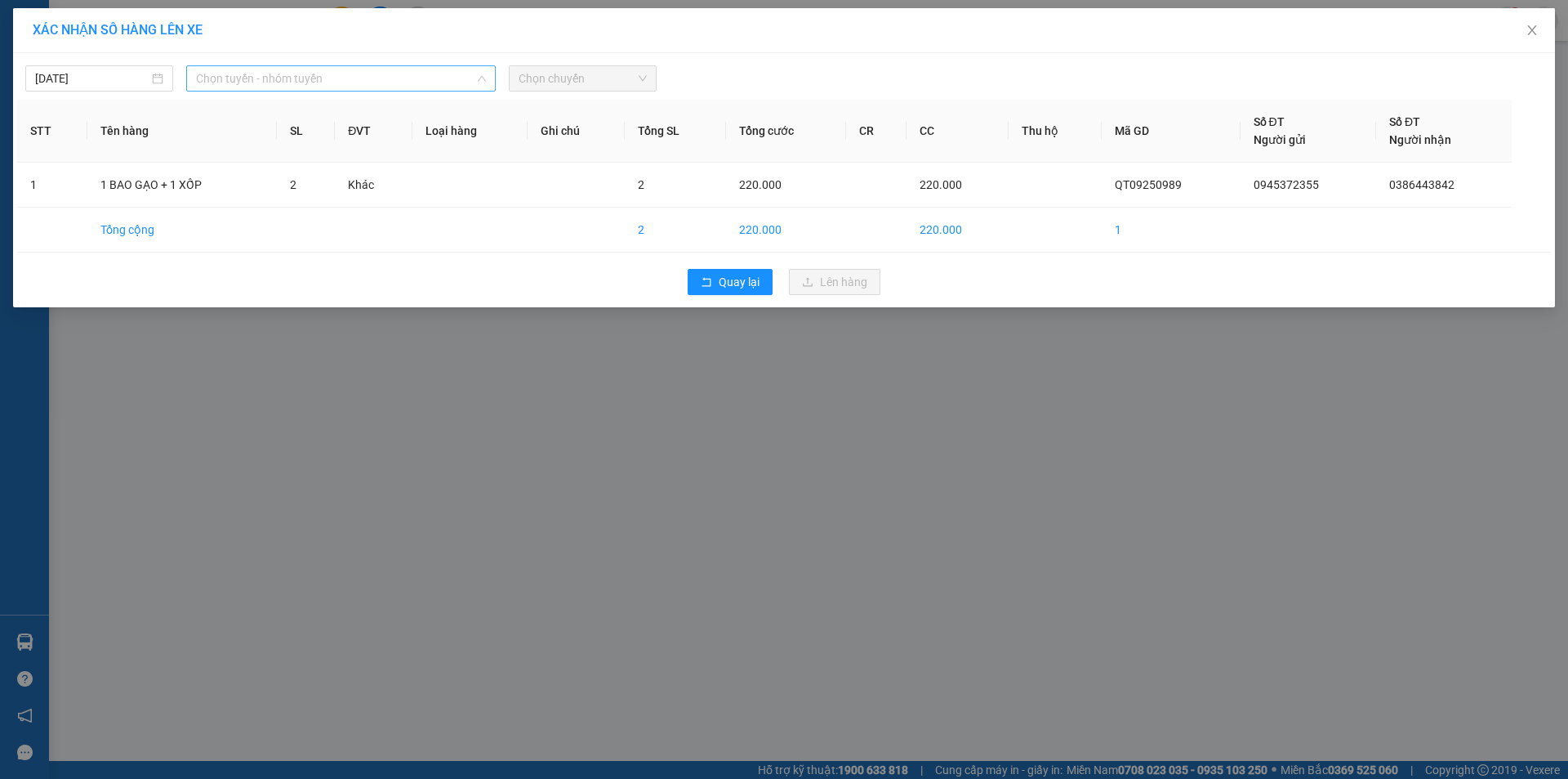
click at [360, 77] on span "Chọn tuyến - nhóm tuyến" at bounding box center [341, 78] width 290 height 25
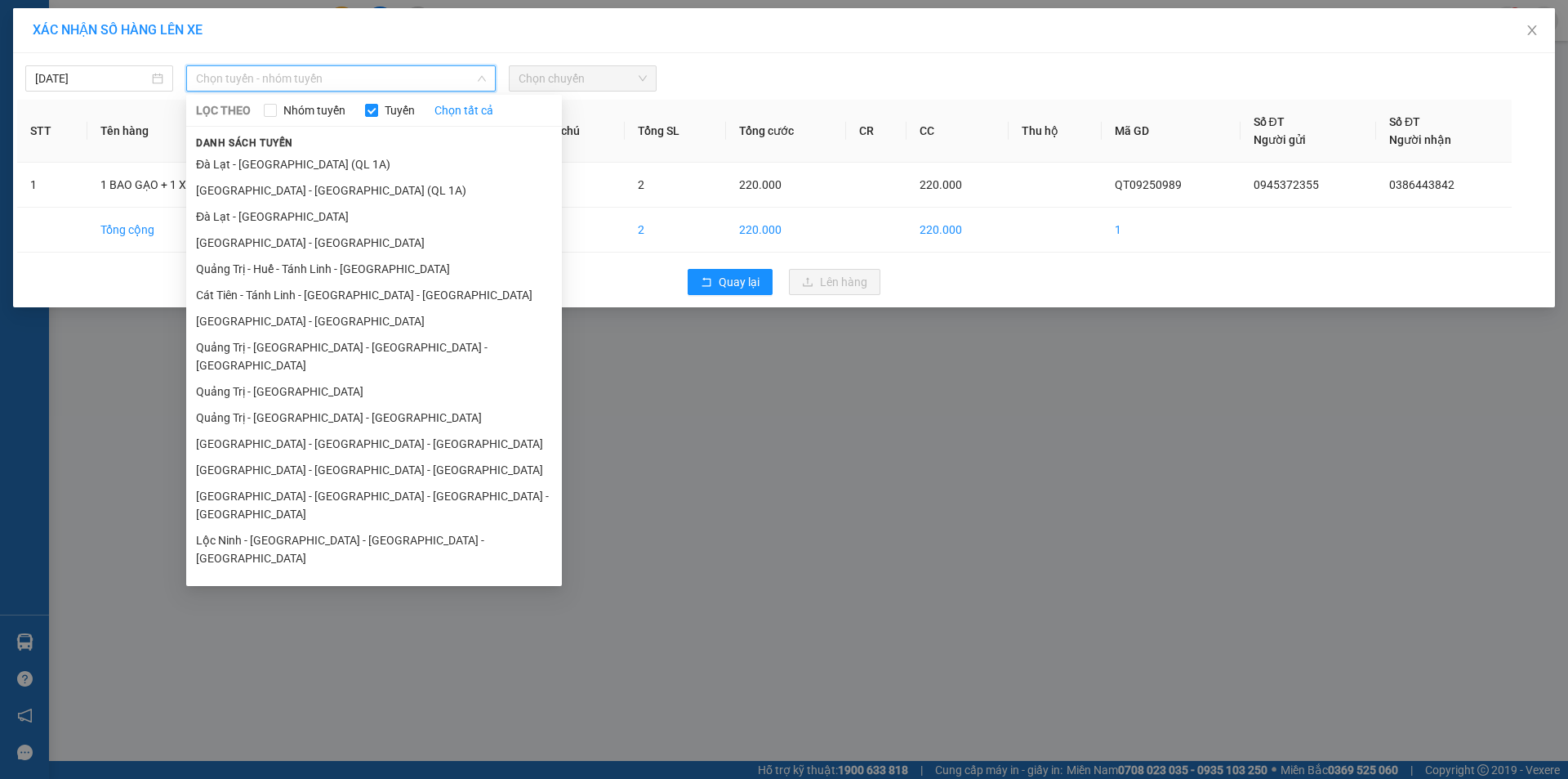
drag, startPoint x: 317, startPoint y: 399, endPoint x: 365, endPoint y: 368, distance: 57.1
click at [320, 404] on li "Quảng Trị - Bình Dương - Bình Phước" at bounding box center [374, 418] width 375 height 26
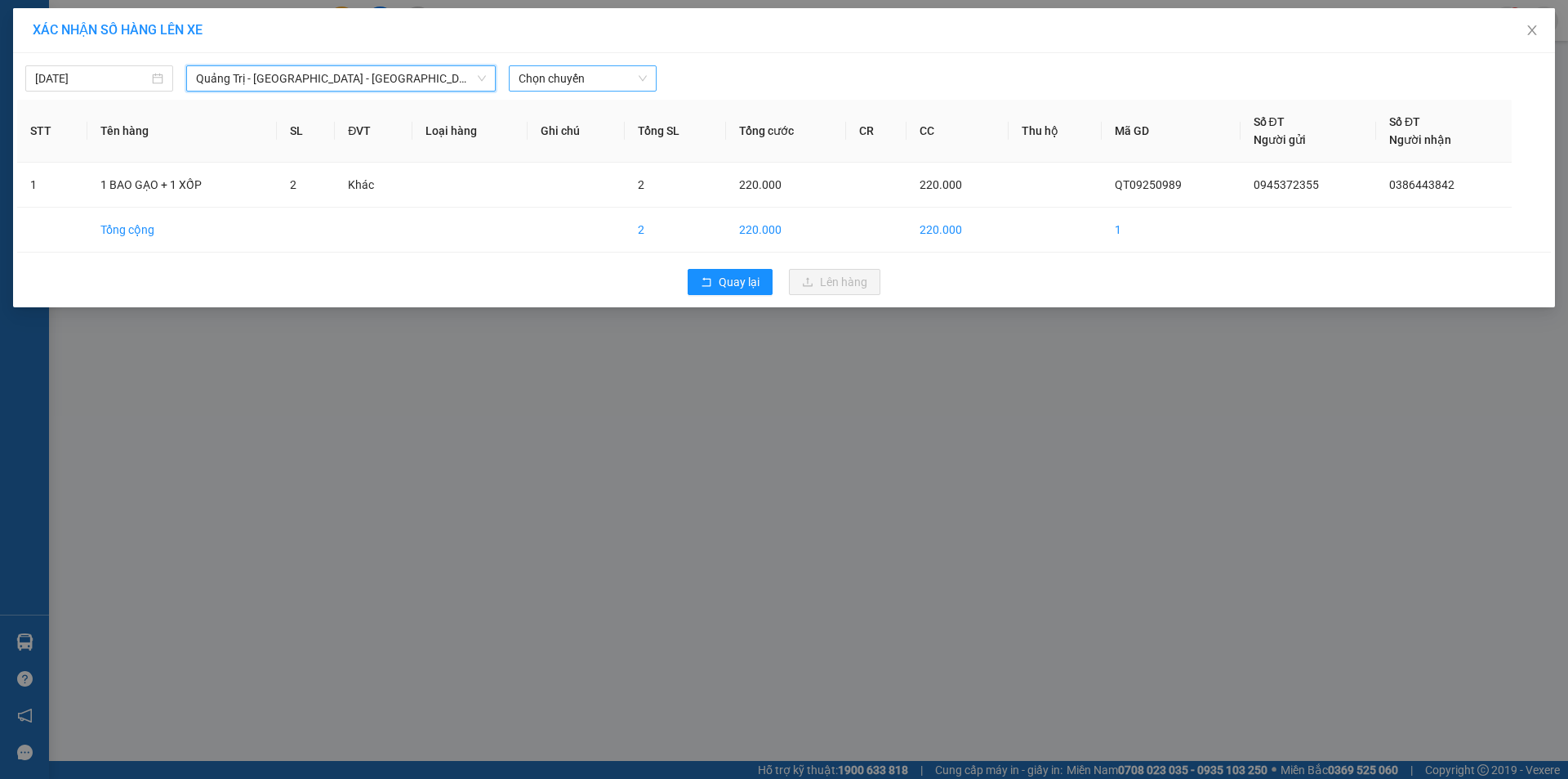
click at [587, 76] on span "Chọn chuyến" at bounding box center [582, 78] width 128 height 25
click at [593, 130] on div "14:00 - 43H-062.76" at bounding box center [581, 137] width 127 height 18
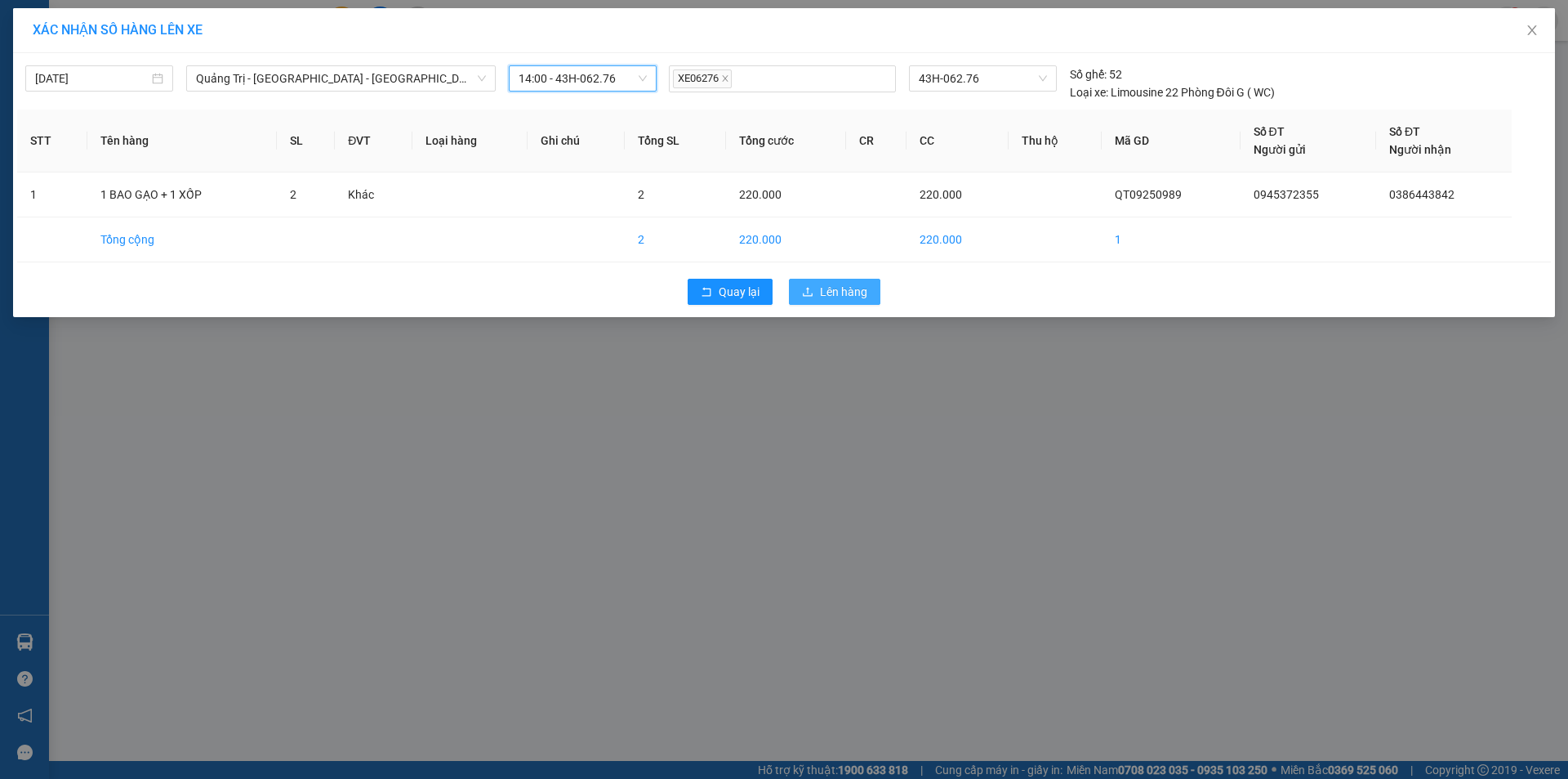
drag, startPoint x: 840, startPoint y: 287, endPoint x: 833, endPoint y: 291, distance: 8.1
click at [840, 288] on span "Lên hàng" at bounding box center [844, 291] width 47 height 18
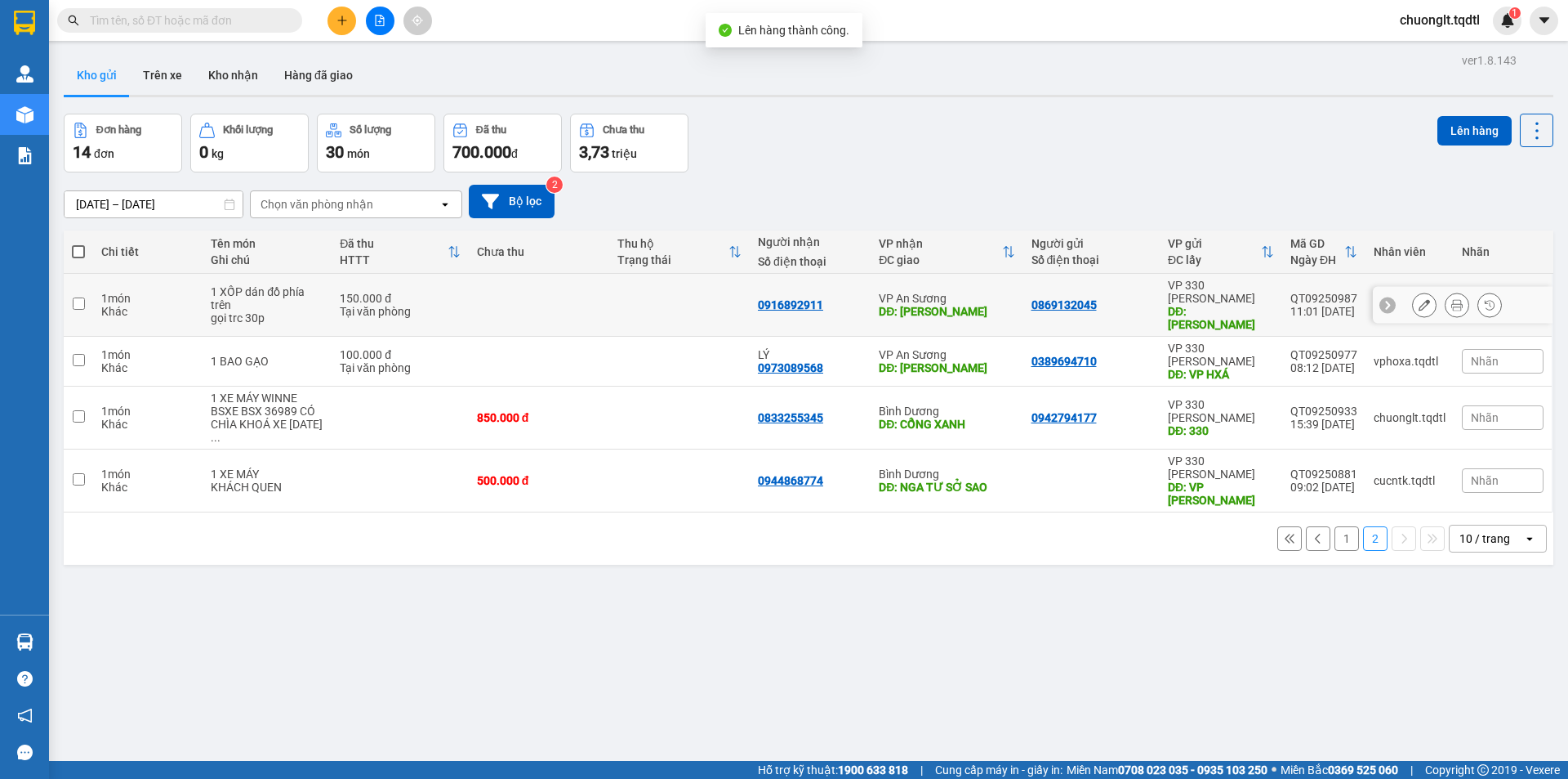
click at [75, 303] on input "checkbox" at bounding box center [79, 304] width 12 height 12
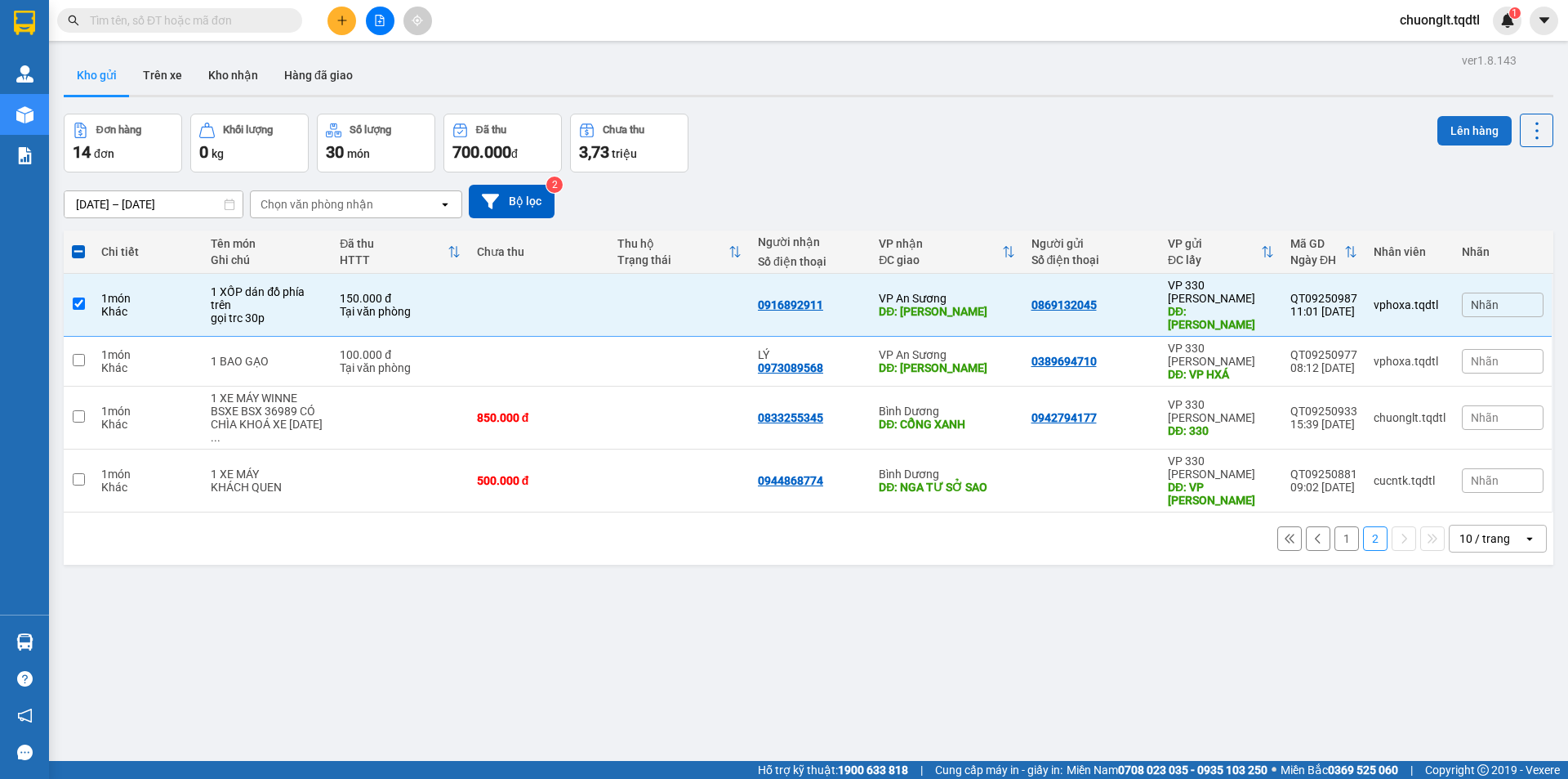
click at [1449, 121] on button "Lên hàng" at bounding box center [1474, 131] width 75 height 30
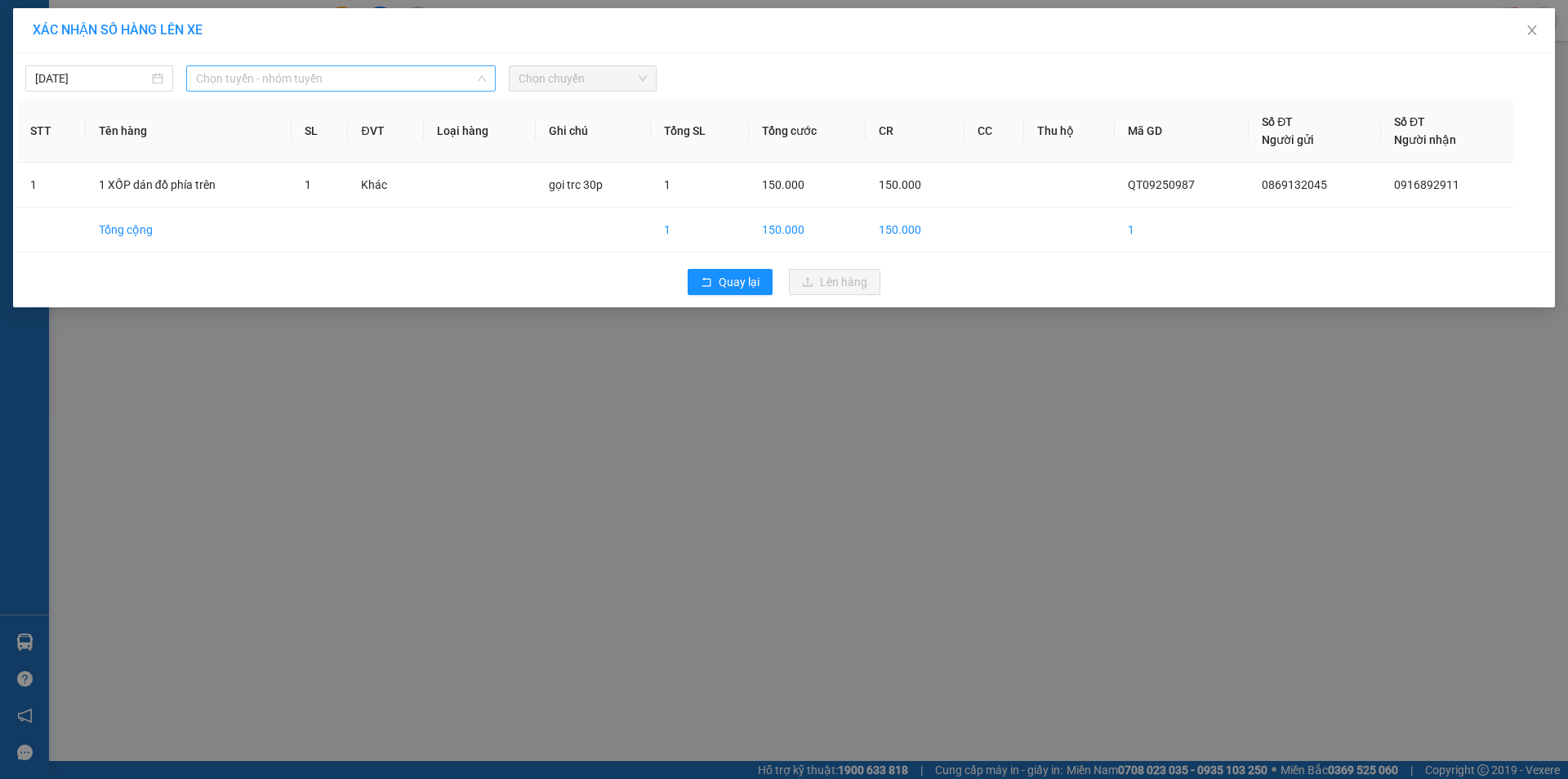
click at [429, 82] on span "Chọn tuyến - nhóm tuyến" at bounding box center [341, 78] width 290 height 25
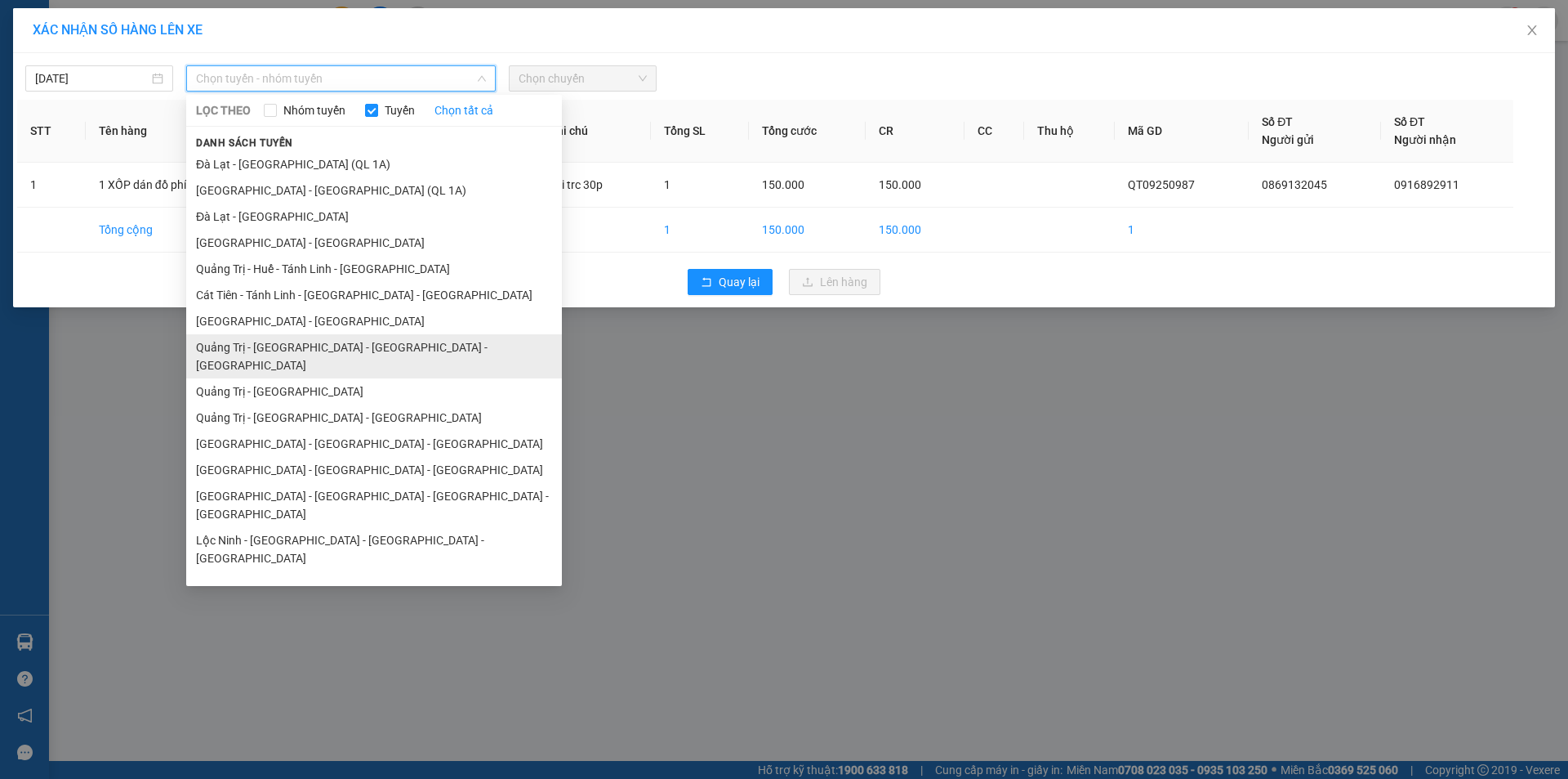
click at [329, 347] on li "Quảng Trị - Huế - Đà Nẵng - Vũng Tàu" at bounding box center [374, 356] width 375 height 44
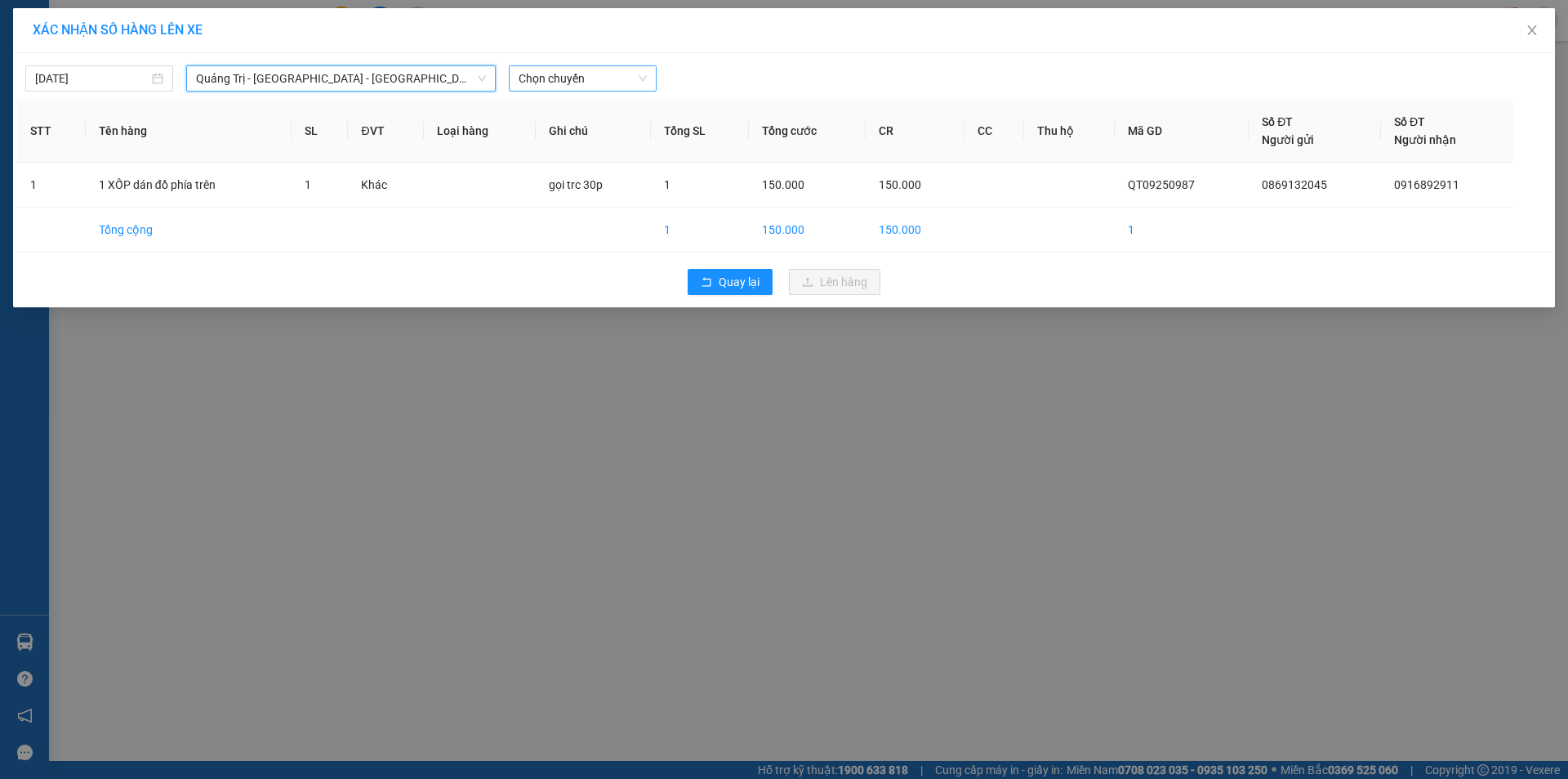
click at [603, 76] on span "Chọn chuyến" at bounding box center [582, 78] width 128 height 25
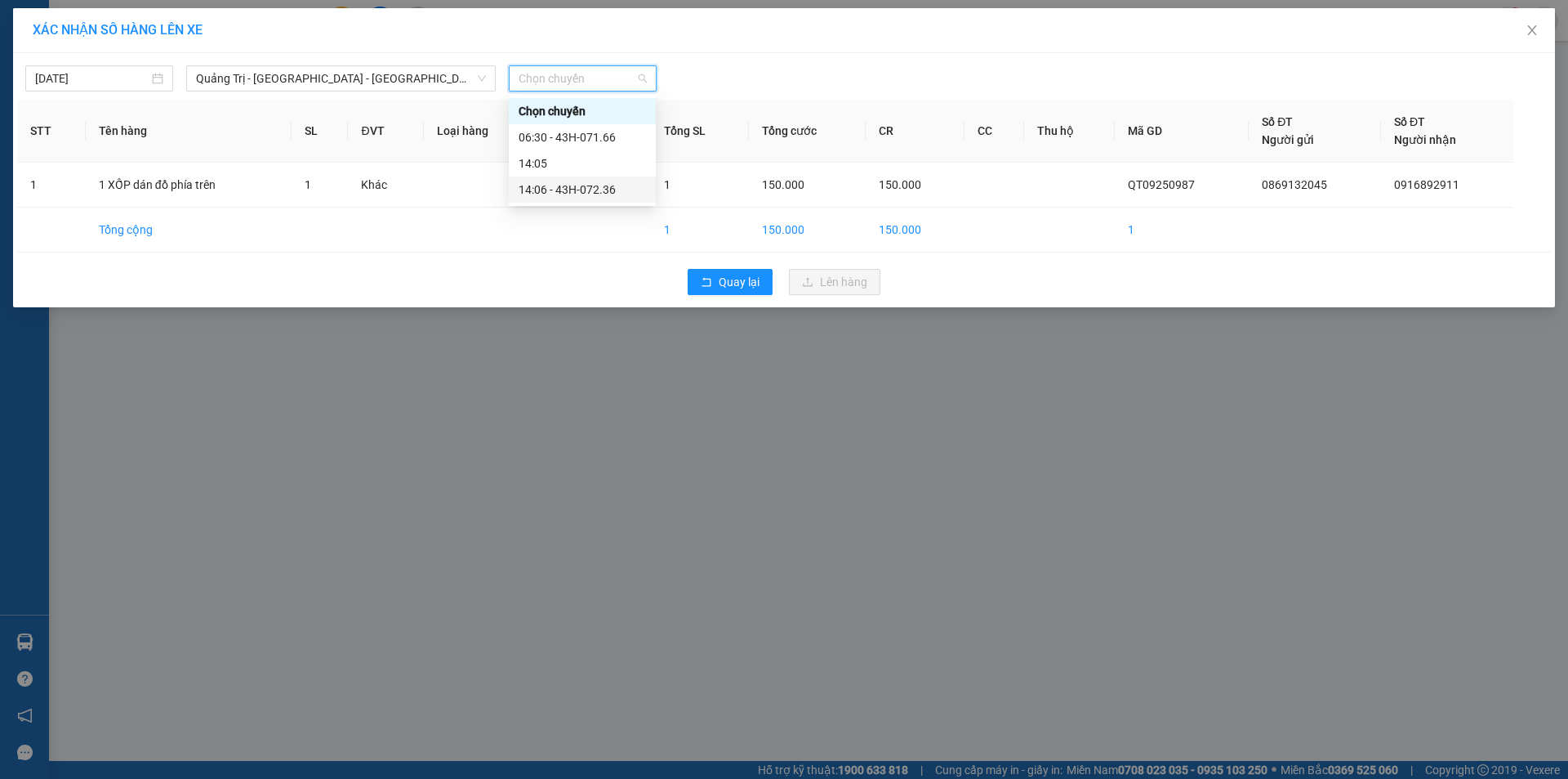
click at [579, 191] on div "14:06 - 43H-072.36" at bounding box center [581, 189] width 127 height 18
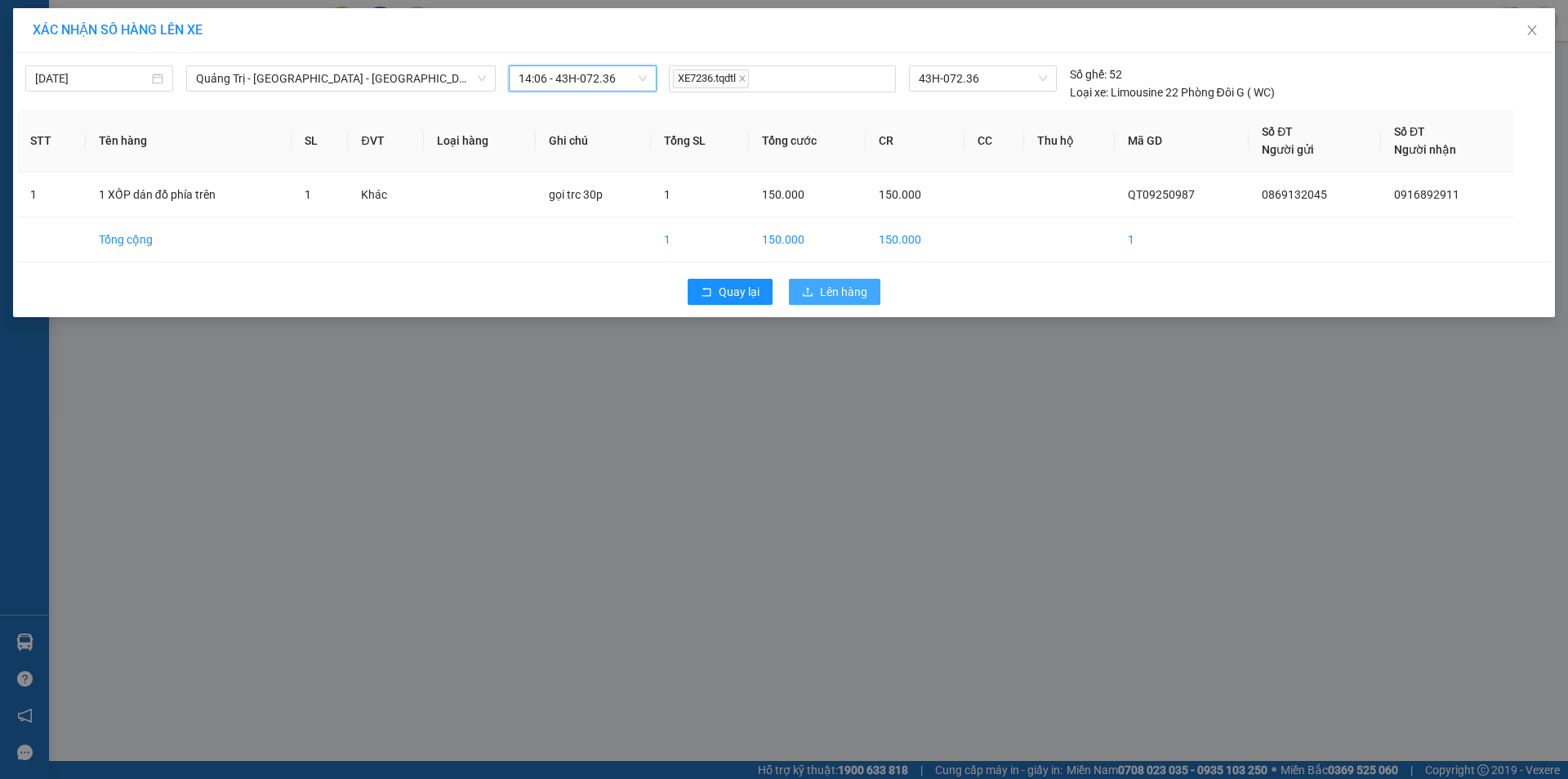
click at [819, 286] on button "Lên hàng" at bounding box center [835, 292] width 91 height 26
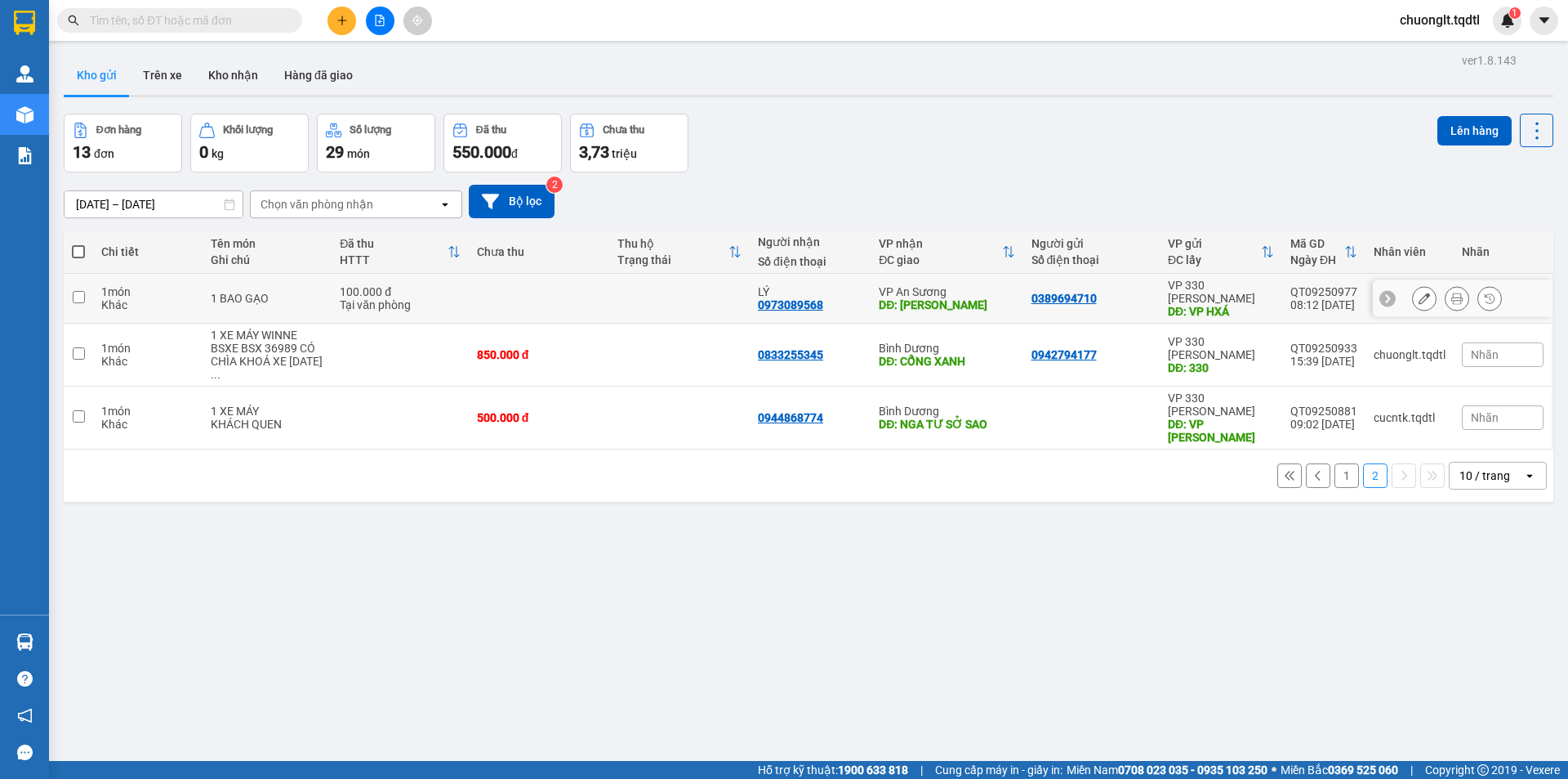
drag, startPoint x: 71, startPoint y: 291, endPoint x: 345, endPoint y: 287, distance: 274.0
click at [74, 292] on td at bounding box center [79, 298] width 30 height 50
checkbox input "true"
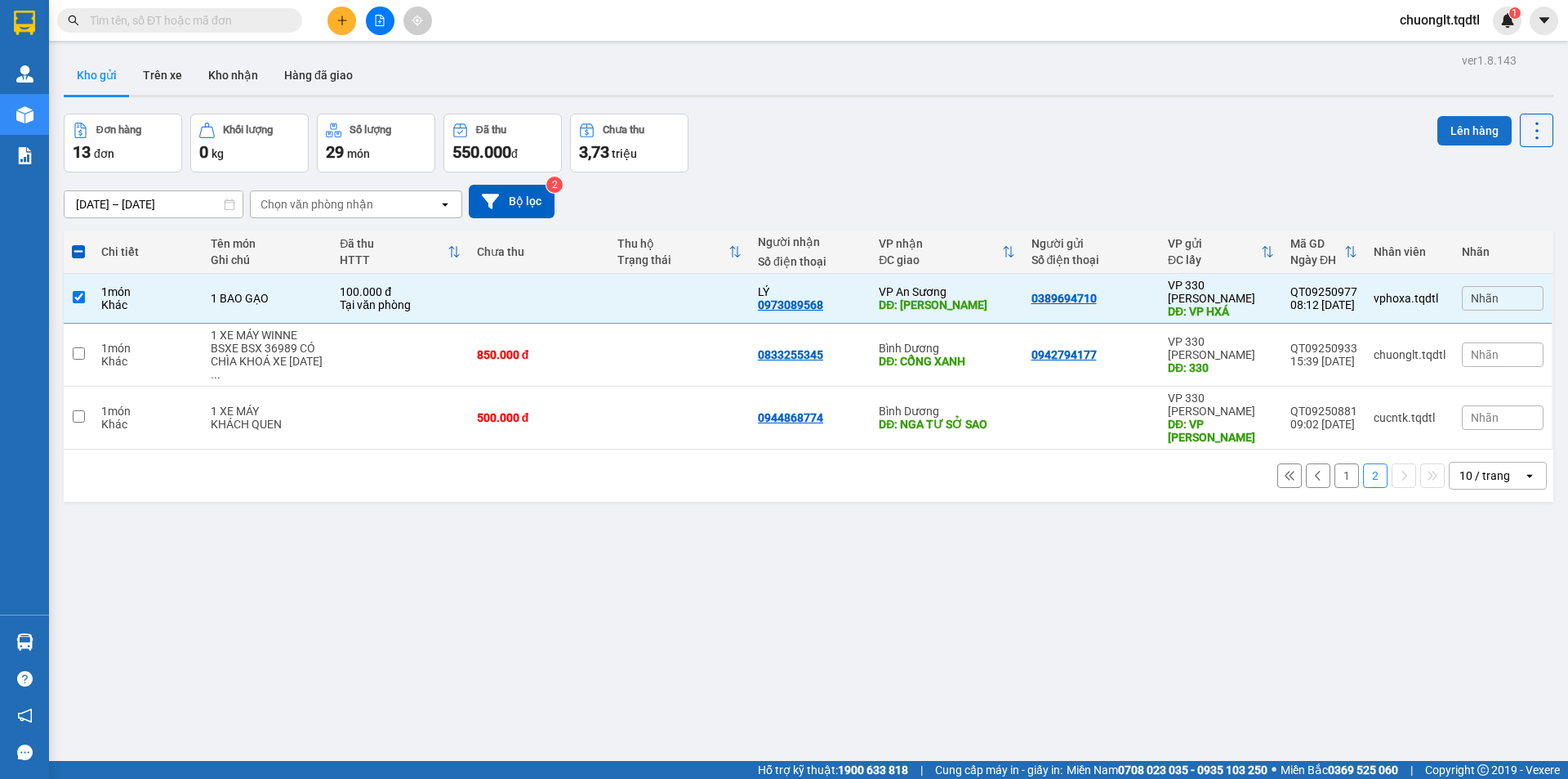
click at [1456, 130] on button "Lên hàng" at bounding box center [1474, 131] width 75 height 30
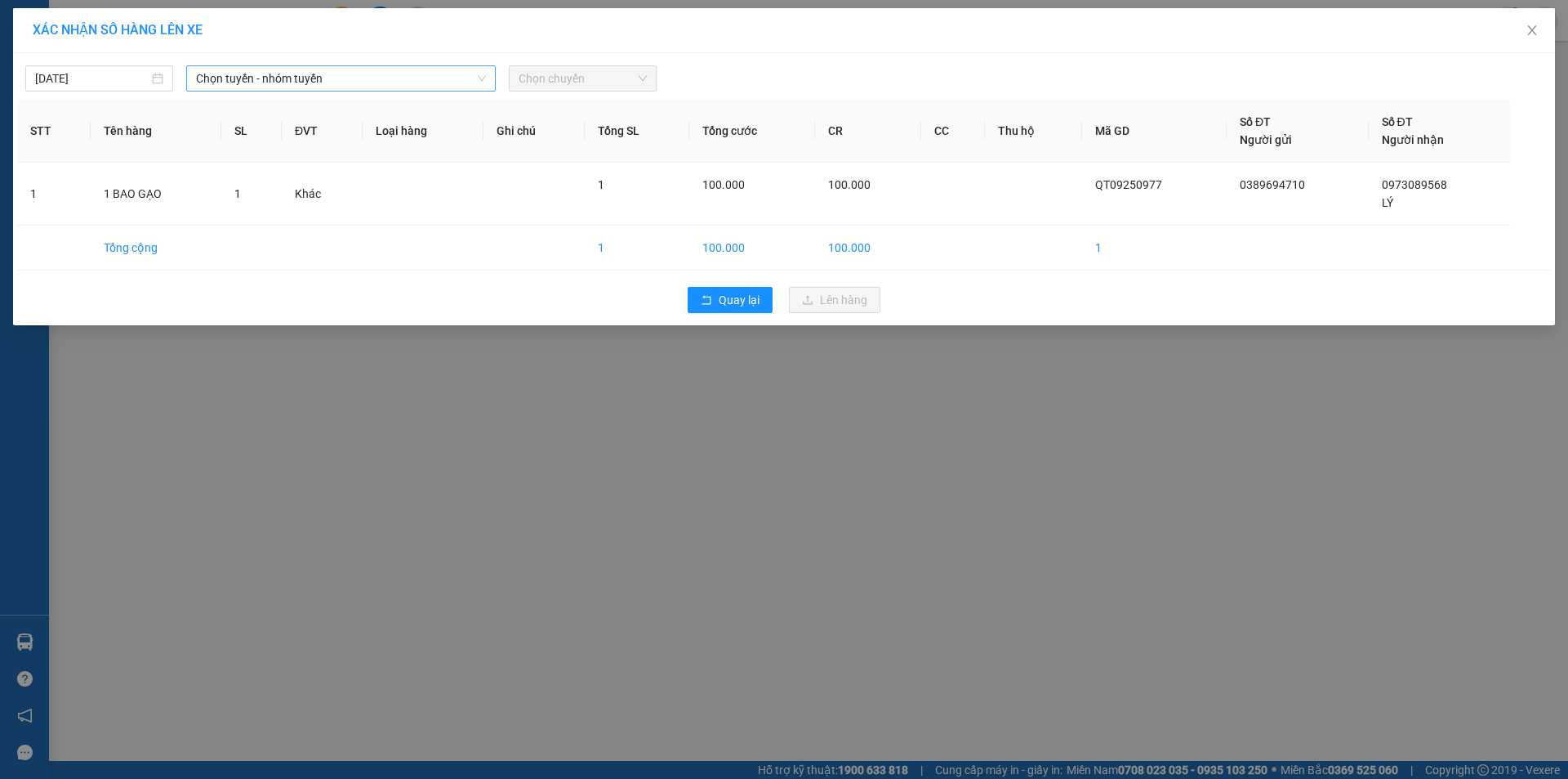
click at [452, 66] on span "Chọn tuyến - nhóm tuyến" at bounding box center [341, 78] width 290 height 25
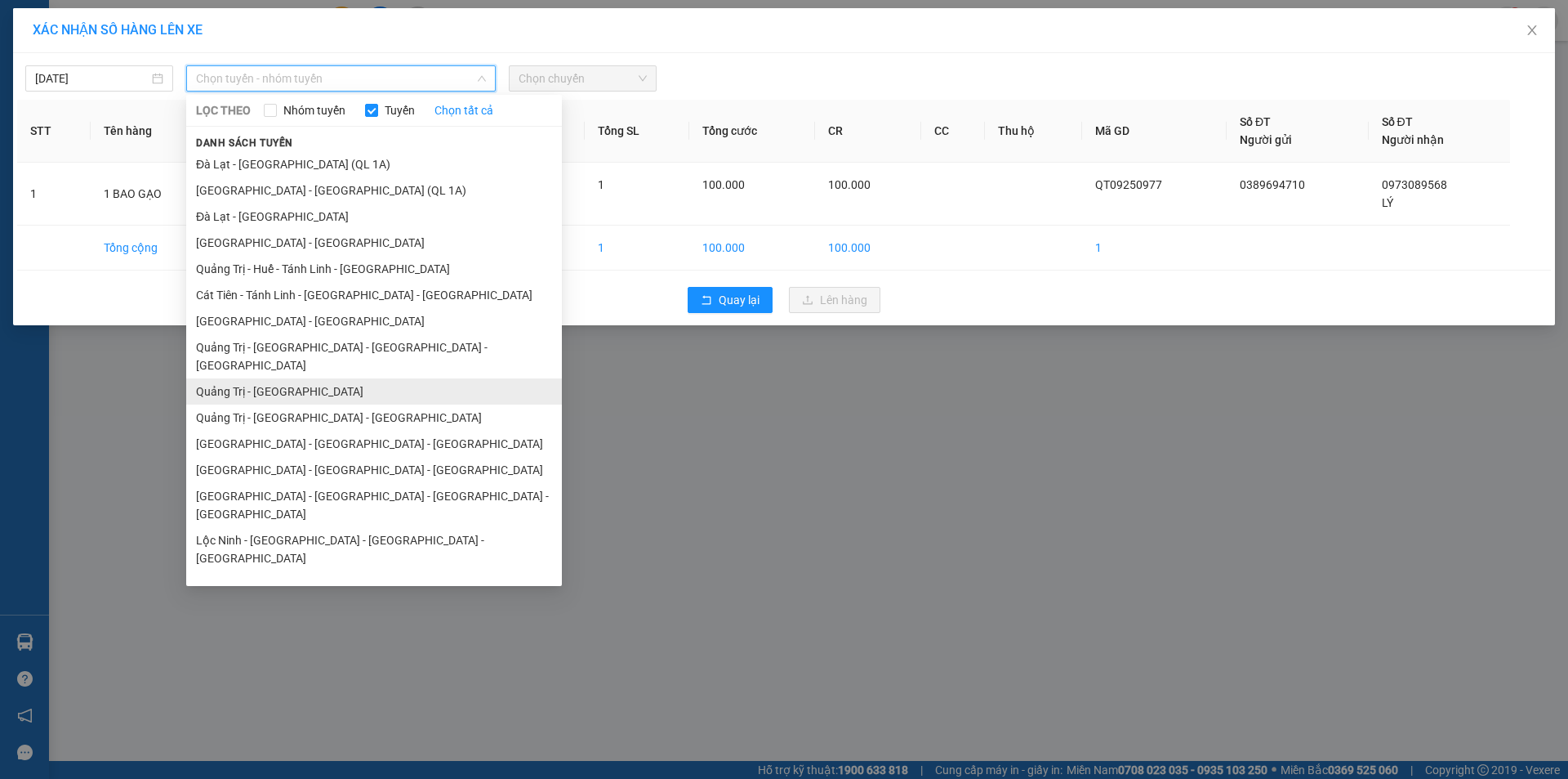
drag, startPoint x: 302, startPoint y: 372, endPoint x: 389, endPoint y: 344, distance: 91.4
click at [303, 378] on li "Quảng Trị - [GEOGRAPHIC_DATA]" at bounding box center [374, 391] width 375 height 26
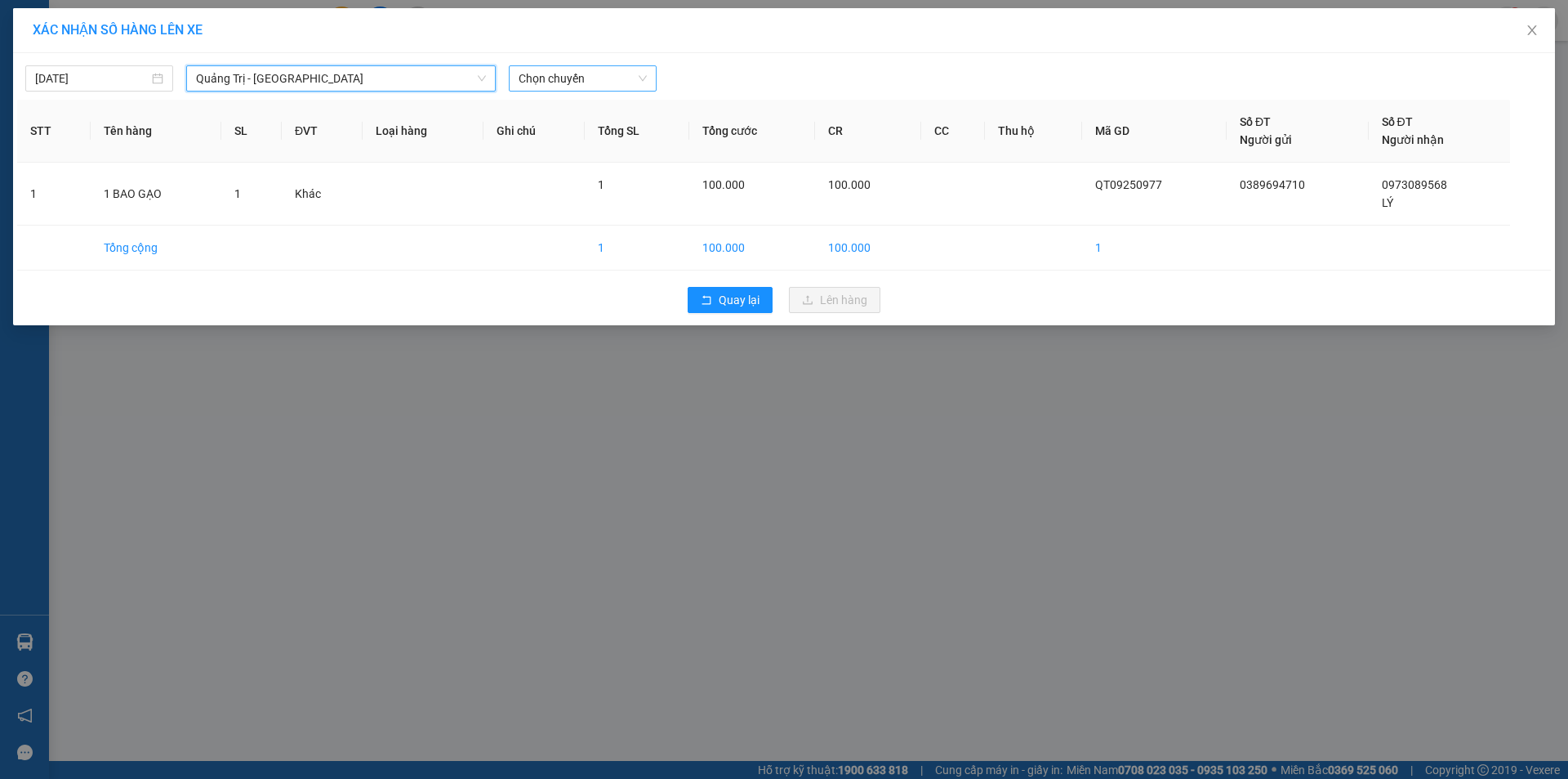
click at [602, 83] on span "Chọn chuyến" at bounding box center [582, 78] width 128 height 25
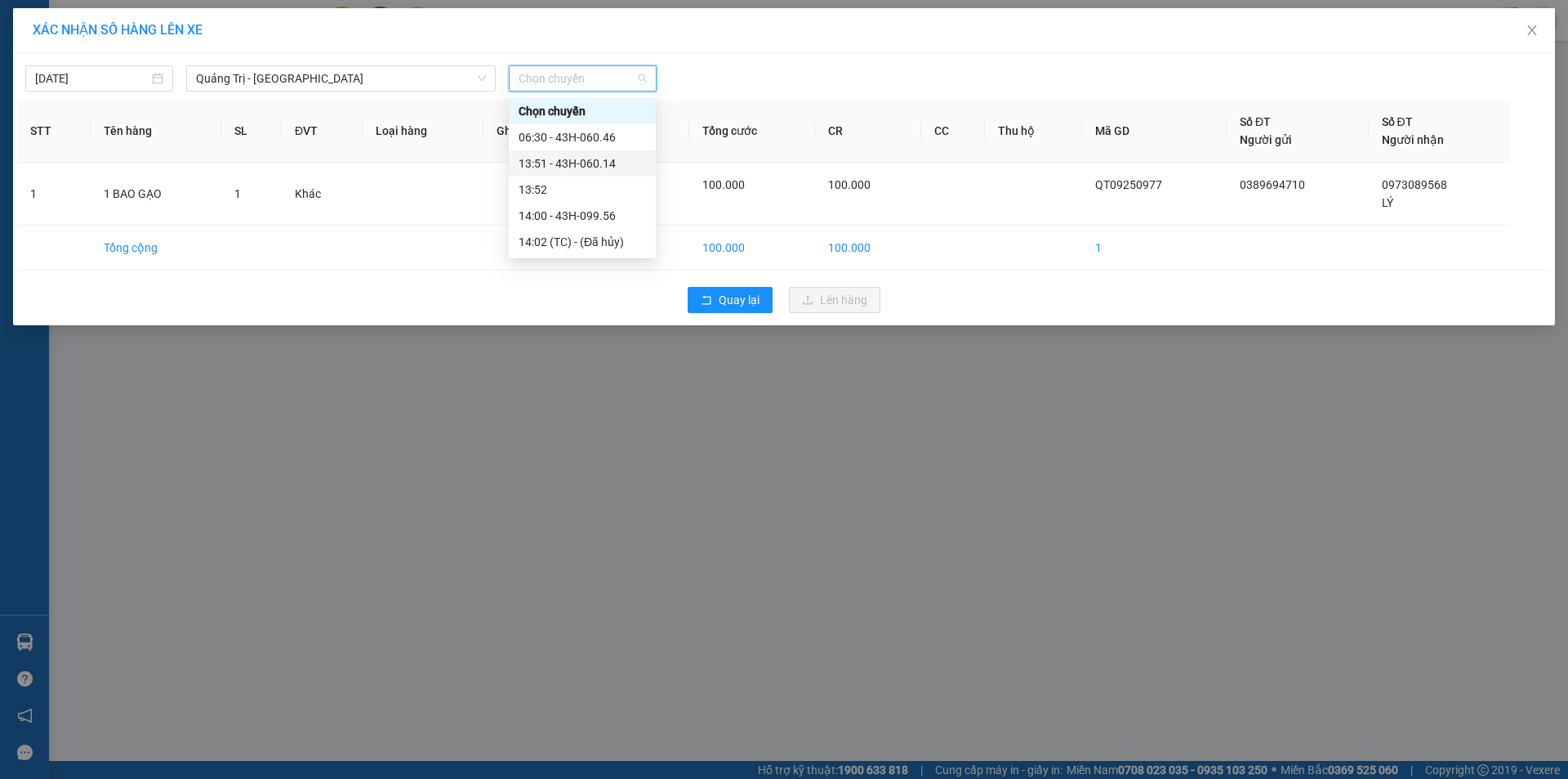
click at [588, 161] on div "13:51 - 43H-060.14" at bounding box center [581, 163] width 127 height 18
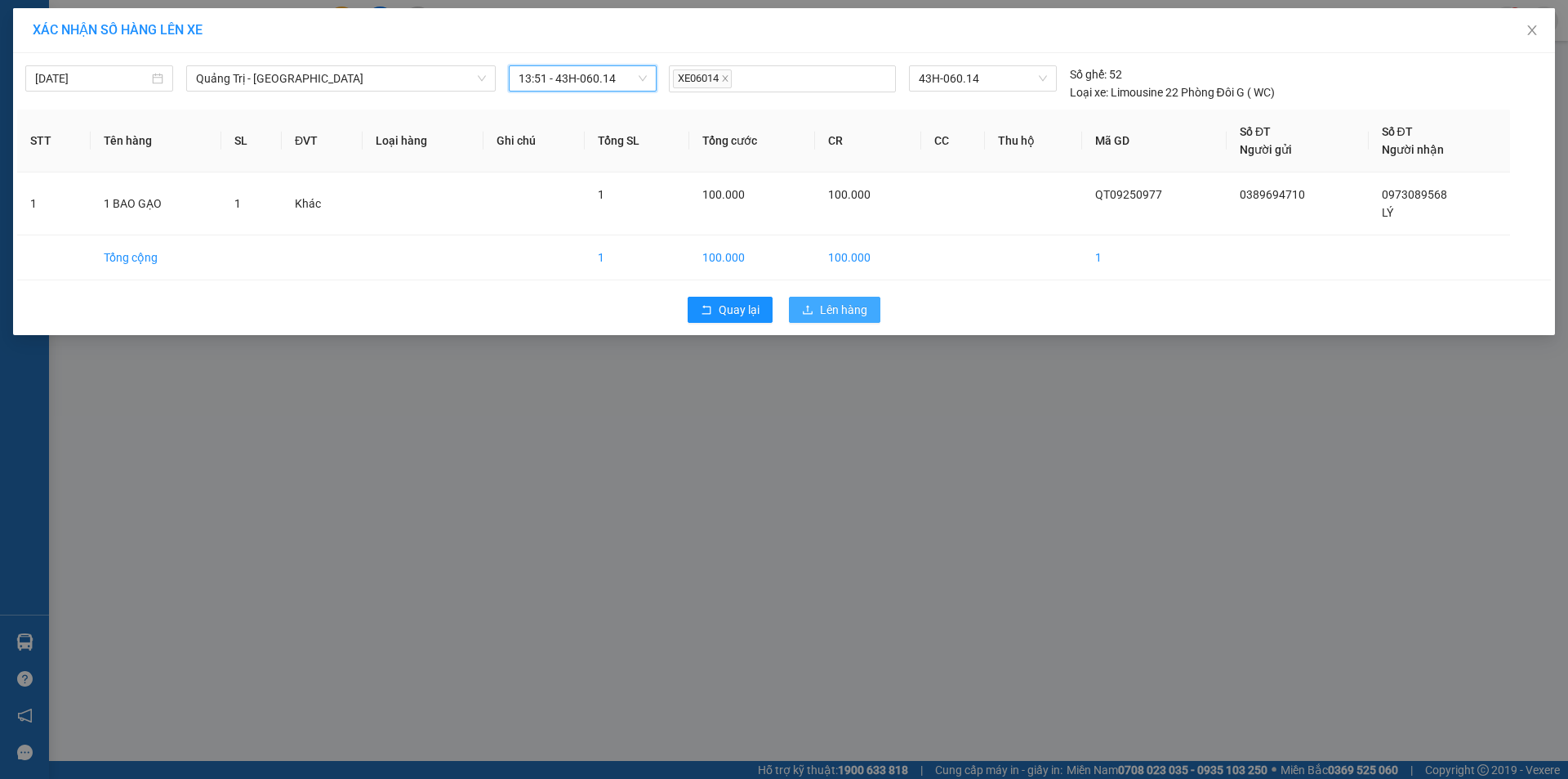
click at [833, 300] on button "Lên hàng" at bounding box center [835, 310] width 91 height 26
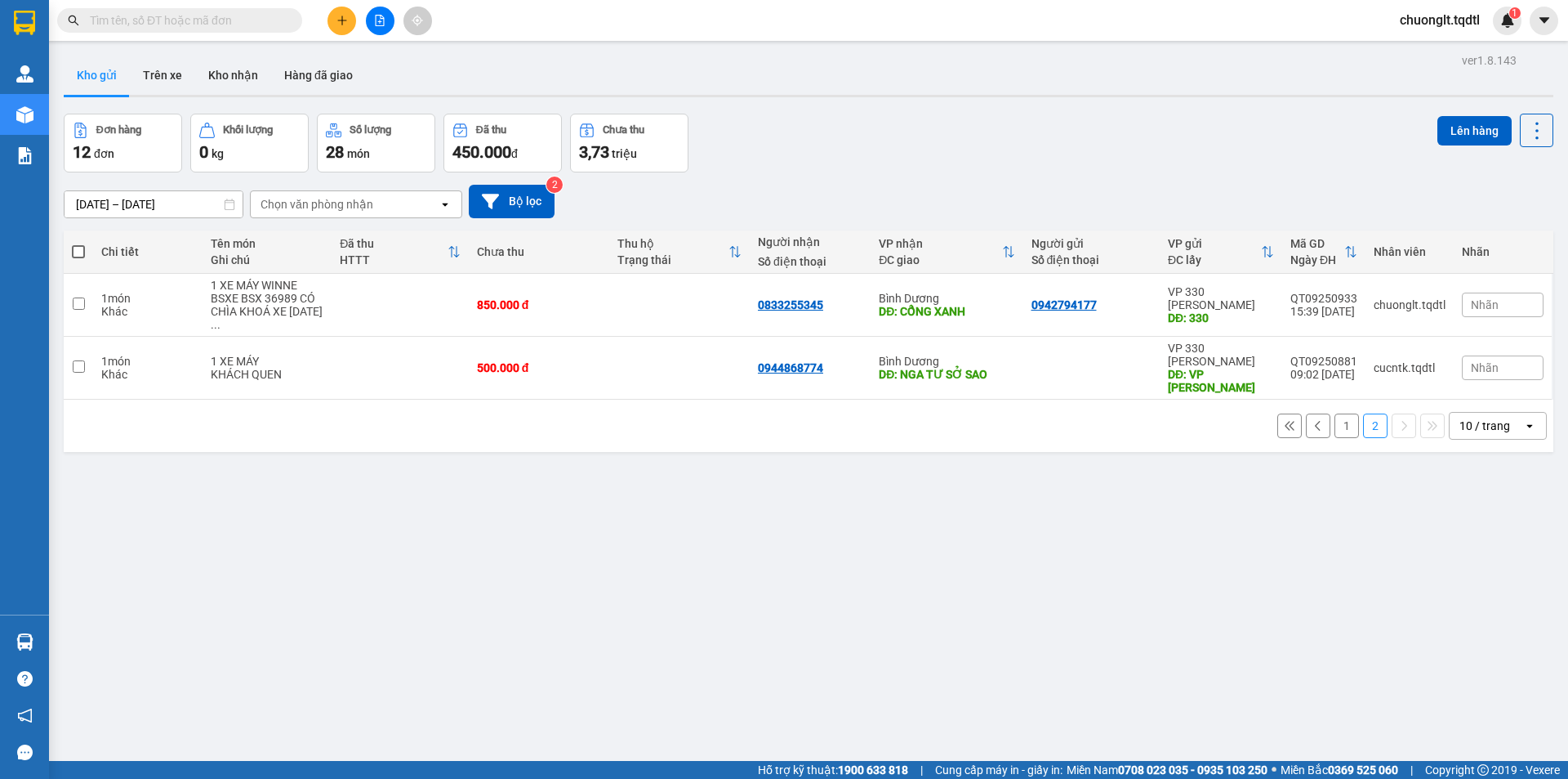
click at [1336, 413] on button "1" at bounding box center [1347, 425] width 25 height 25
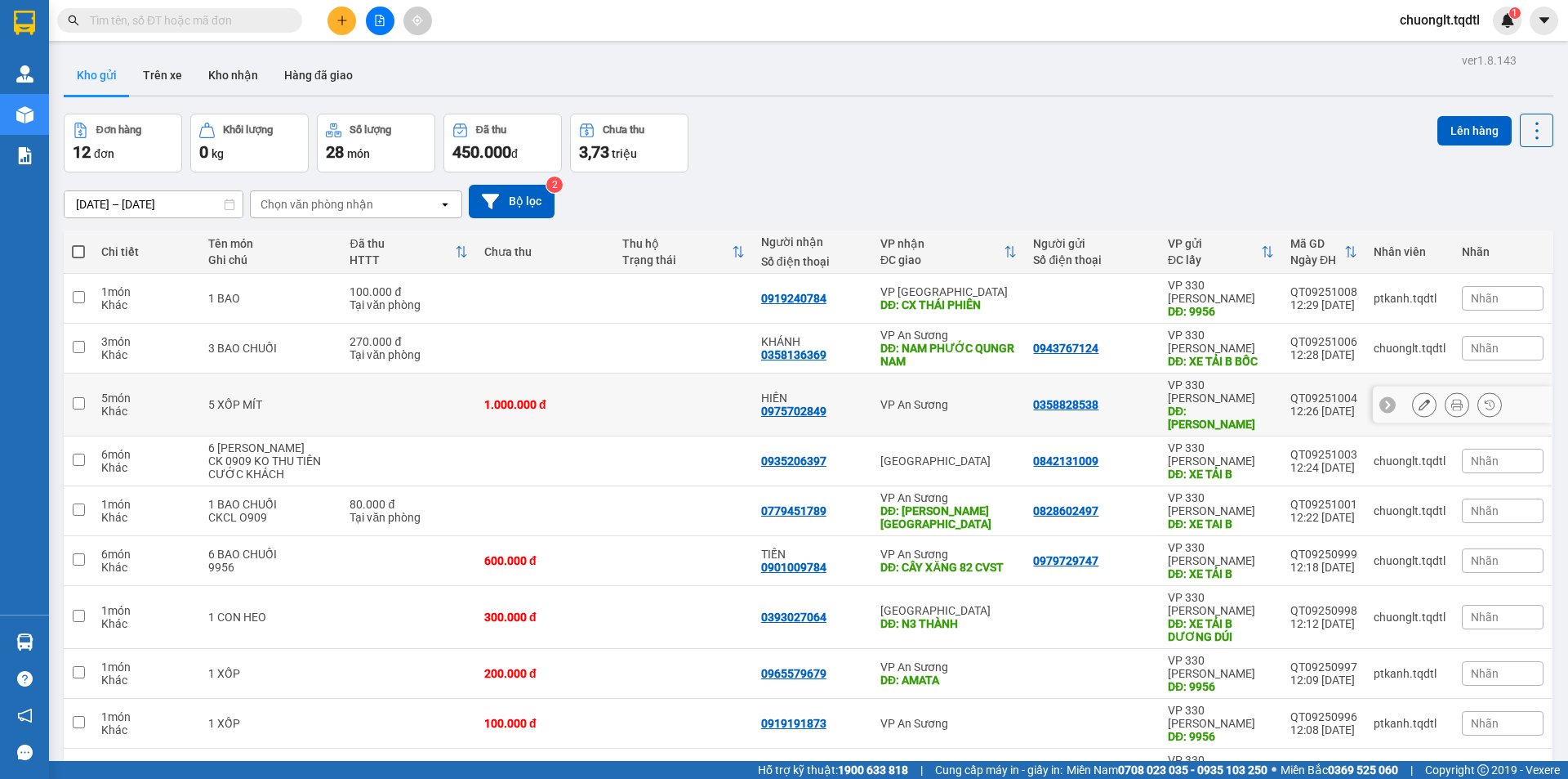
click at [75, 397] on input "checkbox" at bounding box center [79, 404] width 12 height 12
checkbox input "true"
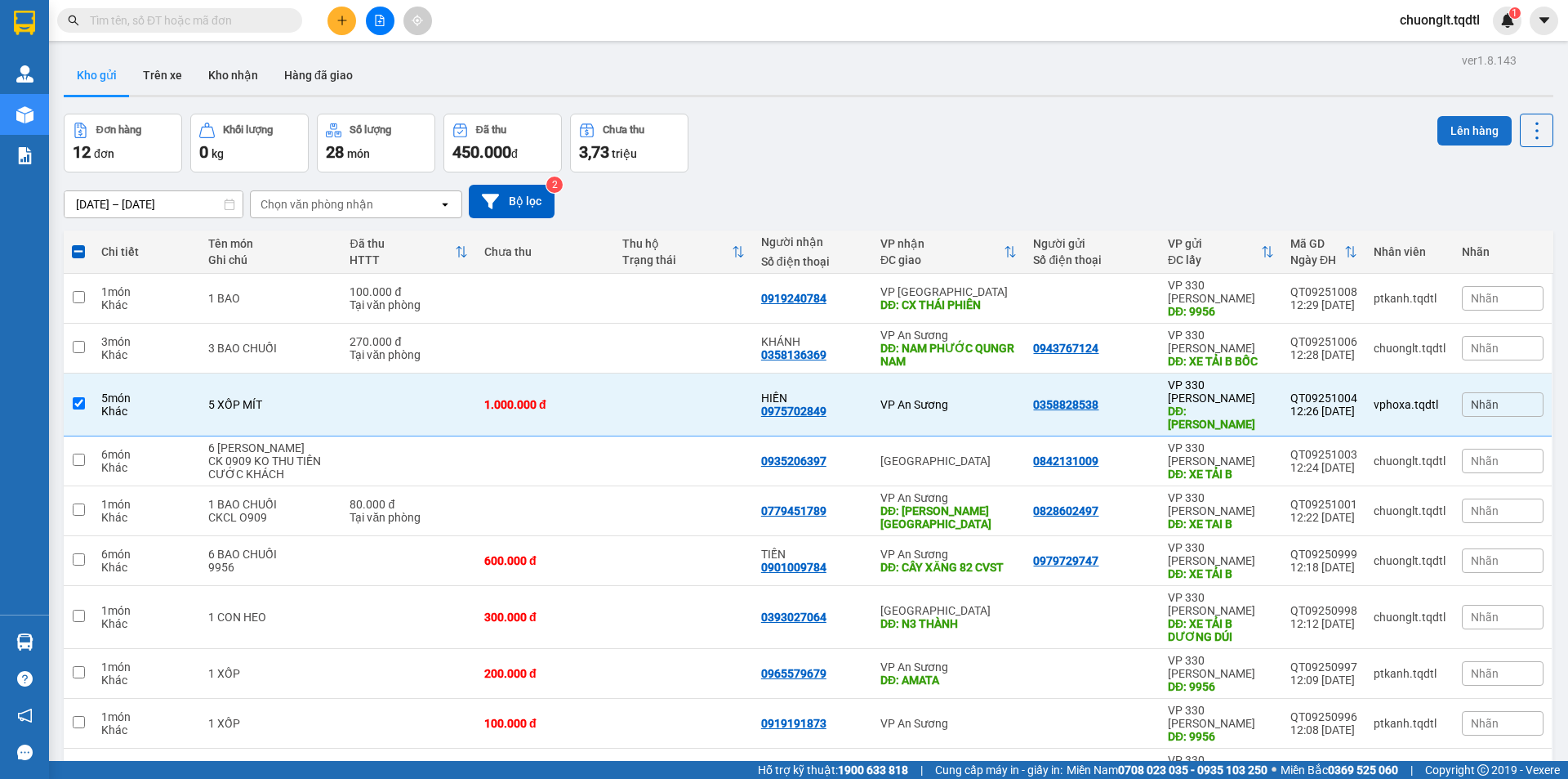
click at [1473, 130] on button "Lên hàng" at bounding box center [1474, 131] width 75 height 30
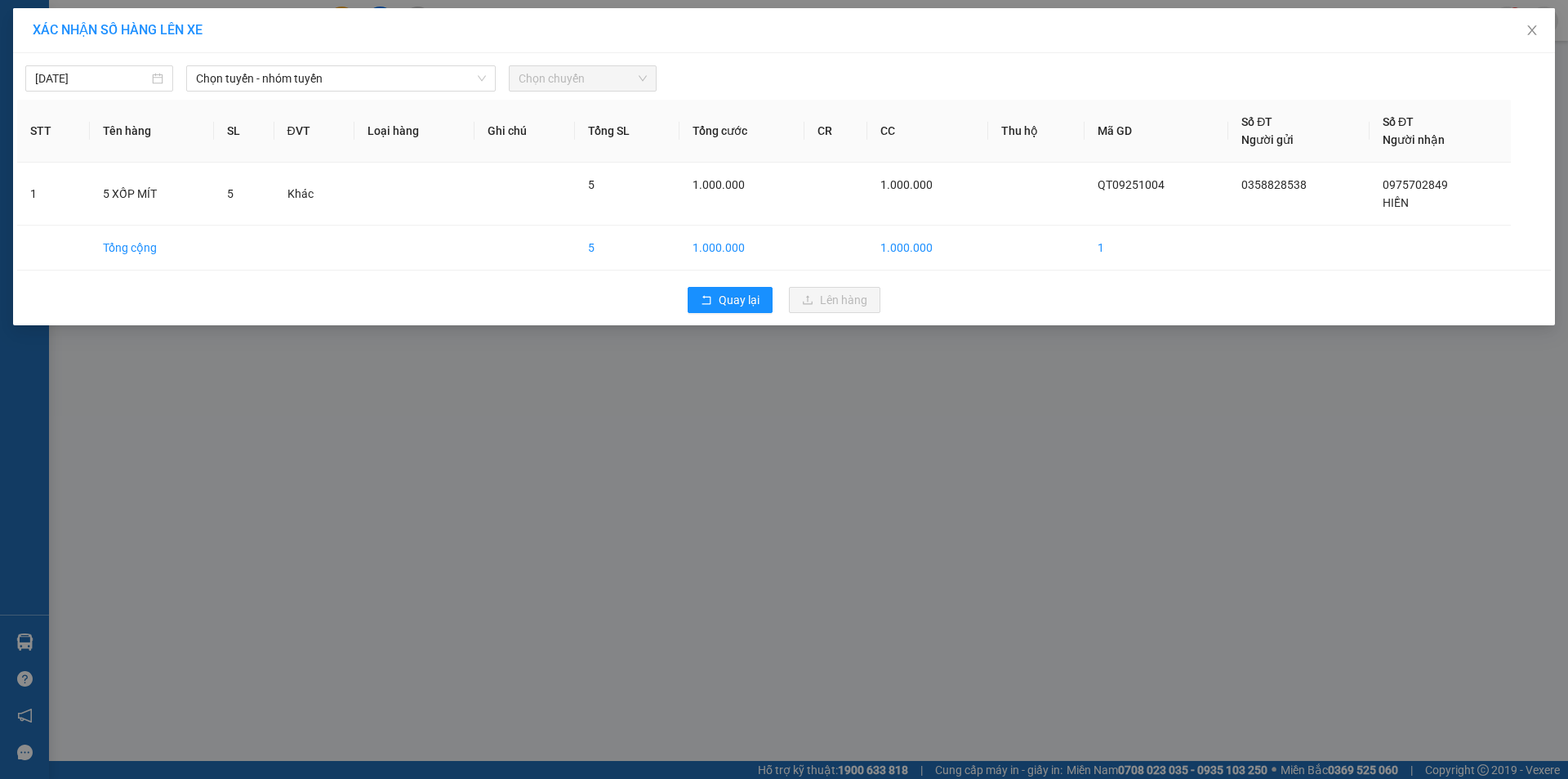
click at [467, 65] on div "11/09/2025 Chọn tuyến - nhóm tuyến Chọn chuyến" at bounding box center [784, 74] width 1534 height 34
click at [454, 77] on span "Chọn tuyến - nhóm tuyến" at bounding box center [341, 78] width 290 height 25
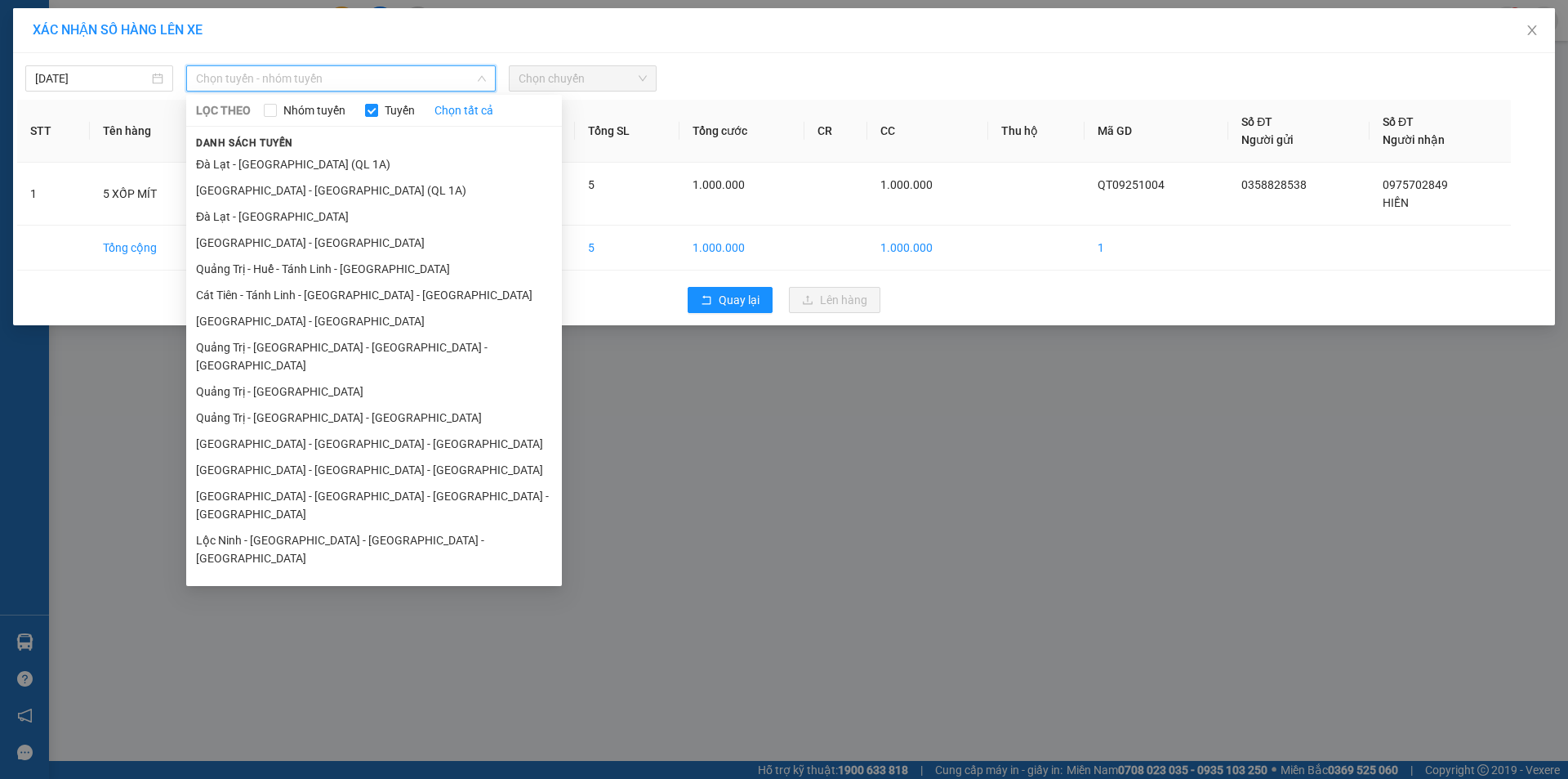
click at [302, 378] on li "Quảng Trị - Sài Gòn" at bounding box center [374, 391] width 375 height 26
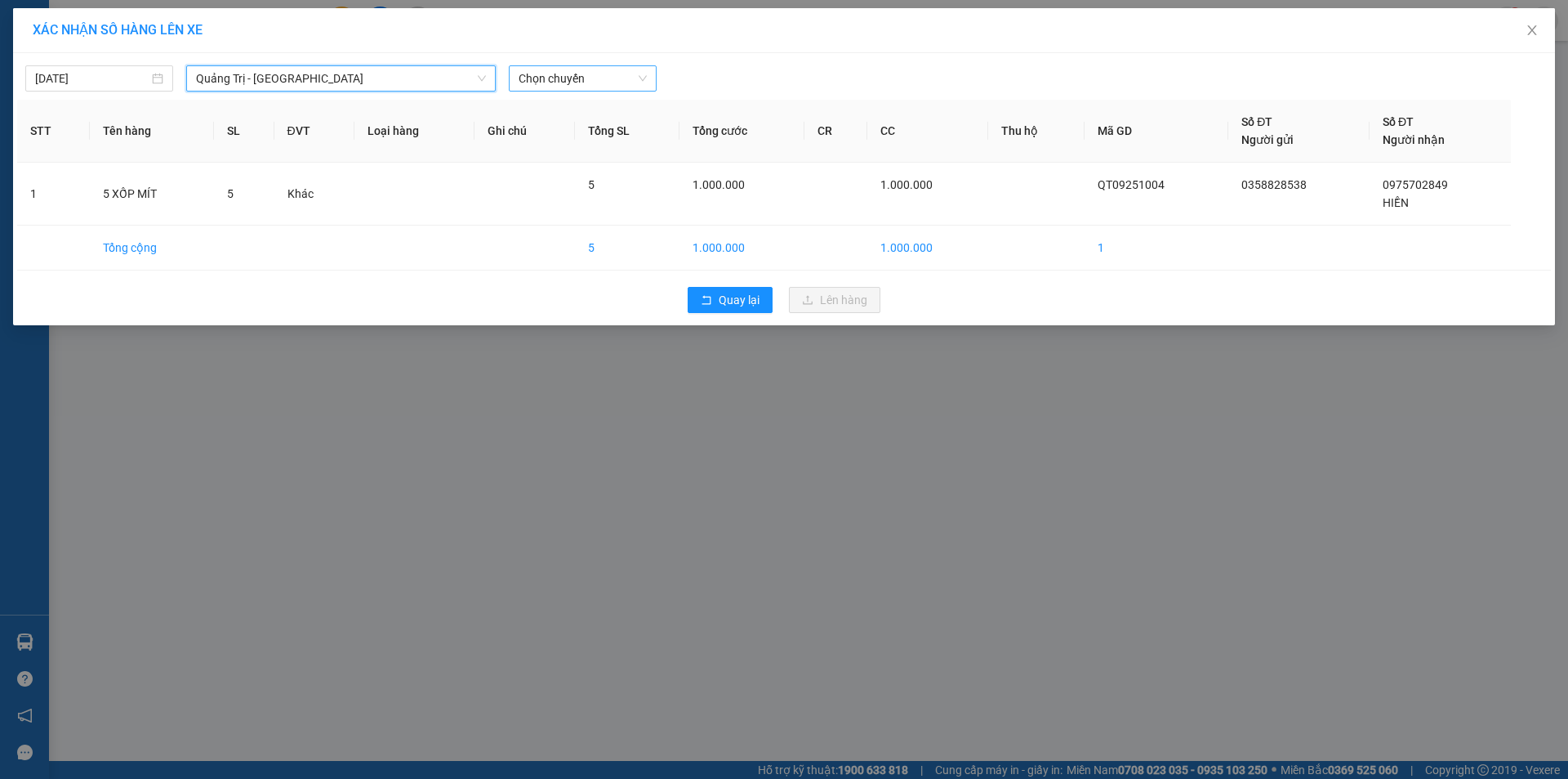
click at [610, 80] on span "Chọn chuyến" at bounding box center [582, 78] width 128 height 25
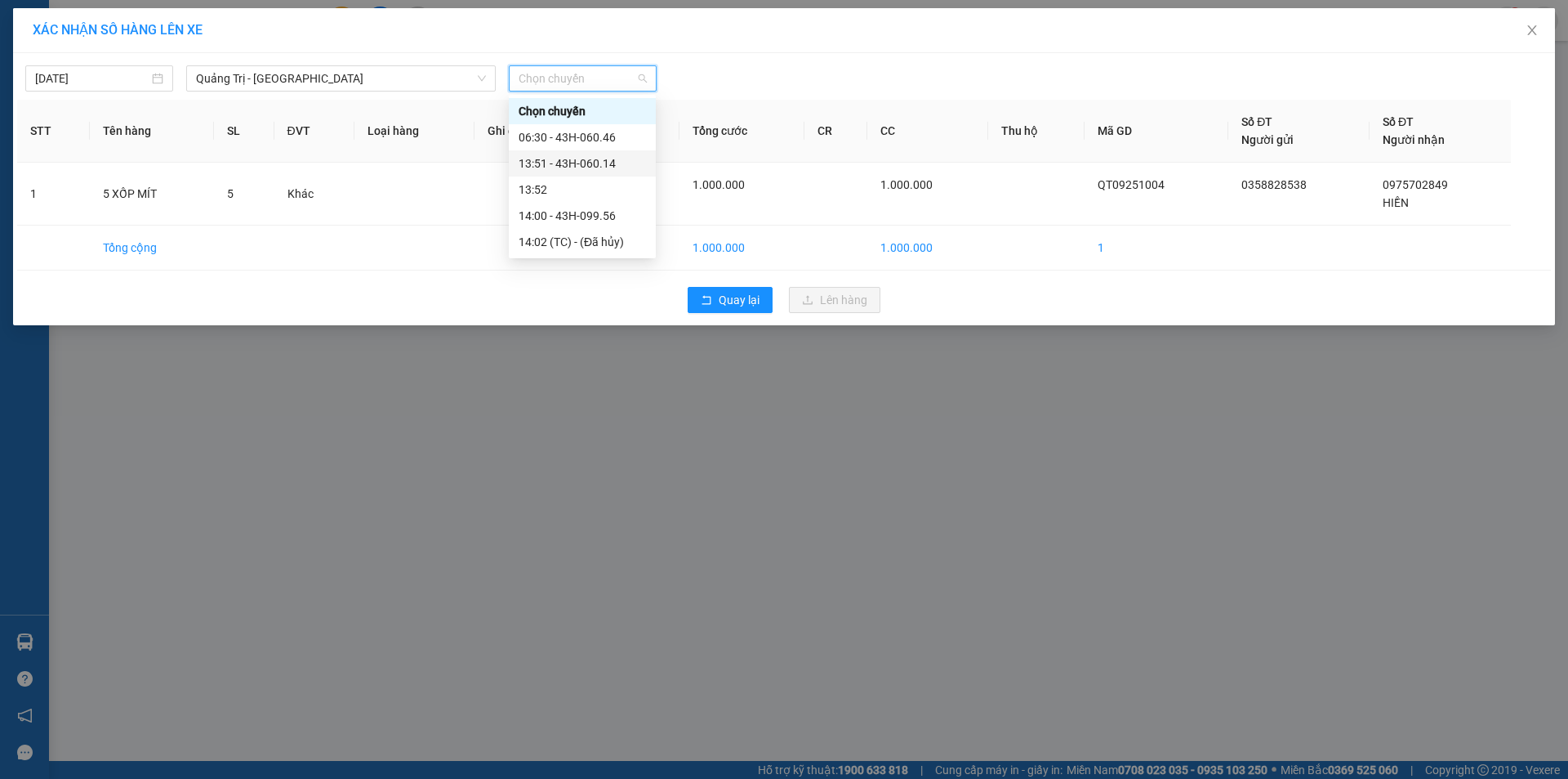
click at [615, 167] on div "13:51 - 43H-060.14" at bounding box center [581, 163] width 127 height 18
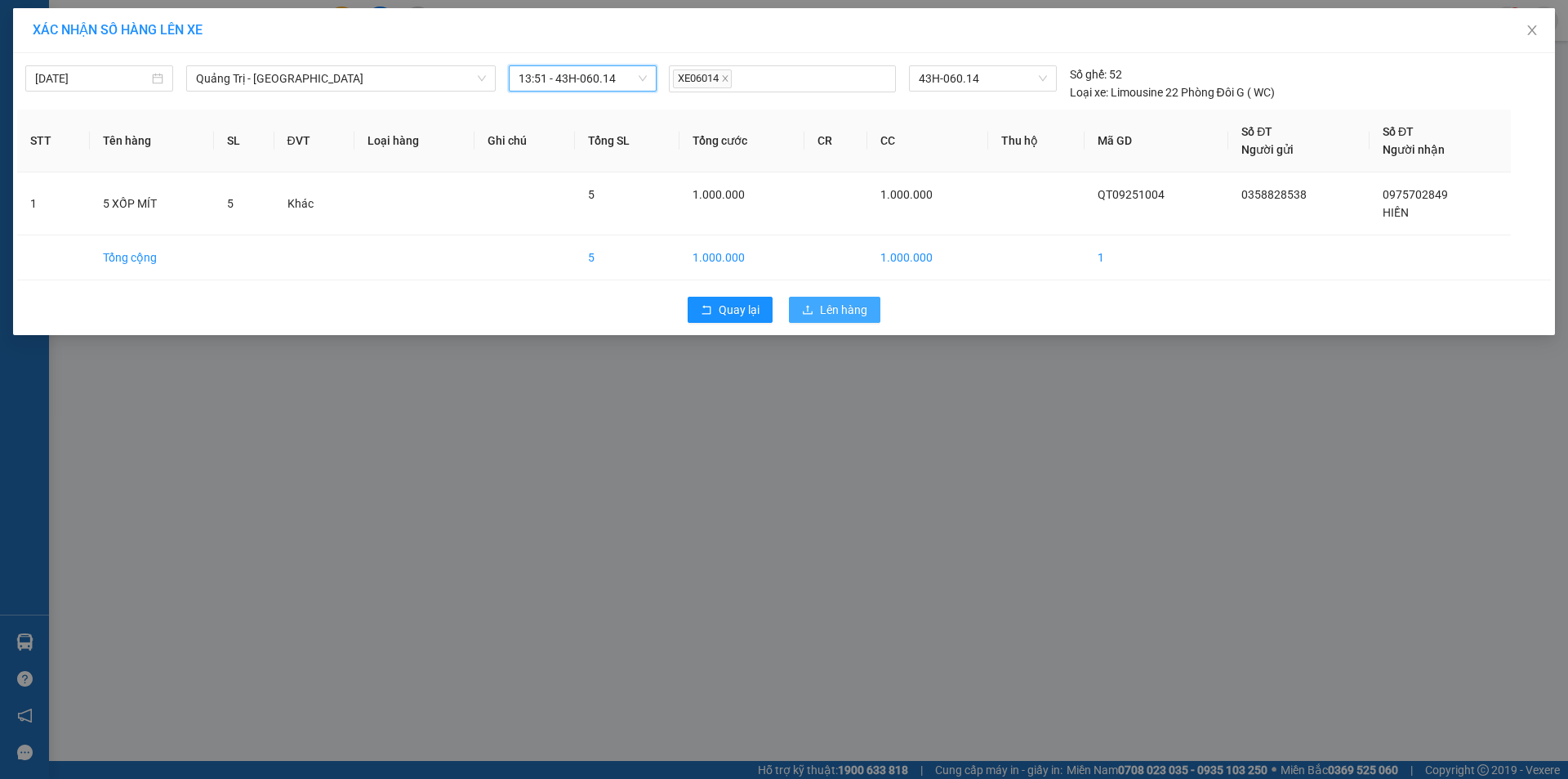
click at [852, 313] on span "Lên hàng" at bounding box center [844, 310] width 47 height 18
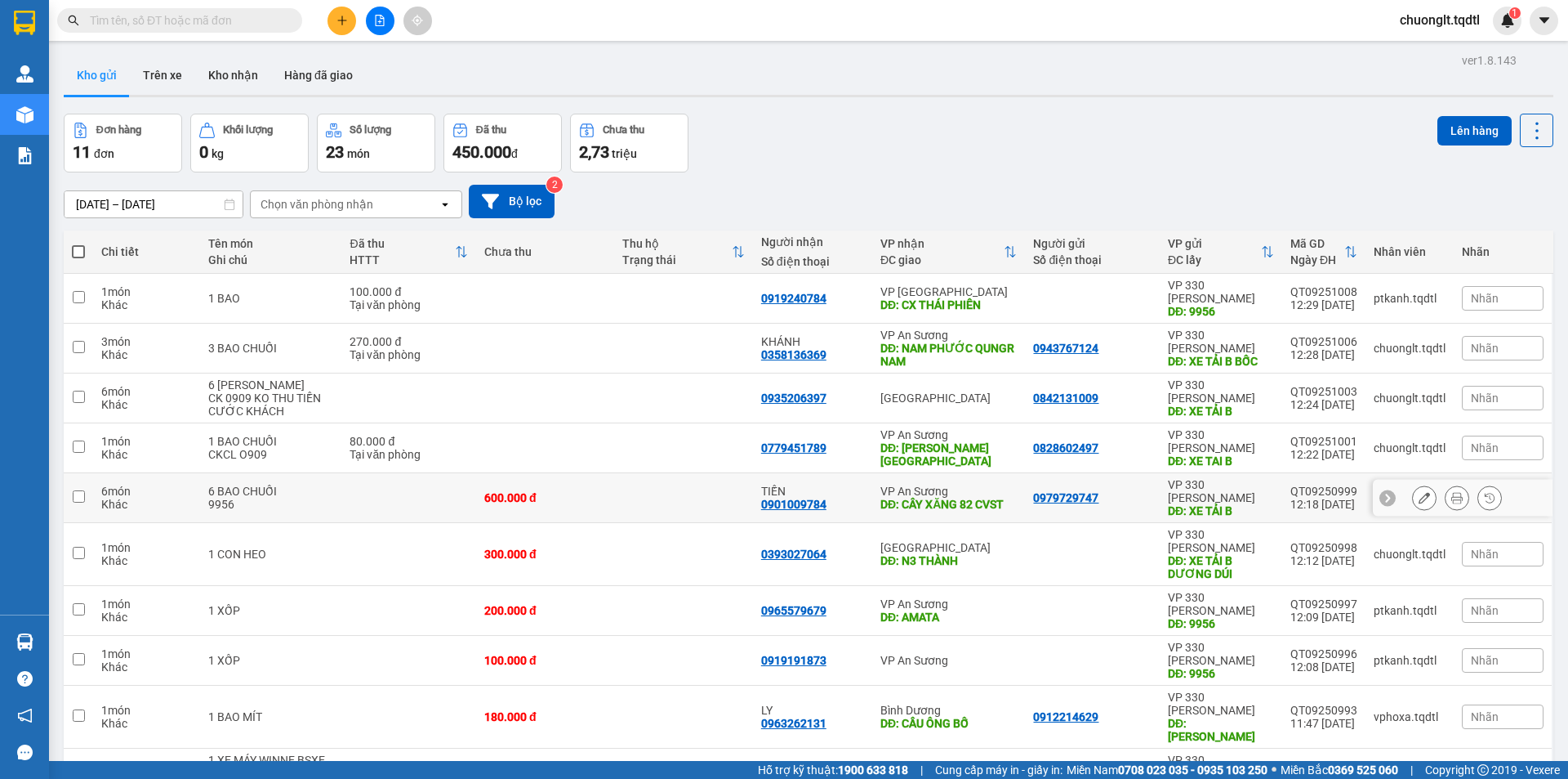
click at [89, 479] on td at bounding box center [79, 497] width 30 height 50
checkbox input "true"
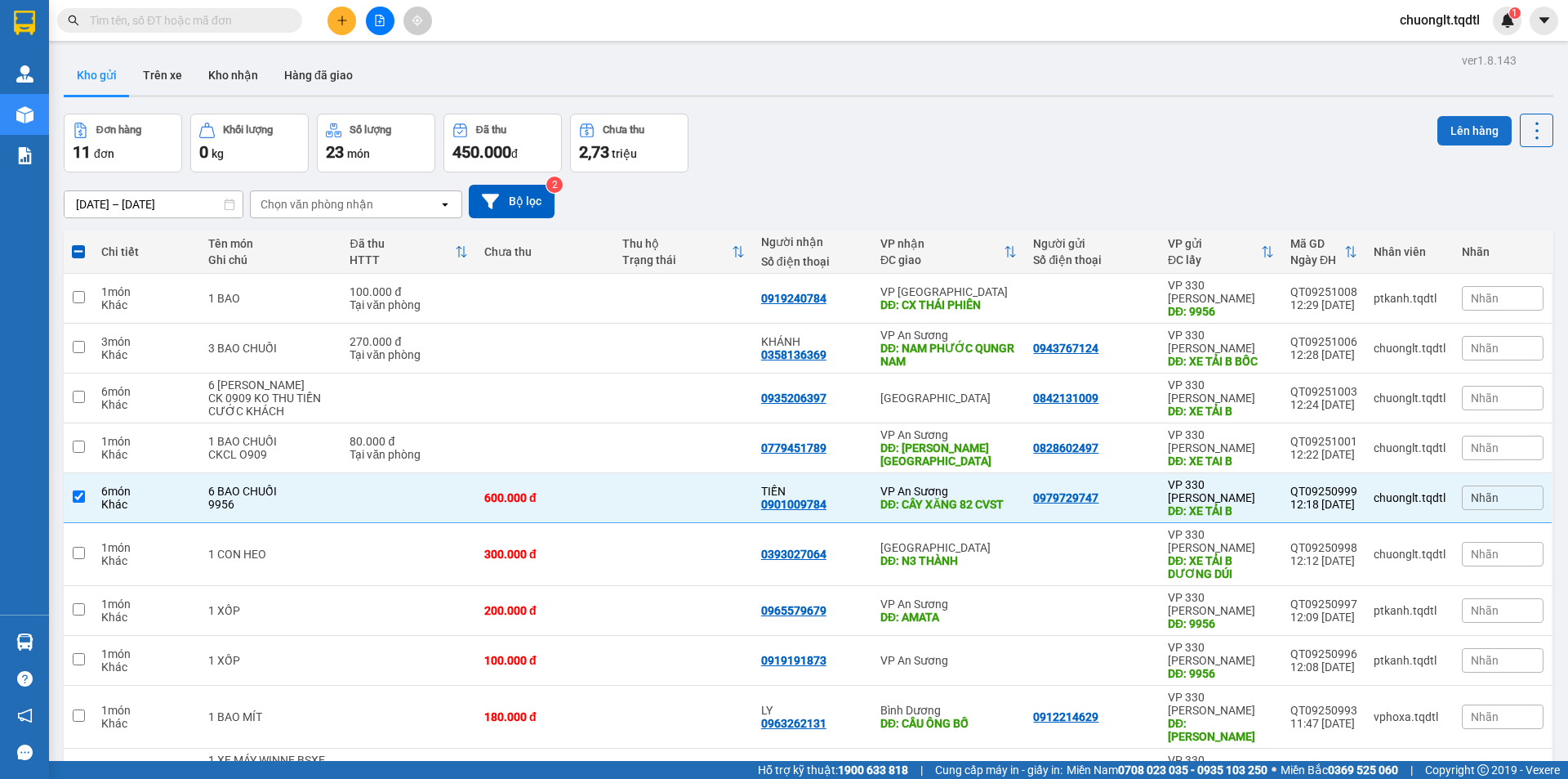
click at [1450, 125] on button "Lên hàng" at bounding box center [1474, 131] width 75 height 30
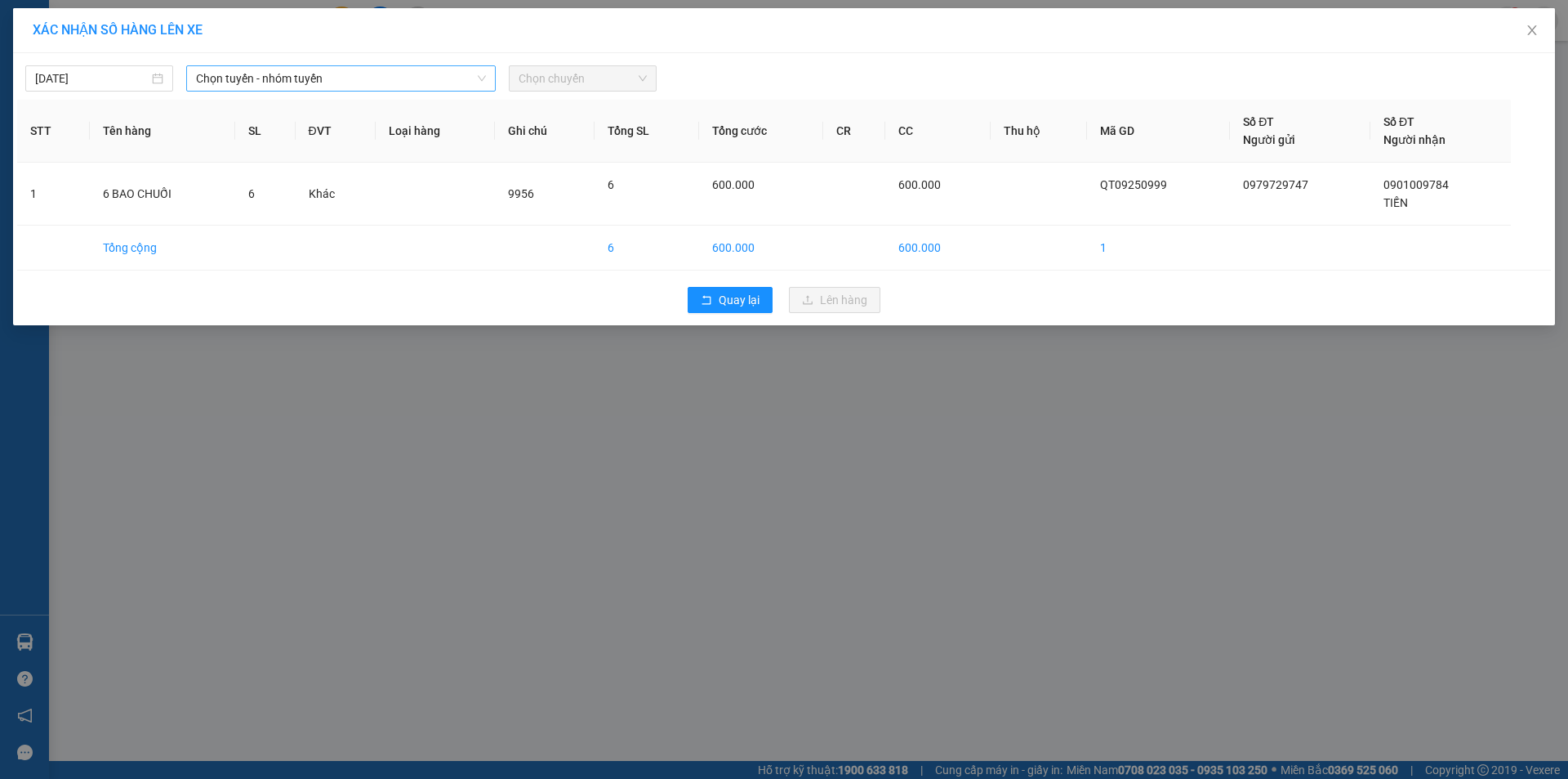
click at [428, 80] on span "Chọn tuyến - nhóm tuyến" at bounding box center [341, 78] width 290 height 25
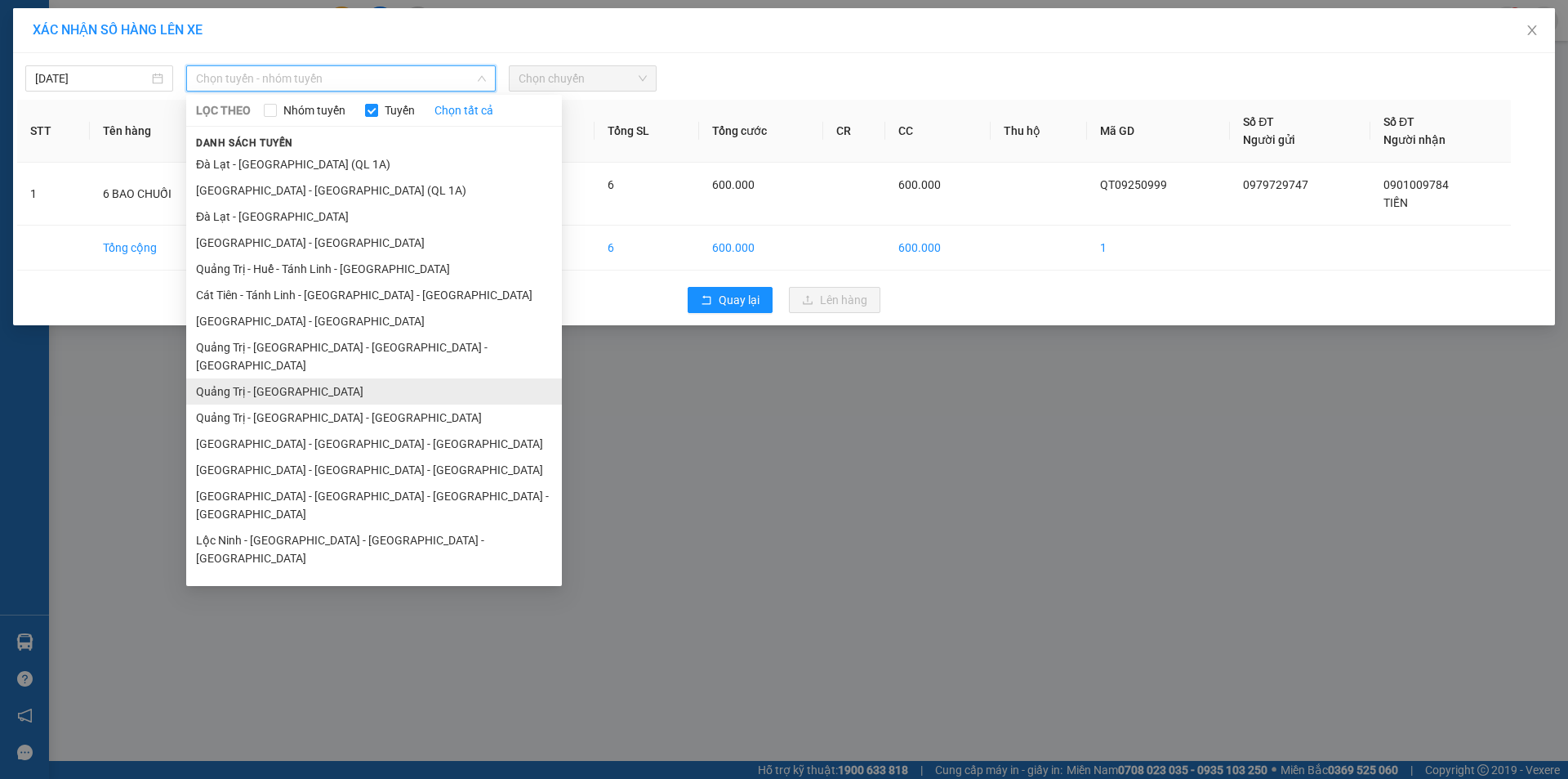
click at [299, 378] on li "Quảng Trị - Sài Gòn" at bounding box center [374, 391] width 375 height 26
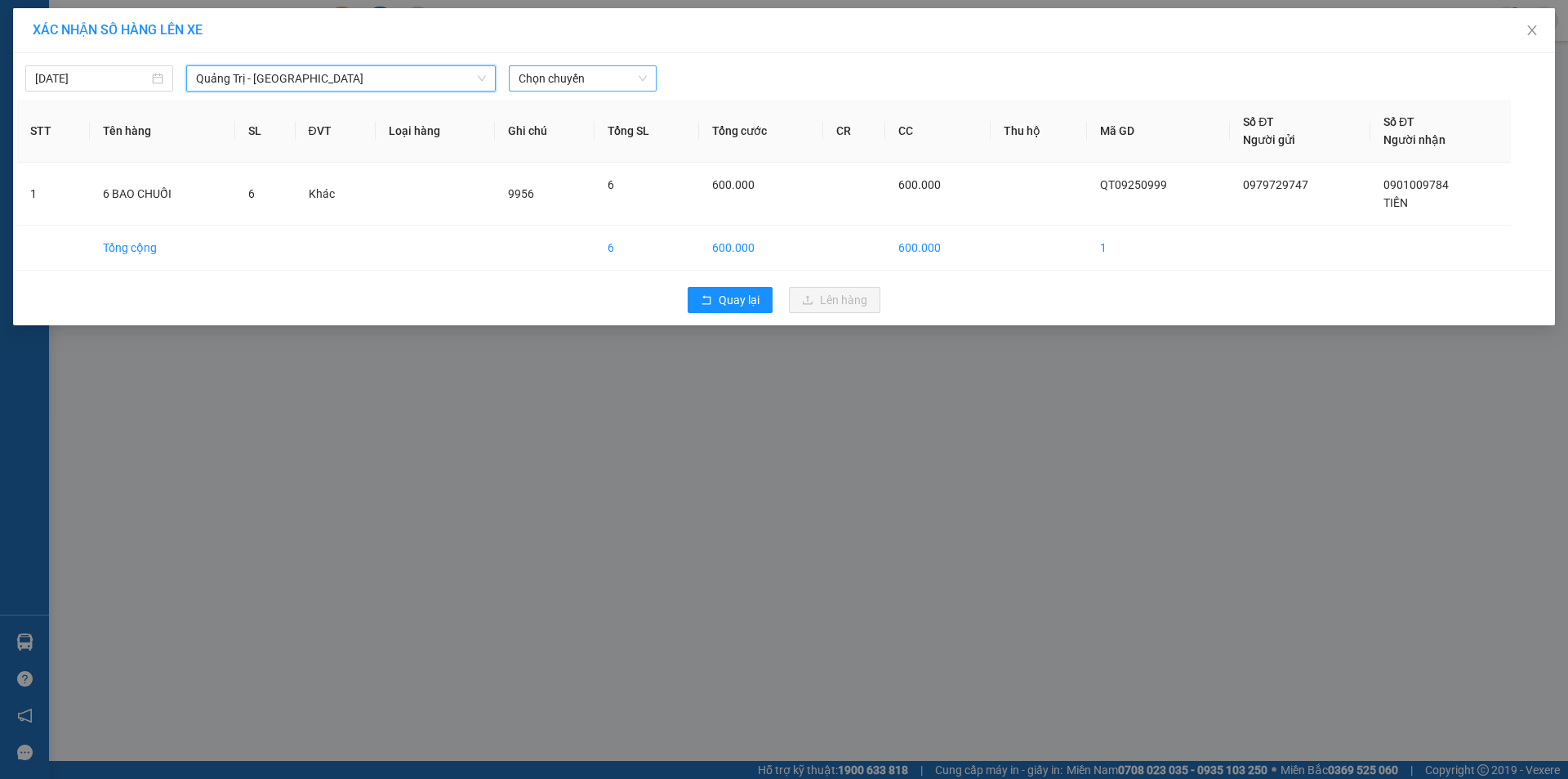
click at [618, 84] on span "Chọn chuyến" at bounding box center [582, 78] width 128 height 25
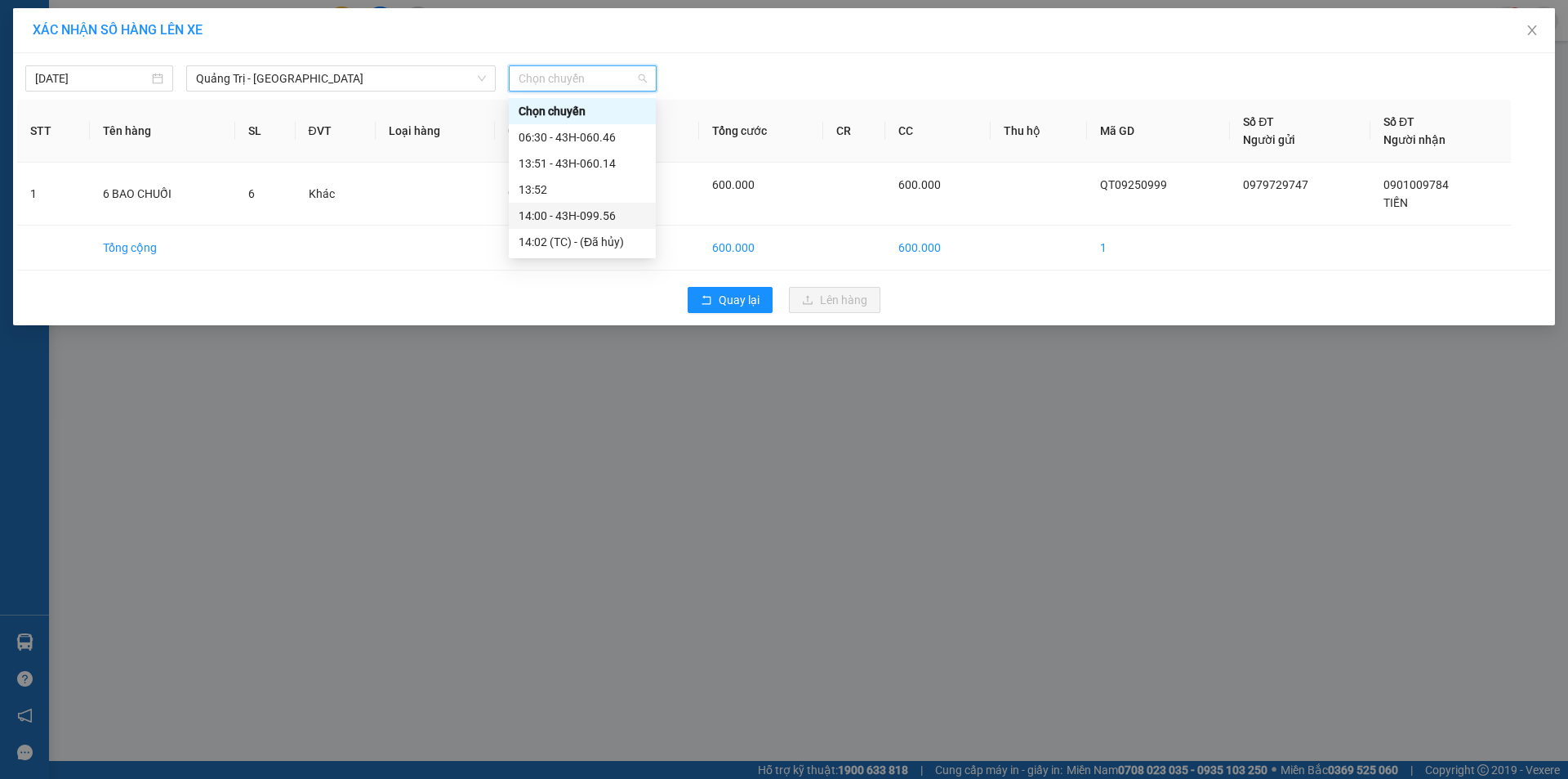
click at [594, 215] on div "14:00 - 43H-099.56" at bounding box center [581, 216] width 127 height 18
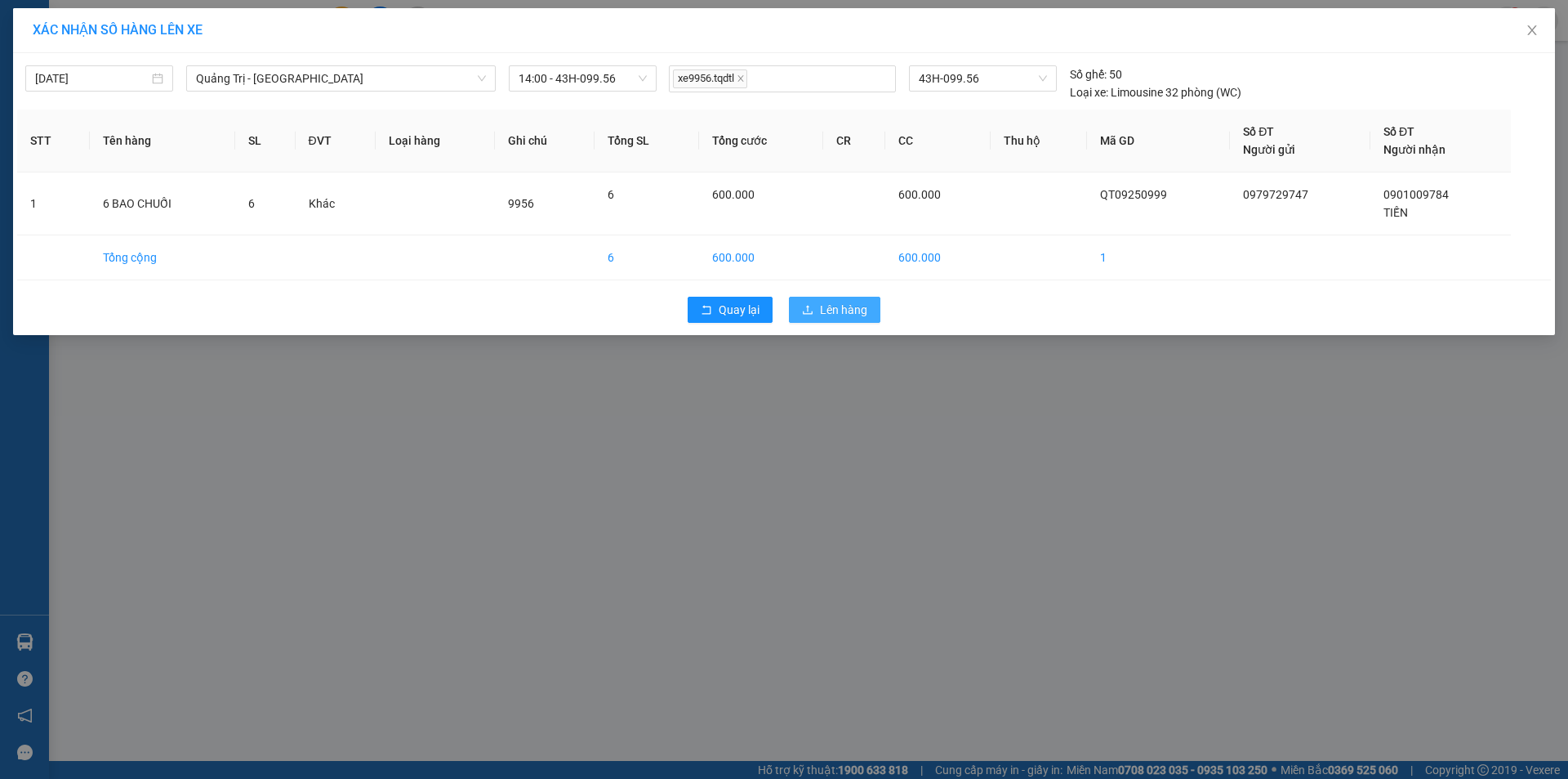
click at [834, 307] on span "Lên hàng" at bounding box center [844, 310] width 47 height 18
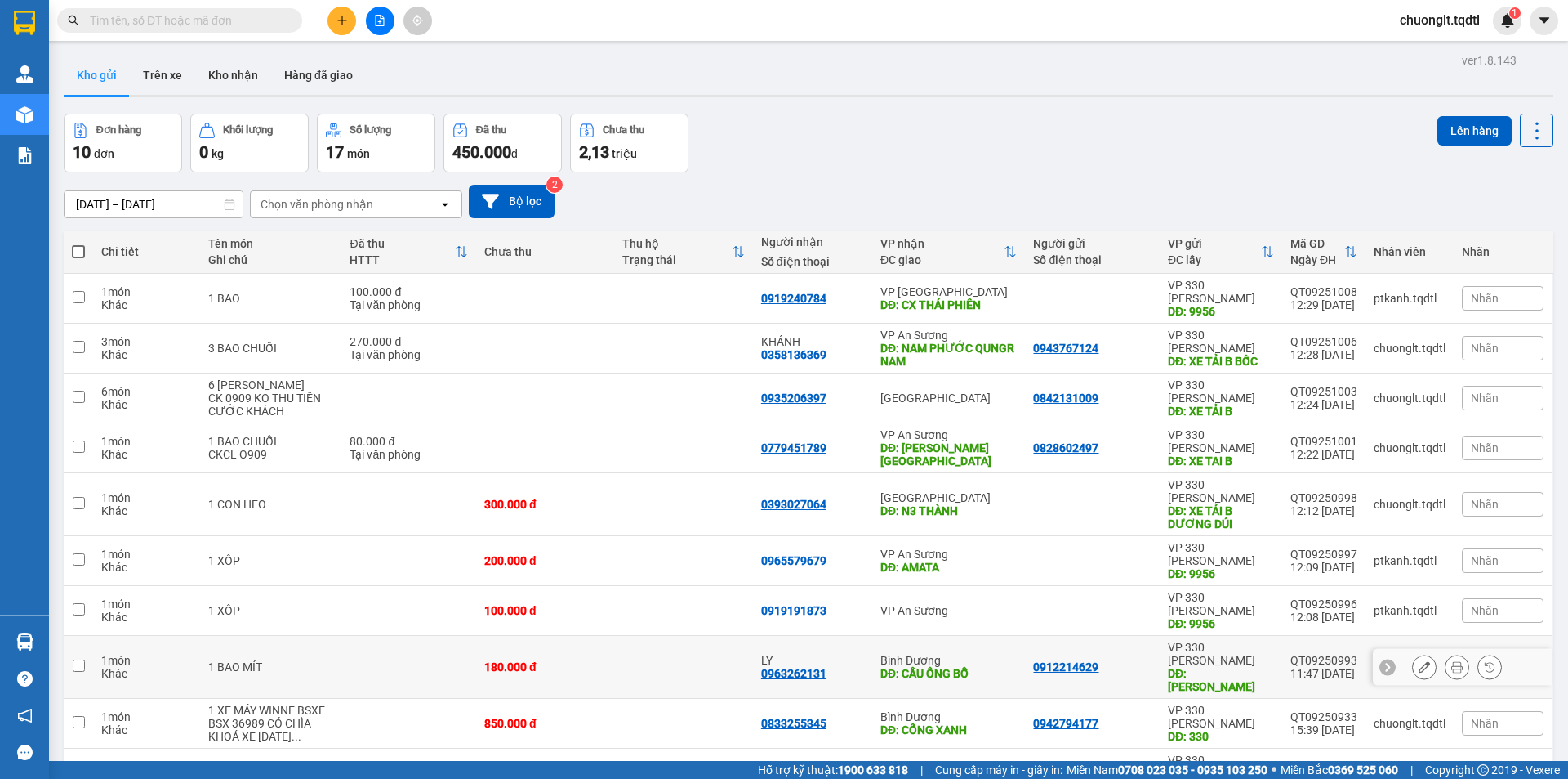
click at [71, 636] on td at bounding box center [79, 668] width 30 height 63
checkbox input "true"
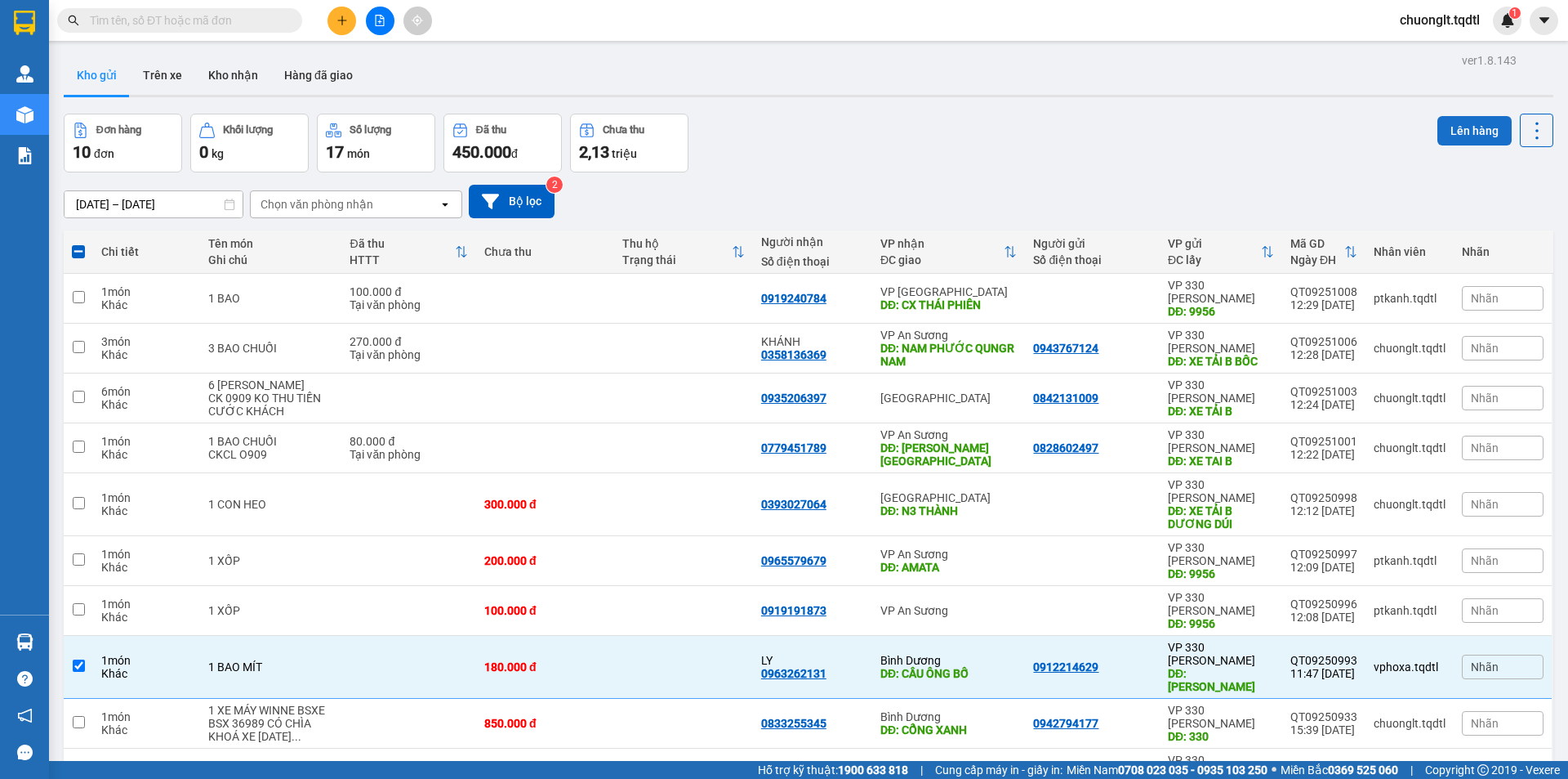
click at [1459, 133] on button "Lên hàng" at bounding box center [1474, 131] width 75 height 30
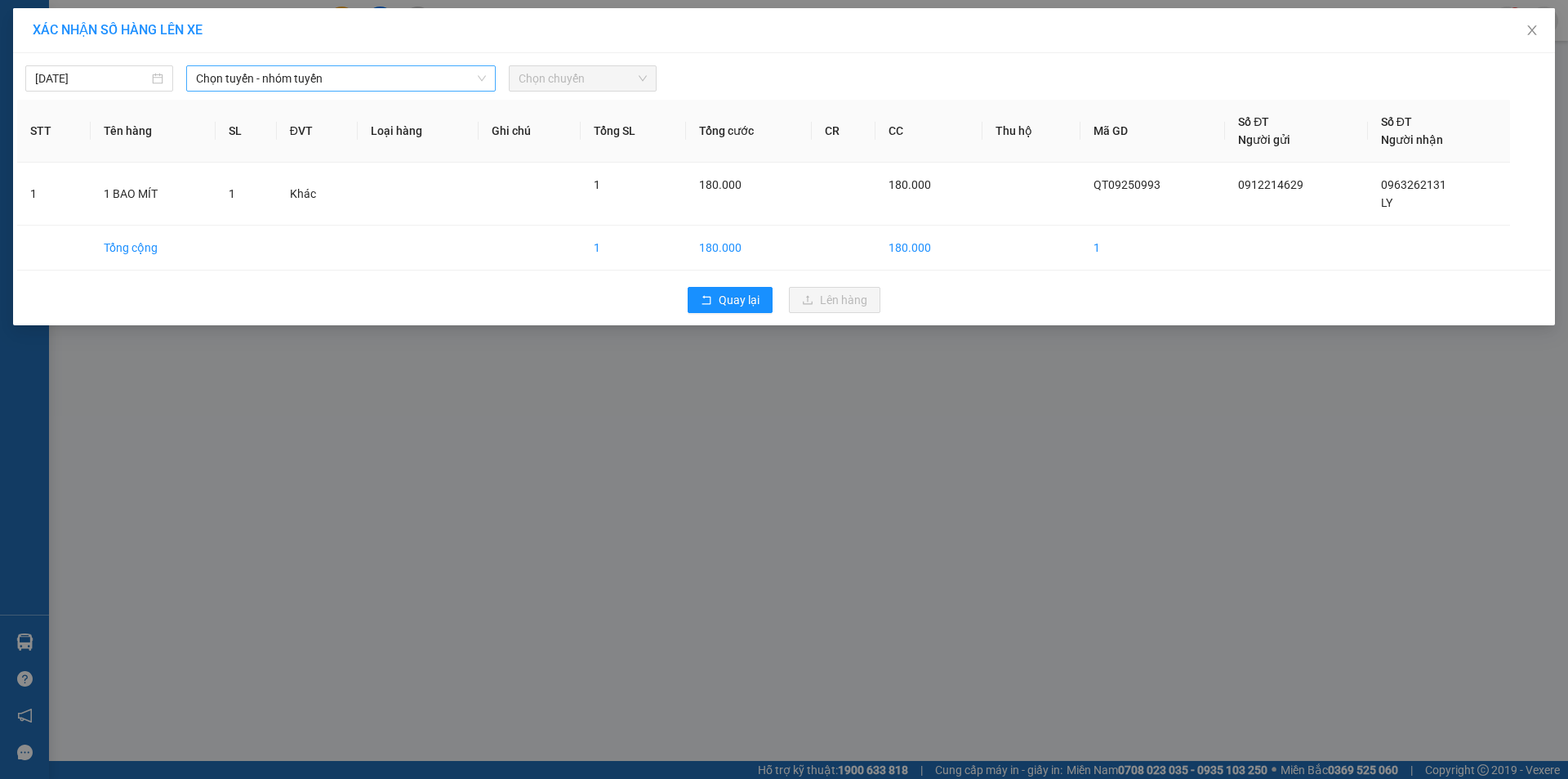
click at [459, 75] on span "Chọn tuyến - nhóm tuyến" at bounding box center [341, 78] width 290 height 25
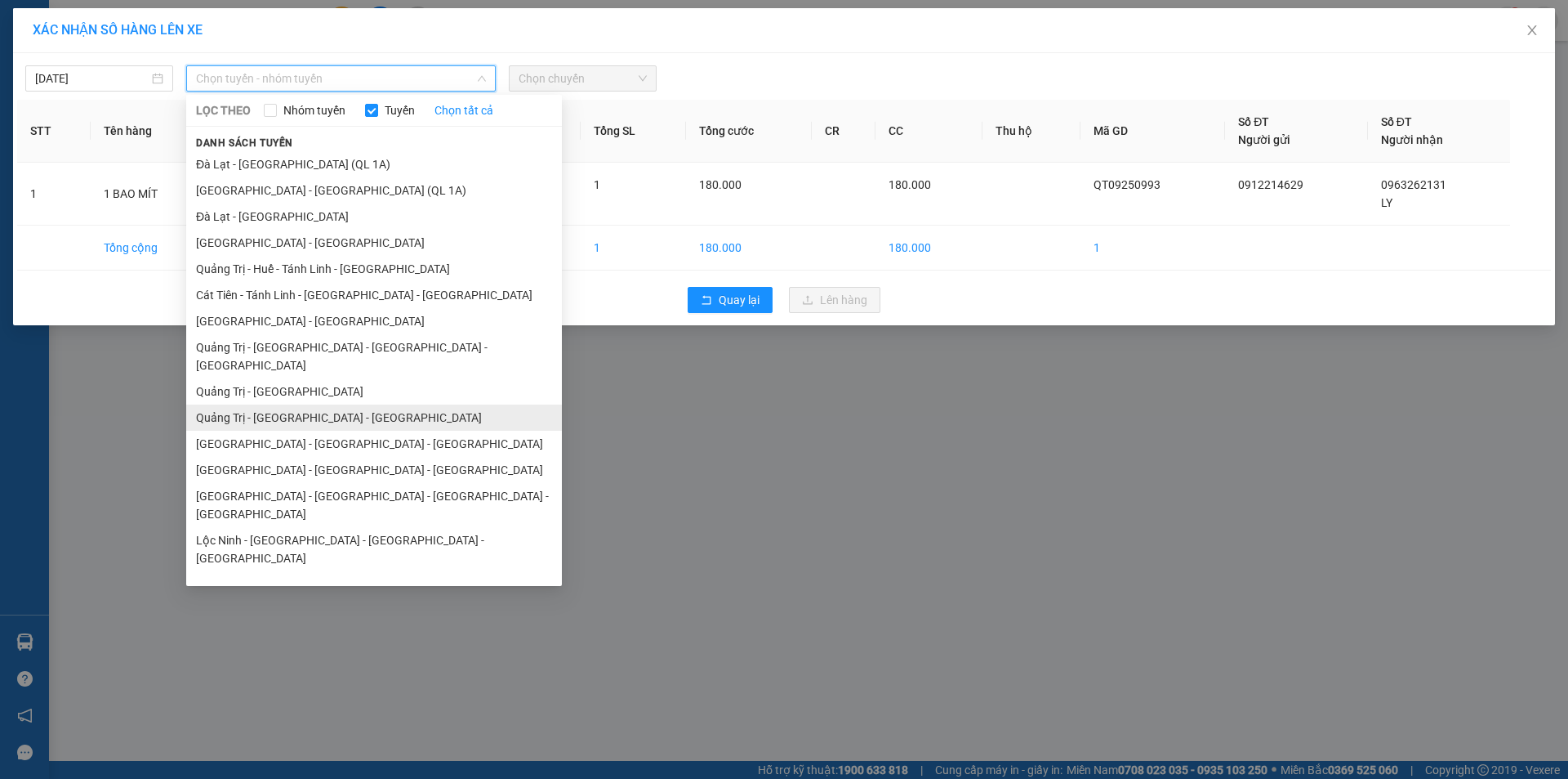
click at [344, 404] on li "Quảng Trị - Bình Dương - Bình Phước" at bounding box center [374, 418] width 375 height 26
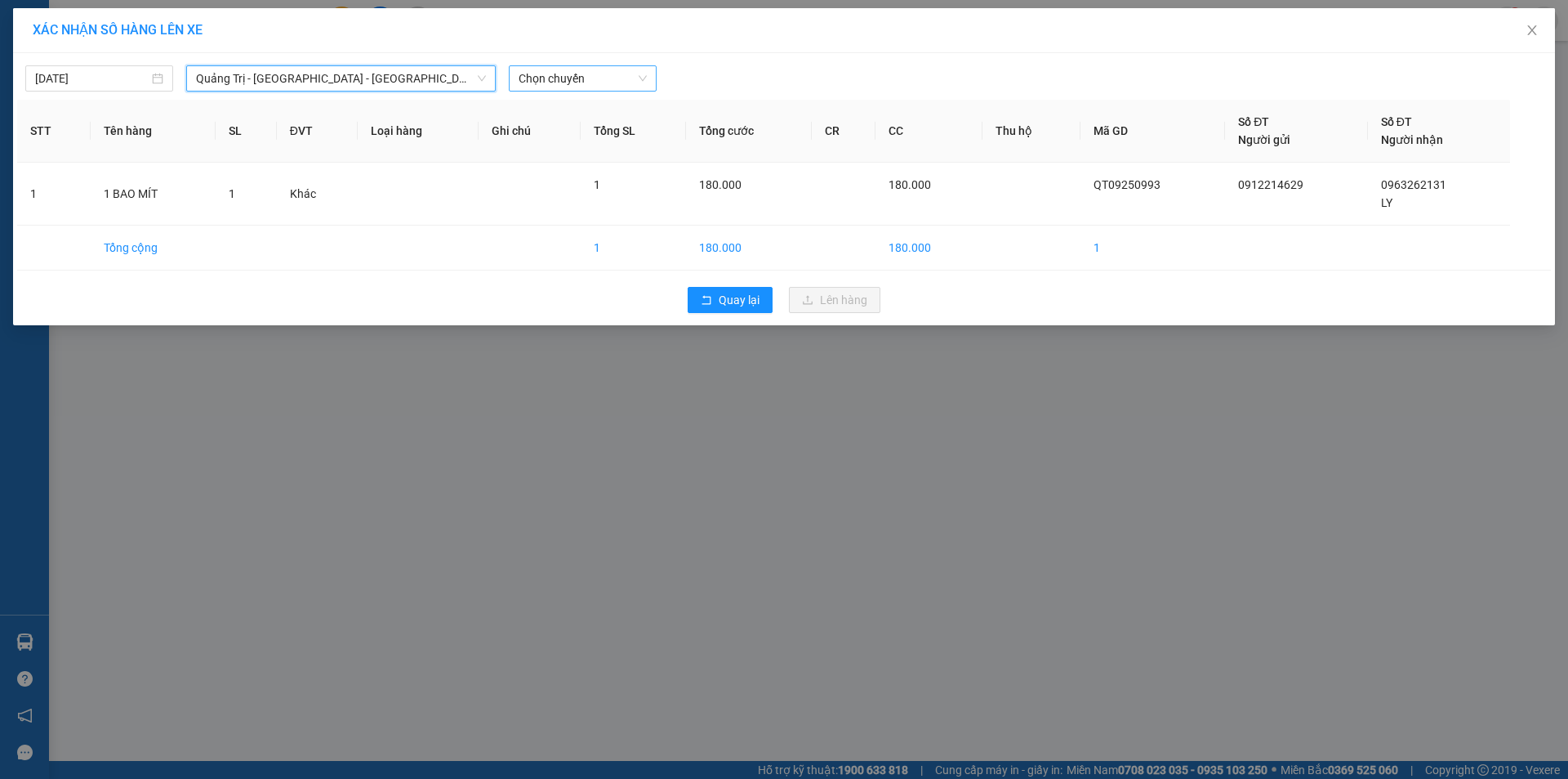
click at [619, 79] on span "Chọn chuyến" at bounding box center [582, 78] width 128 height 25
click at [609, 139] on div "14:00 - 43H-062.76" at bounding box center [581, 137] width 127 height 18
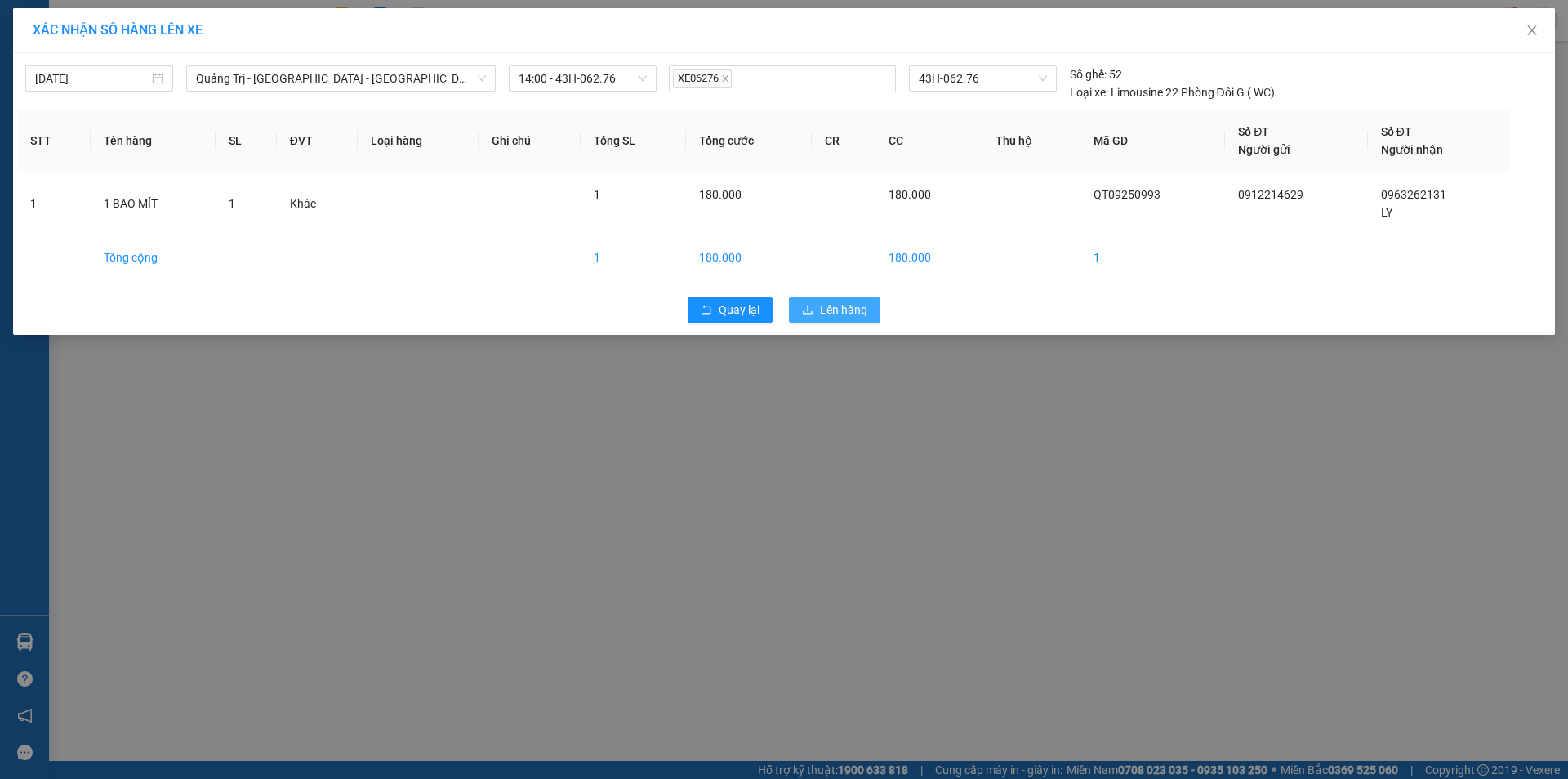
click at [827, 304] on span "Lên hàng" at bounding box center [844, 310] width 47 height 18
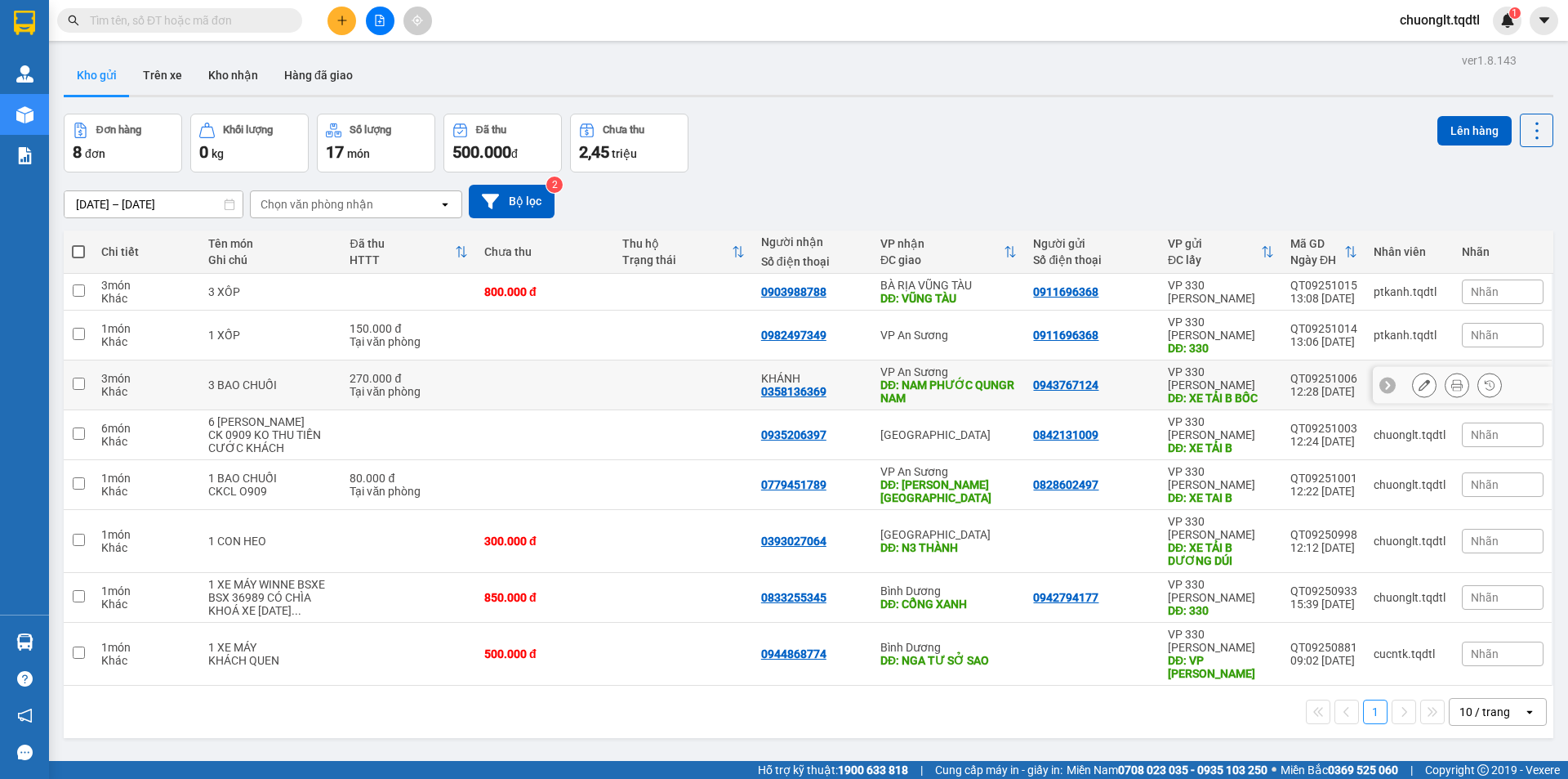
click at [77, 377] on input "checkbox" at bounding box center [79, 383] width 12 height 12
checkbox input "true"
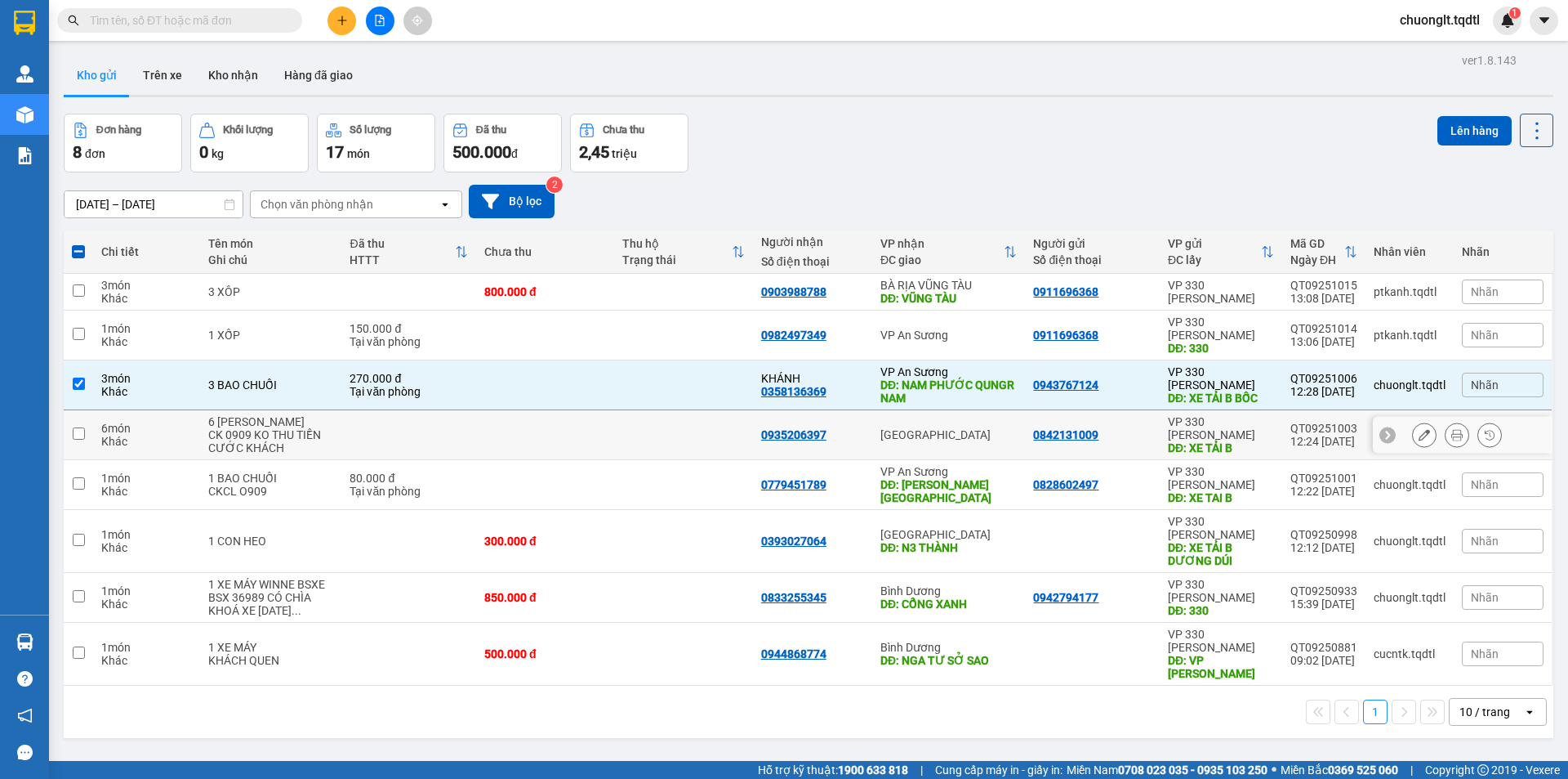
click at [75, 427] on input "checkbox" at bounding box center [79, 433] width 12 height 12
checkbox input "true"
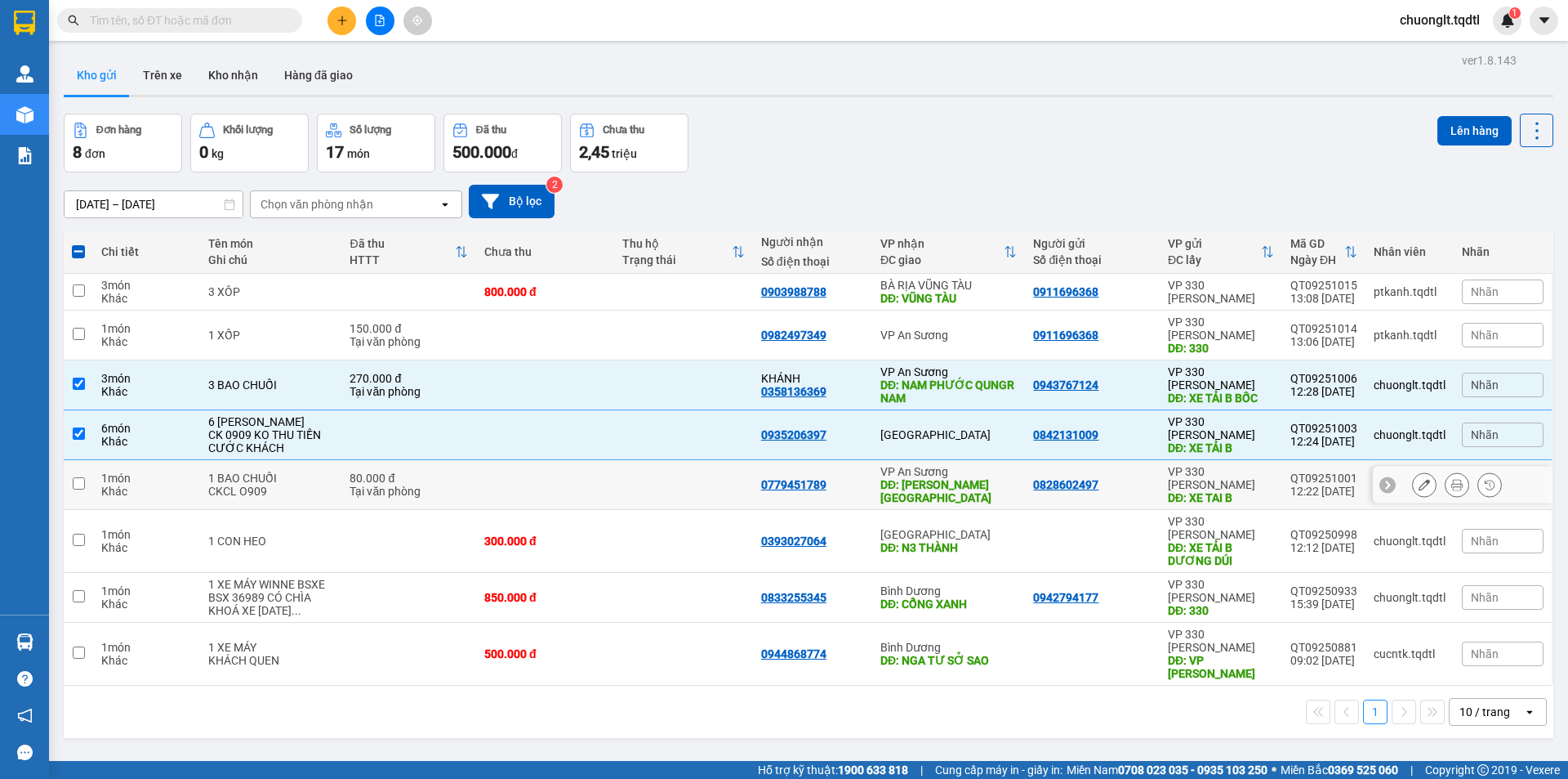
click at [74, 477] on input "checkbox" at bounding box center [79, 483] width 12 height 12
checkbox input "true"
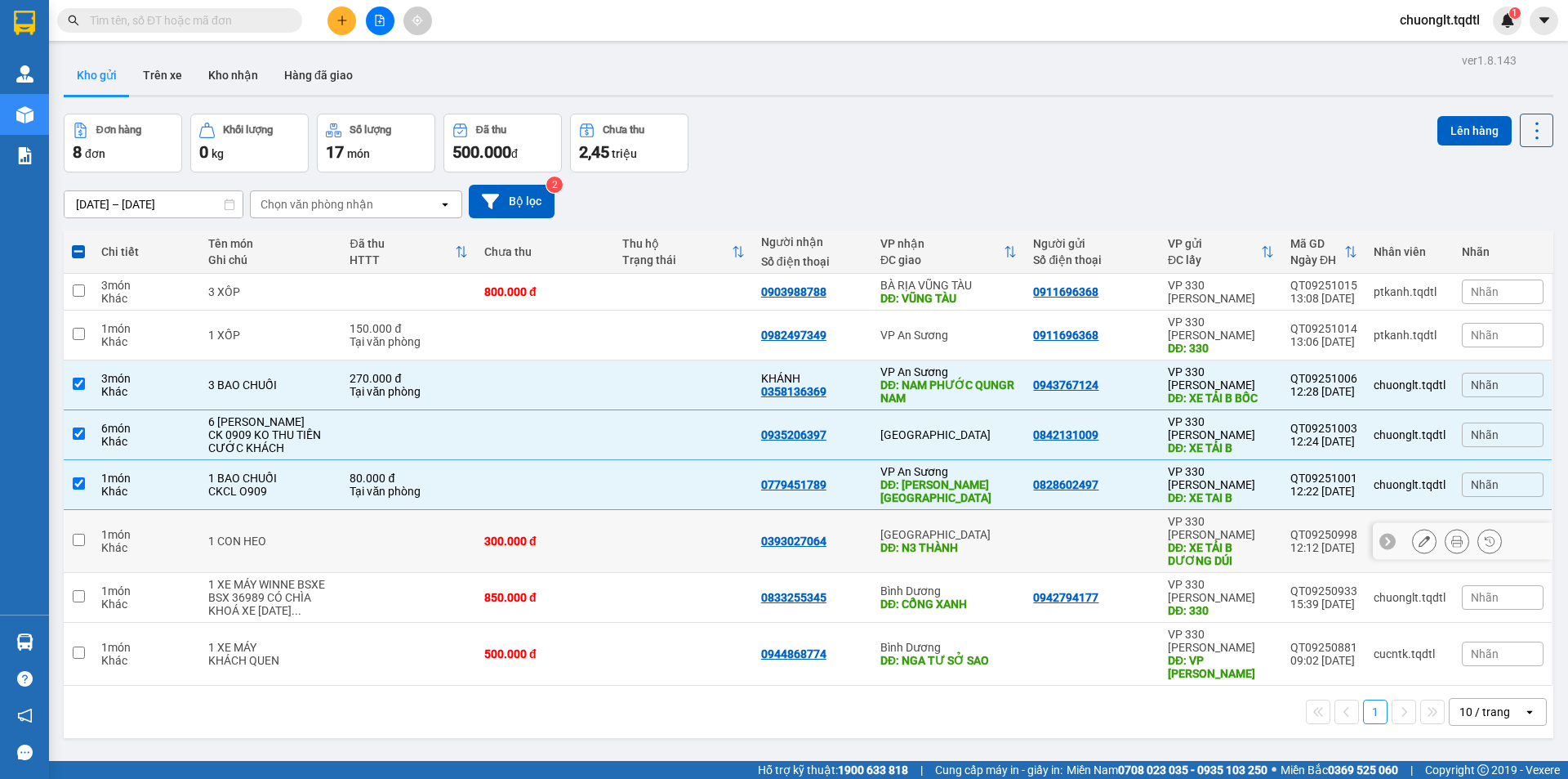
click at [82, 533] on input "checkbox" at bounding box center [79, 540] width 12 height 12
checkbox input "true"
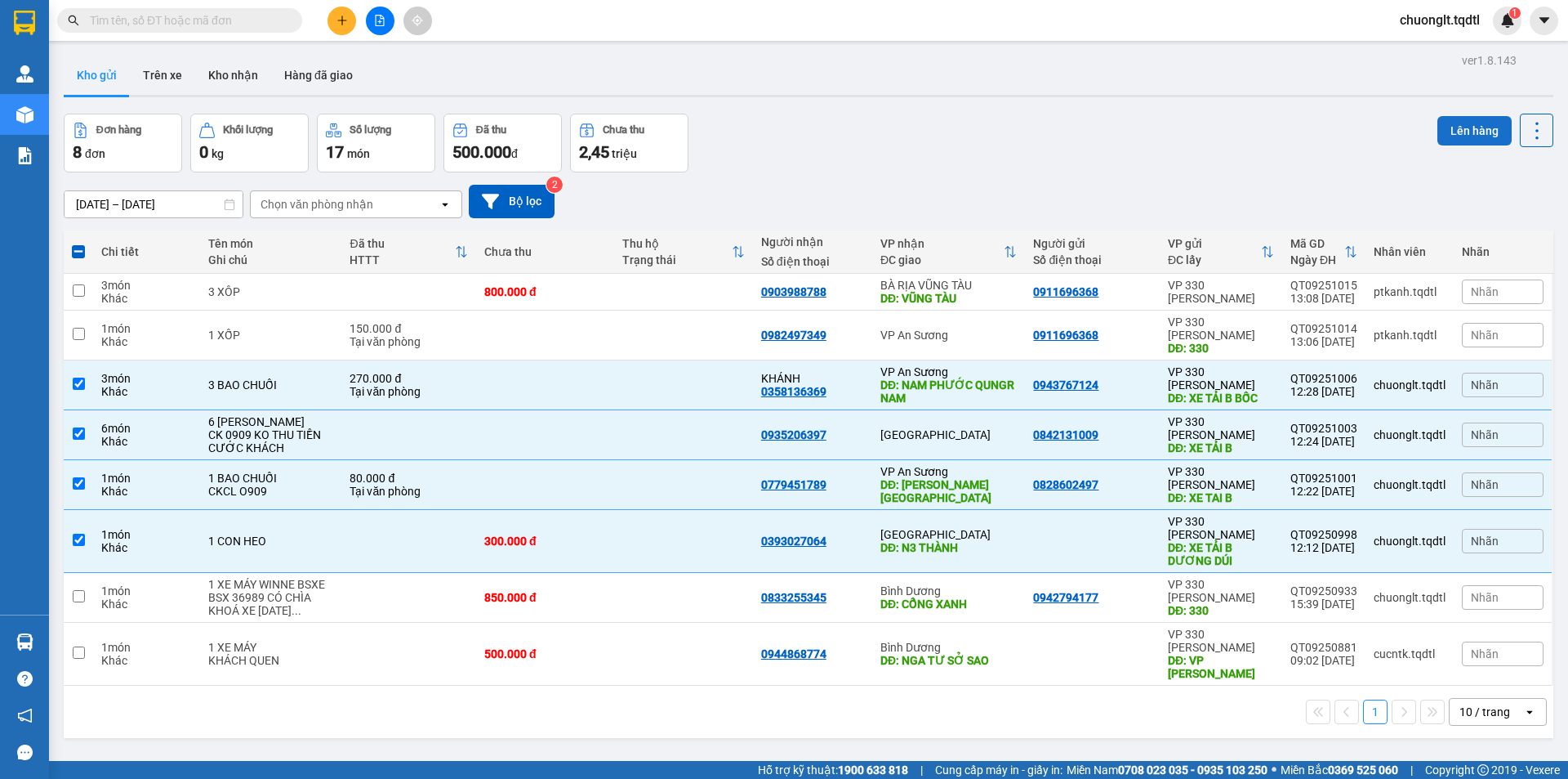
click at [1470, 130] on button "Lên hàng" at bounding box center [1474, 131] width 75 height 30
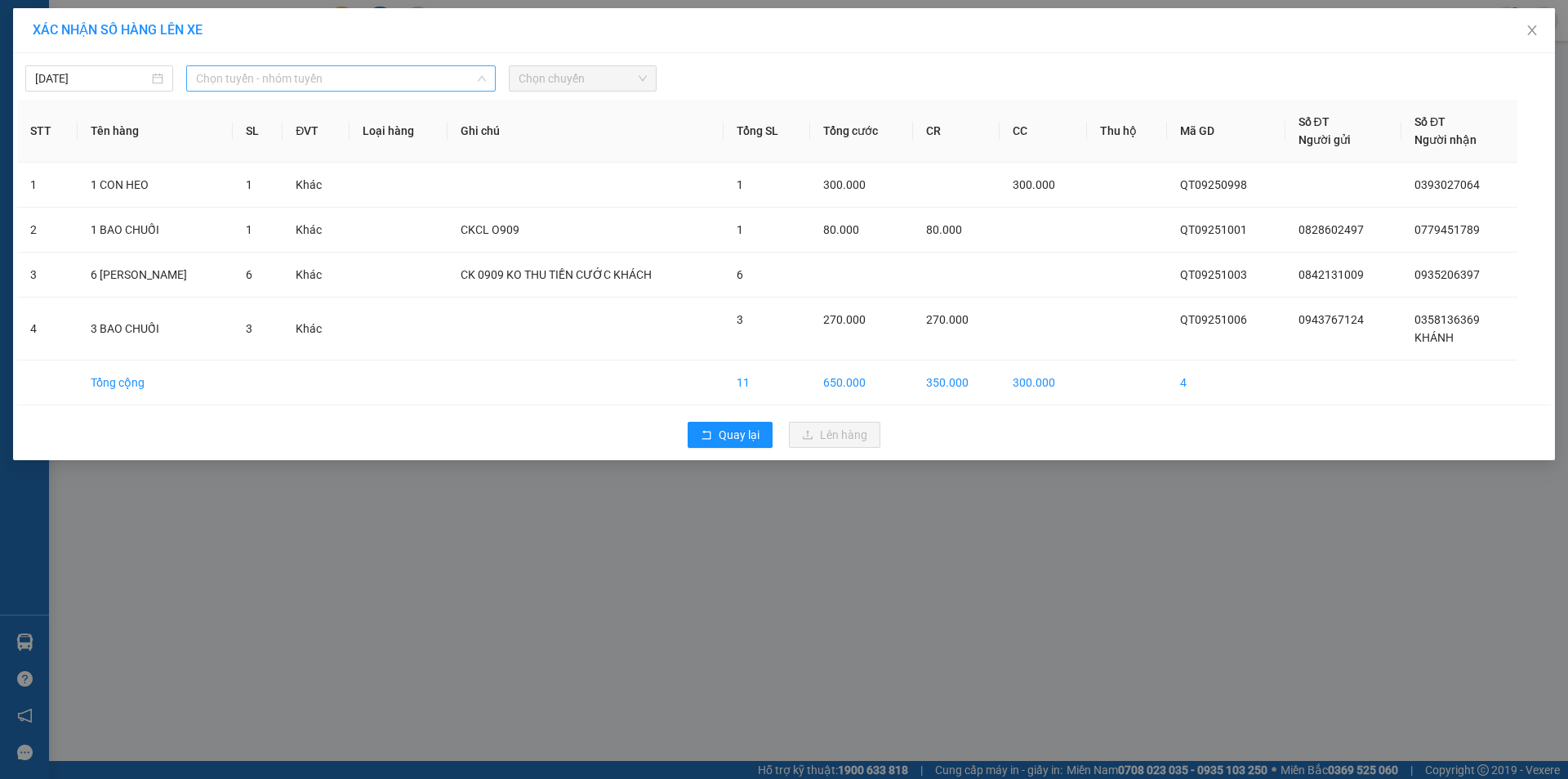
click at [419, 74] on span "Chọn tuyến - nhóm tuyến" at bounding box center [341, 78] width 290 height 25
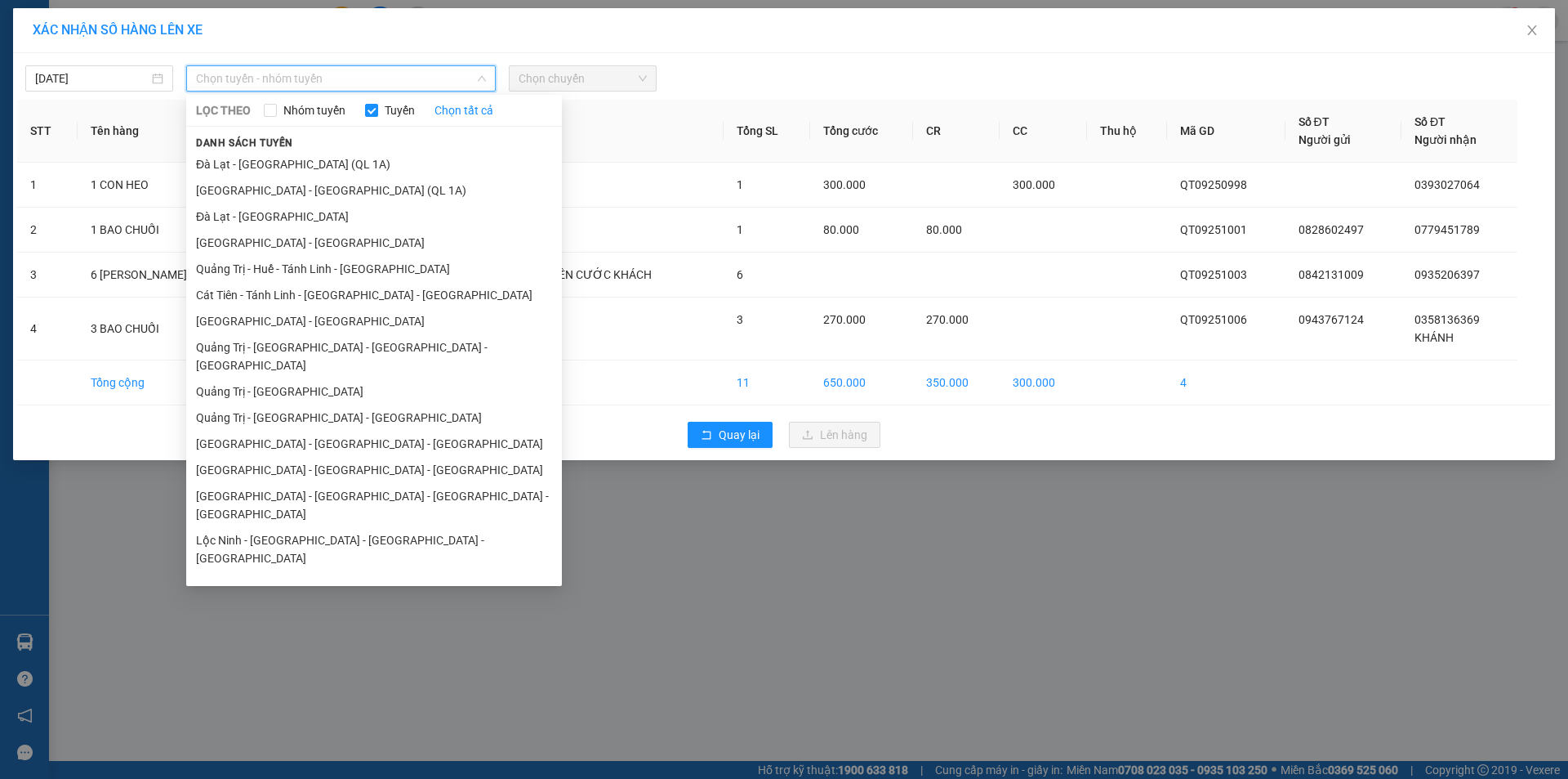
scroll to position [95, 0]
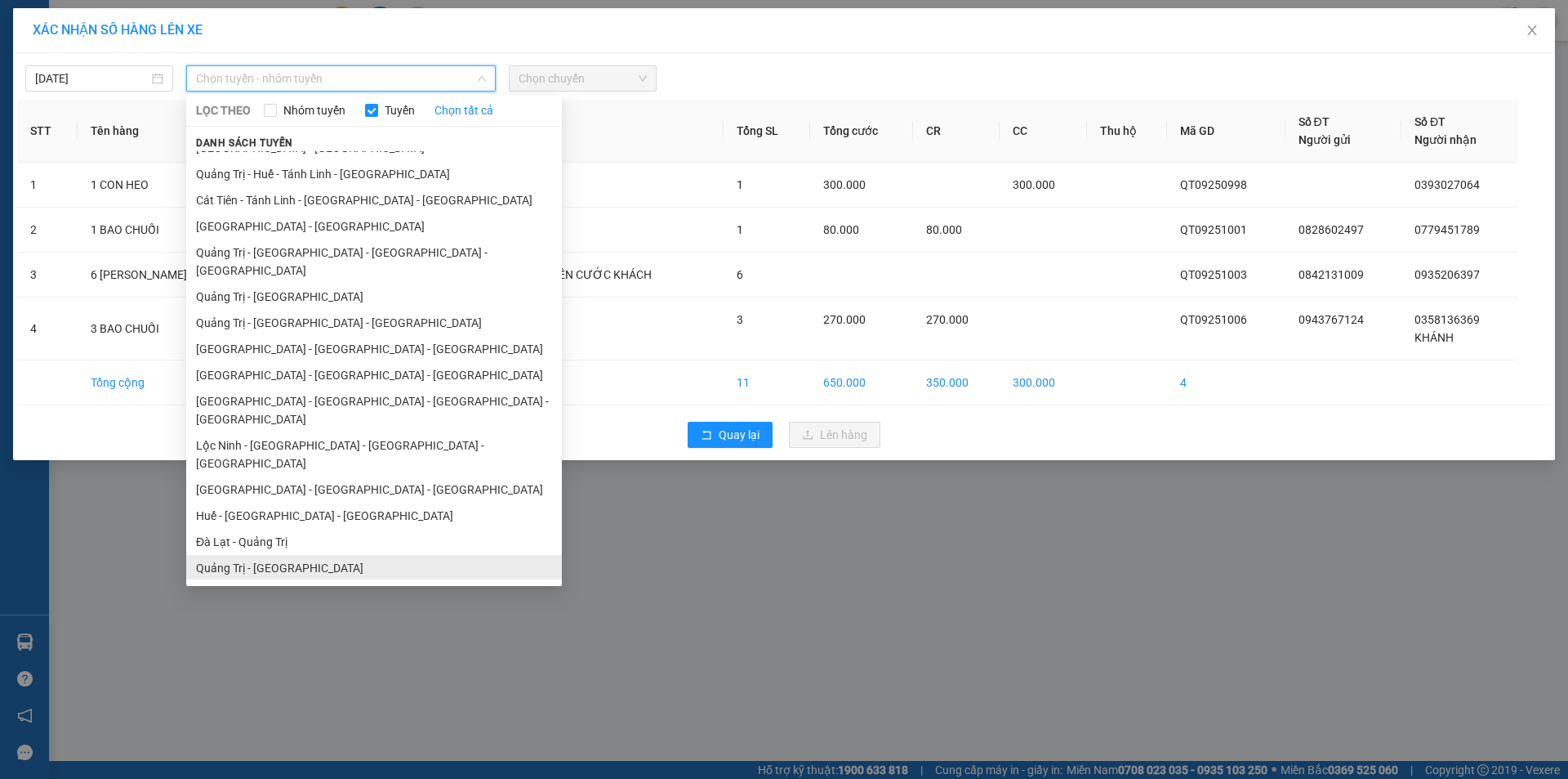
click at [267, 554] on li "Quảng Trị - Đà Lạt" at bounding box center [374, 568] width 375 height 26
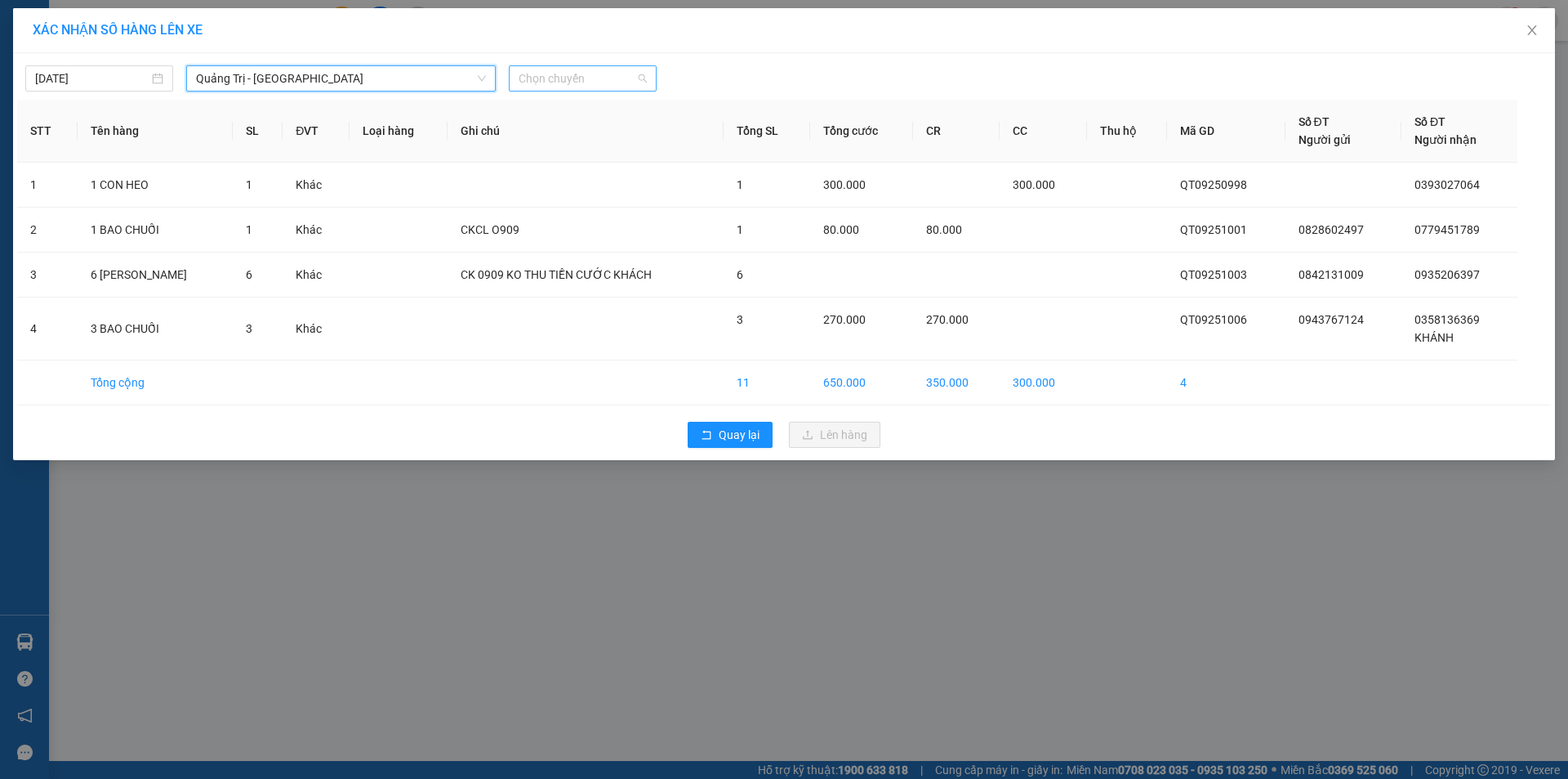
click at [595, 76] on span "Chọn chuyến" at bounding box center [582, 78] width 128 height 25
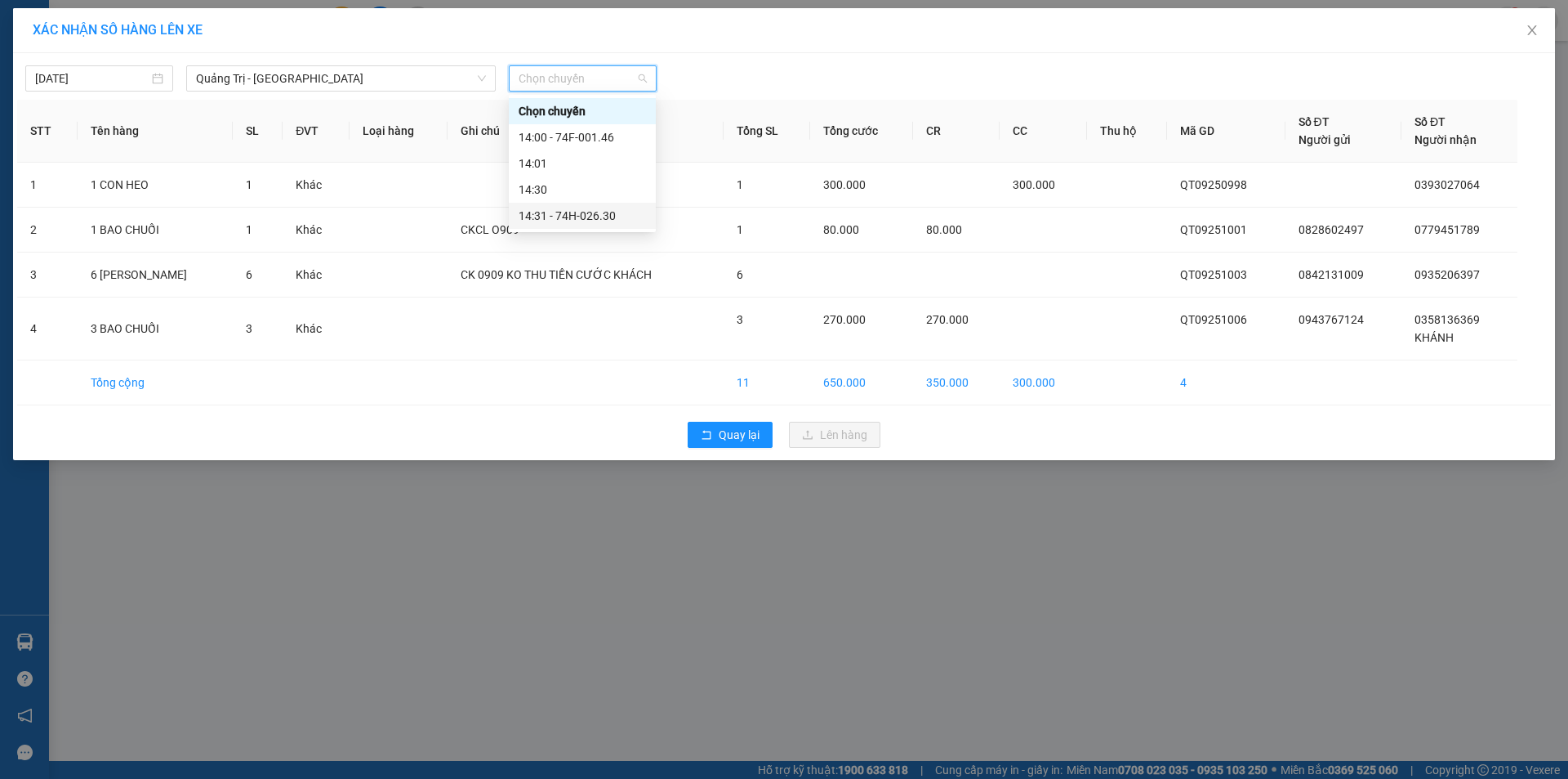
click at [590, 215] on div "14:31 - 74H-026.30" at bounding box center [581, 216] width 127 height 18
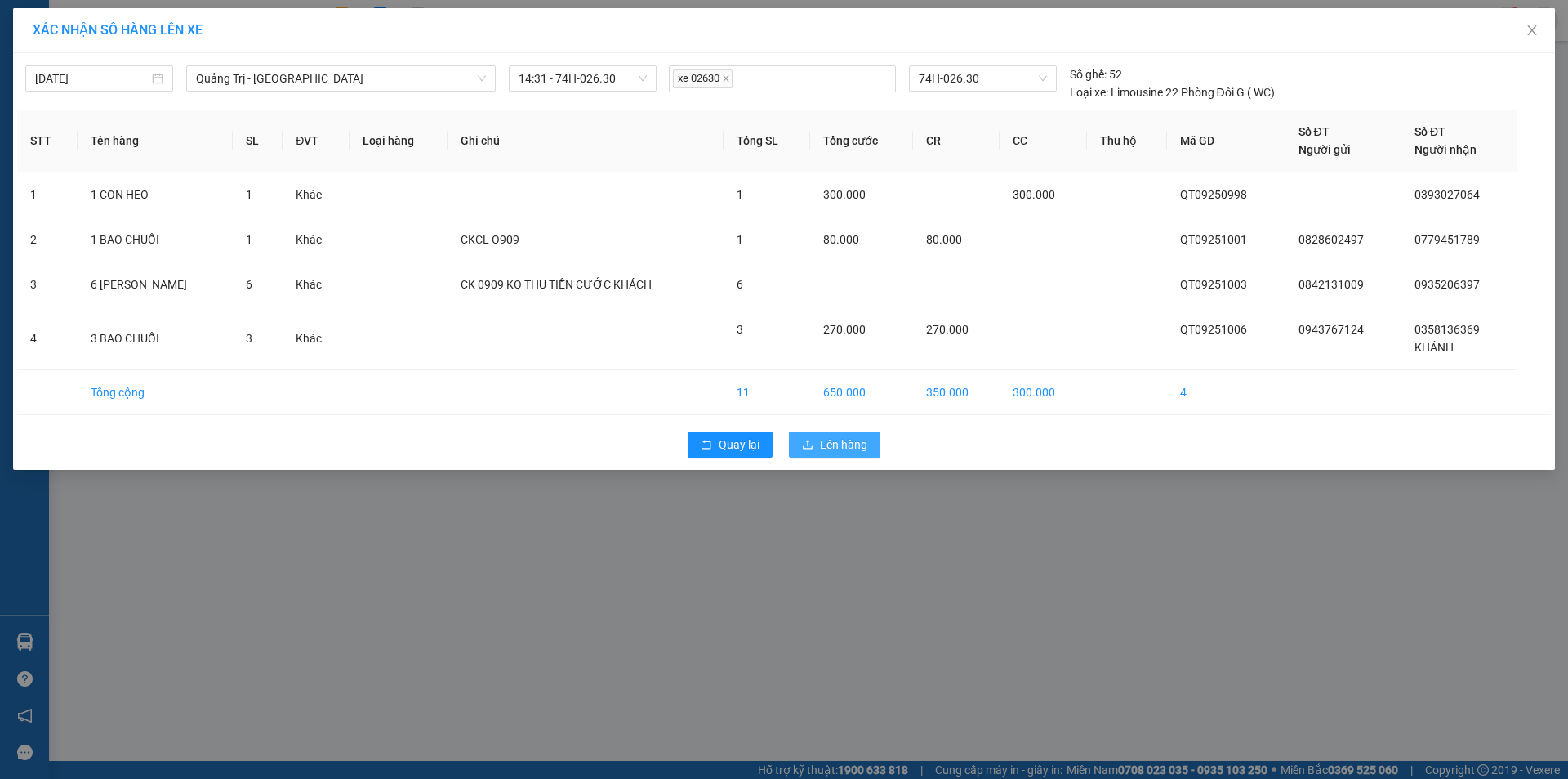
click at [829, 445] on span "Lên hàng" at bounding box center [844, 444] width 47 height 18
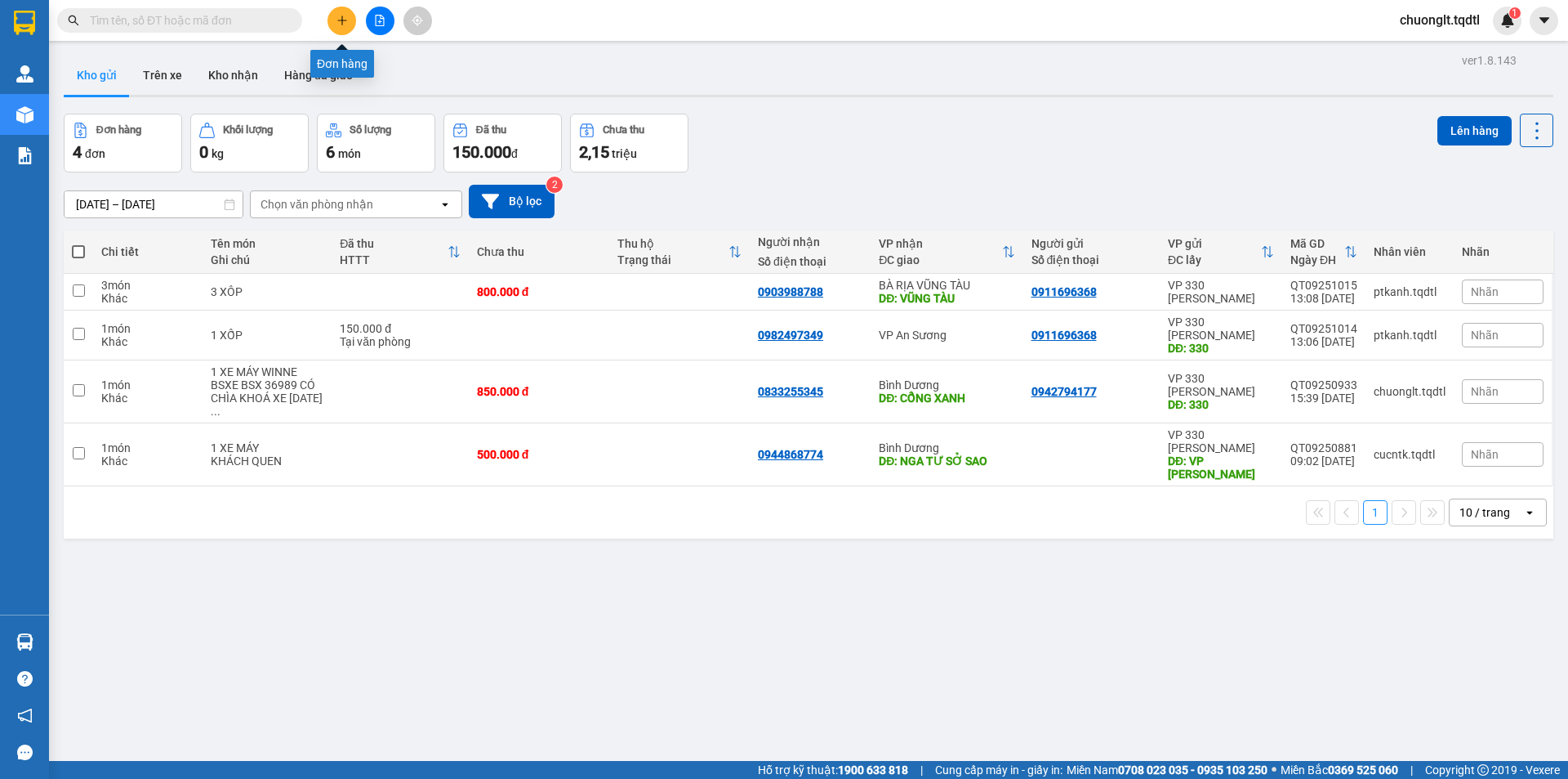
click at [335, 17] on button at bounding box center [342, 20] width 29 height 29
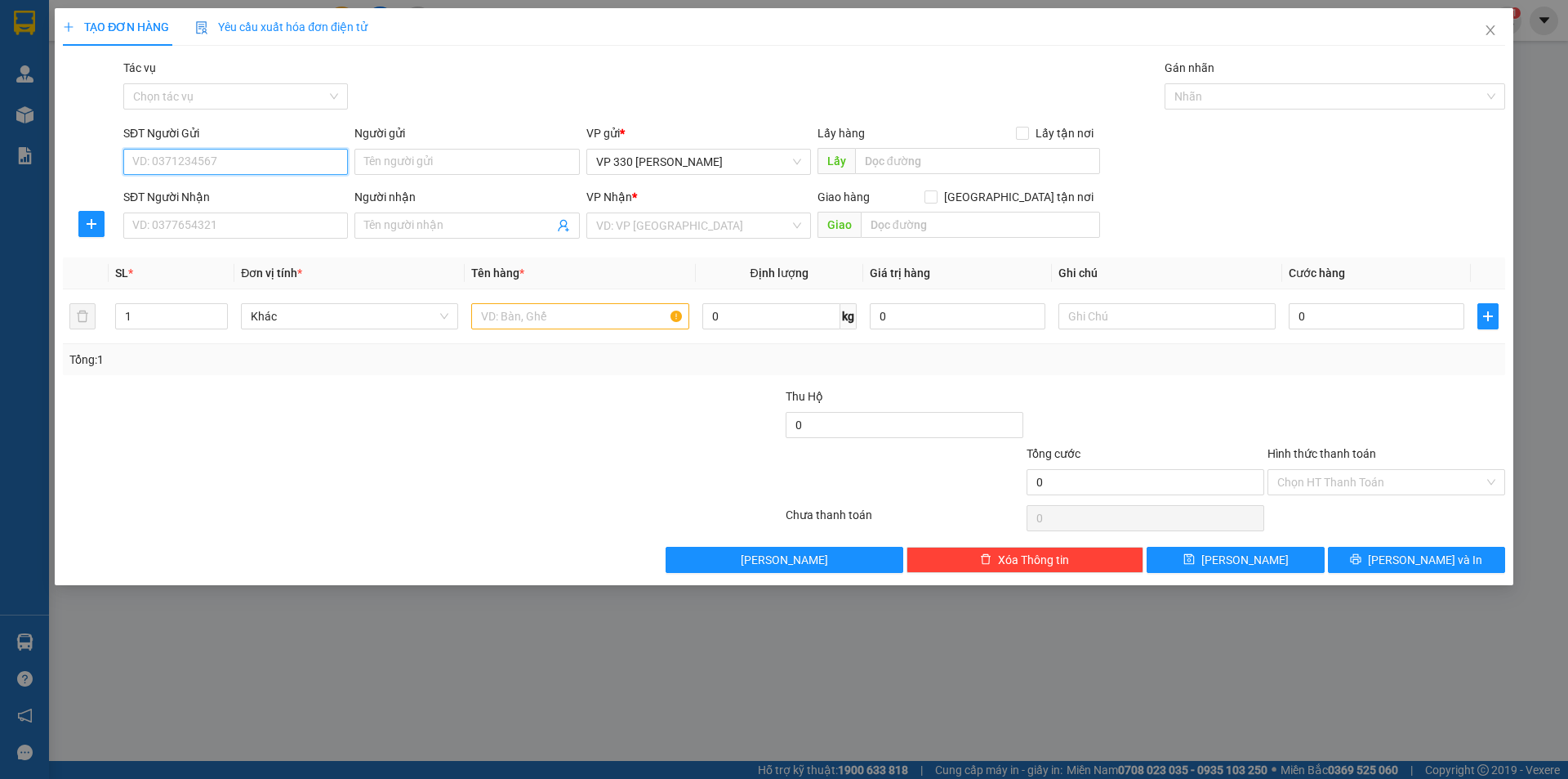
click at [190, 165] on input "SĐT Người Gửi" at bounding box center [236, 162] width 225 height 26
click at [182, 187] on div "0919160111" at bounding box center [236, 194] width 205 height 18
type input "0919160111"
type input "0903742576"
type input "100.000"
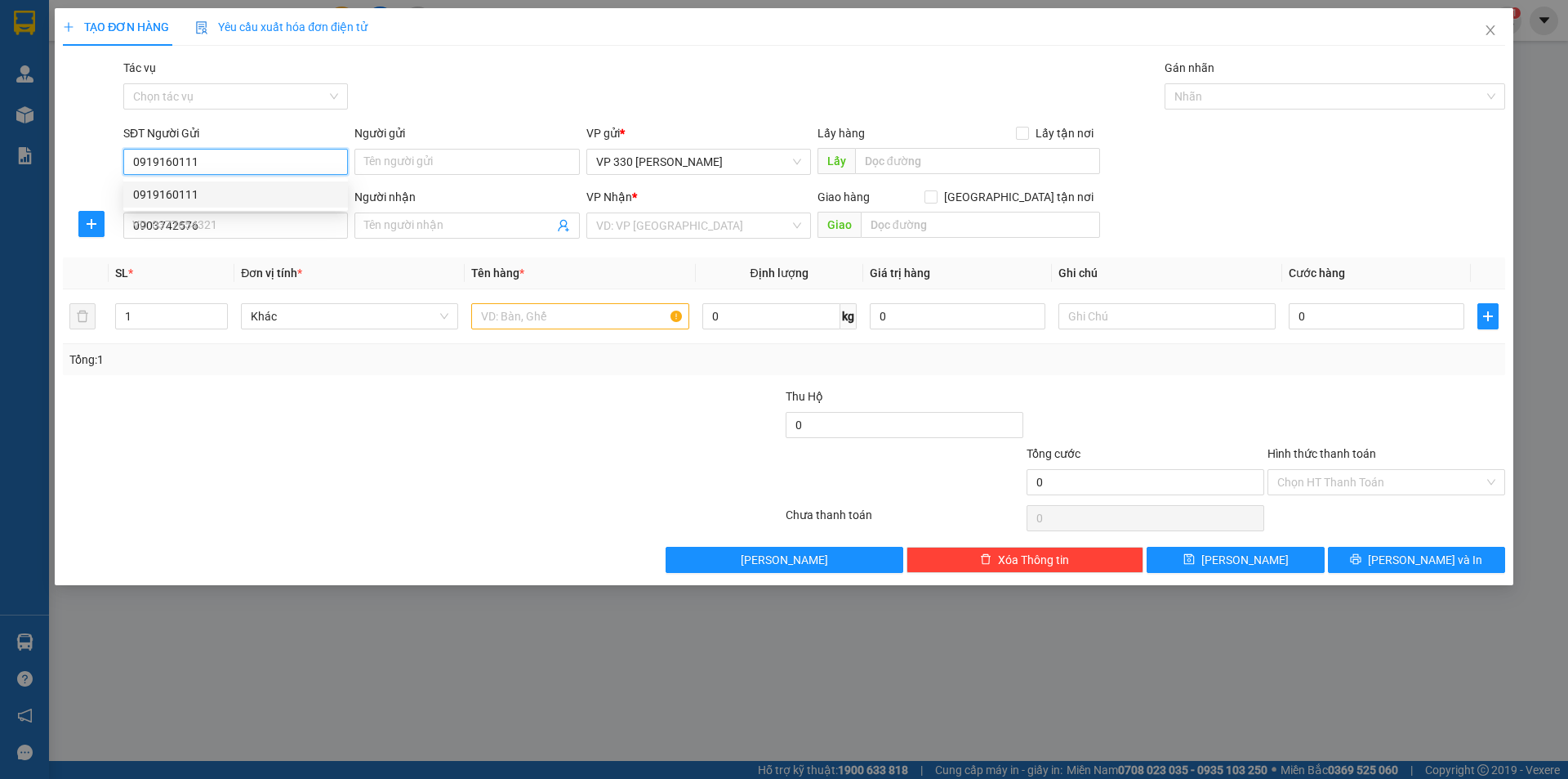
type input "100.000"
type input "0919160111"
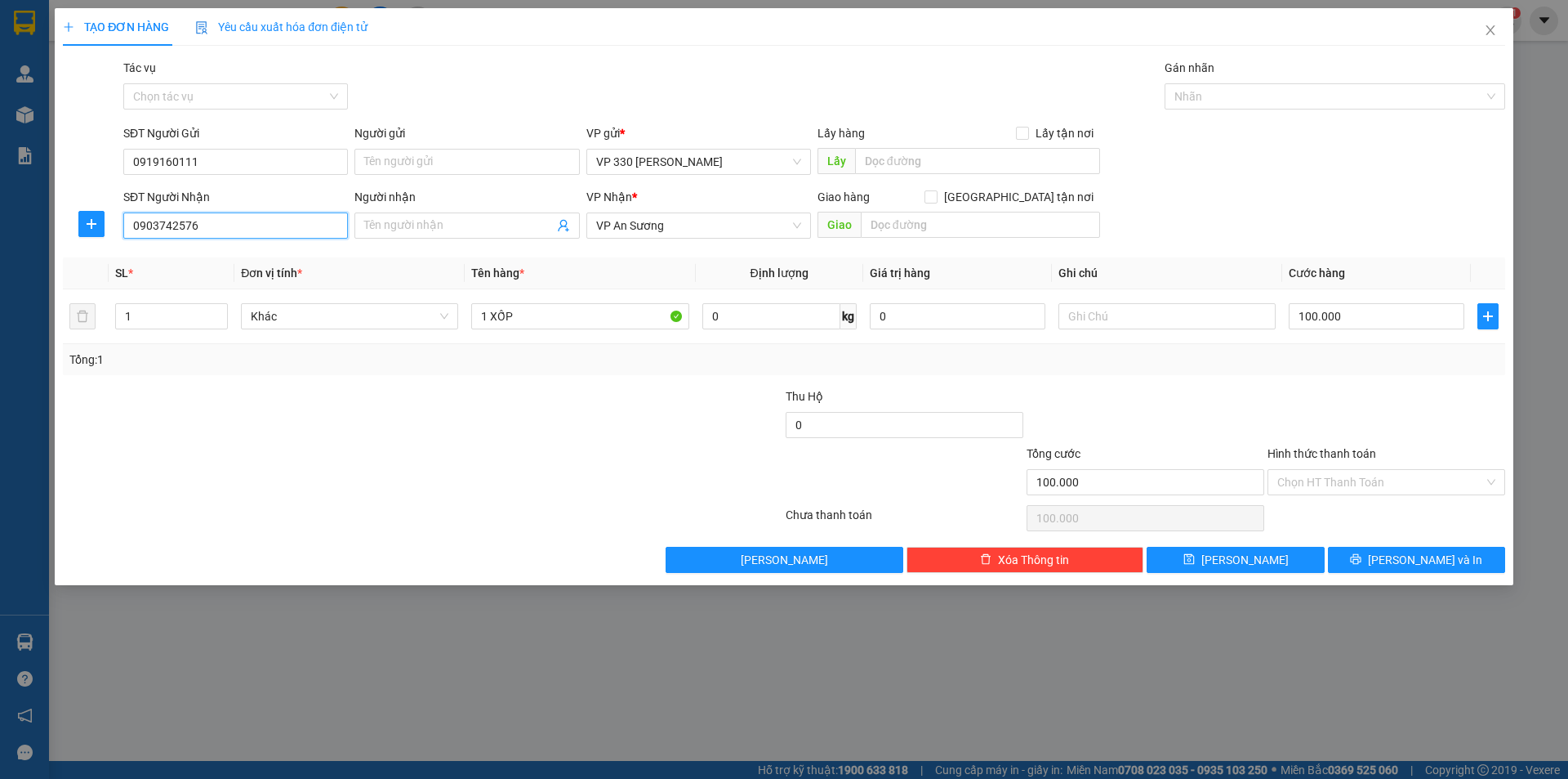
click at [205, 215] on input "0903742576" at bounding box center [236, 225] width 225 height 26
type input "0"
click at [204, 251] on div "0903742576" at bounding box center [236, 258] width 205 height 18
type input "0903742576"
type input "200.000"
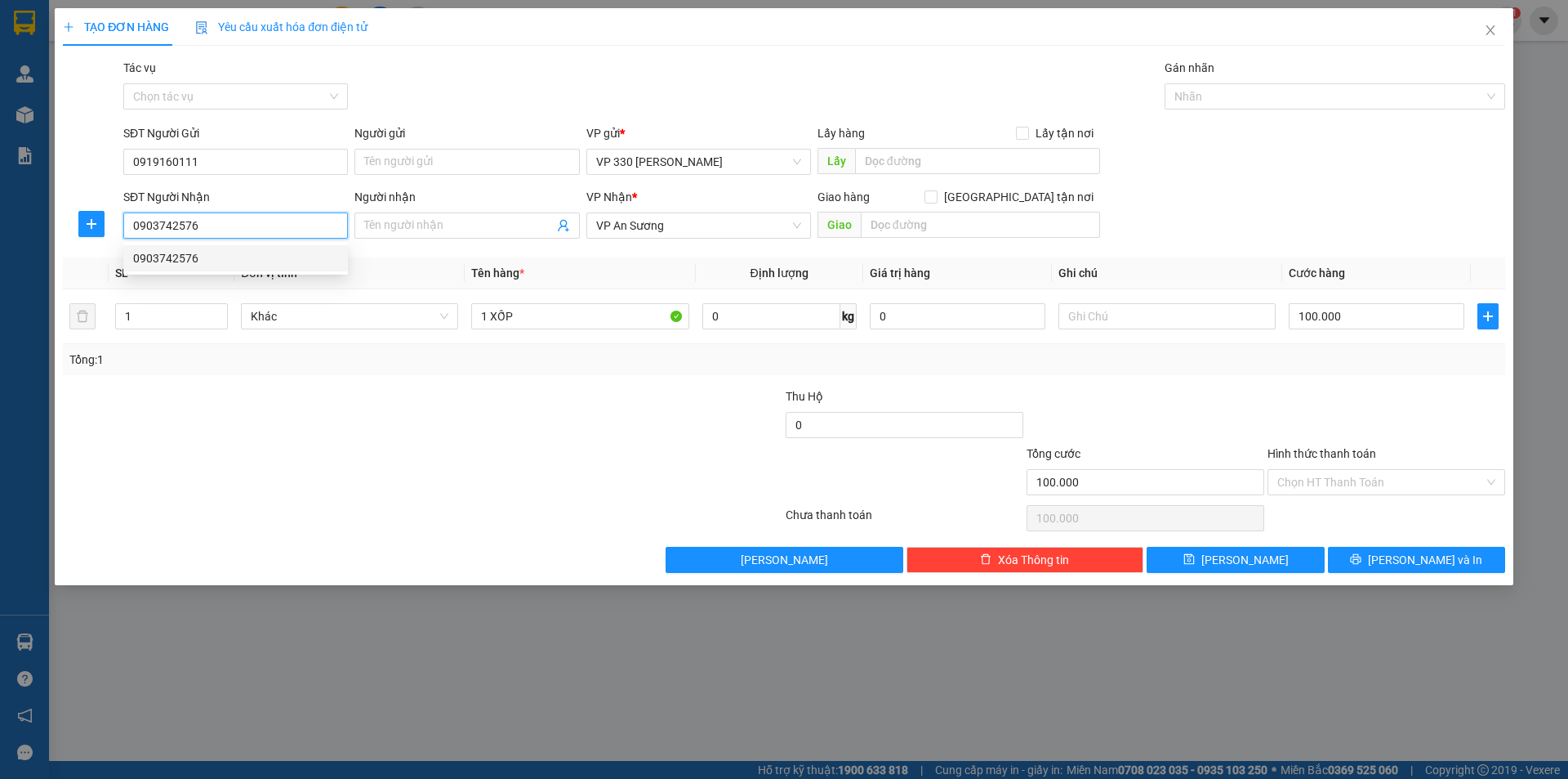
type input "200.000"
type input "0903742567"
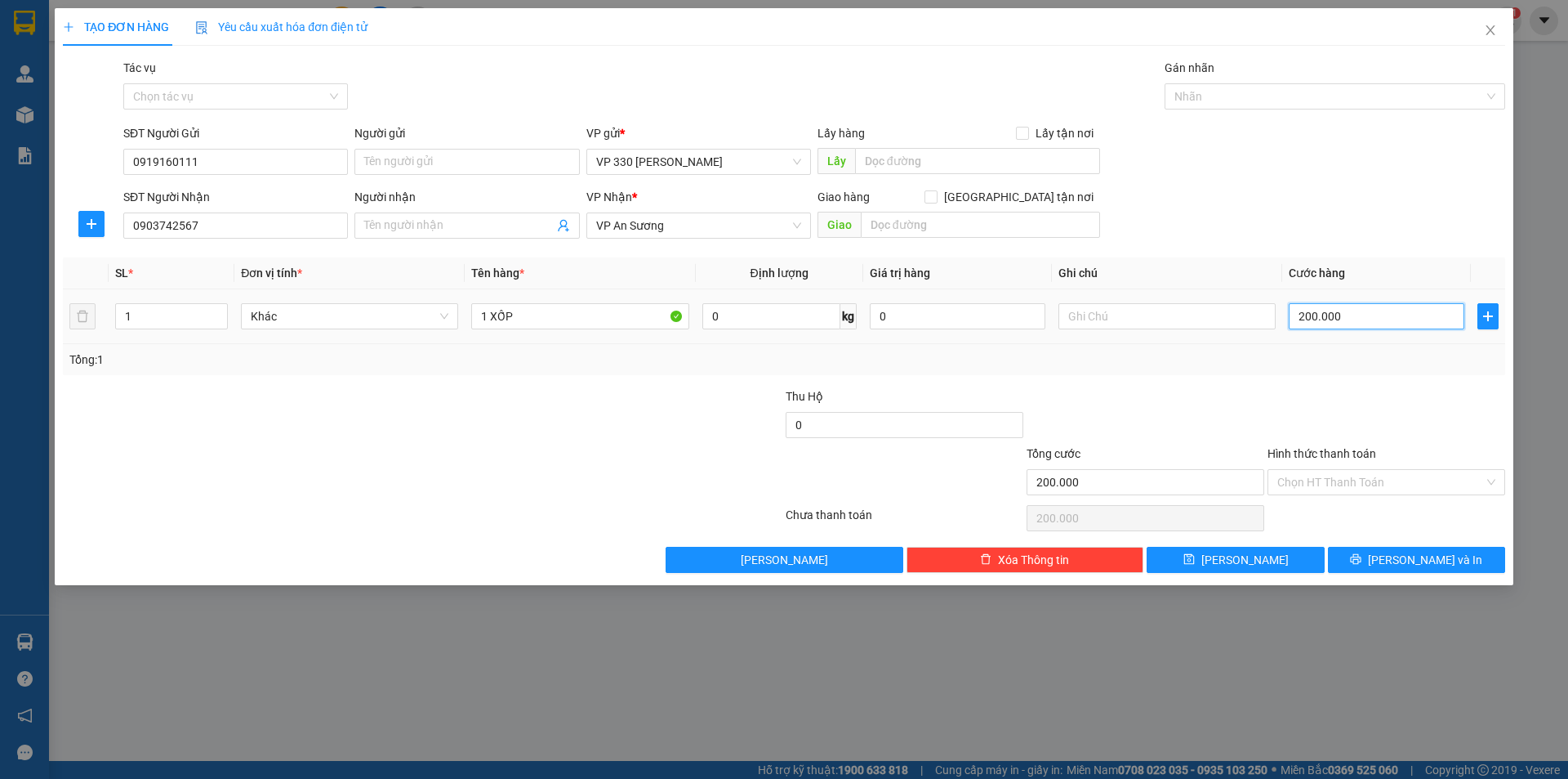
click at [1372, 308] on input "200.000" at bounding box center [1377, 317] width 175 height 26
type input "1"
type input "10"
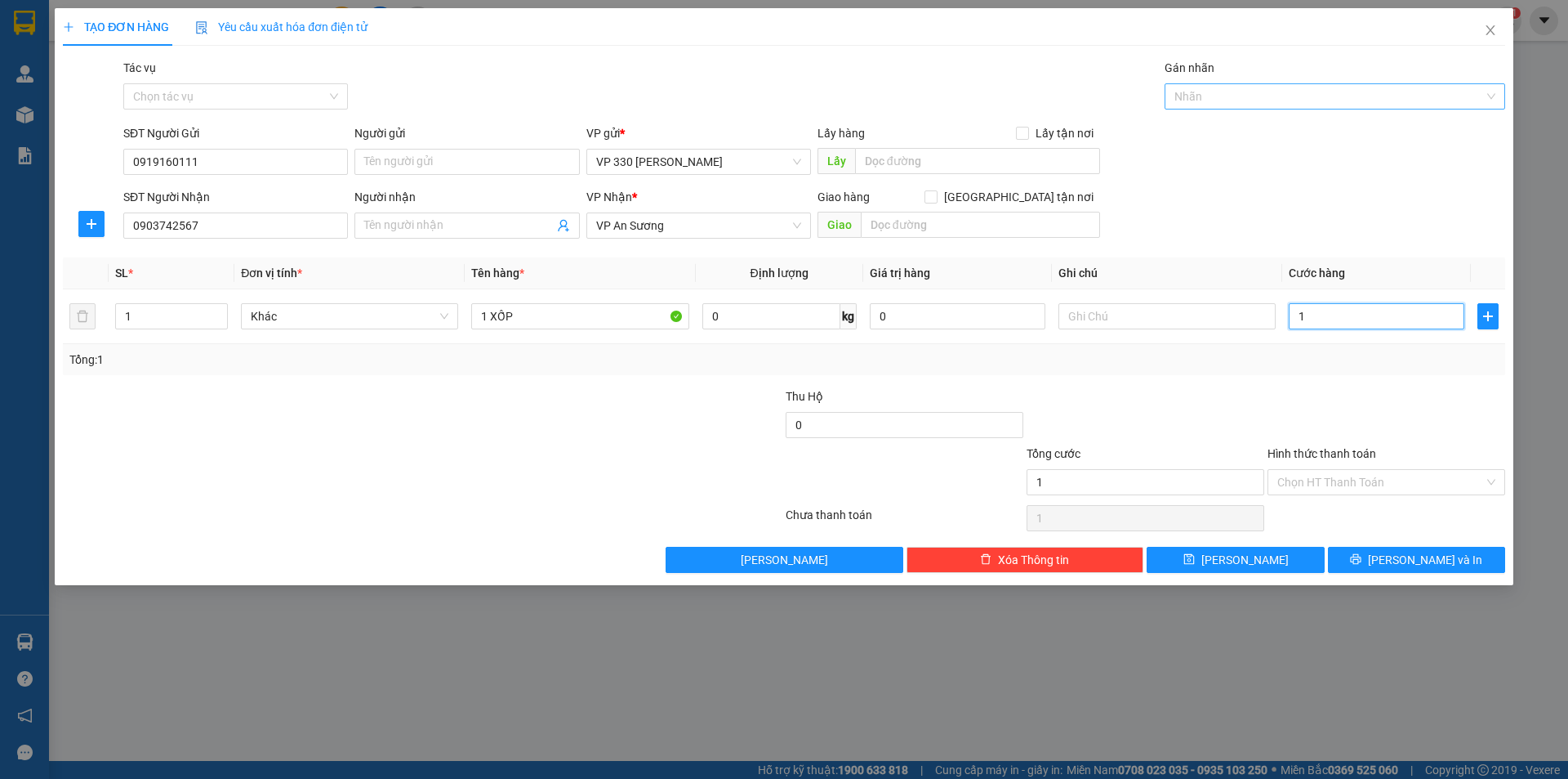
type input "10"
type input "100"
type input "1.000"
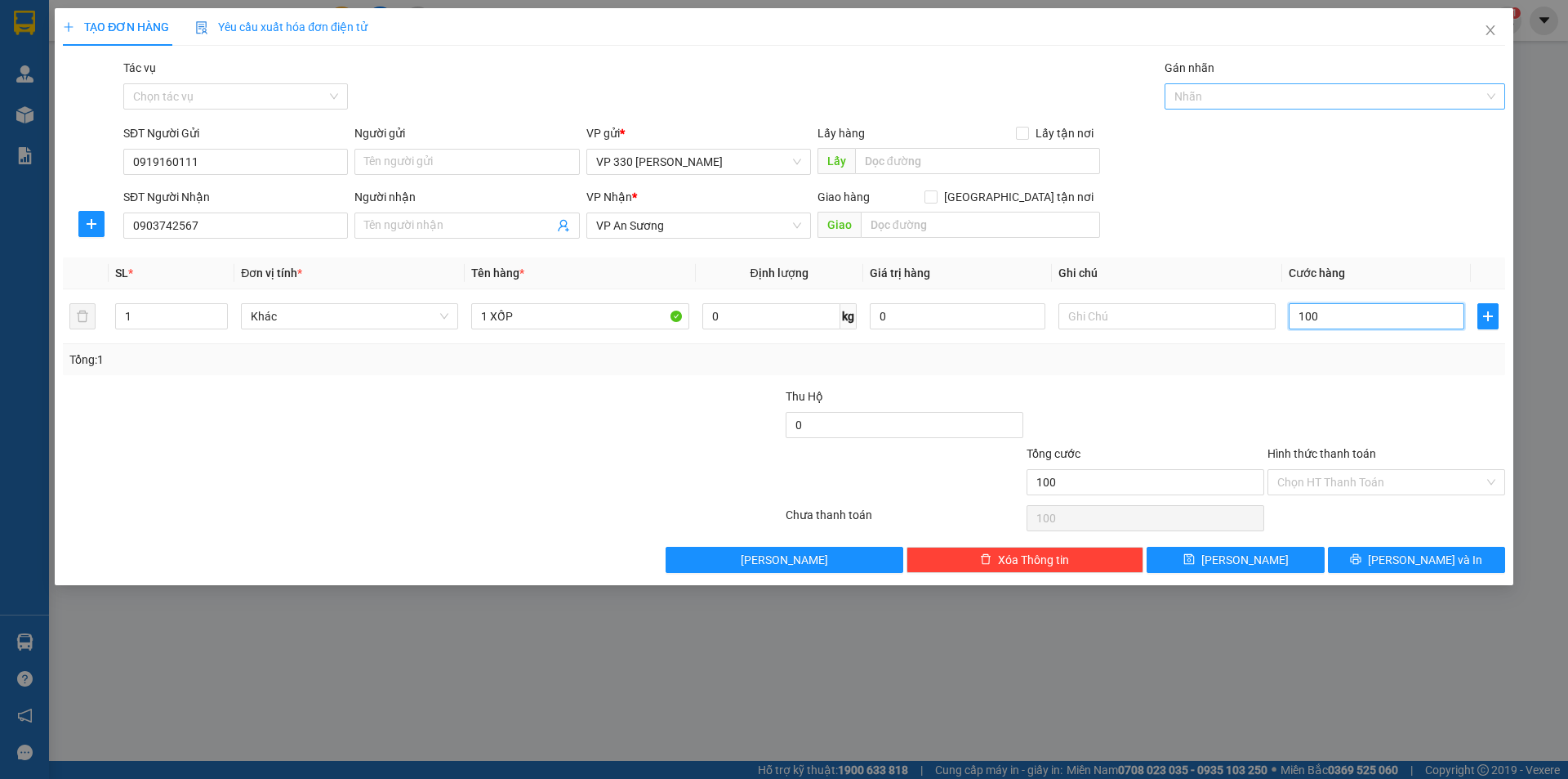
type input "1.000"
type input "10.000"
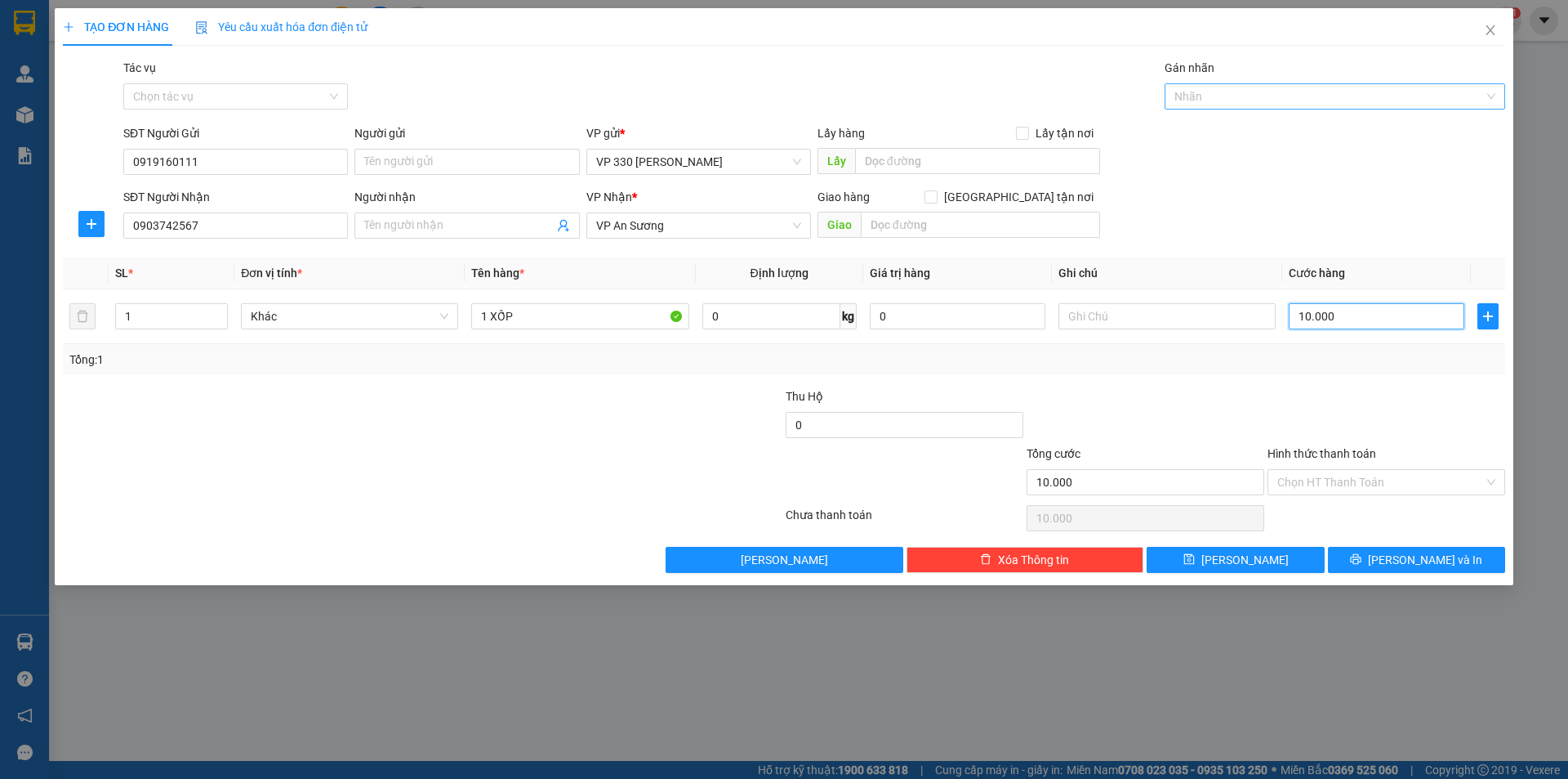
type input "100.000"
click at [918, 159] on input "text" at bounding box center [977, 161] width 245 height 26
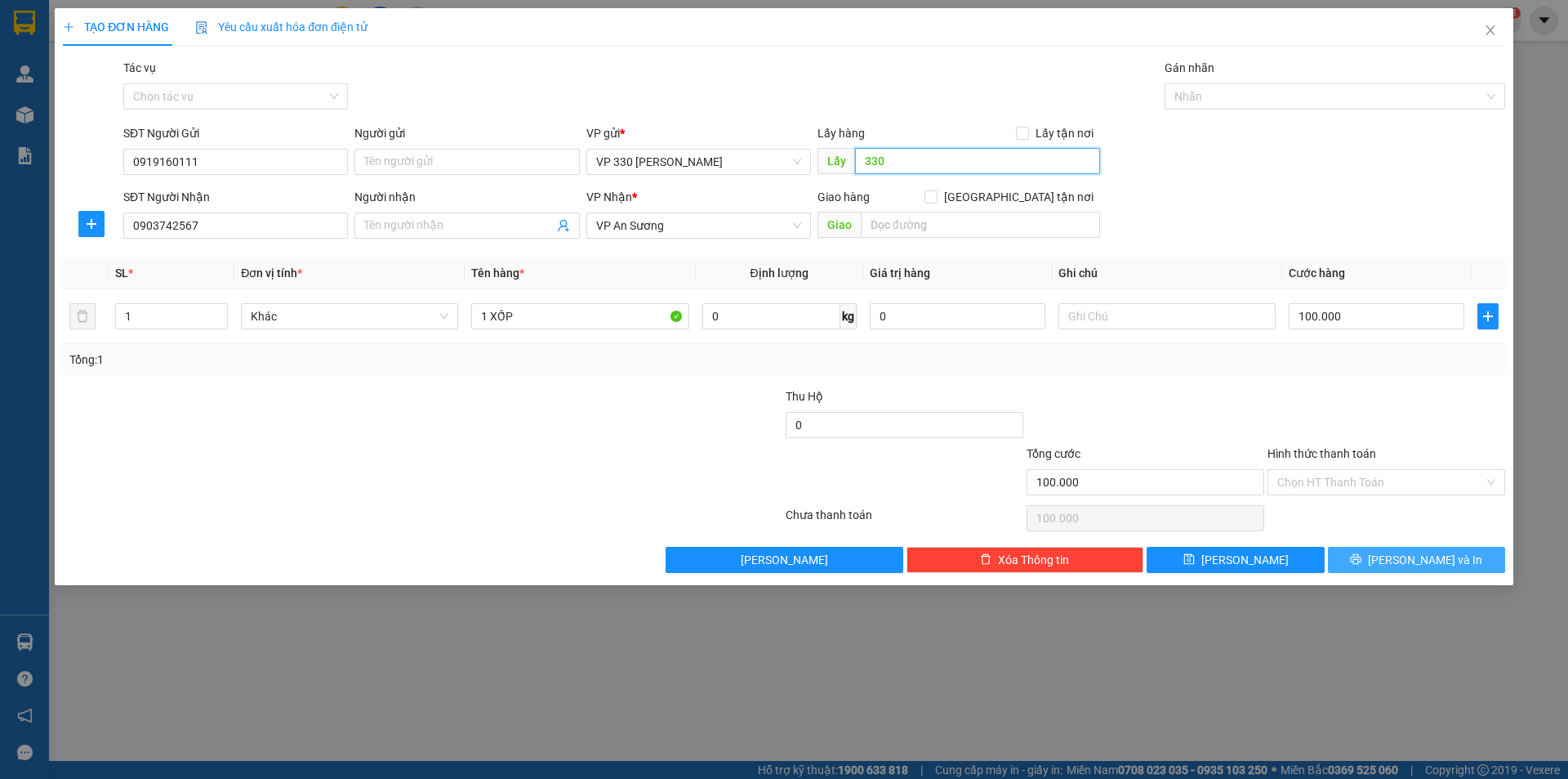
type input "330"
click at [1408, 554] on span "Lưu và In" at bounding box center [1425, 560] width 114 height 18
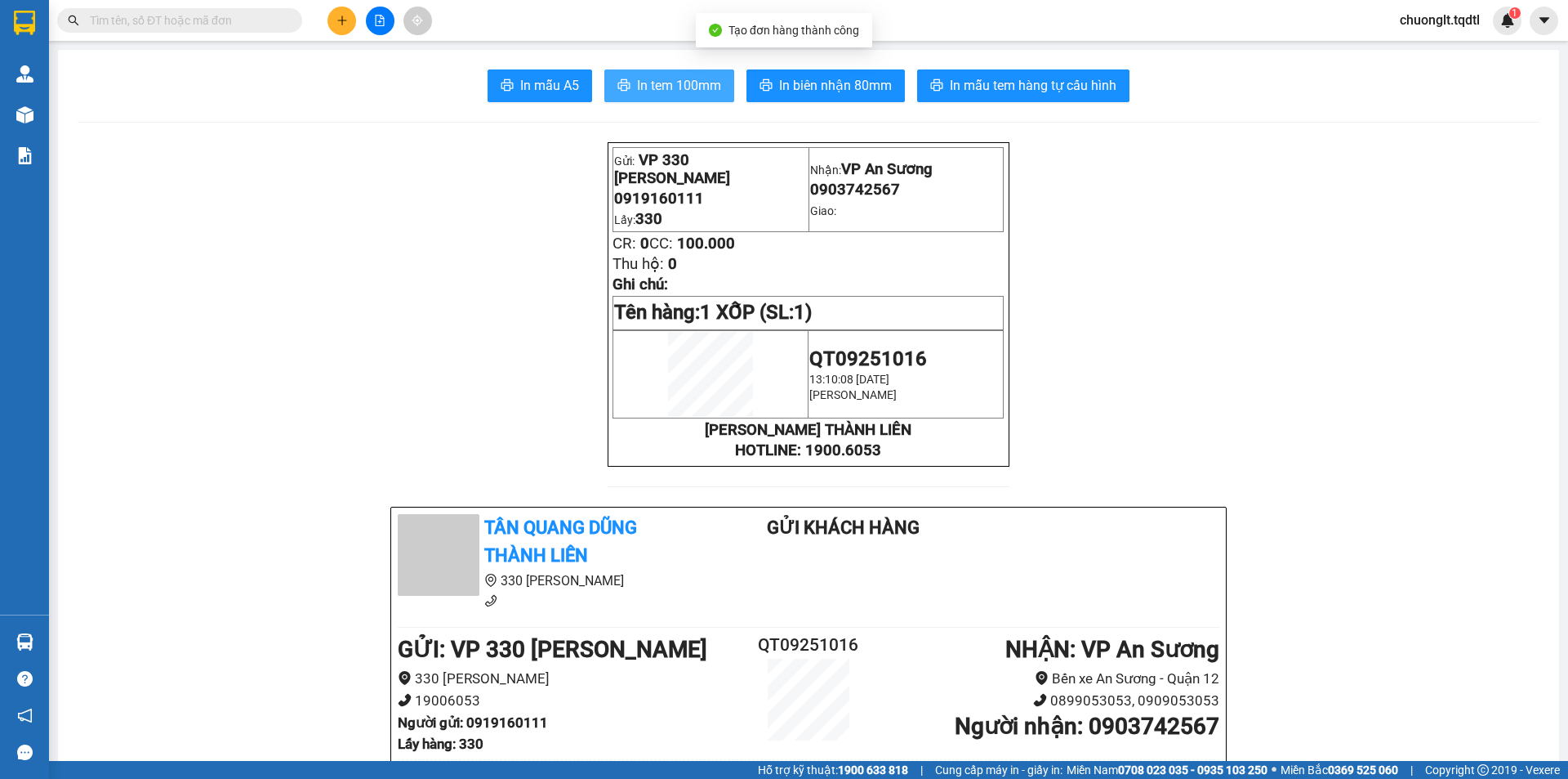
click at [660, 85] on span "In tem 100mm" at bounding box center [680, 85] width 84 height 20
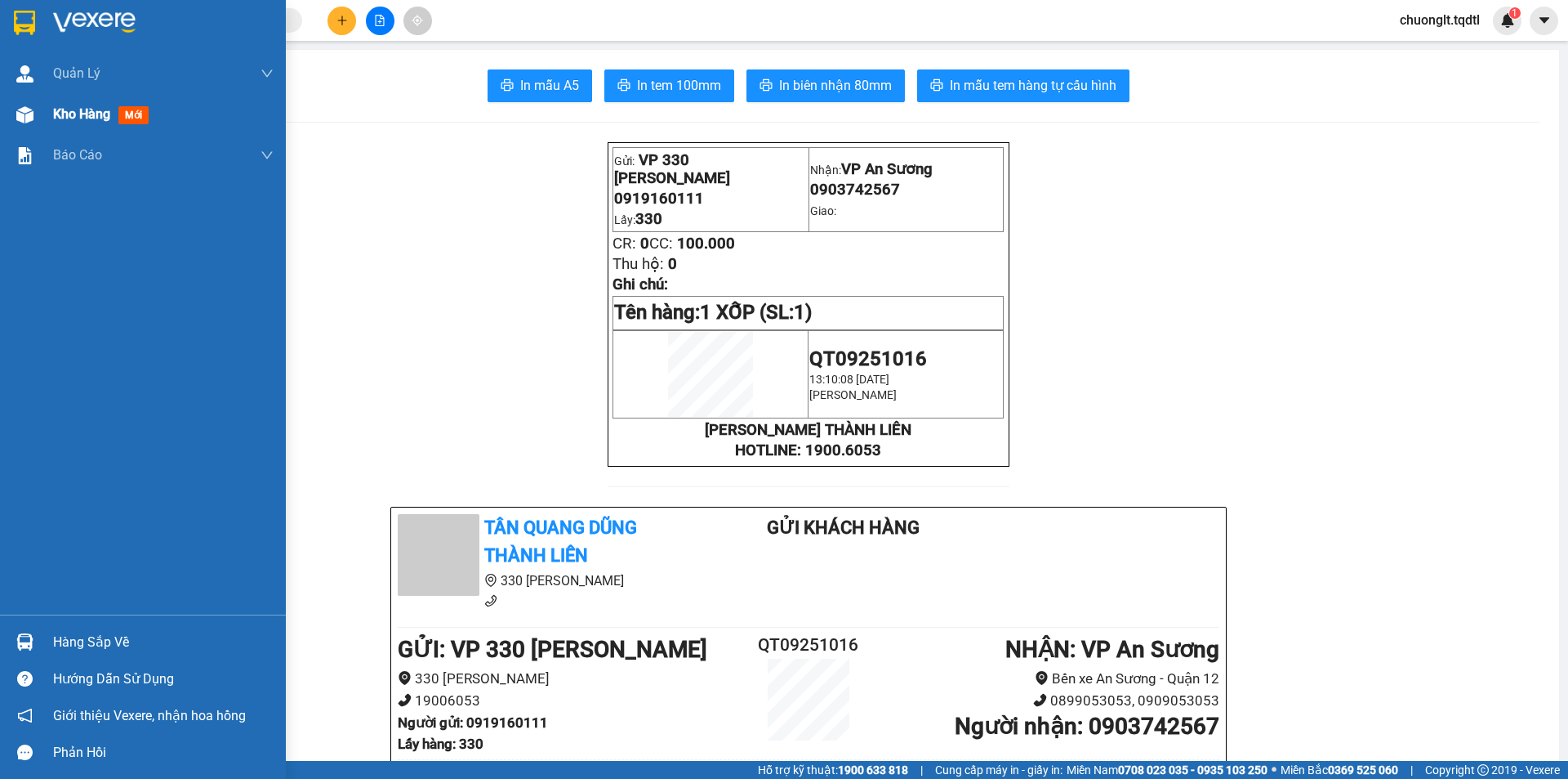
click at [85, 113] on span "Kho hàng" at bounding box center [82, 114] width 57 height 16
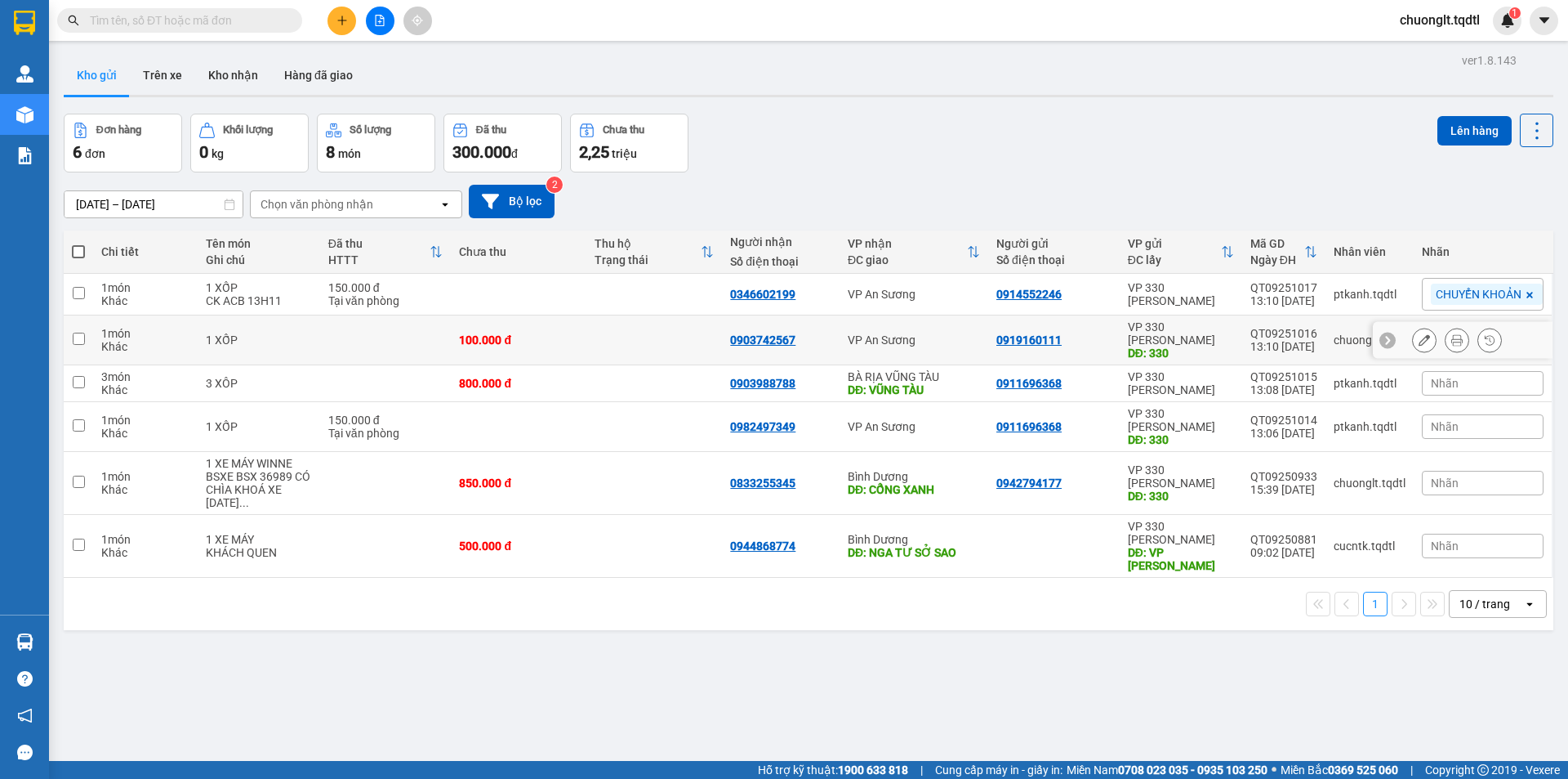
click at [81, 332] on input "checkbox" at bounding box center [79, 339] width 12 height 12
checkbox input "true"
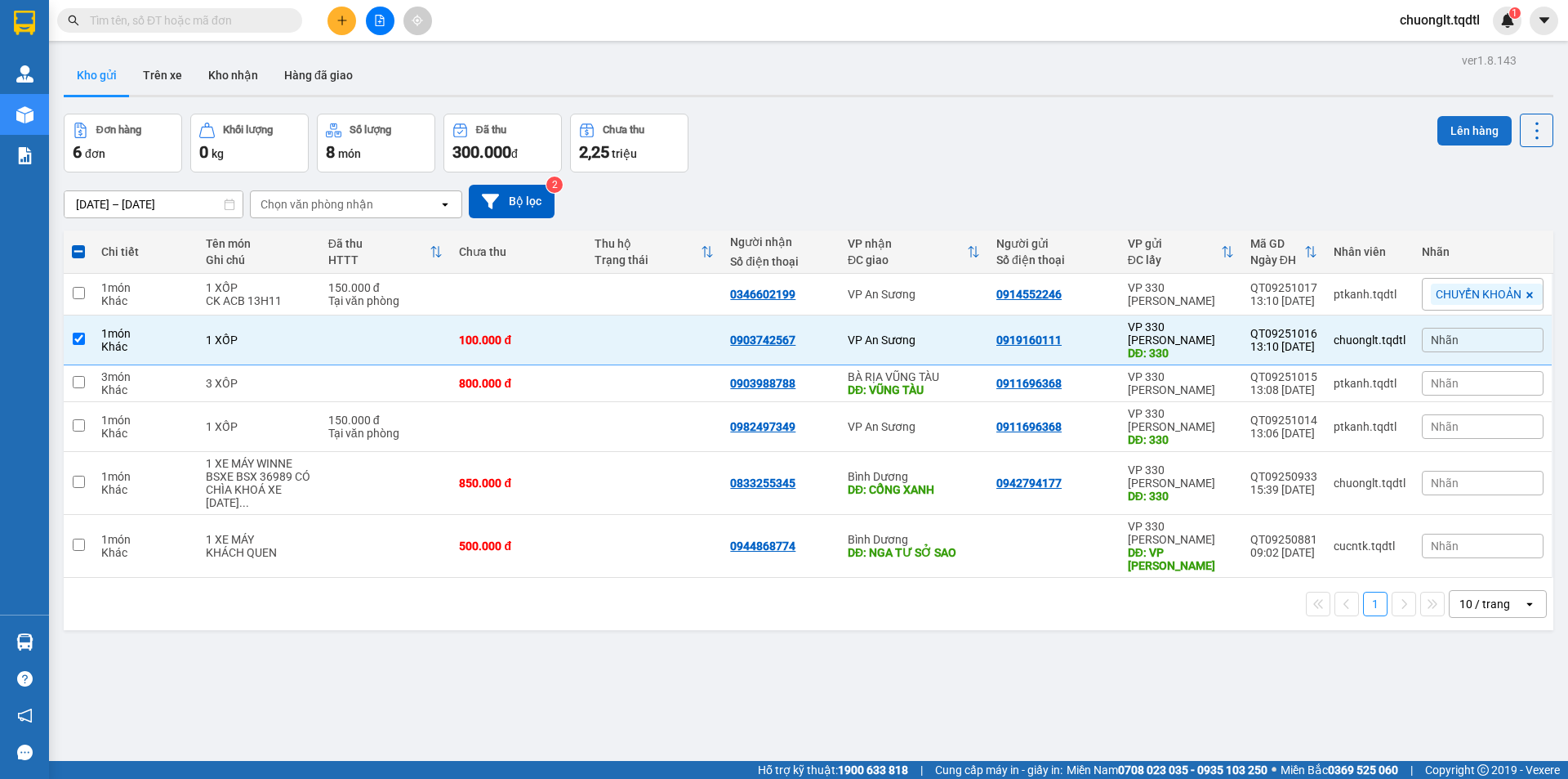
click at [1455, 127] on button "Lên hàng" at bounding box center [1474, 131] width 75 height 30
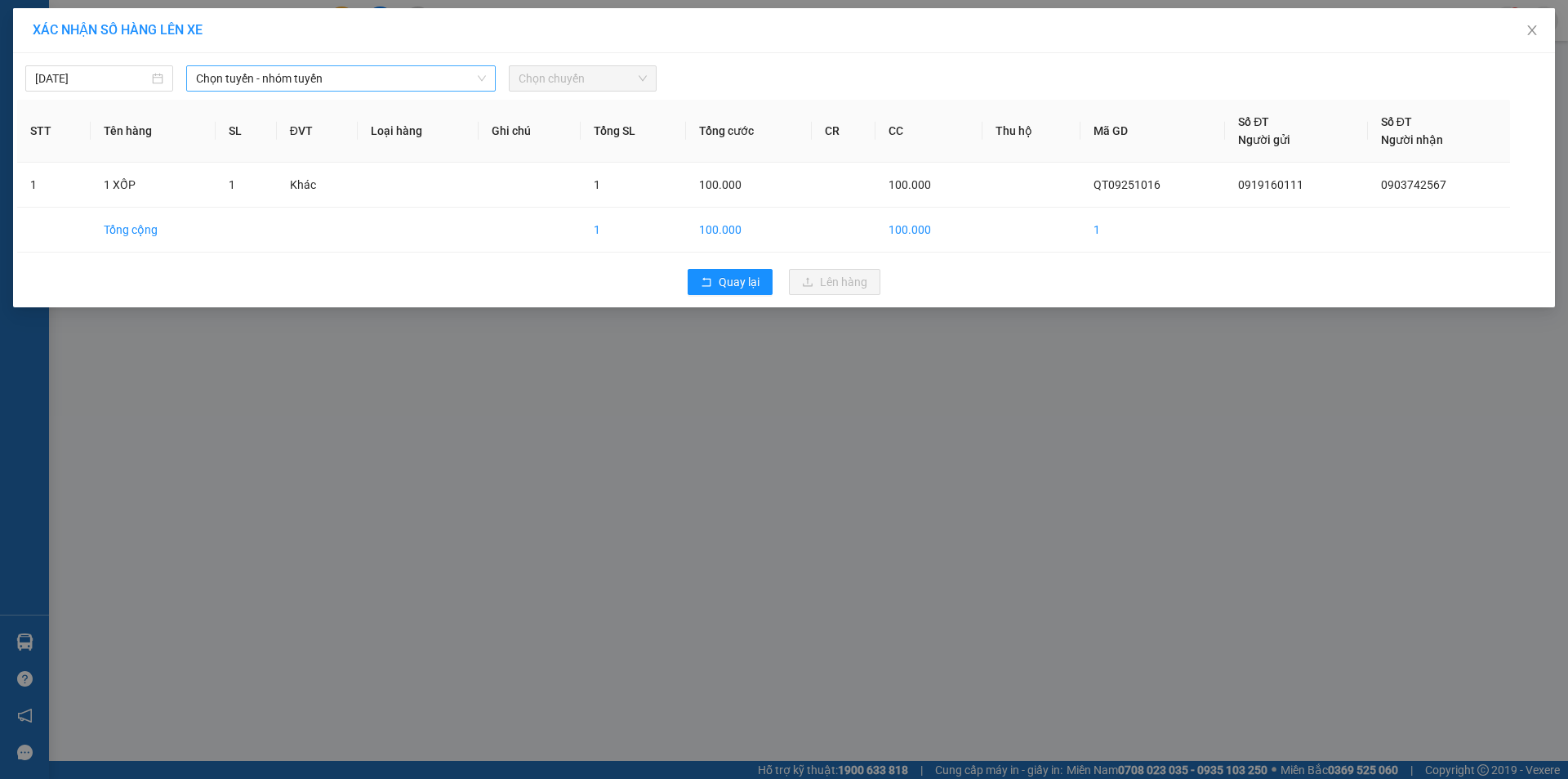
click at [405, 79] on span "Chọn tuyến - nhóm tuyến" at bounding box center [341, 78] width 290 height 25
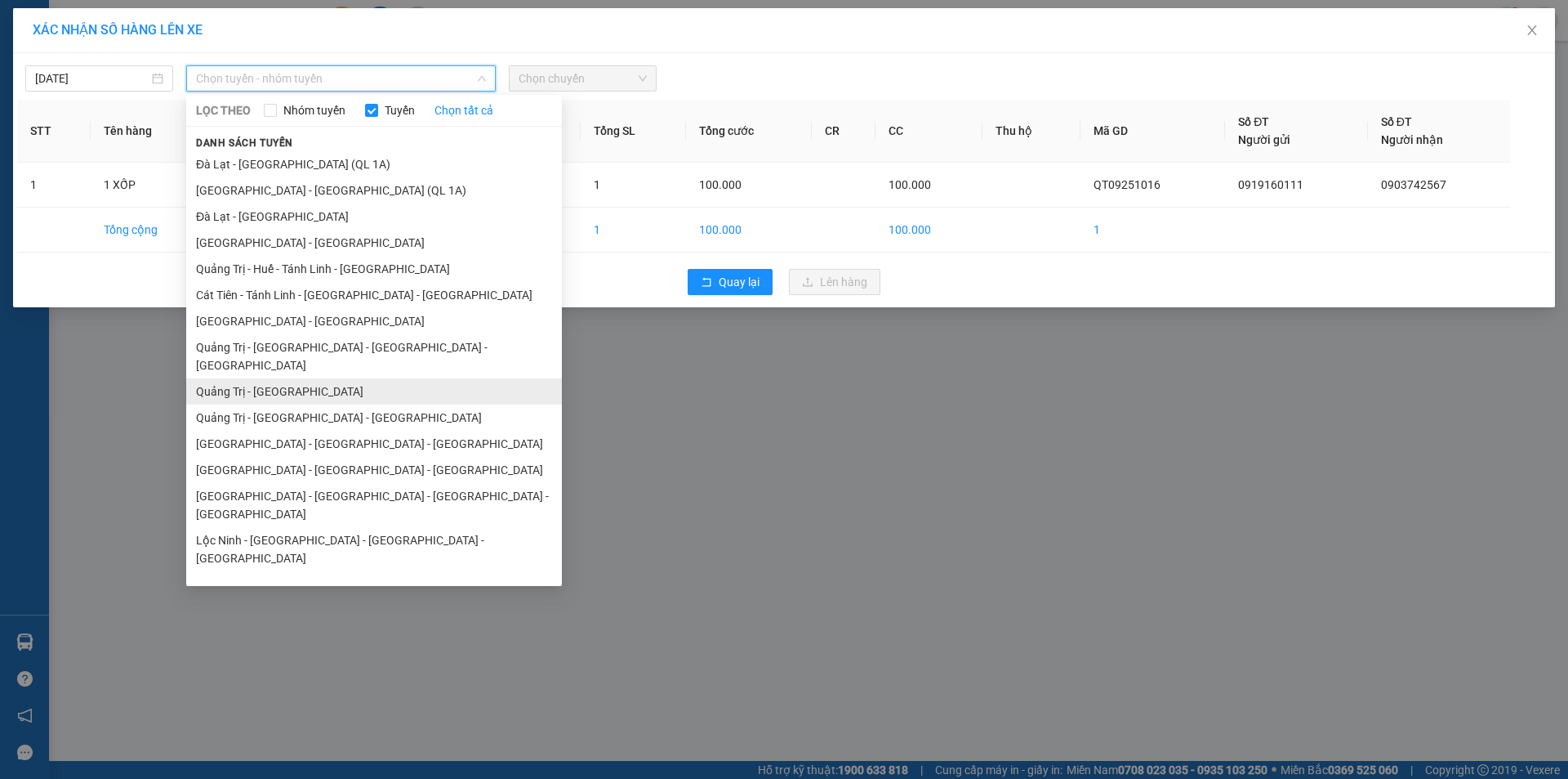
click at [311, 378] on li "Quảng Trị - Sài Gòn" at bounding box center [374, 391] width 375 height 26
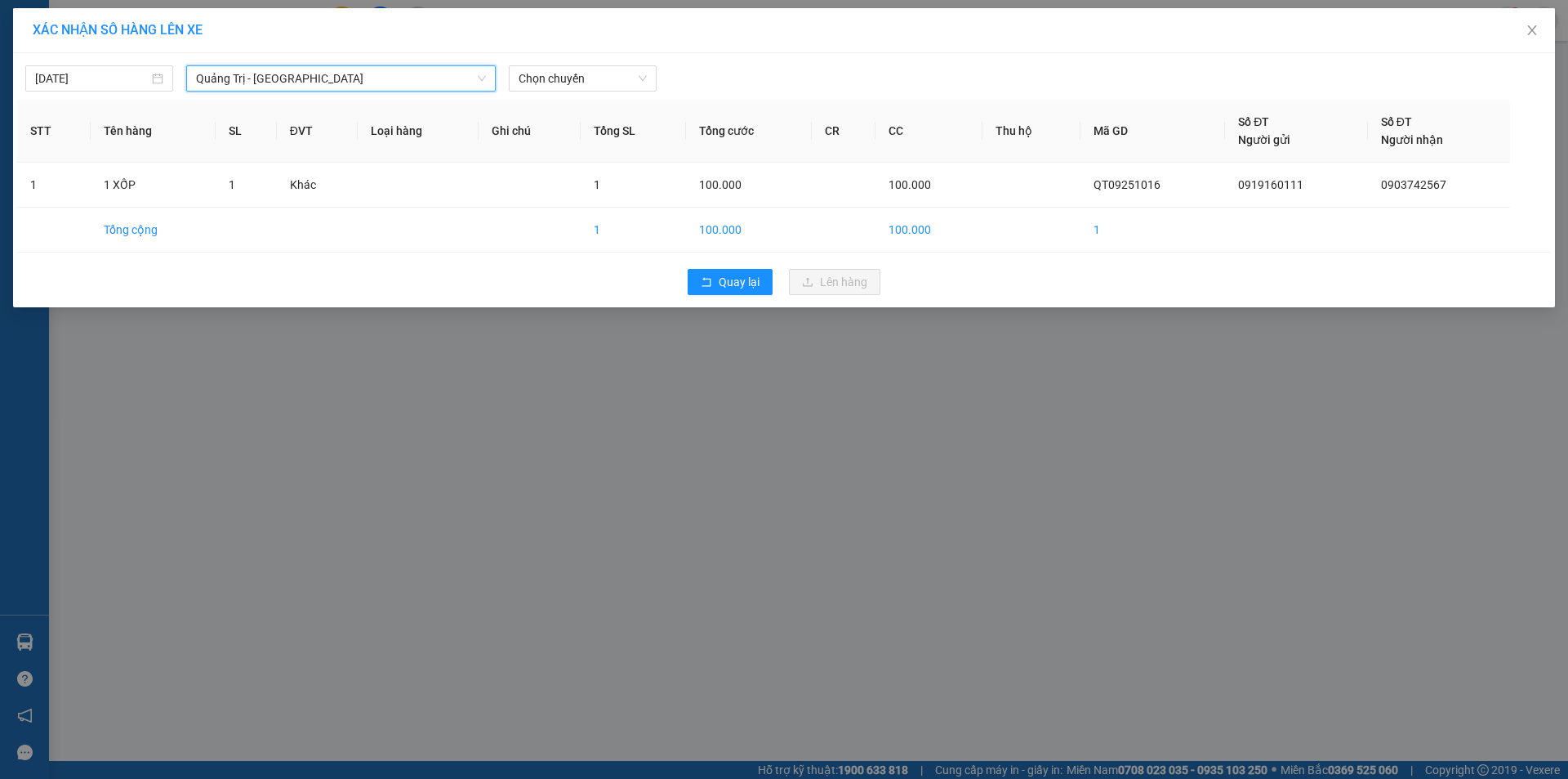
click at [378, 75] on span "Quảng Trị - Sài Gòn" at bounding box center [341, 78] width 290 height 25
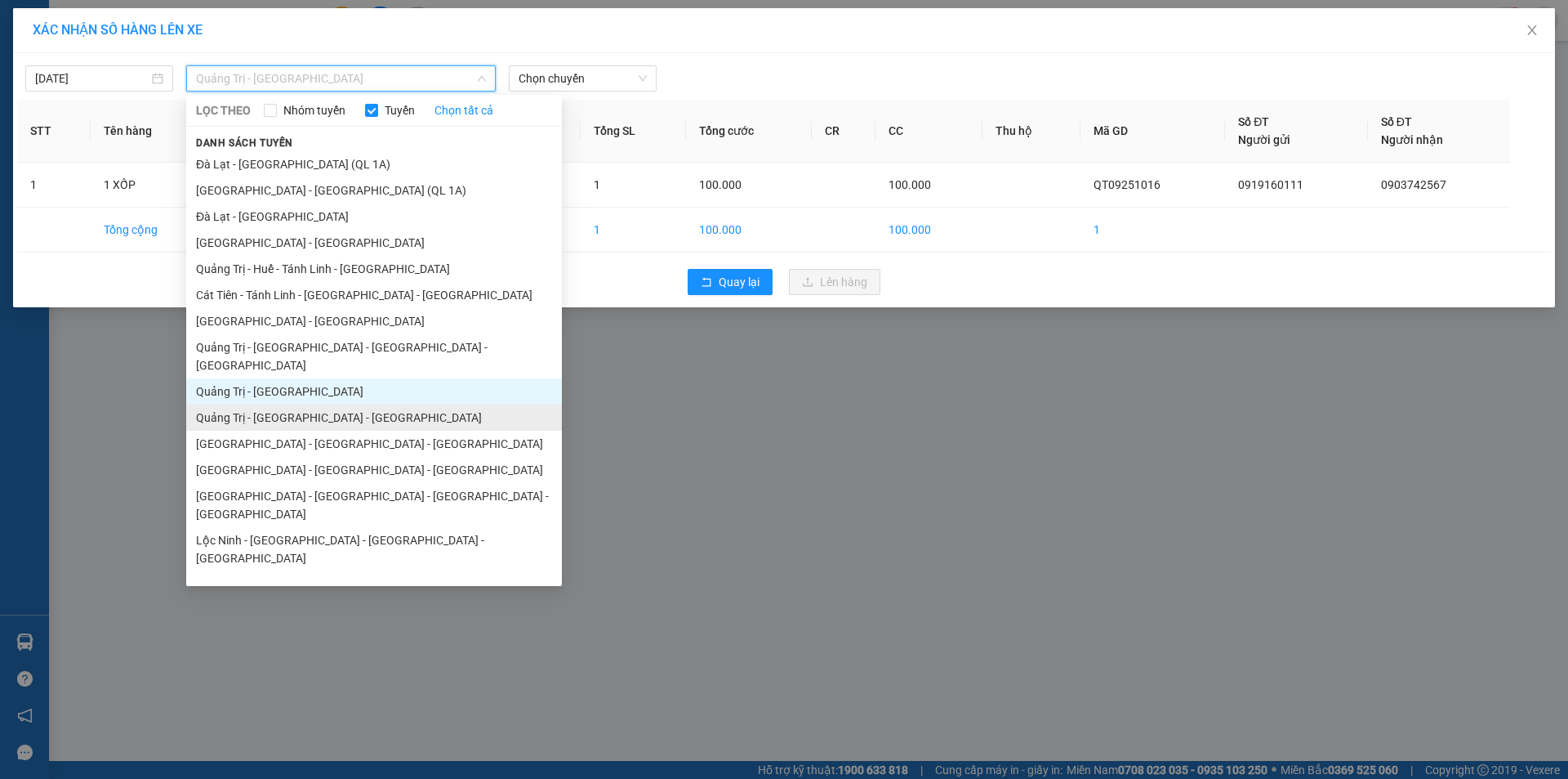
click at [328, 404] on li "Quảng Trị - Bình Dương - Bình Phước" at bounding box center [374, 418] width 375 height 26
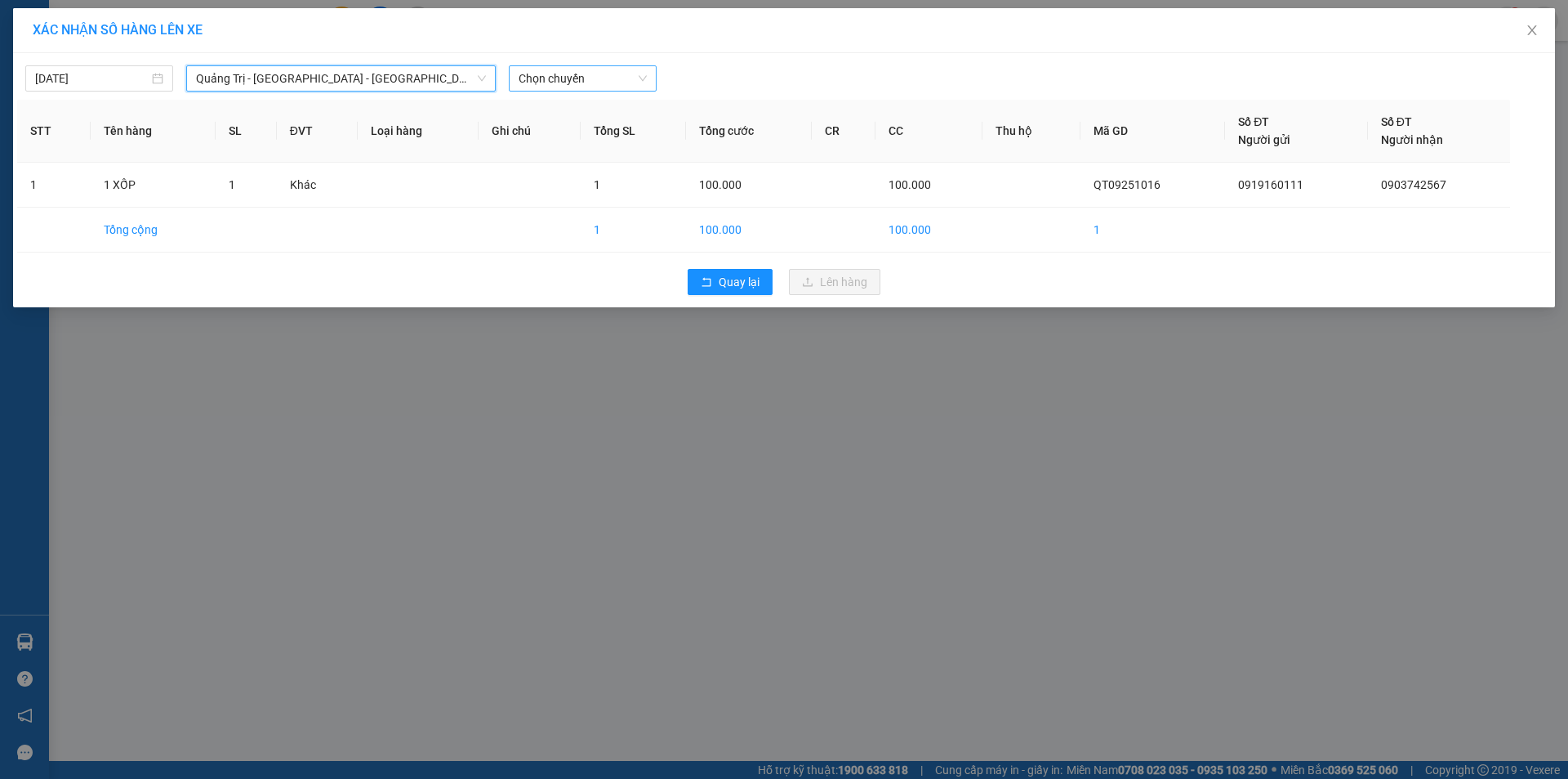
click at [609, 72] on span "Chọn chuyến" at bounding box center [582, 78] width 128 height 25
click at [596, 133] on div "14:00 - 43H-062.76" at bounding box center [581, 137] width 127 height 18
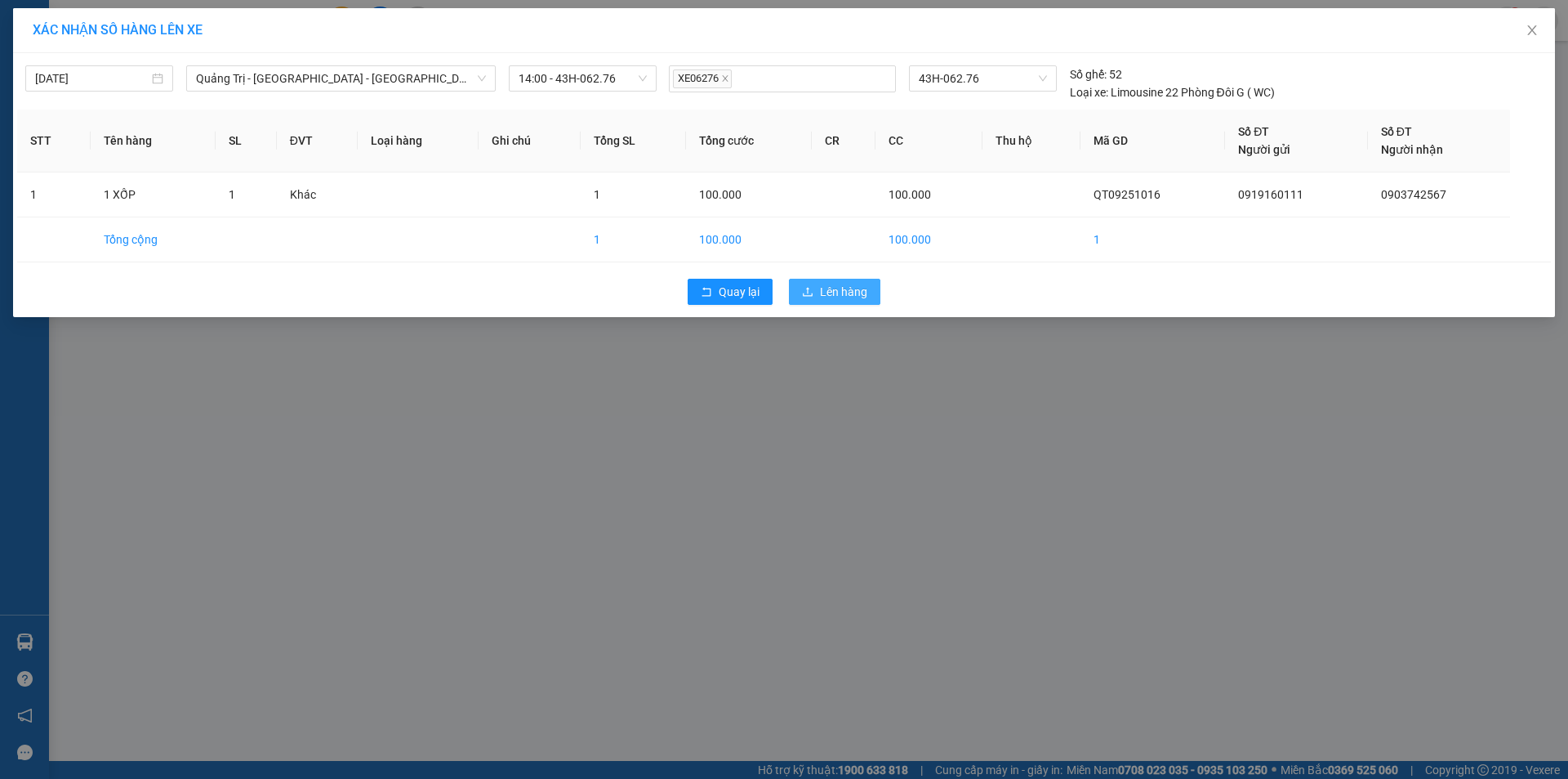
click at [816, 292] on button "Lên hàng" at bounding box center [835, 292] width 91 height 26
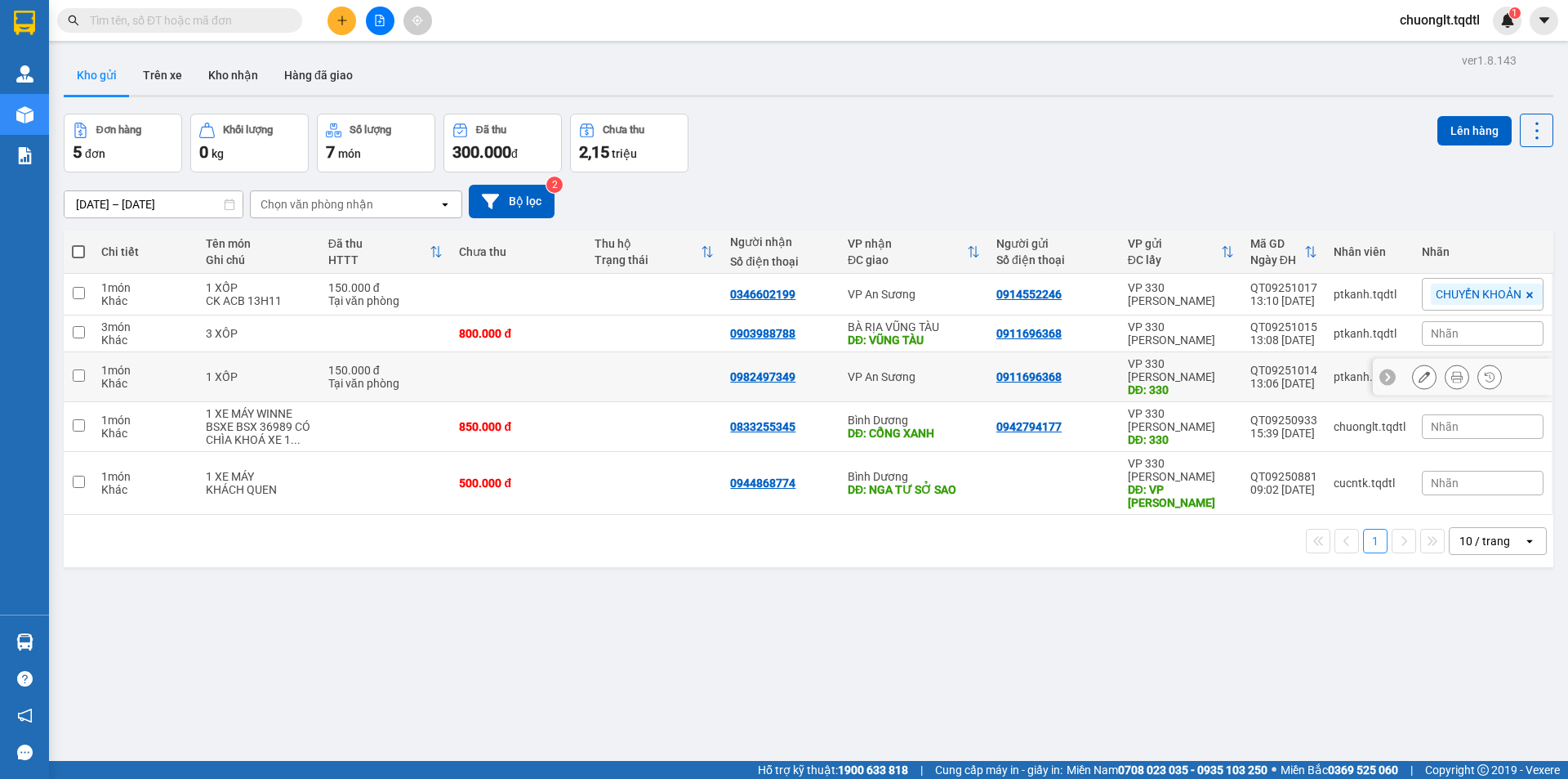
click at [73, 372] on input "checkbox" at bounding box center [79, 375] width 12 height 12
checkbox input "true"
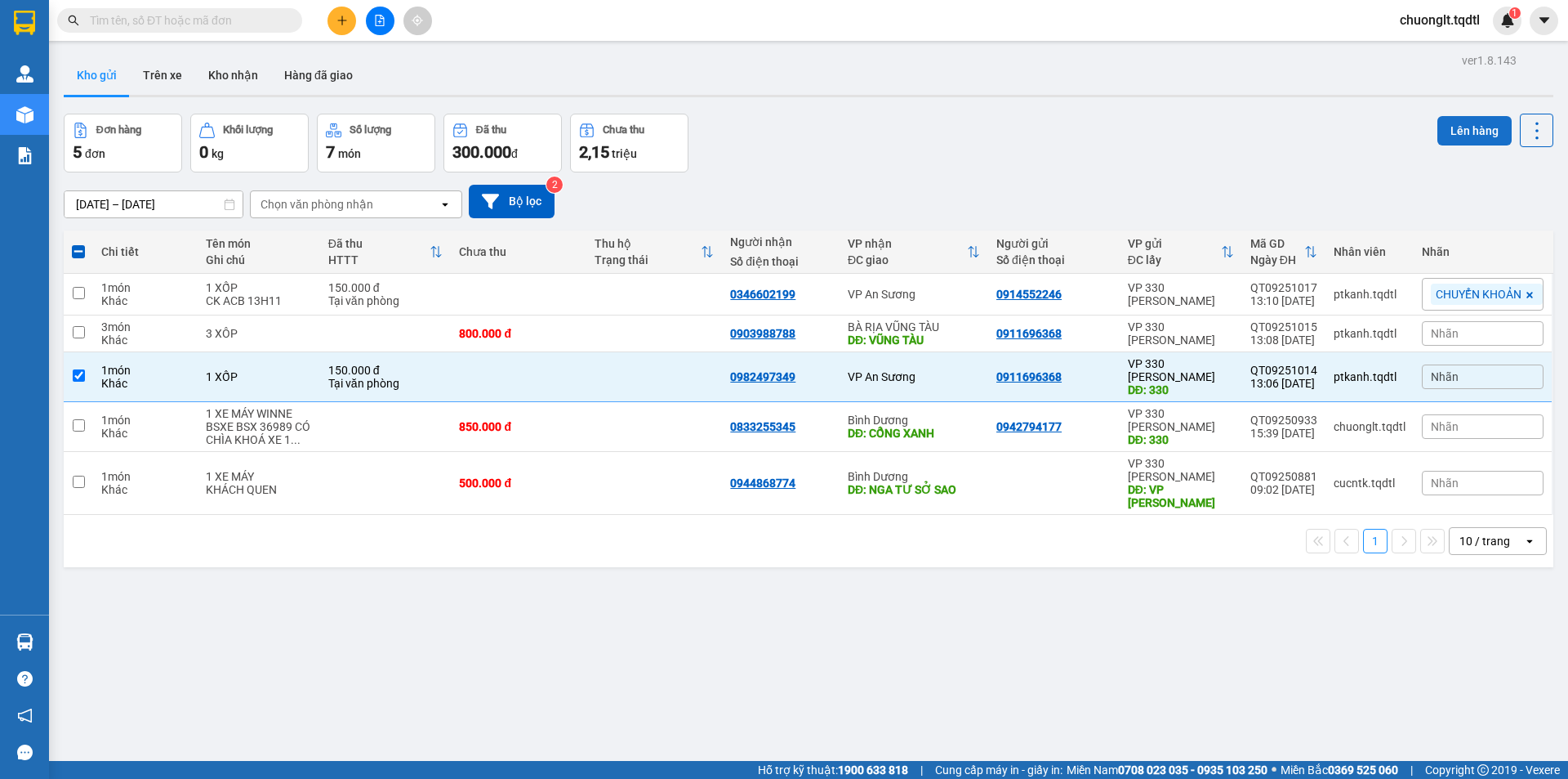
click at [1446, 134] on button "Lên hàng" at bounding box center [1474, 131] width 75 height 30
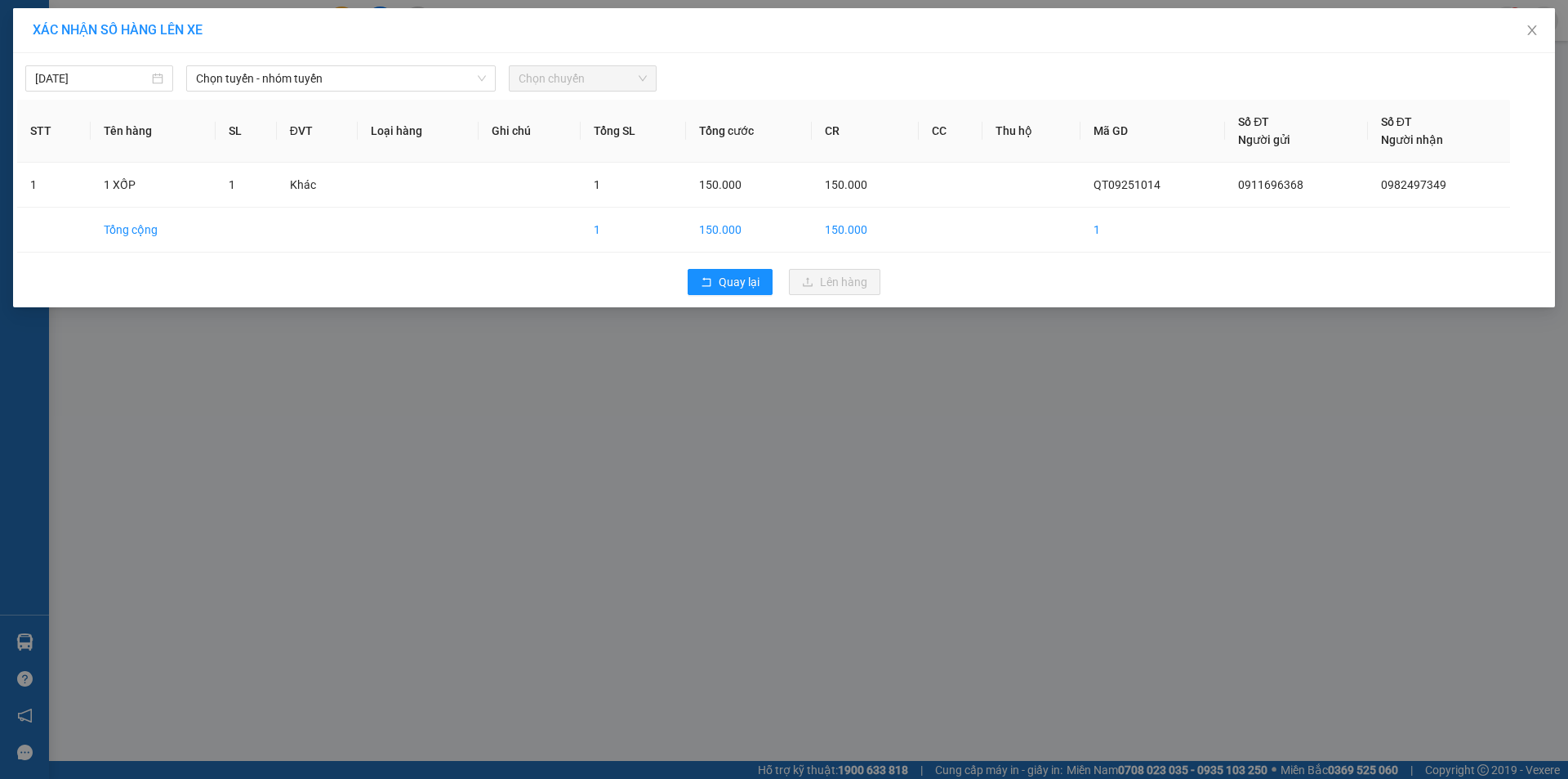
click at [423, 63] on div "11/09/2025 Chọn tuyến - nhóm tuyến Chọn chuyến" at bounding box center [784, 74] width 1534 height 34
click at [380, 93] on div "11/09/2025 Chọn tuyến - nhóm tuyến Chọn chuyến STT Tên hàng SL ĐVT Loại hàng Gh…" at bounding box center [784, 181] width 1543 height 254
click at [391, 77] on span "Chọn tuyến - nhóm tuyến" at bounding box center [341, 78] width 290 height 25
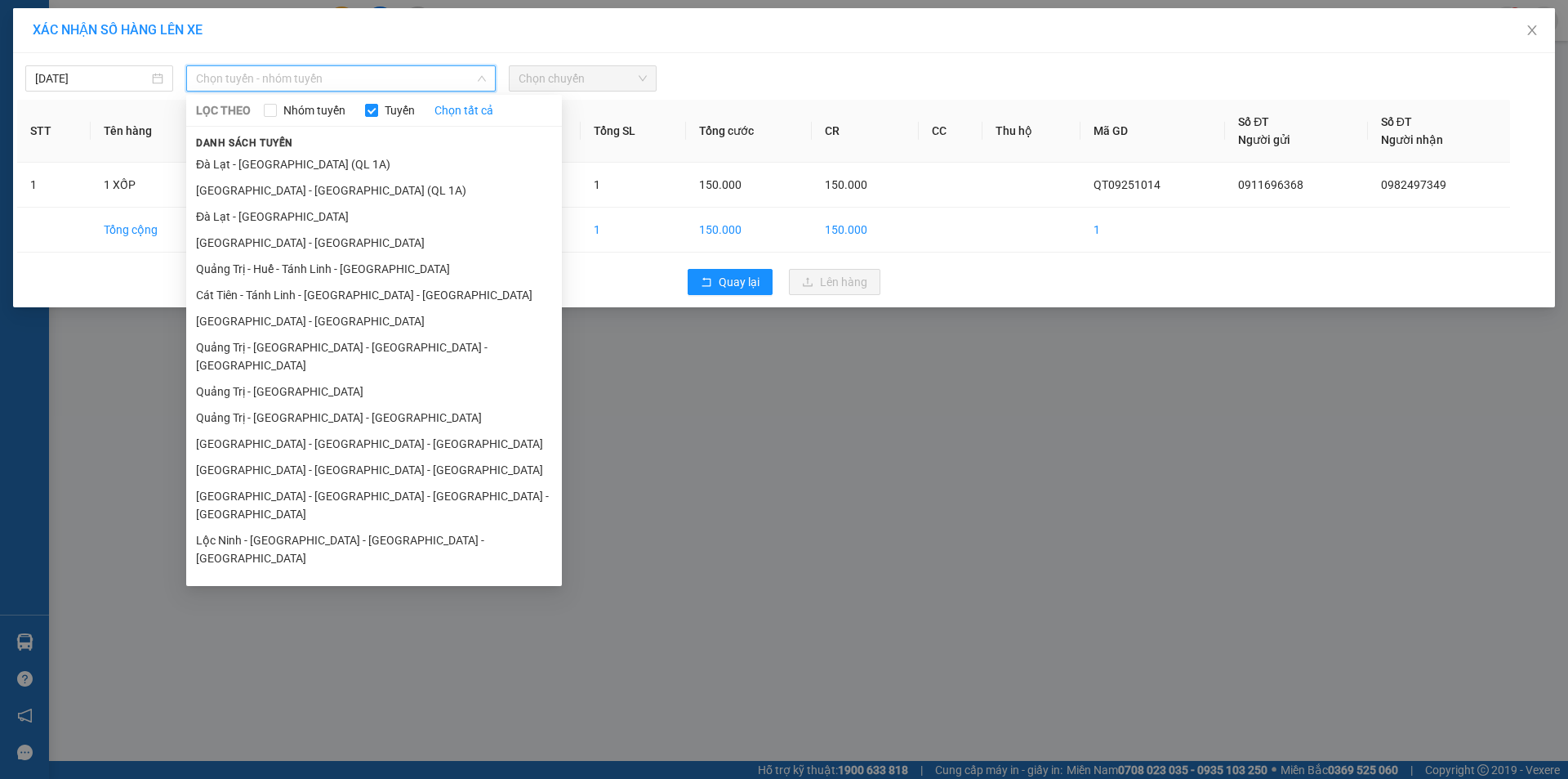
click at [308, 404] on li "Quảng Trị - Bình Dương - Bình Phước" at bounding box center [374, 418] width 375 height 26
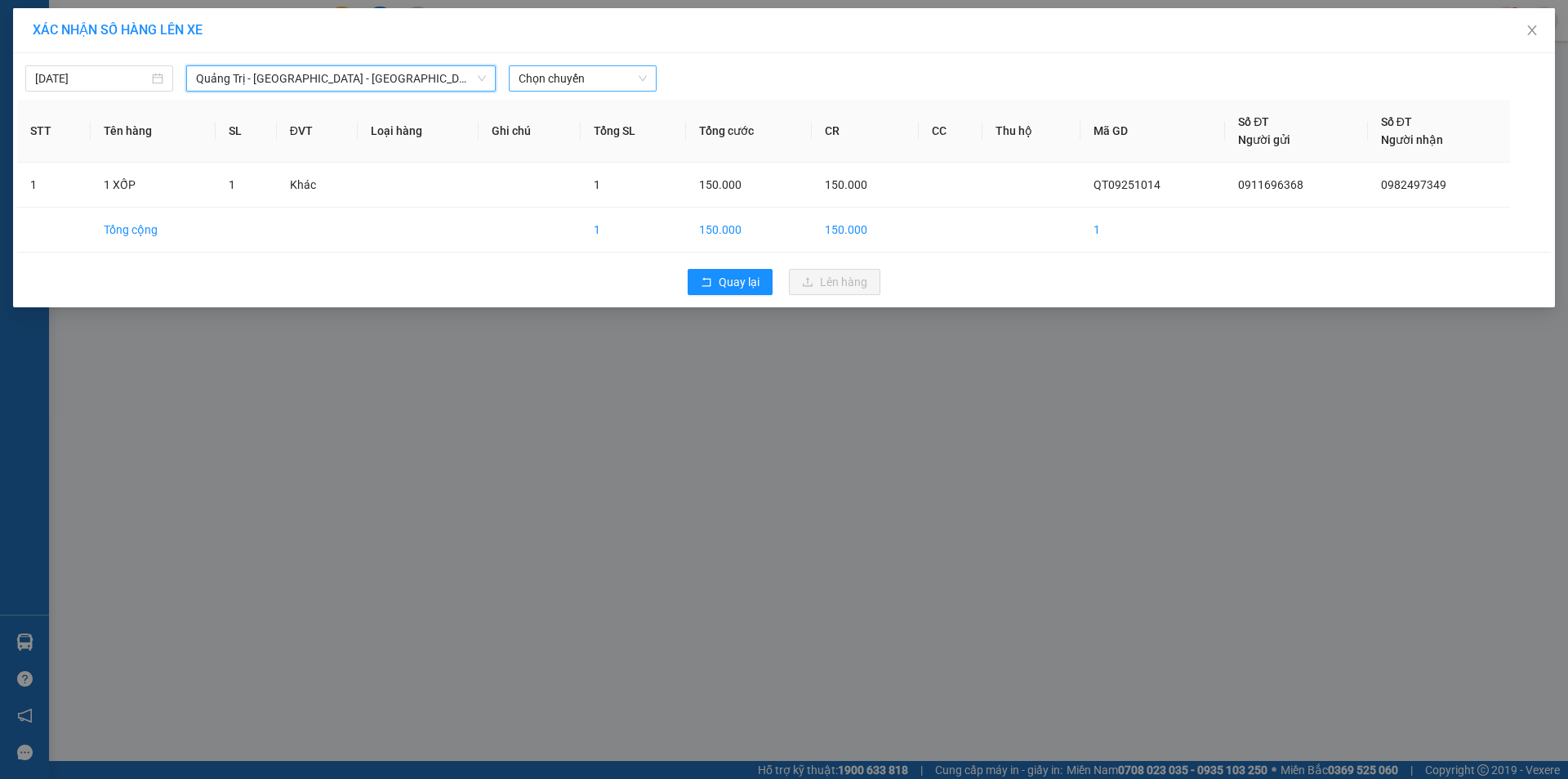
click at [618, 77] on span "Chọn chuyến" at bounding box center [582, 78] width 128 height 25
click at [602, 134] on div "14:00 - 43H-062.76" at bounding box center [581, 137] width 127 height 18
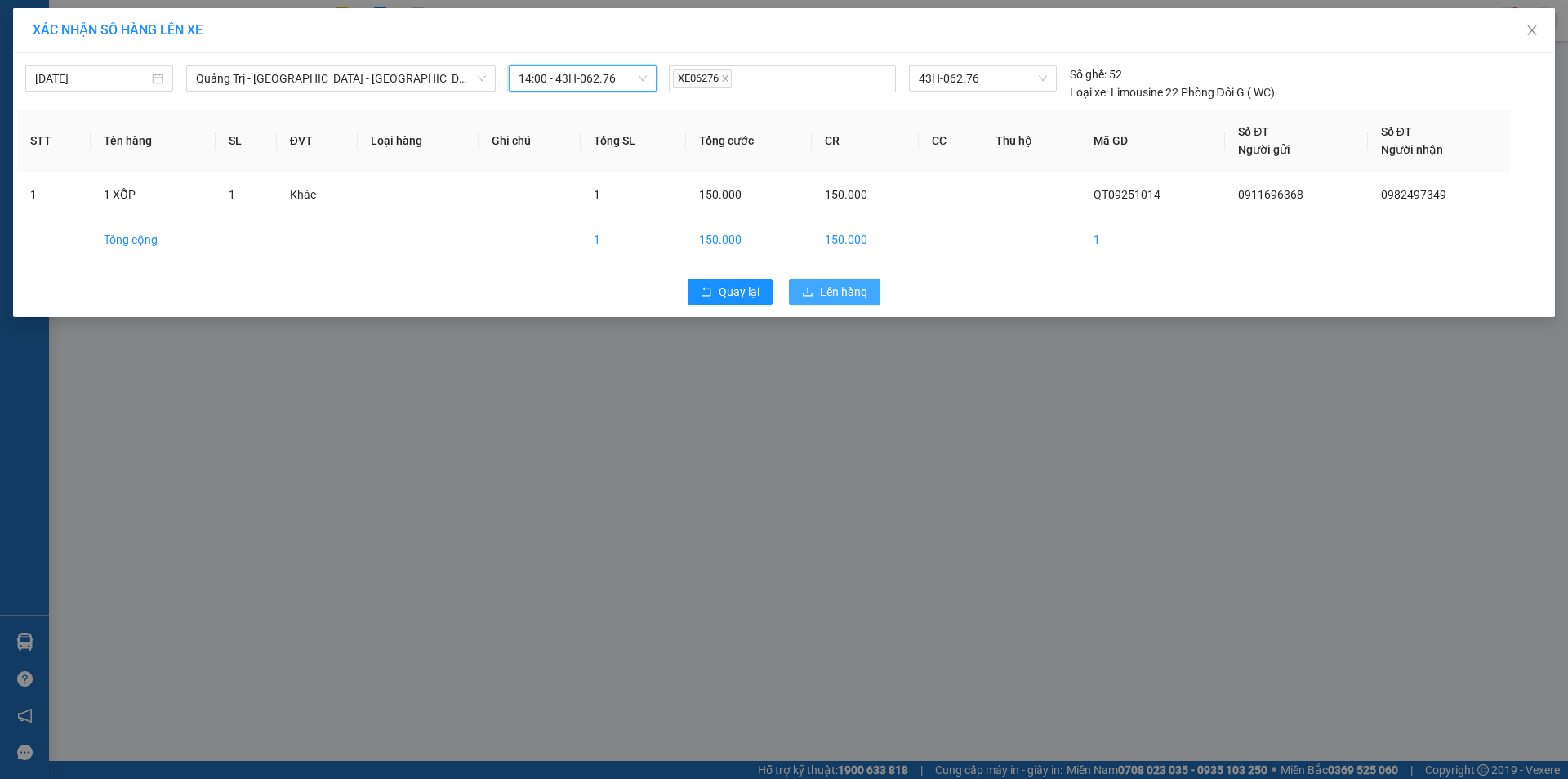
click at [836, 290] on span "Lên hàng" at bounding box center [844, 291] width 47 height 18
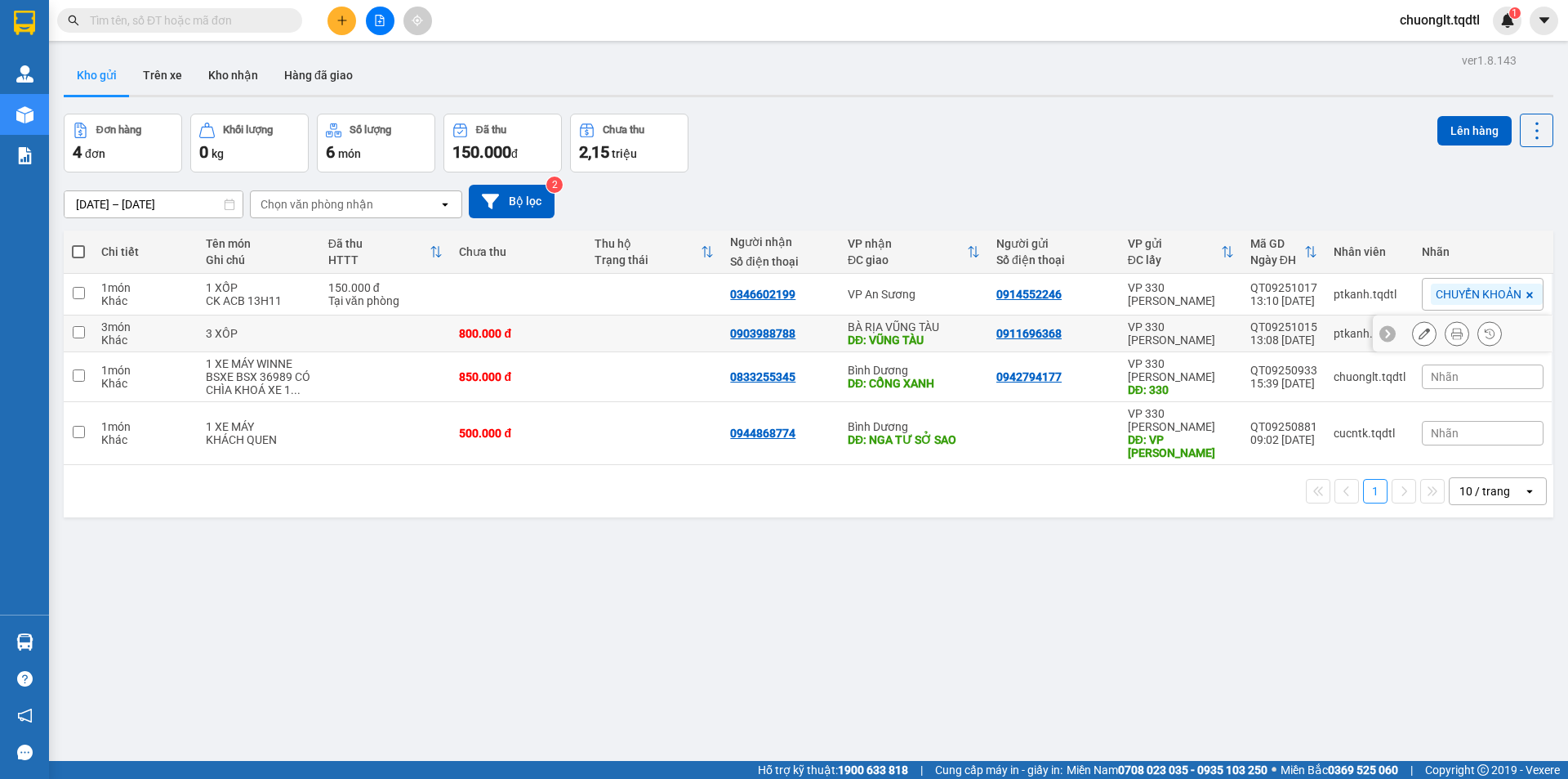
click at [80, 332] on input "checkbox" at bounding box center [79, 332] width 12 height 12
checkbox input "true"
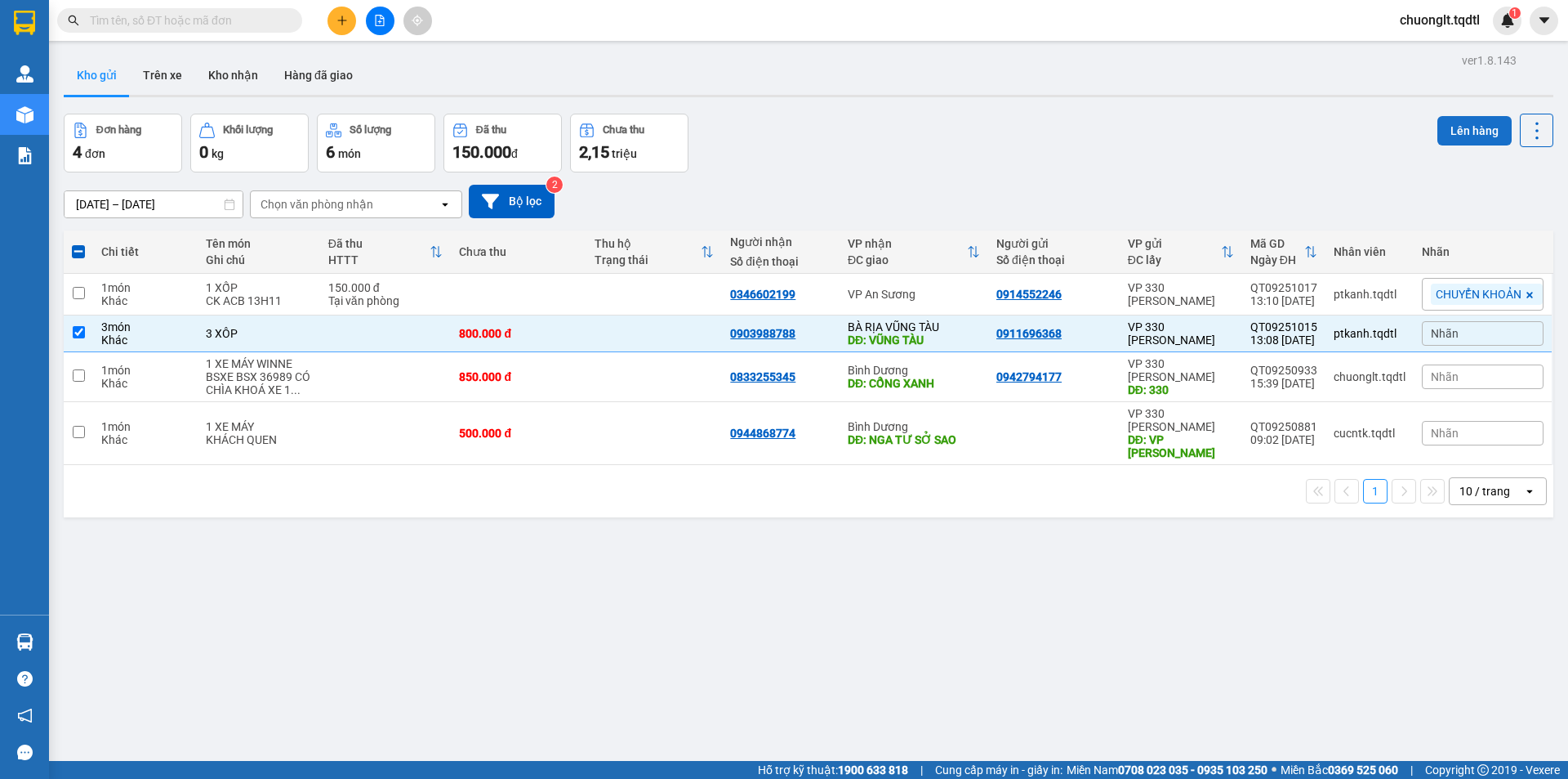
click at [1456, 123] on button "Lên hàng" at bounding box center [1474, 131] width 75 height 30
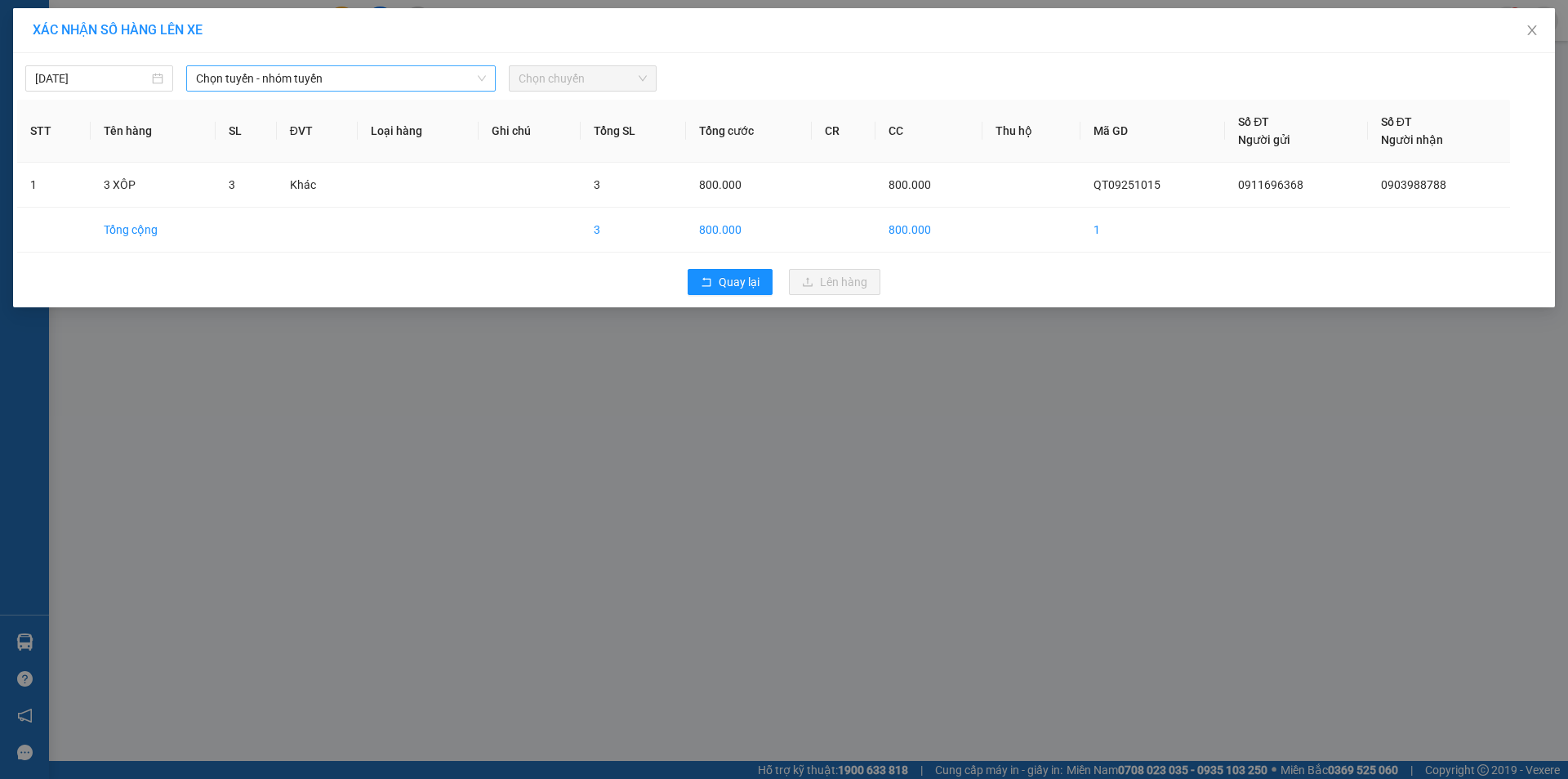
click at [410, 76] on span "Chọn tuyến - nhóm tuyến" at bounding box center [341, 78] width 290 height 25
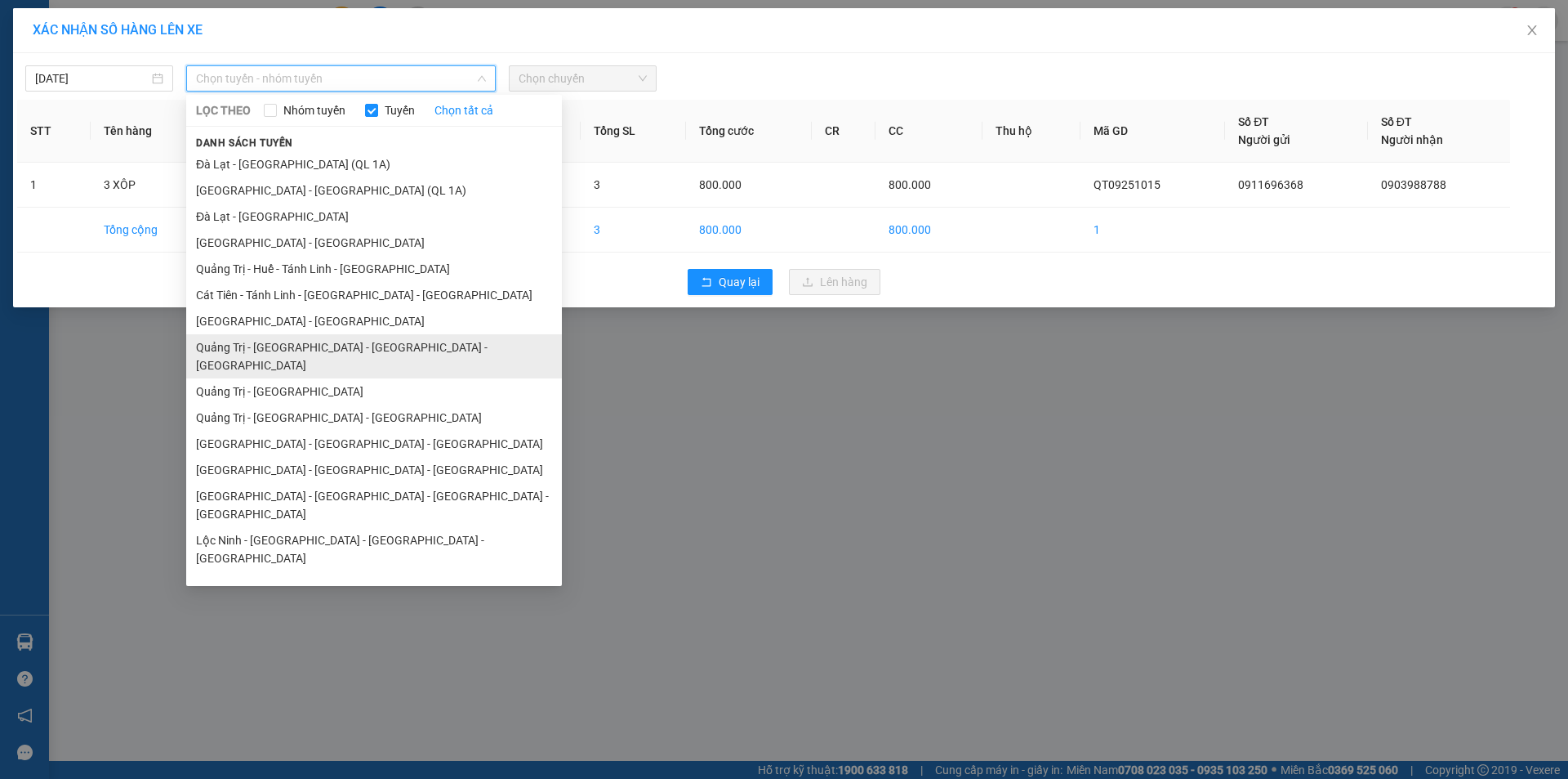
click at [303, 339] on li "Quảng Trị - Huế - Đà Nẵng - Vũng Tàu" at bounding box center [374, 356] width 375 height 44
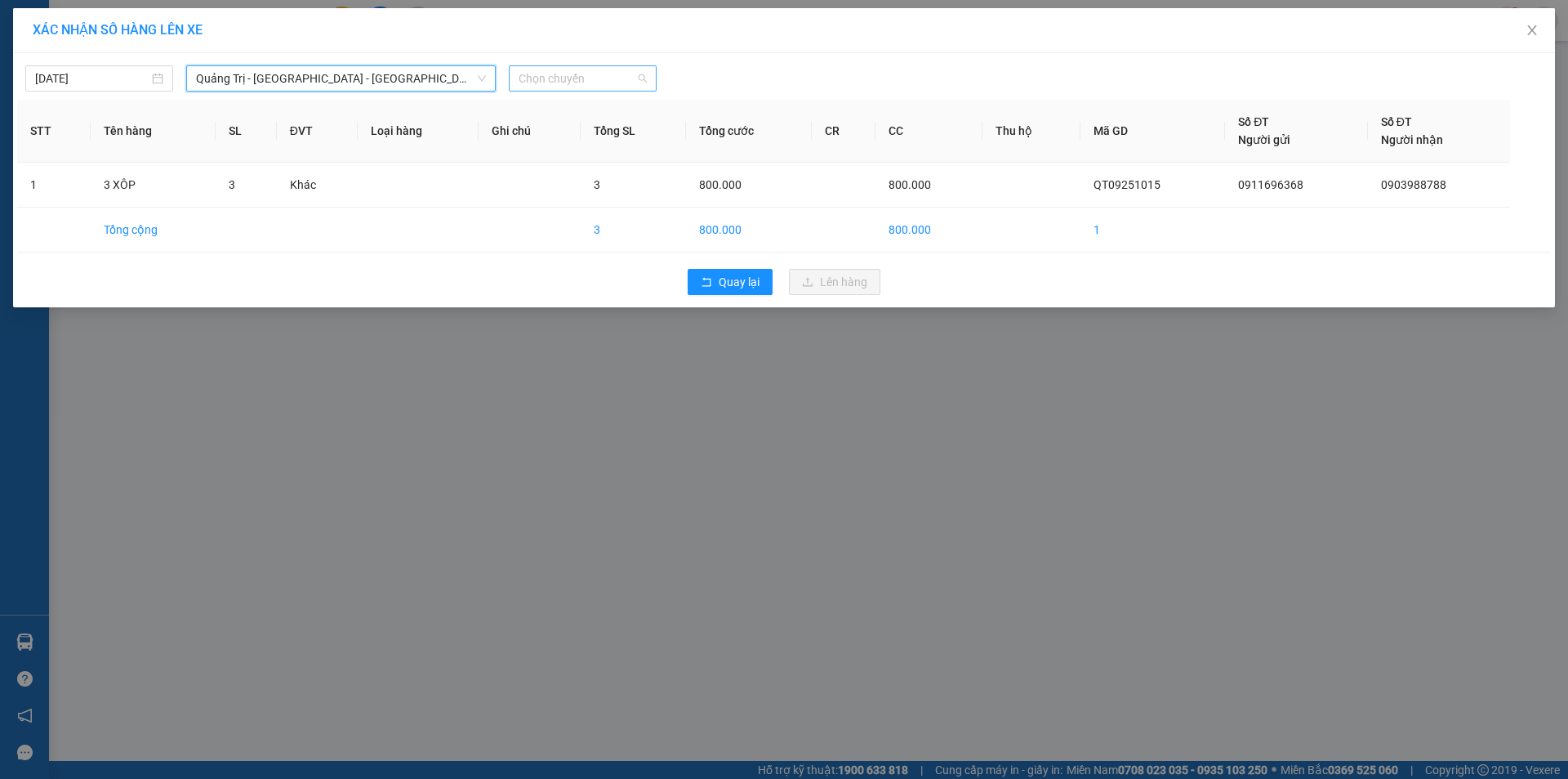
click at [602, 82] on span "Chọn chuyến" at bounding box center [582, 78] width 128 height 25
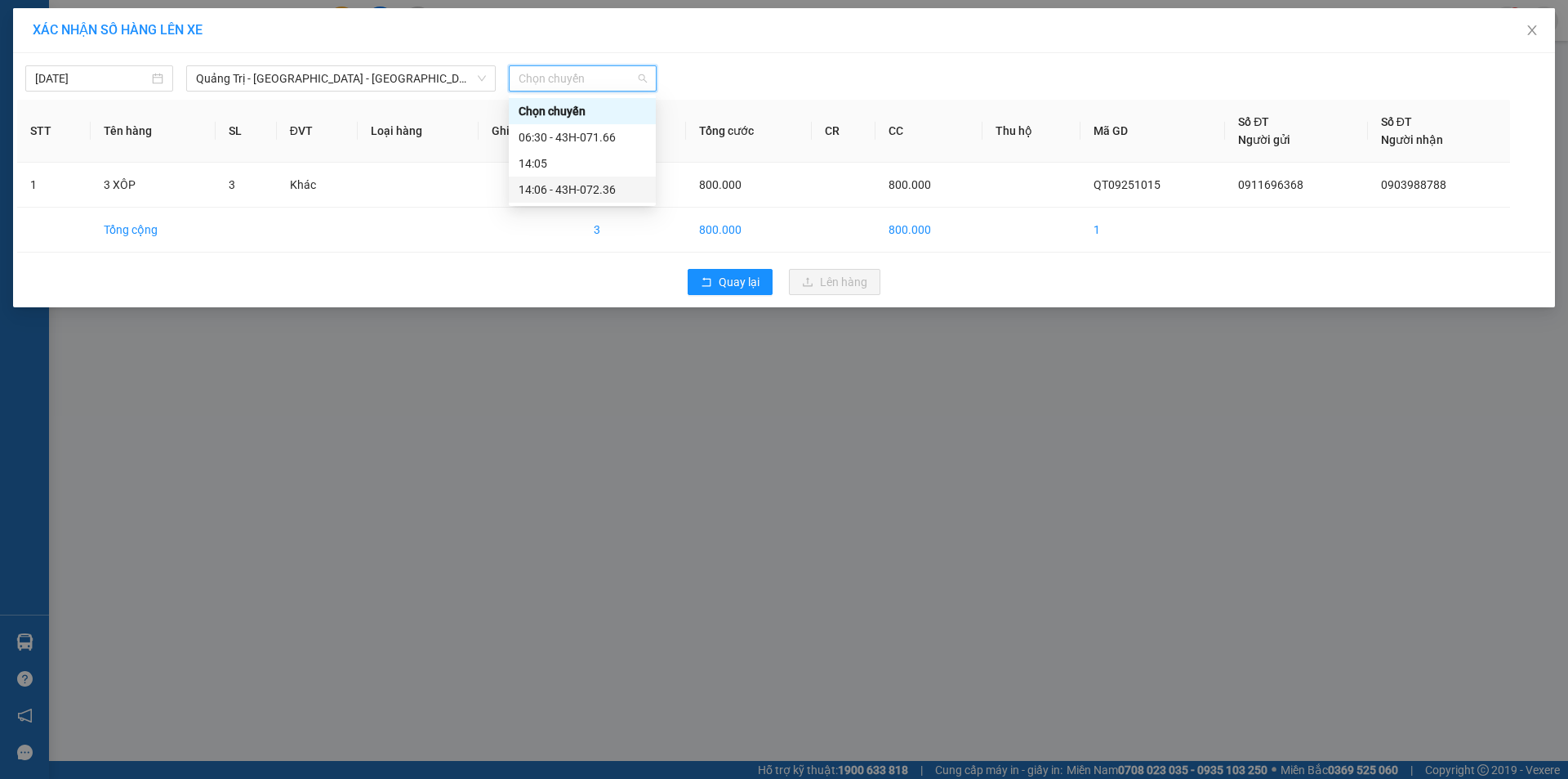
click at [591, 189] on div "14:06 - 43H-072.36" at bounding box center [581, 189] width 127 height 18
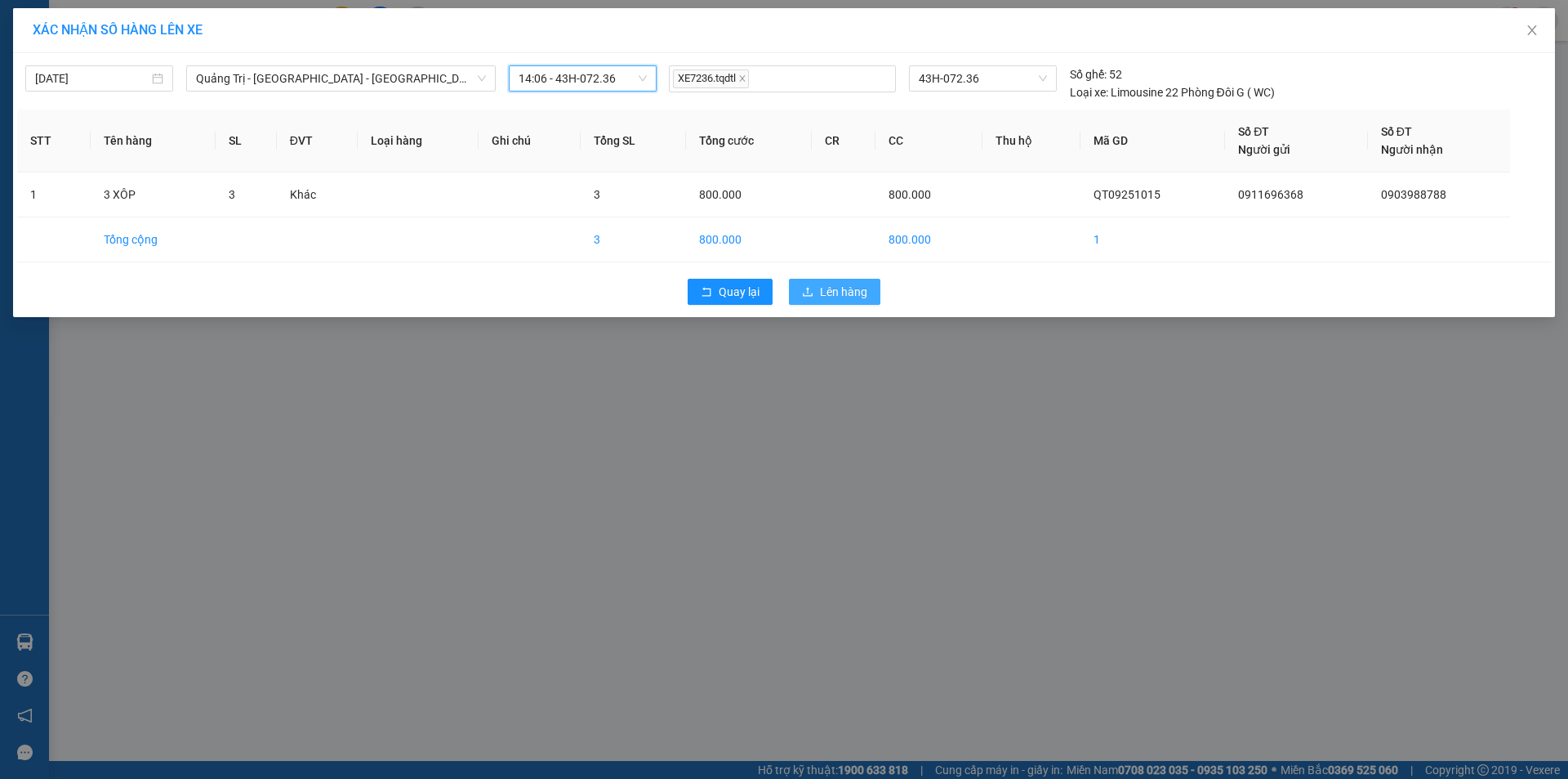
click at [848, 289] on span "Lên hàng" at bounding box center [844, 291] width 47 height 18
